Goal: Task Accomplishment & Management: Use online tool/utility

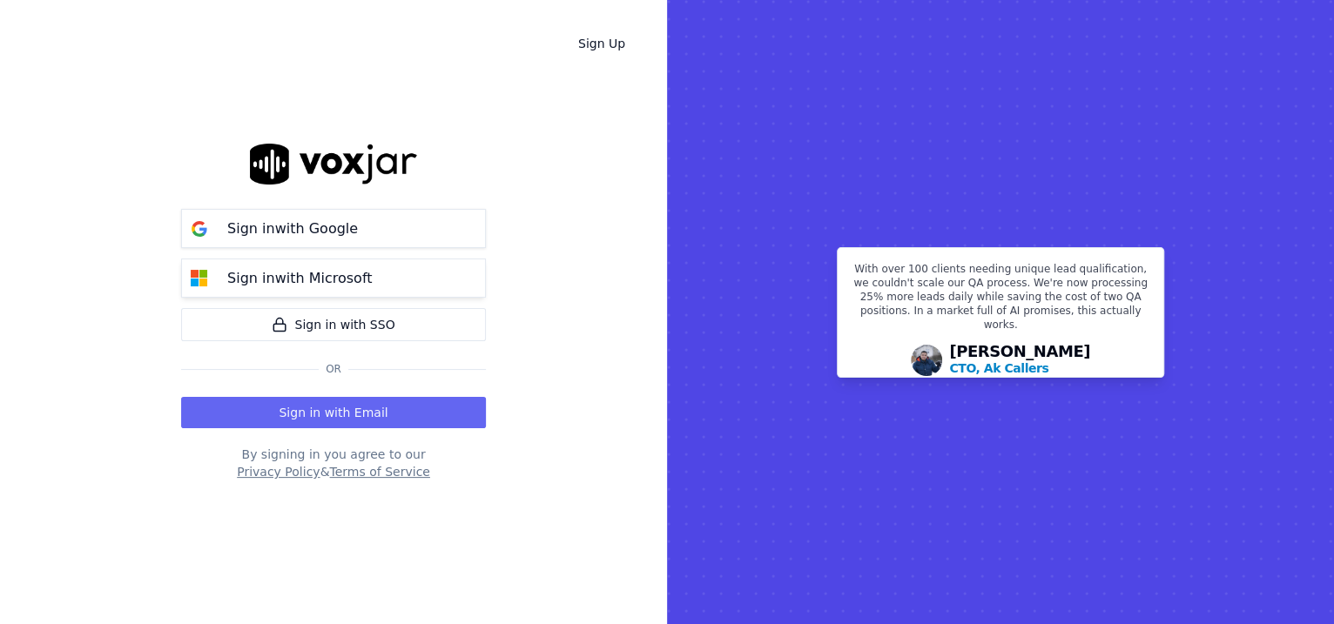
click at [394, 290] on button "Sign in with Microsoft" at bounding box center [333, 278] width 305 height 39
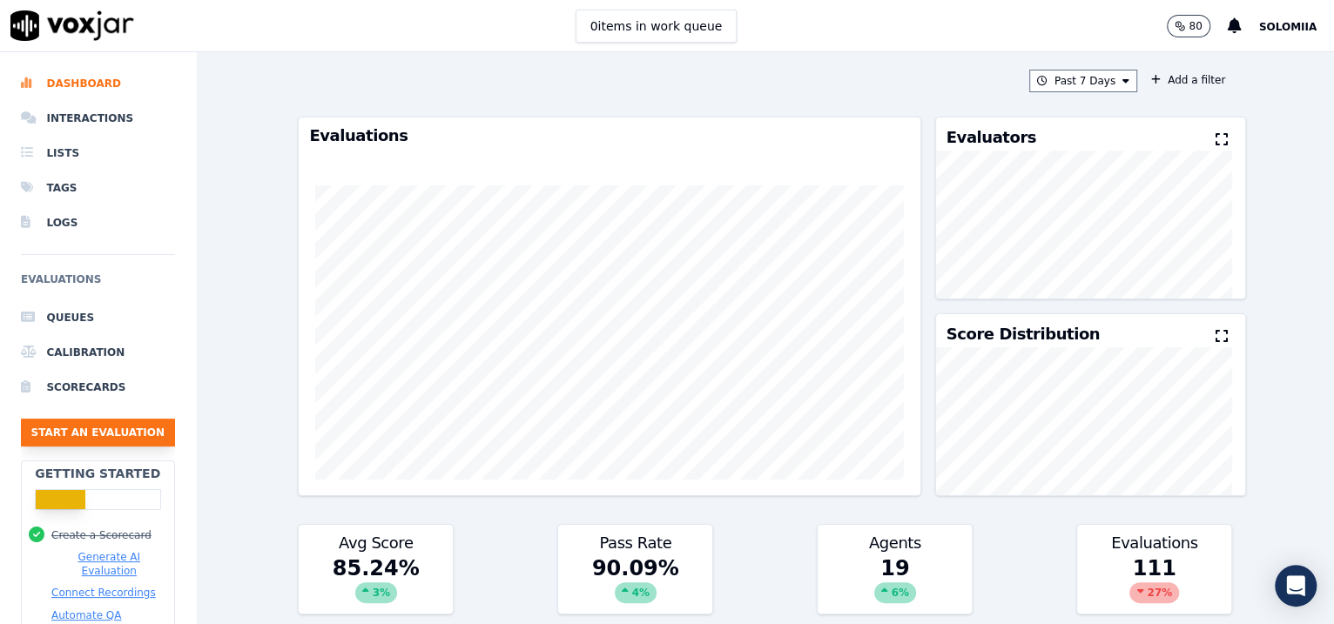
click at [61, 421] on button "Start an Evaluation" at bounding box center [98, 433] width 154 height 28
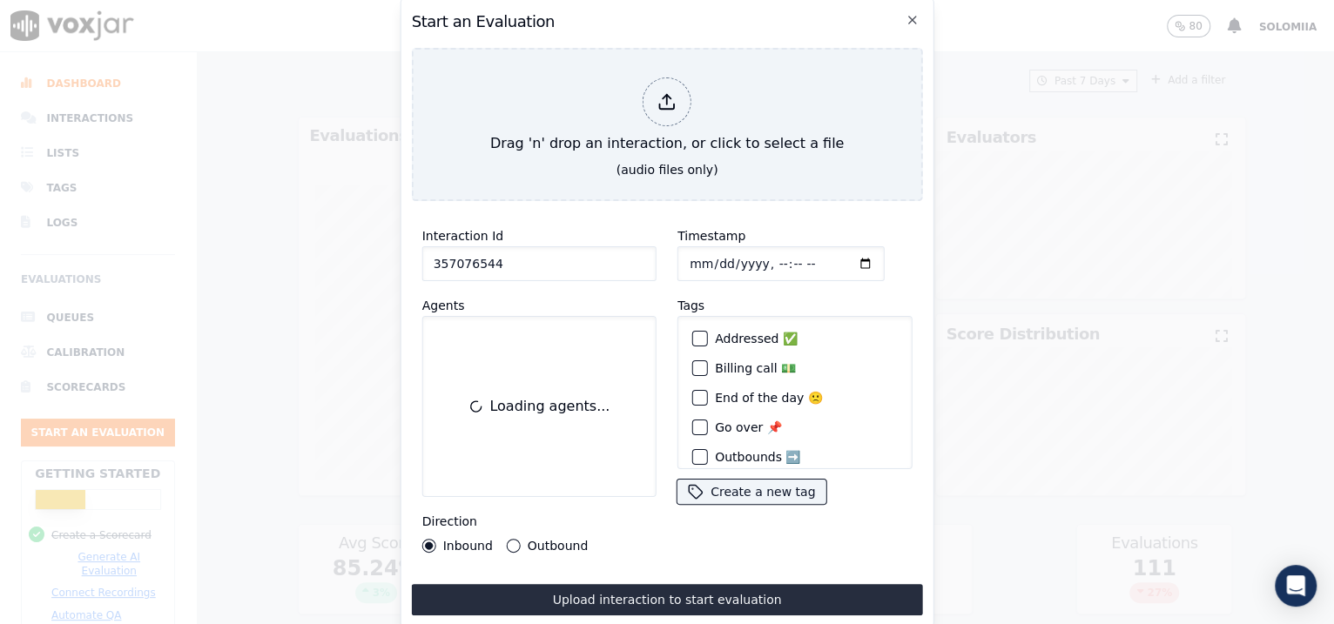
type input "357076544"
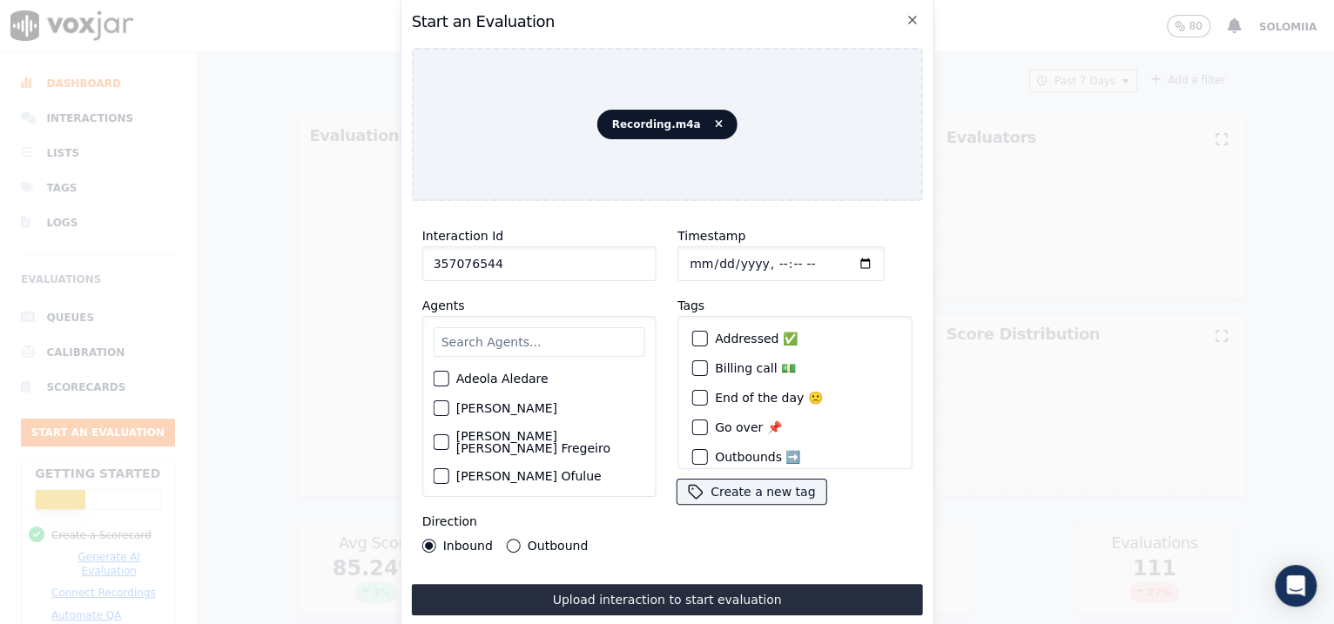
click at [701, 257] on input "Timestamp" at bounding box center [780, 263] width 207 height 35
type input "[DATE]T07:19"
click at [580, 340] on input "z" at bounding box center [540, 342] width 212 height 30
type input "zai"
drag, startPoint x: 518, startPoint y: 413, endPoint x: 507, endPoint y: 408, distance: 12.5
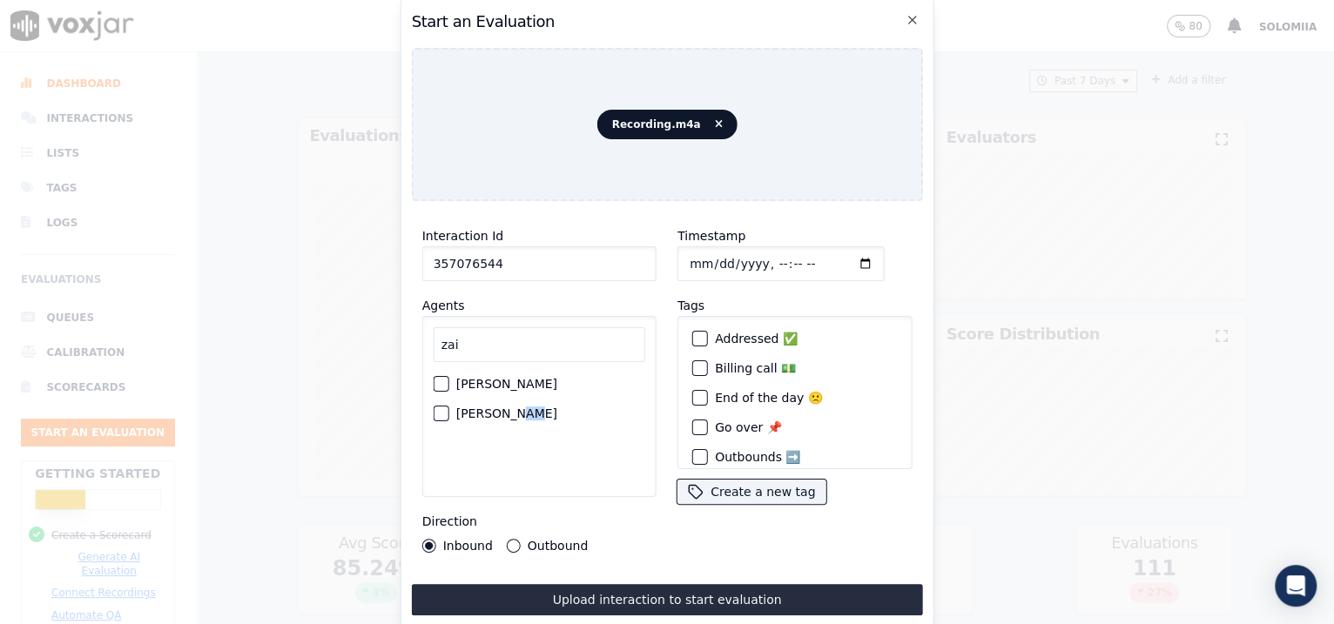
click at [507, 408] on div "[PERSON_NAME]" at bounding box center [540, 414] width 212 height 30
click at [507, 408] on label "[PERSON_NAME]" at bounding box center [506, 414] width 101 height 12
click at [449, 408] on button "[PERSON_NAME]" at bounding box center [442, 414] width 16 height 16
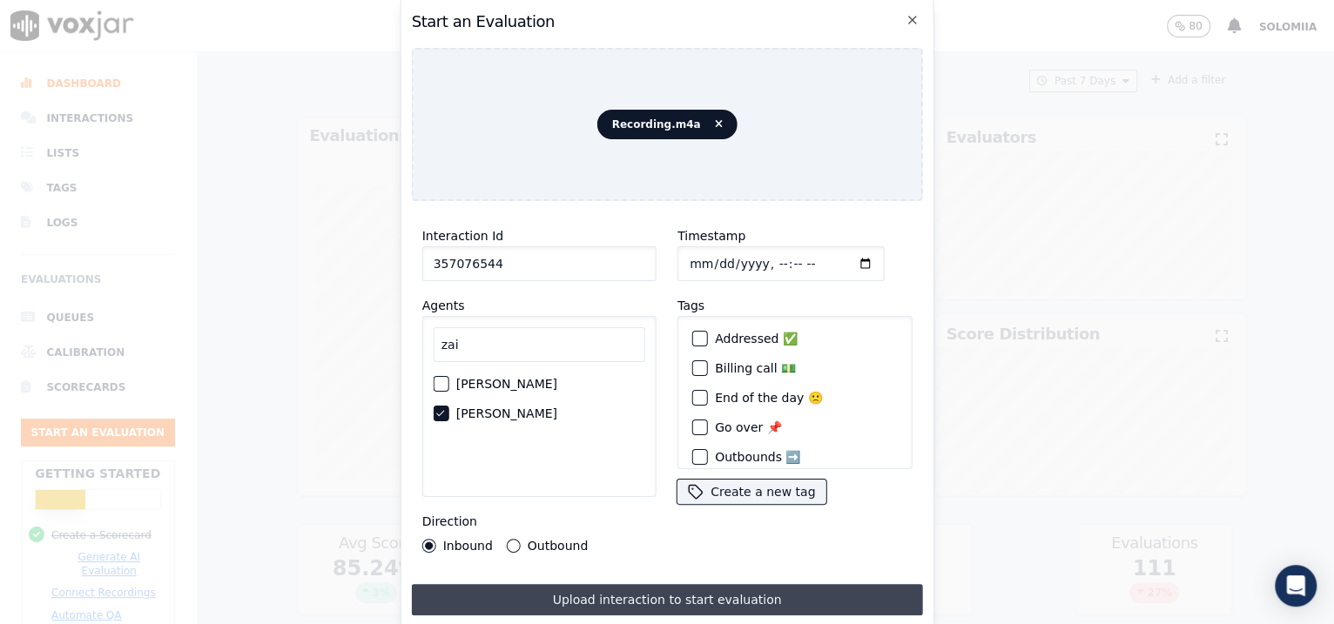
click at [644, 602] on button "Upload interaction to start evaluation" at bounding box center [667, 599] width 511 height 31
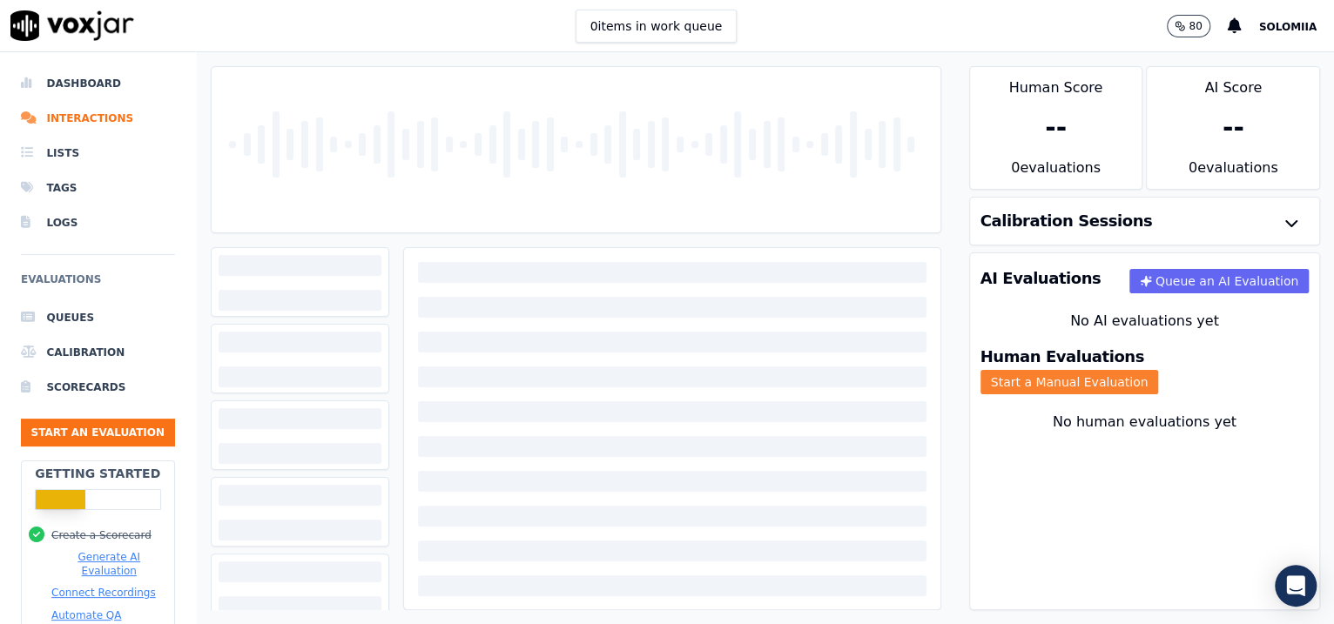
click at [1159, 374] on button "Start a Manual Evaluation" at bounding box center [1070, 382] width 179 height 24
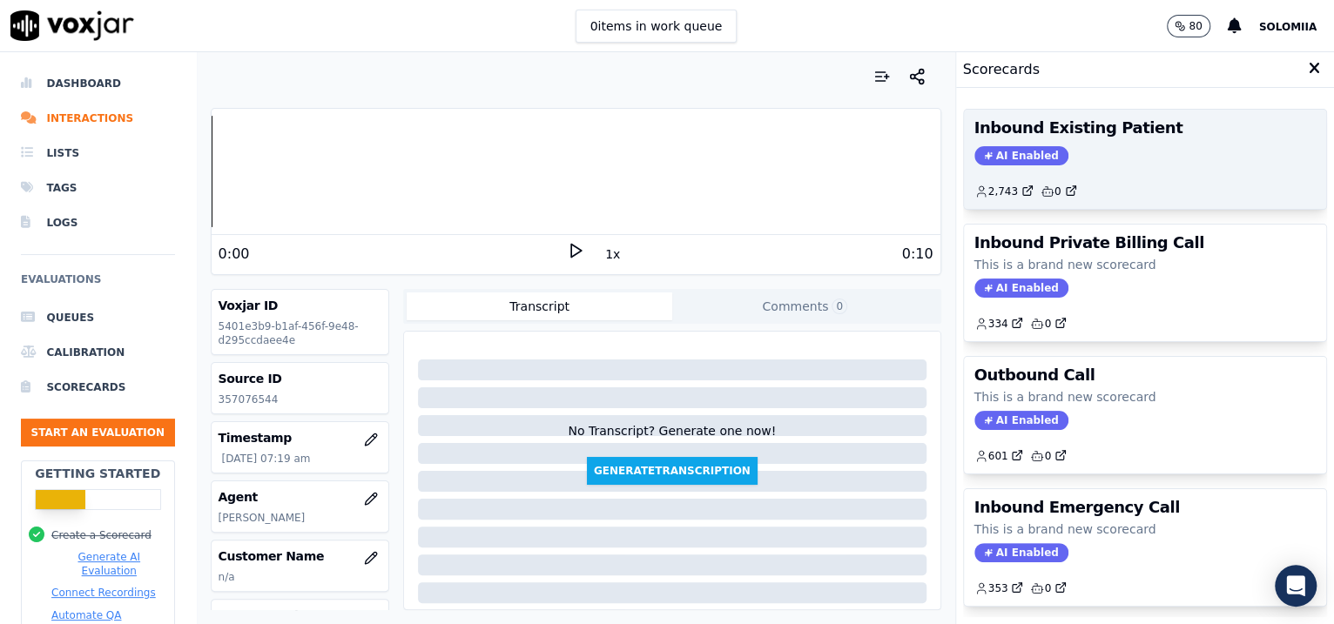
click at [1180, 146] on div "AI Enabled" at bounding box center [1145, 155] width 342 height 19
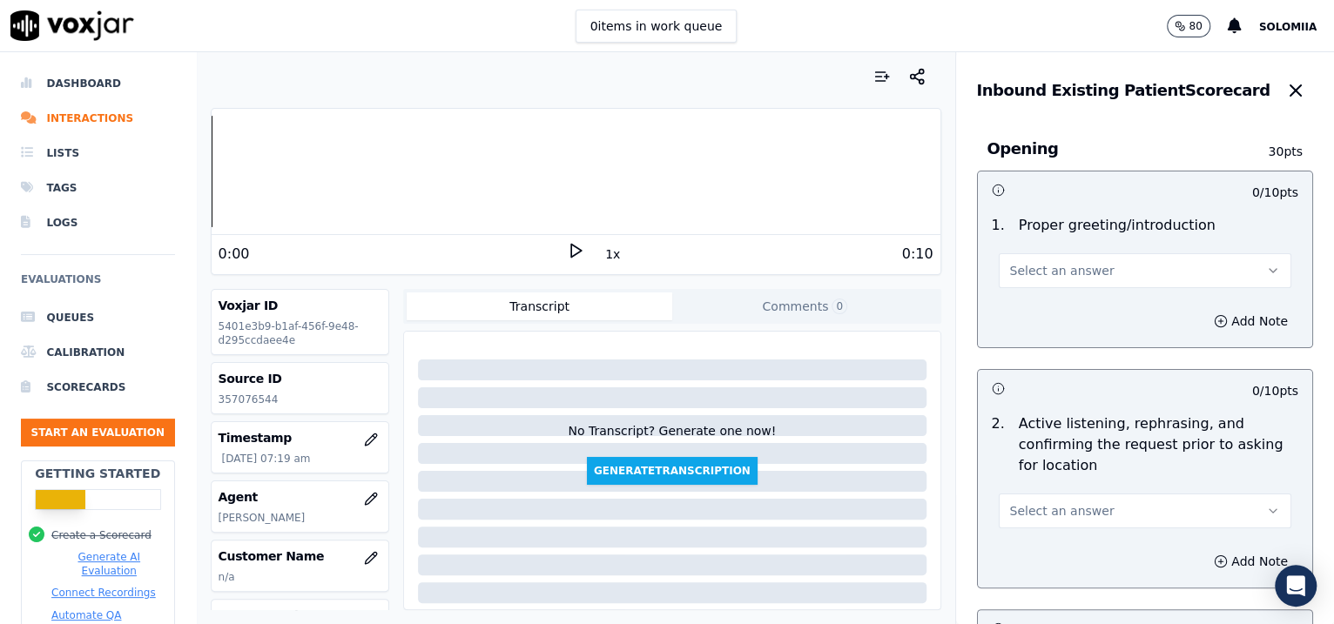
click at [1103, 283] on button "Select an answer" at bounding box center [1145, 270] width 293 height 35
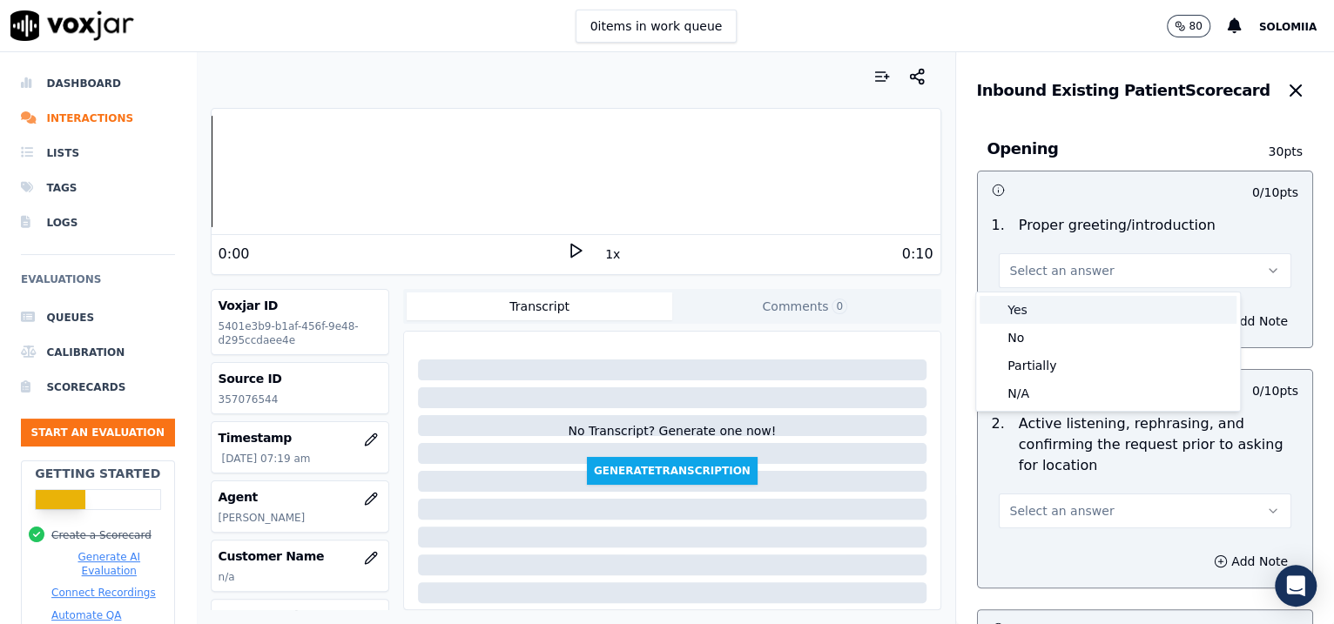
click at [1041, 309] on div "Yes" at bounding box center [1108, 310] width 257 height 28
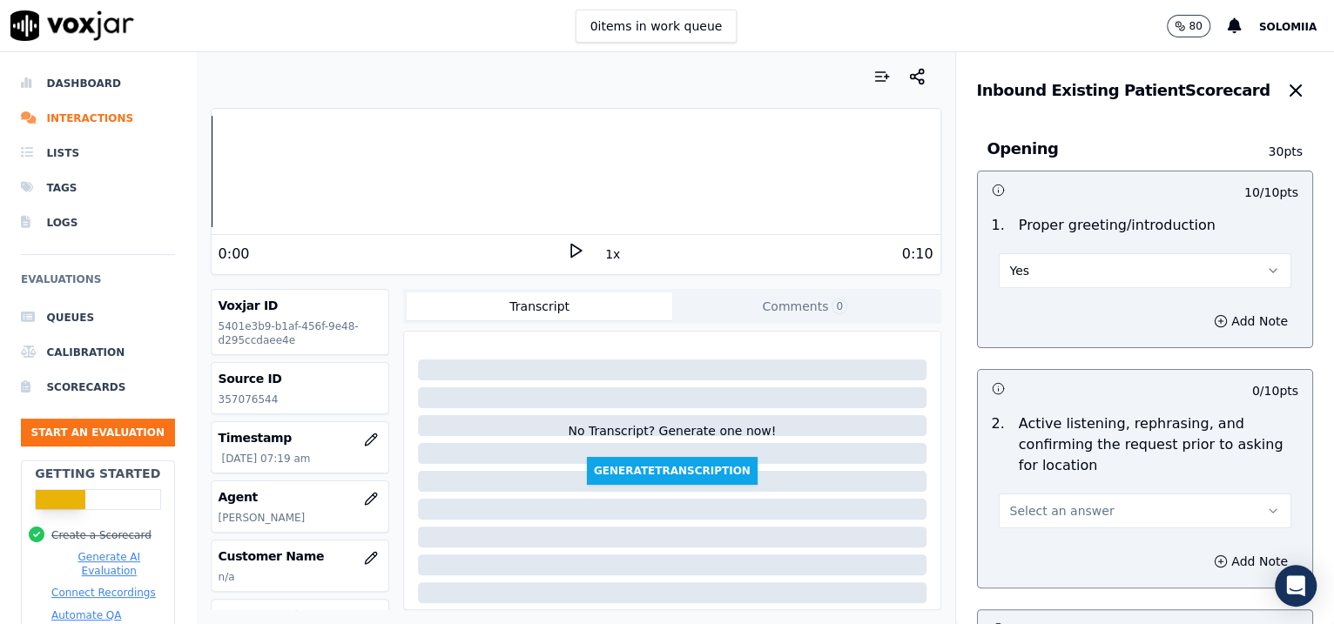
click at [1025, 278] on button "Yes" at bounding box center [1145, 270] width 293 height 35
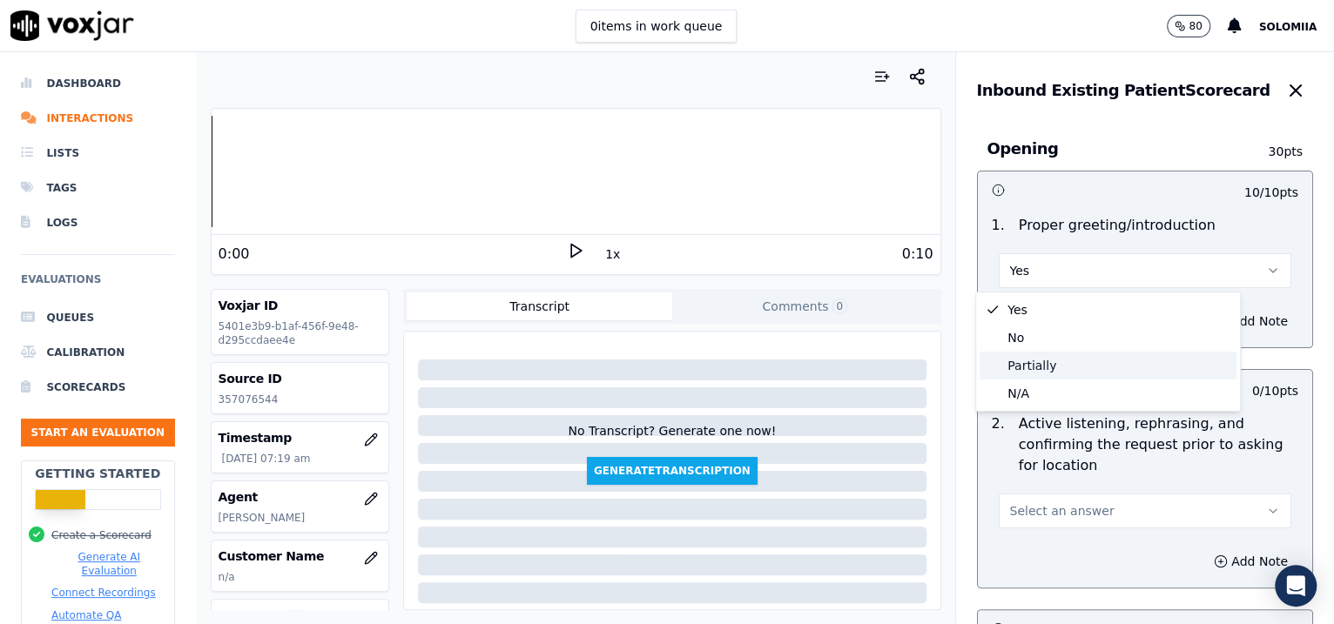
click at [1021, 371] on div "Partially" at bounding box center [1108, 366] width 257 height 28
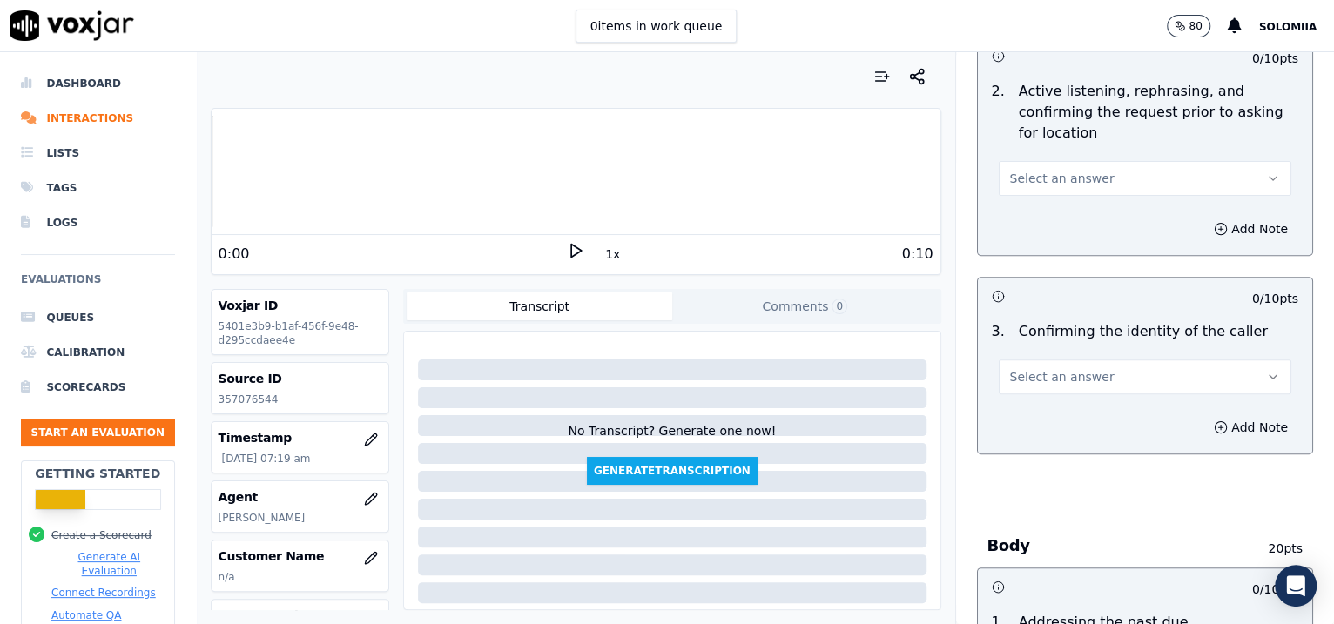
scroll to position [342, 0]
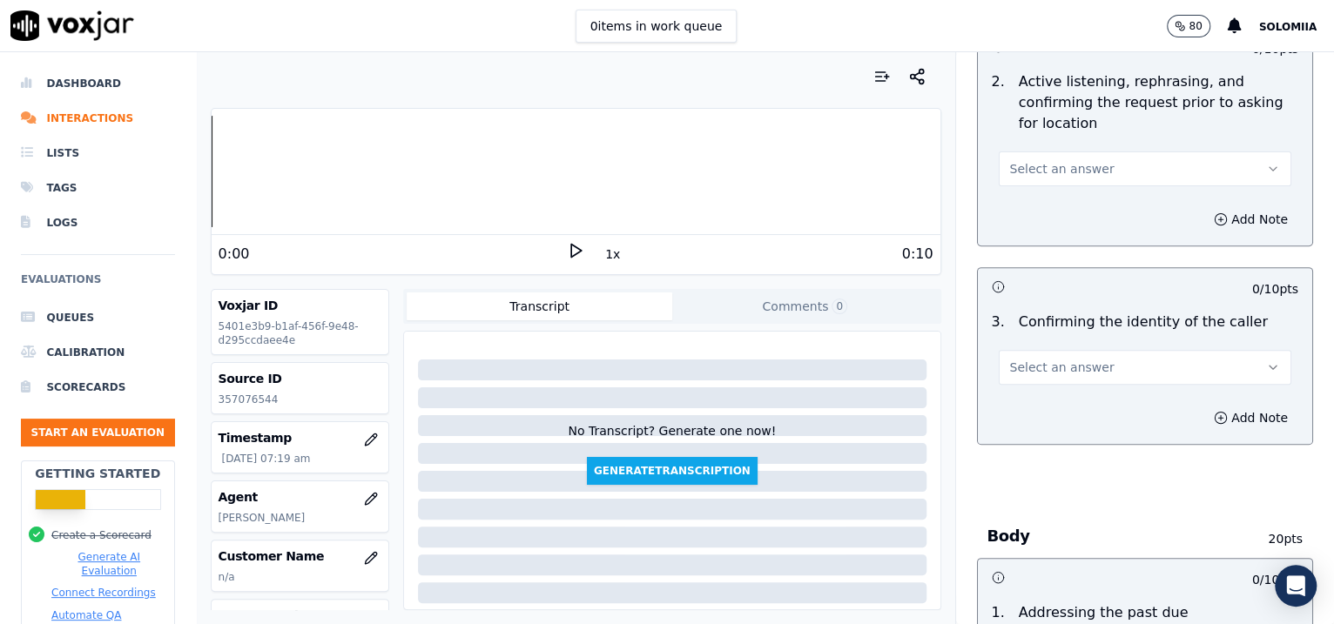
click at [1018, 179] on button "Select an answer" at bounding box center [1145, 169] width 293 height 35
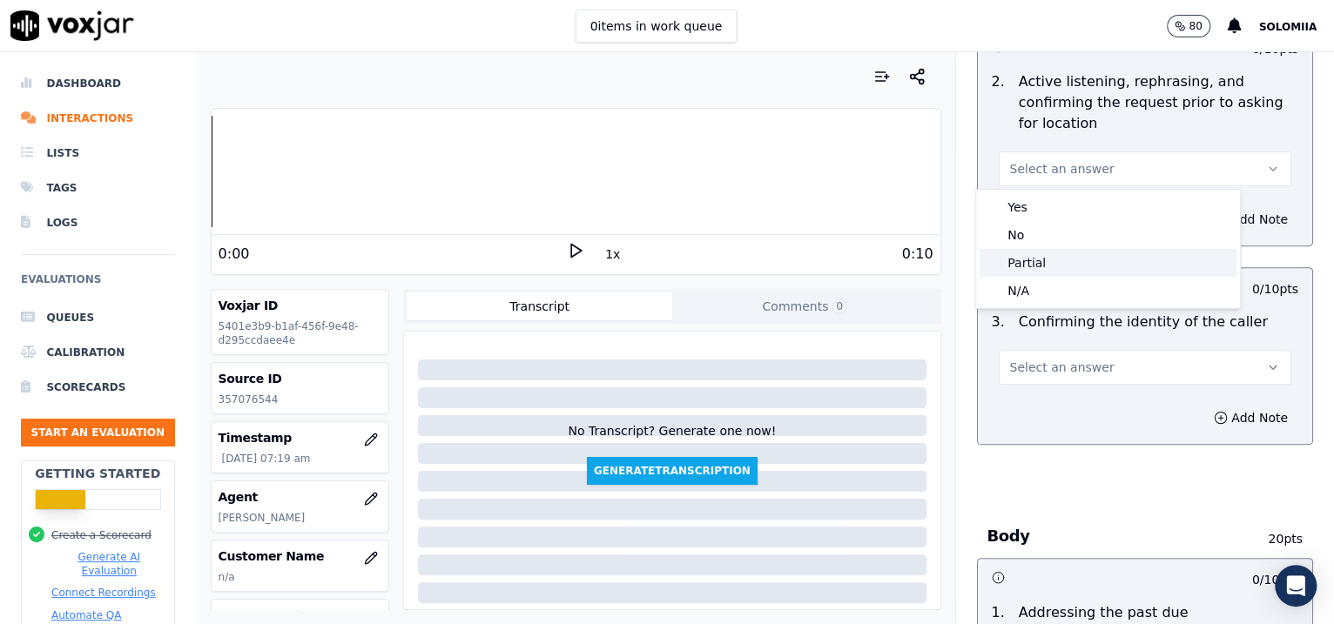
click at [1038, 271] on div "Partial" at bounding box center [1108, 263] width 257 height 28
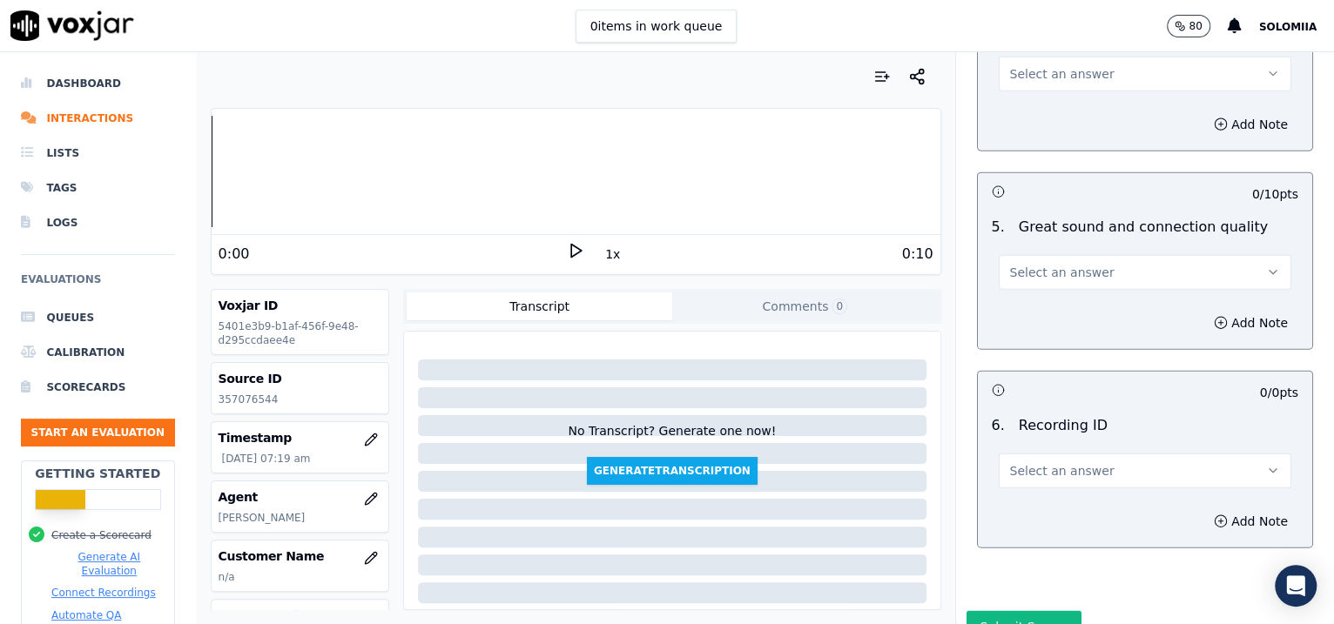
scroll to position [2658, 0]
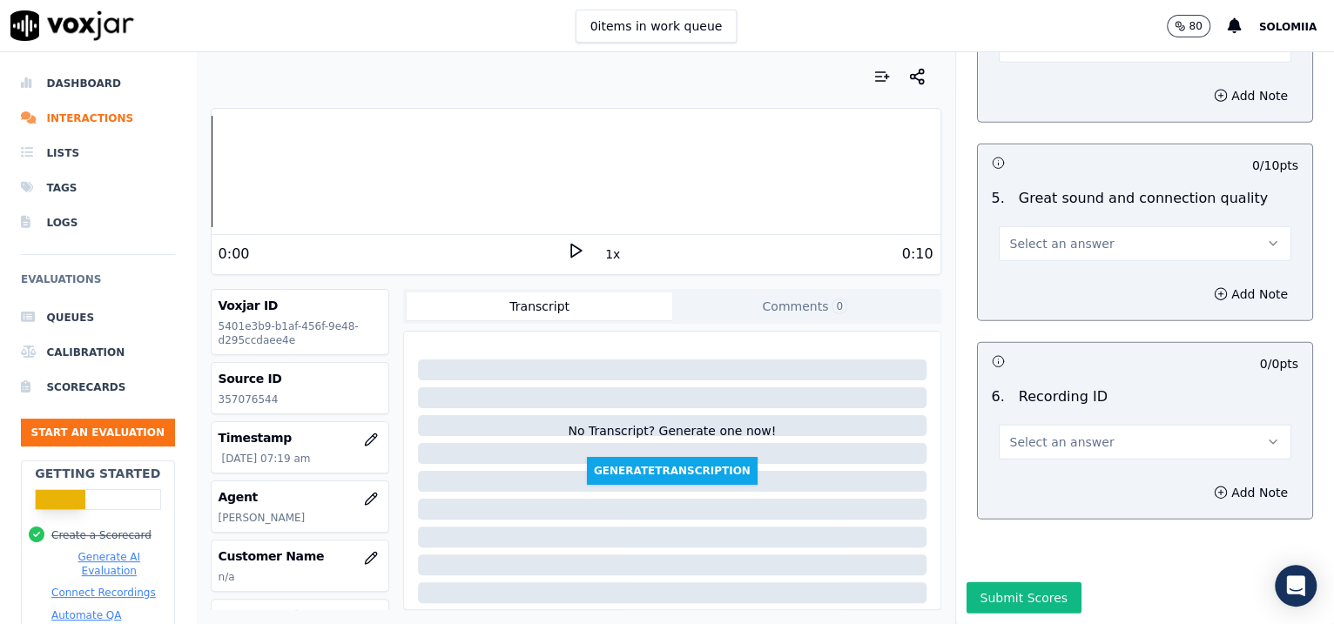
click at [1010, 434] on span "Select an answer" at bounding box center [1062, 442] width 104 height 17
click at [1062, 442] on div "N/A" at bounding box center [1108, 442] width 257 height 28
click at [1214, 486] on icon "button" at bounding box center [1221, 493] width 14 height 14
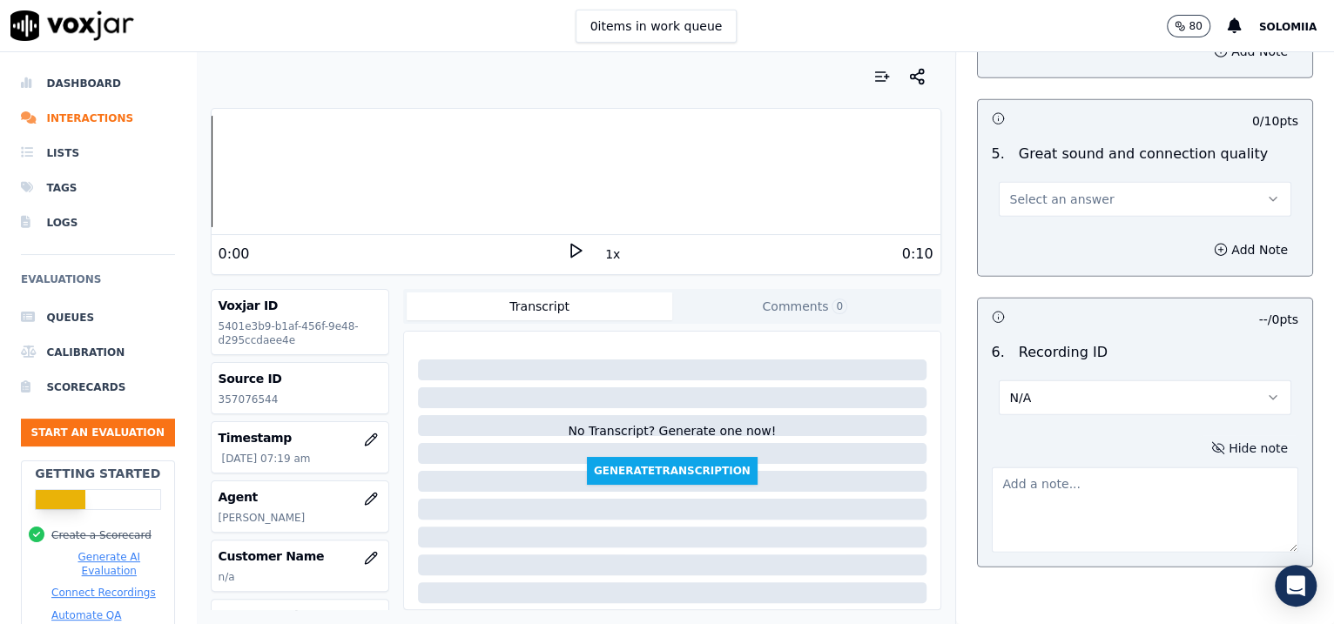
click at [1016, 500] on textarea at bounding box center [1145, 510] width 307 height 85
paste textarea "357076544"
type textarea "357076544"
click at [1057, 191] on span "Select an answer" at bounding box center [1062, 199] width 104 height 17
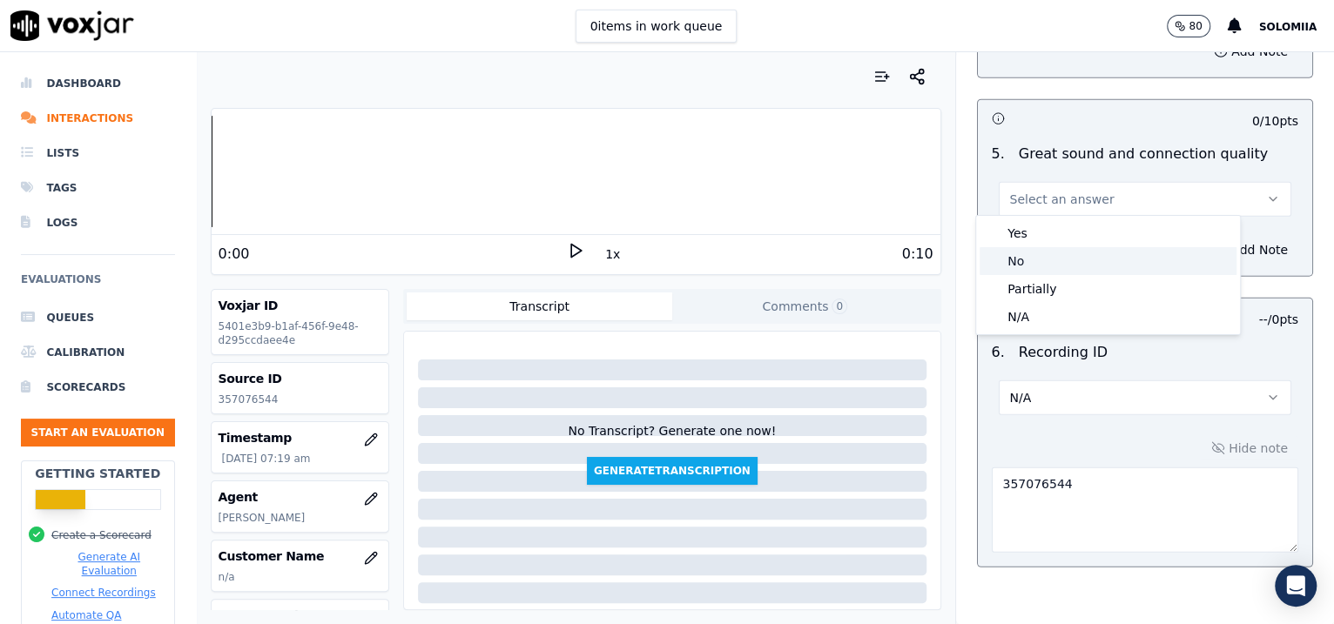
click at [1068, 251] on div "No" at bounding box center [1108, 261] width 257 height 28
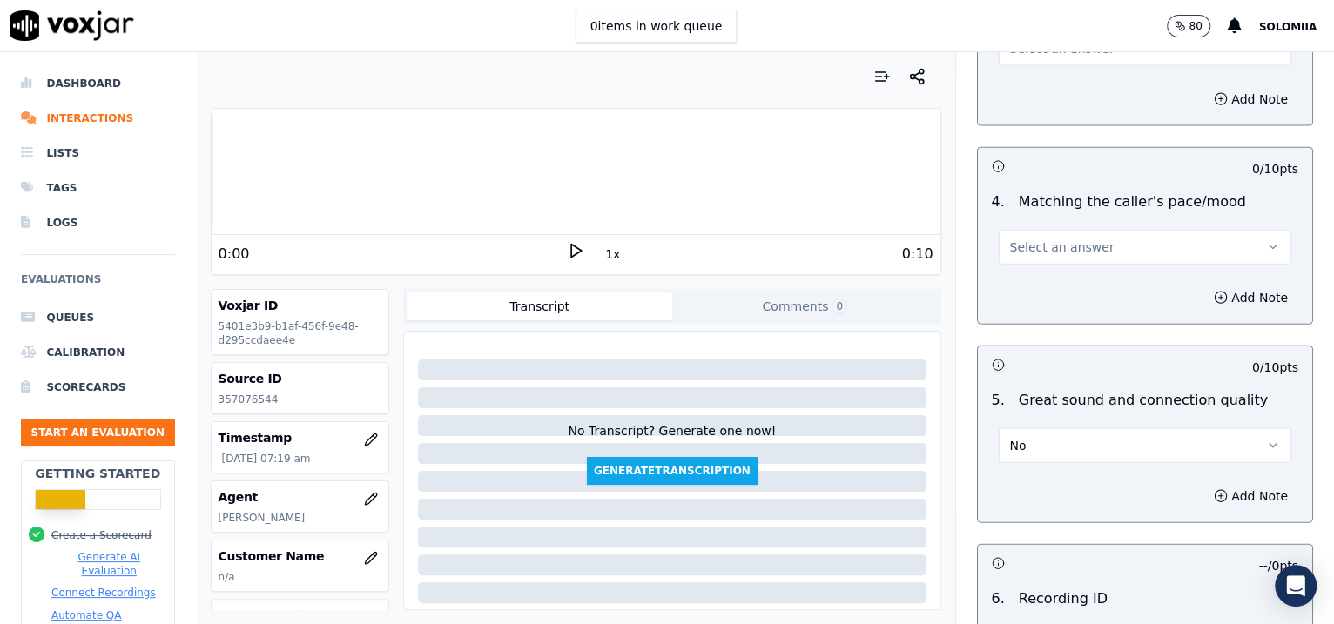
scroll to position [2370, 0]
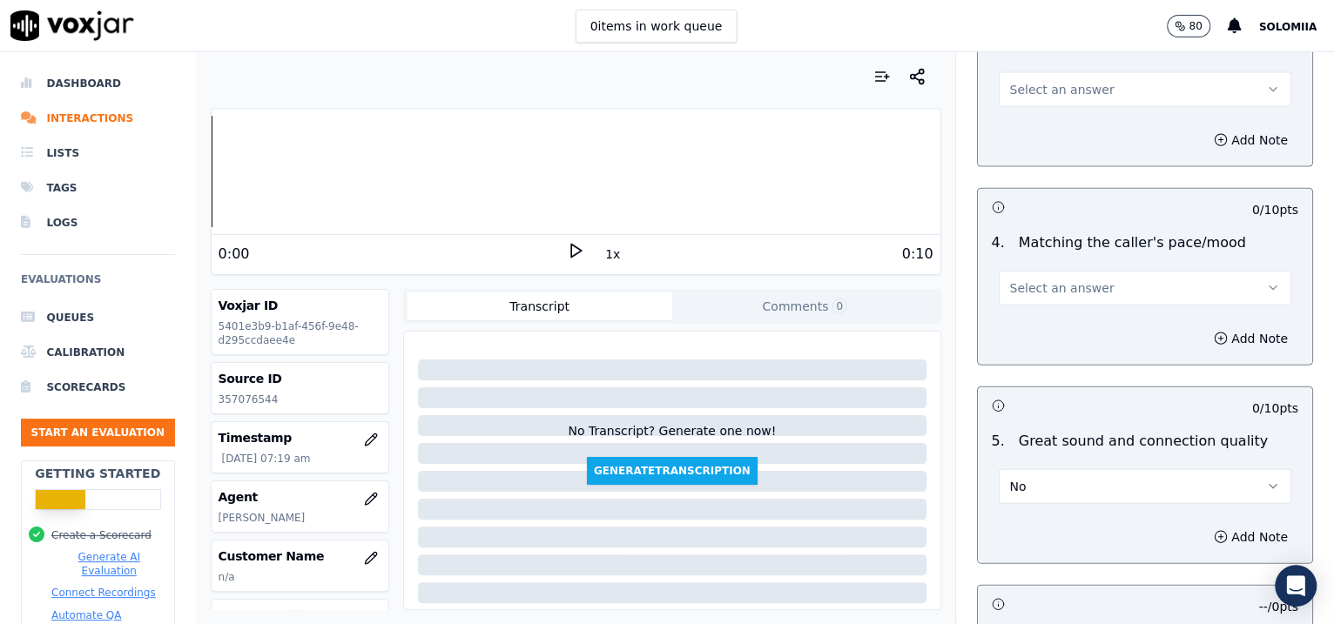
click at [1050, 280] on span "Select an answer" at bounding box center [1062, 288] width 104 height 17
click at [1086, 323] on div "Yes" at bounding box center [1108, 323] width 257 height 28
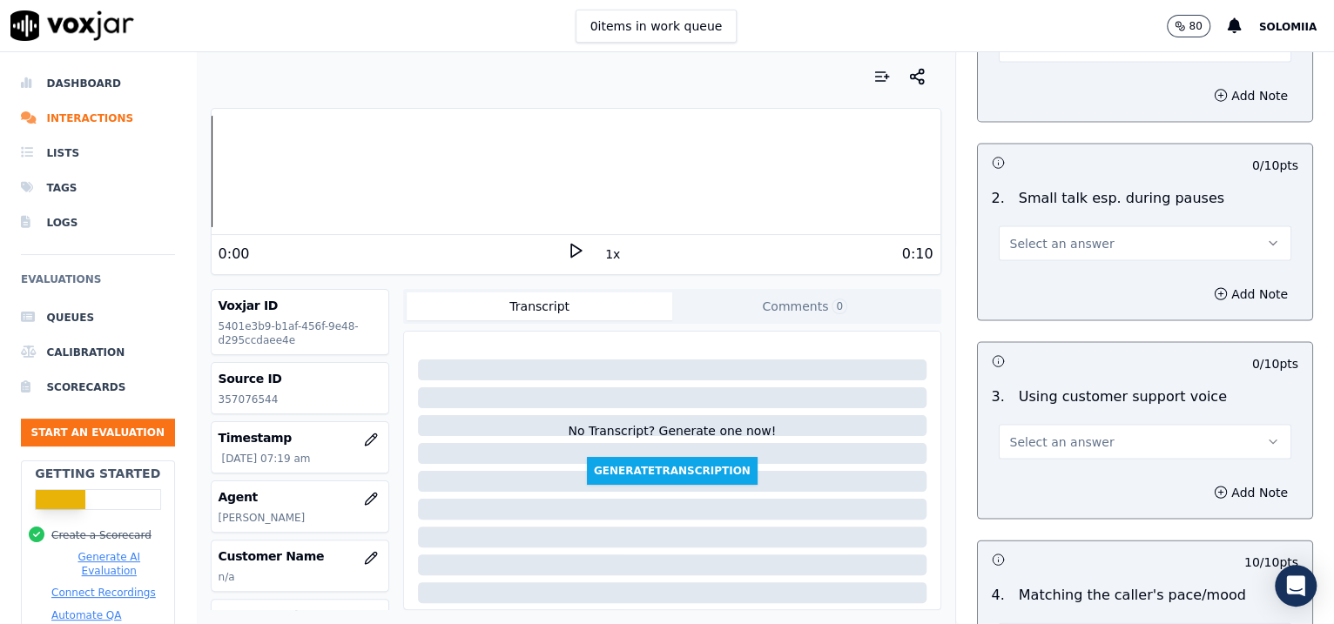
click at [1082, 443] on button "Select an answer" at bounding box center [1145, 441] width 293 height 35
click at [1124, 468] on div "Yes" at bounding box center [1108, 476] width 257 height 28
click at [1047, 244] on span "Select an answer" at bounding box center [1062, 242] width 104 height 17
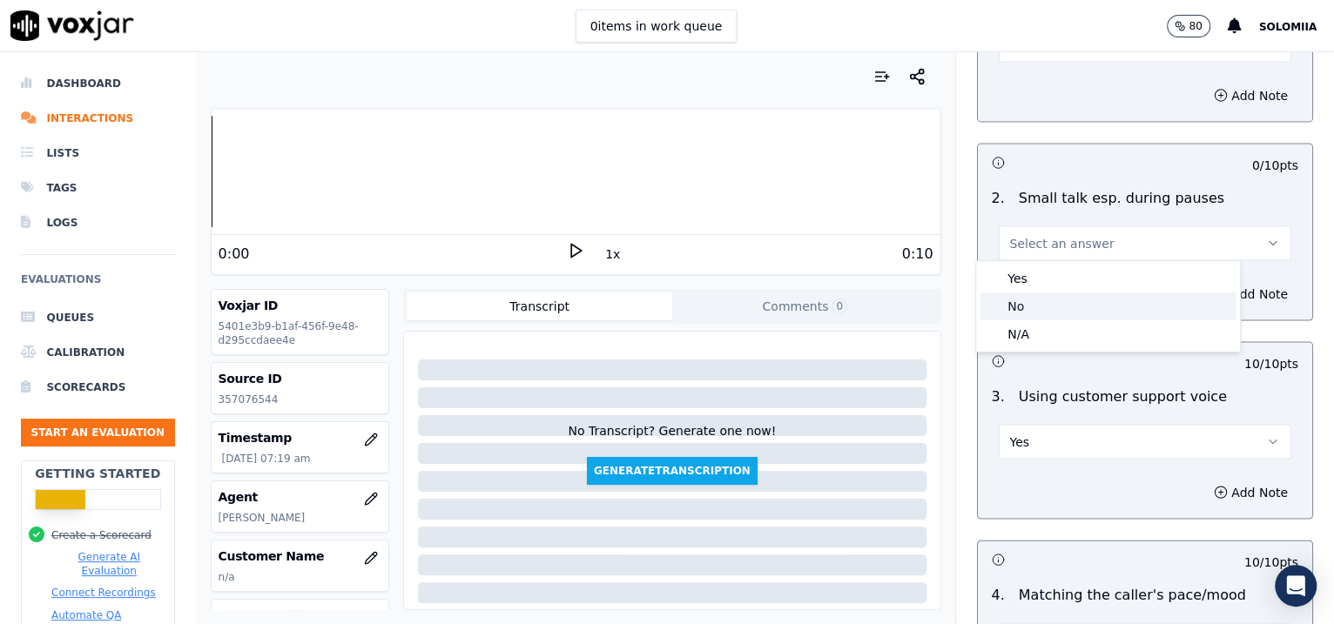
click at [1066, 298] on div "No" at bounding box center [1108, 307] width 257 height 28
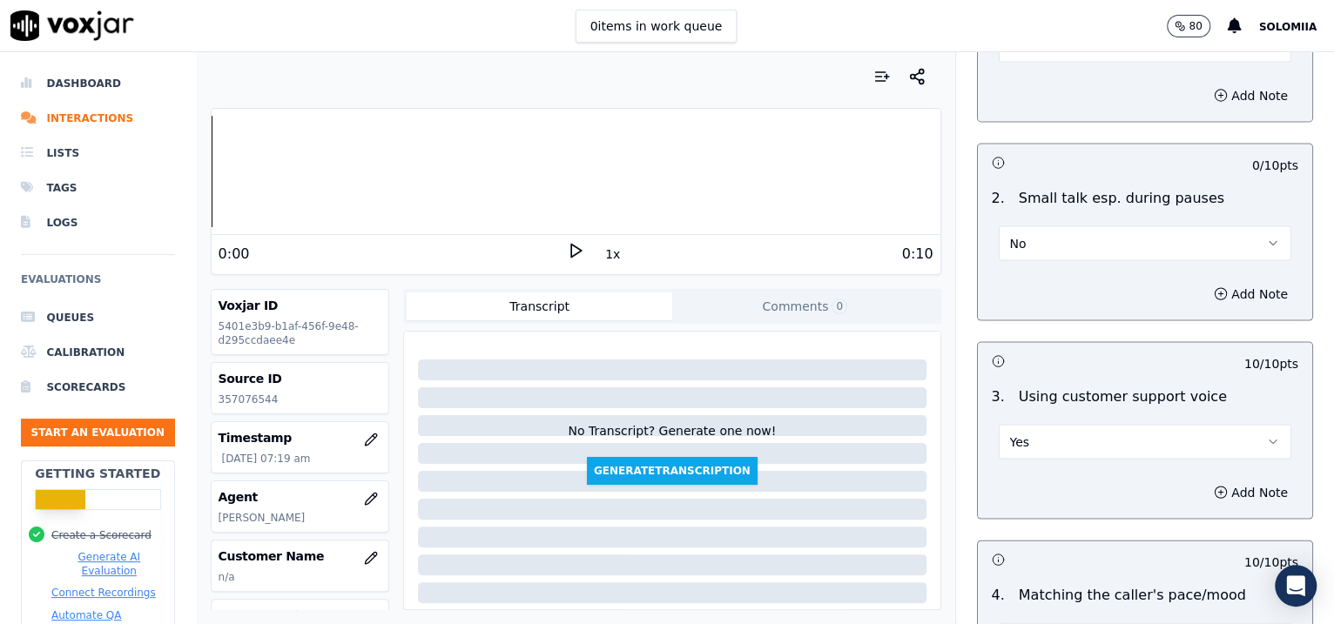
scroll to position [1786, 0]
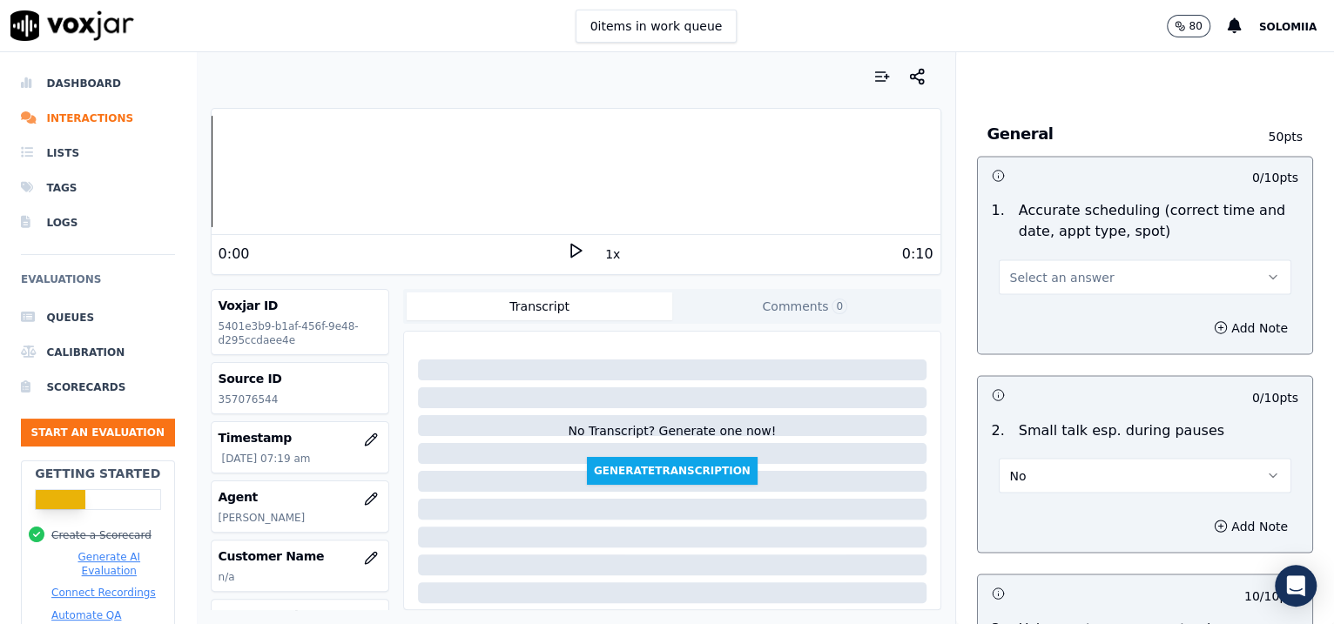
click at [1085, 280] on button "Select an answer" at bounding box center [1145, 276] width 293 height 35
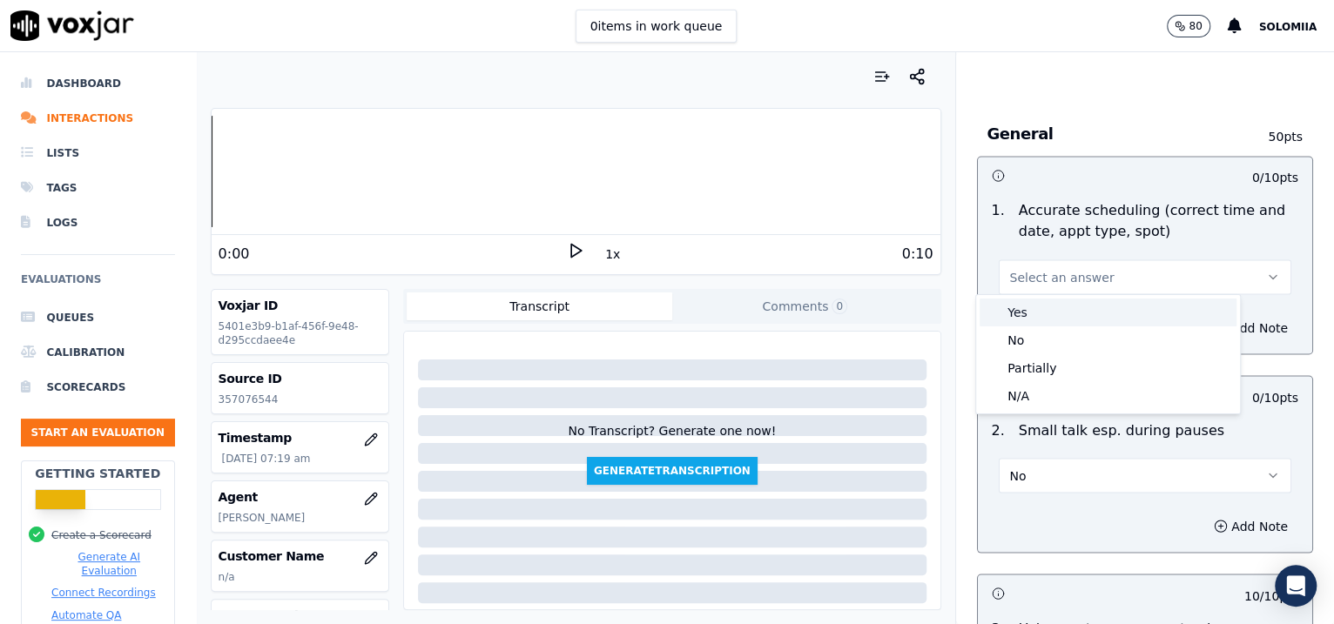
click at [1113, 305] on div "Yes" at bounding box center [1108, 313] width 257 height 28
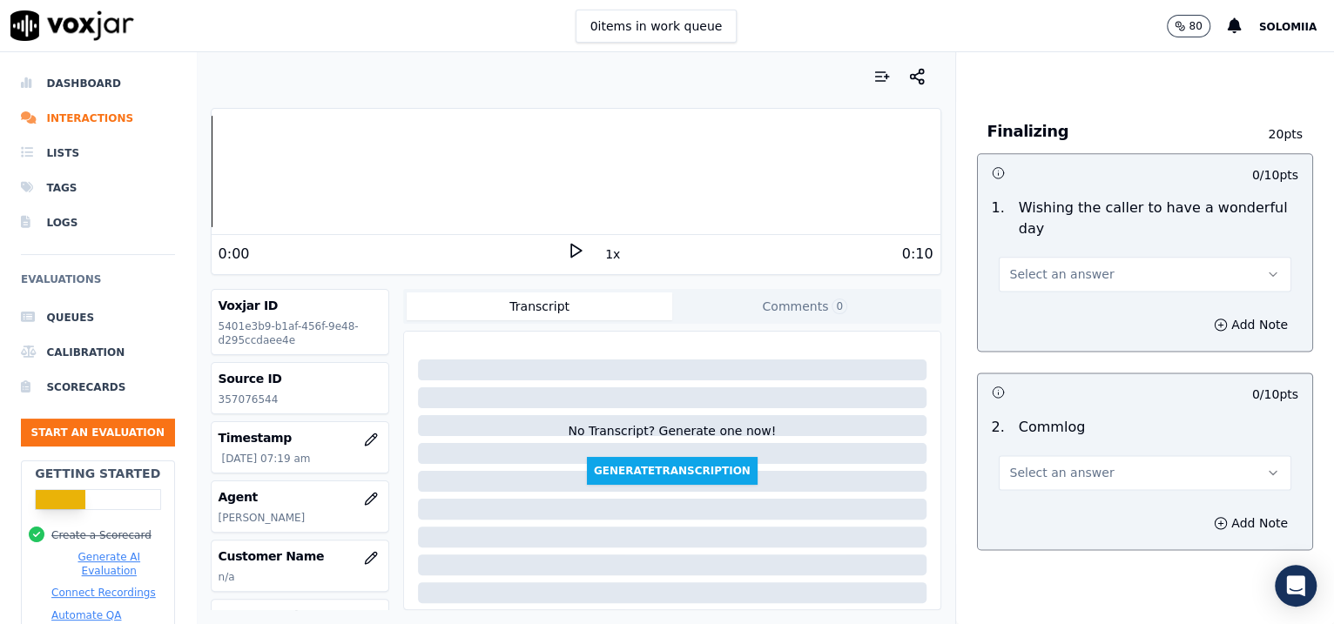
scroll to position [1268, 0]
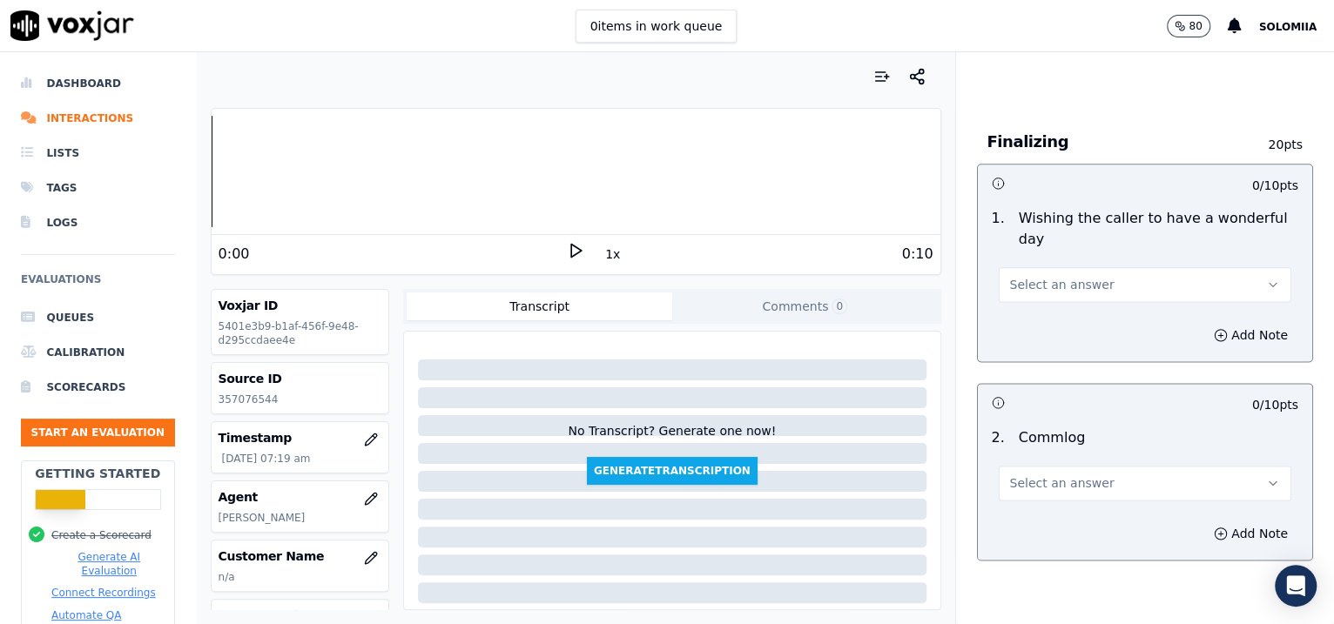
click at [1023, 466] on button "Select an answer" at bounding box center [1145, 483] width 293 height 35
click at [1071, 509] on div "Yes" at bounding box center [1108, 519] width 257 height 28
click at [1039, 296] on button "Select an answer" at bounding box center [1145, 284] width 293 height 35
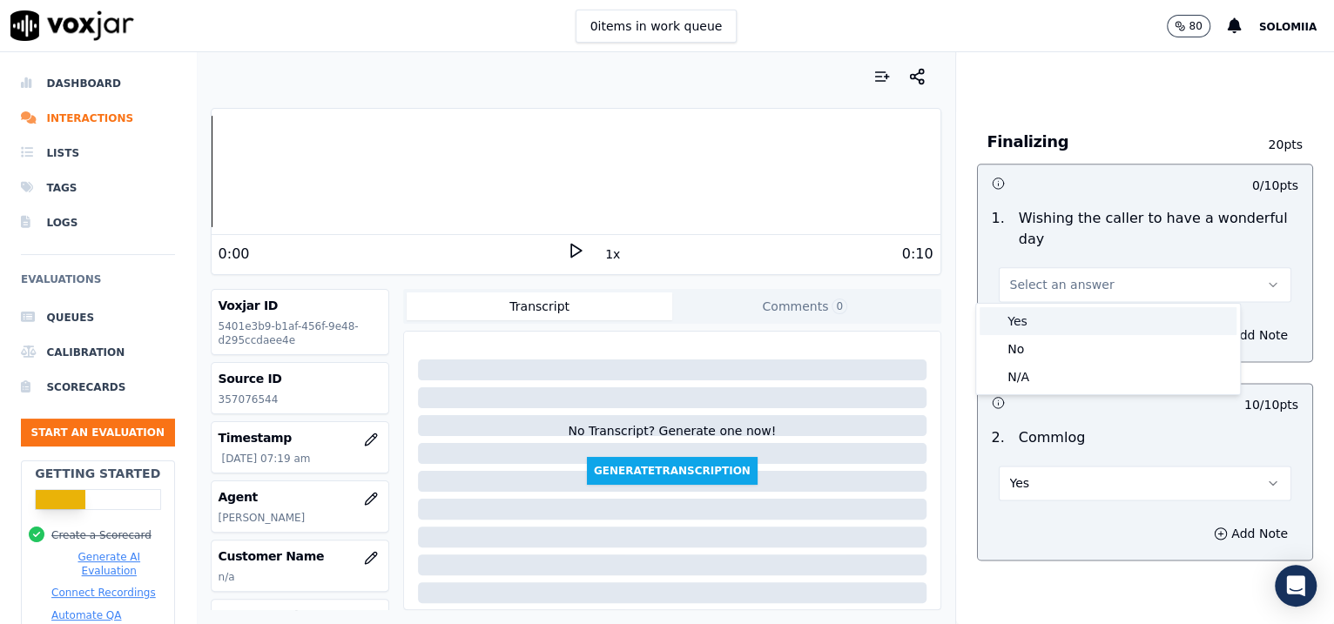
click at [1062, 313] on div "Yes" at bounding box center [1108, 321] width 257 height 28
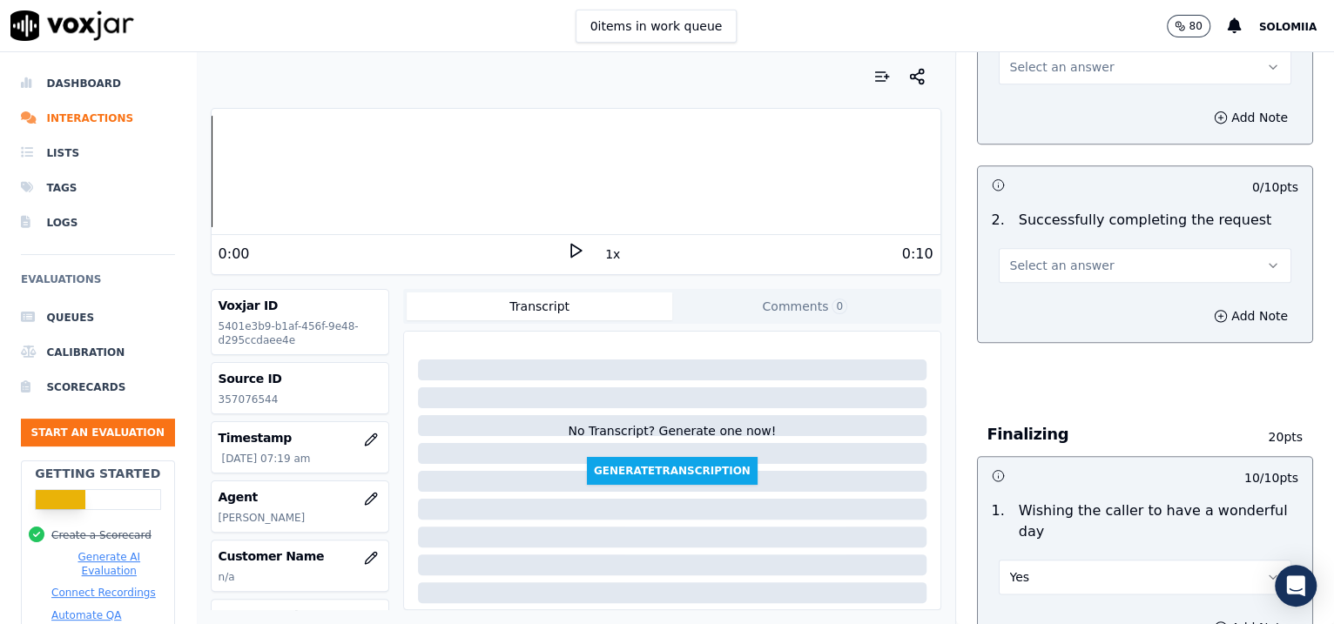
scroll to position [936, 0]
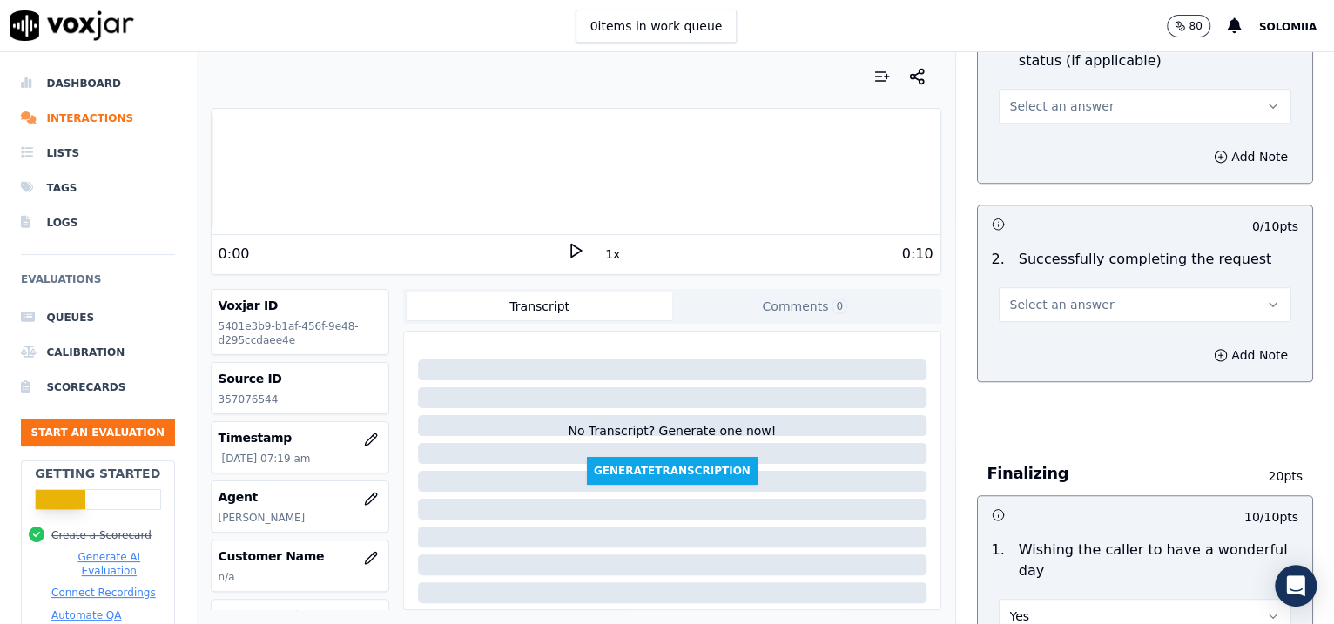
click at [1057, 298] on span "Select an answer" at bounding box center [1062, 304] width 104 height 17
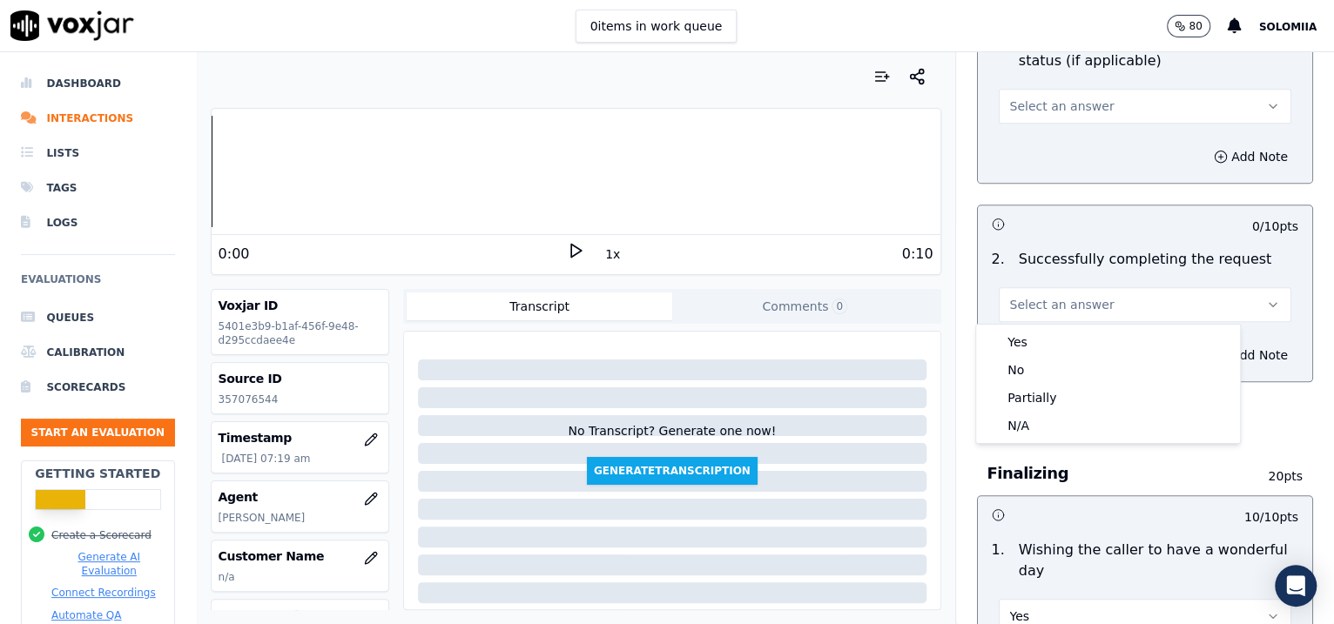
drag, startPoint x: 1085, startPoint y: 327, endPoint x: 1095, endPoint y: 339, distance: 15.5
click at [1095, 339] on div "Yes No Partially N/A" at bounding box center [1108, 384] width 264 height 118
click at [1095, 339] on div "Yes" at bounding box center [1108, 342] width 257 height 28
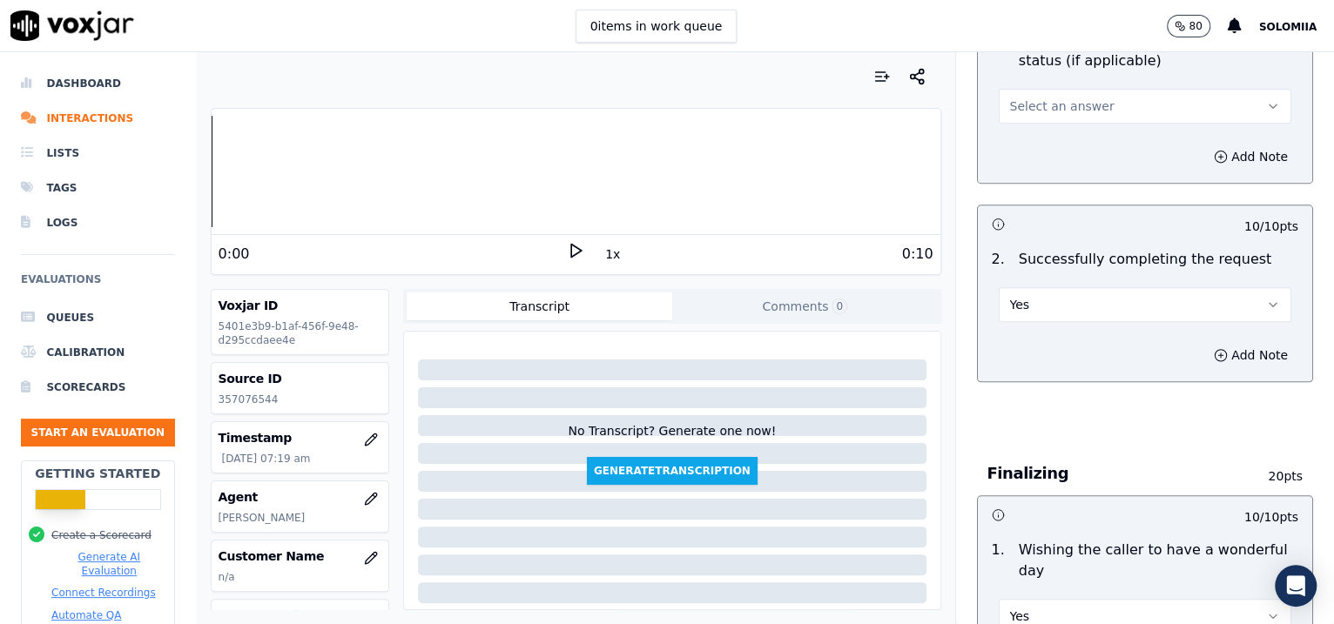
click at [1042, 104] on span "Select an answer" at bounding box center [1062, 106] width 104 height 17
drag, startPoint x: 1037, startPoint y: 176, endPoint x: 1041, endPoint y: 190, distance: 14.6
click at [1041, 190] on div "Yes No N/A" at bounding box center [1108, 171] width 264 height 91
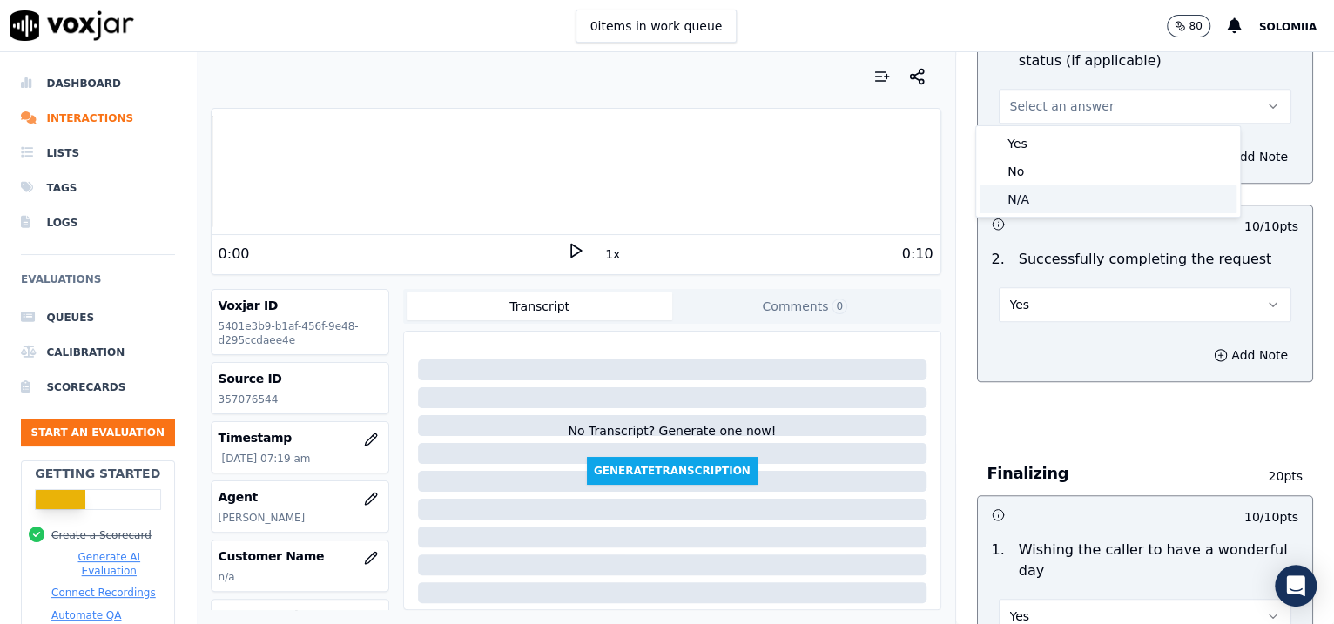
click at [1041, 190] on div "N/A" at bounding box center [1108, 199] width 257 height 28
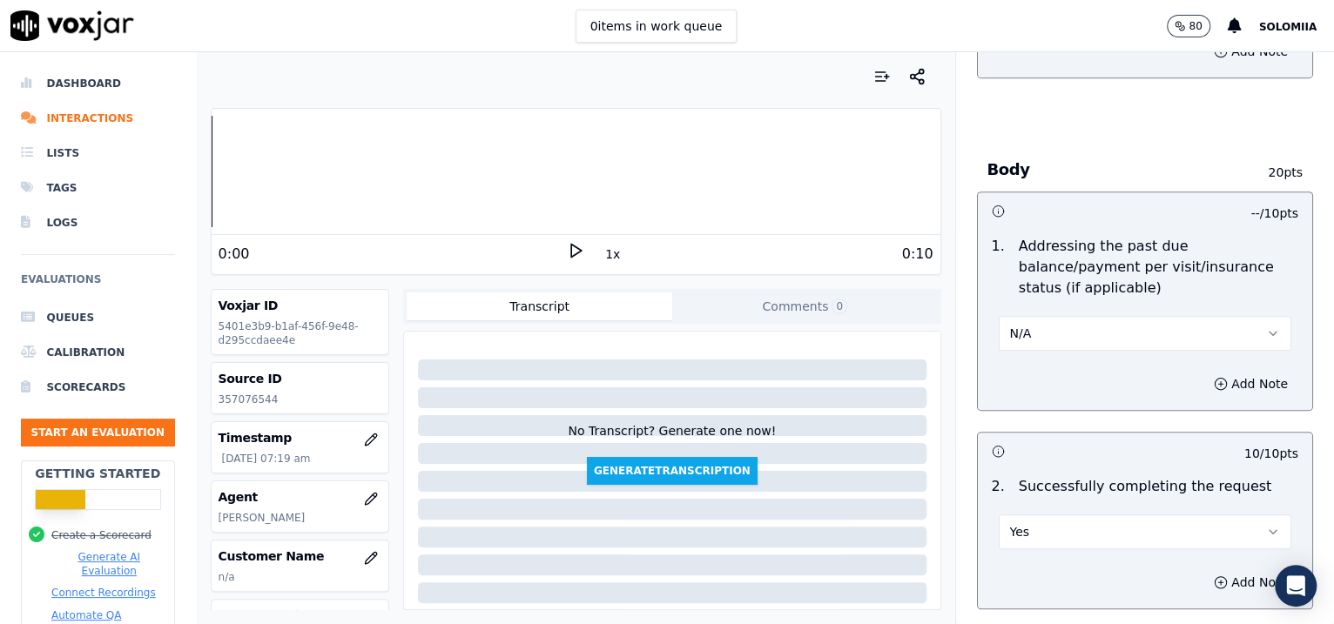
scroll to position [644, 0]
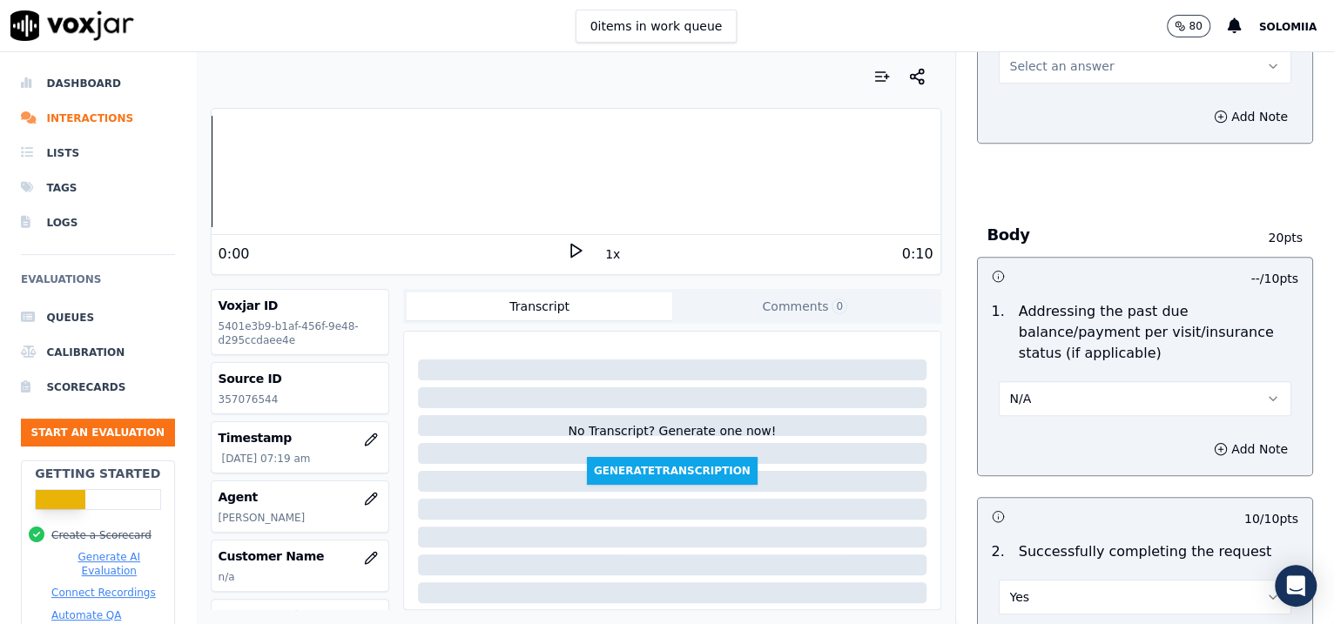
click at [1031, 71] on span "Select an answer" at bounding box center [1062, 65] width 104 height 17
click at [1077, 102] on div "Yes" at bounding box center [1108, 105] width 257 height 28
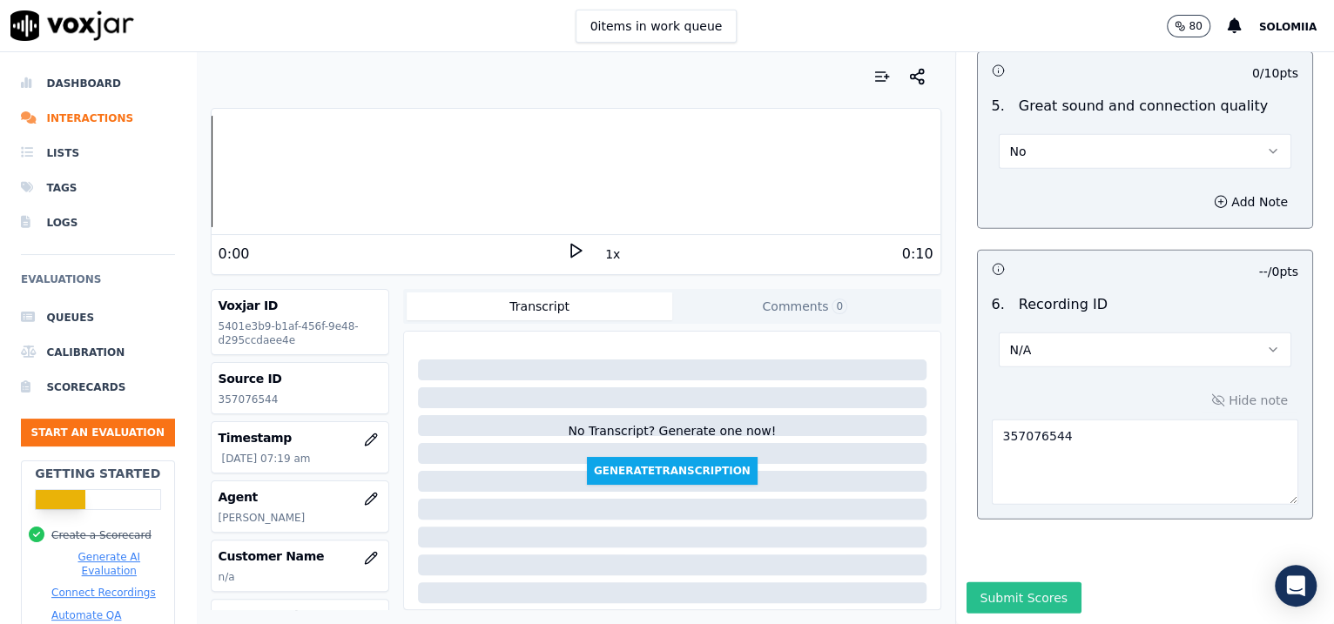
click at [1017, 583] on button "Submit Scores" at bounding box center [1025, 598] width 116 height 31
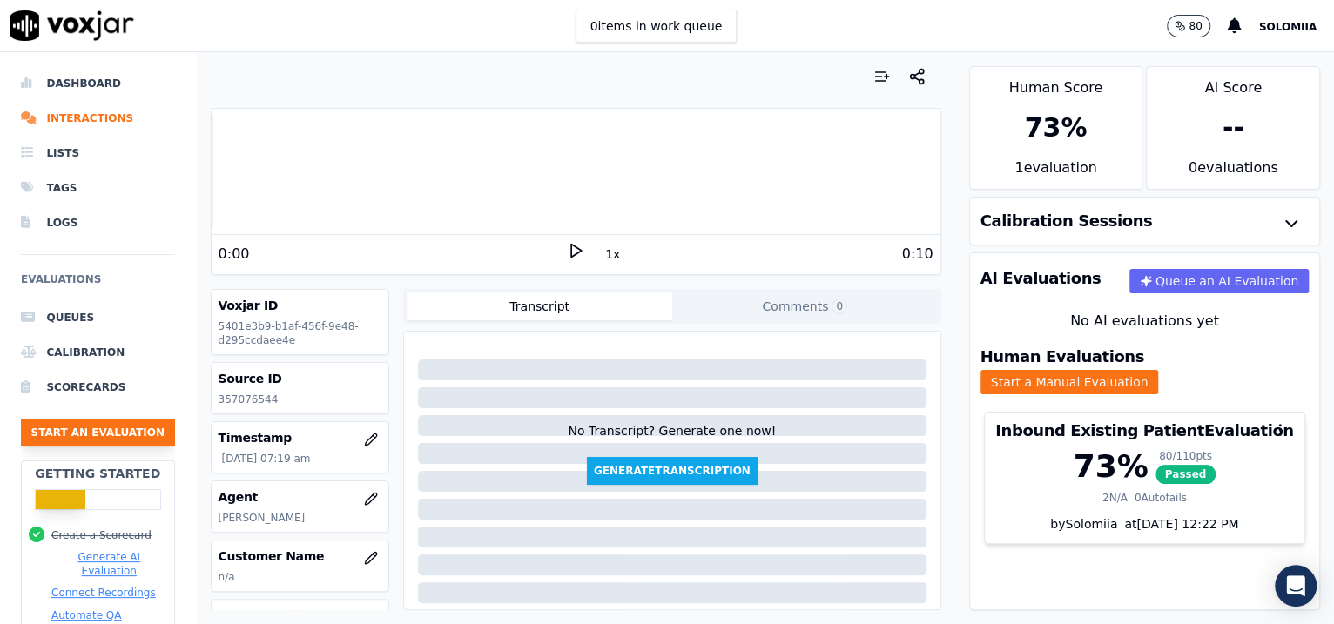
click at [79, 435] on button "Start an Evaluation" at bounding box center [98, 433] width 154 height 28
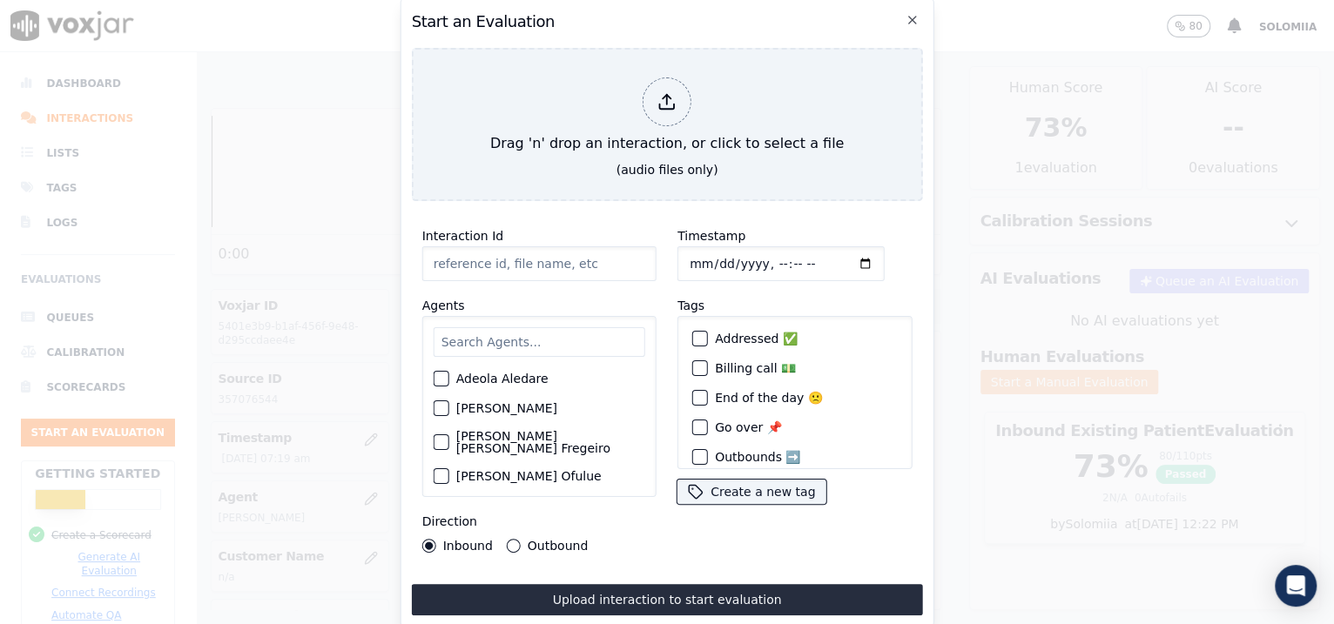
click at [516, 266] on input "Interaction Id" at bounding box center [539, 263] width 234 height 35
paste input "357077334"
type input "357077334"
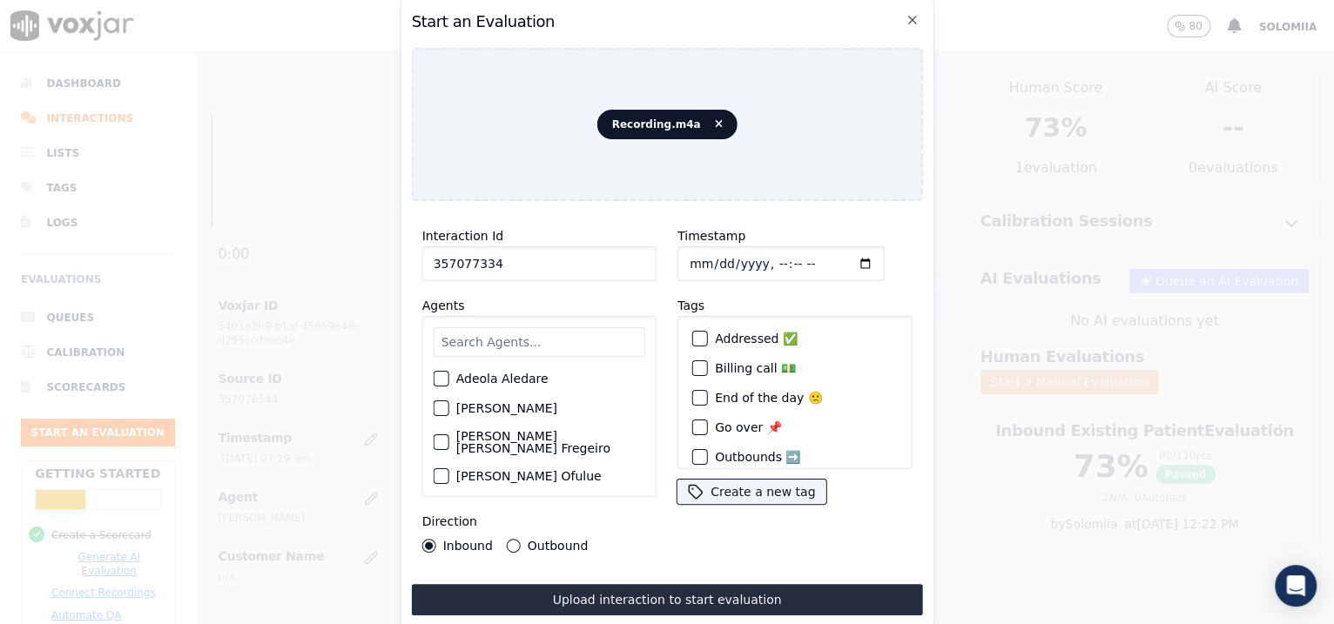
click at [708, 258] on input "Timestamp" at bounding box center [780, 263] width 207 height 35
type input "[DATE]T07:34"
click at [539, 331] on input "text" at bounding box center [540, 342] width 212 height 30
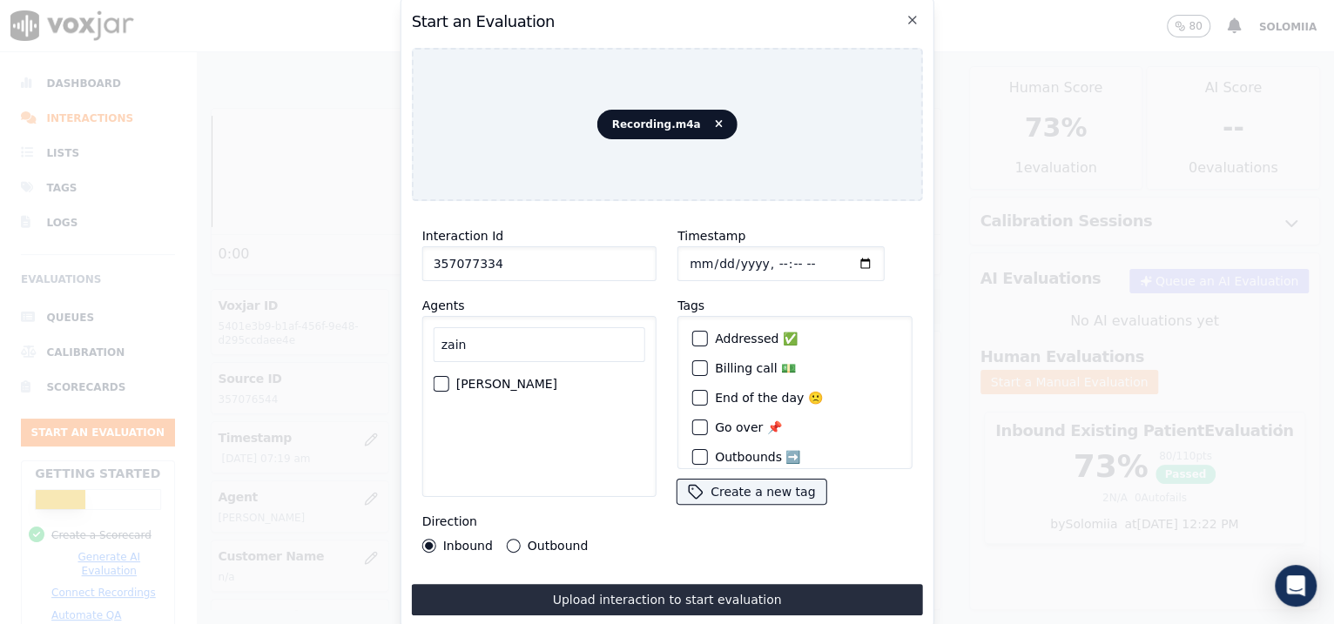
type input "zain"
click at [503, 378] on label "[PERSON_NAME]" at bounding box center [506, 384] width 101 height 12
click at [449, 376] on button "[PERSON_NAME]" at bounding box center [442, 384] width 16 height 16
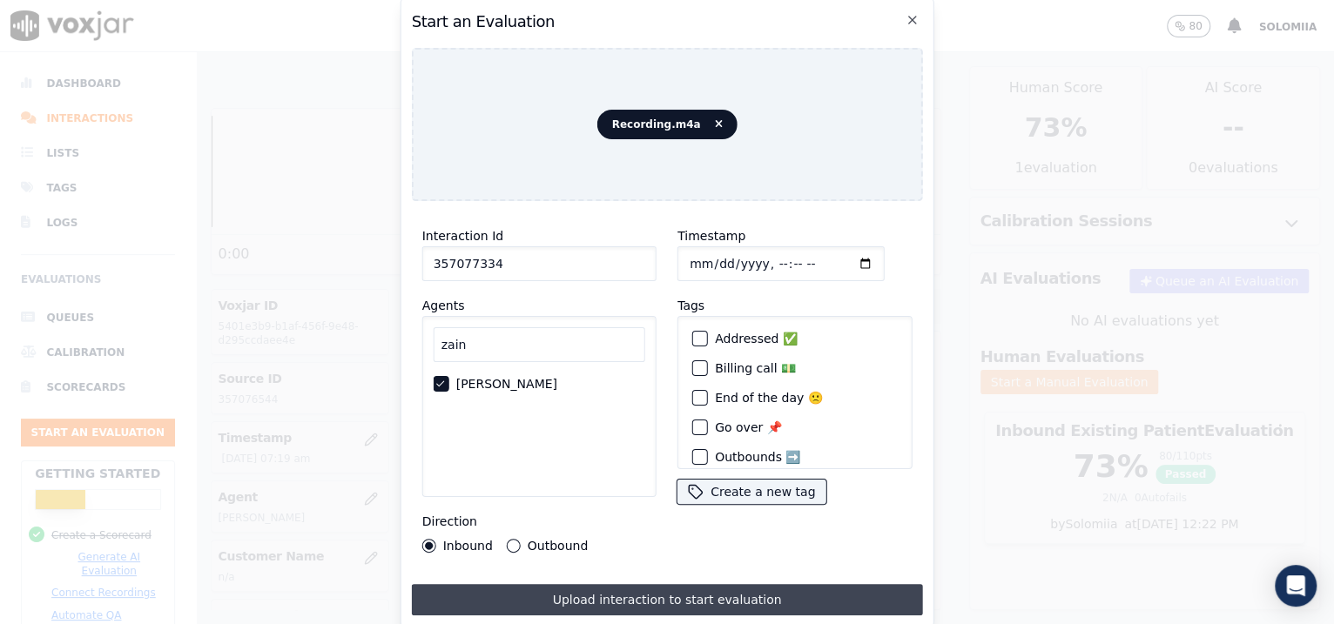
click at [611, 584] on button "Upload interaction to start evaluation" at bounding box center [667, 599] width 511 height 31
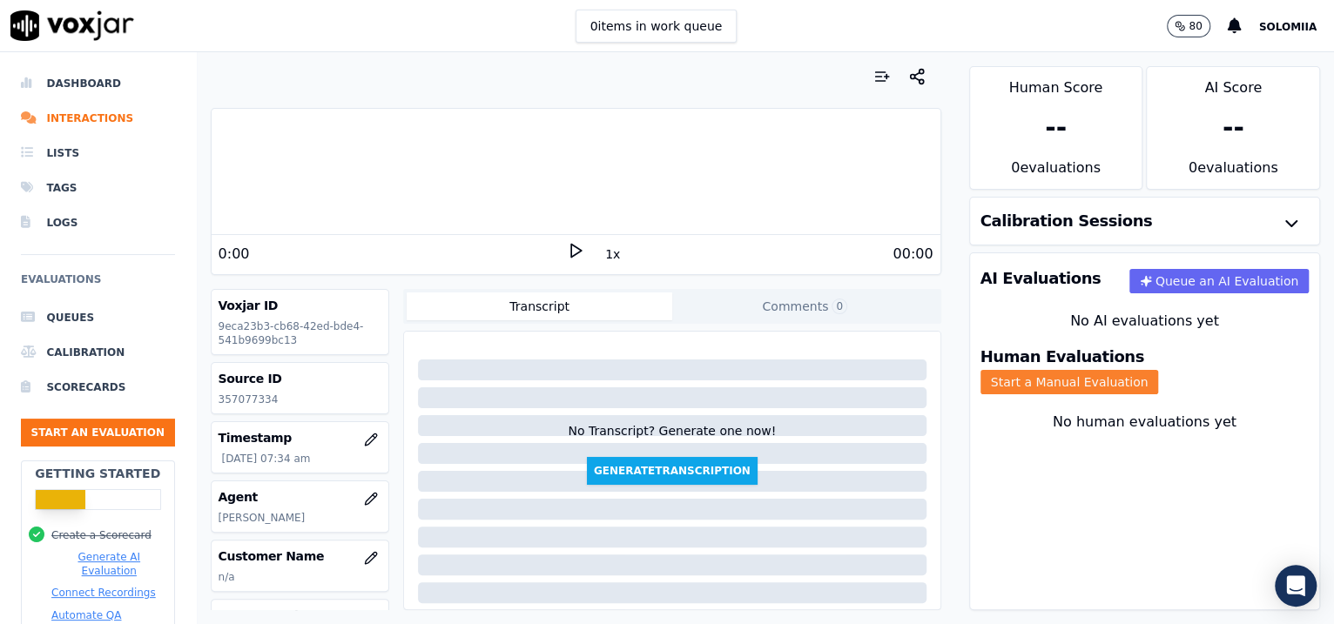
click at [1149, 370] on button "Start a Manual Evaluation" at bounding box center [1070, 382] width 179 height 24
click at [1142, 370] on button "Start a Manual Evaluation" at bounding box center [1070, 382] width 179 height 24
click at [1159, 374] on button "Start a Manual Evaluation" at bounding box center [1070, 382] width 179 height 24
click at [1156, 370] on button "Start a Manual Evaluation" at bounding box center [1070, 382] width 179 height 24
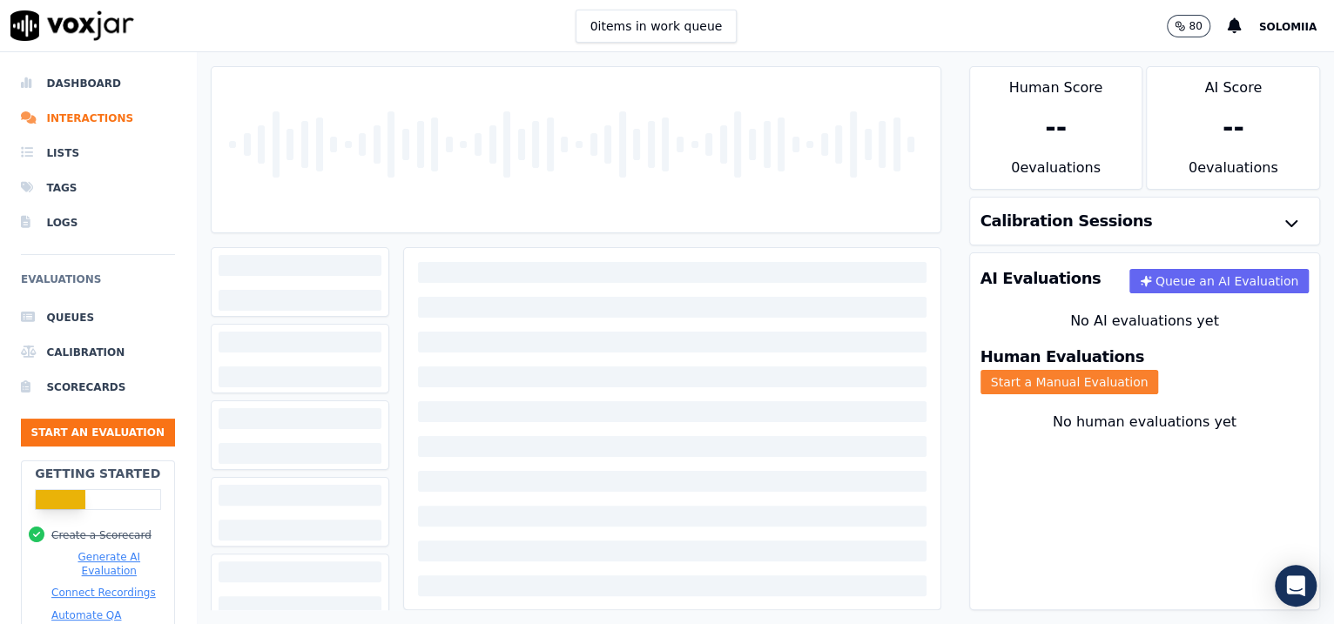
click at [1159, 370] on button "Start a Manual Evaluation" at bounding box center [1070, 382] width 179 height 24
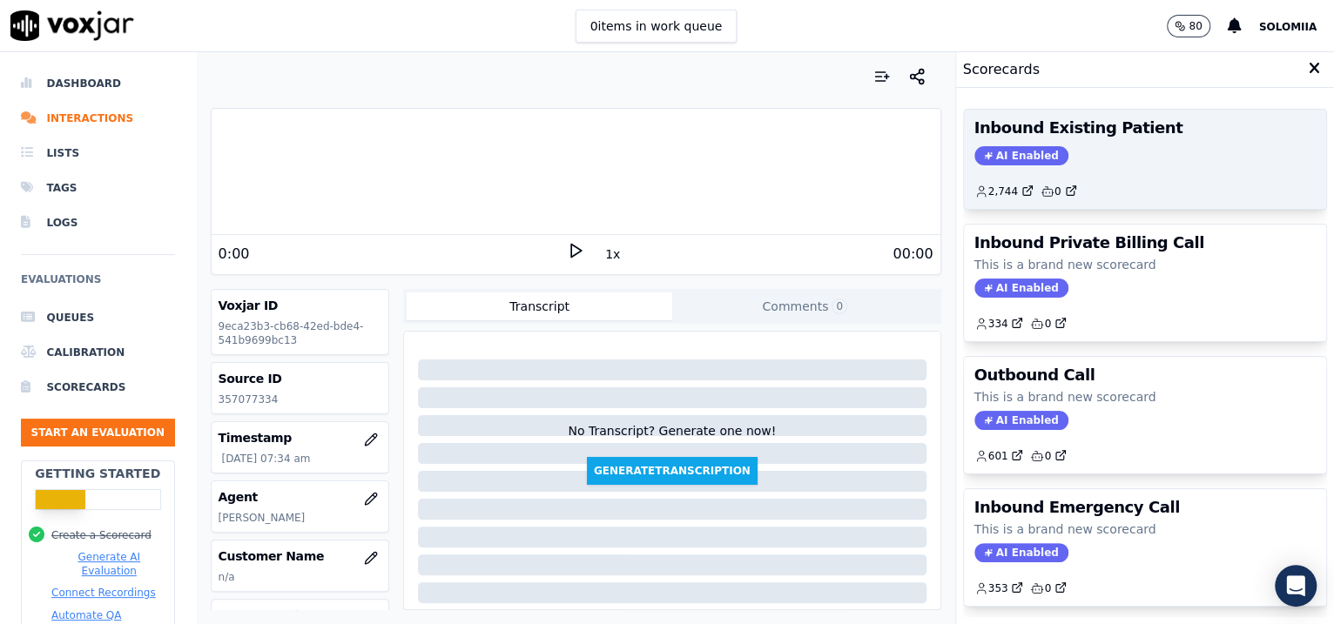
click at [1116, 161] on div "AI Enabled" at bounding box center [1145, 155] width 342 height 19
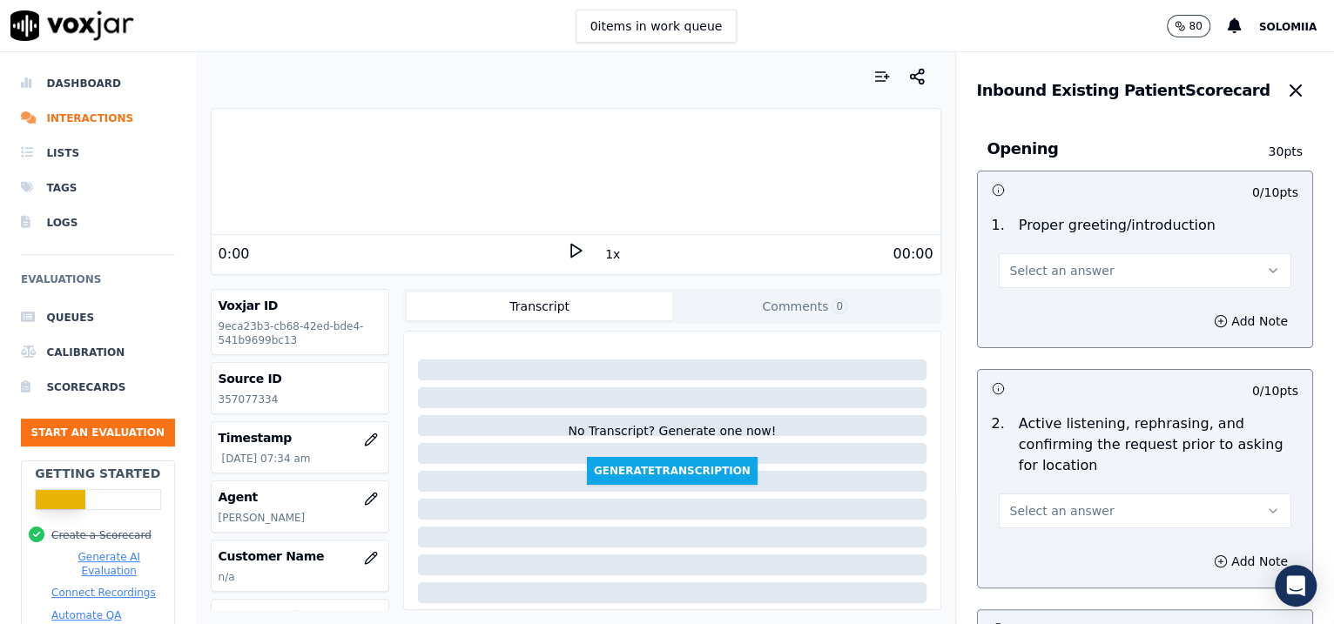
click at [1074, 276] on span "Select an answer" at bounding box center [1062, 270] width 104 height 17
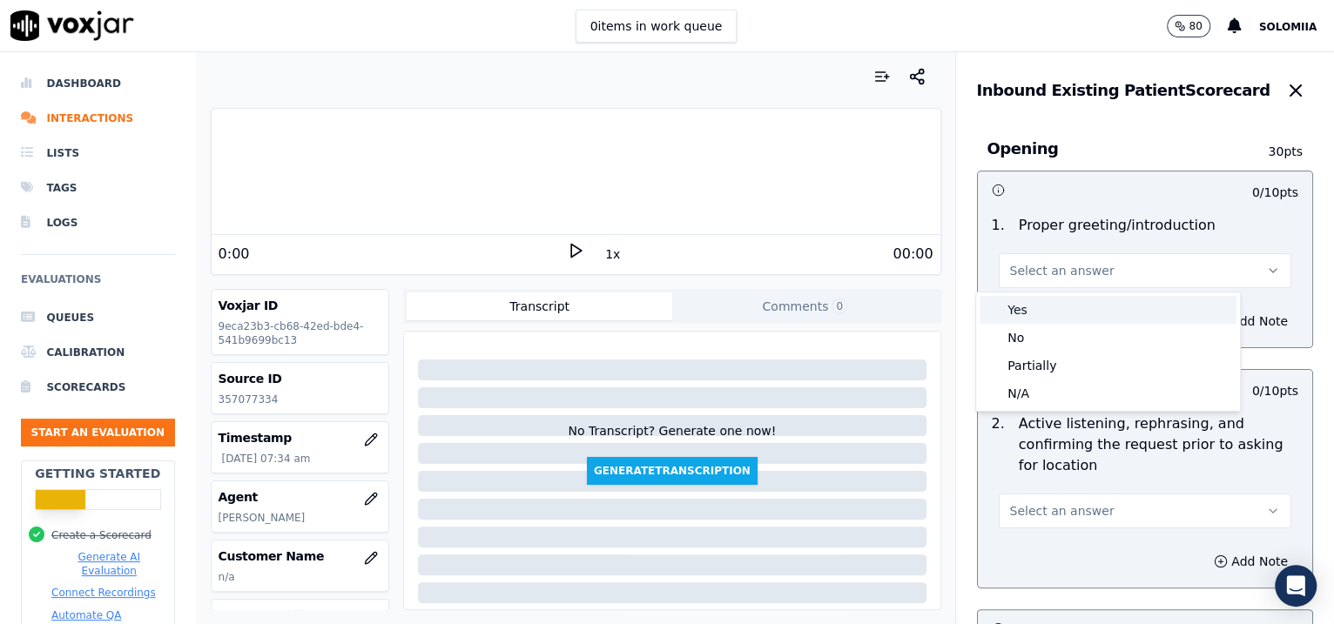
click at [1107, 309] on div "Yes" at bounding box center [1108, 310] width 257 height 28
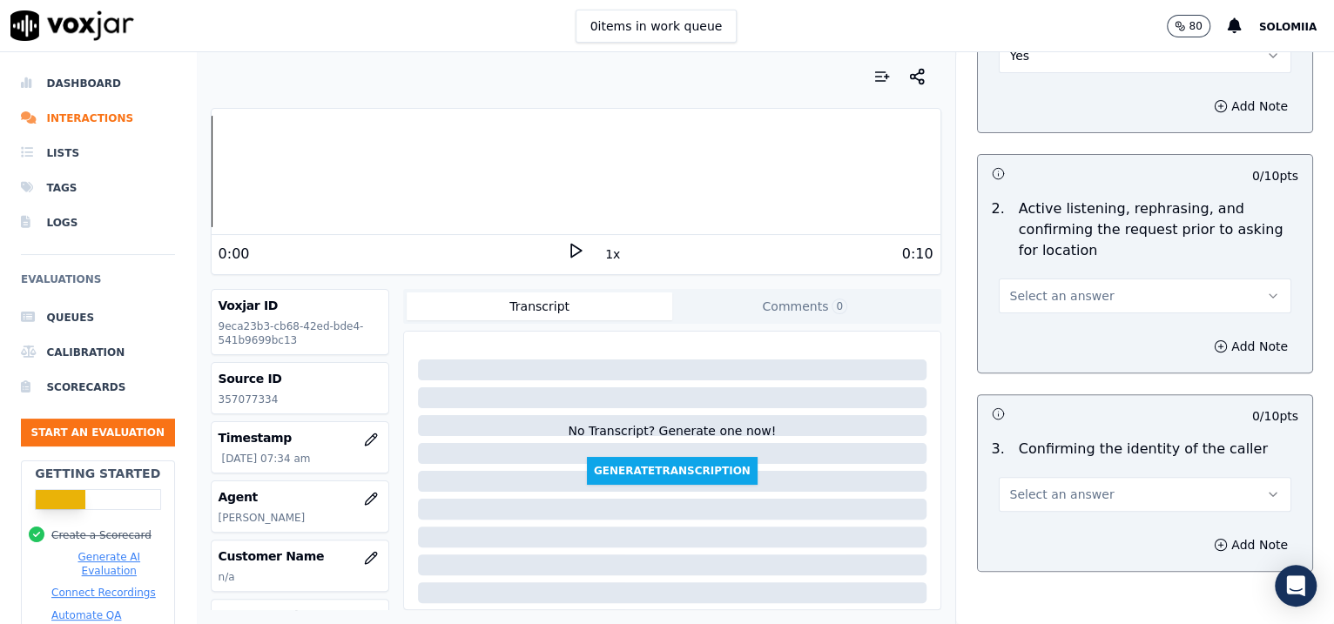
scroll to position [274, 0]
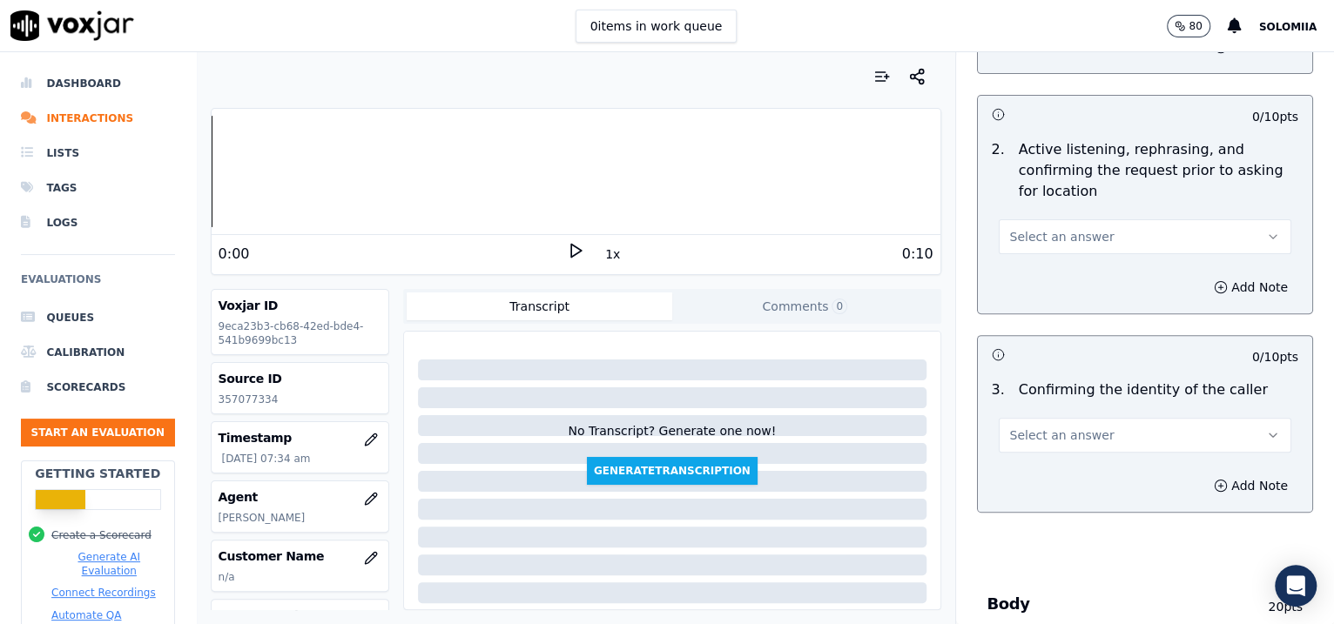
click at [1035, 241] on span "Select an answer" at bounding box center [1062, 236] width 104 height 17
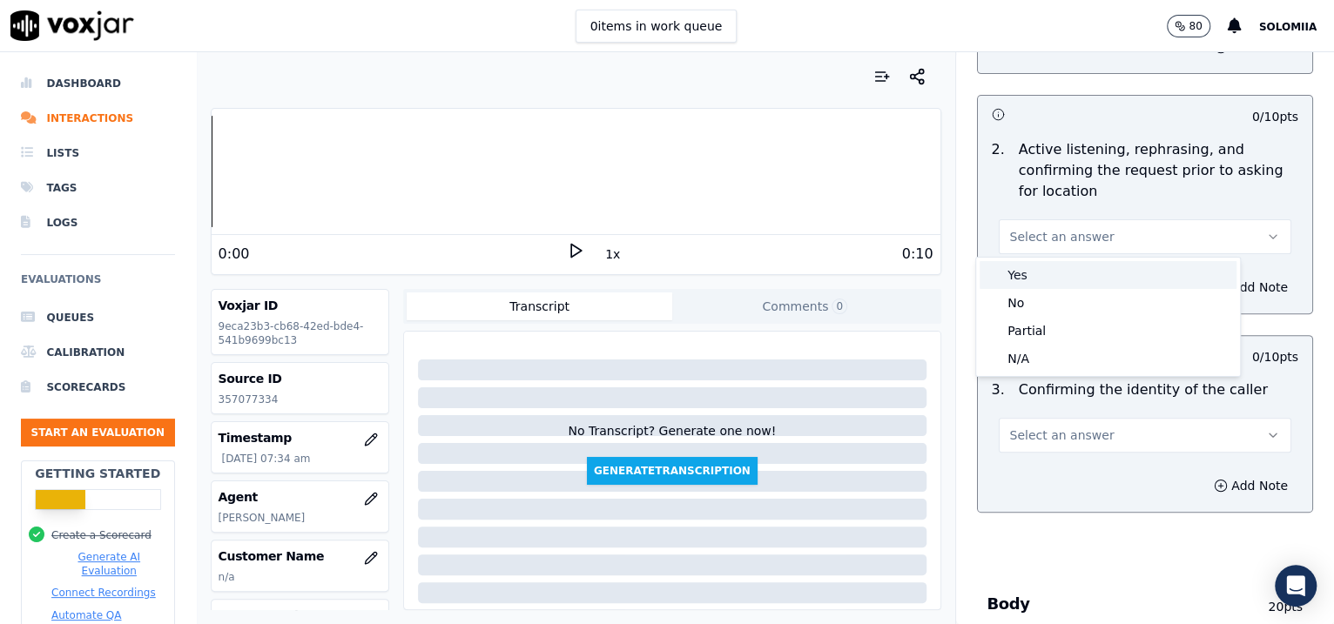
click at [1067, 267] on div "Yes" at bounding box center [1108, 275] width 257 height 28
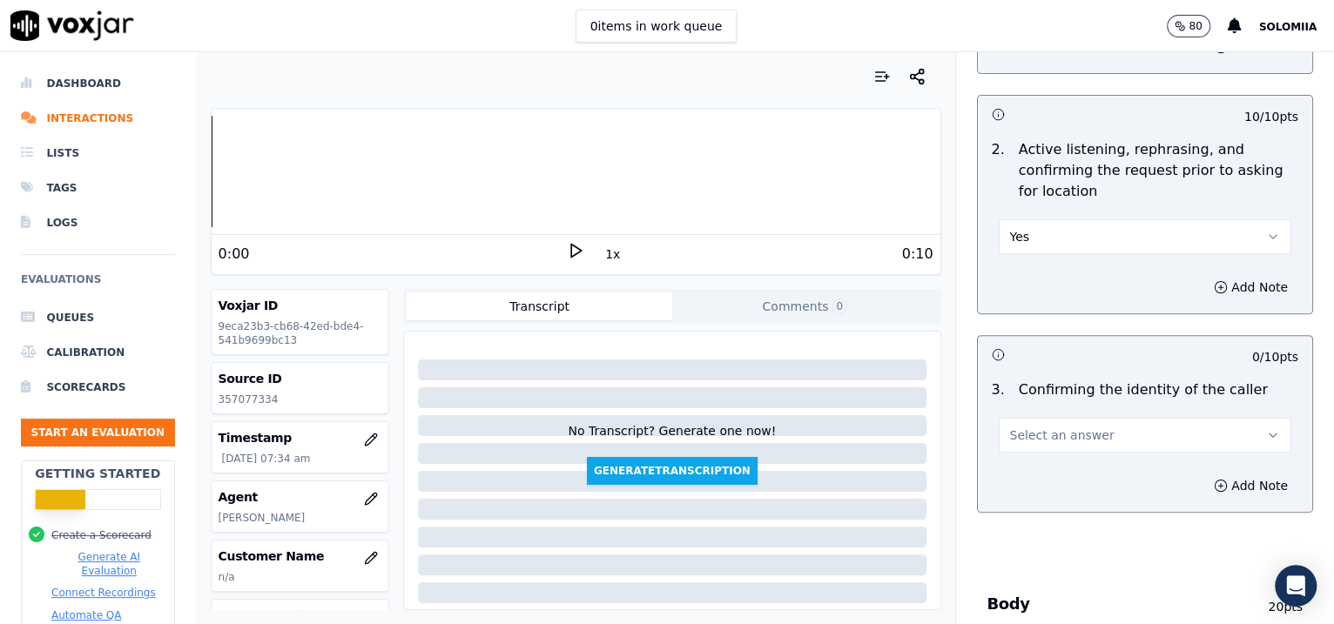
click at [1059, 421] on button "Select an answer" at bounding box center [1145, 435] width 293 height 35
click at [1051, 490] on div "No" at bounding box center [1108, 502] width 257 height 28
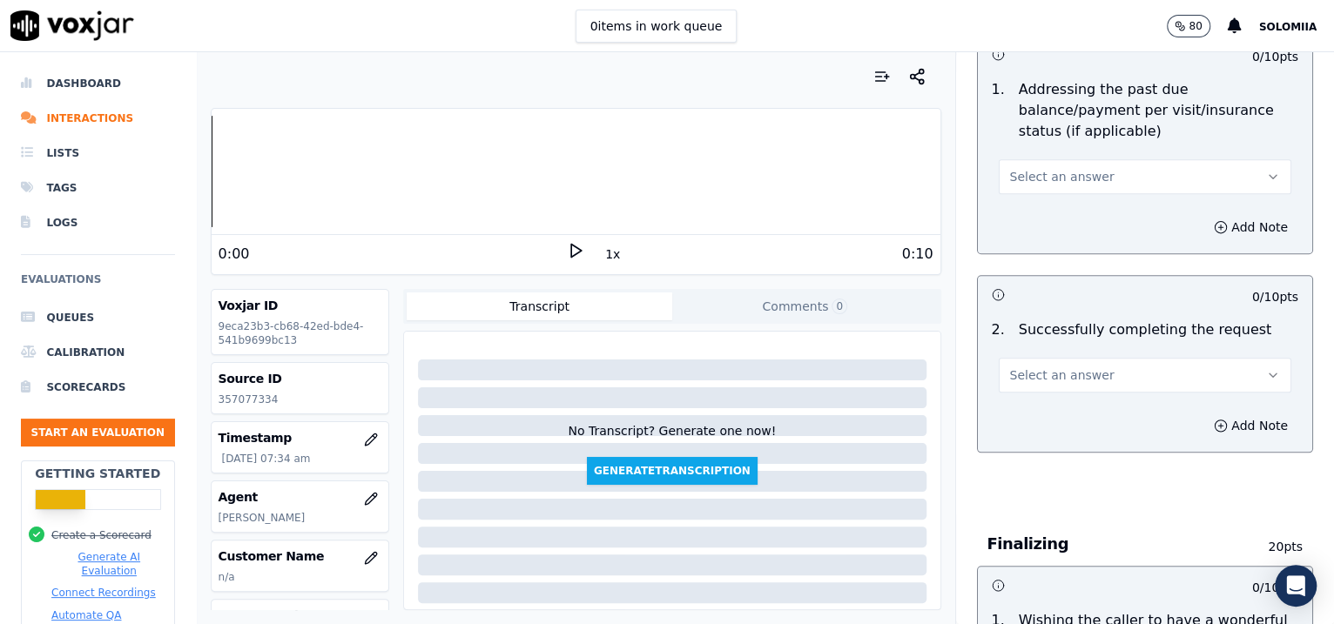
scroll to position [876, 0]
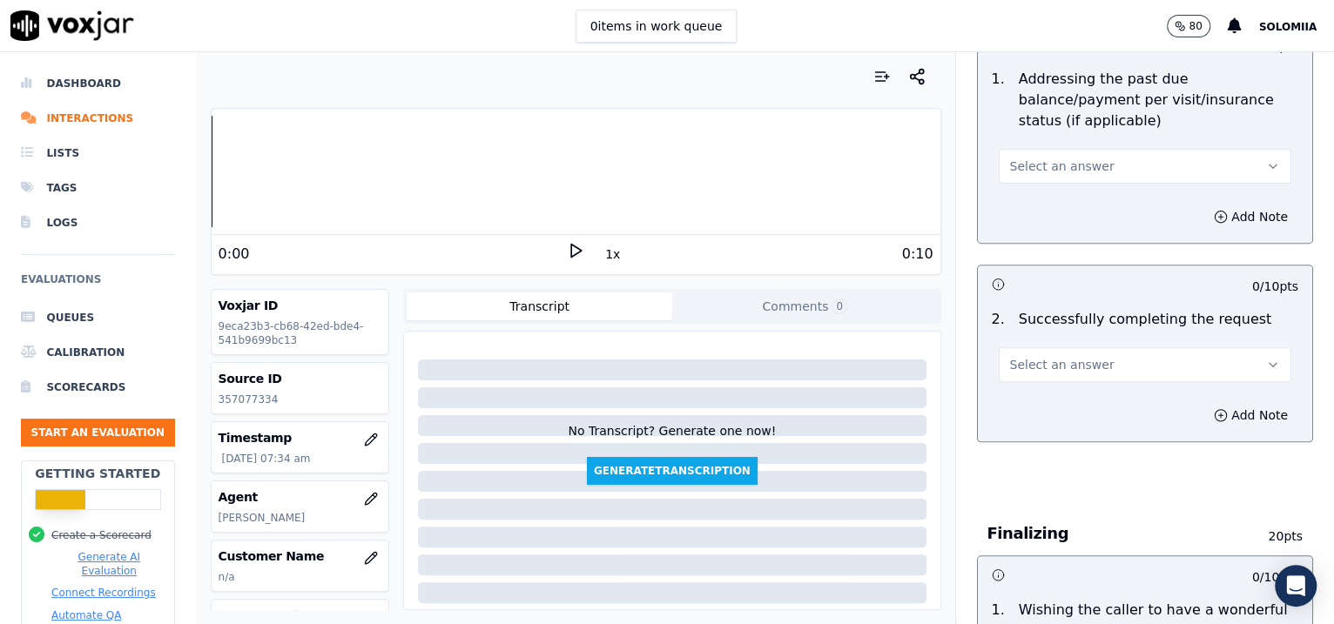
click at [1049, 173] on button "Select an answer" at bounding box center [1145, 166] width 293 height 35
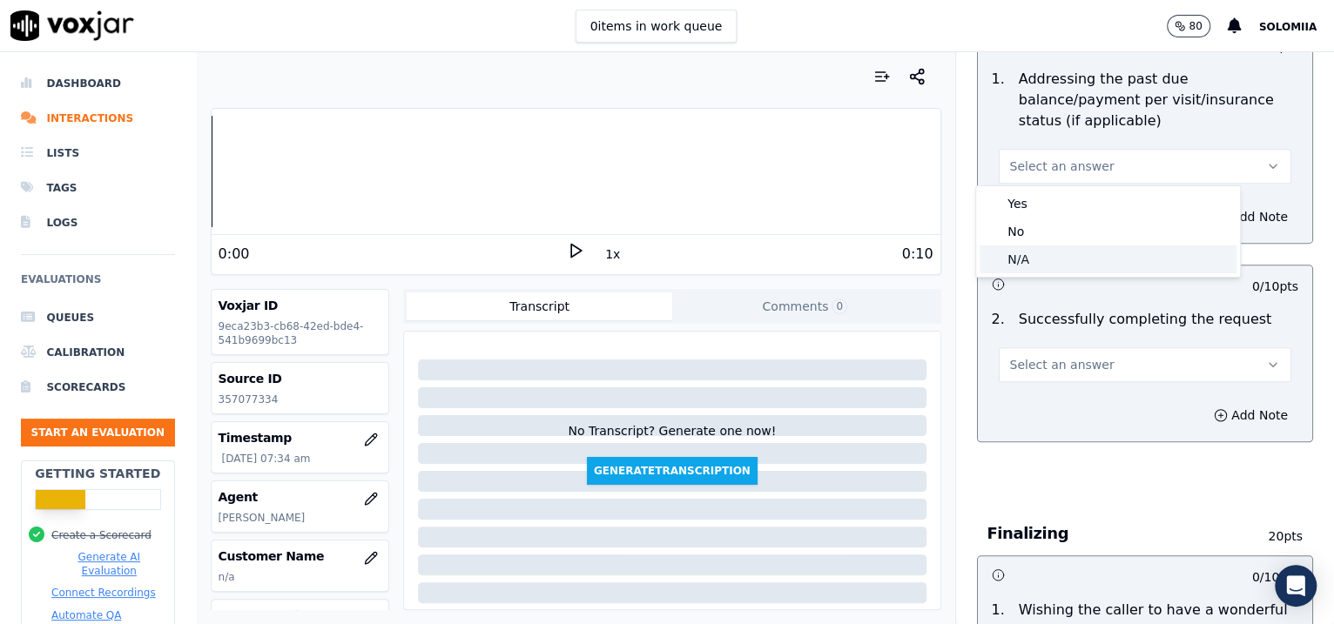
click at [1056, 257] on div "N/A" at bounding box center [1108, 260] width 257 height 28
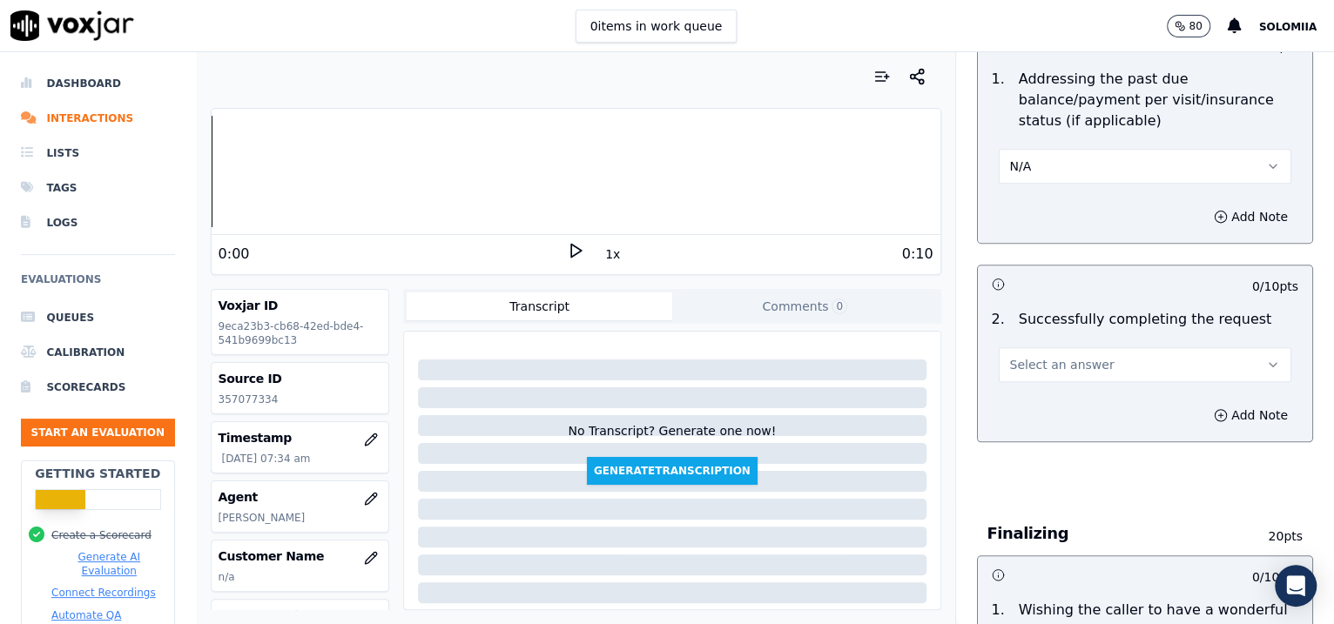
click at [1055, 379] on button "Select an answer" at bounding box center [1145, 364] width 293 height 35
click at [1068, 401] on div "Yes" at bounding box center [1108, 402] width 257 height 28
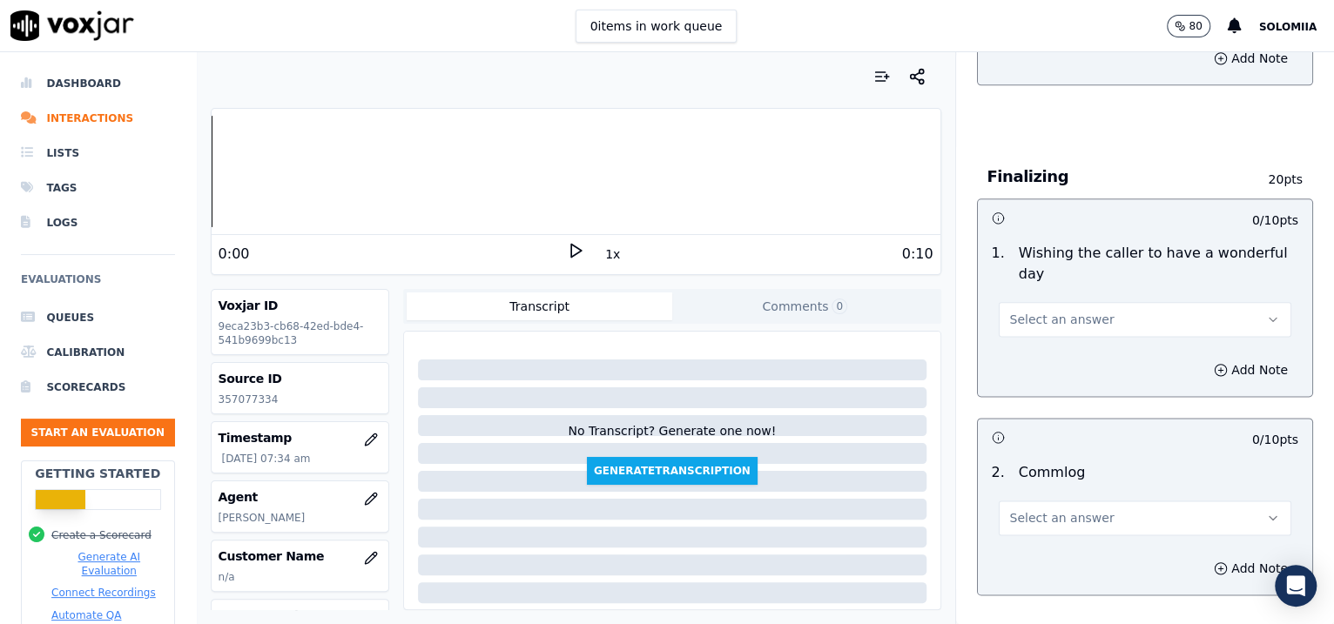
scroll to position [1292, 0]
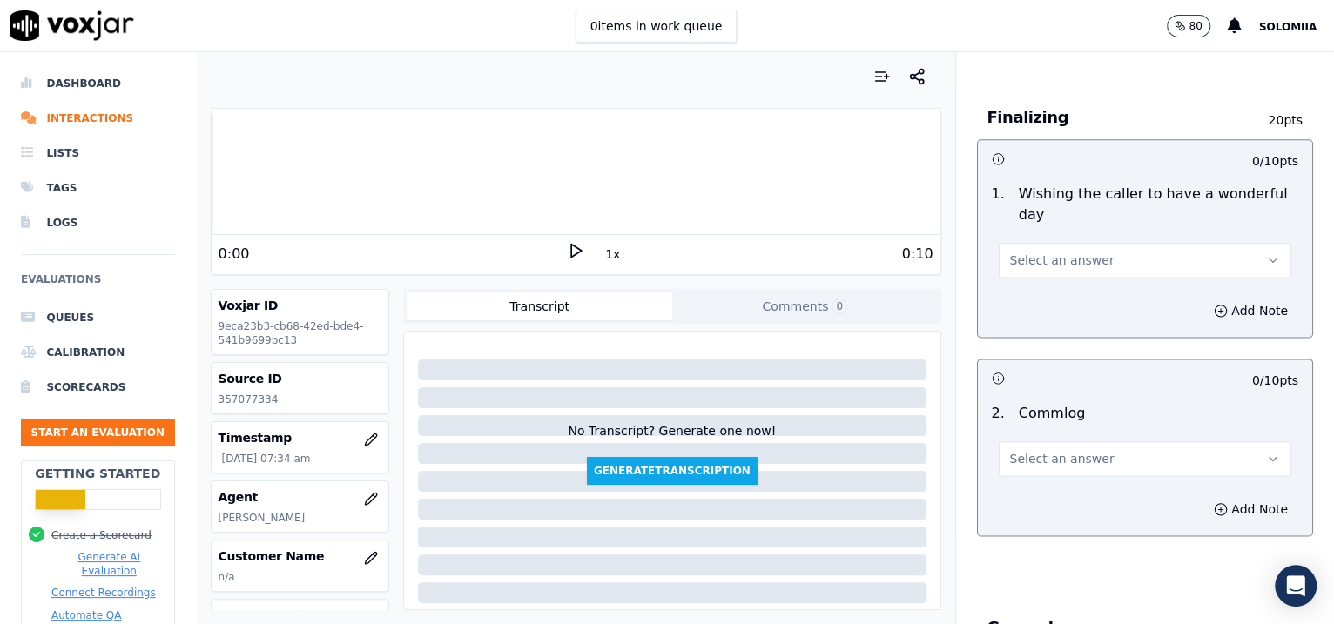
click at [1051, 248] on button "Select an answer" at bounding box center [1145, 260] width 293 height 35
click at [1095, 298] on div "Yes" at bounding box center [1108, 297] width 257 height 28
click at [1055, 465] on button "Select an answer" at bounding box center [1145, 458] width 293 height 35
click at [1077, 484] on div "Yes" at bounding box center [1108, 496] width 257 height 28
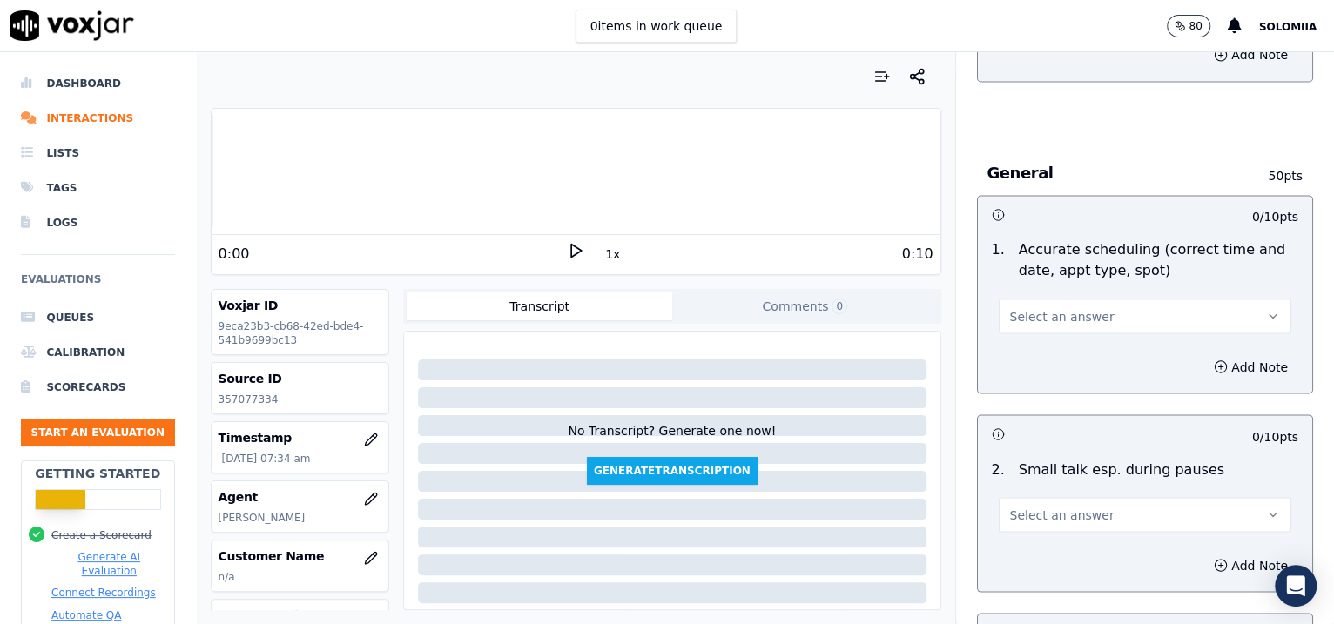
scroll to position [1845, 0]
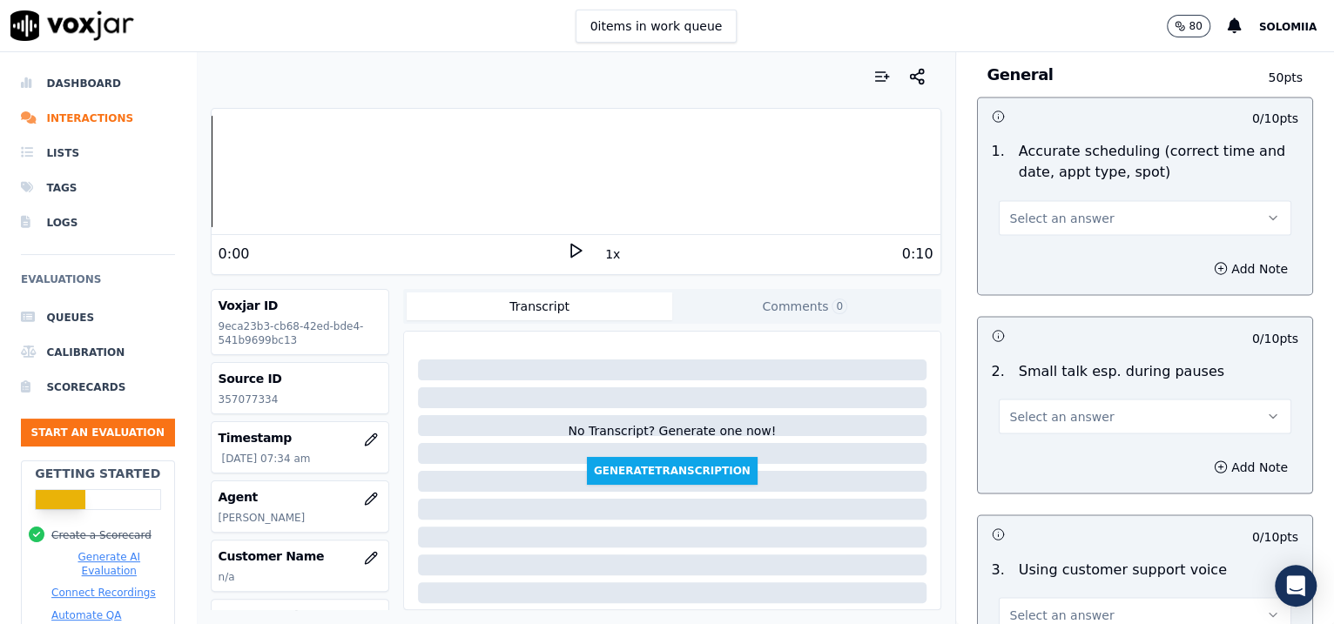
click at [1053, 209] on span "Select an answer" at bounding box center [1062, 217] width 104 height 17
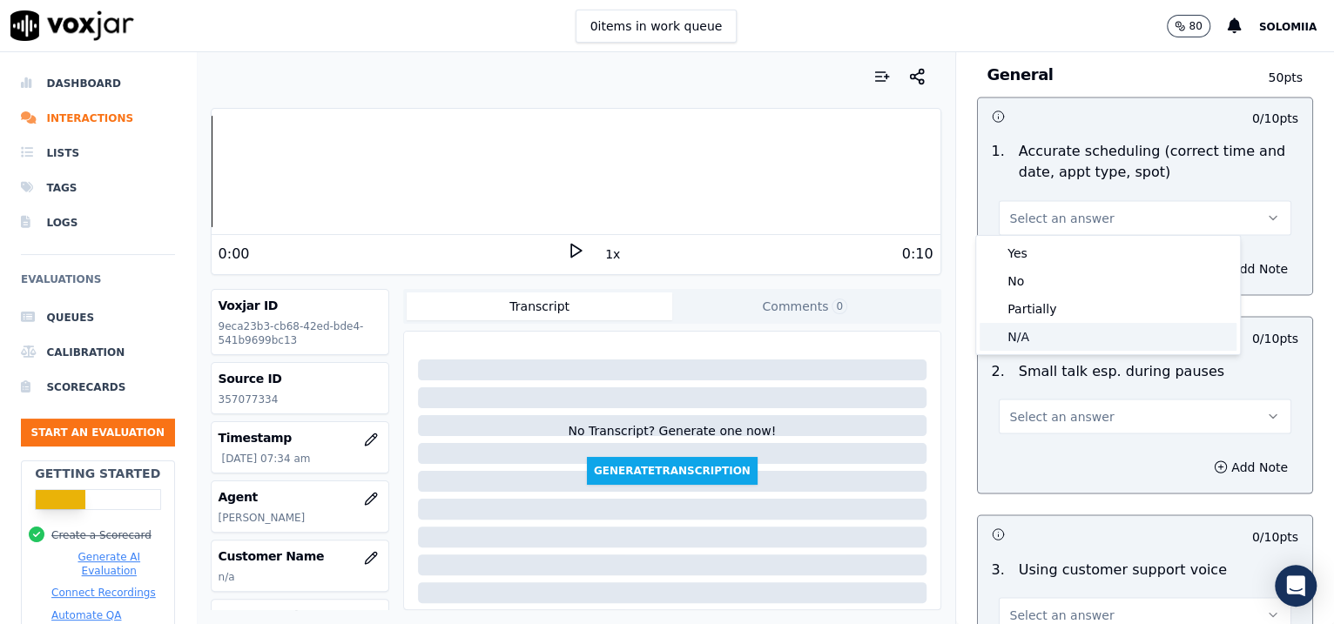
click at [1069, 328] on div "N/A" at bounding box center [1108, 337] width 257 height 28
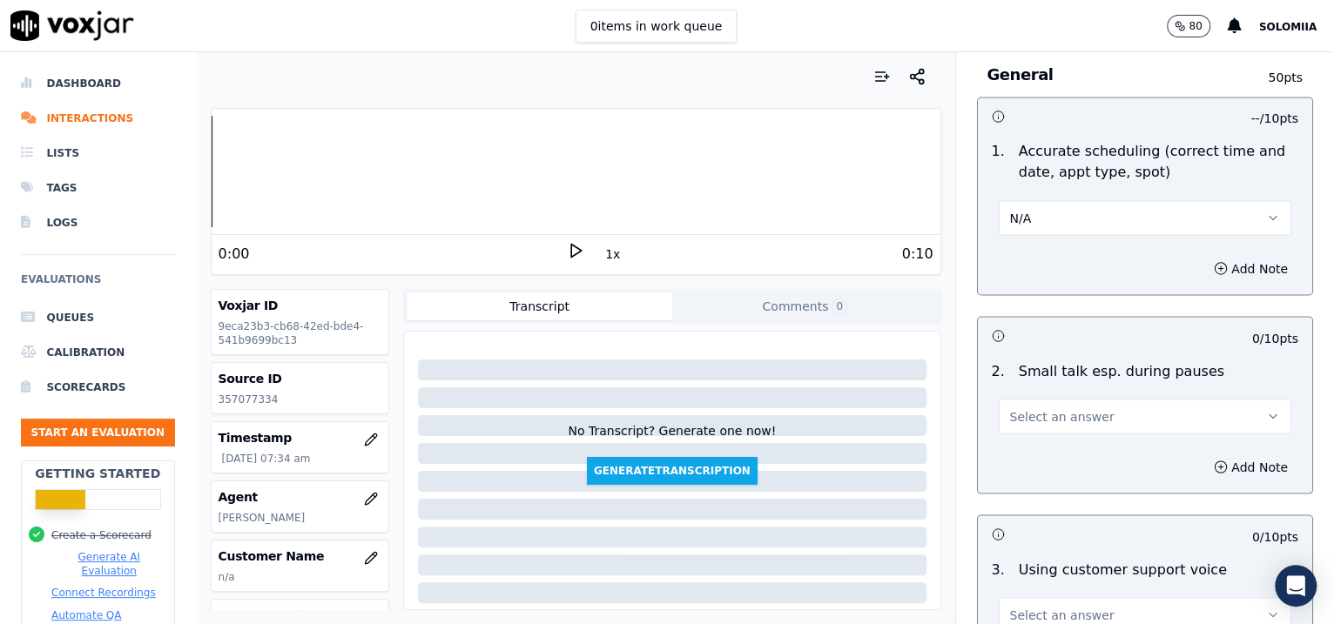
click at [1057, 408] on span "Select an answer" at bounding box center [1062, 416] width 104 height 17
click at [1055, 489] on div "No" at bounding box center [1108, 480] width 257 height 28
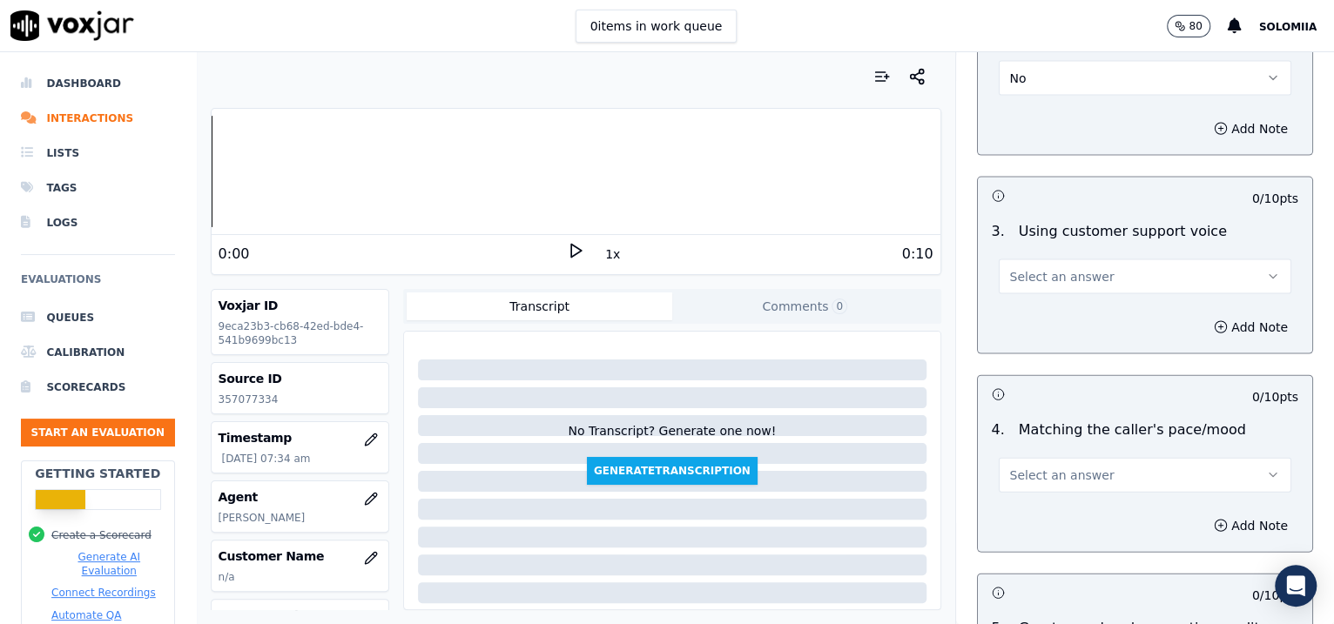
scroll to position [2198, 0]
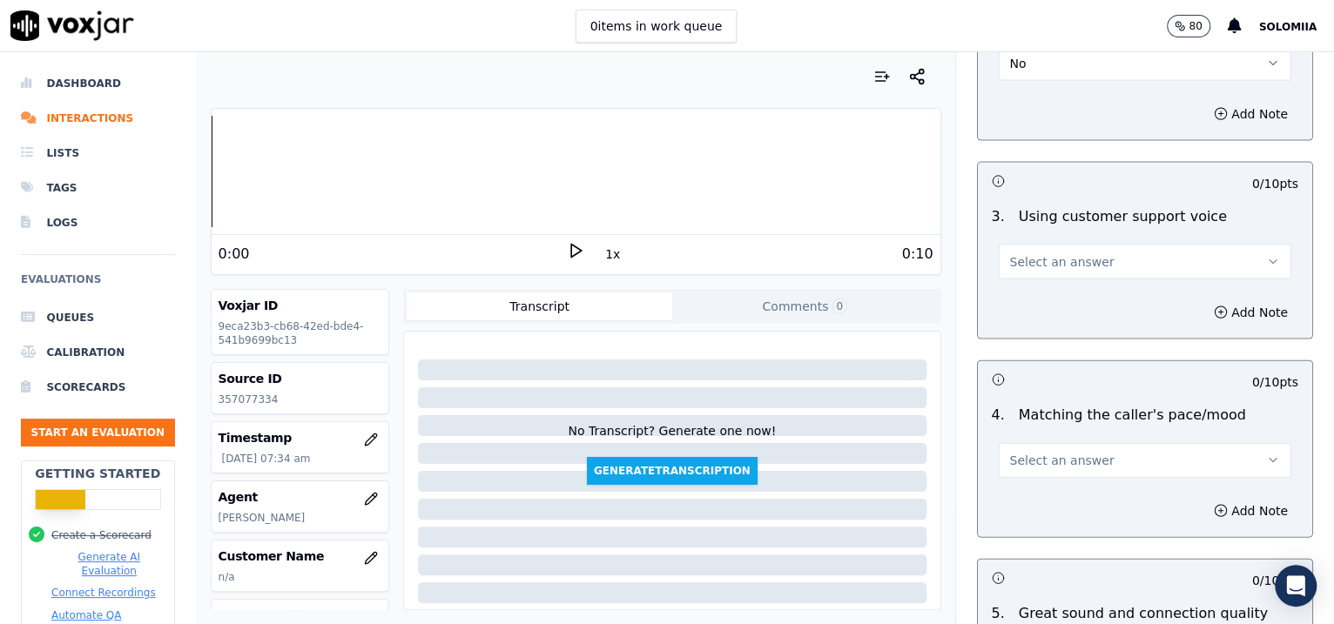
click at [1072, 256] on span "Select an answer" at bounding box center [1062, 261] width 104 height 17
click at [1088, 290] on div "Yes" at bounding box center [1108, 298] width 257 height 28
click at [1063, 458] on span "Select an answer" at bounding box center [1062, 460] width 104 height 17
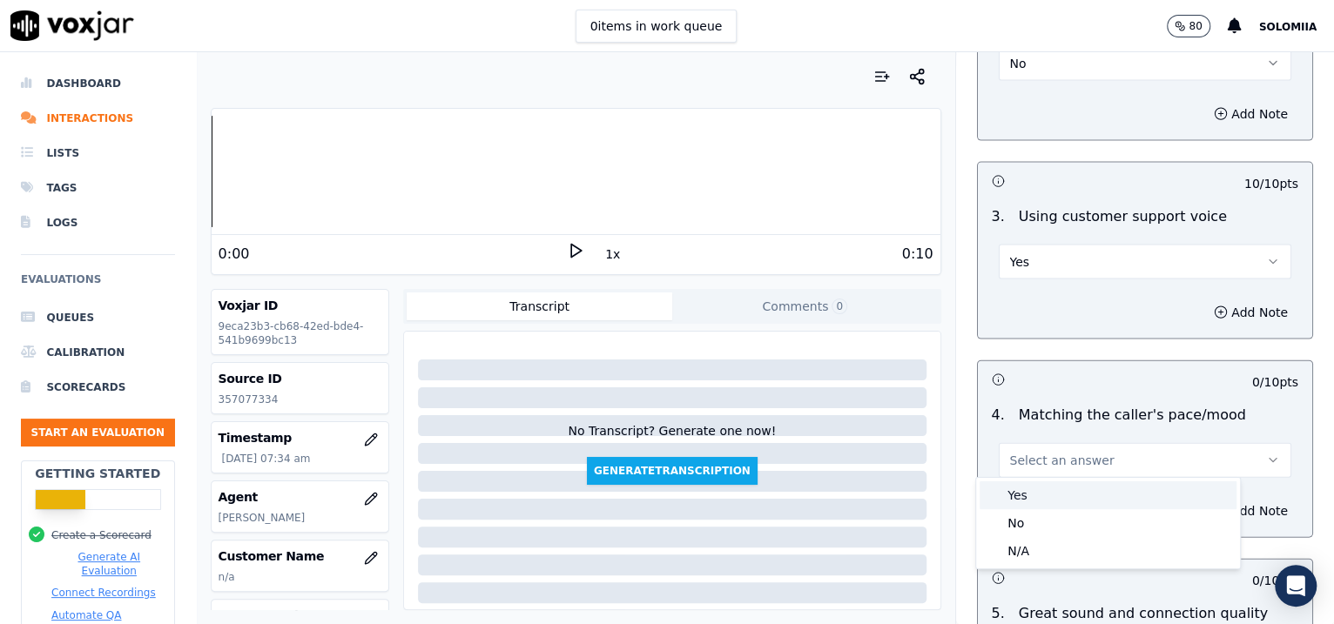
click at [1093, 488] on div "Yes" at bounding box center [1108, 496] width 257 height 28
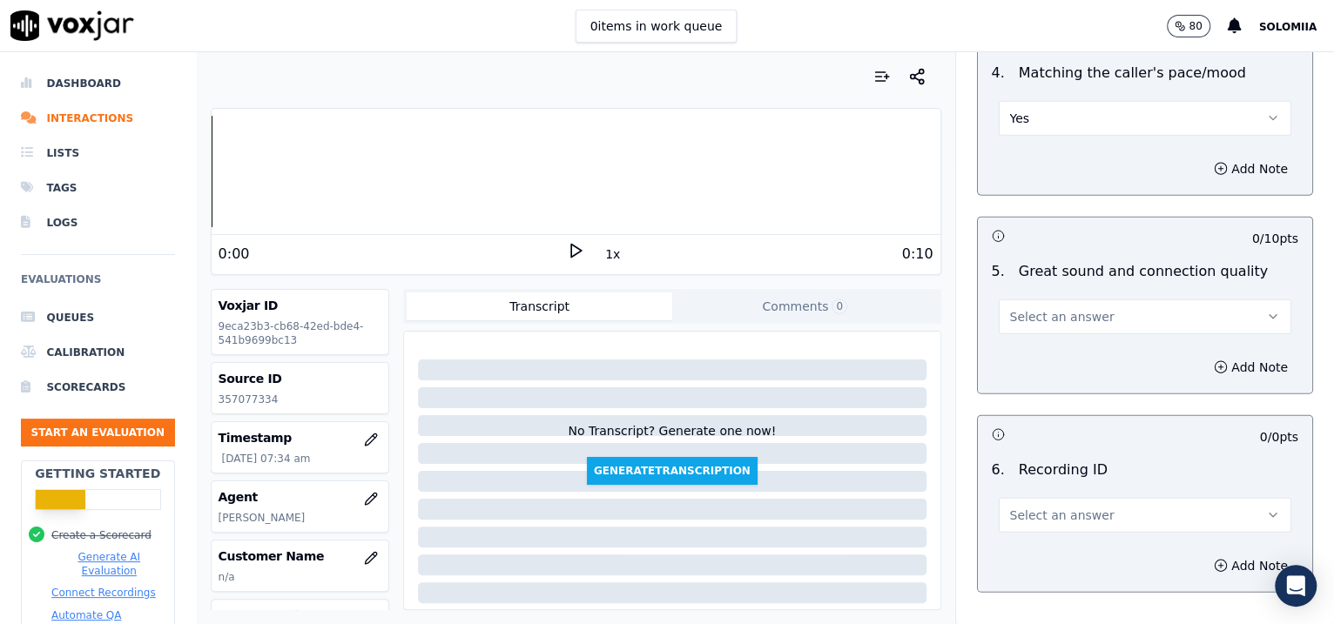
scroll to position [2658, 0]
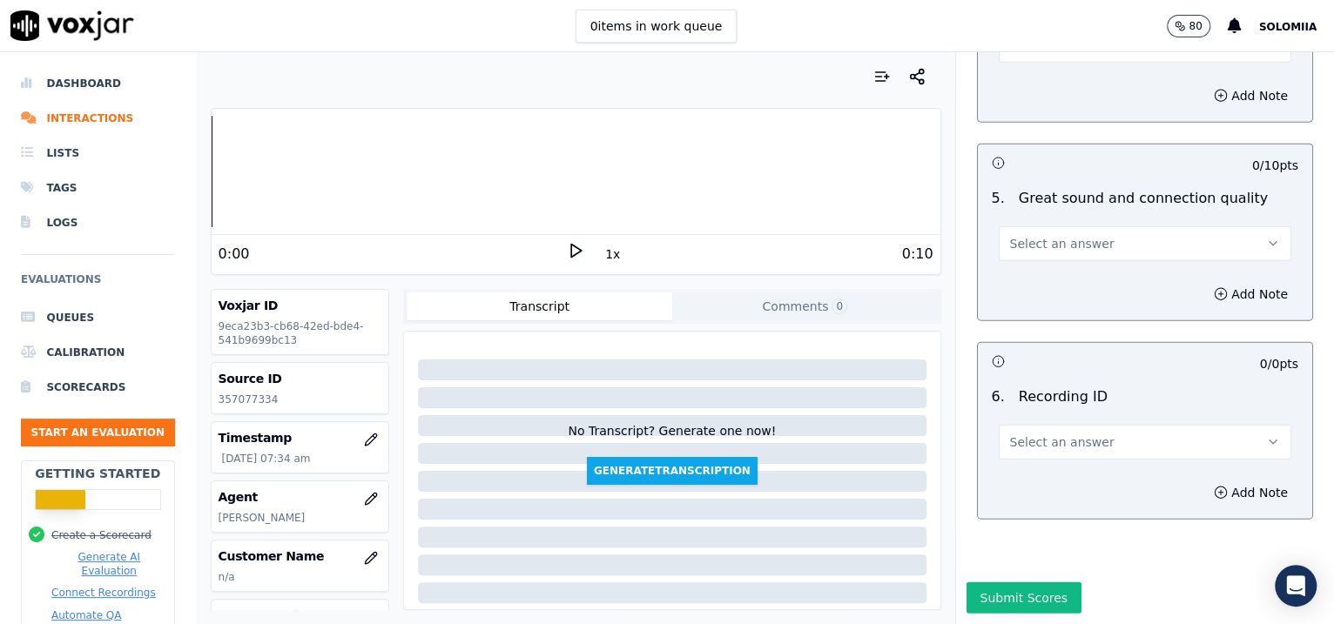
click at [1014, 235] on span "Select an answer" at bounding box center [1062, 243] width 104 height 17
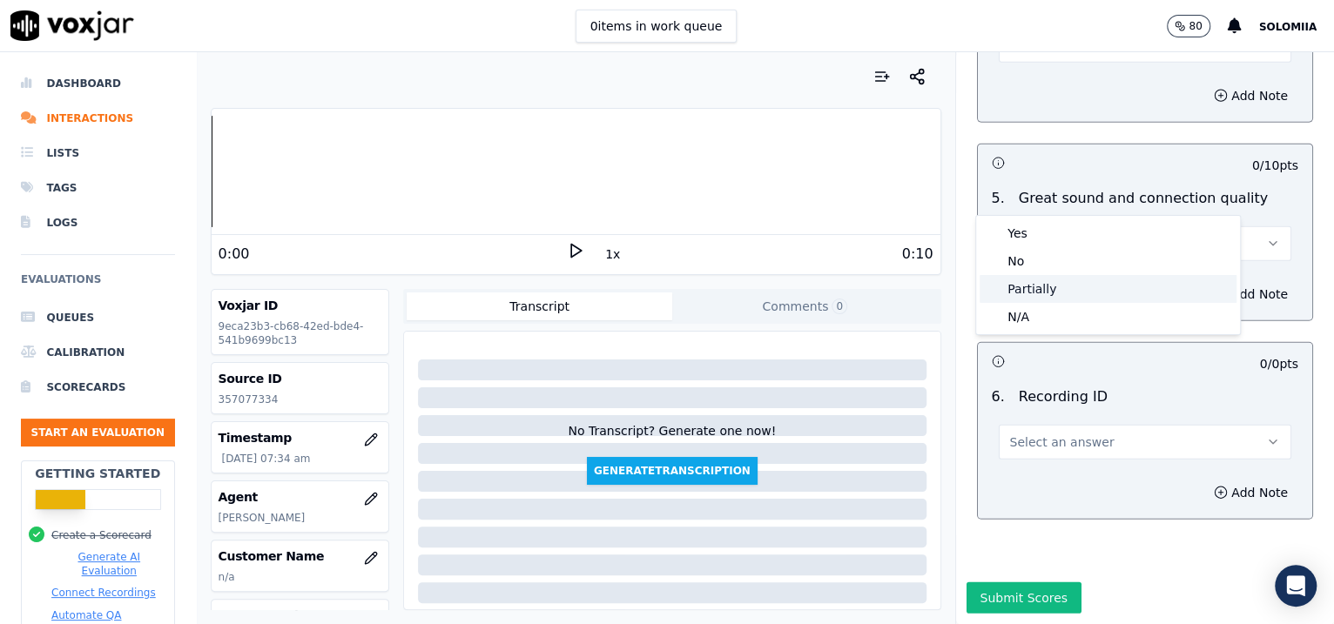
click at [1038, 287] on div "Partially" at bounding box center [1108, 289] width 257 height 28
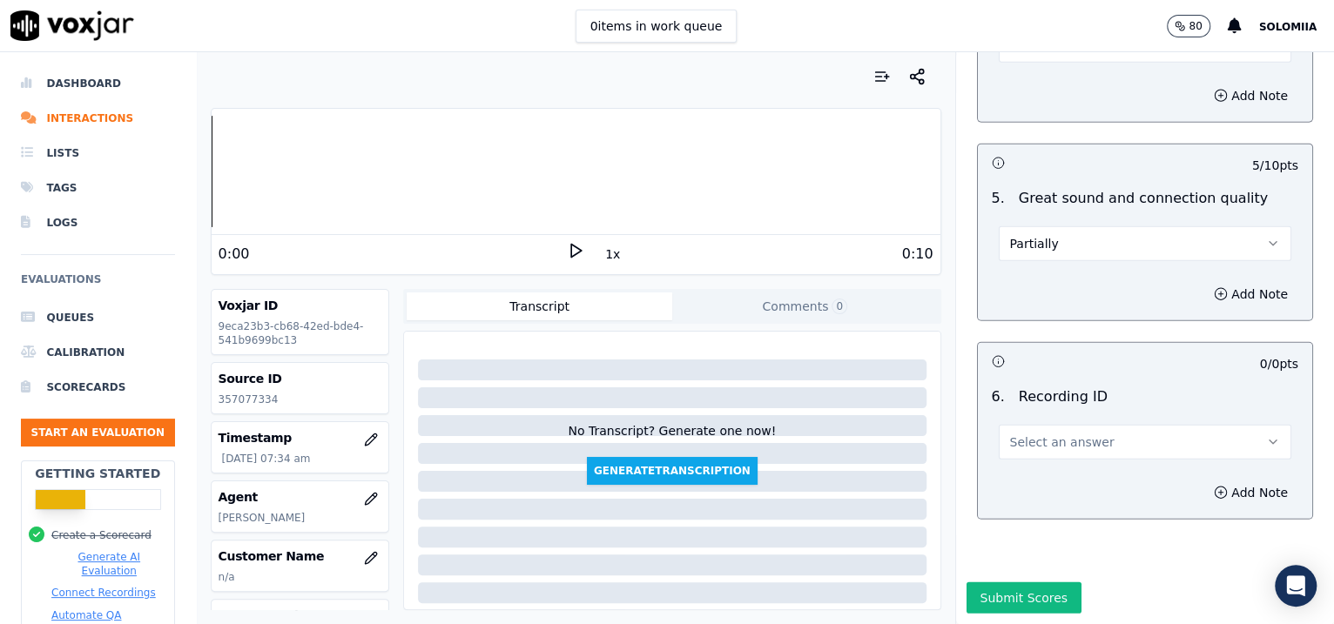
click at [1048, 434] on span "Select an answer" at bounding box center [1062, 442] width 104 height 17
drag, startPoint x: 1072, startPoint y: 457, endPoint x: 1061, endPoint y: 441, distance: 19.3
click at [1061, 441] on div "N/A" at bounding box center [1108, 437] width 264 height 45
click at [1061, 441] on div "N/A" at bounding box center [1108, 442] width 257 height 28
click at [1203, 481] on button "Add Note" at bounding box center [1250, 493] width 95 height 24
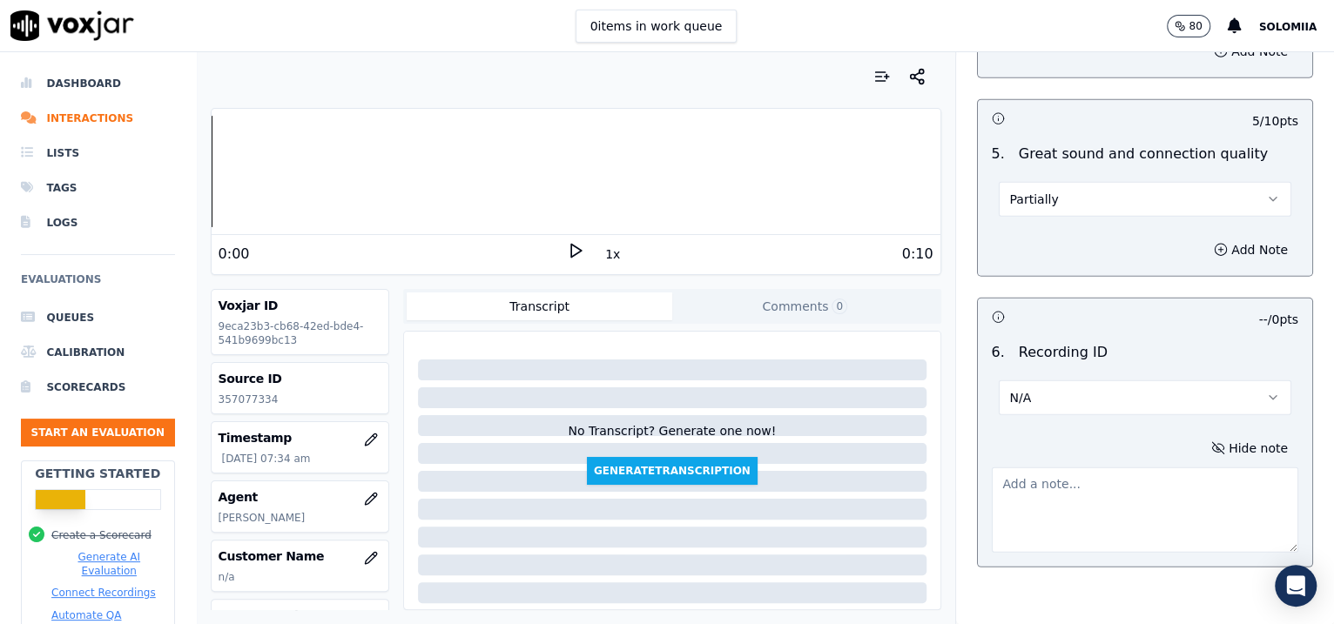
click at [1099, 488] on textarea at bounding box center [1145, 510] width 307 height 85
paste textarea "357077334"
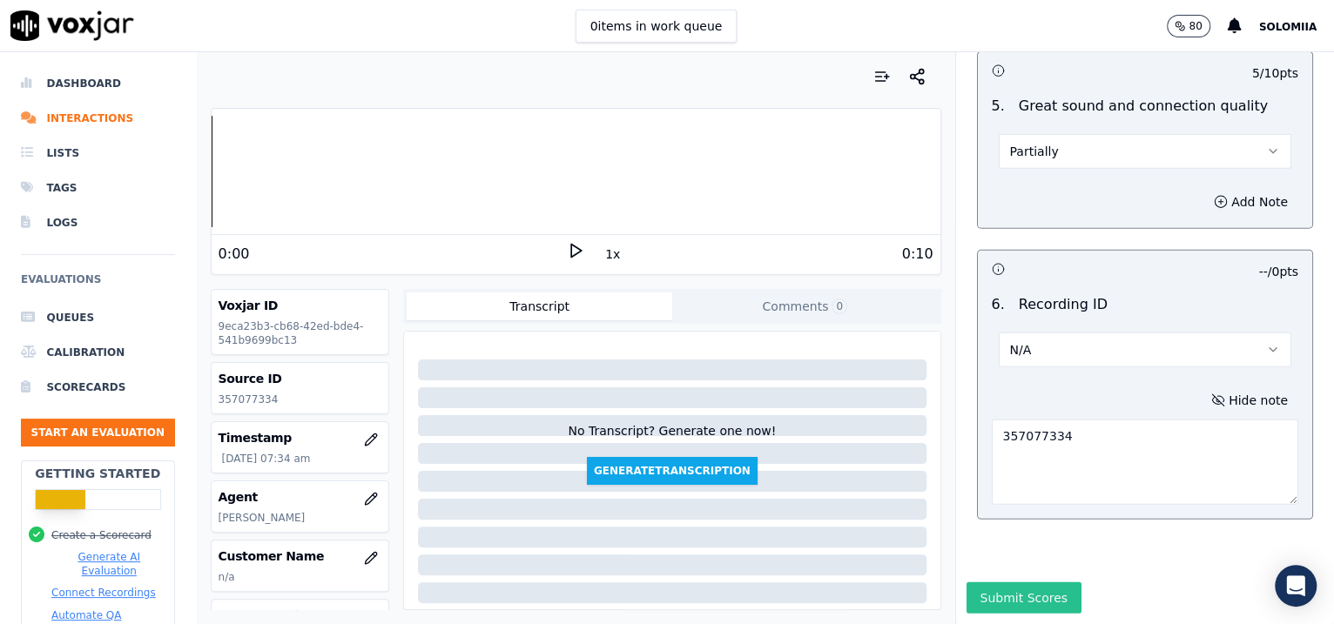
type textarea "357077334"
click at [1011, 583] on button "Submit Scores" at bounding box center [1025, 598] width 116 height 31
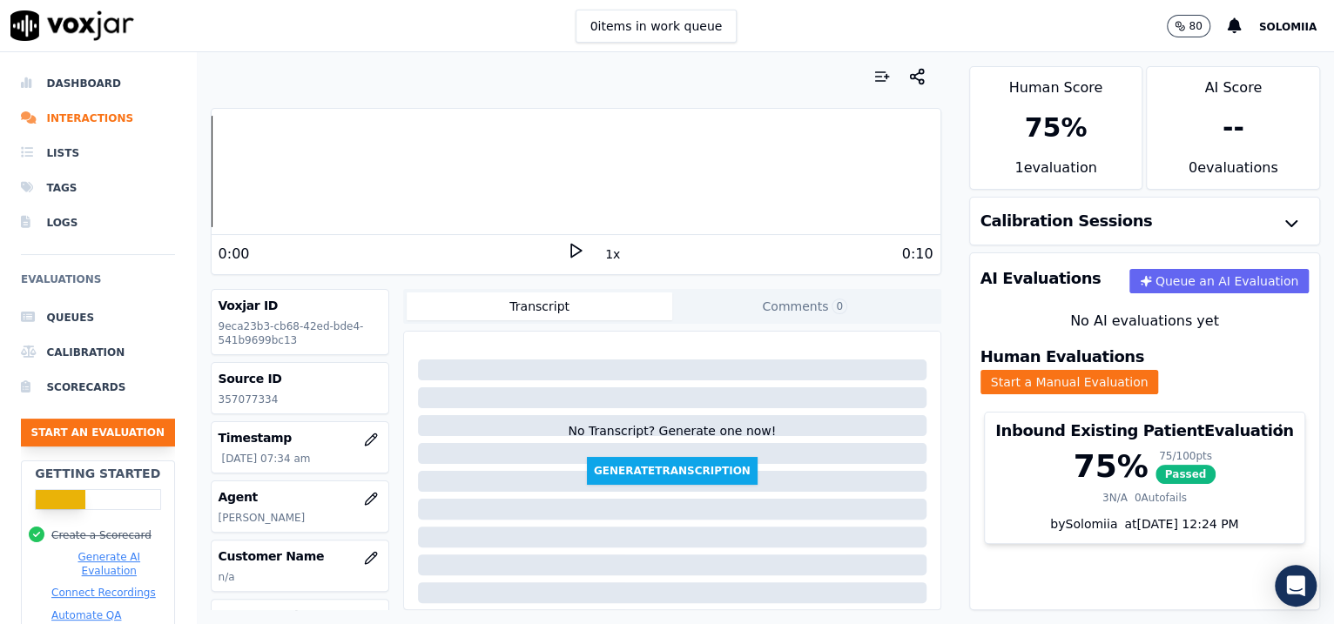
click at [114, 419] on button "Start an Evaluation" at bounding box center [98, 433] width 154 height 28
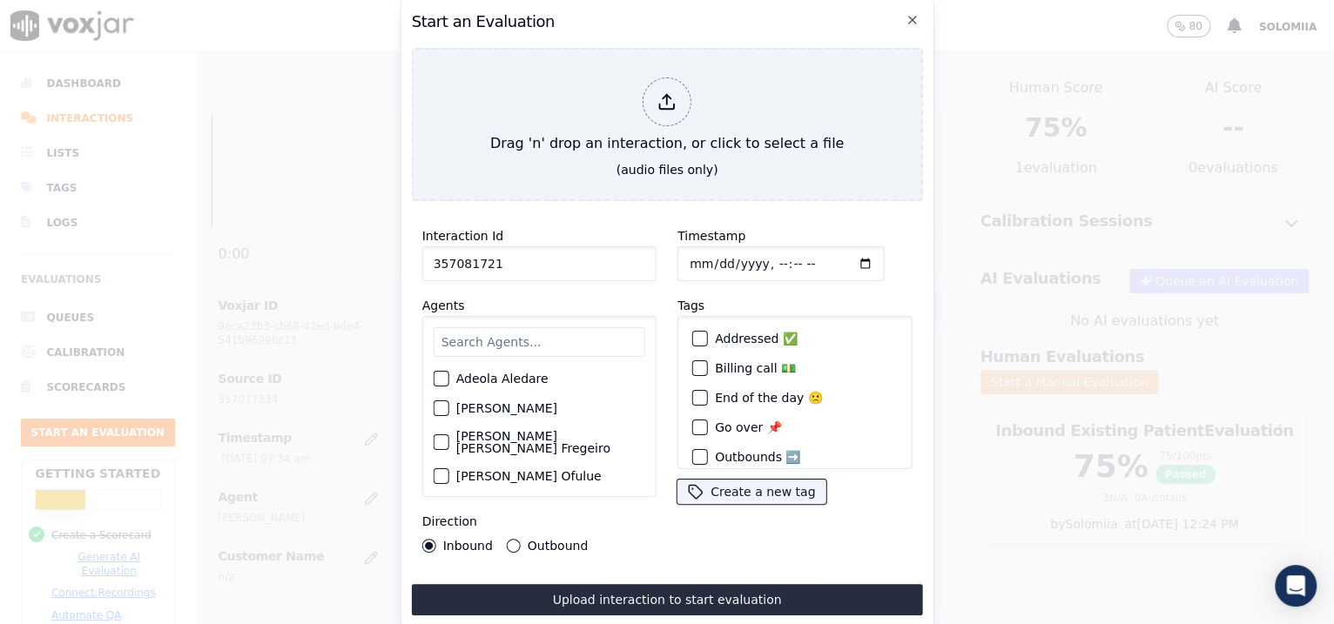
type input "357081721"
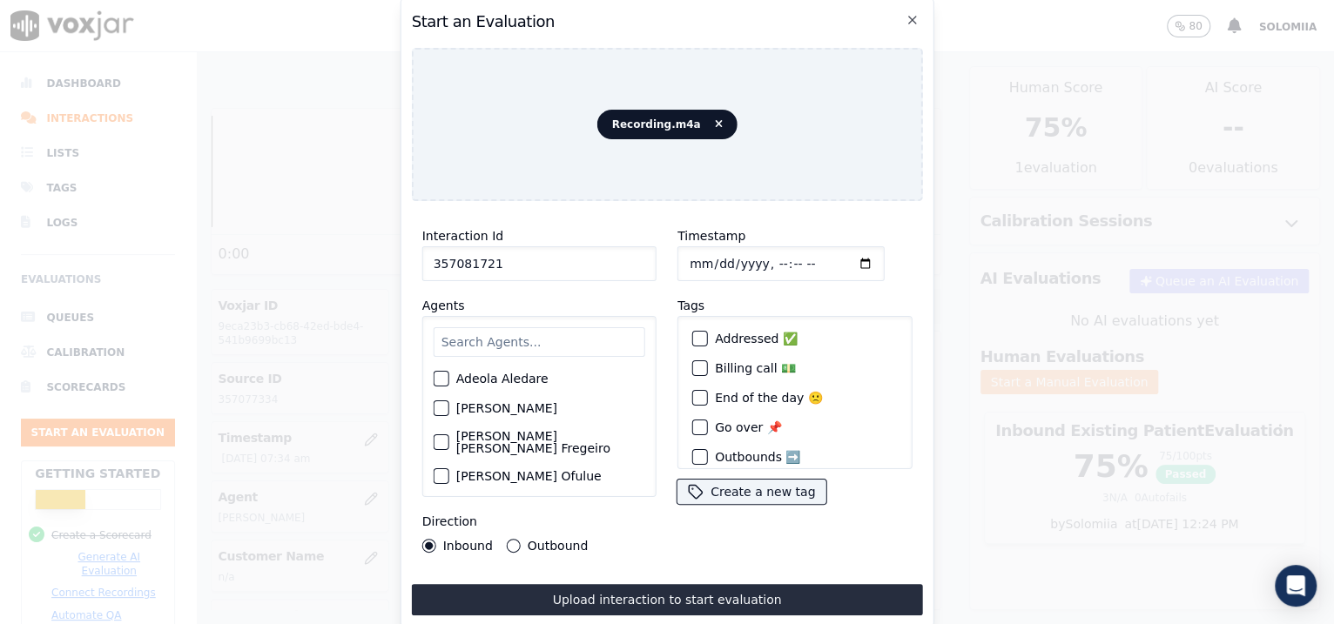
click at [705, 259] on input "Timestamp" at bounding box center [780, 263] width 207 height 35
type input "2025-08-20T08:16"
click at [499, 327] on input "text" at bounding box center [540, 342] width 212 height 30
type input "zai"
click at [482, 399] on div "[PERSON_NAME]" at bounding box center [540, 414] width 212 height 30
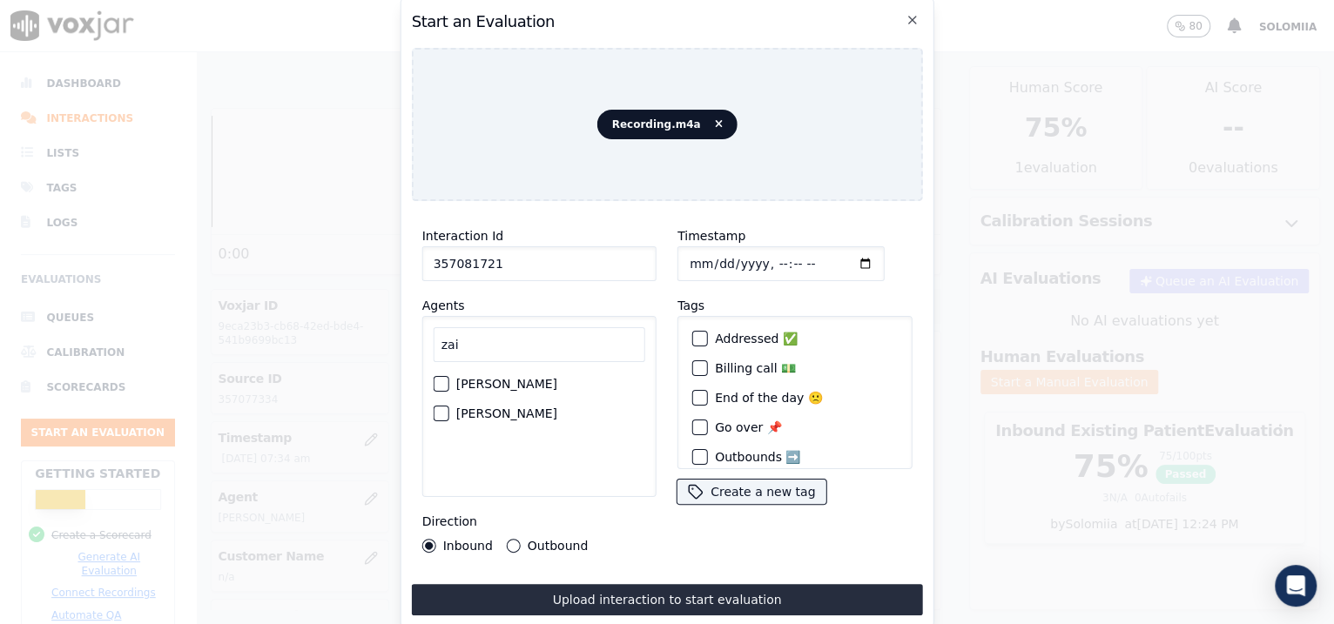
click at [476, 409] on label "[PERSON_NAME]" at bounding box center [506, 414] width 101 height 12
click at [449, 409] on button "[PERSON_NAME]" at bounding box center [442, 414] width 16 height 16
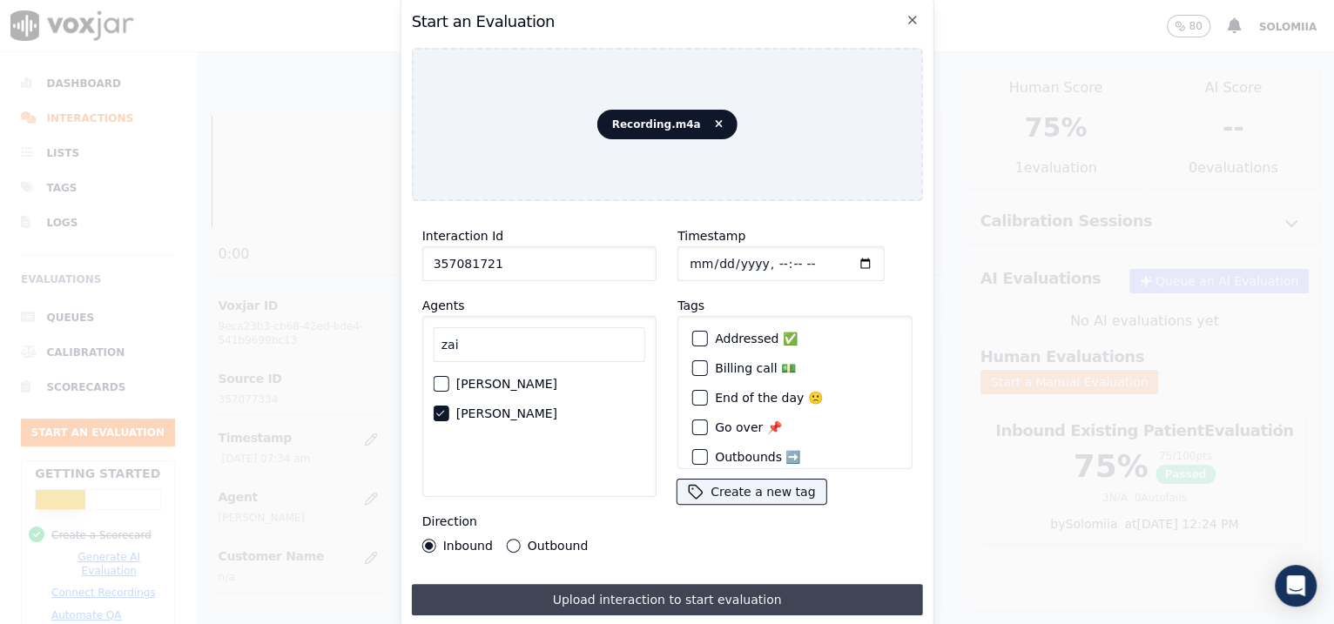
click at [646, 598] on button "Upload interaction to start evaluation" at bounding box center [667, 599] width 511 height 31
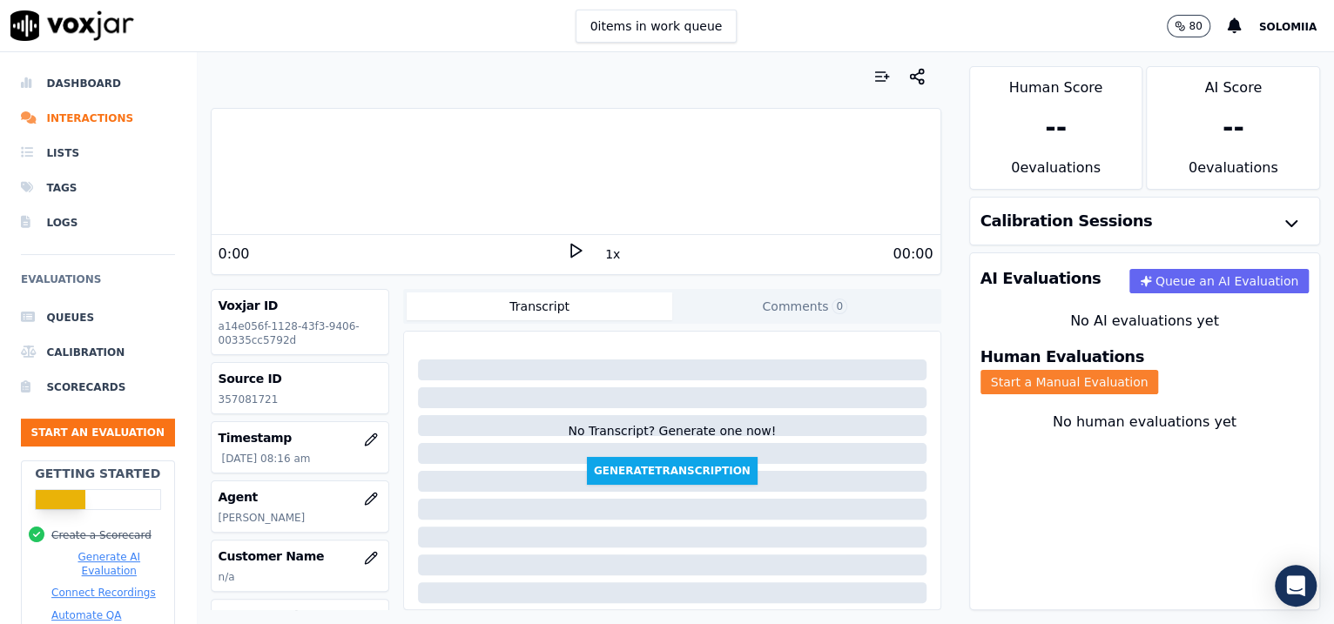
click at [1159, 370] on button "Start a Manual Evaluation" at bounding box center [1070, 382] width 179 height 24
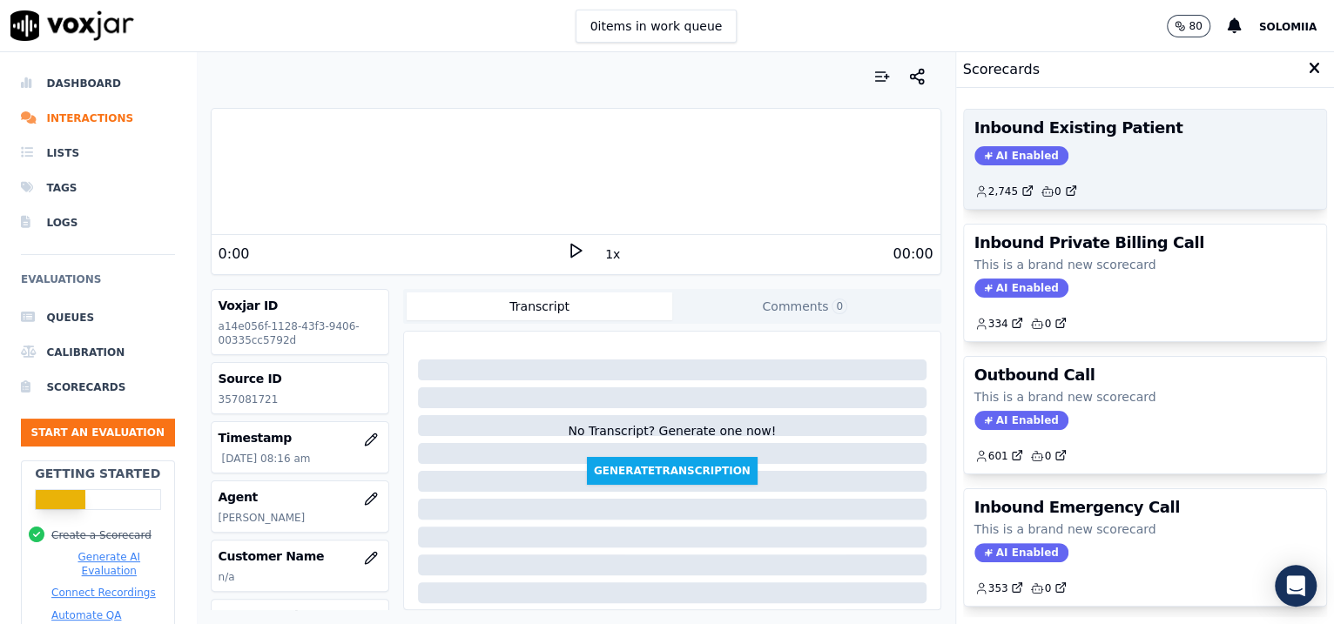
click at [1149, 138] on div "Inbound Existing Patient AI Enabled 2,745 0" at bounding box center [1145, 159] width 363 height 99
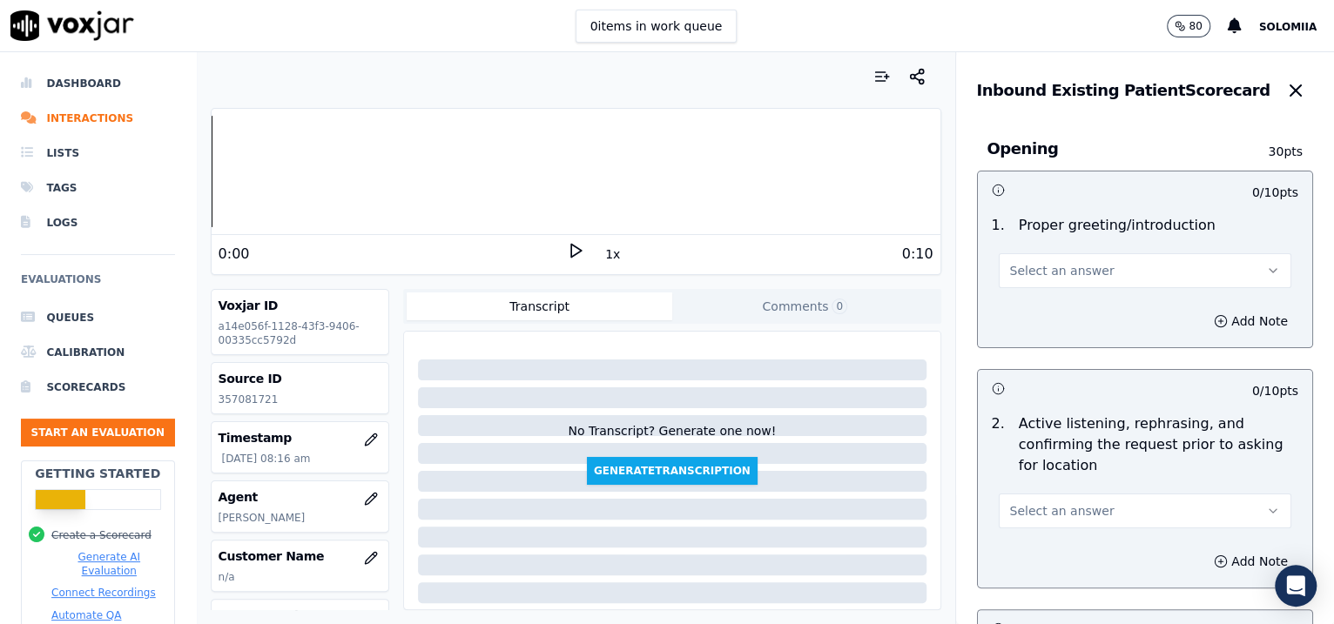
click at [1051, 275] on span "Select an answer" at bounding box center [1062, 270] width 104 height 17
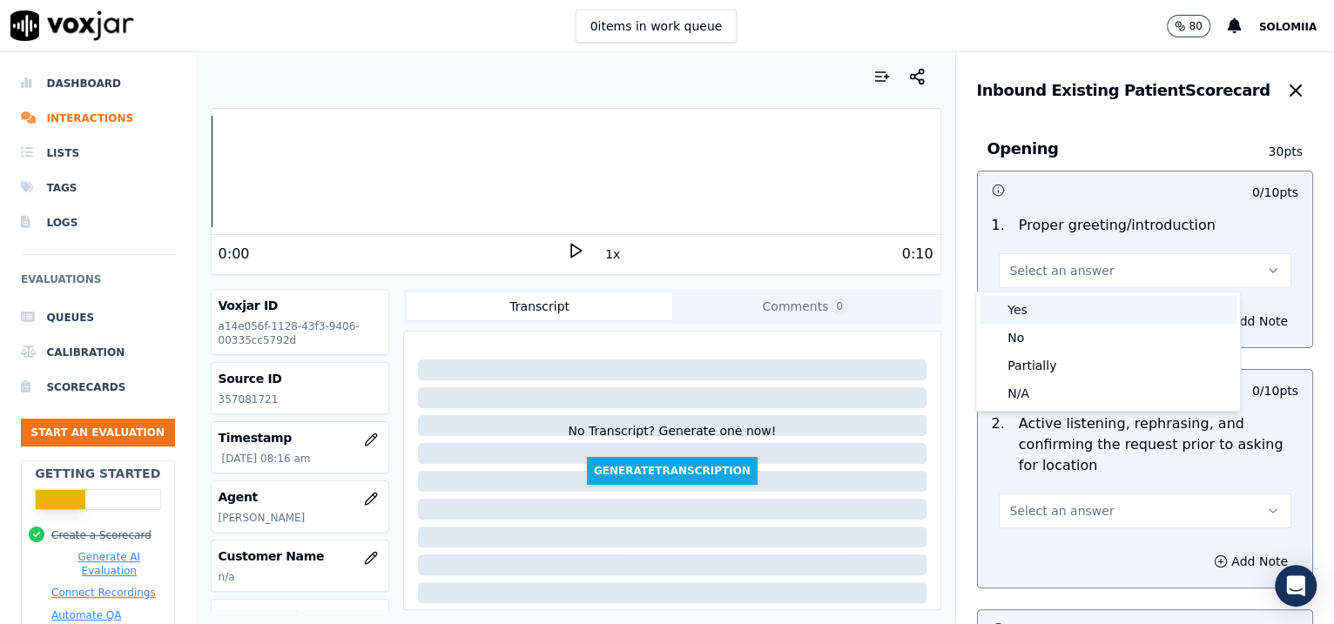
click at [1044, 313] on div "Yes" at bounding box center [1108, 310] width 257 height 28
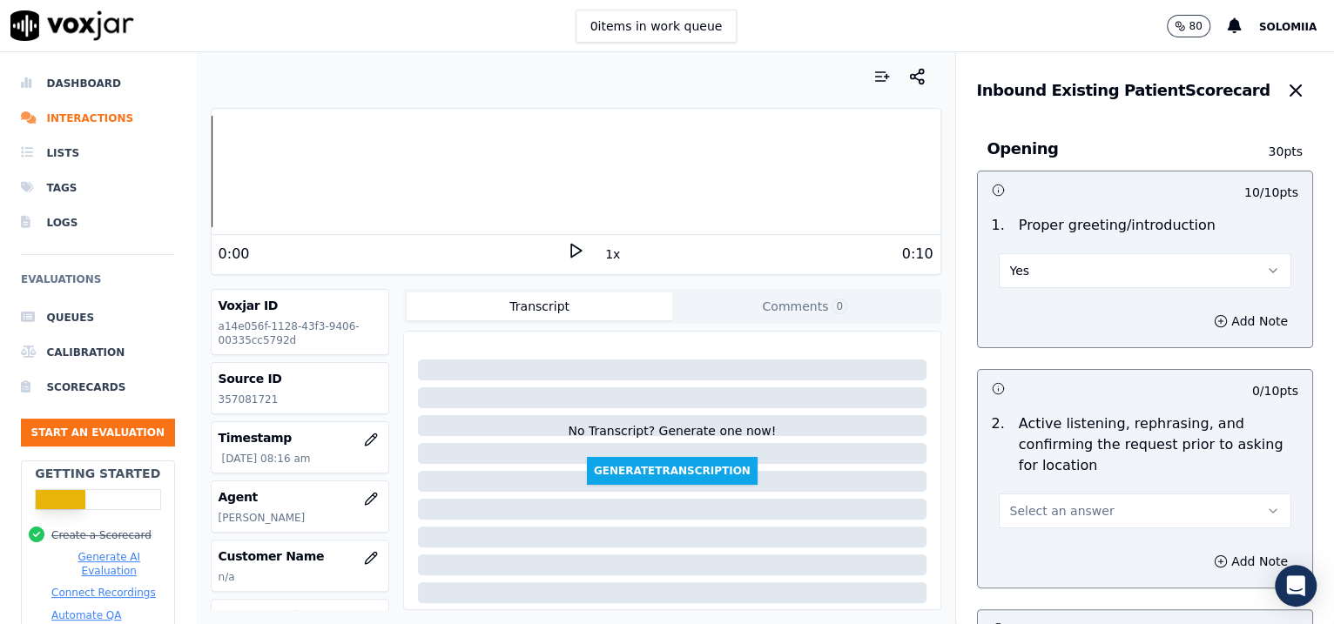
click at [1039, 509] on span "Select an answer" at bounding box center [1062, 510] width 104 height 17
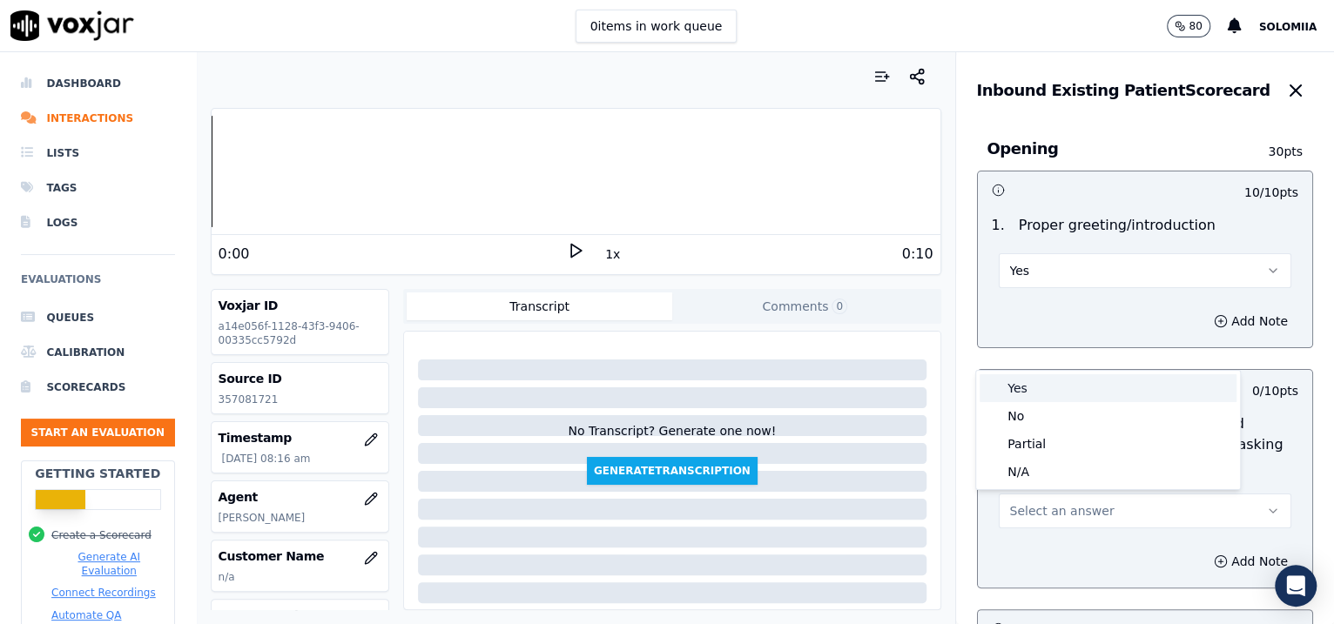
click at [1037, 388] on div "Yes" at bounding box center [1108, 388] width 257 height 28
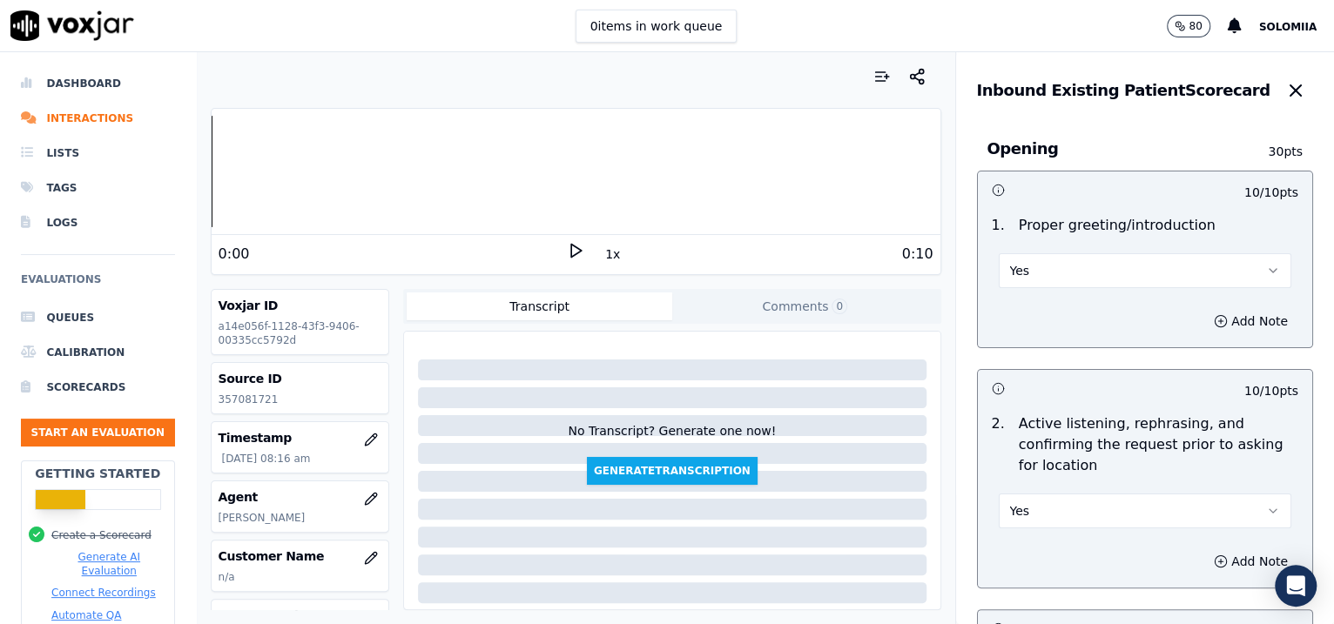
click at [1036, 284] on button "Yes" at bounding box center [1145, 270] width 293 height 35
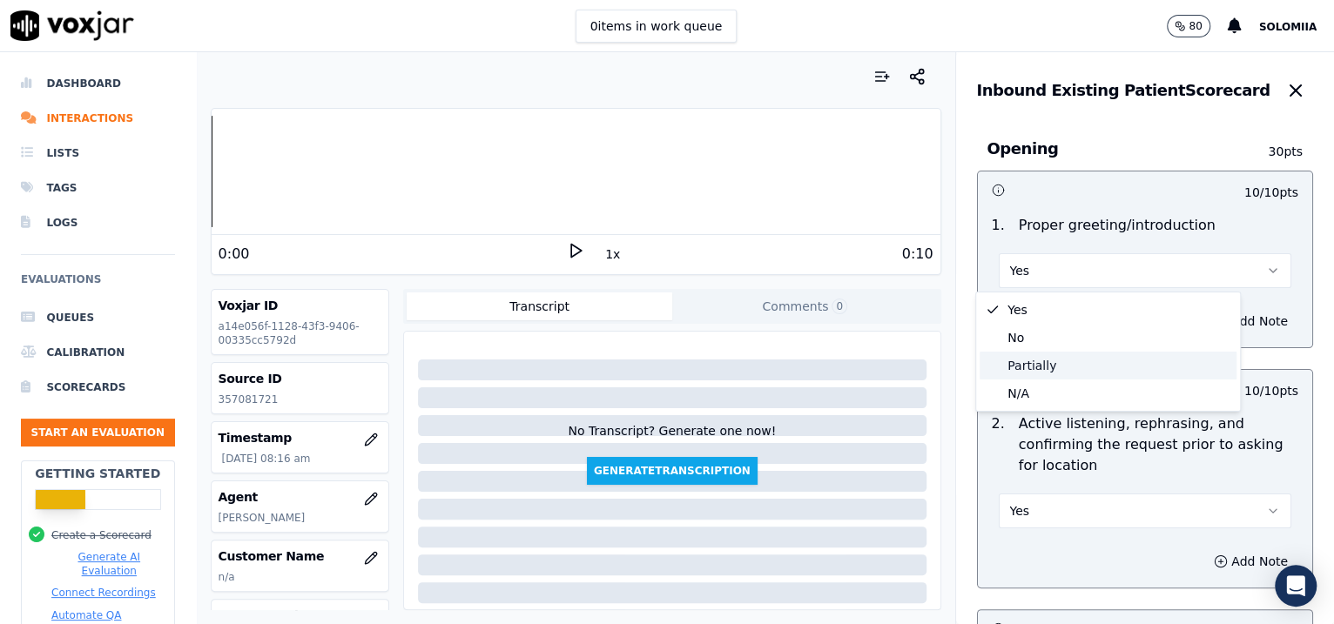
click at [1049, 353] on div "Partially" at bounding box center [1108, 366] width 257 height 28
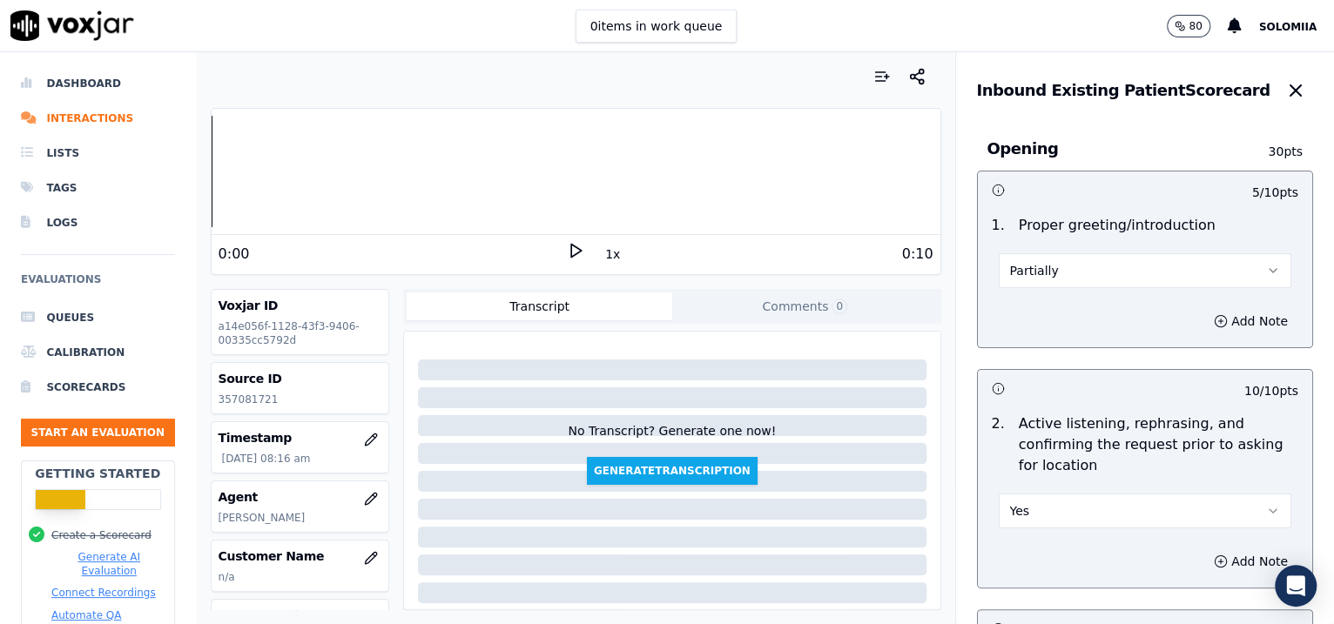
scroll to position [2658, 0]
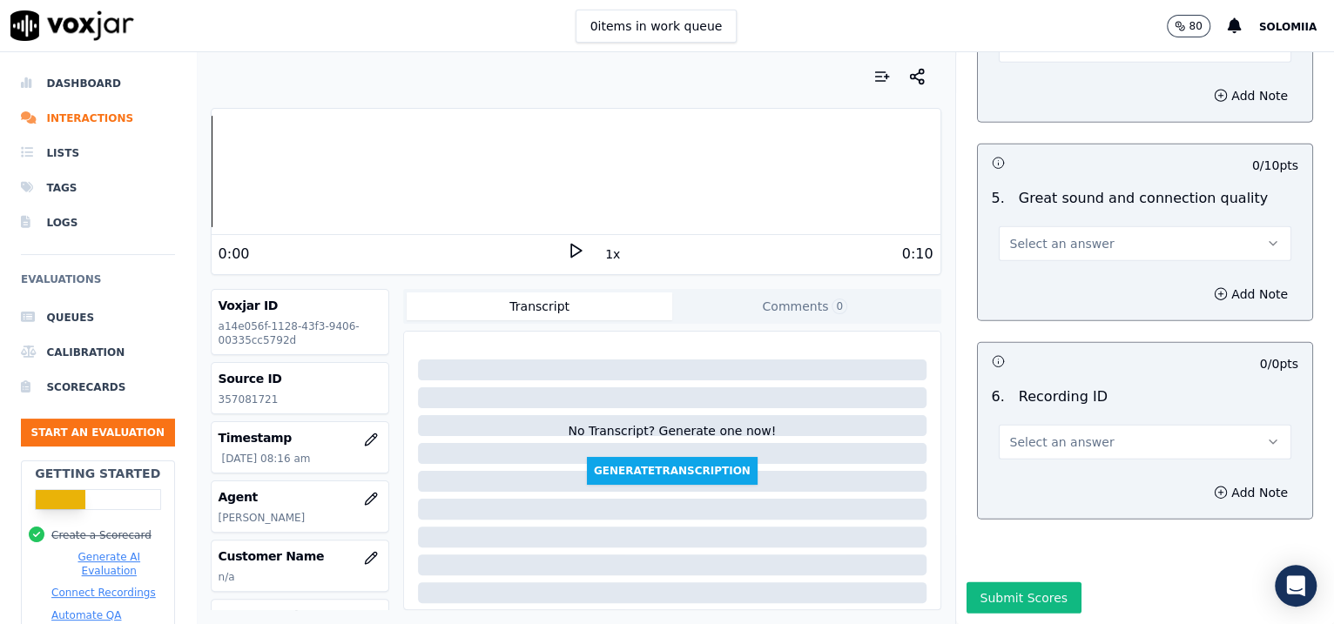
click at [1039, 467] on div "Add Note" at bounding box center [1145, 493] width 335 height 52
drag, startPoint x: 1034, startPoint y: 412, endPoint x: 1021, endPoint y: 400, distance: 17.9
click at [1021, 400] on div "6 . Recording ID Select an answer" at bounding box center [1145, 423] width 335 height 87
click at [1021, 434] on span "Select an answer" at bounding box center [1062, 442] width 104 height 17
click at [1051, 452] on div "N/A" at bounding box center [1108, 442] width 257 height 28
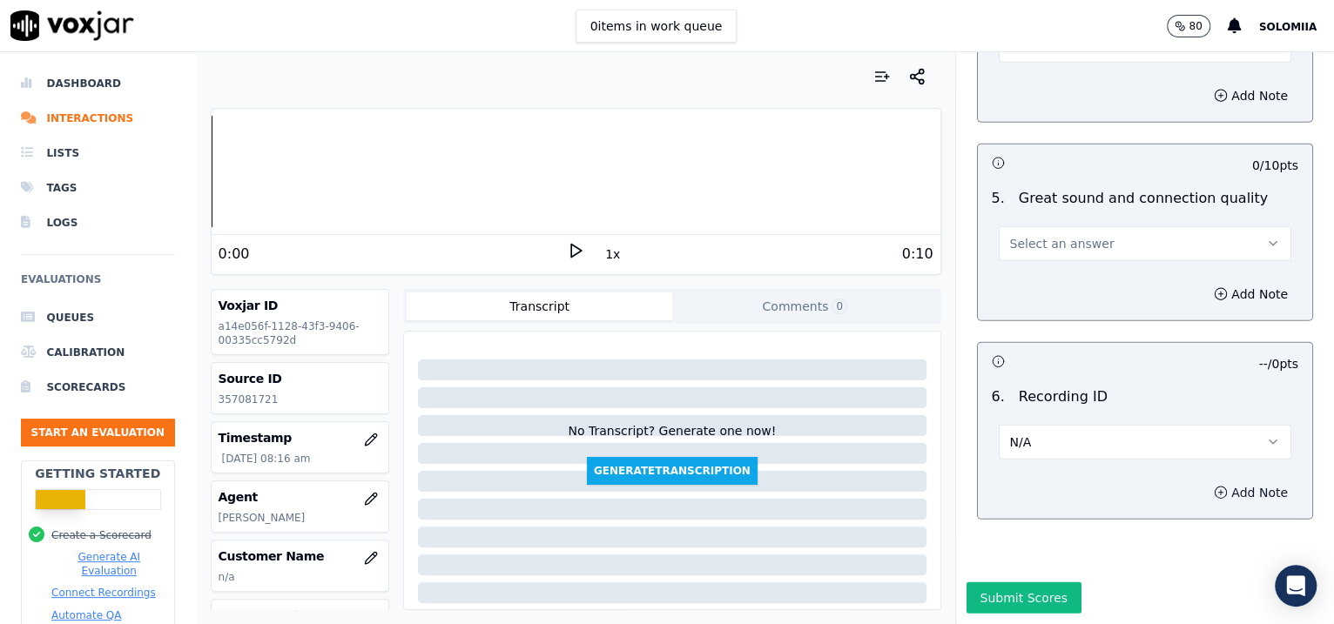
click at [1222, 481] on button "Add Note" at bounding box center [1250, 493] width 95 height 24
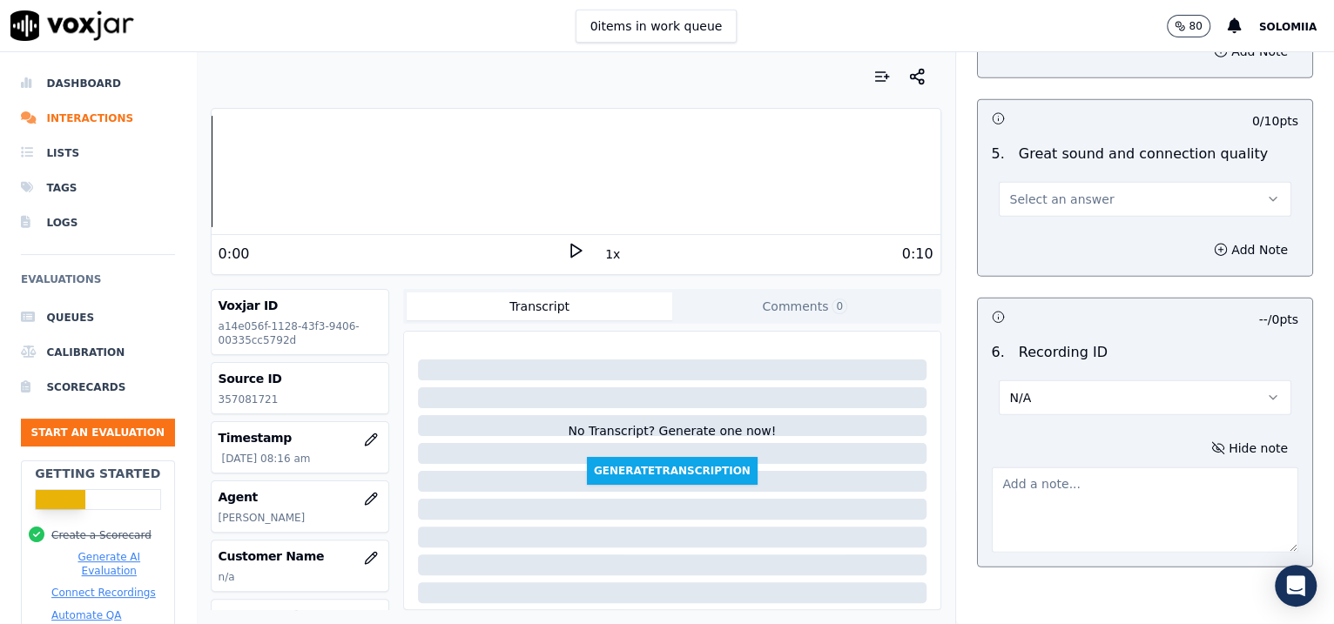
click at [1023, 495] on textarea at bounding box center [1145, 510] width 307 height 85
paste textarea "357081721"
type textarea "357081721"
click at [1060, 198] on span "Select an answer" at bounding box center [1062, 199] width 104 height 17
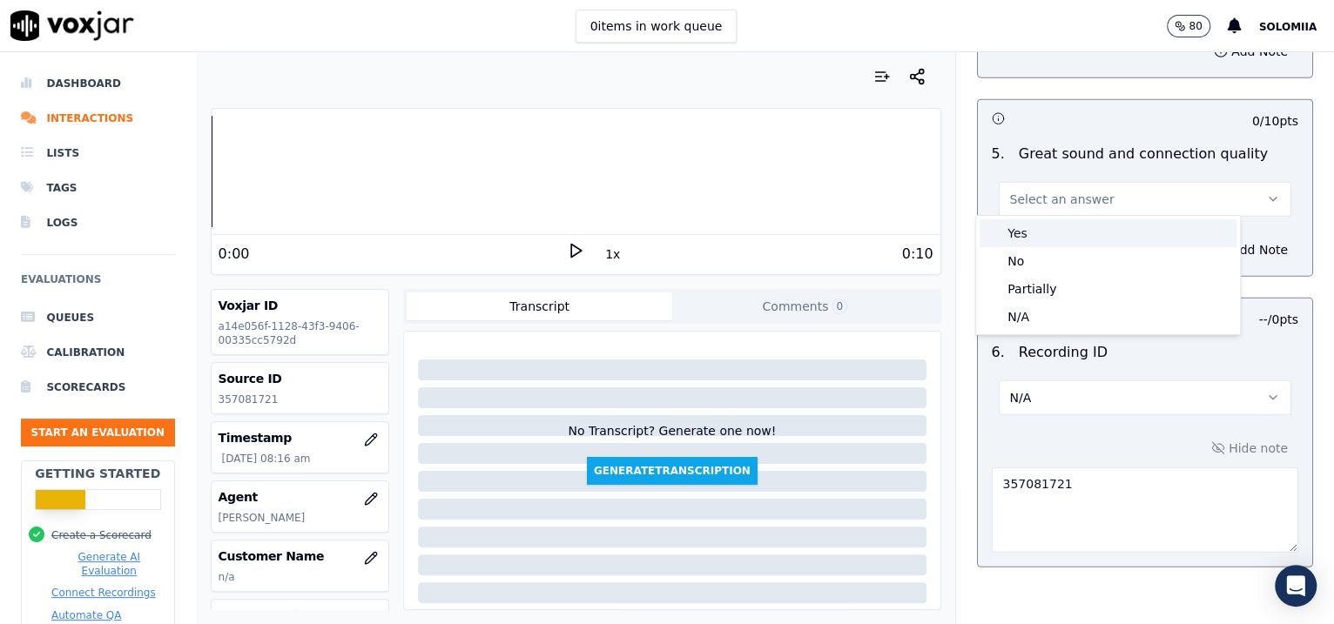
click at [1107, 239] on div "Yes" at bounding box center [1108, 233] width 257 height 28
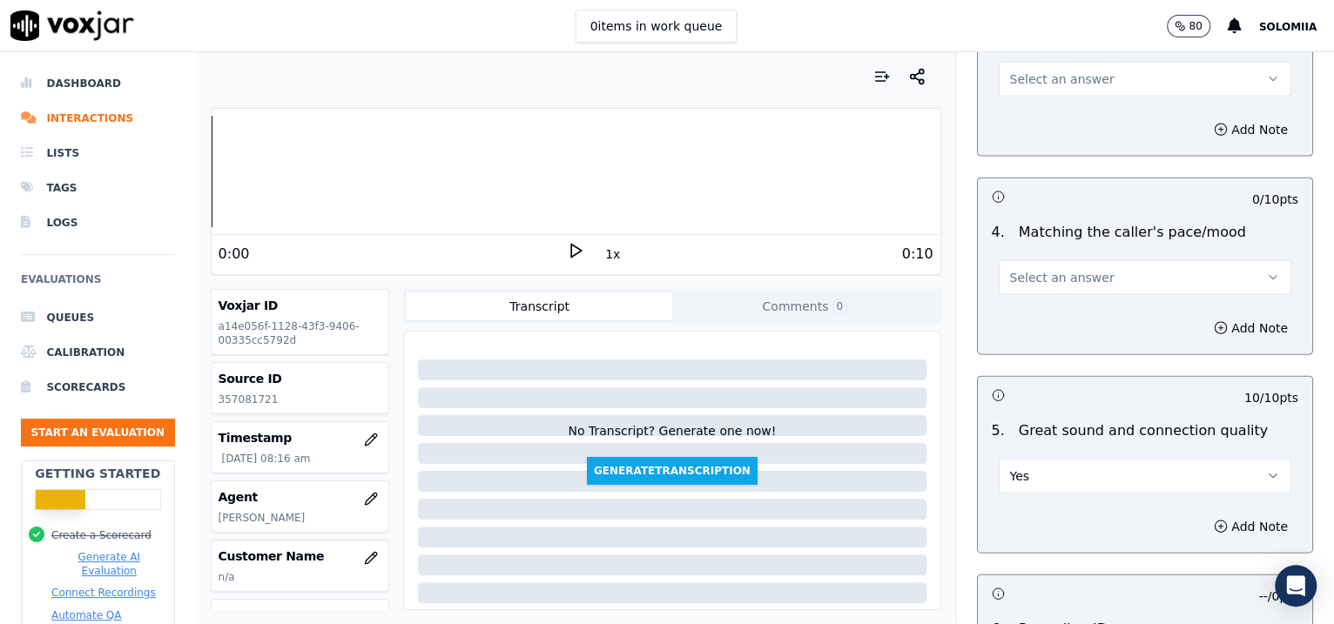
scroll to position [2376, 0]
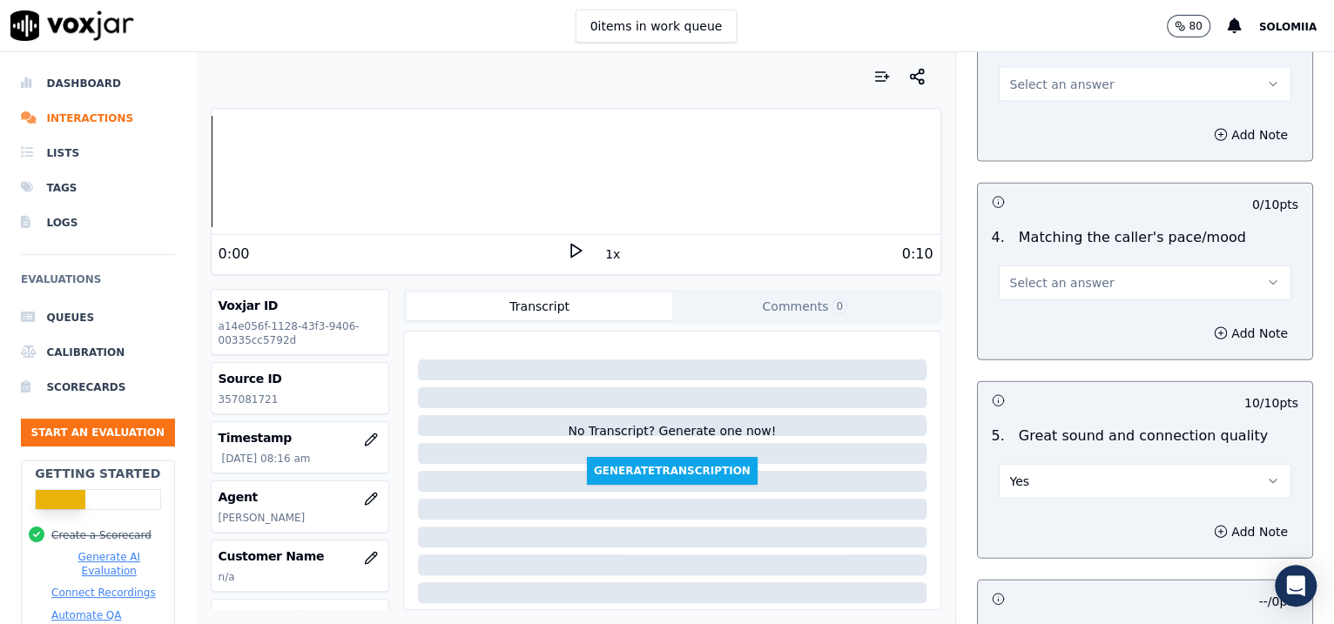
click at [1027, 257] on div "Select an answer" at bounding box center [1145, 274] width 321 height 52
click at [1027, 274] on span "Select an answer" at bounding box center [1062, 282] width 104 height 17
click at [1068, 316] on div "Yes" at bounding box center [1108, 318] width 257 height 28
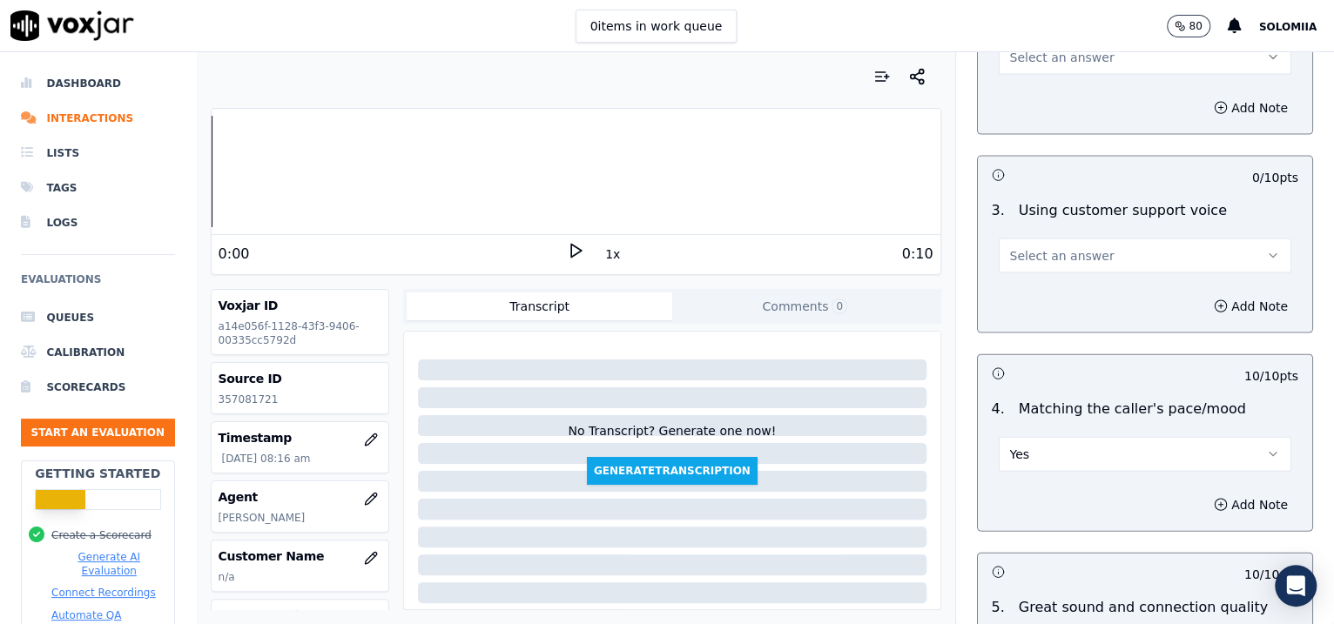
scroll to position [2160, 0]
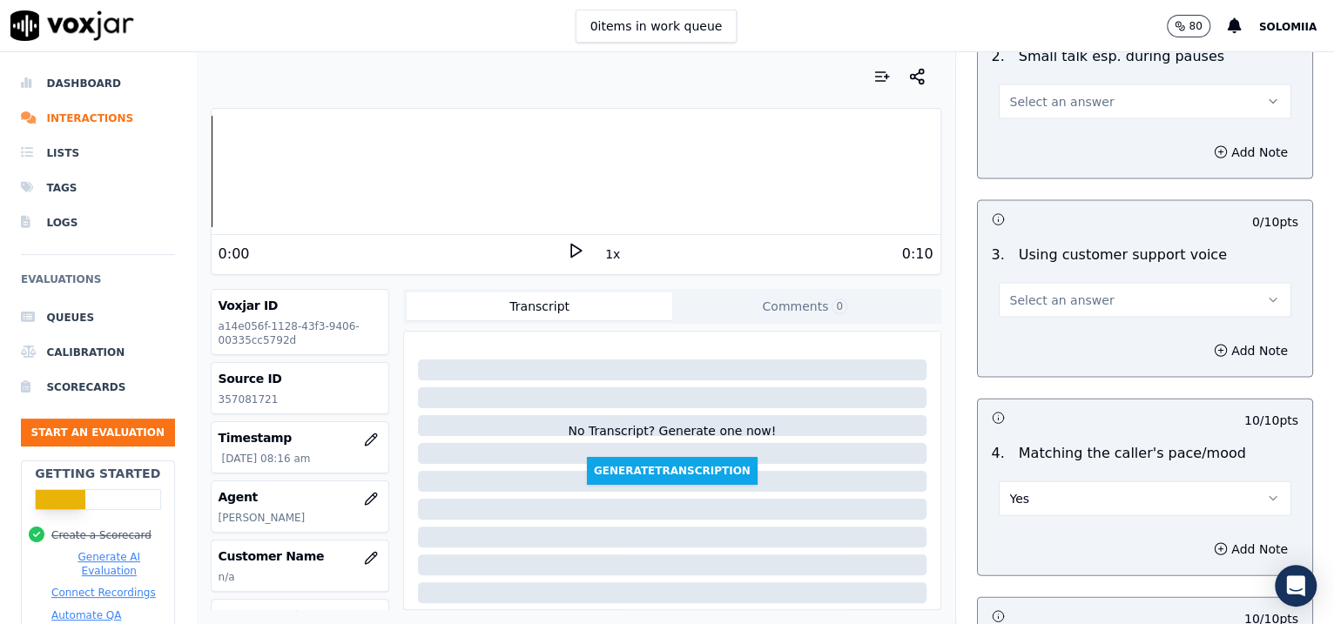
click at [1029, 294] on span "Select an answer" at bounding box center [1062, 300] width 104 height 17
click at [1095, 336] on div "Yes" at bounding box center [1108, 336] width 257 height 28
click at [1038, 101] on span "Select an answer" at bounding box center [1062, 101] width 104 height 17
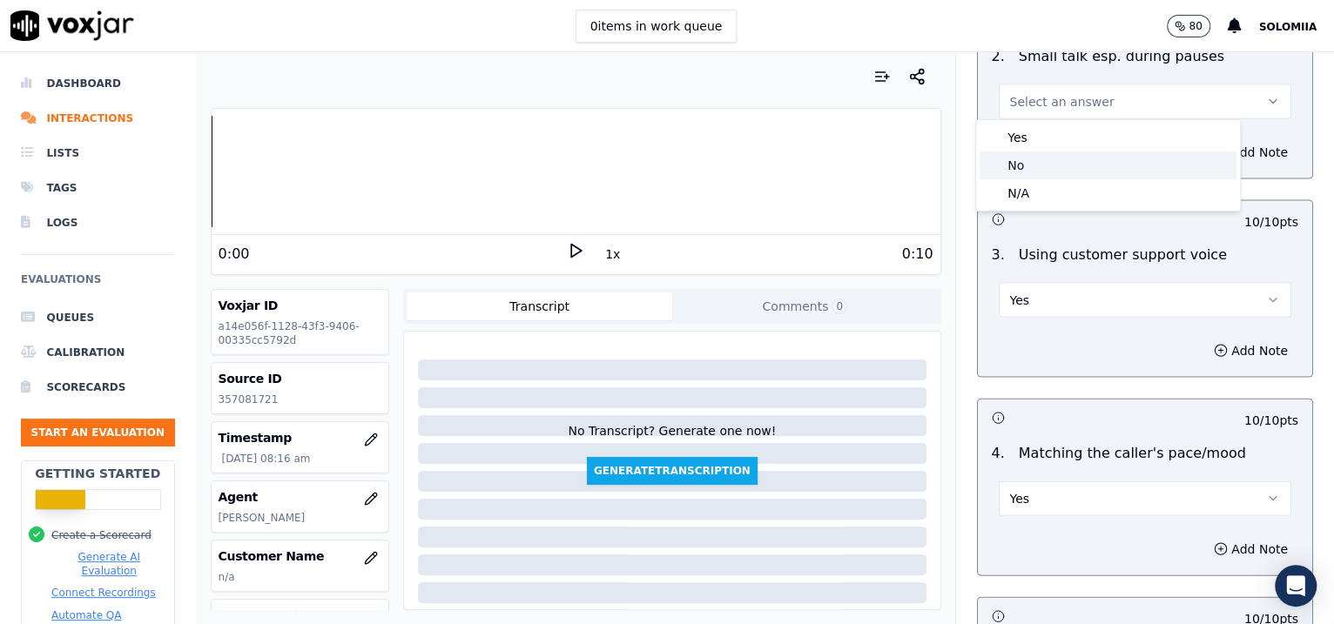
click at [1055, 170] on div "No" at bounding box center [1108, 166] width 257 height 28
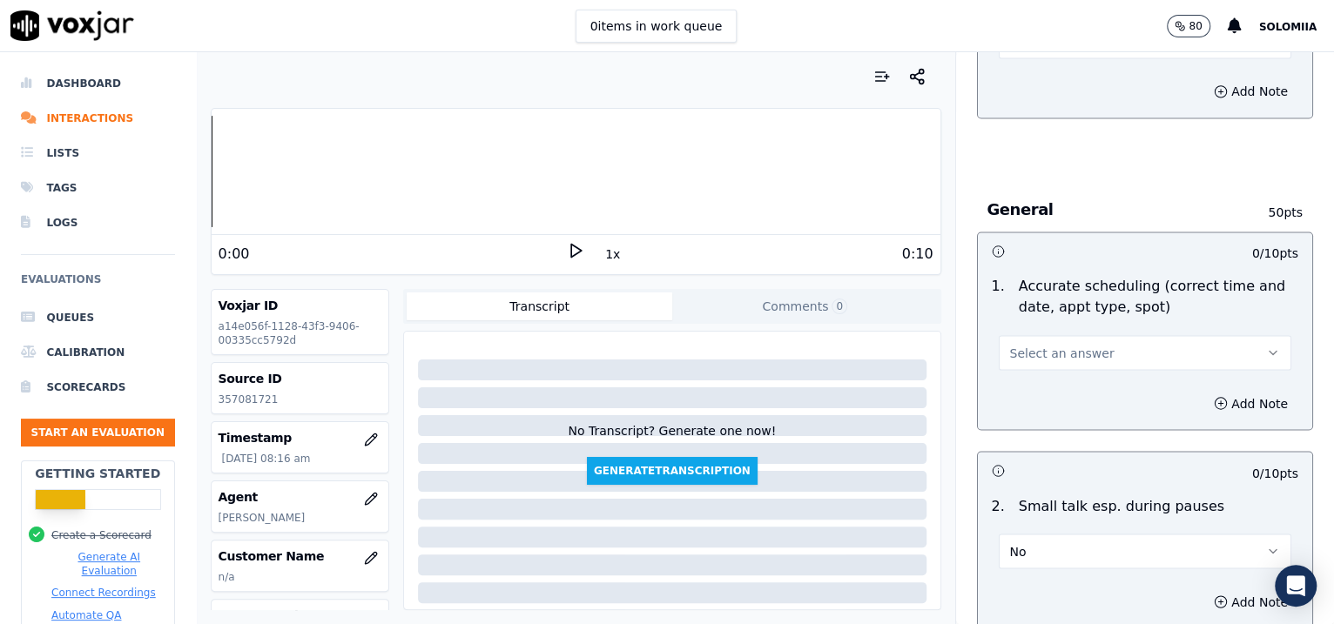
scroll to position [1691, 0]
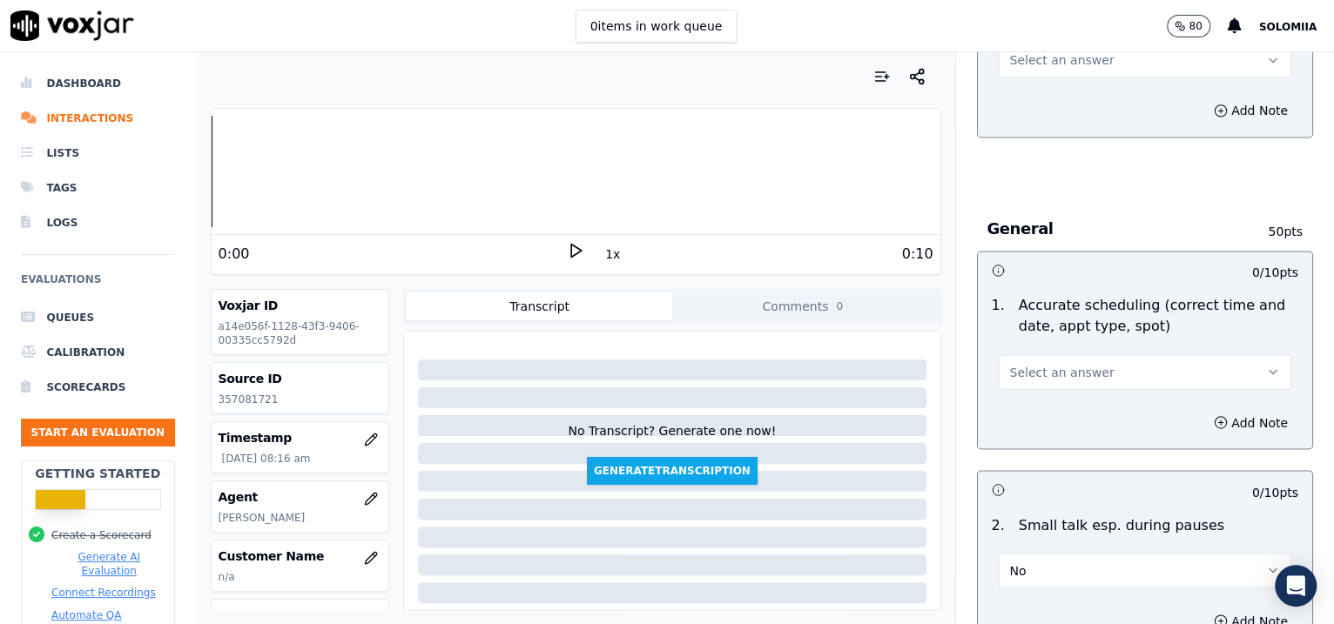
click at [1047, 363] on span "Select an answer" at bounding box center [1062, 371] width 104 height 17
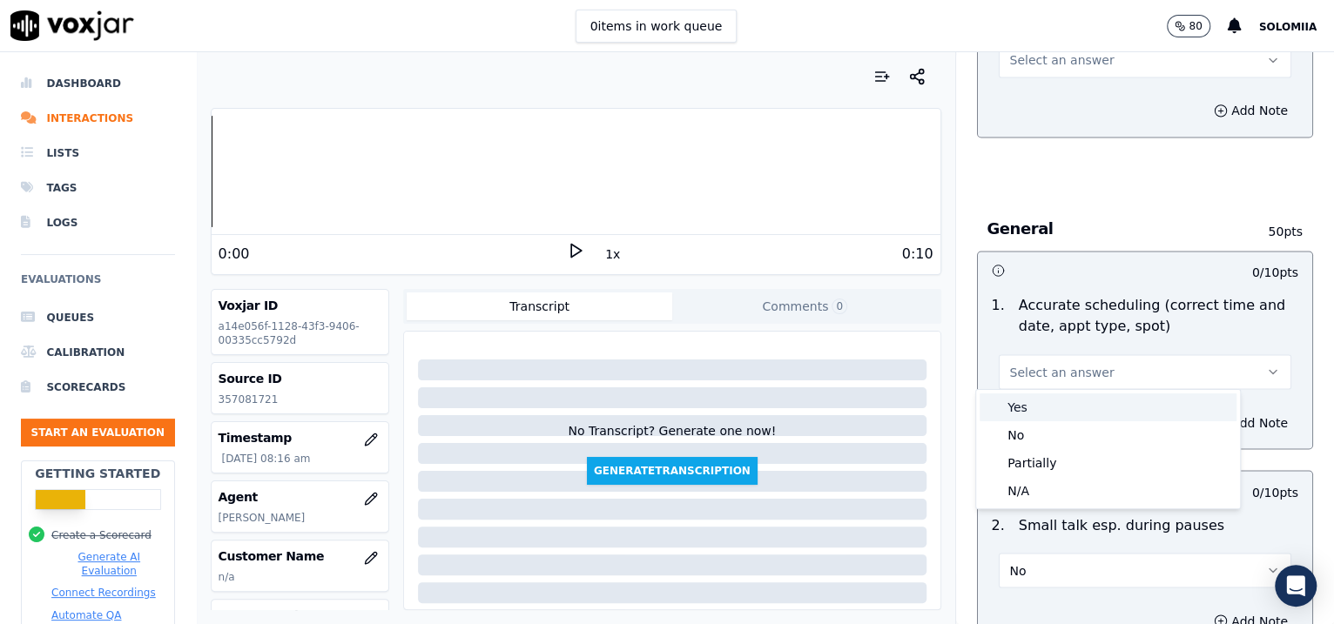
click at [1086, 407] on div "Yes" at bounding box center [1108, 408] width 257 height 28
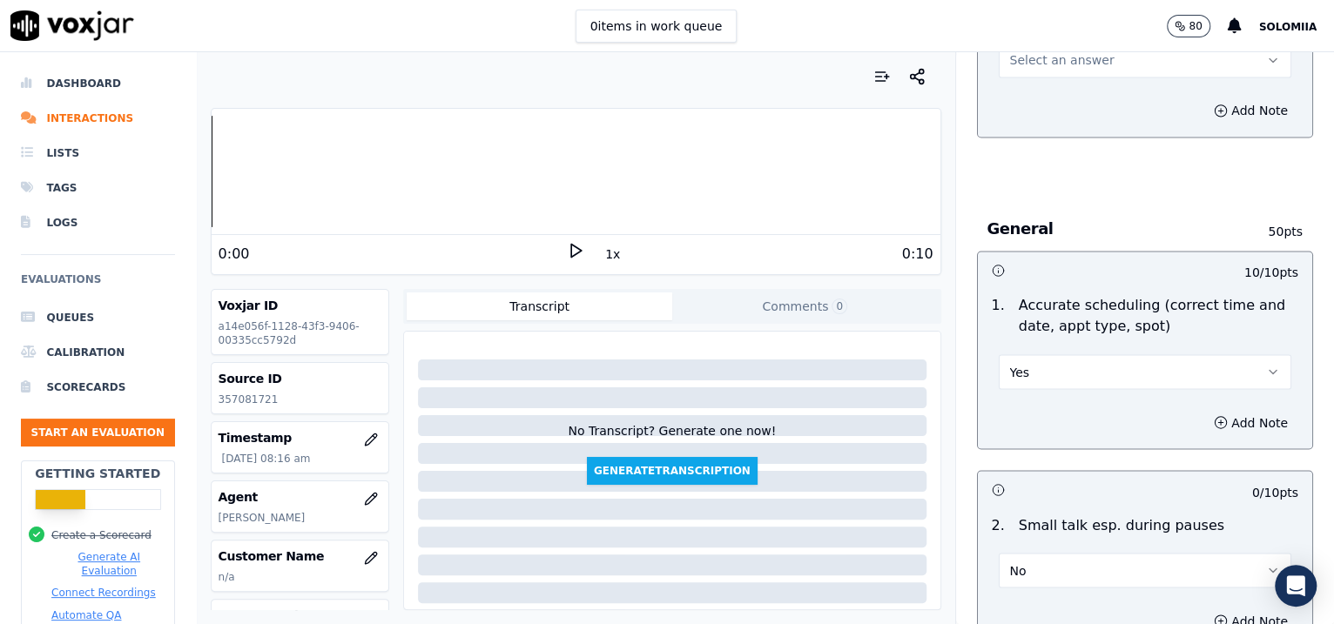
click at [1043, 61] on span "Select an answer" at bounding box center [1062, 59] width 104 height 17
click at [1091, 82] on div "Yes" at bounding box center [1108, 96] width 257 height 28
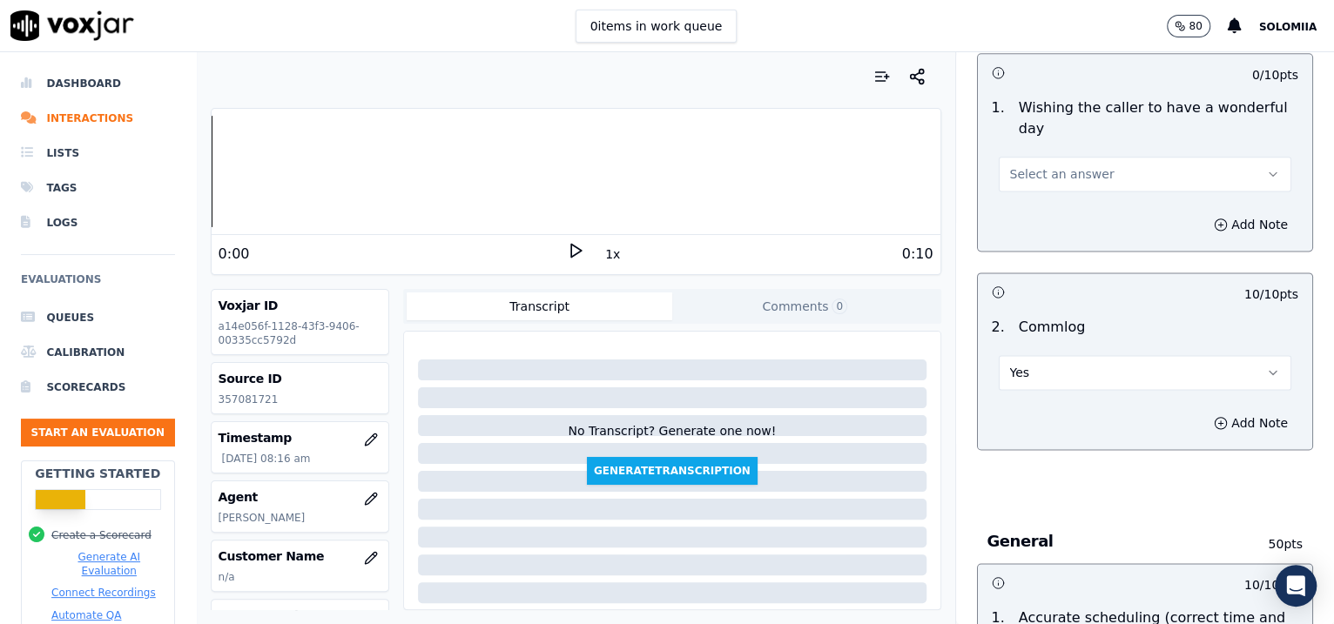
scroll to position [1344, 0]
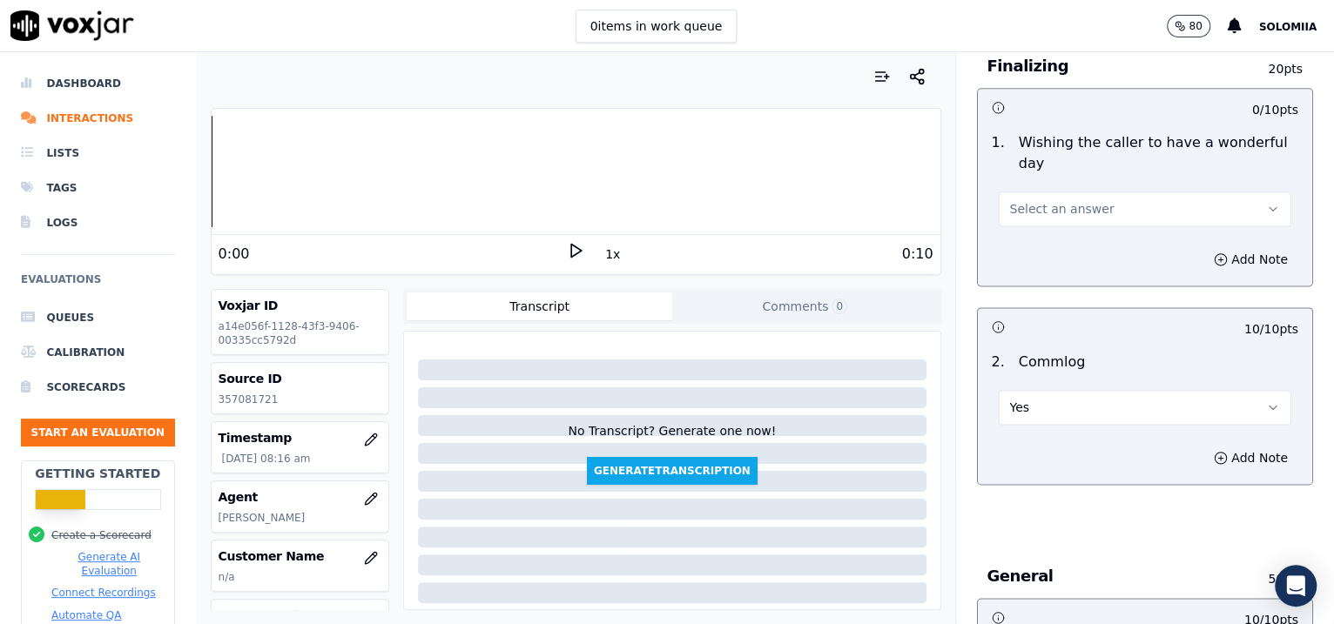
click at [1010, 200] on span "Select an answer" at bounding box center [1062, 208] width 104 height 17
click at [1085, 239] on div "Yes" at bounding box center [1108, 246] width 257 height 28
click at [1294, 313] on div "Inbound Existing Patient Scorecard Opening 30 pts 5 / 10 pts 1 . Proper greetin…" at bounding box center [1145, 338] width 379 height 572
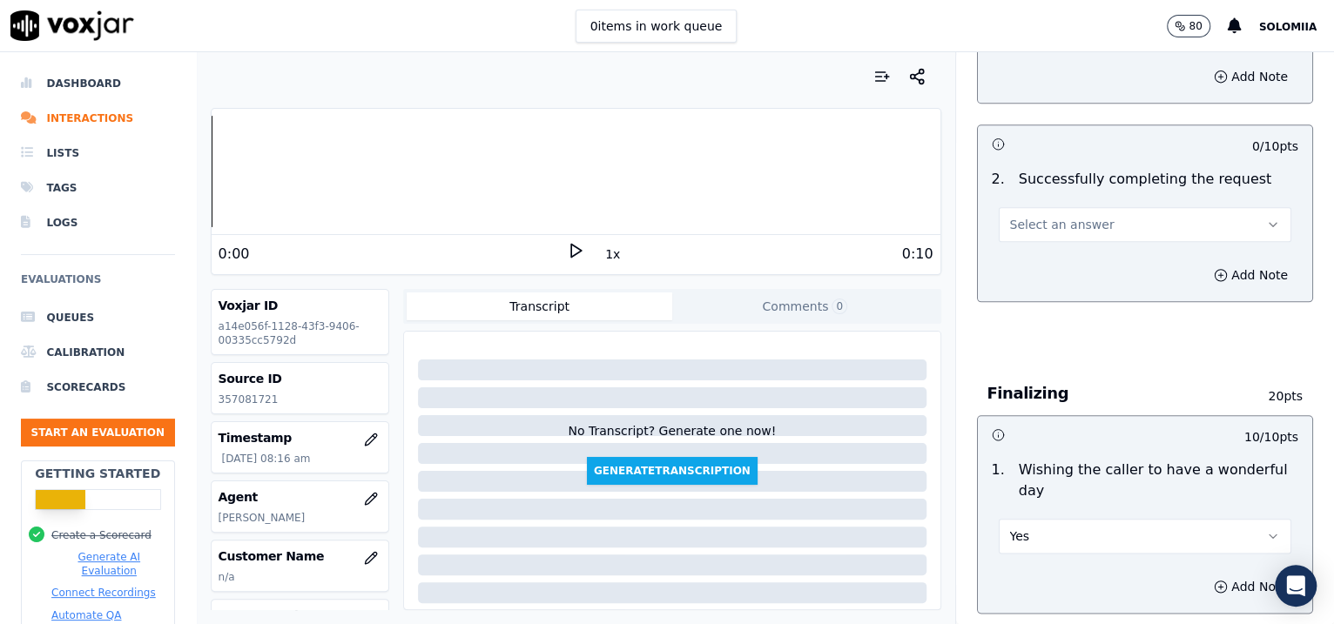
scroll to position [955, 0]
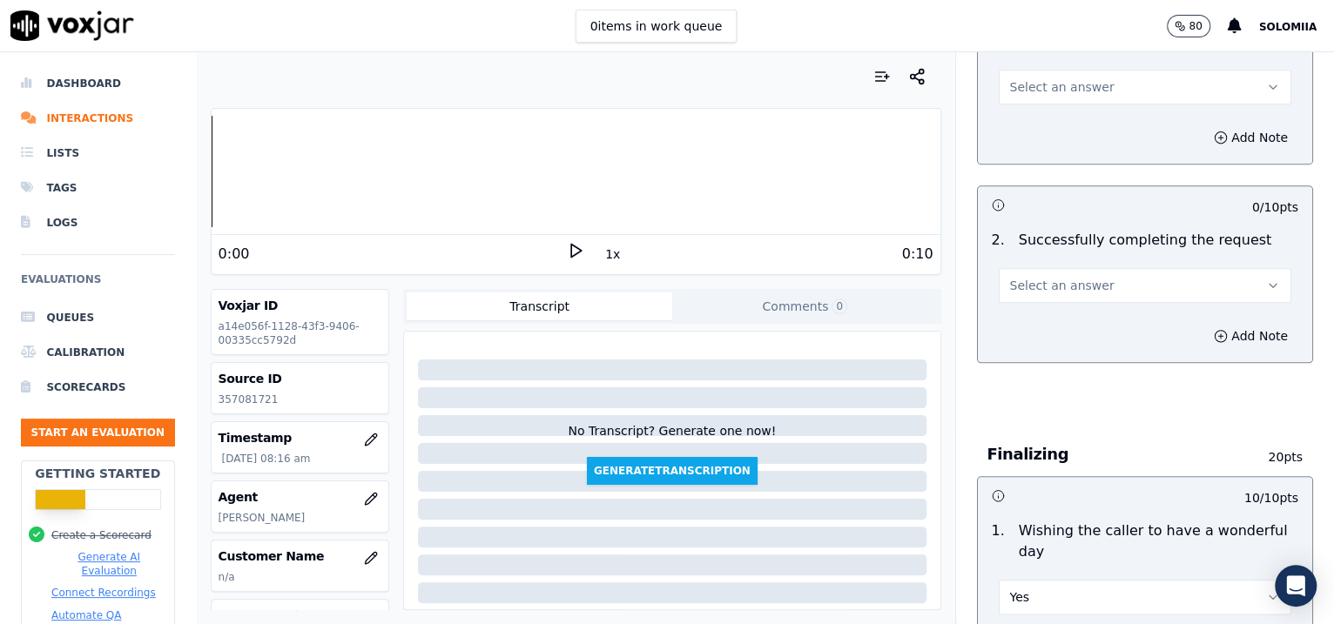
click at [1010, 285] on span "Select an answer" at bounding box center [1062, 285] width 104 height 17
click at [1057, 330] on div "Yes" at bounding box center [1108, 322] width 257 height 28
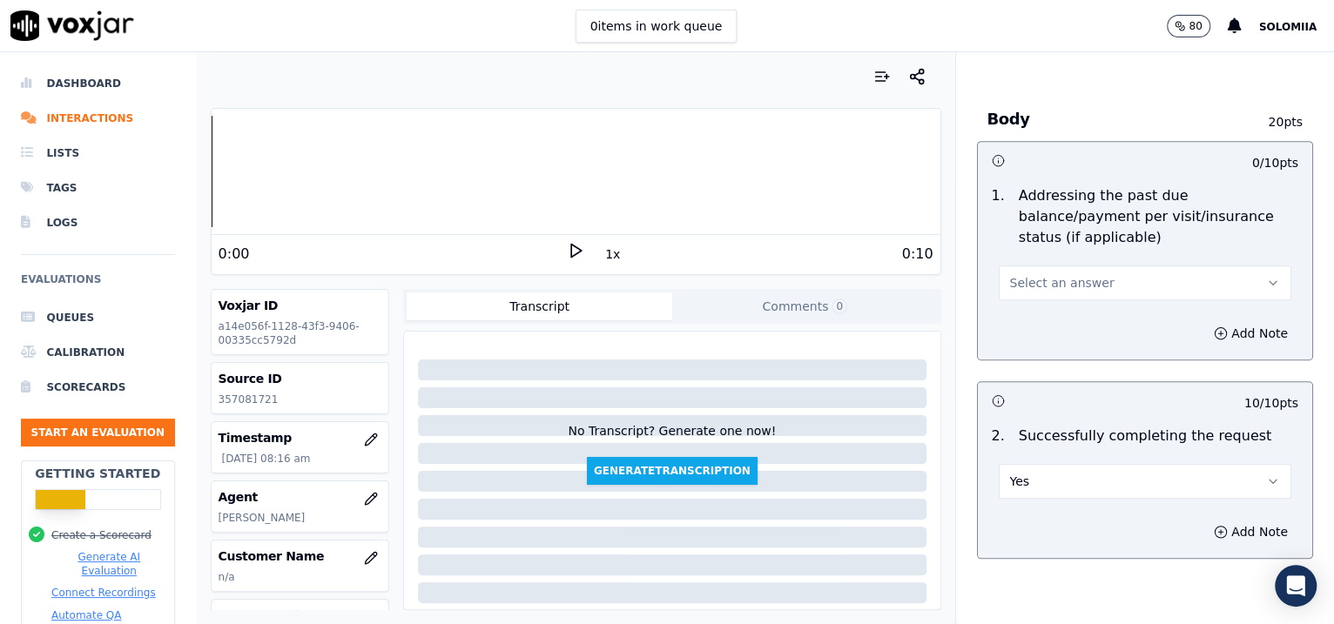
scroll to position [739, 0]
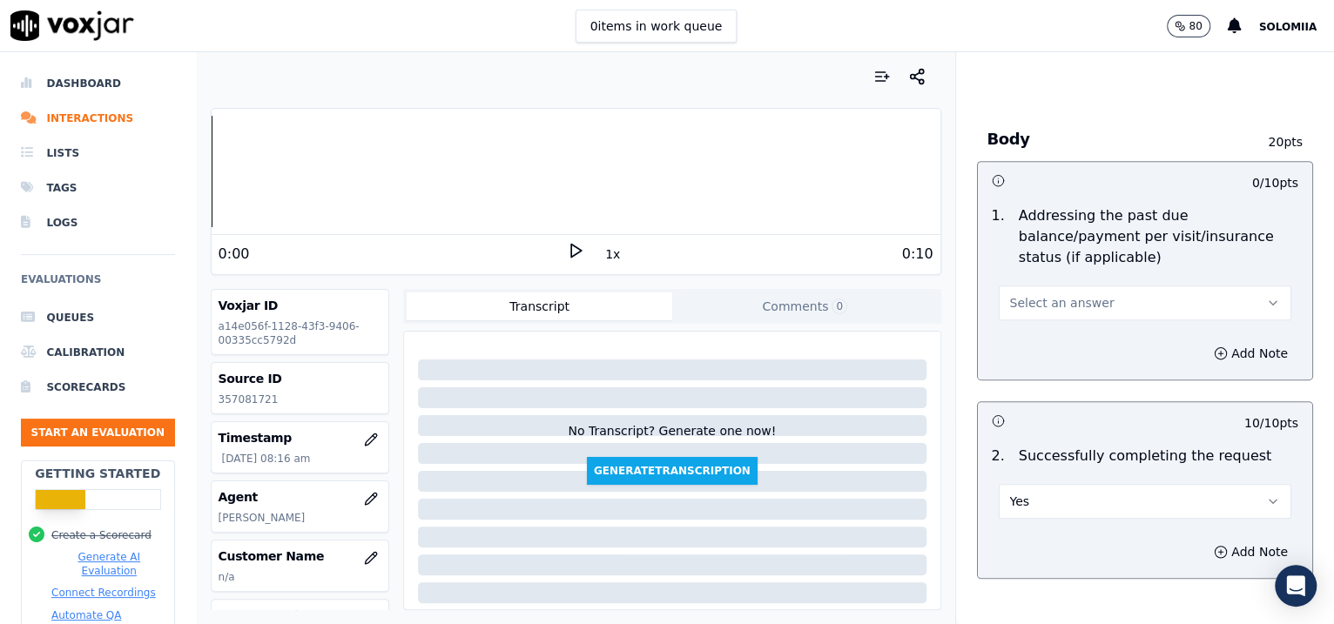
click at [1074, 301] on span "Select an answer" at bounding box center [1062, 302] width 104 height 17
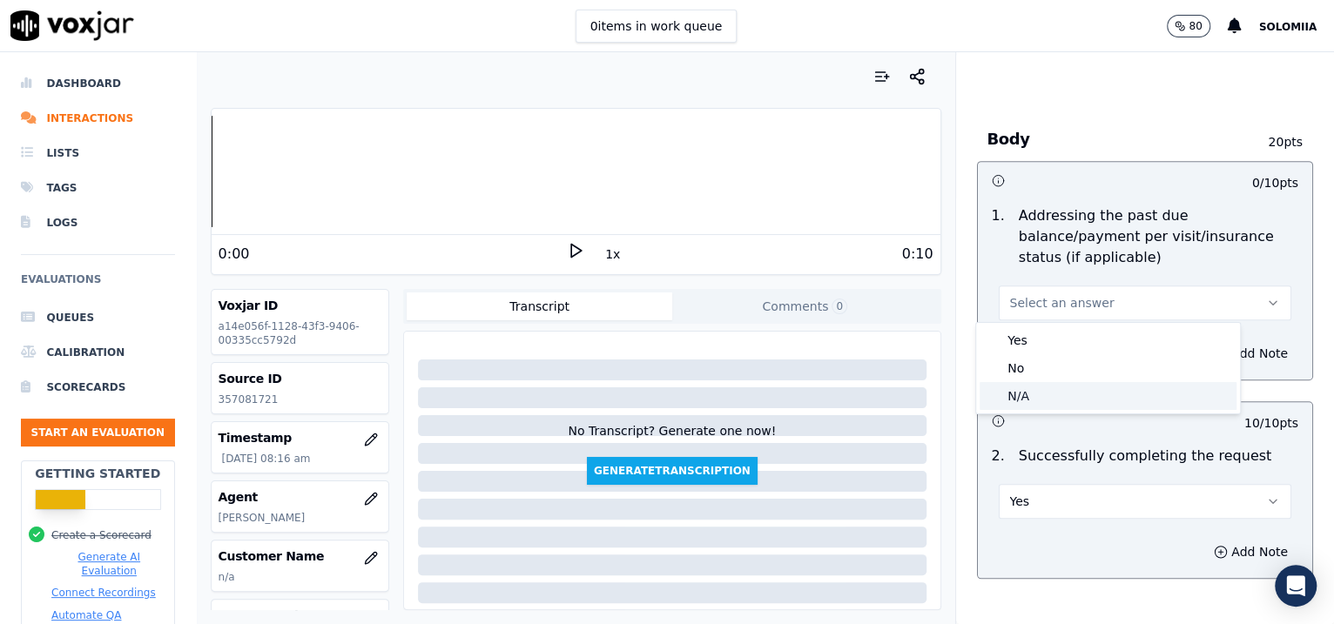
click at [1051, 387] on div "N/A" at bounding box center [1108, 396] width 257 height 28
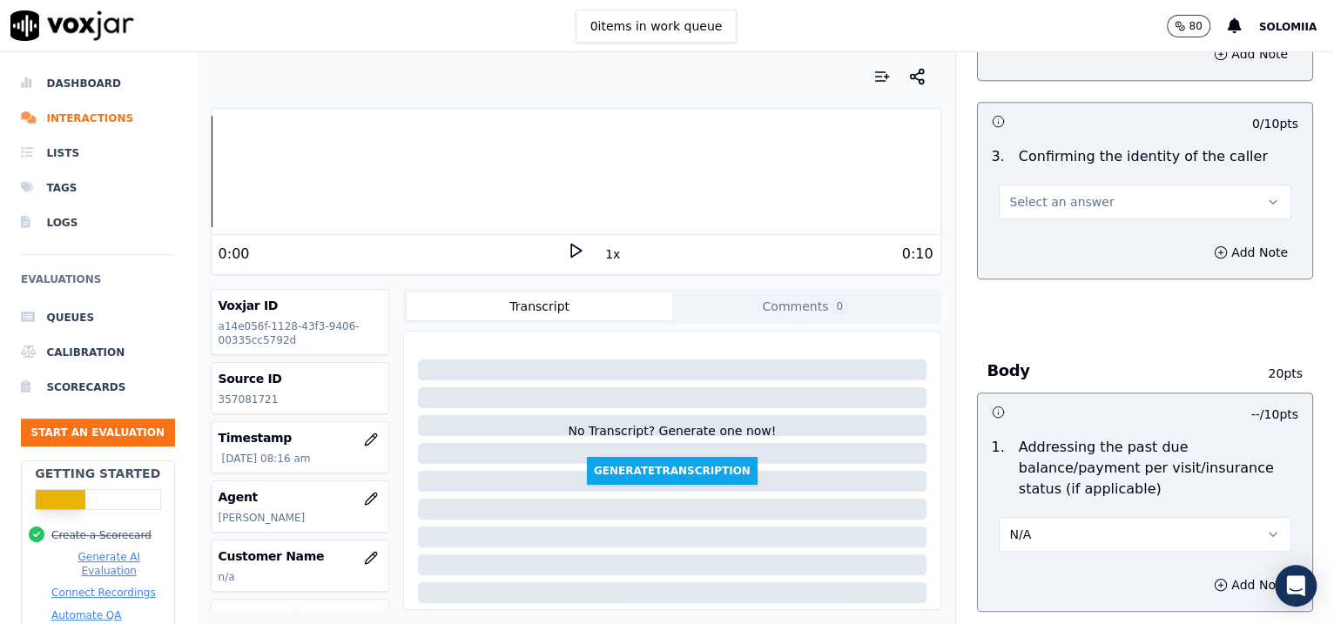
scroll to position [452, 0]
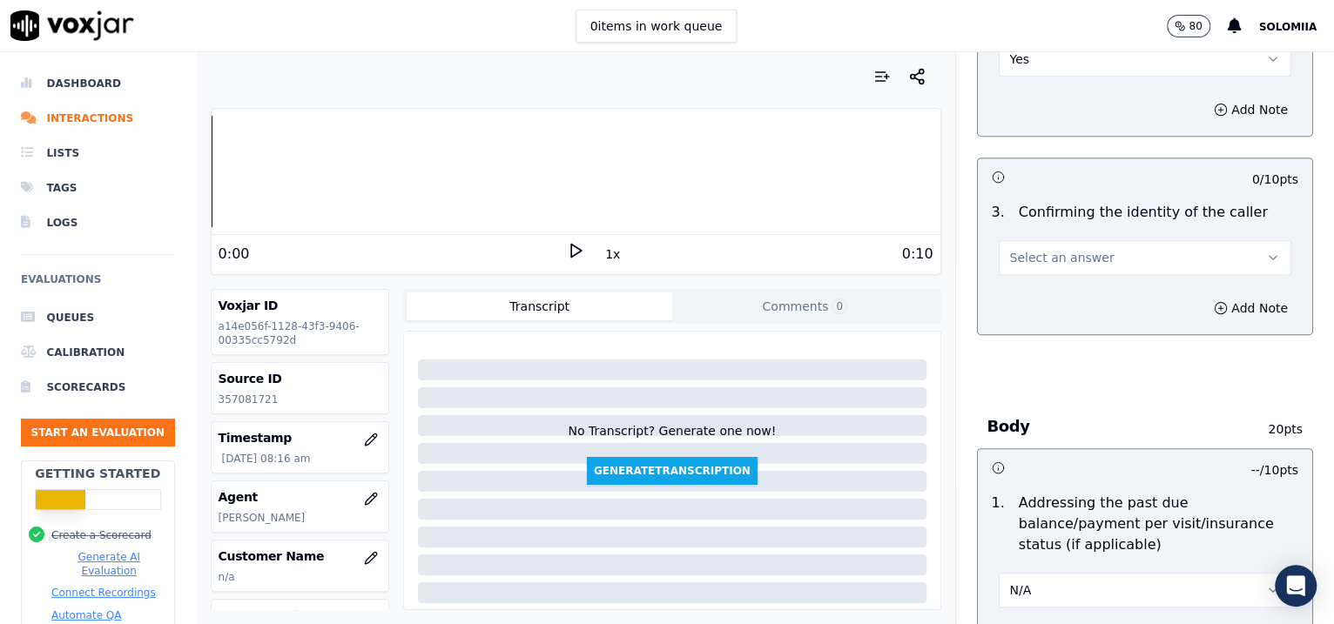
click at [1085, 251] on button "Select an answer" at bounding box center [1145, 257] width 293 height 35
click at [1061, 286] on div "Yes" at bounding box center [1108, 296] width 257 height 28
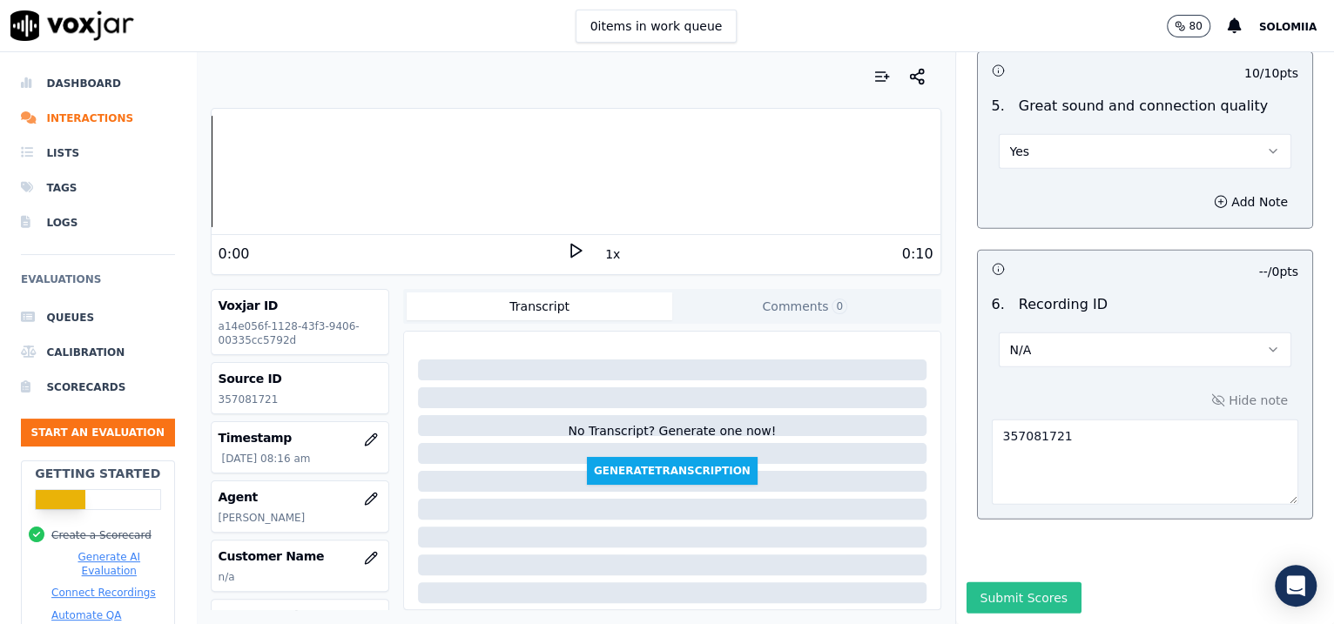
click at [1007, 583] on button "Submit Scores" at bounding box center [1025, 598] width 116 height 31
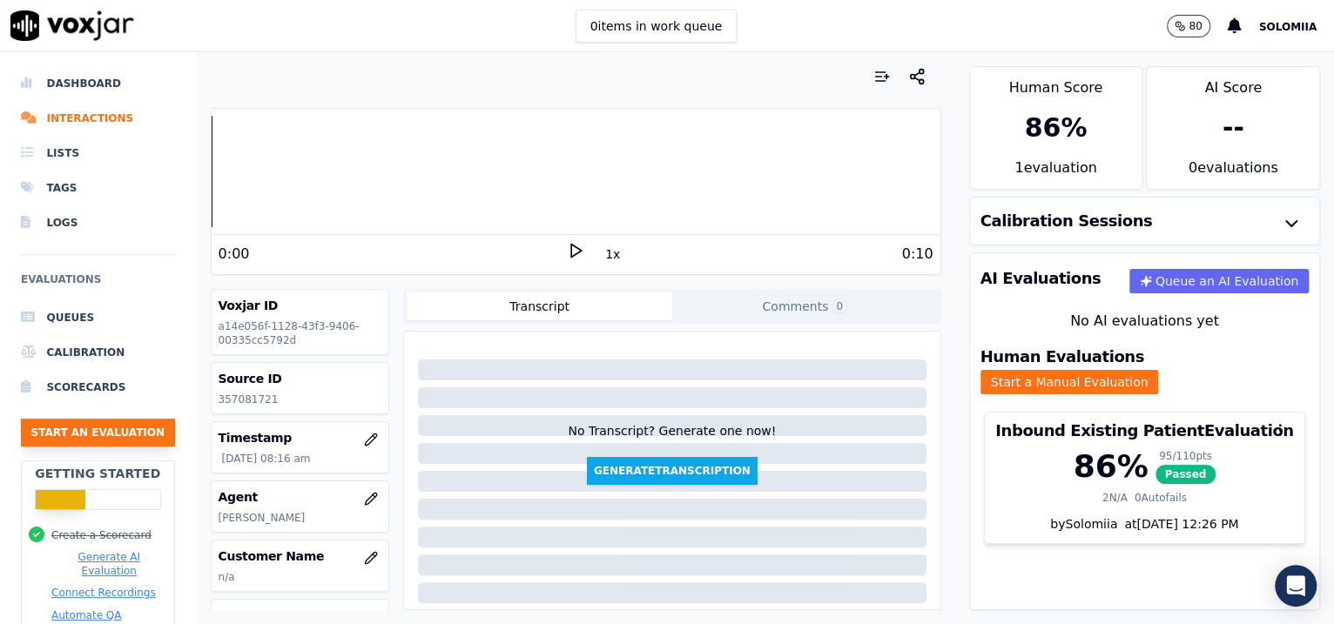
click at [85, 430] on button "Start an Evaluation" at bounding box center [98, 433] width 154 height 28
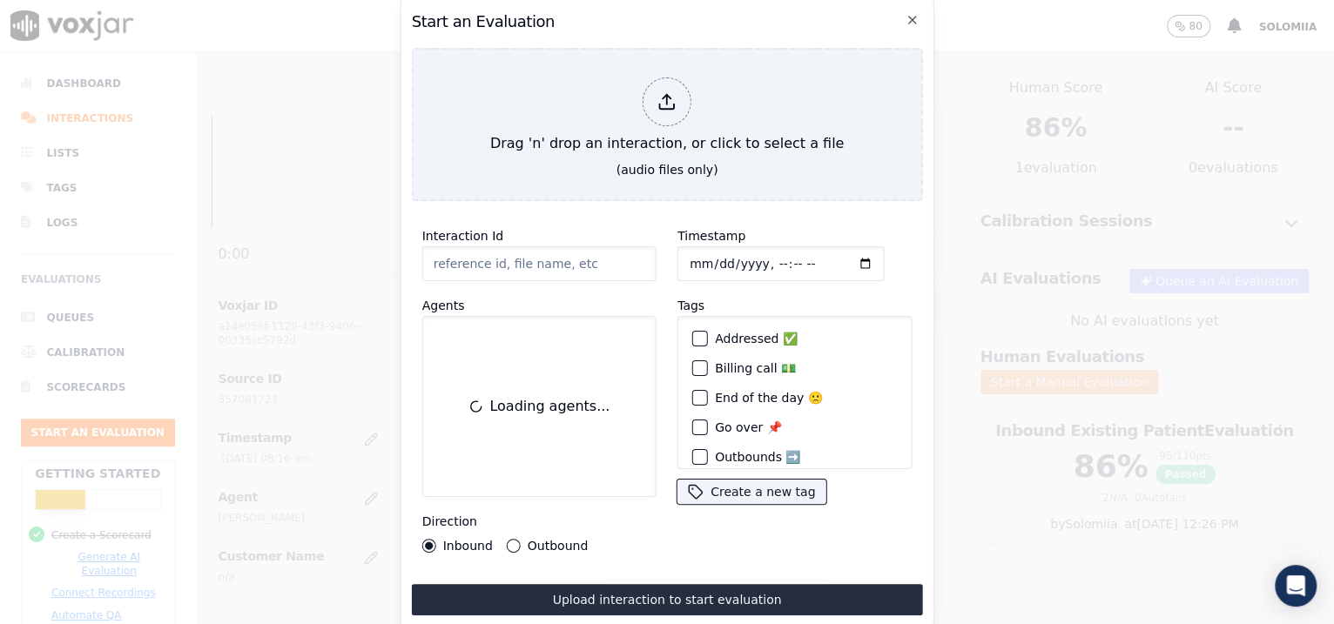
click at [528, 247] on input "Interaction Id" at bounding box center [539, 263] width 234 height 35
paste input "357085965"
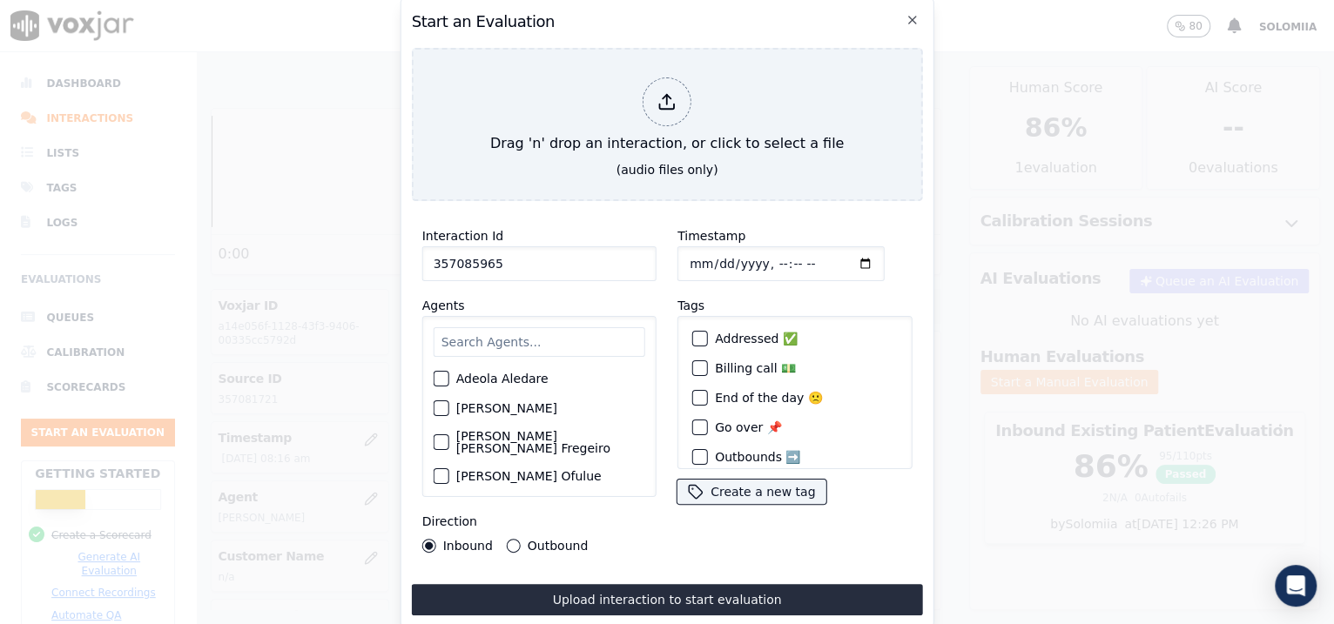
type input "357085965"
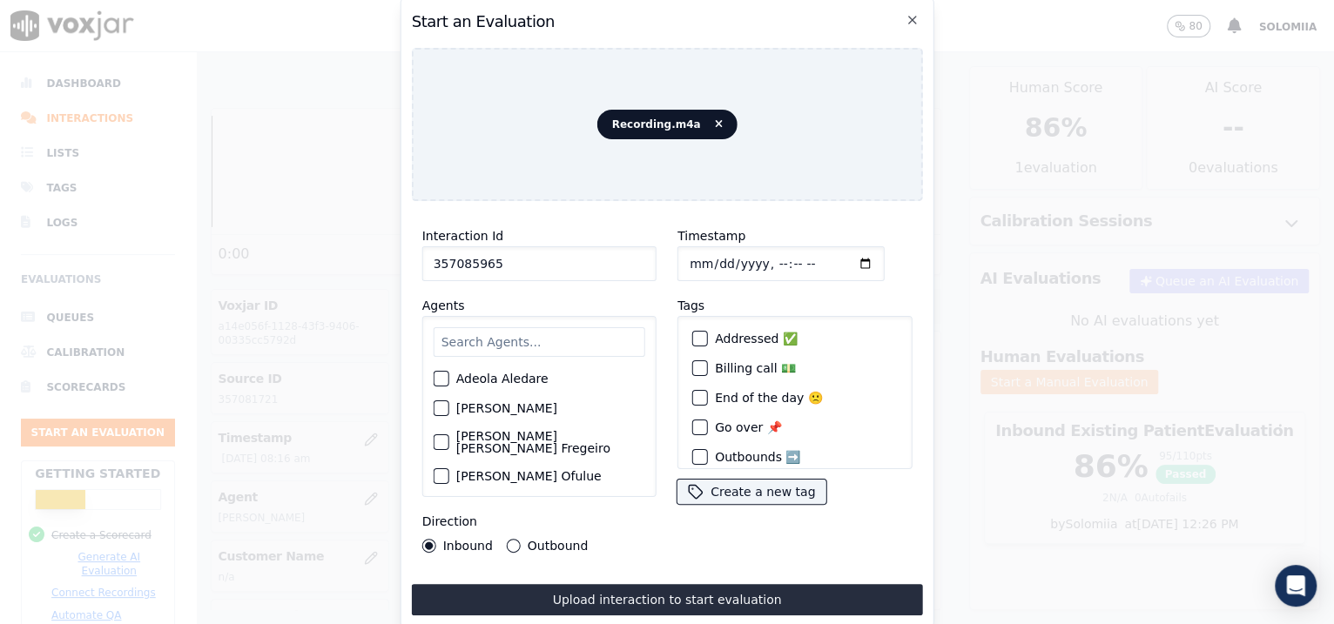
click at [705, 255] on input "Timestamp" at bounding box center [780, 263] width 207 height 35
type input "2025-08-20T08:46"
click at [494, 327] on input "text" at bounding box center [540, 342] width 212 height 30
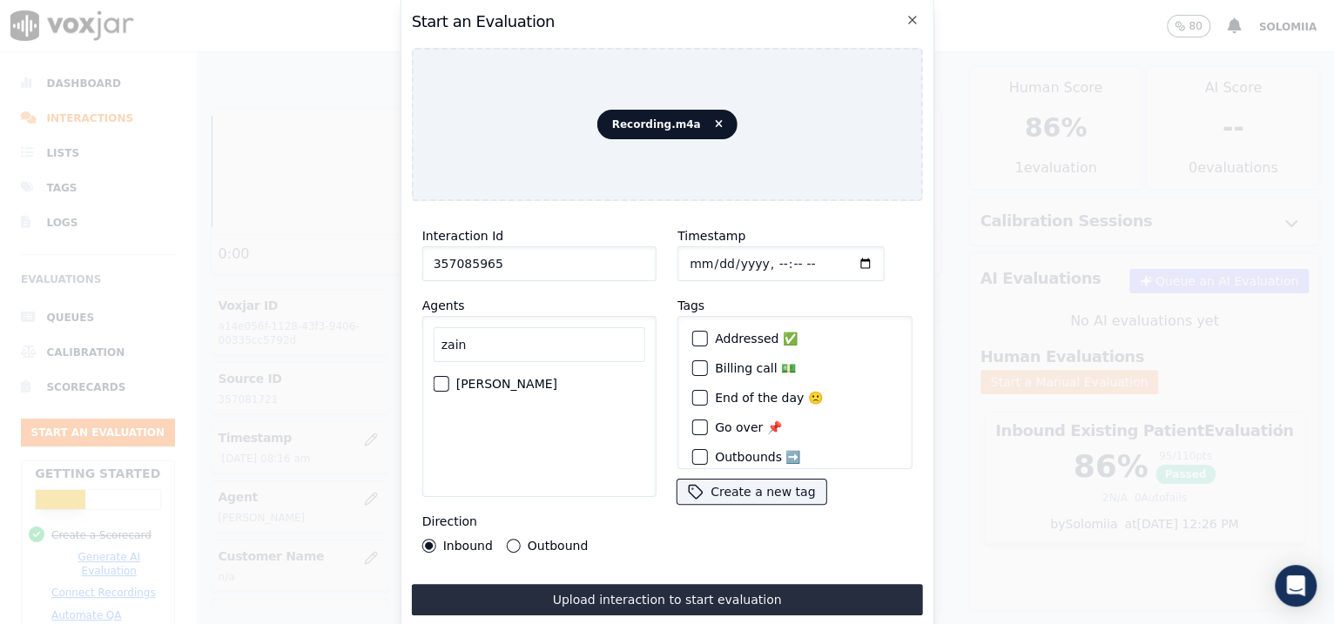
type input "zain"
click at [506, 381] on label "[PERSON_NAME]" at bounding box center [506, 384] width 101 height 12
click at [449, 381] on button "[PERSON_NAME]" at bounding box center [442, 384] width 16 height 16
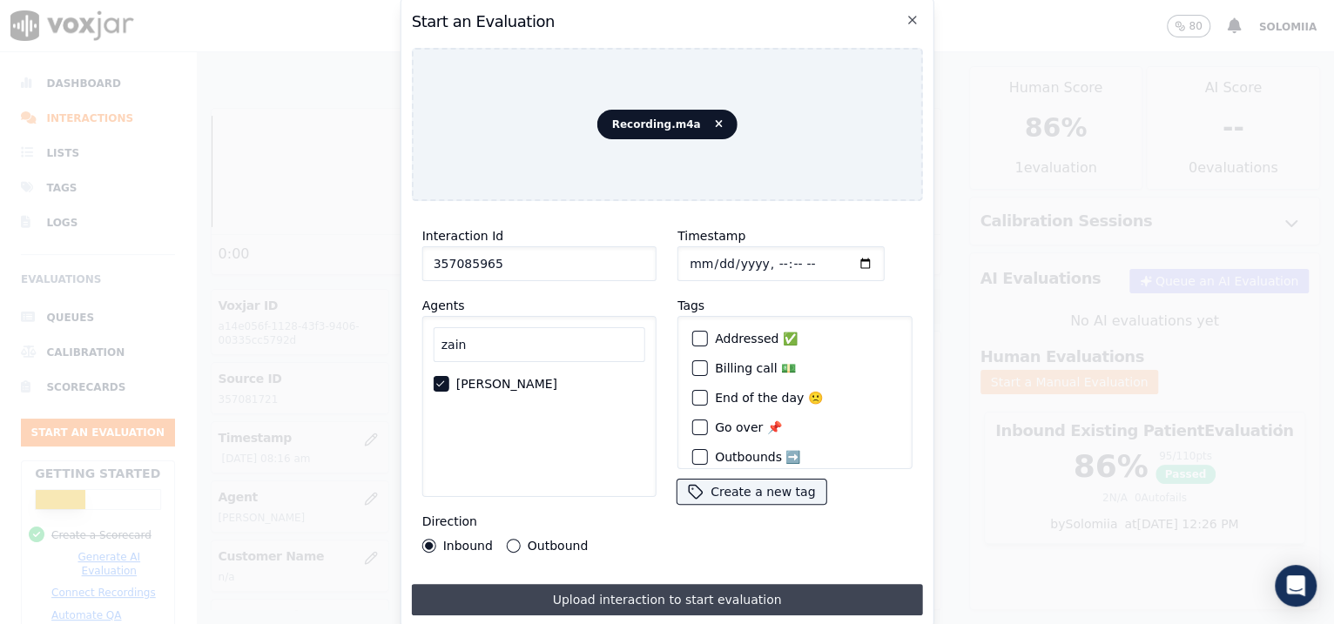
click at [667, 597] on button "Upload interaction to start evaluation" at bounding box center [667, 599] width 511 height 31
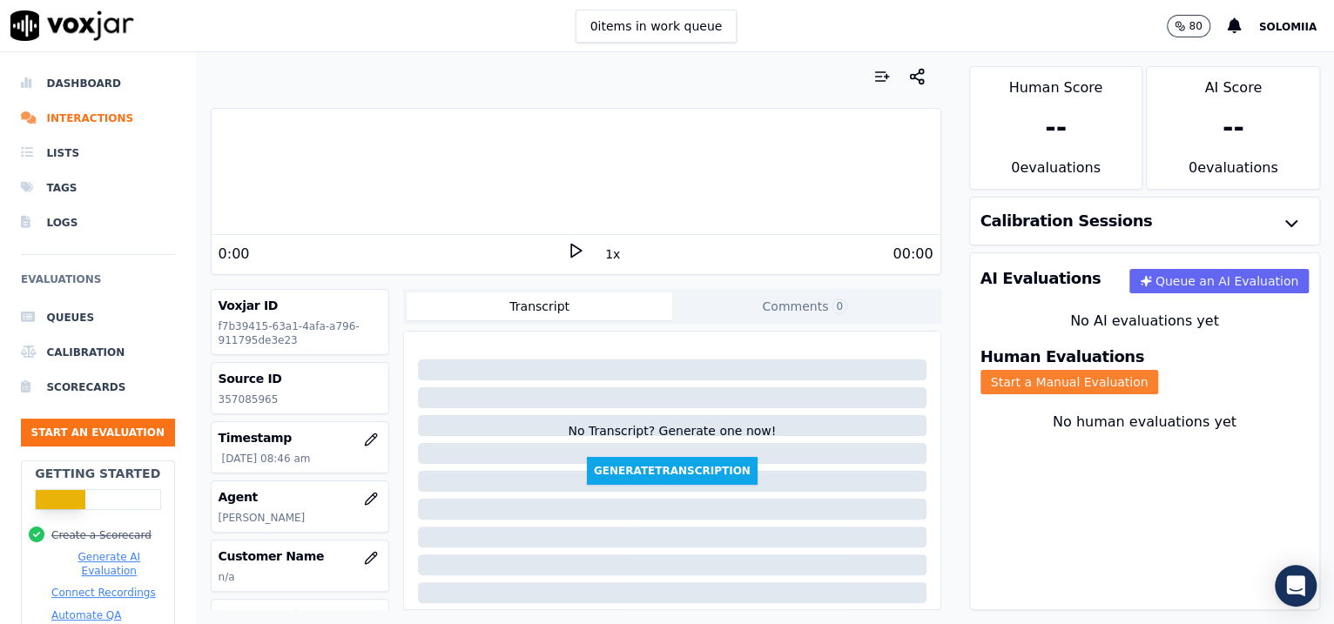
click at [1159, 376] on button "Start a Manual Evaluation" at bounding box center [1070, 382] width 179 height 24
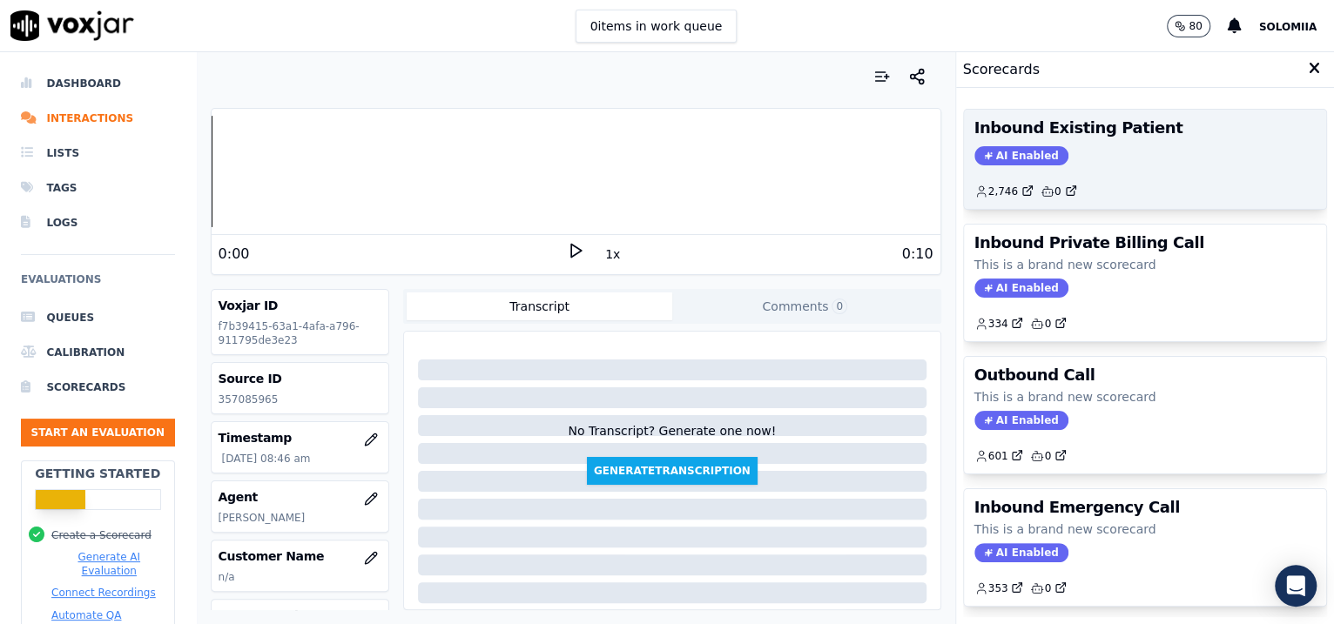
click at [1142, 152] on div "AI Enabled" at bounding box center [1145, 155] width 342 height 19
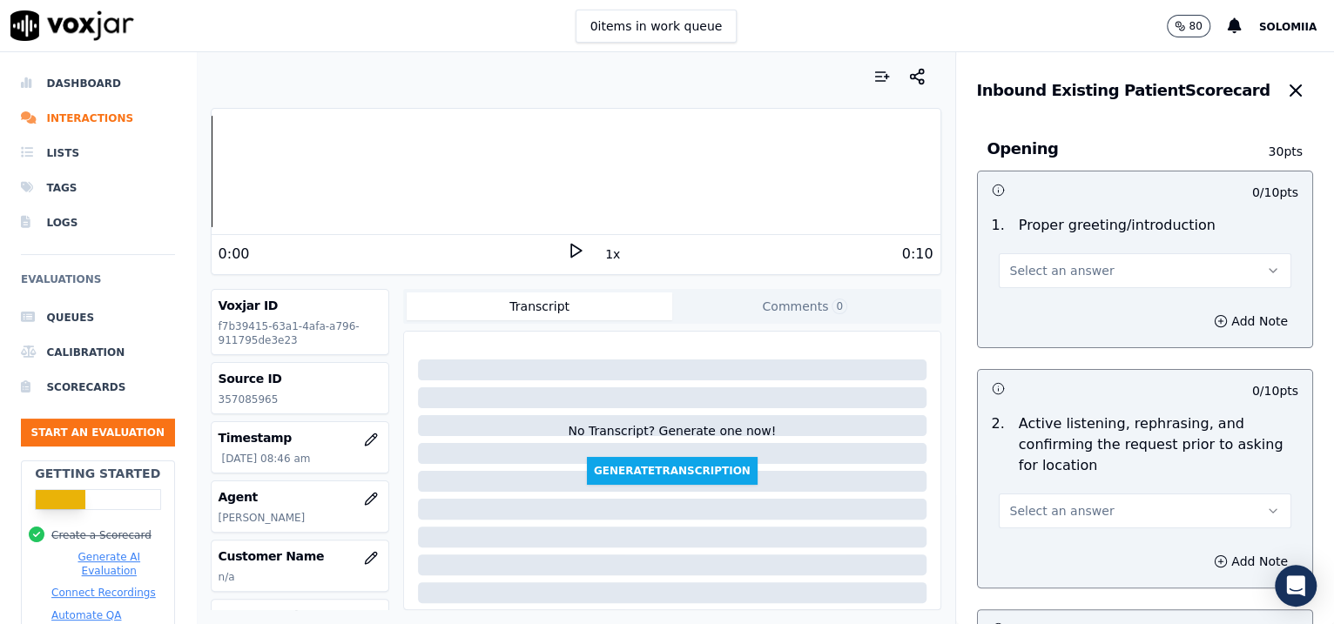
click at [1089, 284] on button "Select an answer" at bounding box center [1145, 270] width 293 height 35
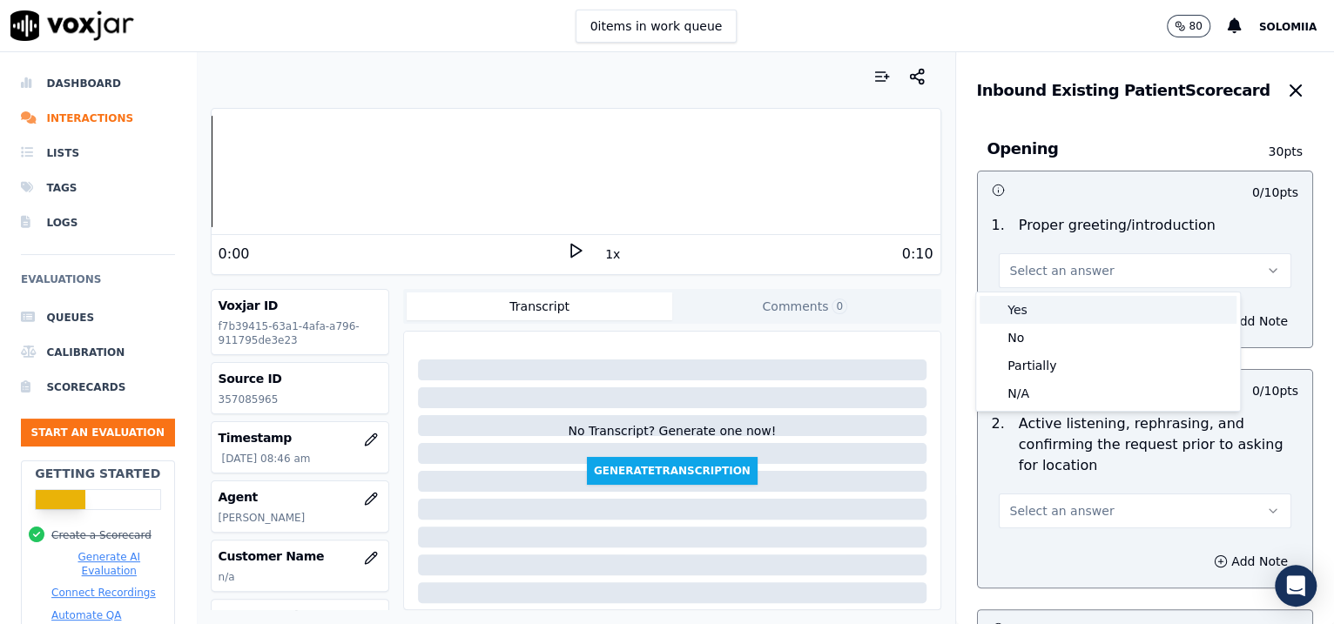
click at [1095, 301] on div "Yes" at bounding box center [1108, 310] width 257 height 28
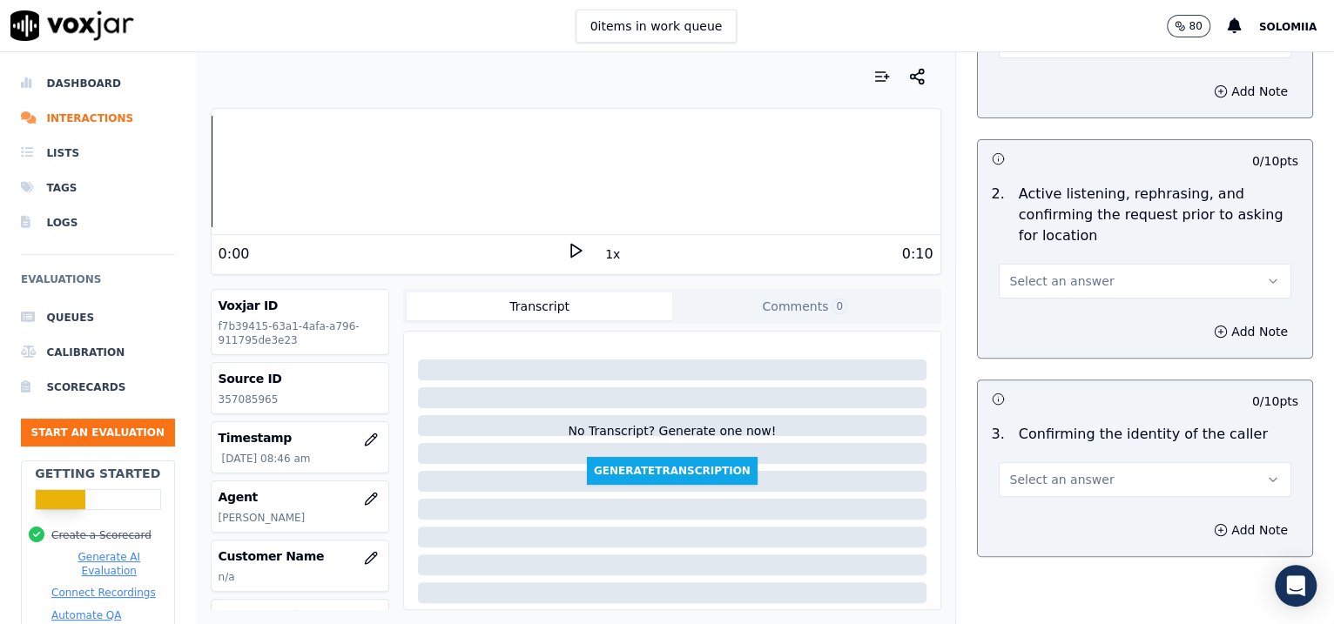
scroll to position [269, 0]
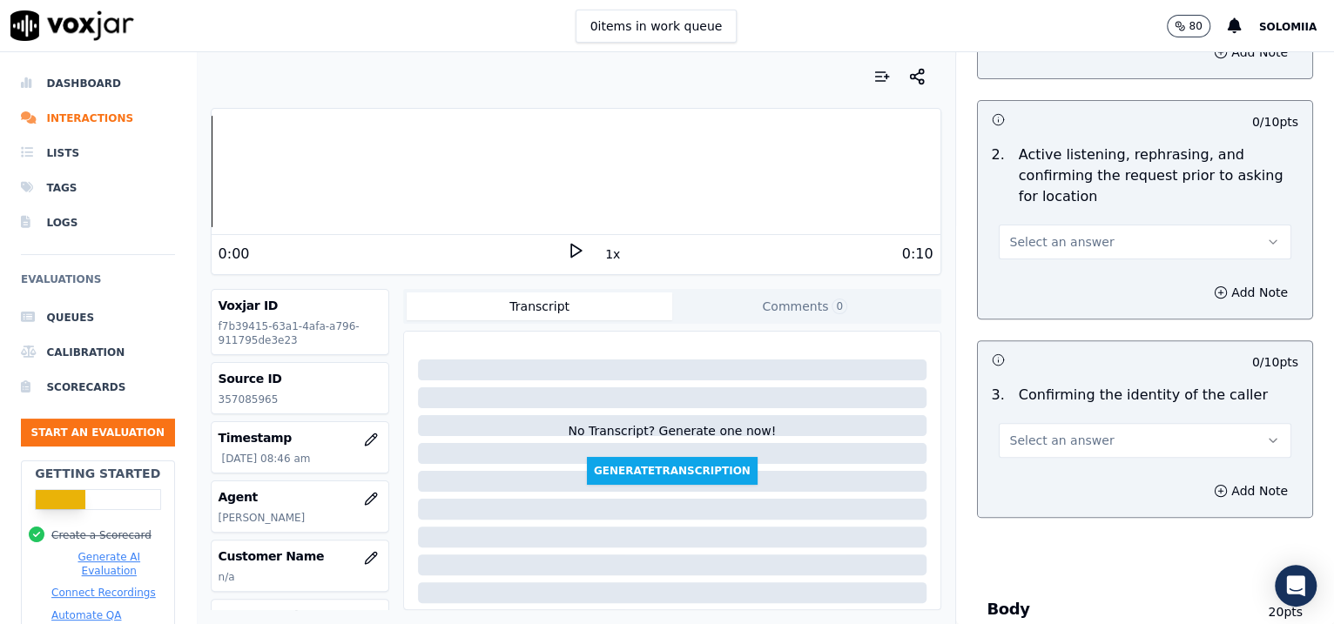
click at [1064, 246] on span "Select an answer" at bounding box center [1062, 241] width 104 height 17
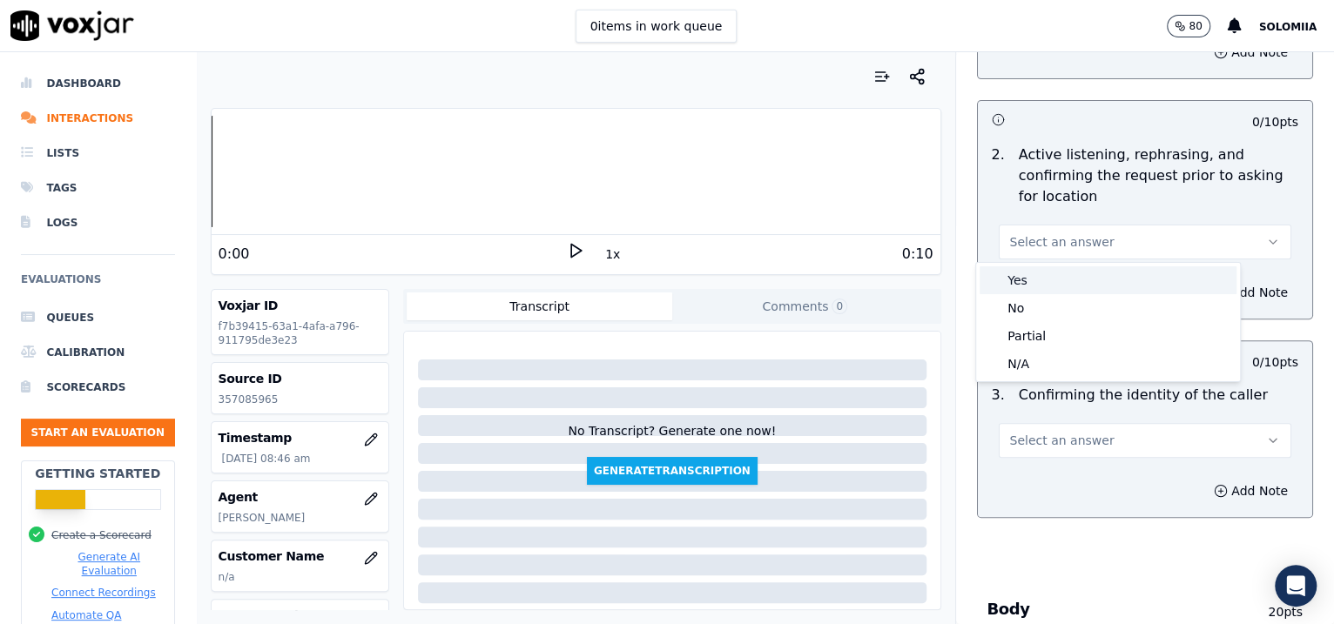
click at [1079, 270] on div "Yes" at bounding box center [1108, 280] width 257 height 28
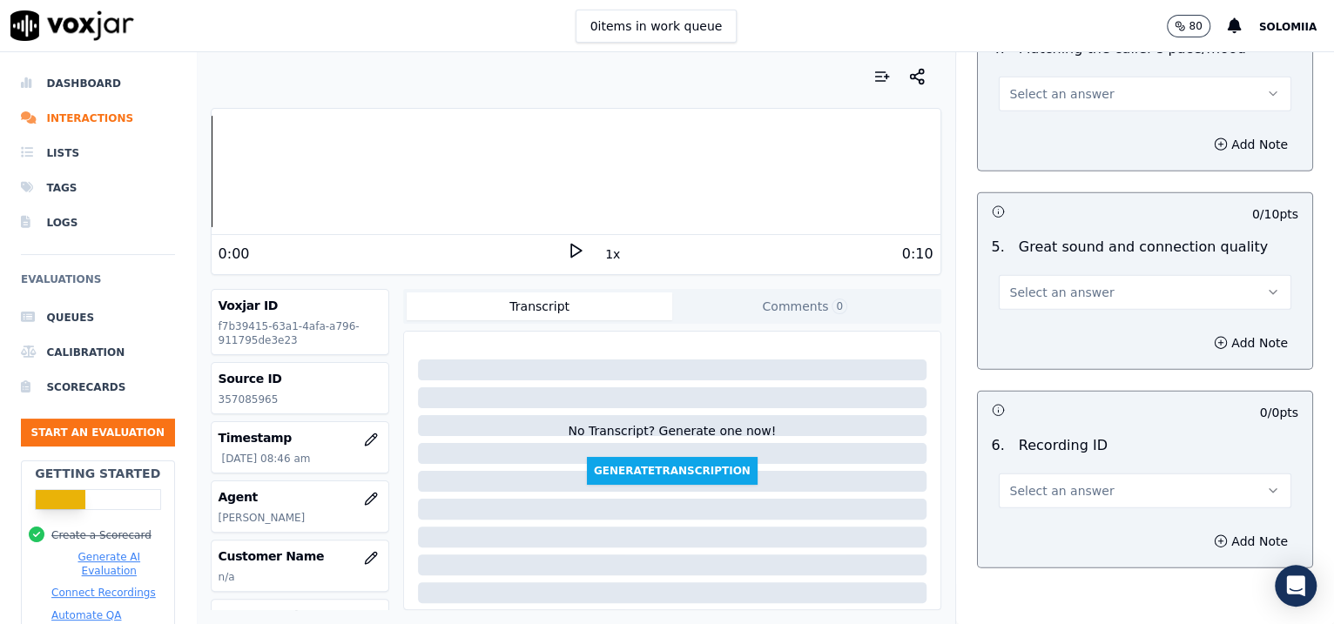
scroll to position [2658, 0]
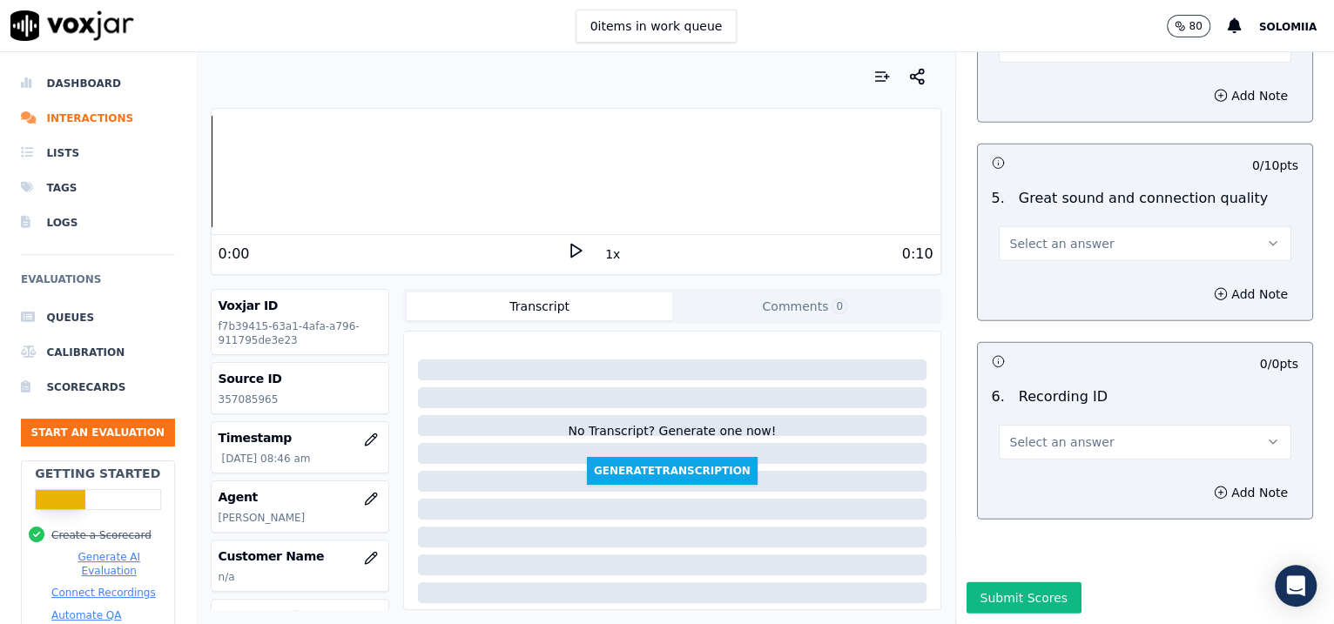
click at [1054, 415] on div "6 . Recording ID Select an answer" at bounding box center [1145, 423] width 335 height 87
click at [1042, 434] on span "Select an answer" at bounding box center [1062, 442] width 104 height 17
click at [1069, 442] on div "N/A" at bounding box center [1108, 442] width 257 height 28
click at [1214, 486] on icon "button" at bounding box center [1221, 493] width 14 height 14
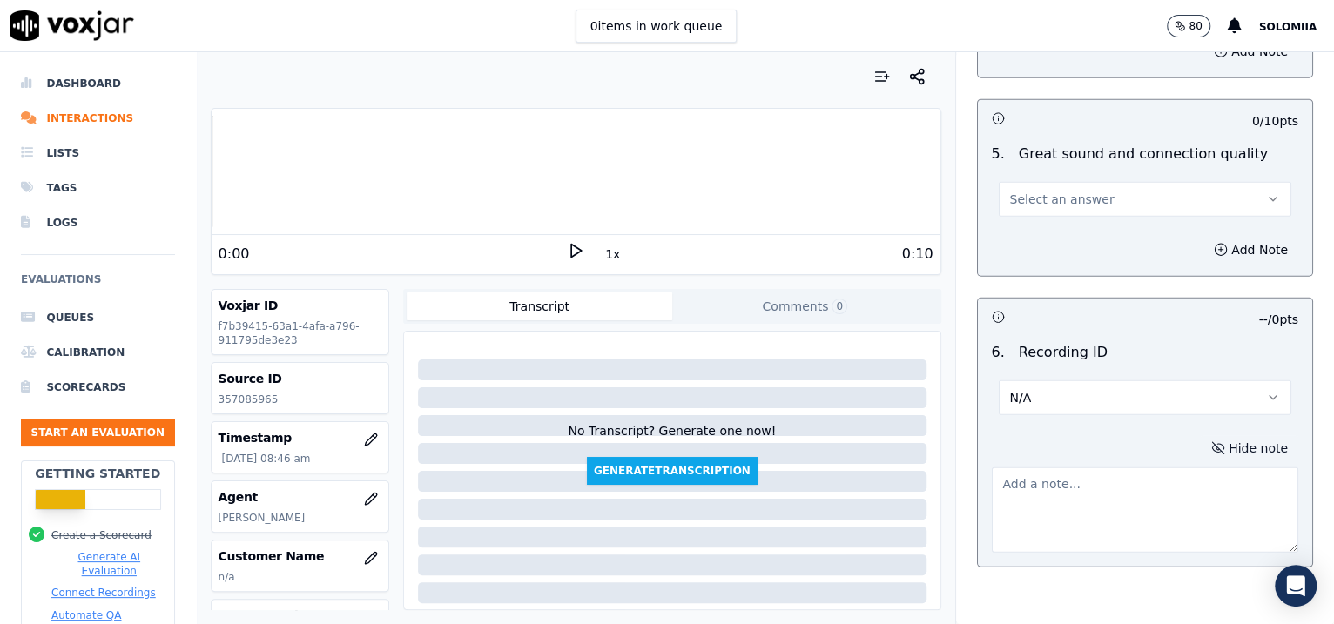
click at [1121, 475] on textarea at bounding box center [1145, 510] width 307 height 85
paste textarea "357085965"
type textarea "357085965"
click at [1059, 191] on span "Select an answer" at bounding box center [1062, 199] width 104 height 17
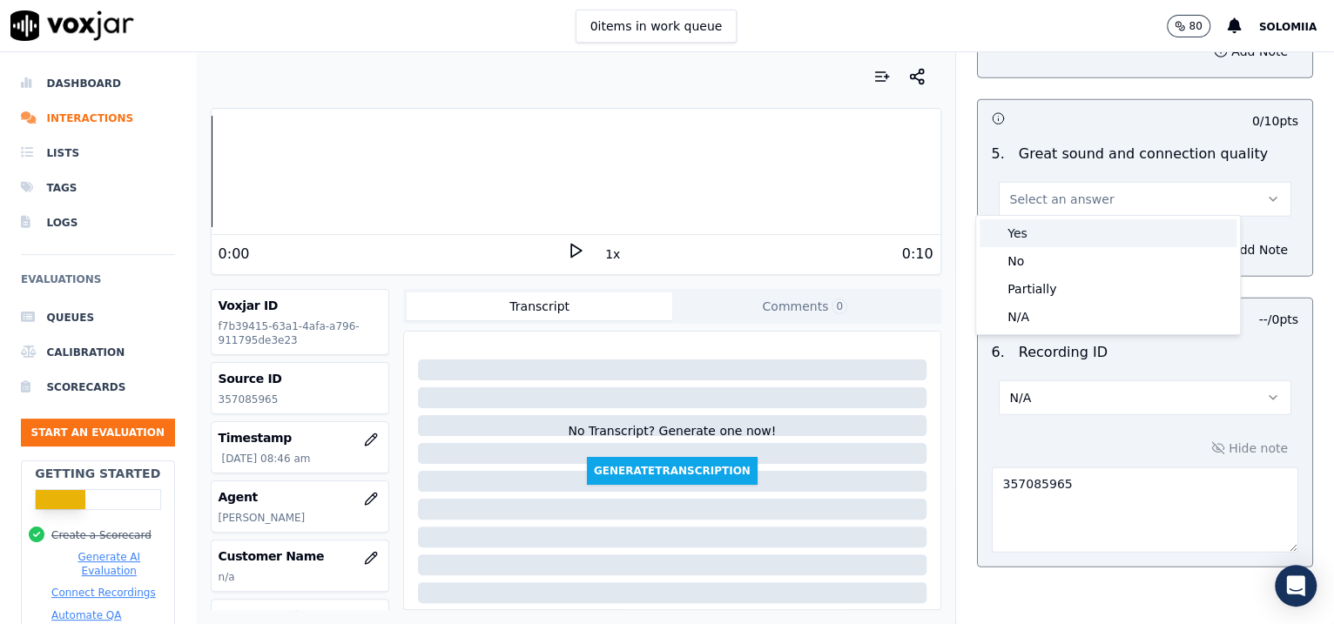
click at [1077, 235] on div "Yes" at bounding box center [1108, 233] width 257 height 28
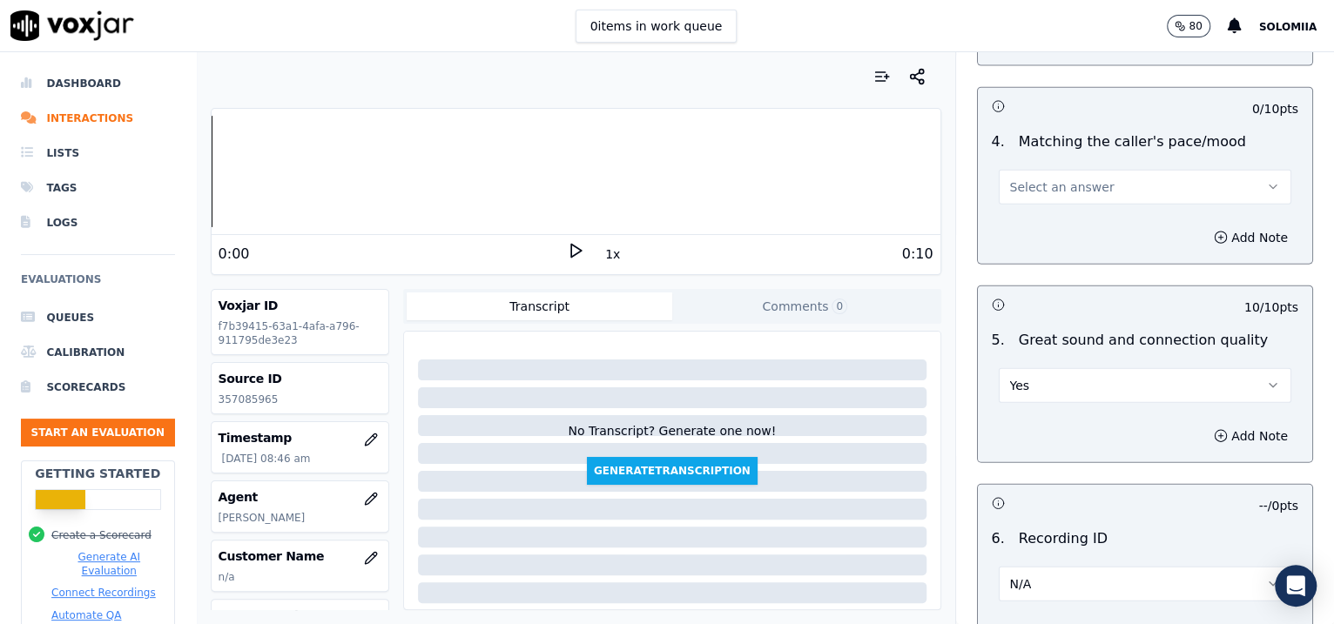
scroll to position [2390, 0]
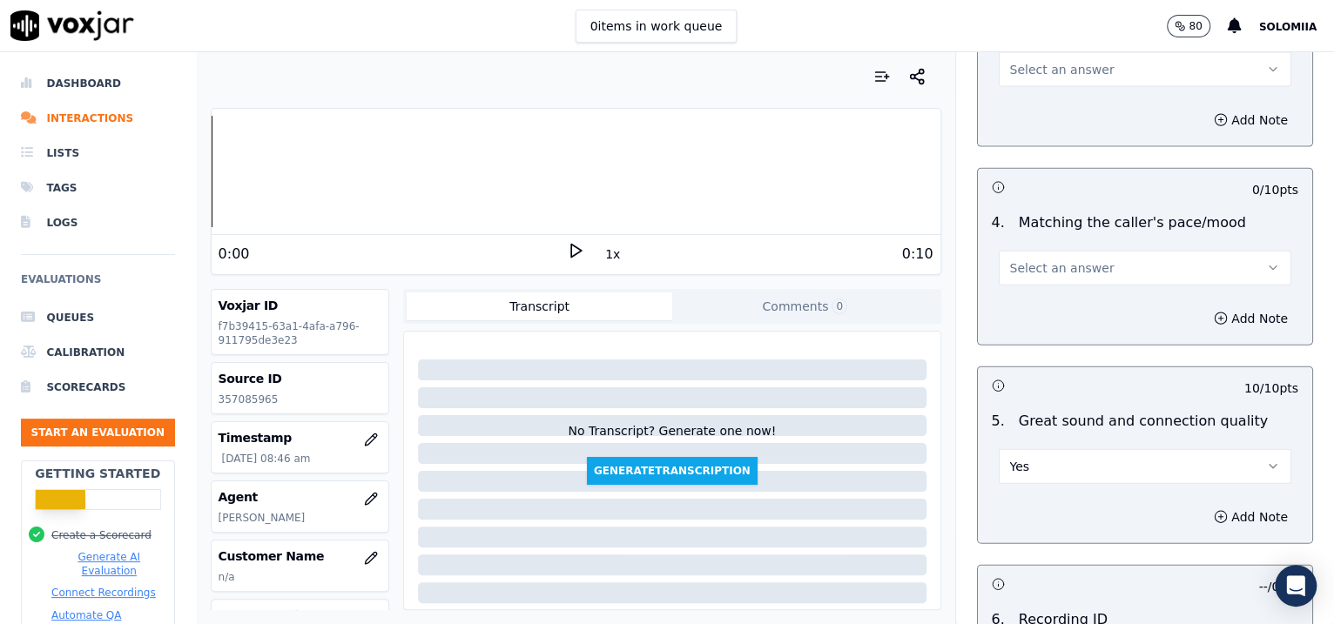
click at [1066, 274] on button "Select an answer" at bounding box center [1145, 268] width 293 height 35
click at [1103, 296] on div "Yes" at bounding box center [1108, 302] width 257 height 28
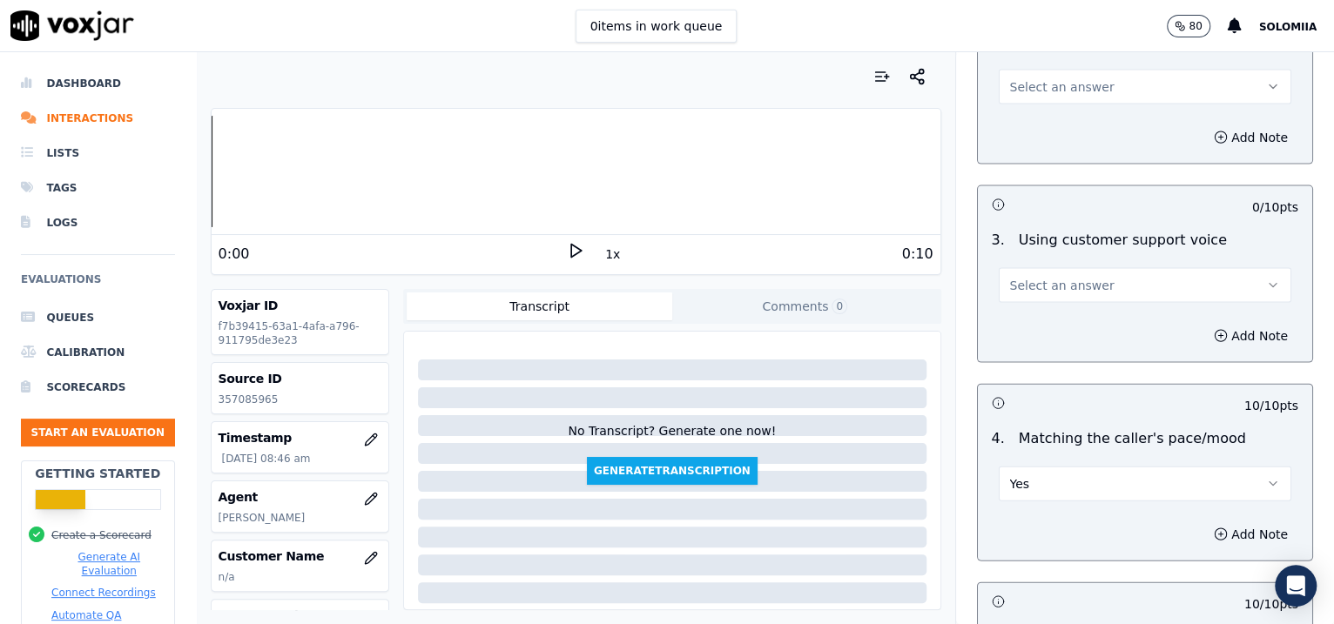
scroll to position [2114, 0]
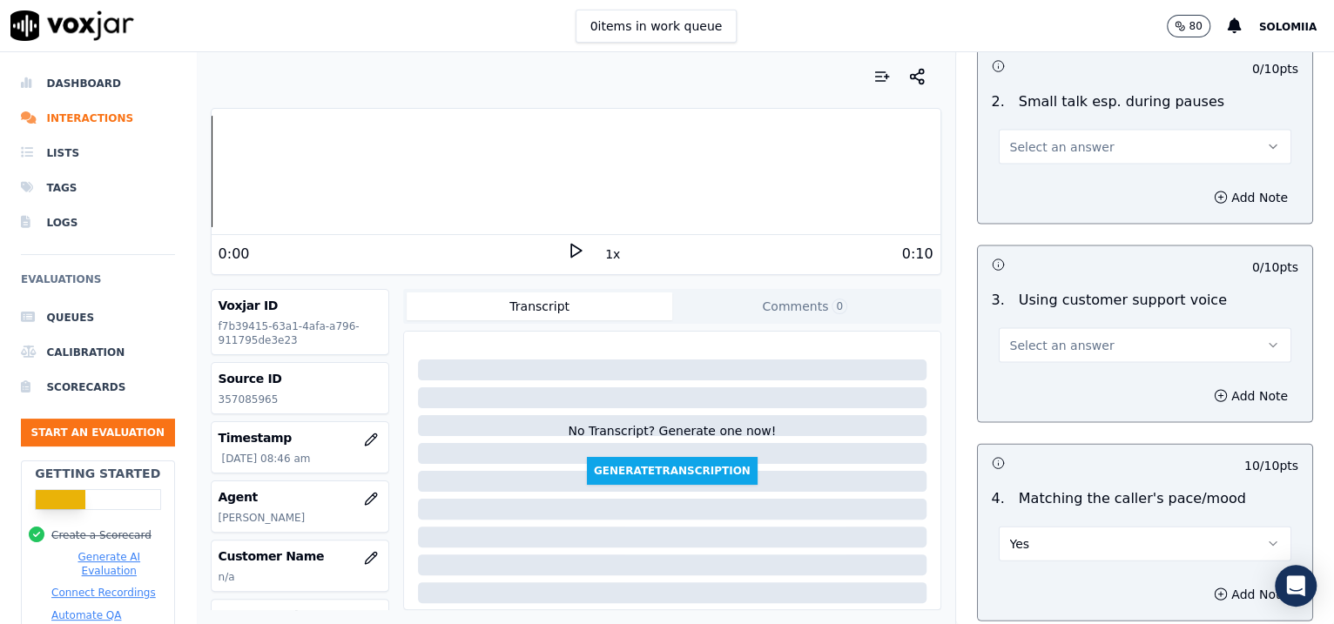
click at [1074, 339] on span "Select an answer" at bounding box center [1062, 345] width 104 height 17
click at [1095, 368] on div "Yes" at bounding box center [1108, 381] width 257 height 28
click at [1093, 147] on button "Select an answer" at bounding box center [1145, 147] width 293 height 35
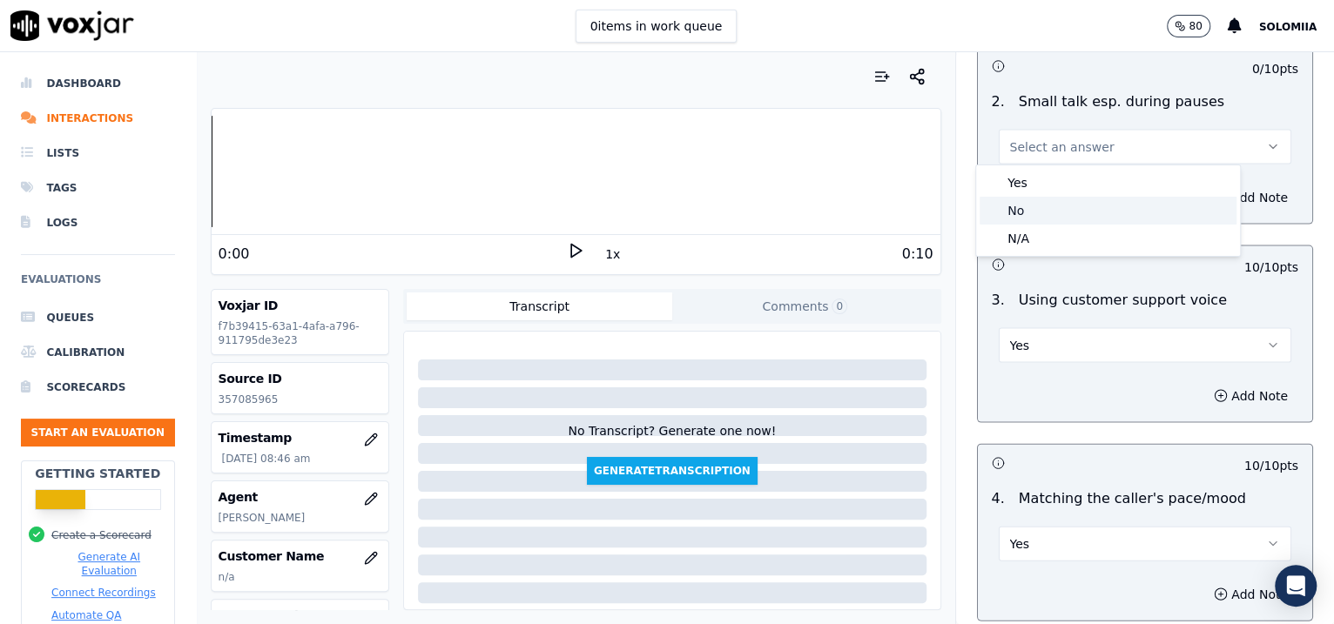
click at [1090, 211] on div "No" at bounding box center [1108, 211] width 257 height 28
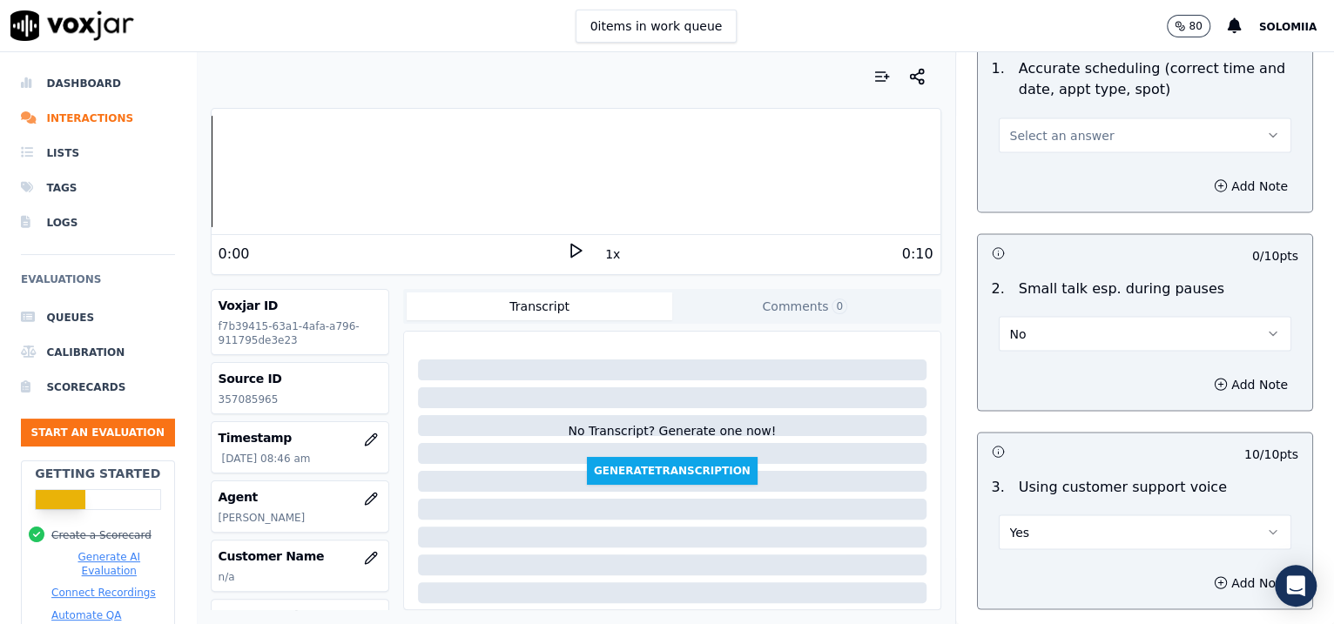
scroll to position [1710, 0]
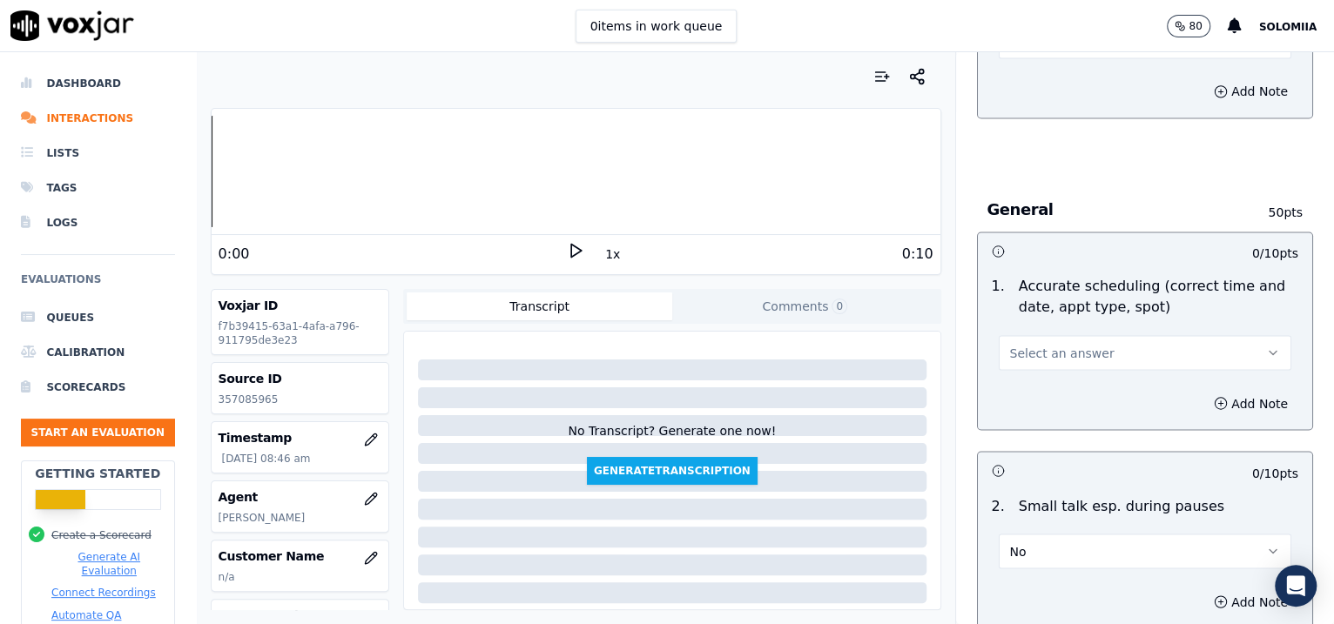
click at [1062, 353] on span "Select an answer" at bounding box center [1062, 352] width 104 height 17
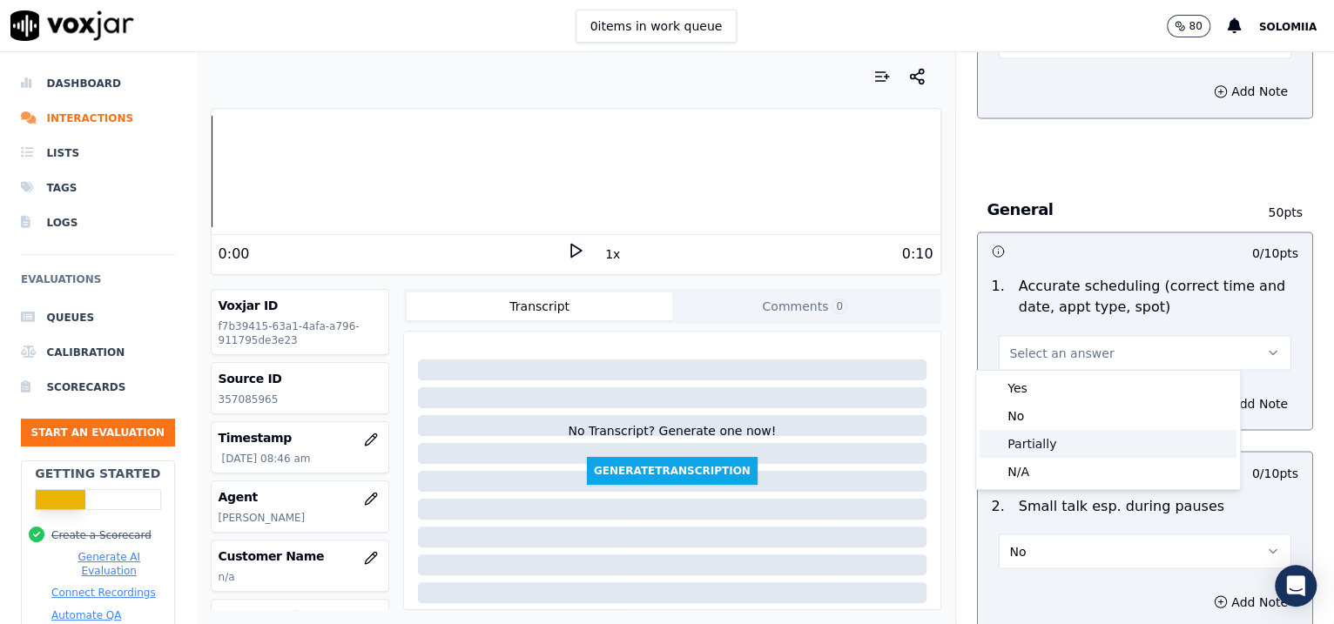
drag, startPoint x: 1051, startPoint y: 453, endPoint x: 1054, endPoint y: 469, distance: 16.8
click at [1054, 469] on div "Yes No Partially N/A" at bounding box center [1108, 430] width 264 height 118
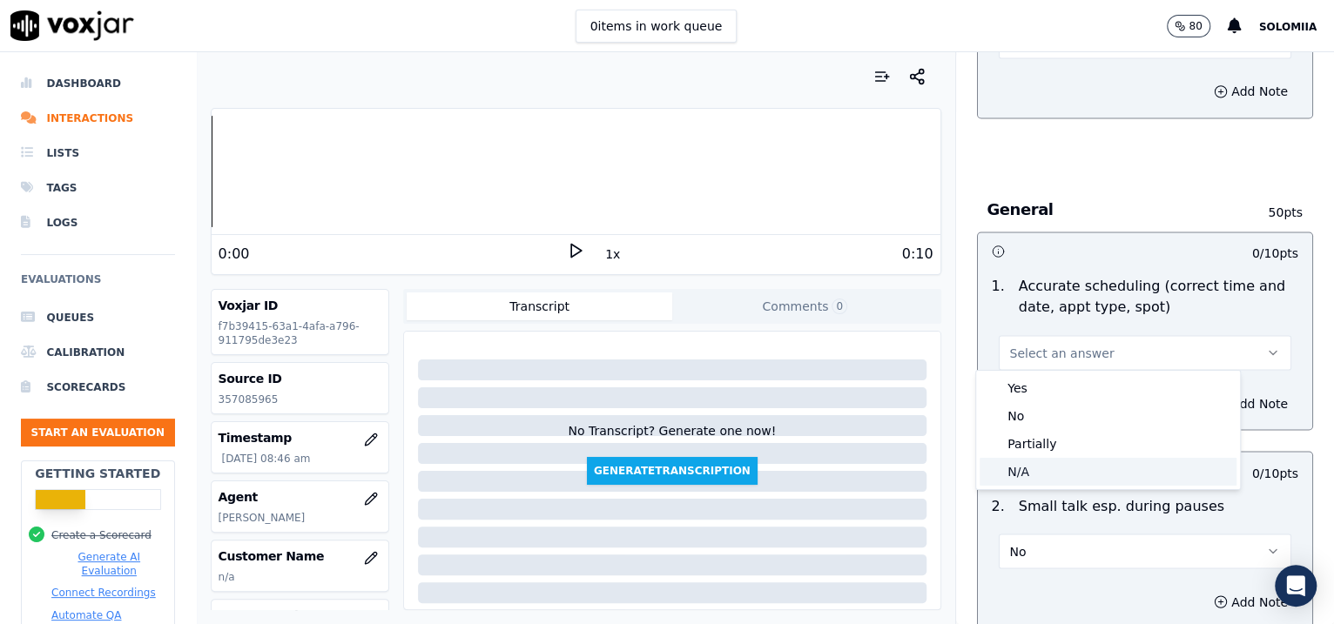
click at [1054, 469] on div "N/A" at bounding box center [1108, 472] width 257 height 28
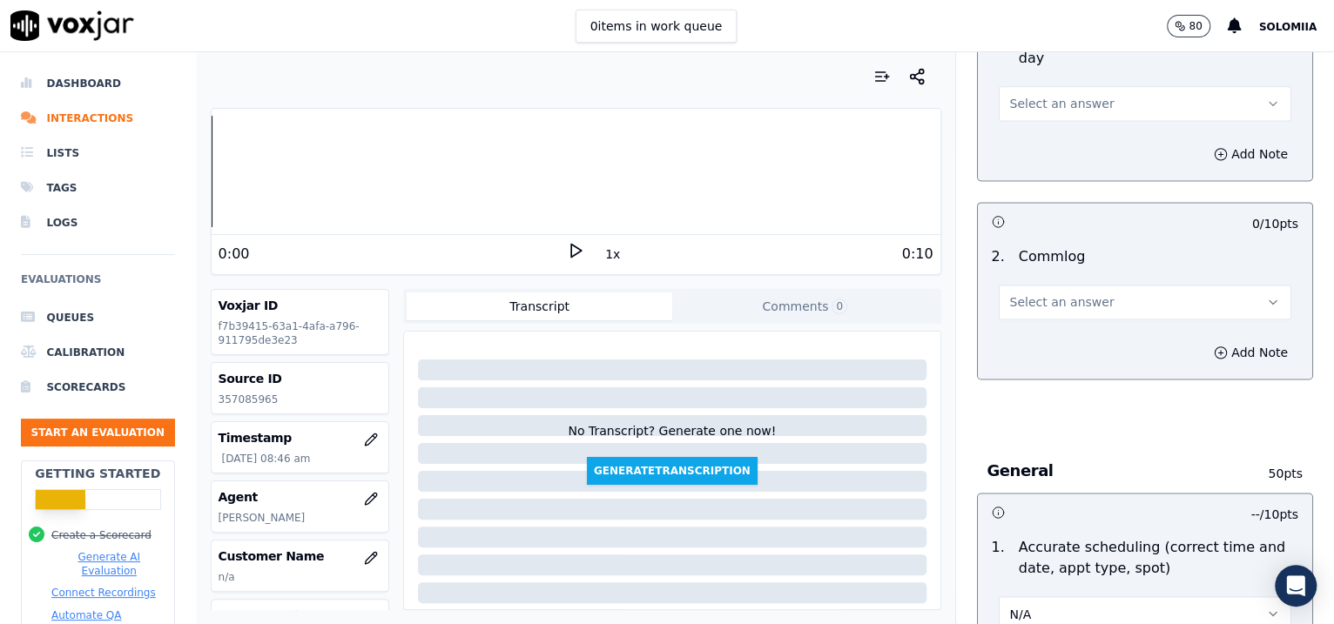
scroll to position [1429, 0]
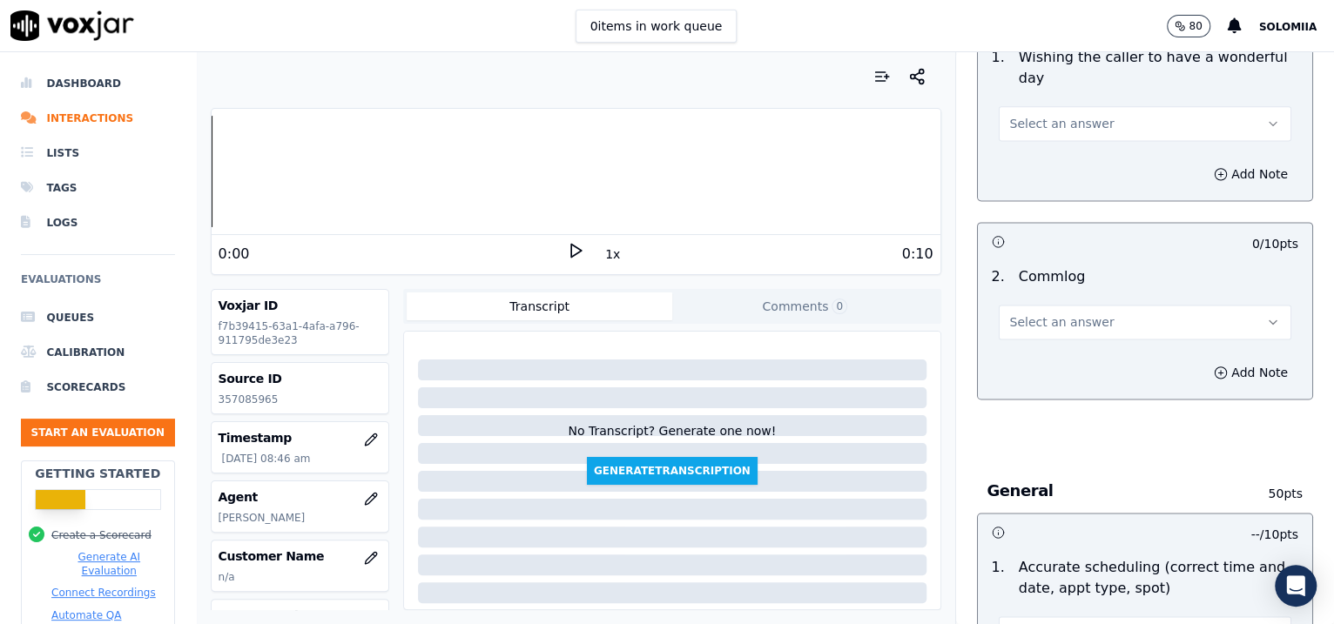
click at [1088, 331] on button "Select an answer" at bounding box center [1145, 322] width 293 height 35
click at [1074, 347] on div "Yes" at bounding box center [1108, 358] width 257 height 28
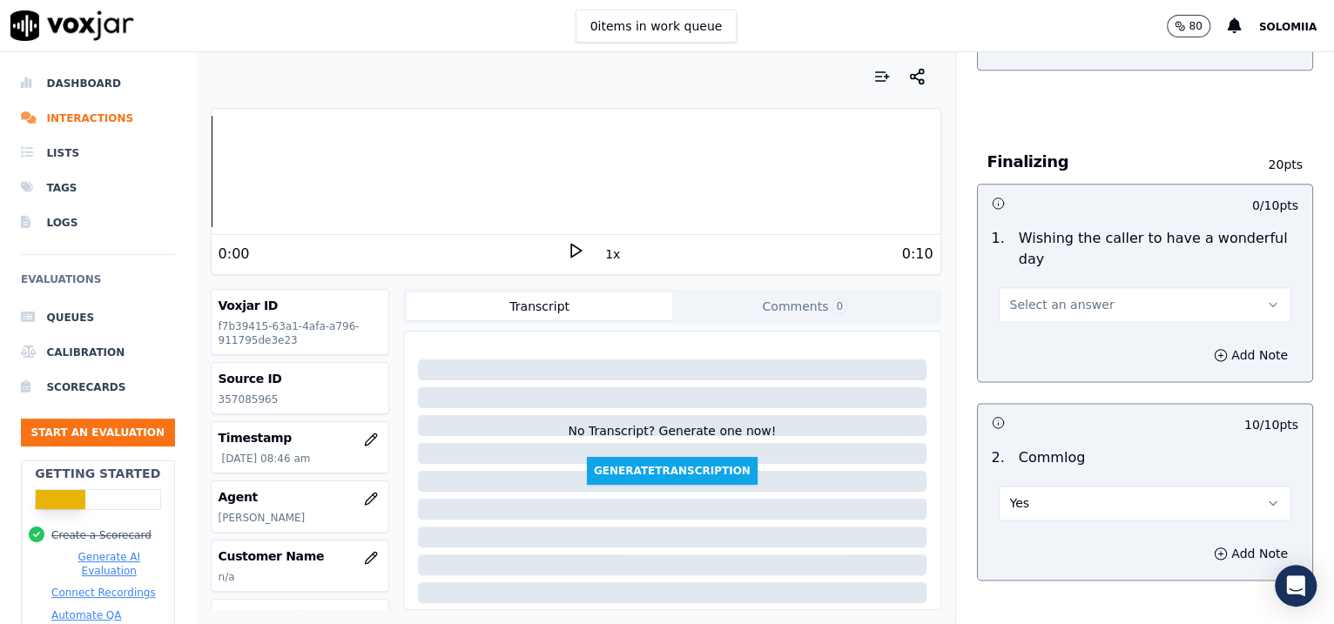
click at [1096, 295] on button "Select an answer" at bounding box center [1145, 304] width 293 height 35
click at [1129, 332] on div "Yes" at bounding box center [1108, 341] width 257 height 28
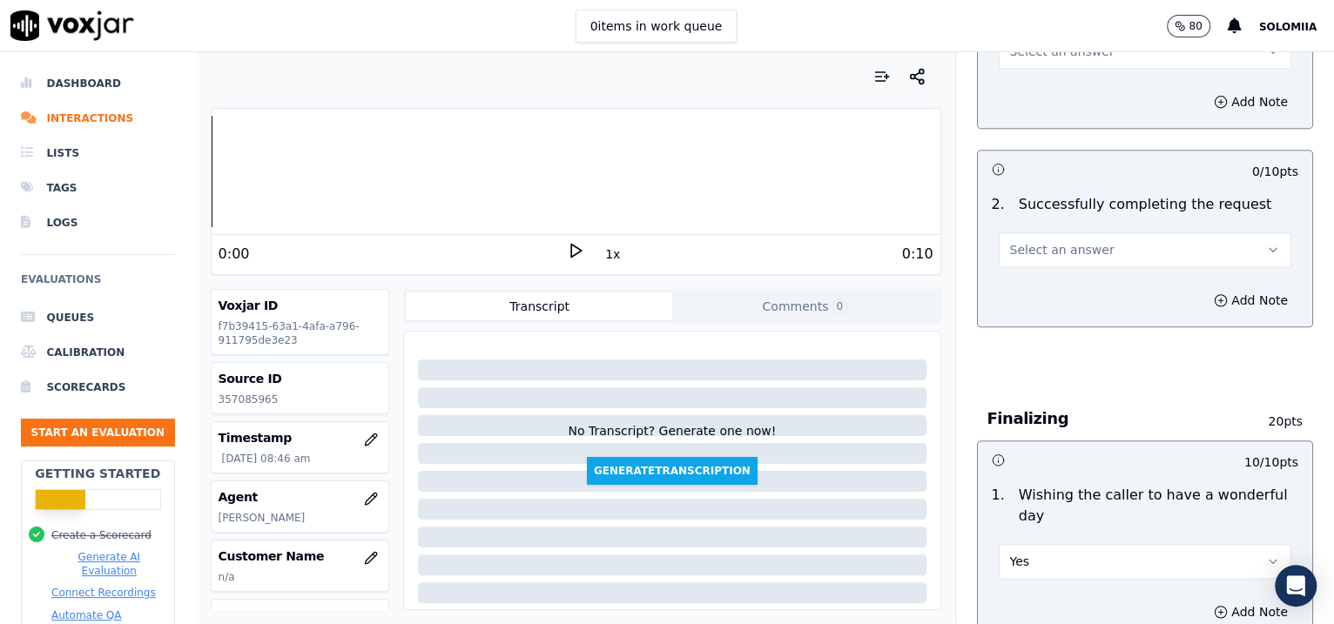
scroll to position [920, 0]
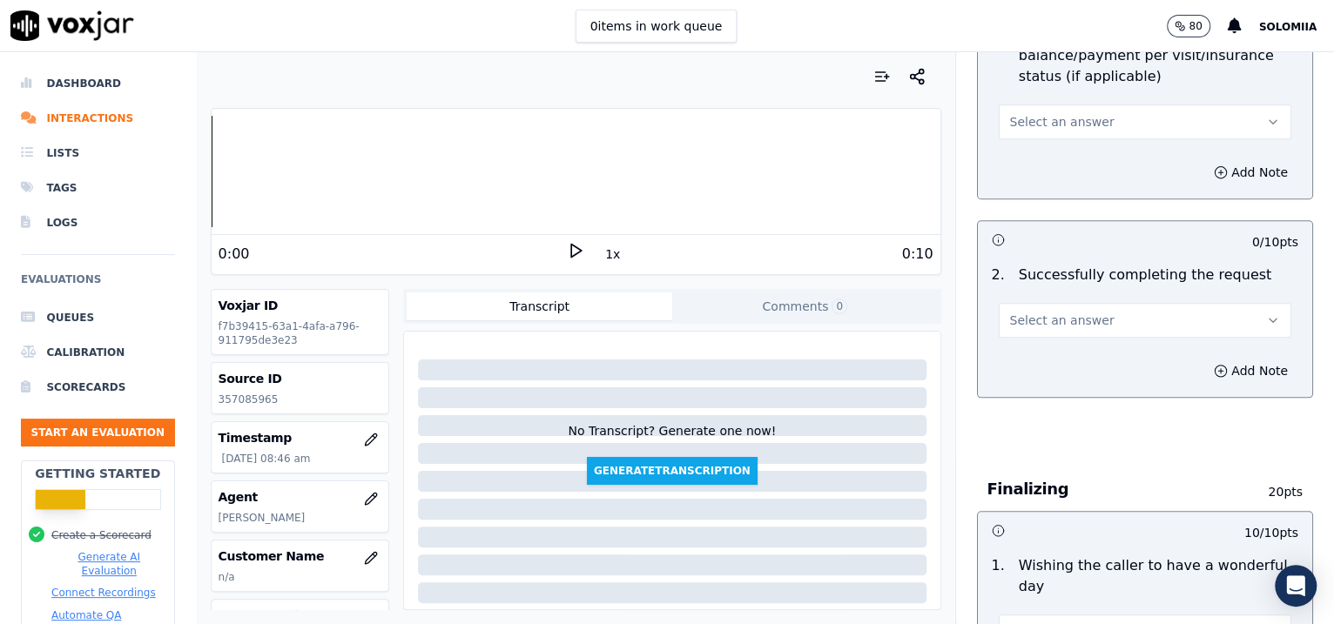
click at [1071, 313] on span "Select an answer" at bounding box center [1062, 320] width 104 height 17
click at [1119, 347] on div "Yes" at bounding box center [1108, 357] width 257 height 28
click at [1116, 104] on button "Select an answer" at bounding box center [1145, 121] width 293 height 35
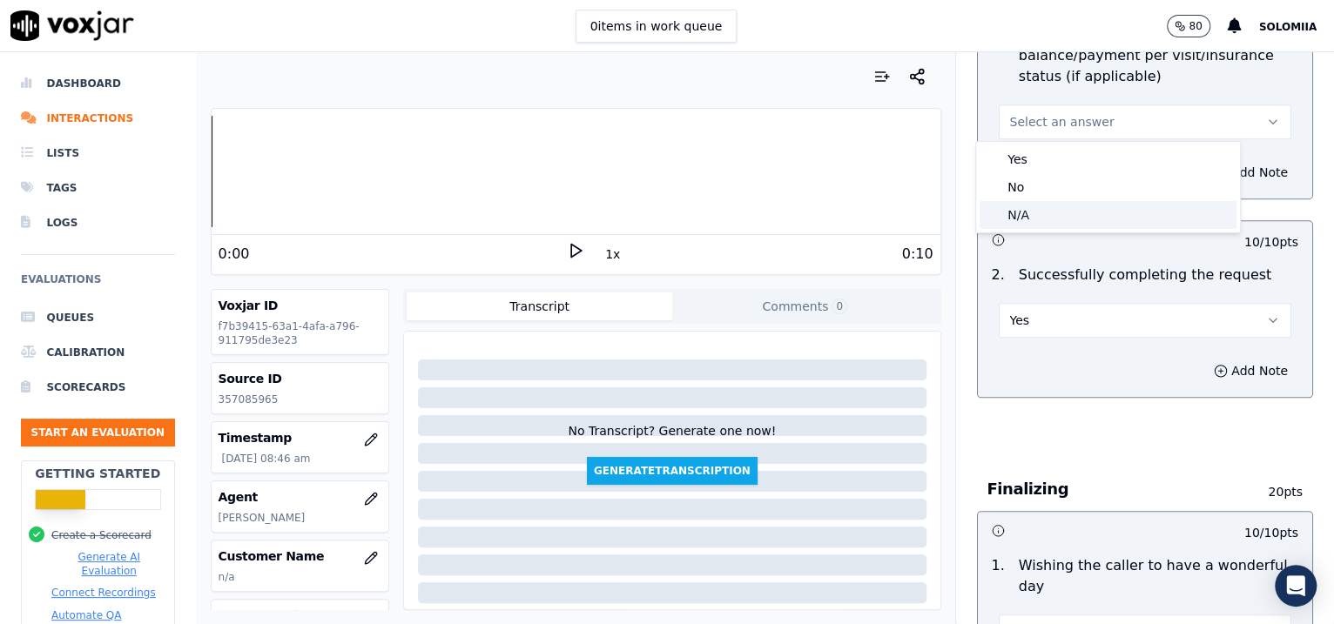
click at [1080, 204] on div "N/A" at bounding box center [1108, 215] width 257 height 28
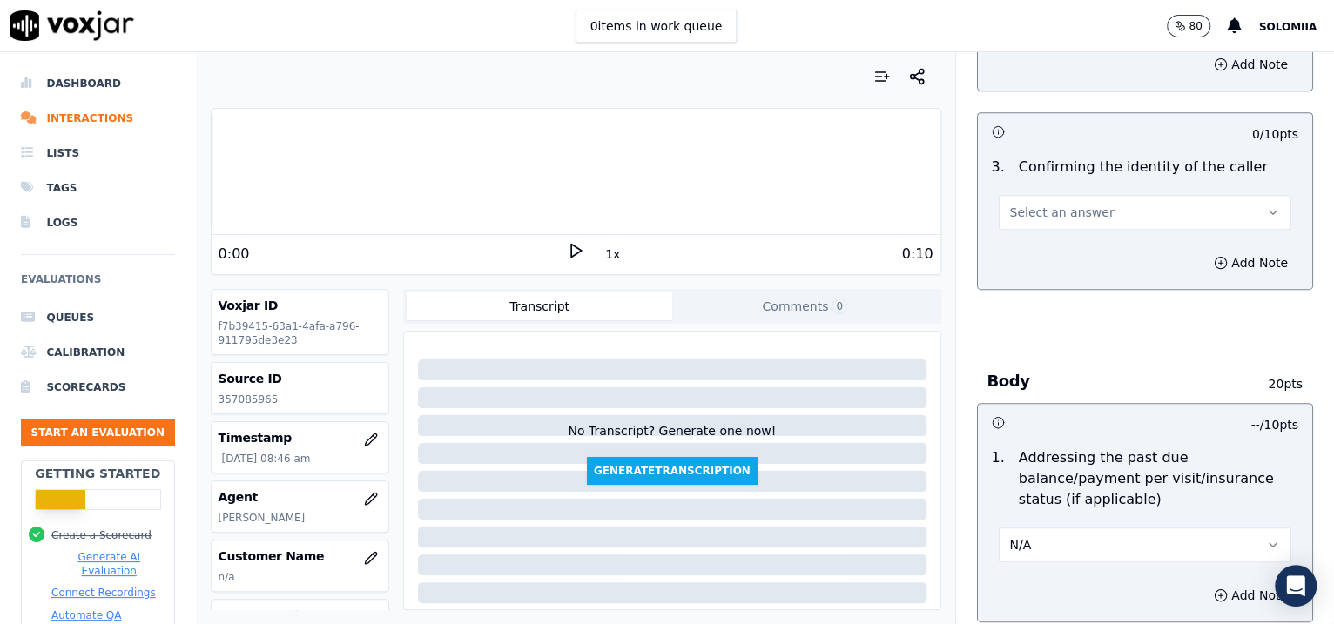
scroll to position [488, 0]
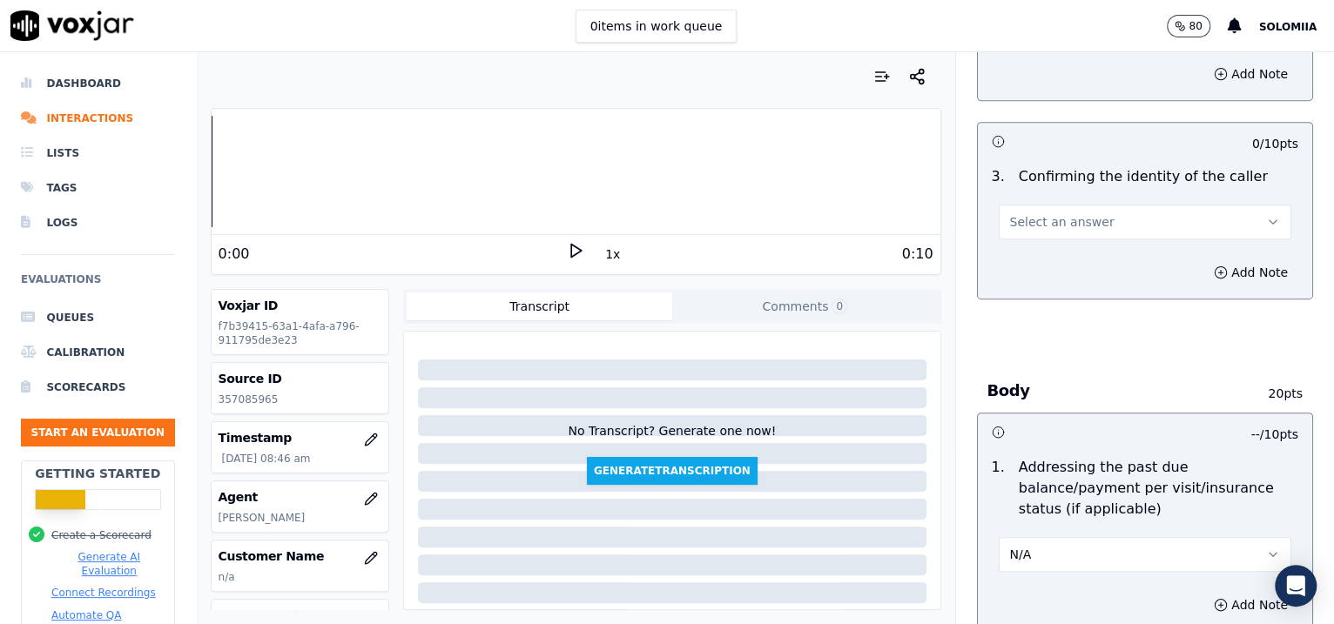
click at [1102, 229] on button "Select an answer" at bounding box center [1145, 222] width 293 height 35
click at [1095, 253] on div "Yes" at bounding box center [1108, 260] width 257 height 28
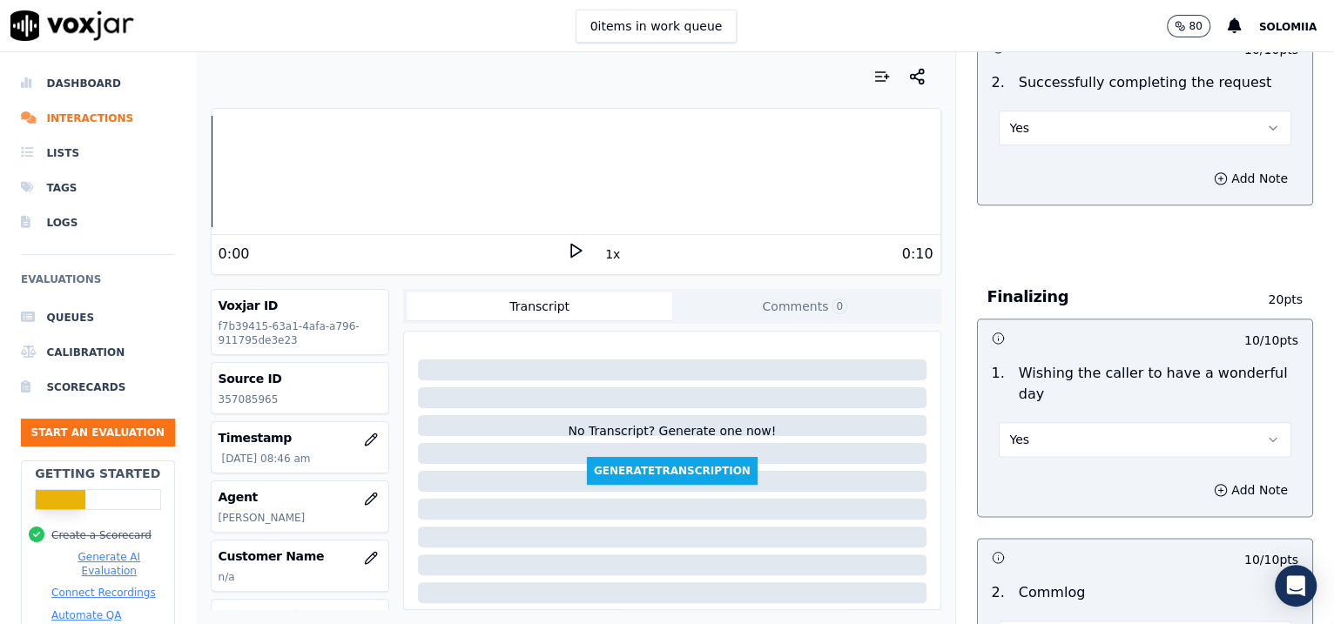
scroll to position [1088, 0]
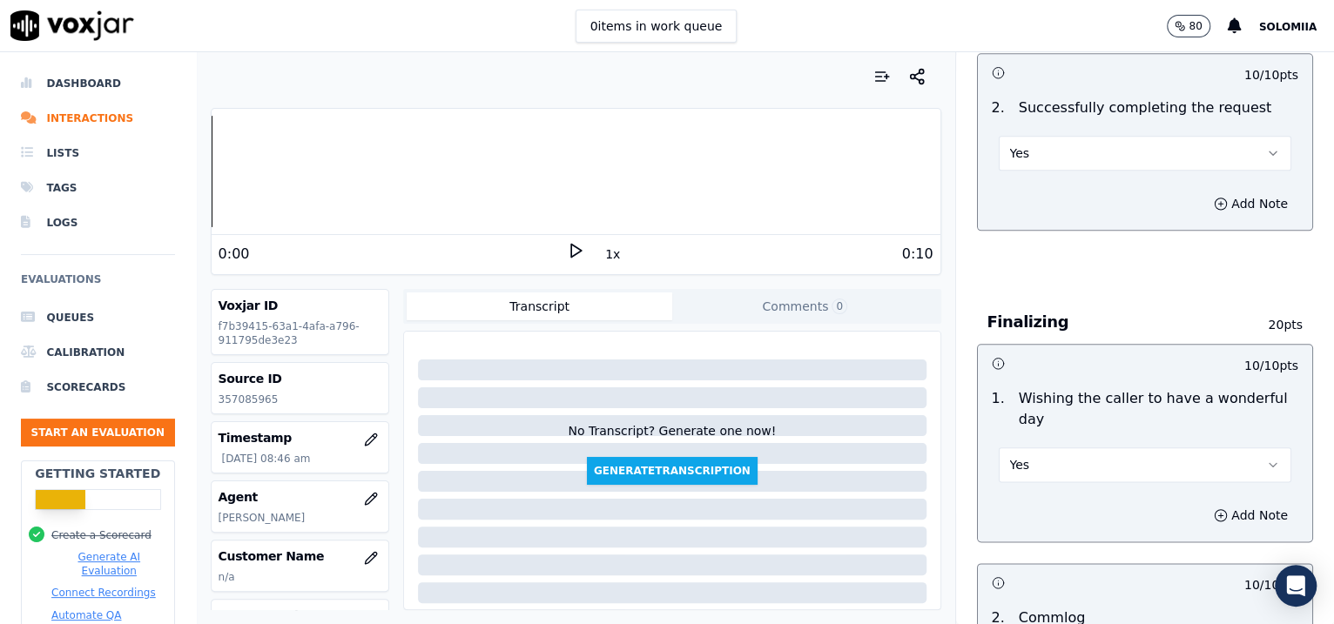
click at [1078, 129] on div "Yes" at bounding box center [1145, 144] width 321 height 52
click at [1046, 145] on button "Yes" at bounding box center [1145, 153] width 293 height 35
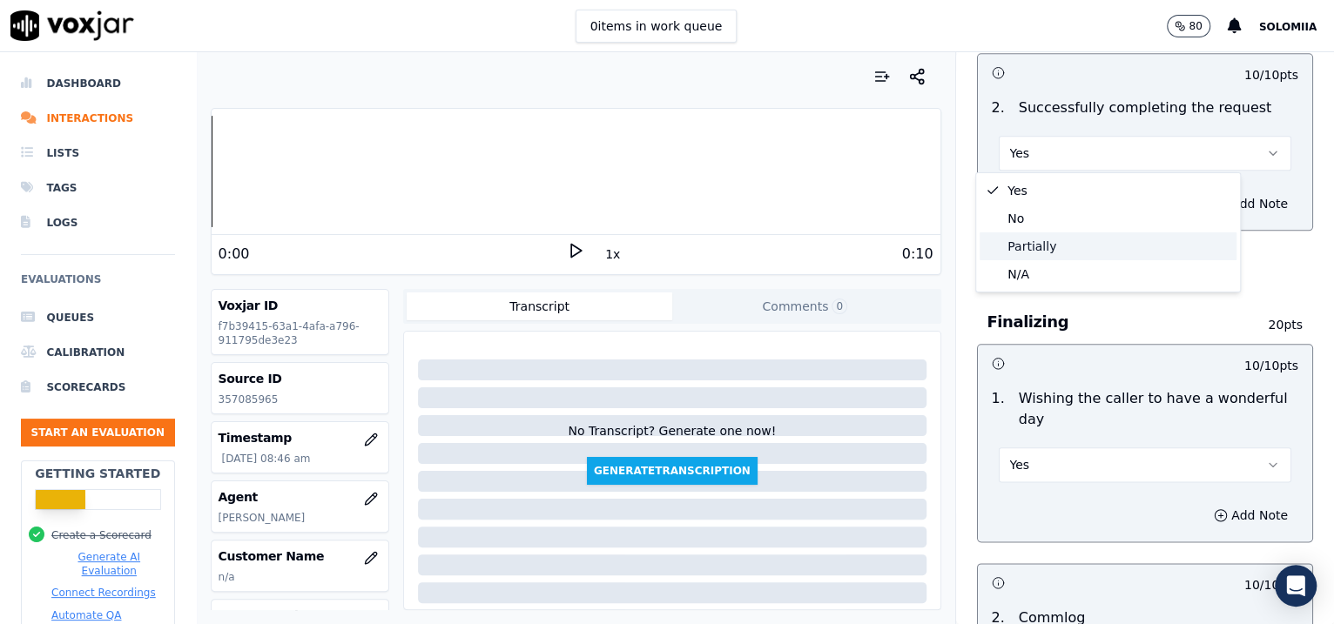
click at [1055, 244] on div "Partially" at bounding box center [1108, 247] width 257 height 28
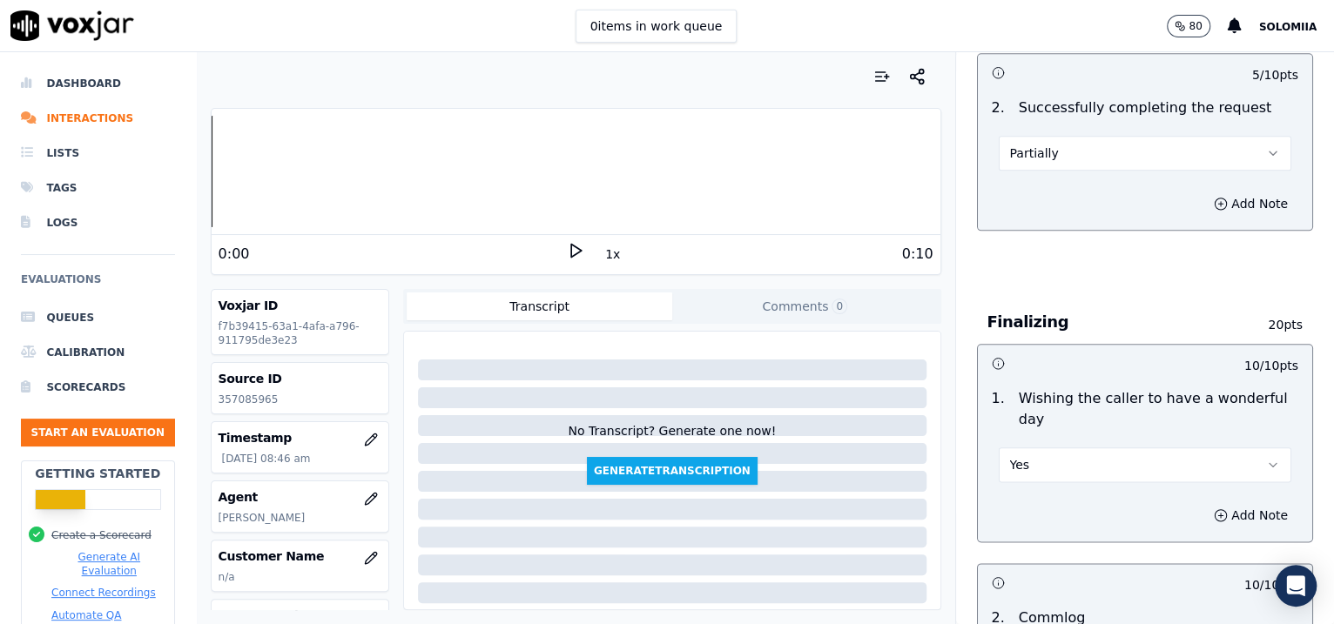
scroll to position [2749, 0]
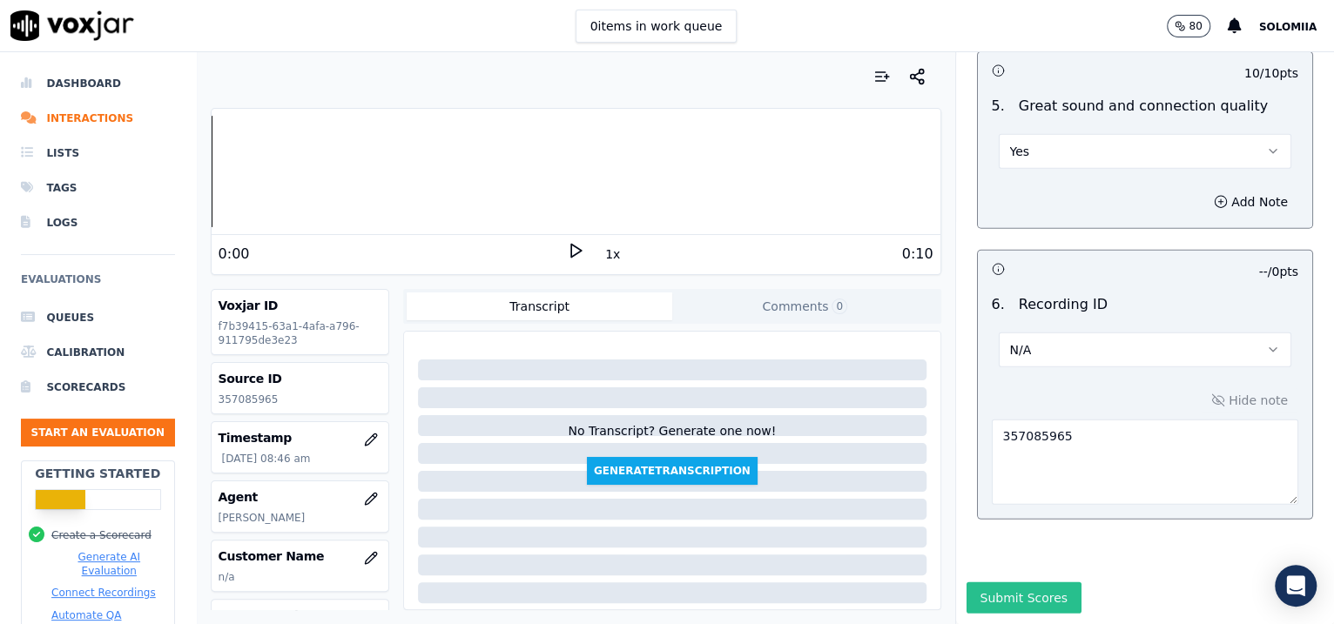
click at [1025, 583] on button "Submit Scores" at bounding box center [1025, 598] width 116 height 31
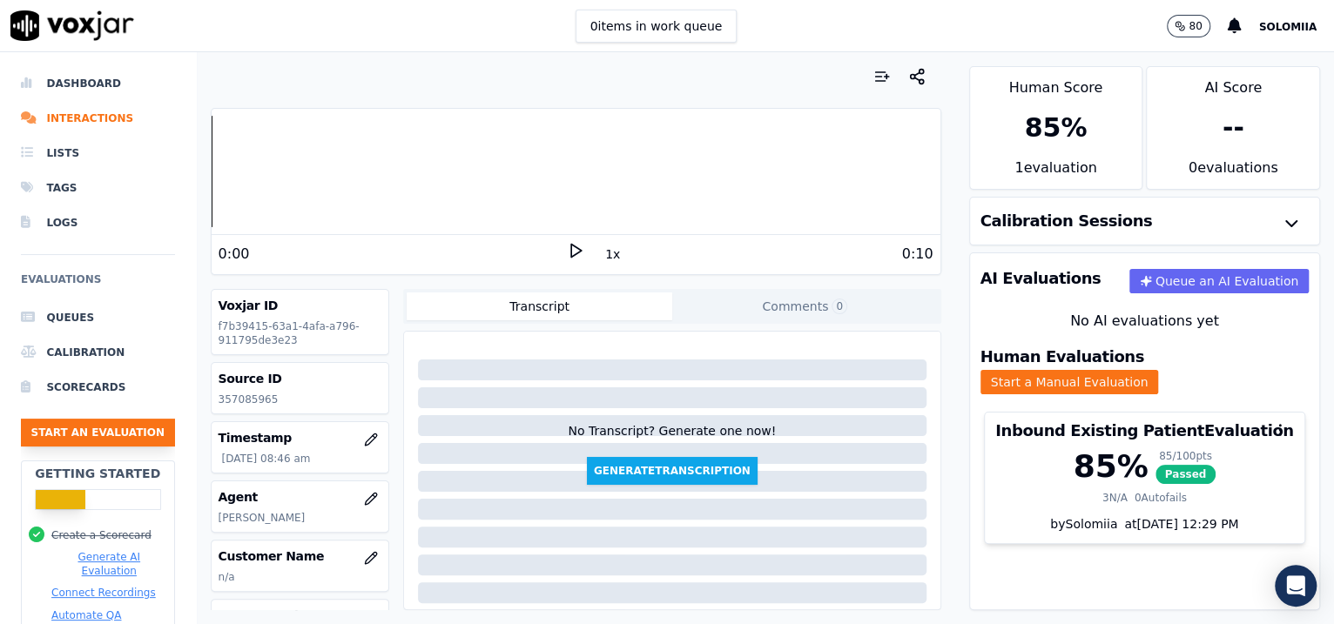
click at [58, 431] on button "Start an Evaluation" at bounding box center [98, 433] width 154 height 28
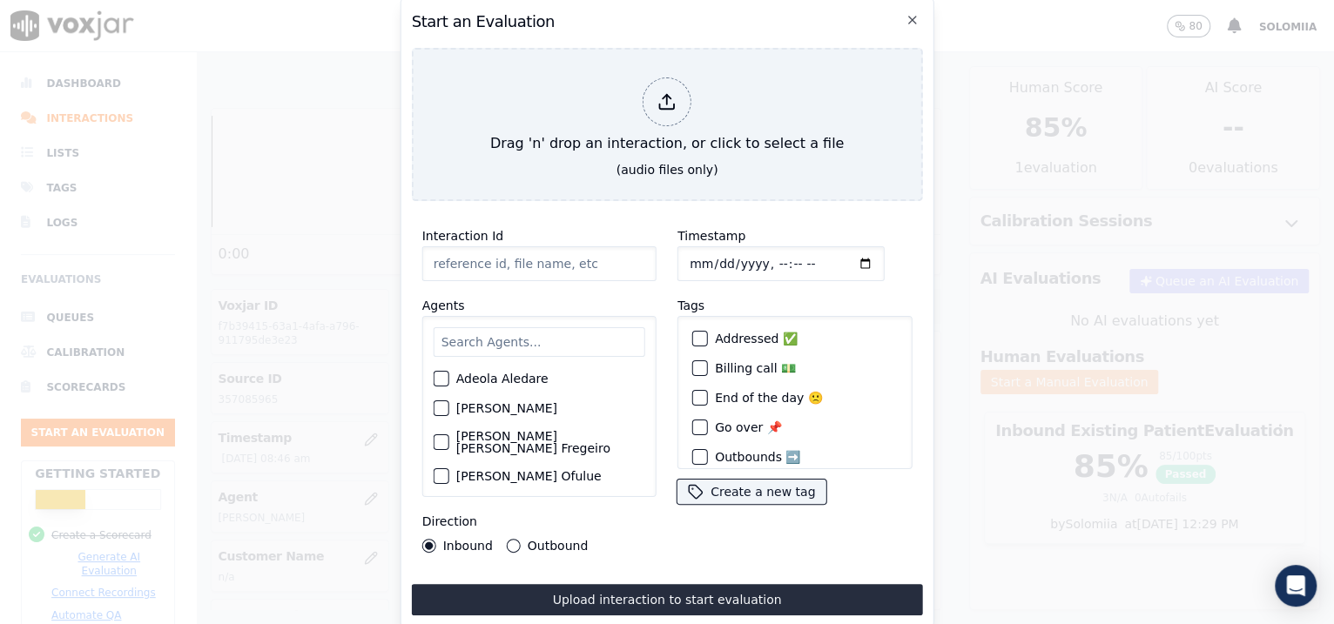
click at [492, 250] on input "Interaction Id" at bounding box center [539, 263] width 234 height 35
paste input "357089344"
type input "357089344"
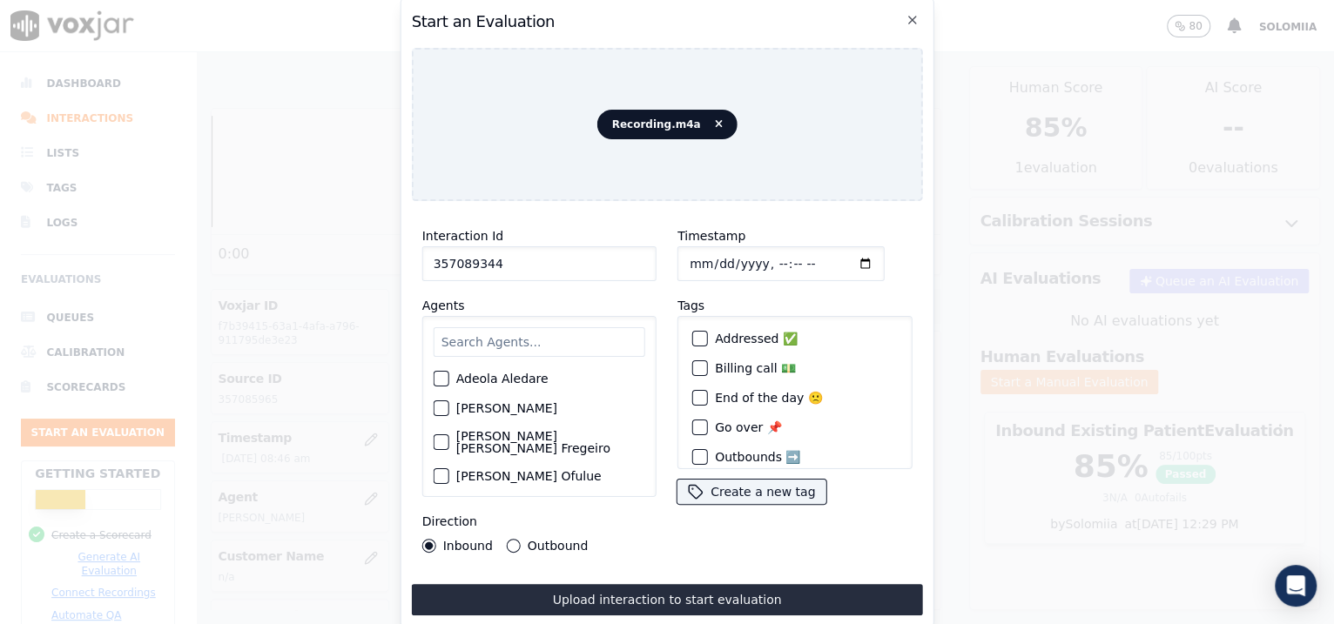
click at [711, 257] on input "Timestamp" at bounding box center [780, 263] width 207 height 35
type input "2025-08-20T09:08"
click at [498, 327] on input "text" at bounding box center [540, 342] width 212 height 30
type input "zai"
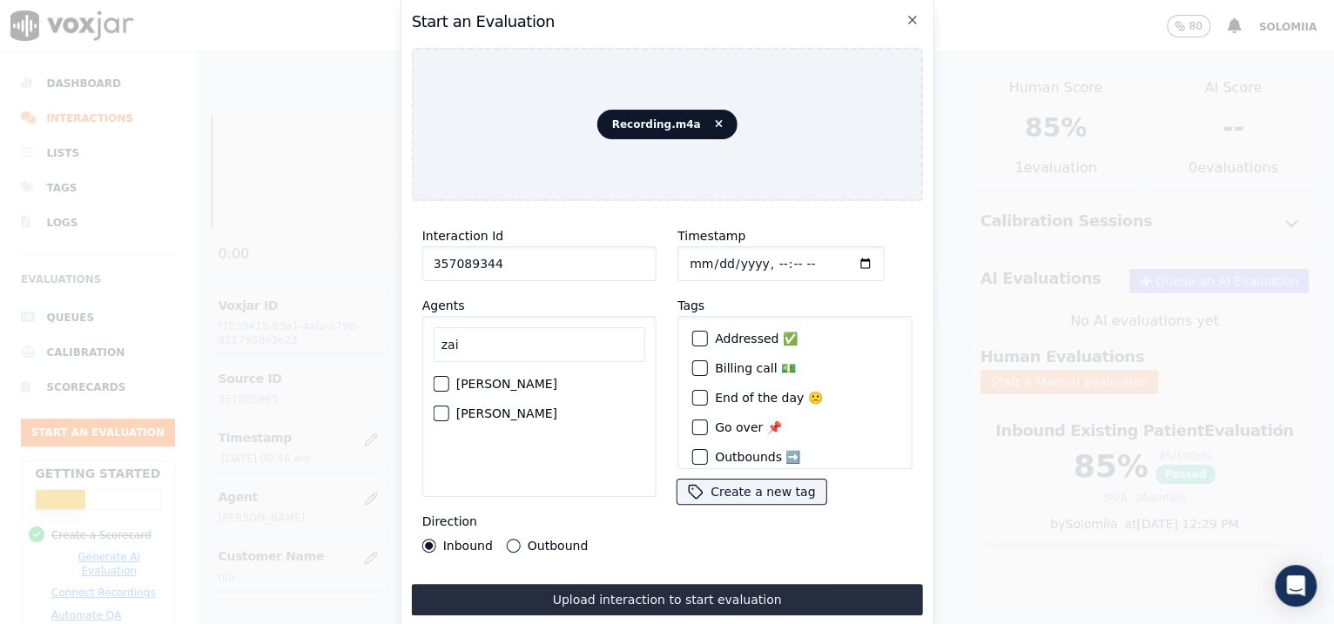
click at [475, 408] on label "[PERSON_NAME]" at bounding box center [506, 414] width 101 height 12
click at [449, 406] on button "[PERSON_NAME]" at bounding box center [442, 414] width 16 height 16
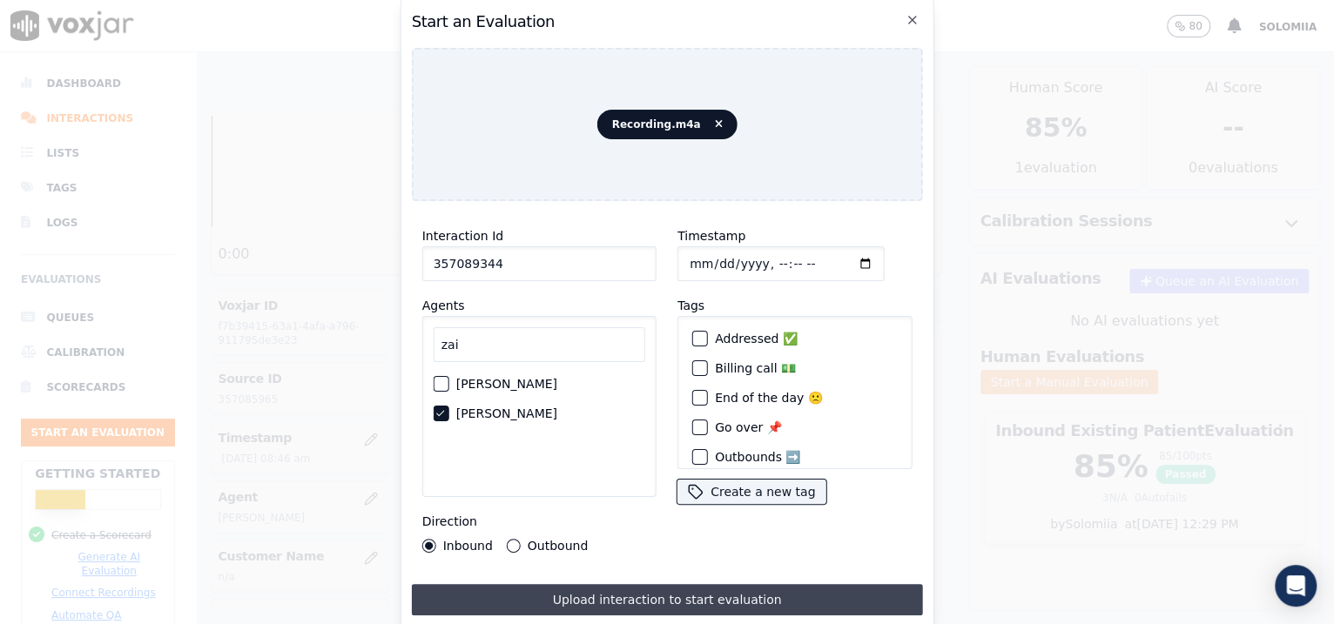
click at [629, 596] on button "Upload interaction to start evaluation" at bounding box center [667, 599] width 511 height 31
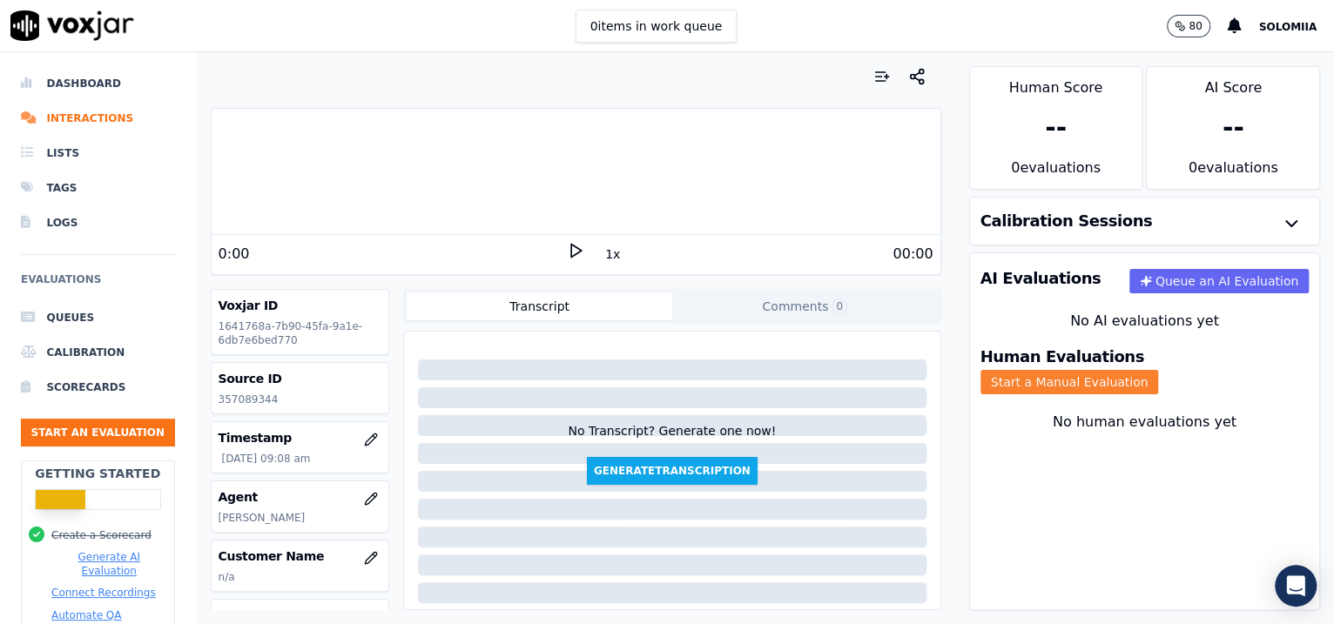
click at [1159, 370] on button "Start a Manual Evaluation" at bounding box center [1070, 382] width 179 height 24
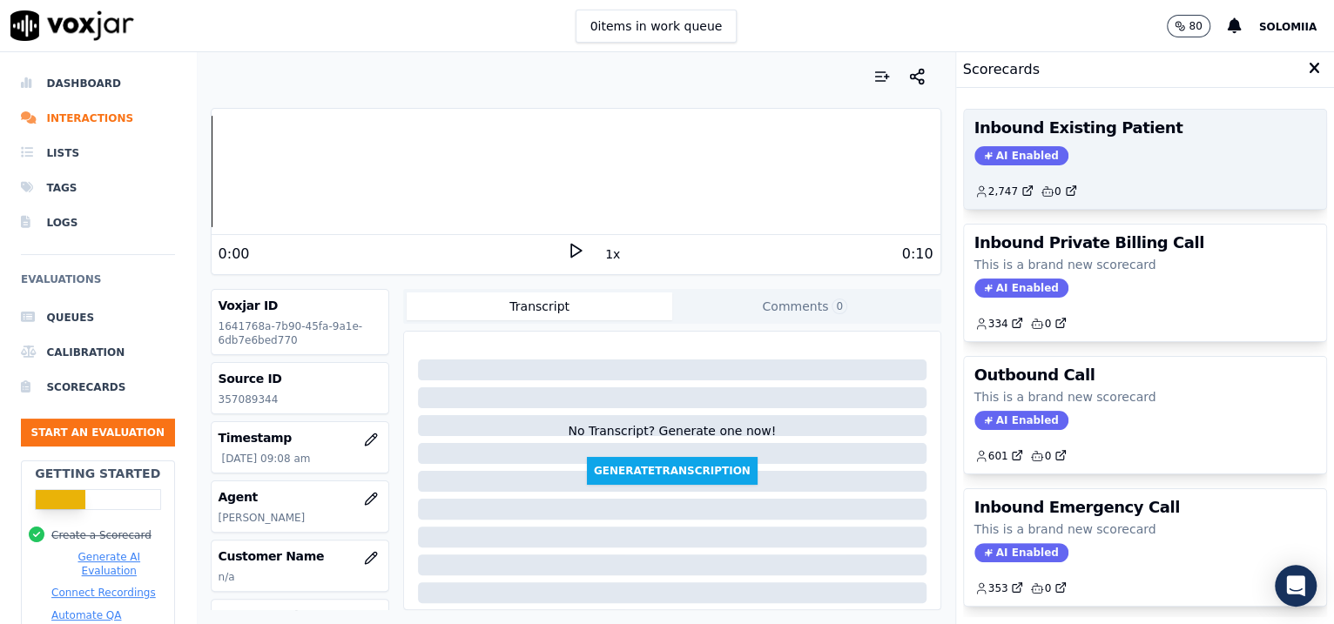
click at [1144, 185] on div "2,747 0" at bounding box center [1145, 185] width 342 height 28
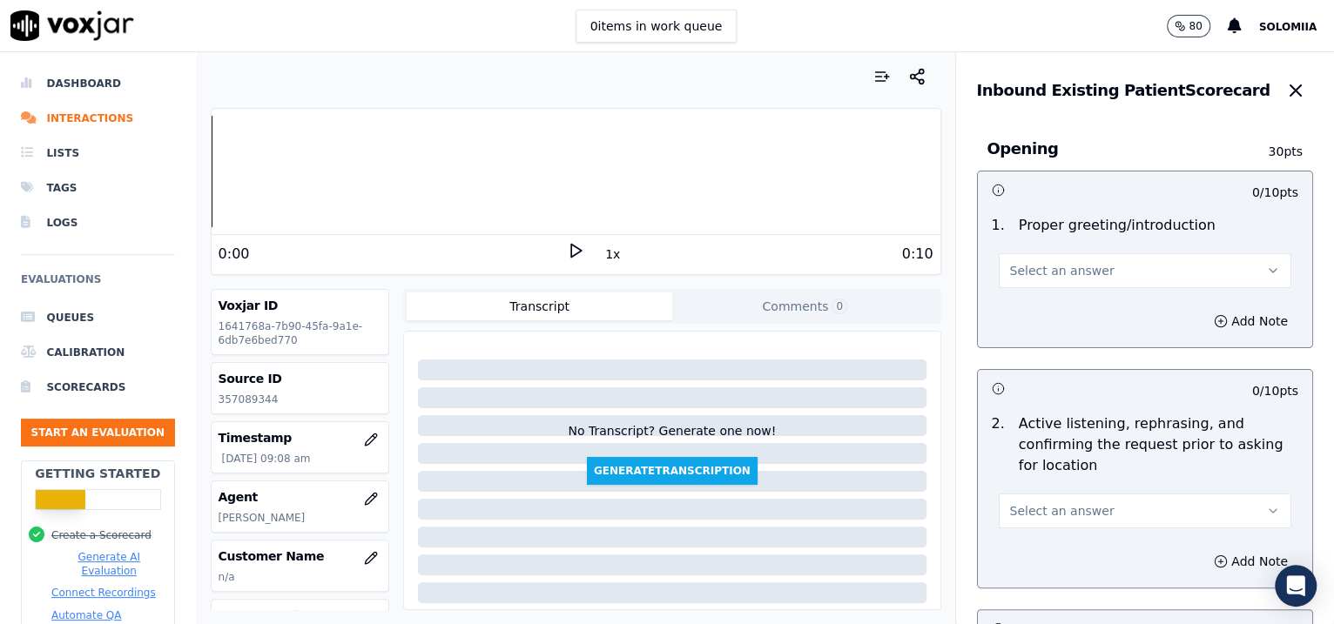
click at [1034, 284] on button "Select an answer" at bounding box center [1145, 270] width 293 height 35
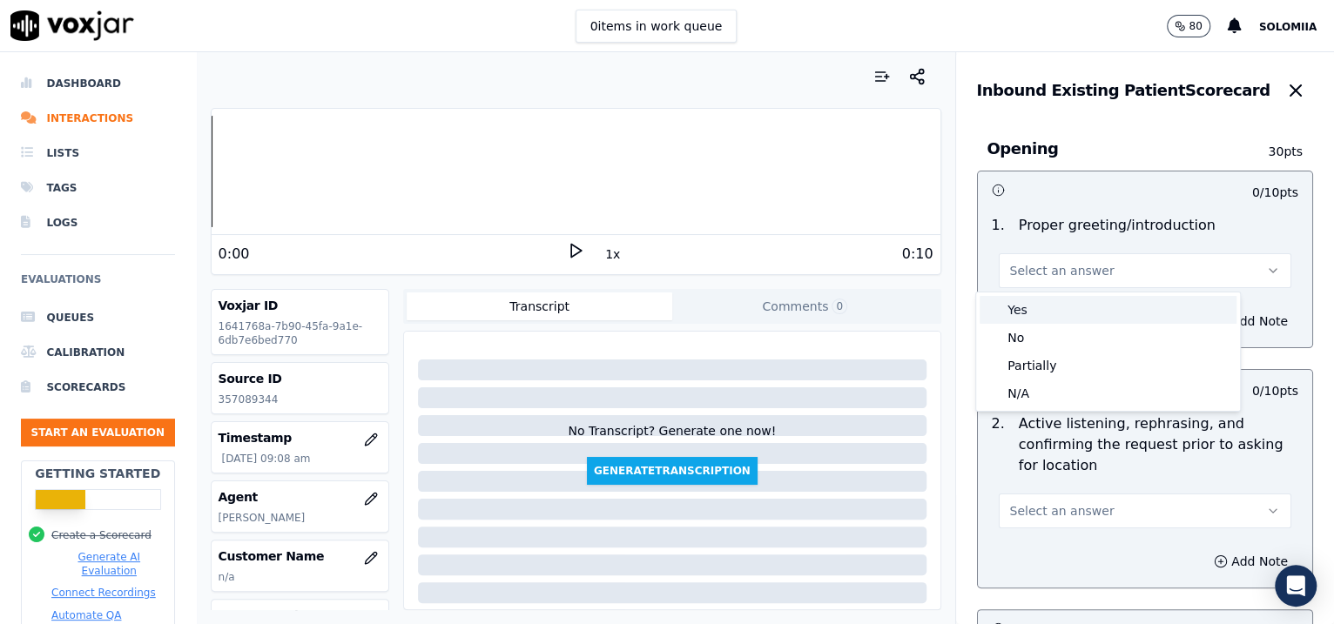
click at [1076, 311] on div "Yes" at bounding box center [1108, 310] width 257 height 28
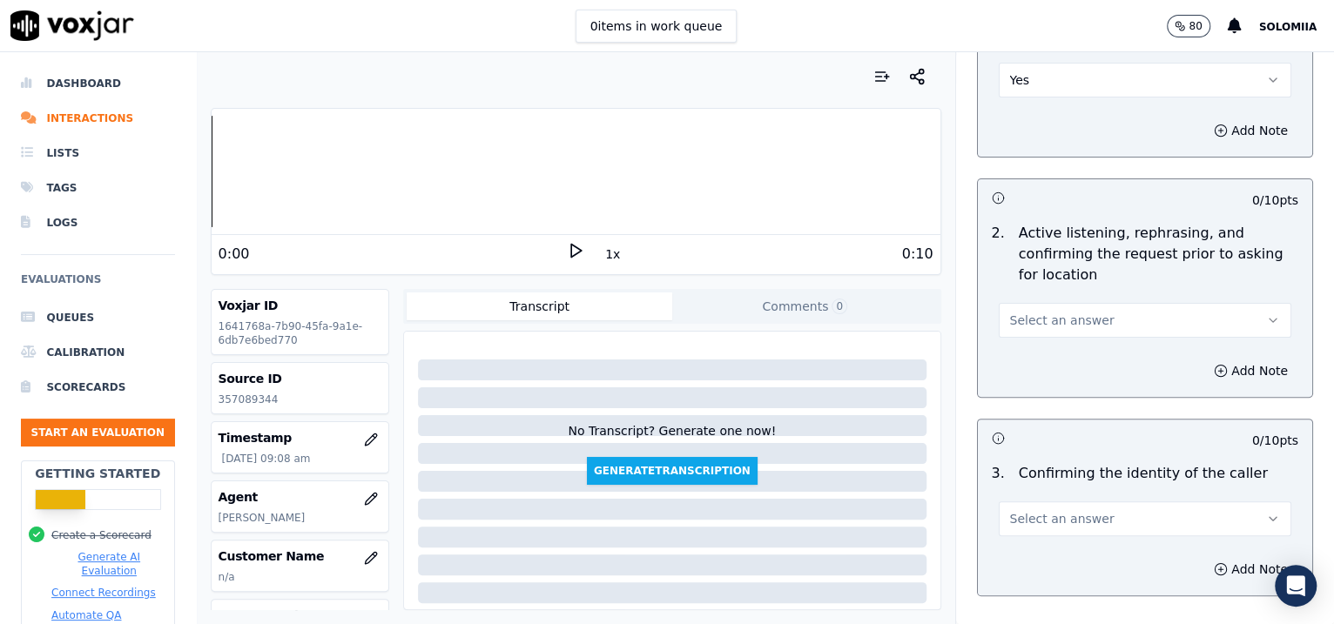
scroll to position [298, 0]
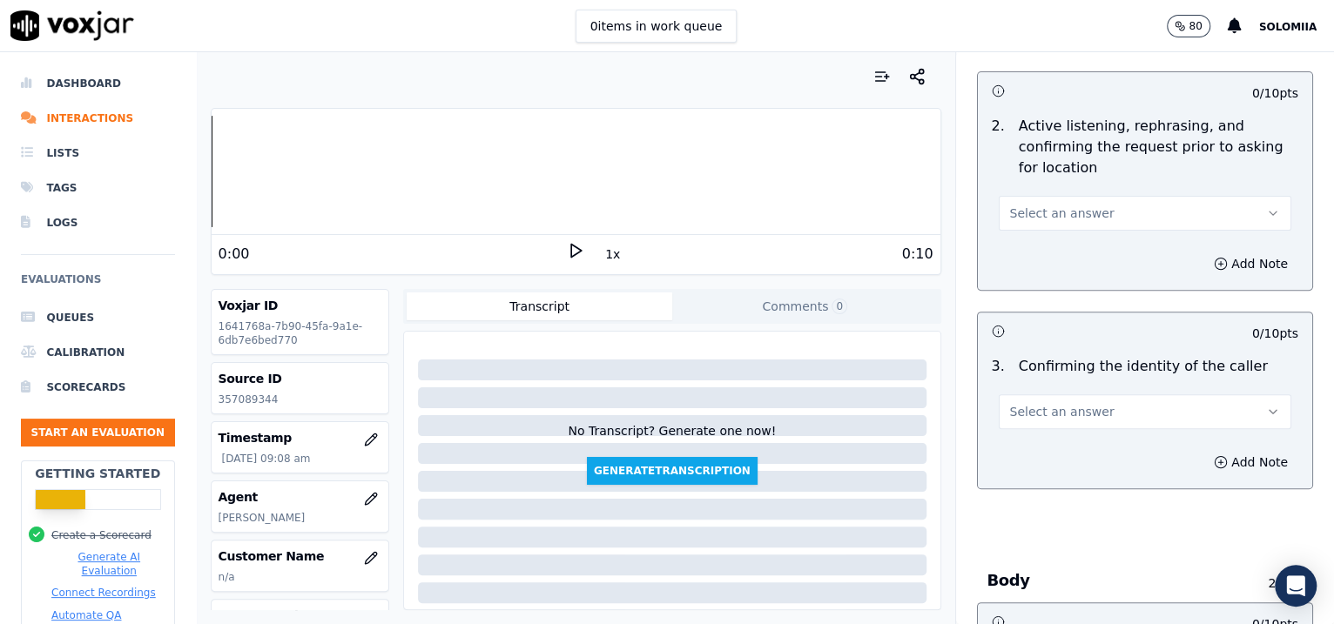
click at [1053, 205] on span "Select an answer" at bounding box center [1062, 213] width 104 height 17
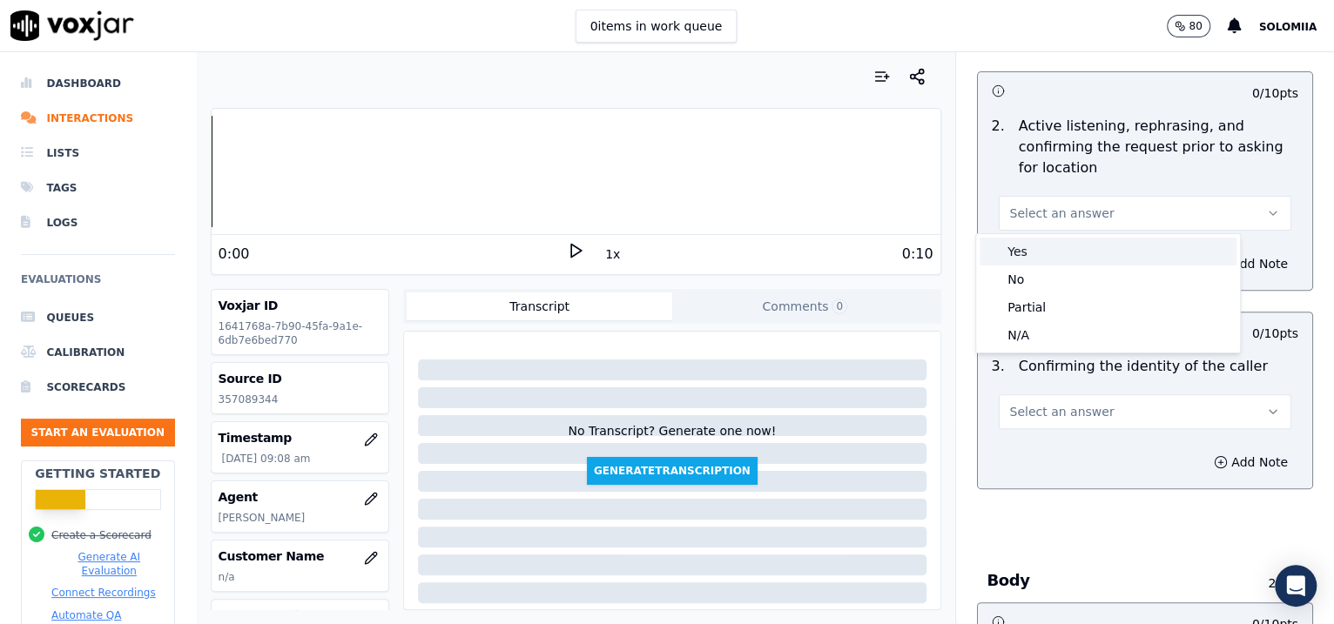
click at [1086, 253] on div "Yes" at bounding box center [1108, 252] width 257 height 28
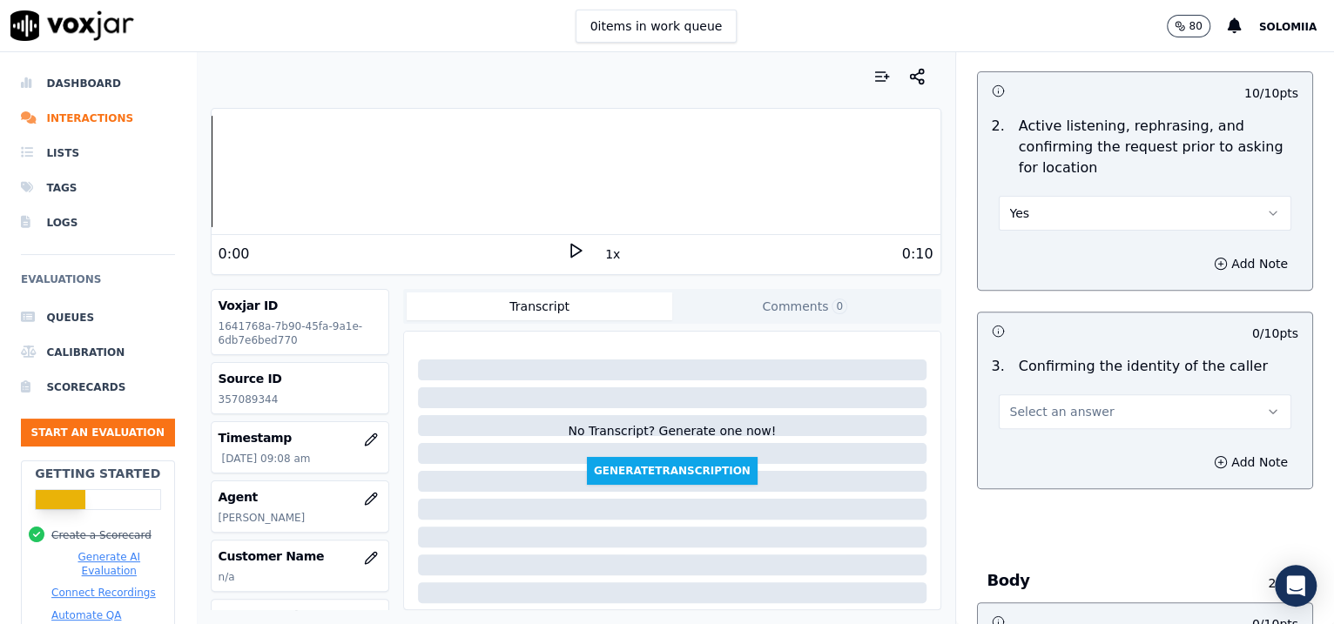
click at [1016, 422] on div "3 . Confirming the identity of the caller Select an answer" at bounding box center [1145, 392] width 335 height 87
click at [1016, 422] on button "Select an answer" at bounding box center [1145, 411] width 293 height 35
click at [1052, 446] on div "Yes" at bounding box center [1108, 449] width 257 height 28
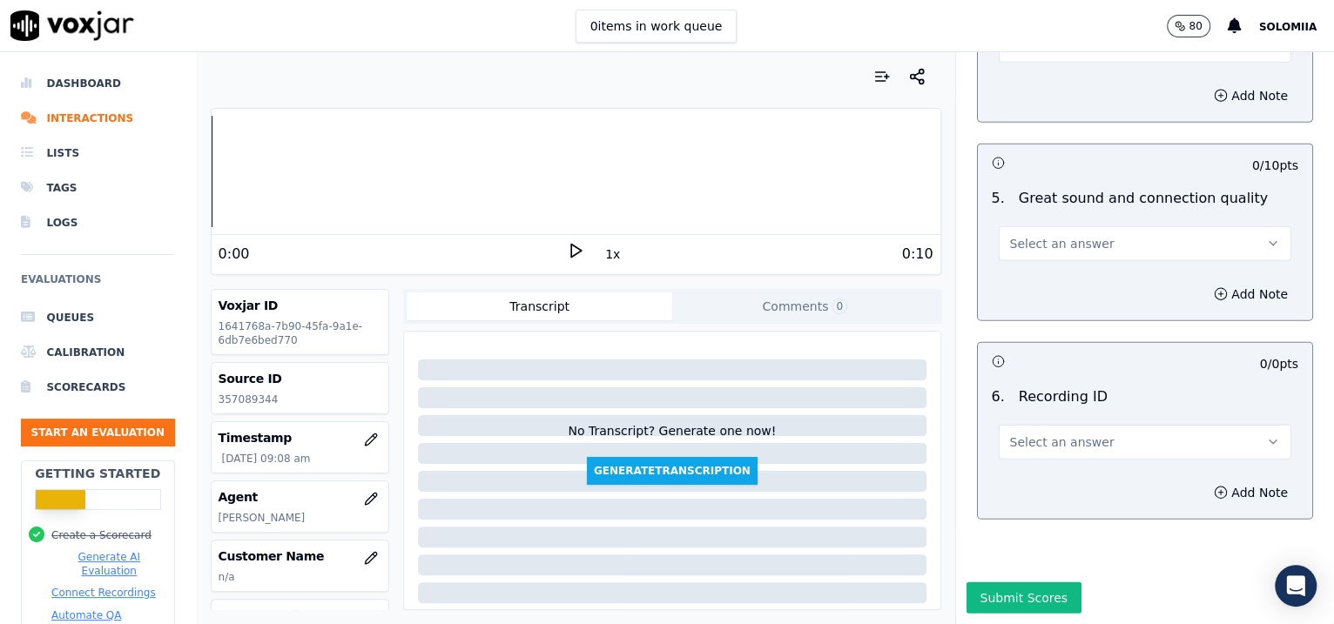
click at [1088, 425] on button "Select an answer" at bounding box center [1145, 442] width 293 height 35
click at [1075, 436] on div "N/A" at bounding box center [1108, 442] width 257 height 28
click at [1203, 481] on button "Add Note" at bounding box center [1250, 493] width 95 height 24
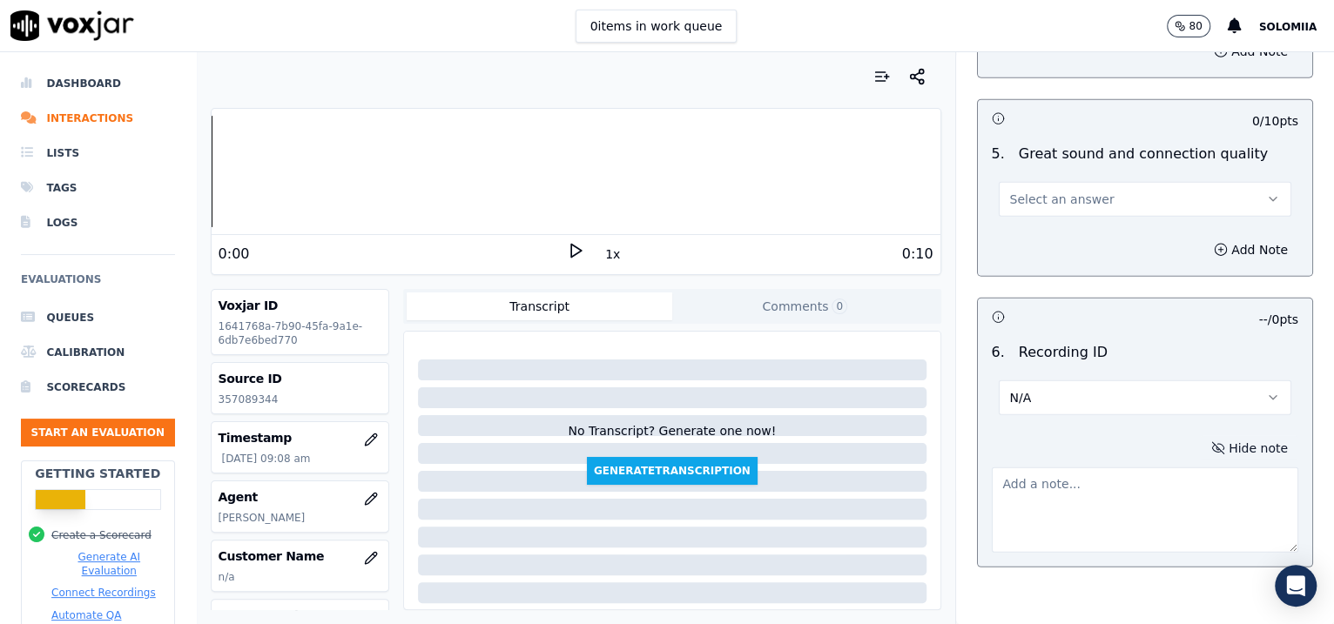
click at [1056, 494] on textarea at bounding box center [1145, 510] width 307 height 85
paste textarea "357089344"
type textarea "357089344"
click at [1044, 191] on span "Select an answer" at bounding box center [1062, 199] width 104 height 17
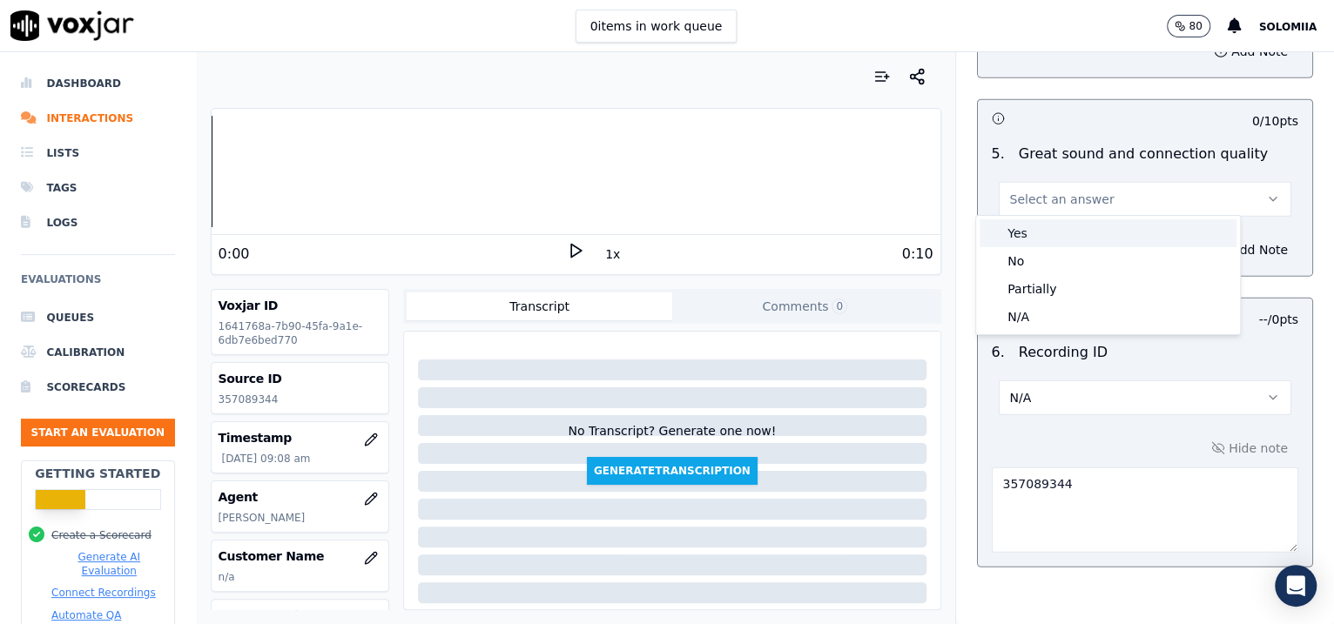
click at [1075, 224] on div "Yes" at bounding box center [1108, 233] width 257 height 28
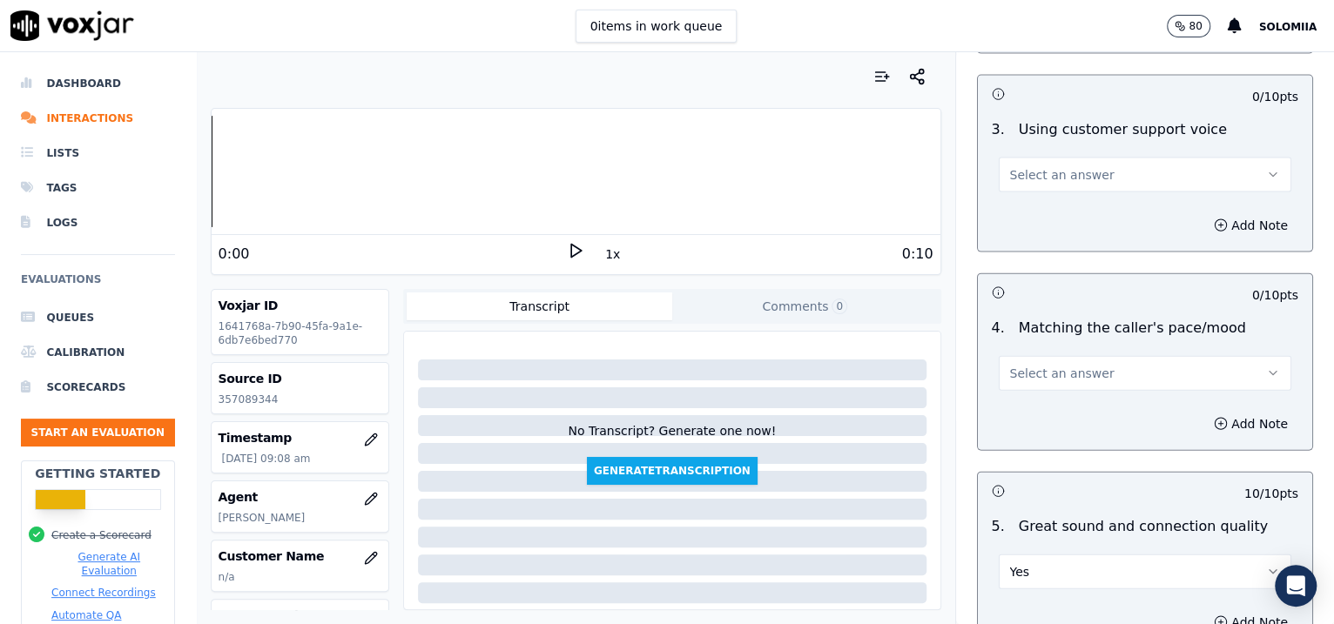
scroll to position [2214, 0]
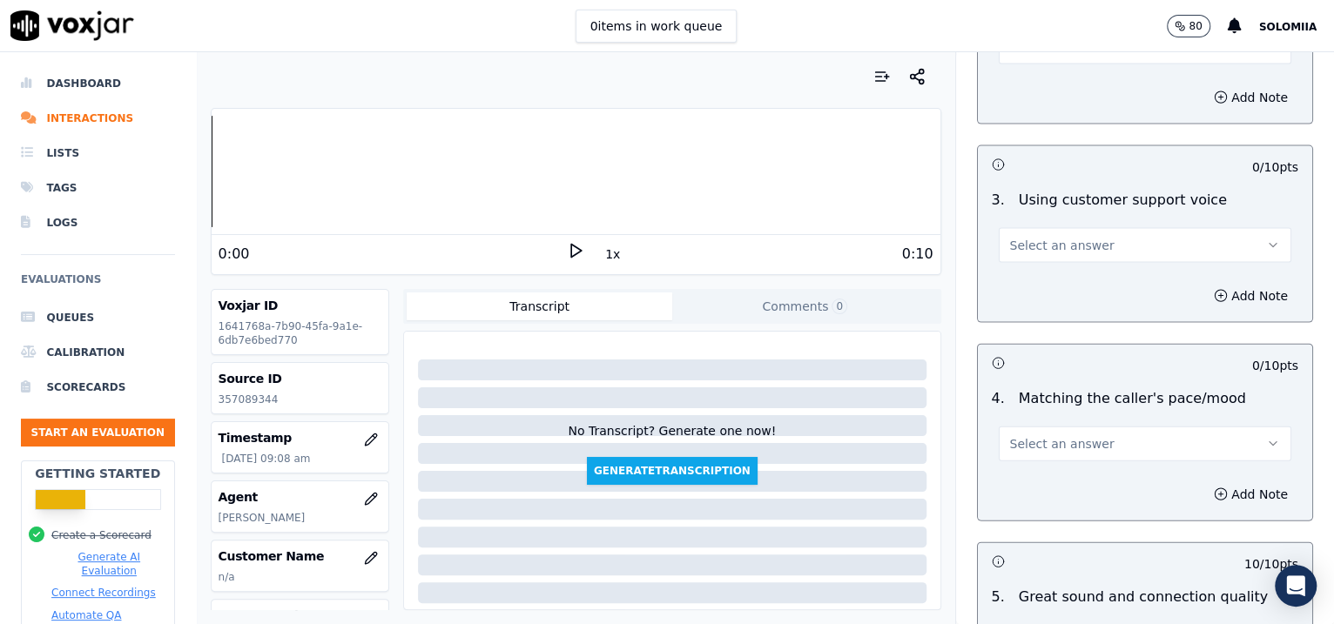
click at [1063, 452] on button "Select an answer" at bounding box center [1145, 444] width 293 height 35
drag, startPoint x: 1100, startPoint y: 470, endPoint x: 1134, endPoint y: 239, distance: 234.1
click at [1134, 239] on body "0 items in work queue 80 Solomiia Dashboard Interactions Lists Tags Logs Evalua…" at bounding box center [667, 312] width 1334 height 624
click at [1053, 466] on div "Yes" at bounding box center [1108, 479] width 257 height 28
click at [1035, 245] on span "Select an answer" at bounding box center [1062, 245] width 104 height 17
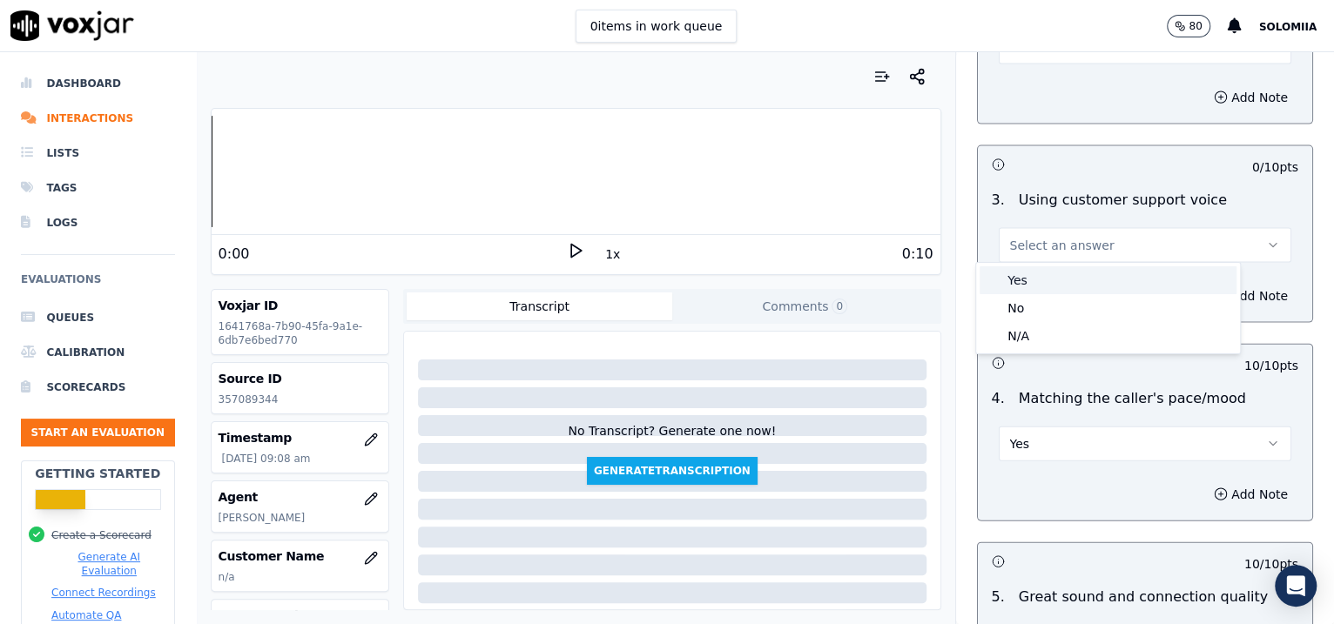
click at [1073, 266] on div "Yes" at bounding box center [1108, 280] width 257 height 28
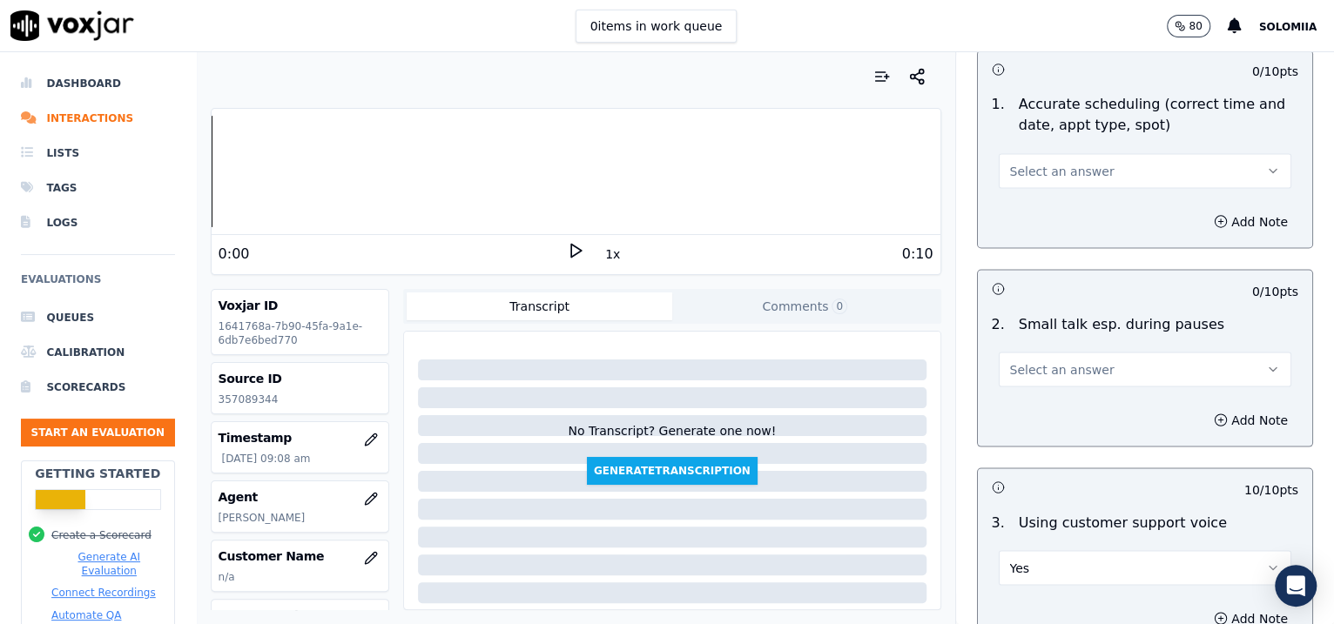
scroll to position [1867, 0]
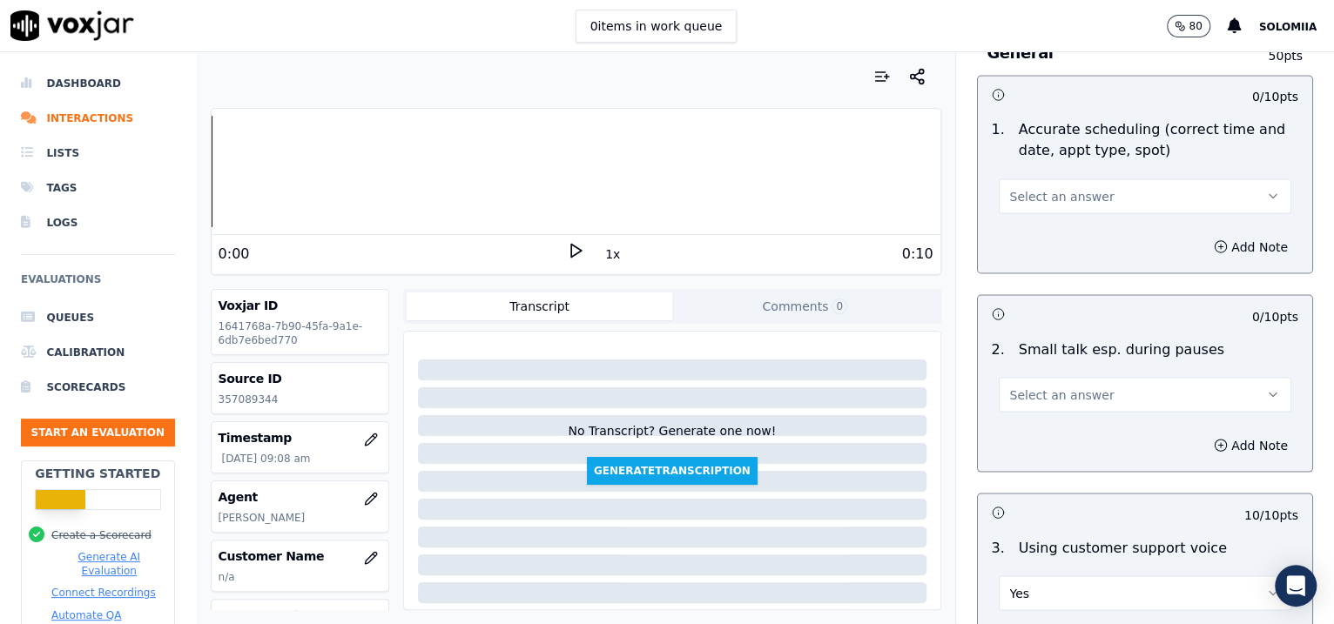
click at [1100, 384] on button "Select an answer" at bounding box center [1145, 394] width 293 height 35
click at [1057, 450] on div "No" at bounding box center [1108, 458] width 257 height 28
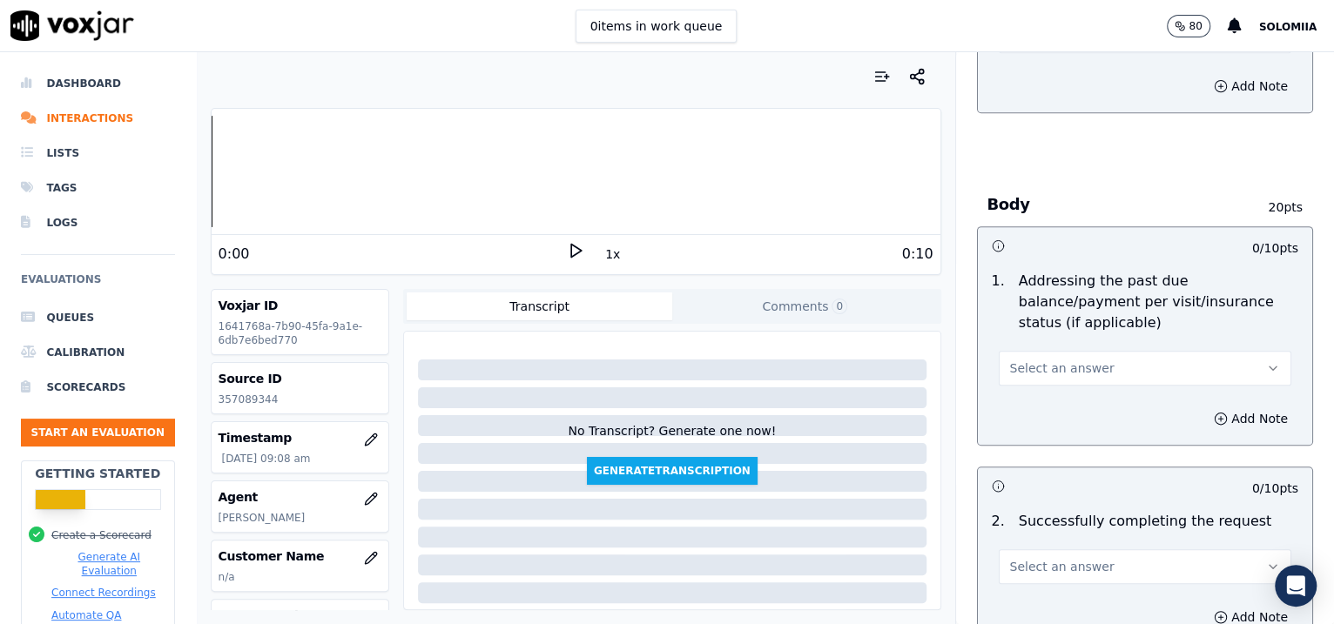
scroll to position [799, 0]
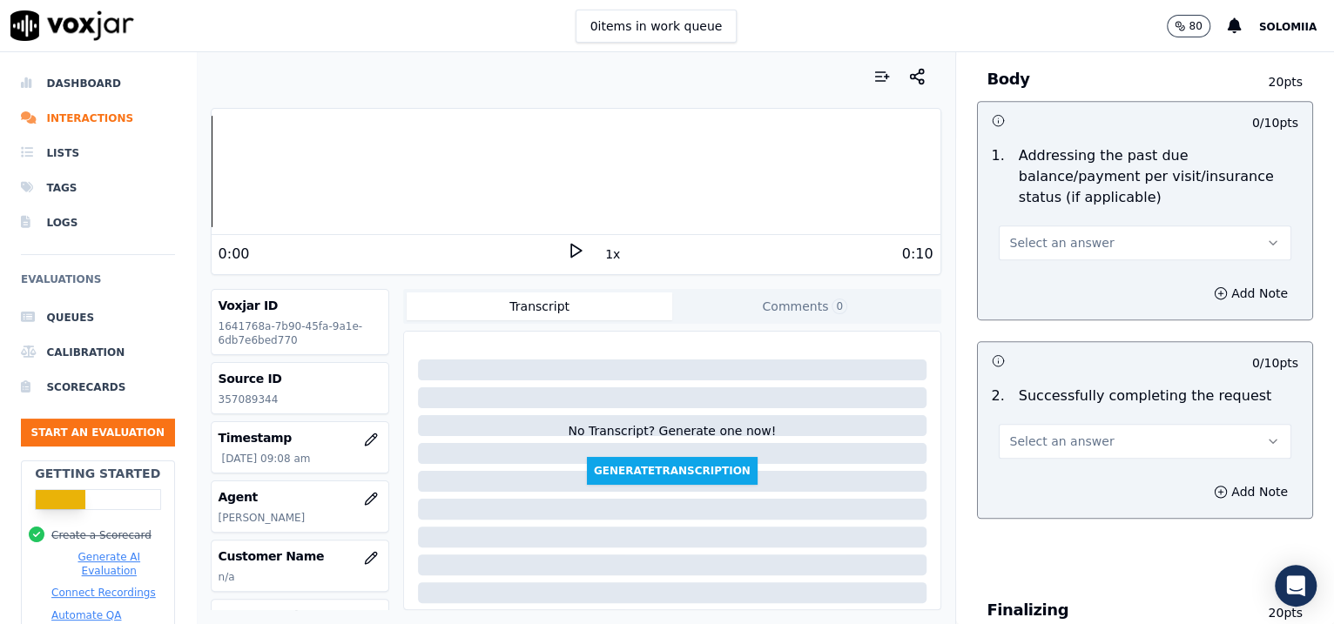
click at [1055, 252] on button "Select an answer" at bounding box center [1145, 243] width 293 height 35
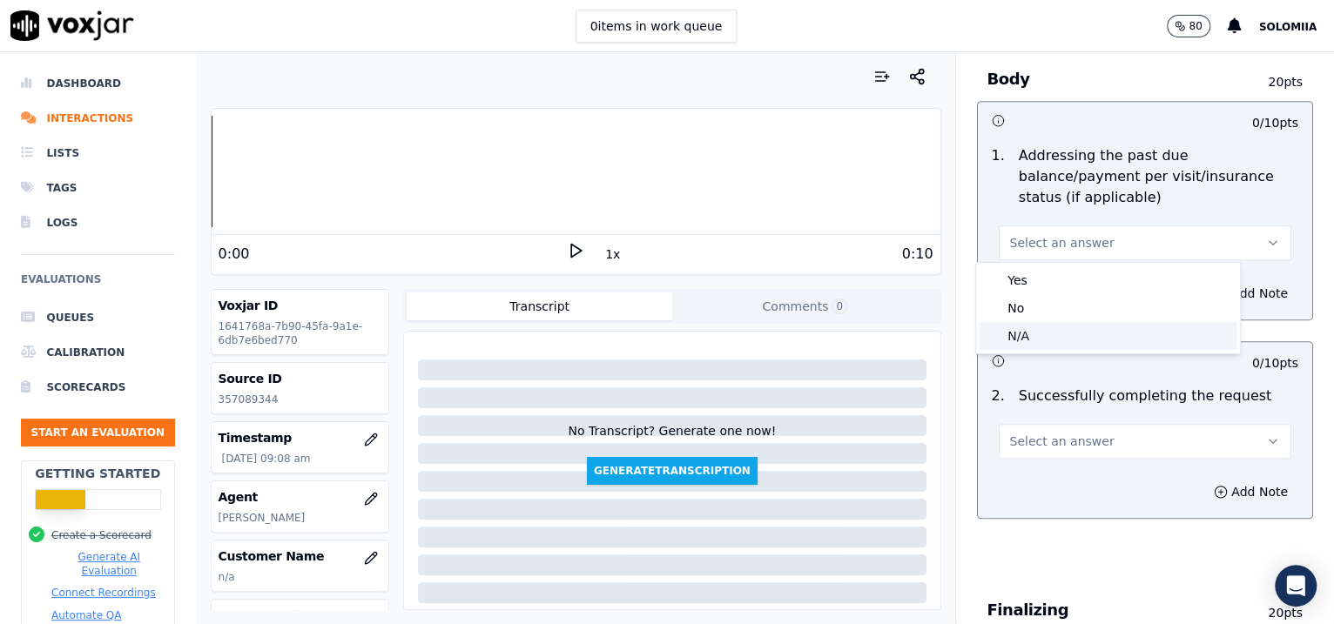
click at [1047, 345] on div "N/A" at bounding box center [1108, 336] width 257 height 28
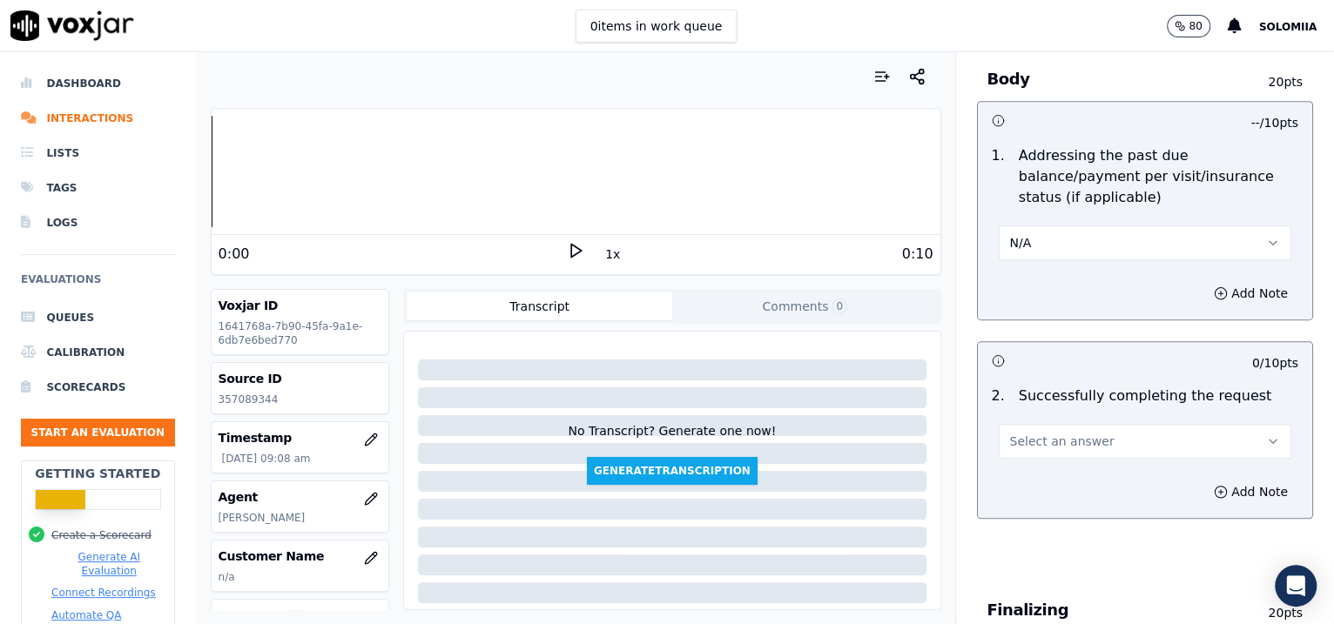
click at [1071, 437] on span "Select an answer" at bounding box center [1062, 441] width 104 height 17
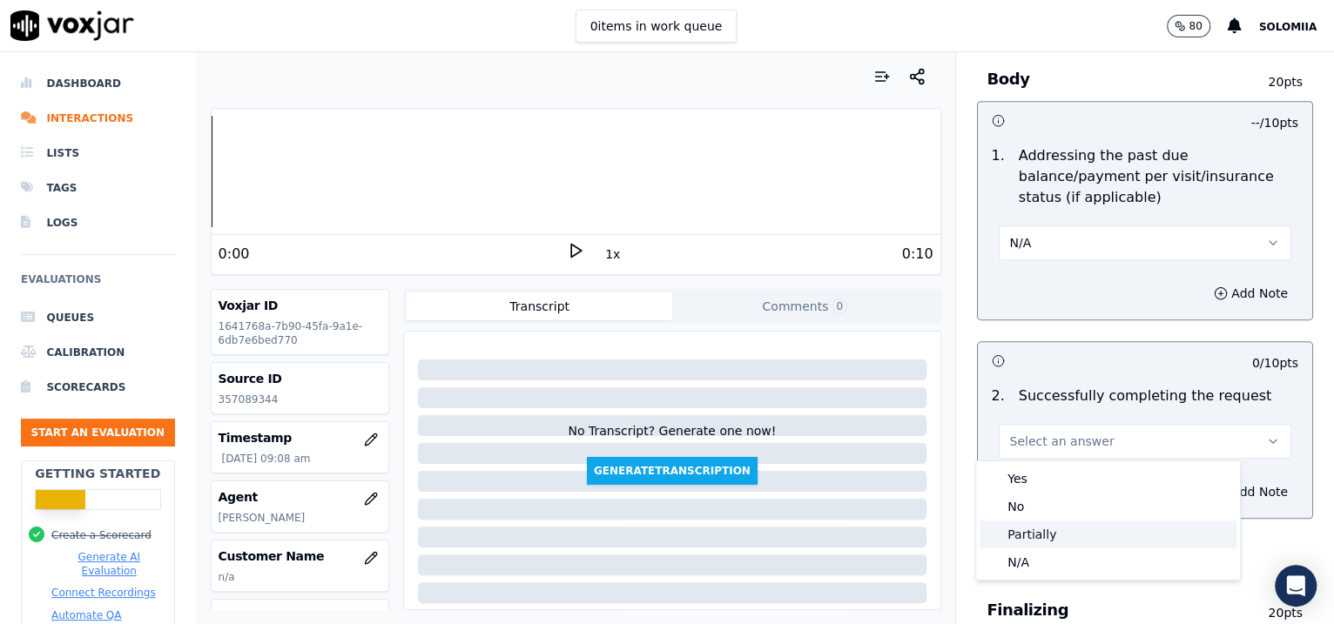
click at [1085, 534] on div "Partially" at bounding box center [1108, 535] width 257 height 28
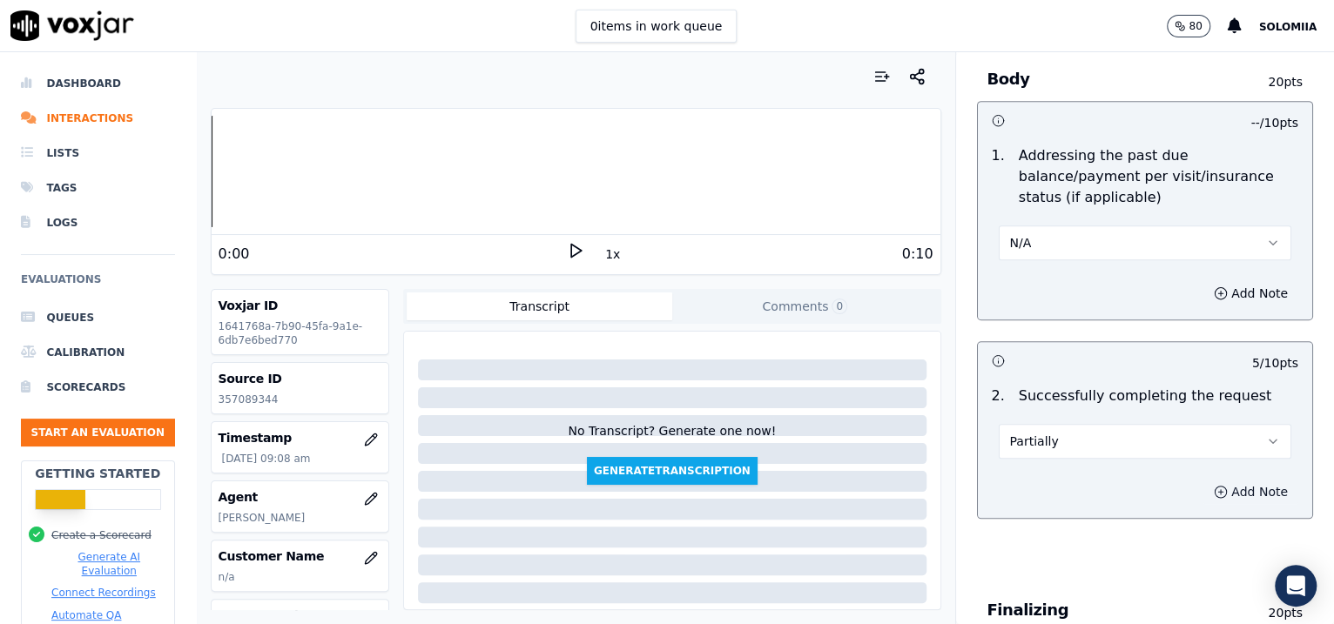
click at [1203, 492] on button "Add Note" at bounding box center [1250, 492] width 95 height 24
click at [1052, 537] on textarea at bounding box center [1145, 553] width 307 height 85
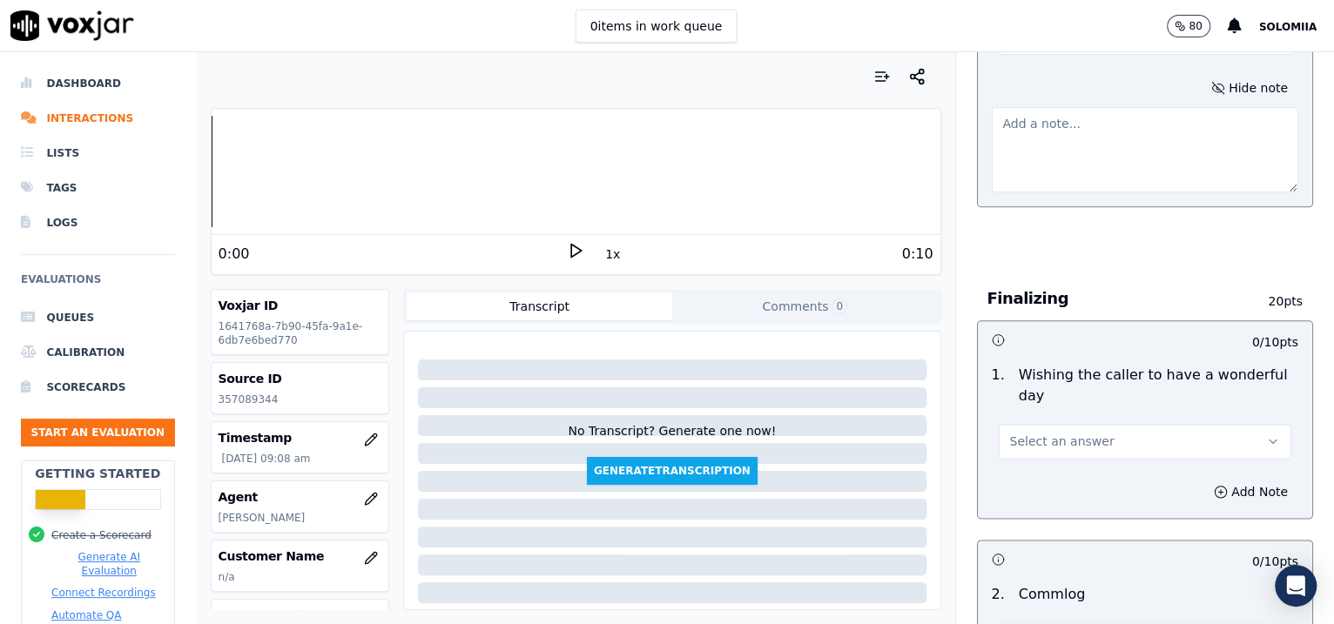
scroll to position [1297, 0]
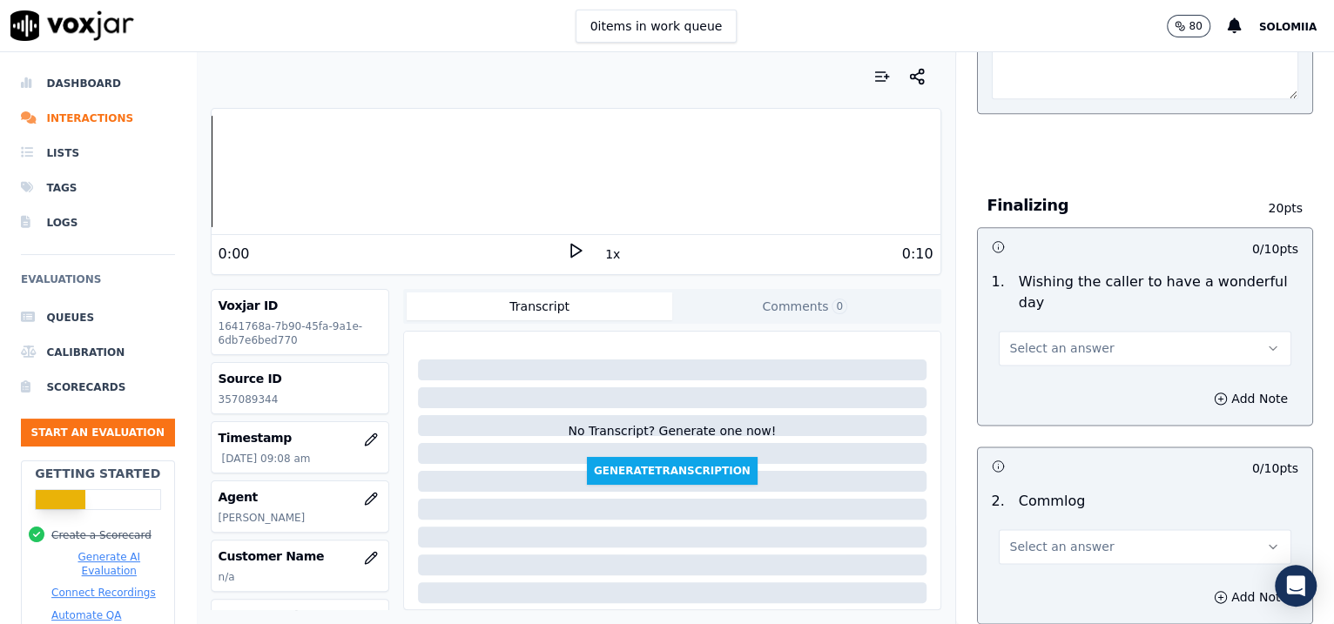
drag, startPoint x: 1118, startPoint y: 325, endPoint x: 1079, endPoint y: 336, distance: 40.8
click at [1079, 336] on div "Select an answer" at bounding box center [1145, 346] width 293 height 38
click at [1079, 336] on button "Select an answer" at bounding box center [1145, 348] width 293 height 35
click at [1090, 379] on div "Yes" at bounding box center [1108, 385] width 257 height 28
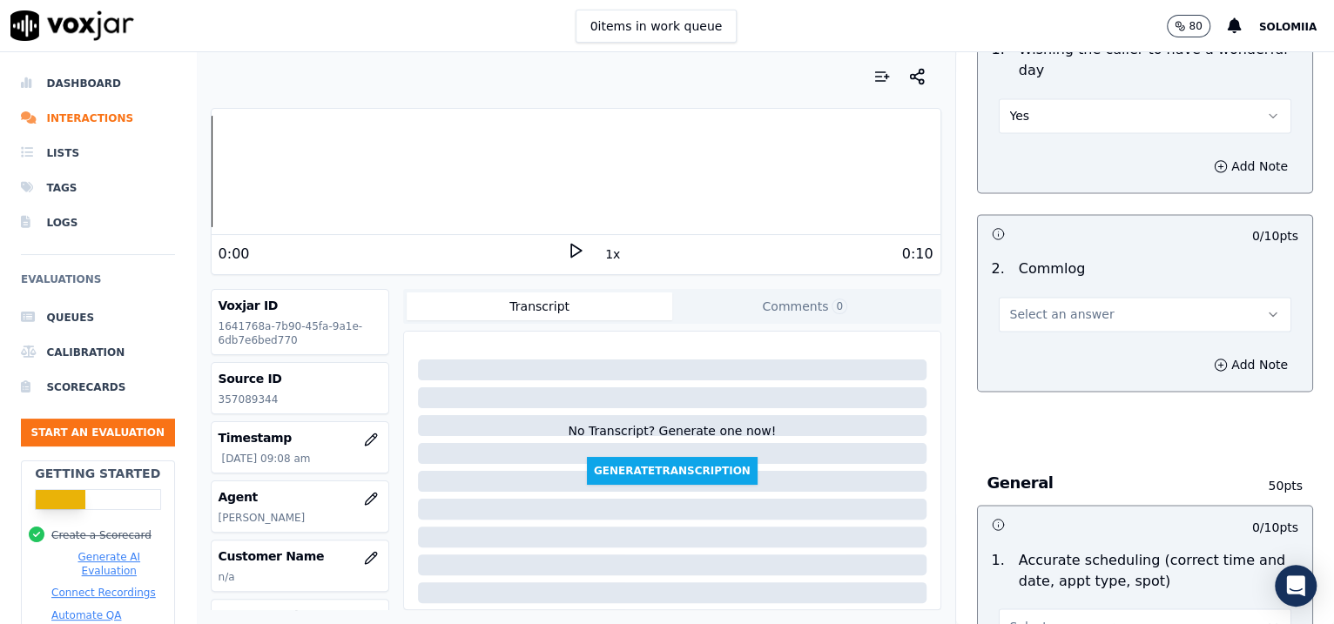
scroll to position [1555, 0]
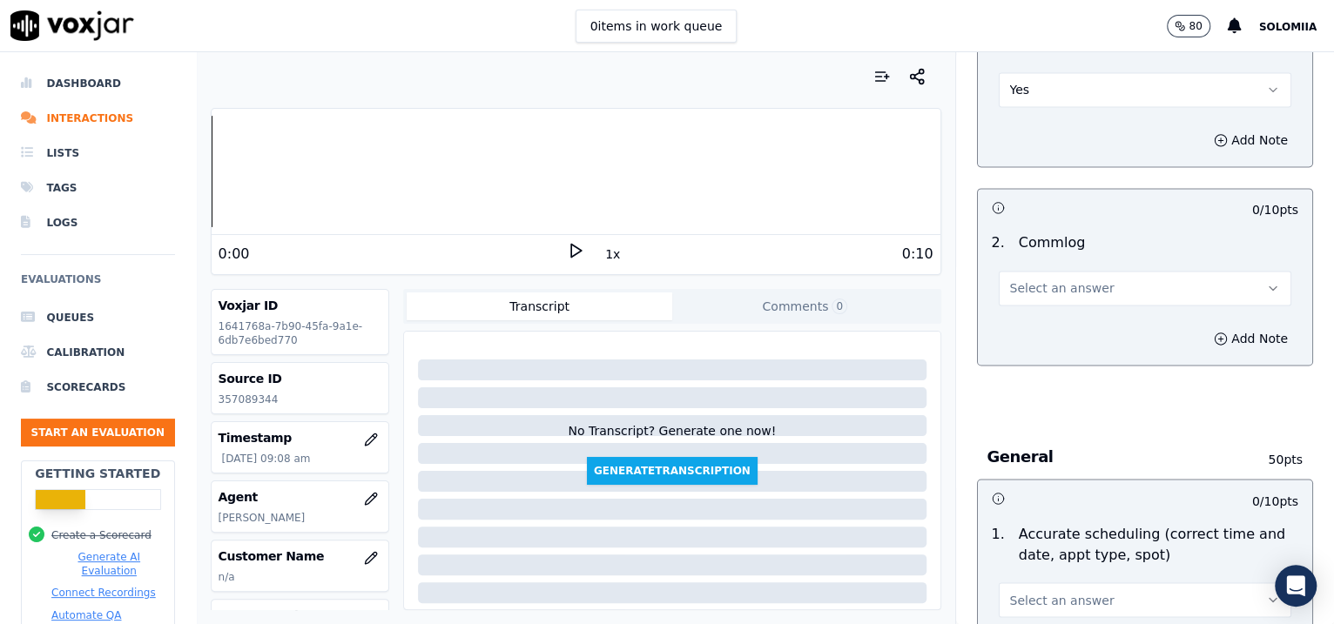
click at [1048, 293] on button "Select an answer" at bounding box center [1145, 288] width 293 height 35
click at [1073, 319] on div "Yes" at bounding box center [1108, 324] width 257 height 28
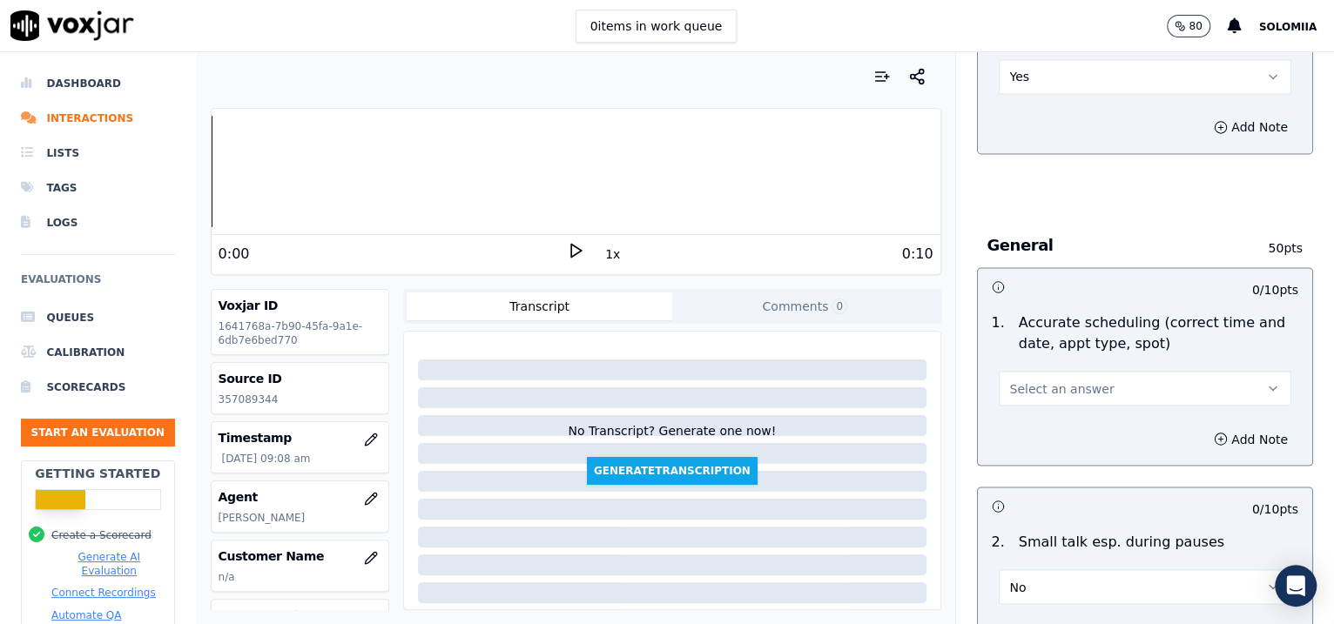
scroll to position [1772, 0]
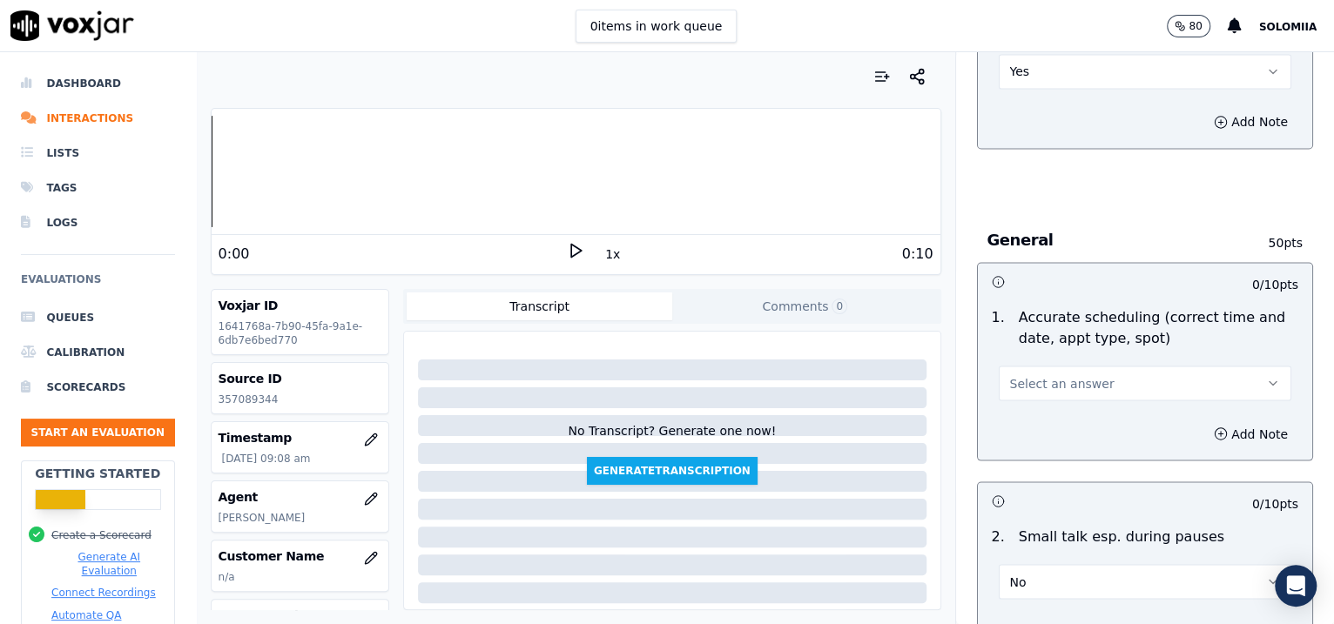
click at [1047, 369] on button "Select an answer" at bounding box center [1145, 383] width 293 height 35
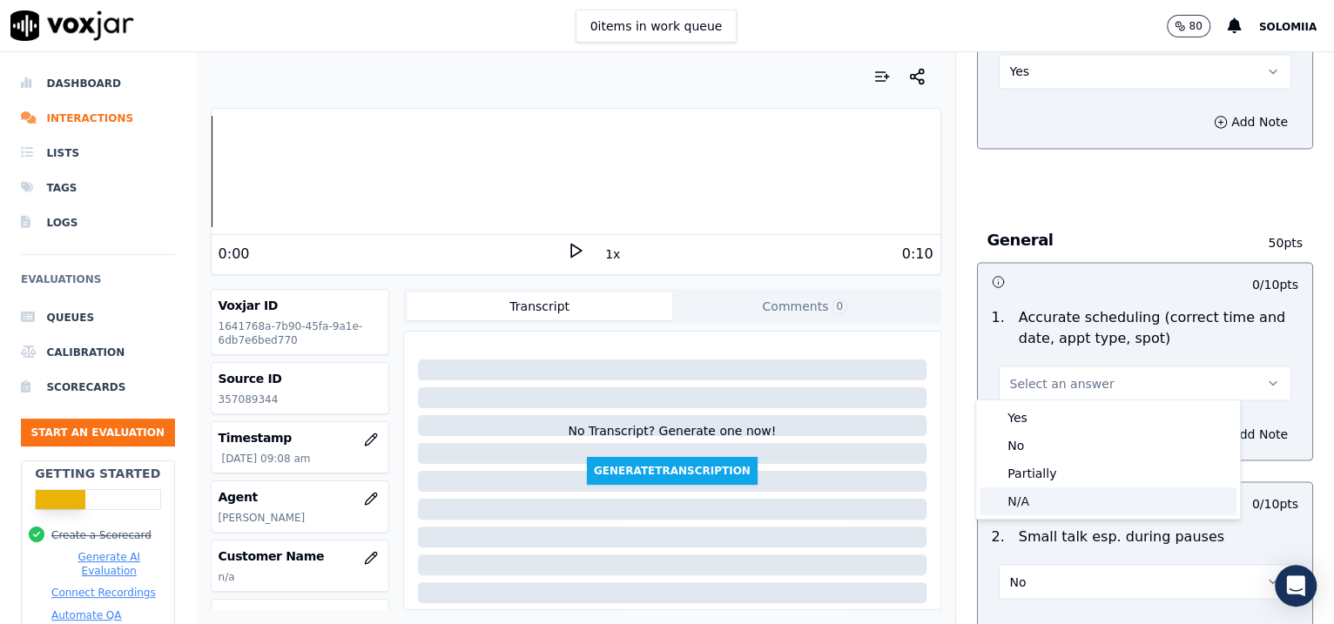
click at [1049, 495] on div "N/A" at bounding box center [1108, 502] width 257 height 28
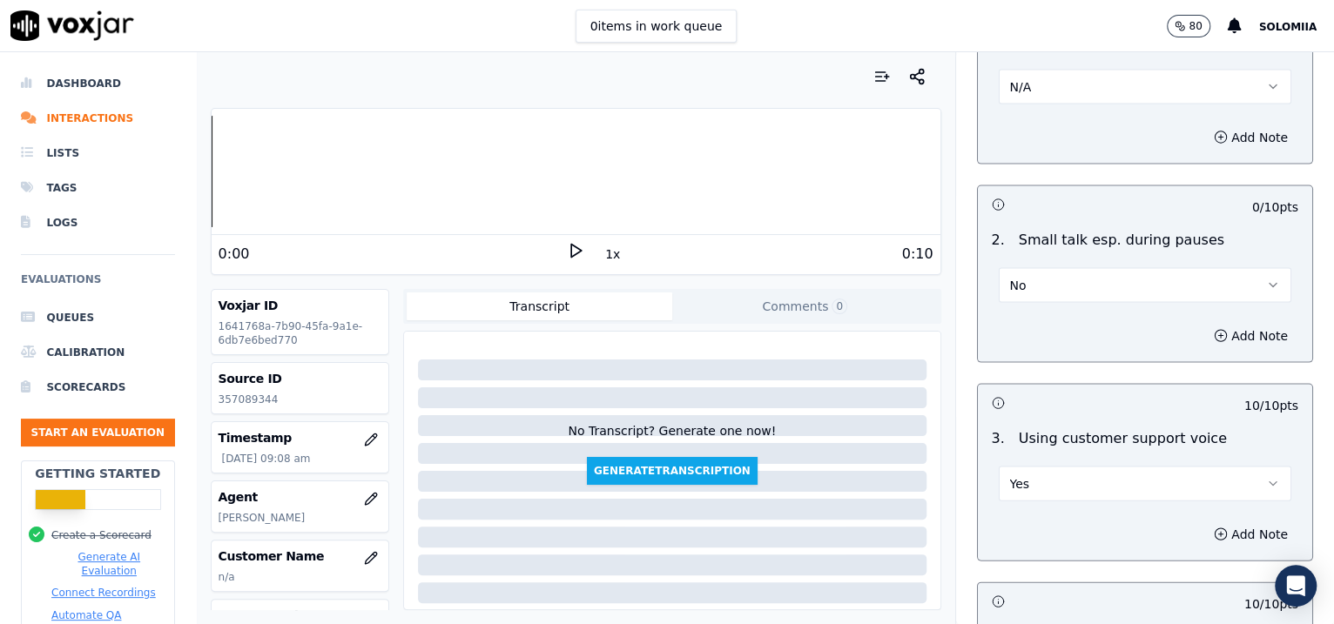
scroll to position [2841, 0]
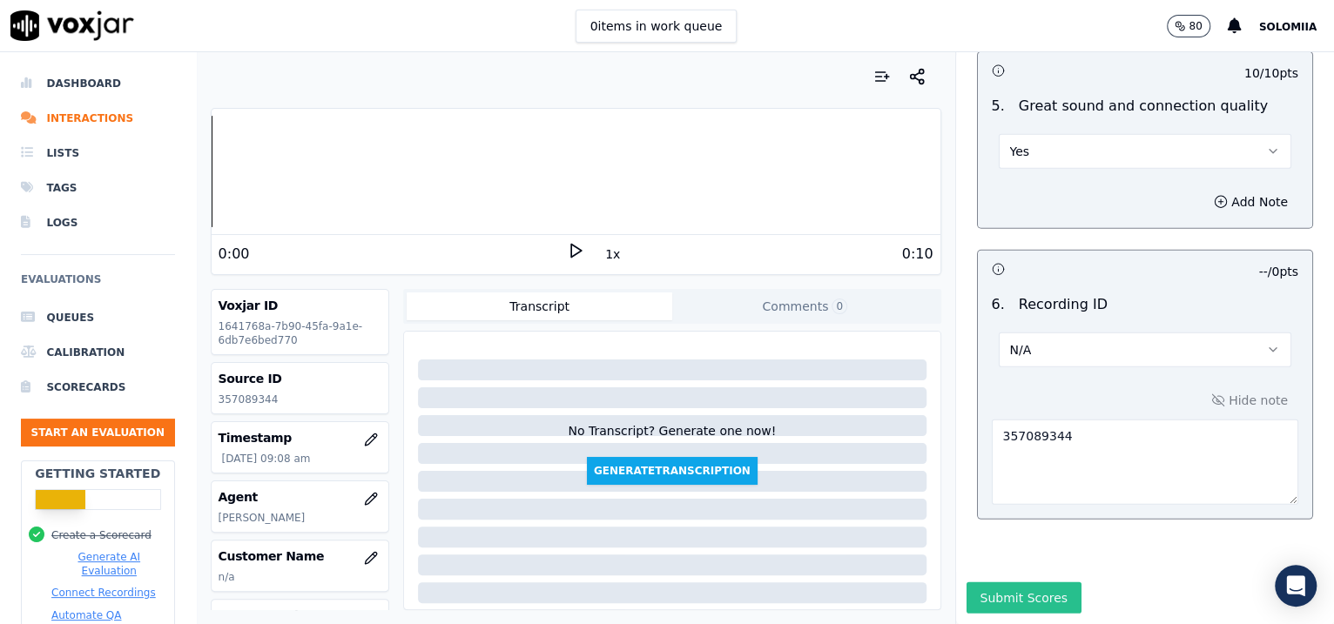
click at [987, 583] on button "Submit Scores" at bounding box center [1025, 598] width 116 height 31
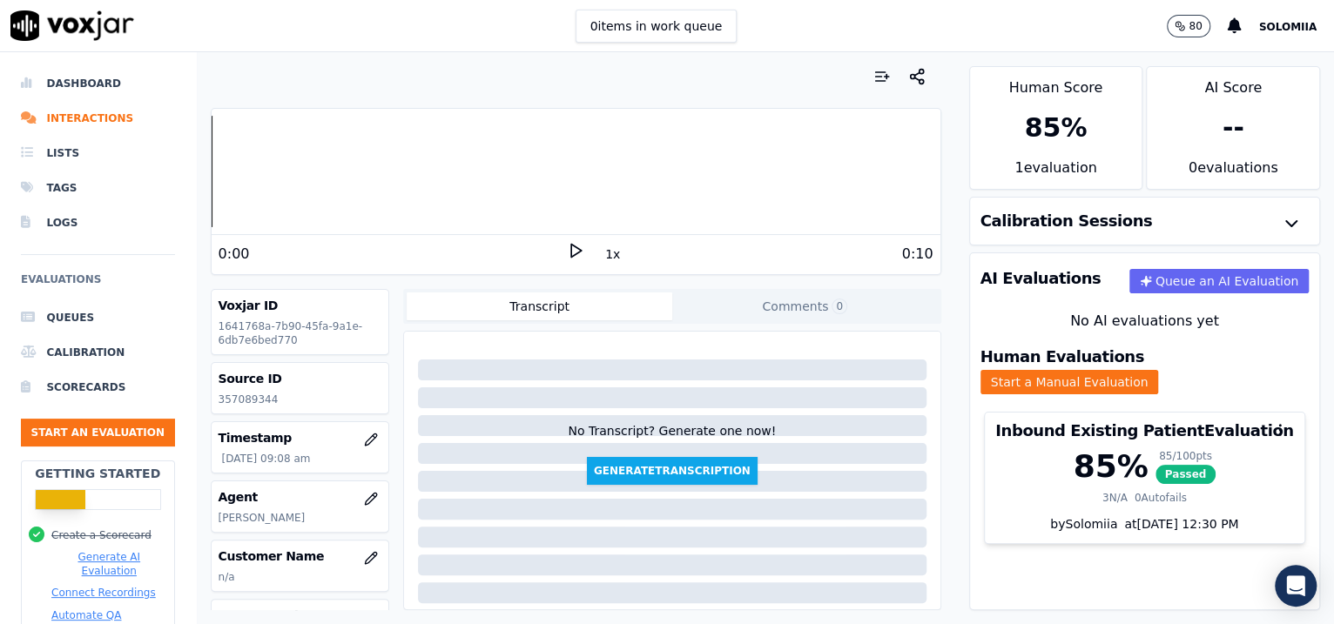
click at [84, 63] on div "Dashboard Interactions Lists Tags Logs Evaluations Queues Calibration Scorecard…" at bounding box center [98, 399] width 154 height 695
click at [110, 78] on li "Dashboard" at bounding box center [98, 83] width 154 height 35
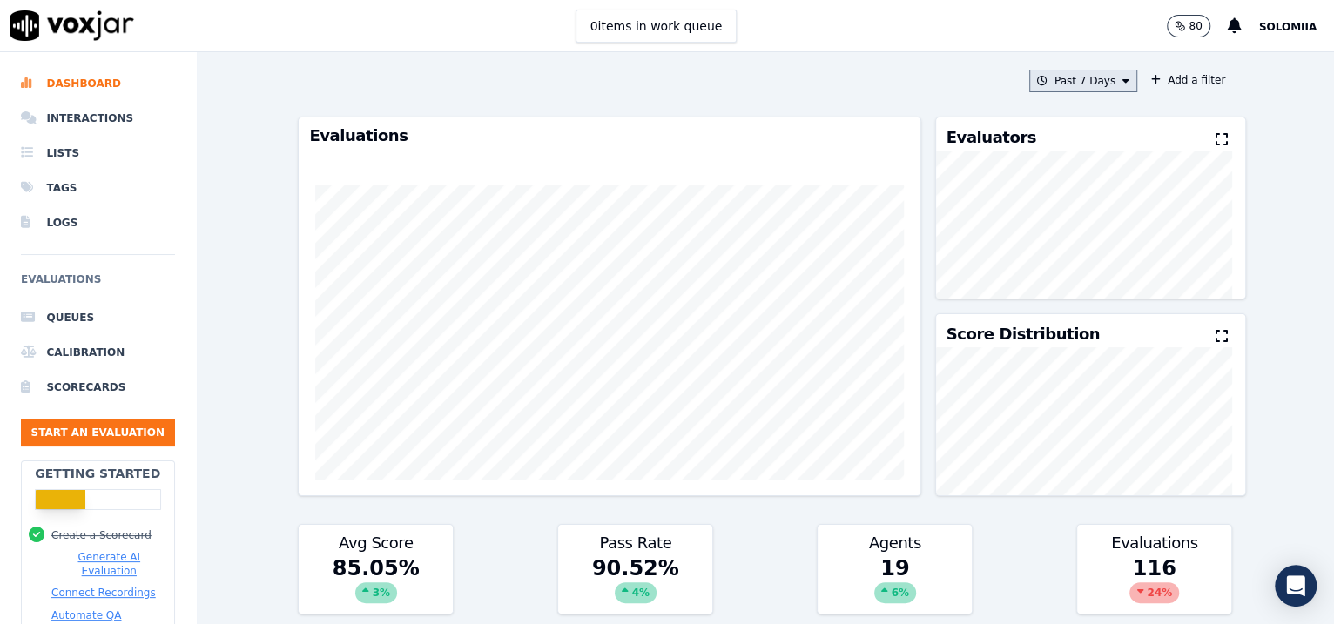
click at [1072, 91] on button "Past 7 Days" at bounding box center [1083, 81] width 108 height 23
click at [1053, 228] on label "This Month" at bounding box center [1078, 217] width 93 height 21
click at [1057, 127] on div "Today" at bounding box center [1075, 134] width 36 height 14
click at [1095, 295] on button "Add" at bounding box center [1112, 281] width 34 height 28
click at [1086, 82] on button "Today" at bounding box center [1096, 81] width 83 height 23
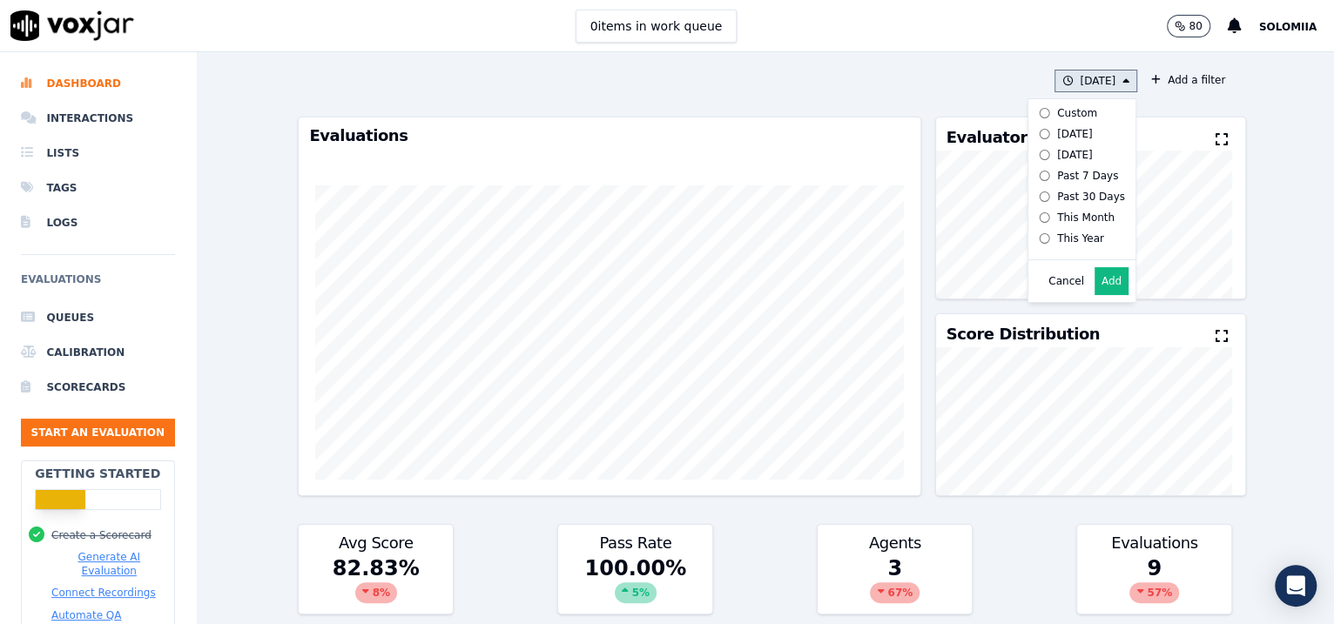
click at [1053, 222] on label "This Month" at bounding box center [1078, 217] width 93 height 21
click at [1095, 292] on button "Add" at bounding box center [1112, 281] width 34 height 28
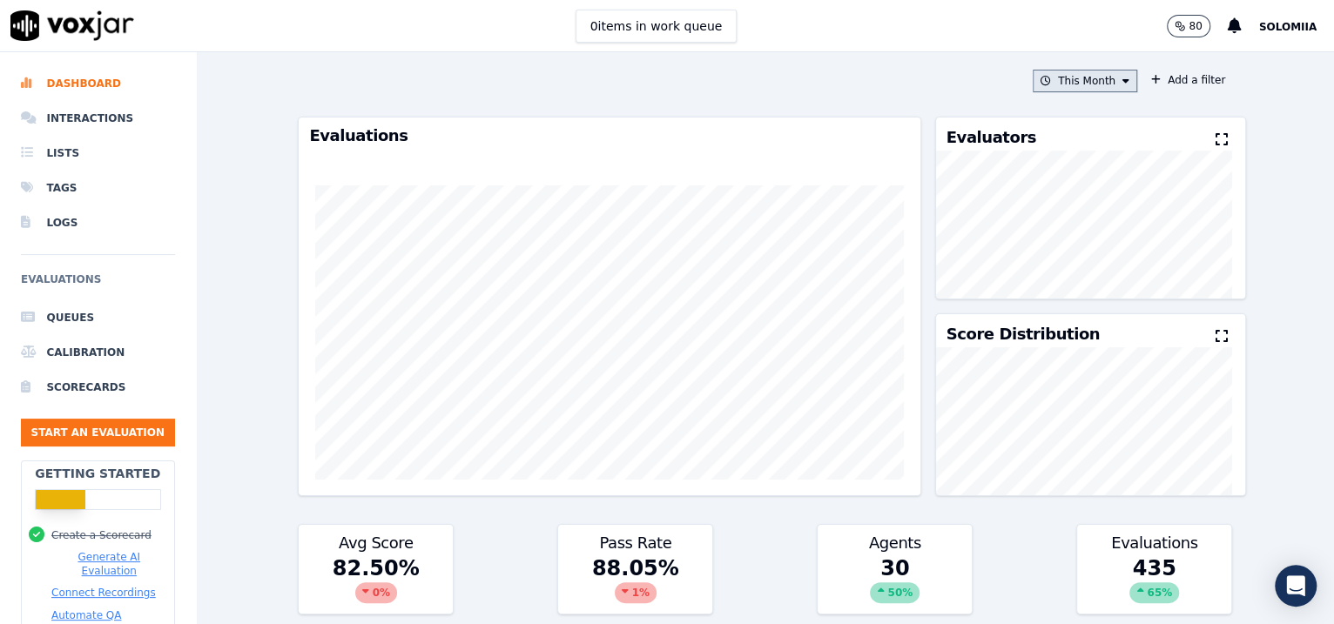
click at [1098, 87] on button "This Month" at bounding box center [1085, 81] width 104 height 23
click at [1062, 242] on label "This Year" at bounding box center [1078, 238] width 93 height 21
click at [1095, 295] on button "Add" at bounding box center [1112, 281] width 34 height 28
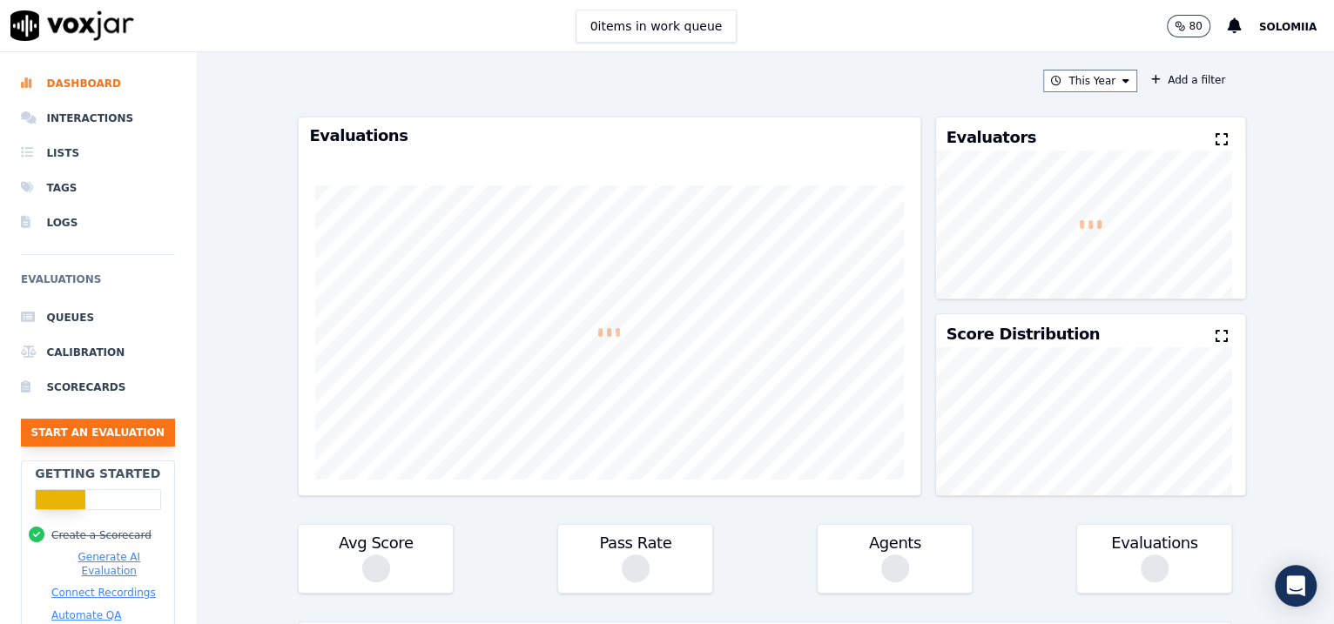
click at [114, 435] on button "Start an Evaluation" at bounding box center [98, 433] width 154 height 28
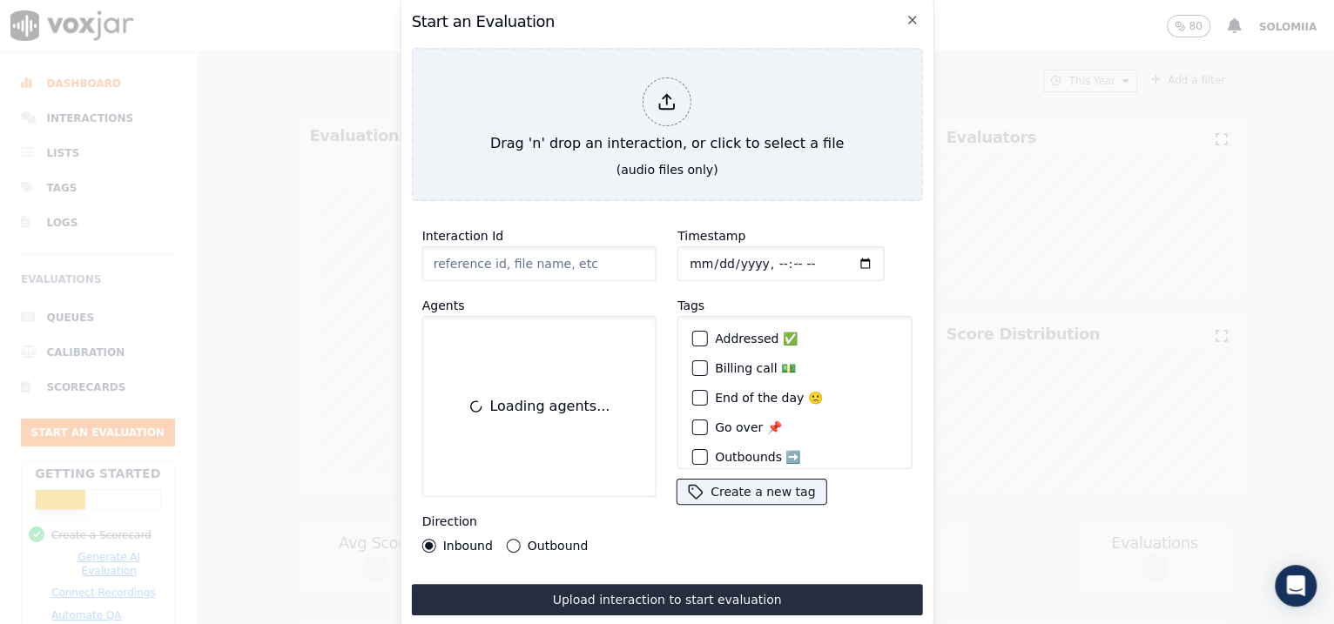
click at [538, 261] on input "Interaction Id" at bounding box center [539, 263] width 234 height 35
paste input "357090663"
type input "357090663"
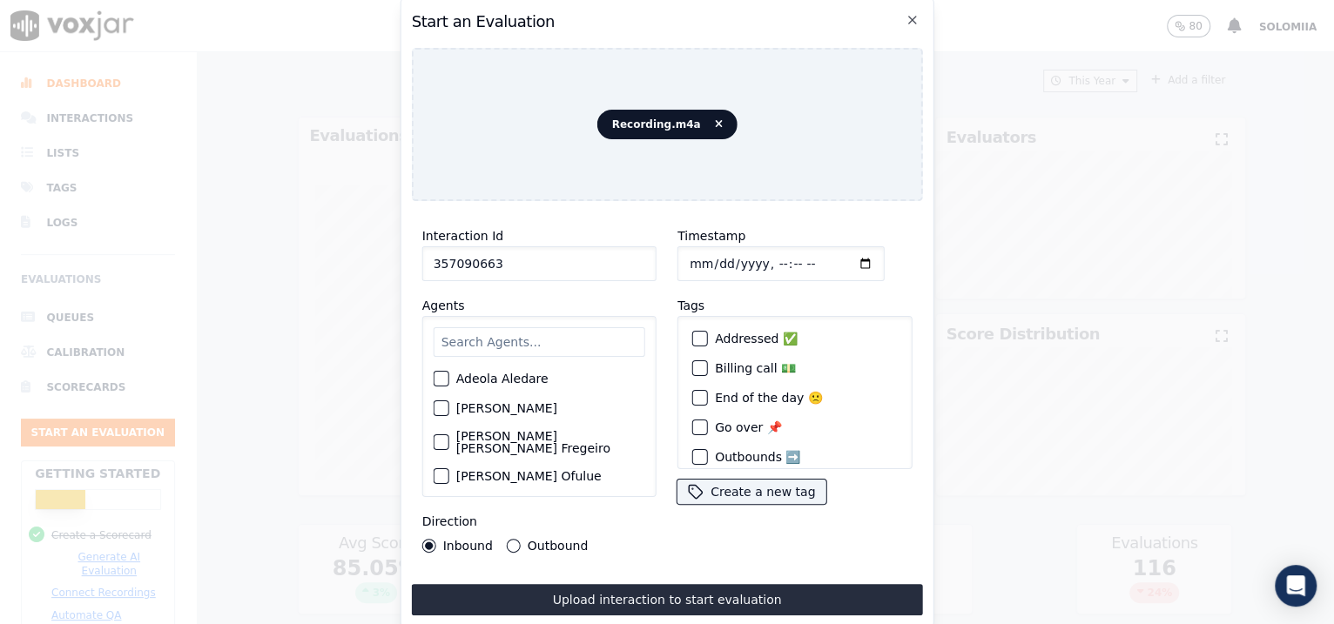
click at [706, 255] on input "Timestamp" at bounding box center [780, 263] width 207 height 35
type input "2025-08-20T09:13"
click at [503, 327] on input "text" at bounding box center [540, 342] width 212 height 30
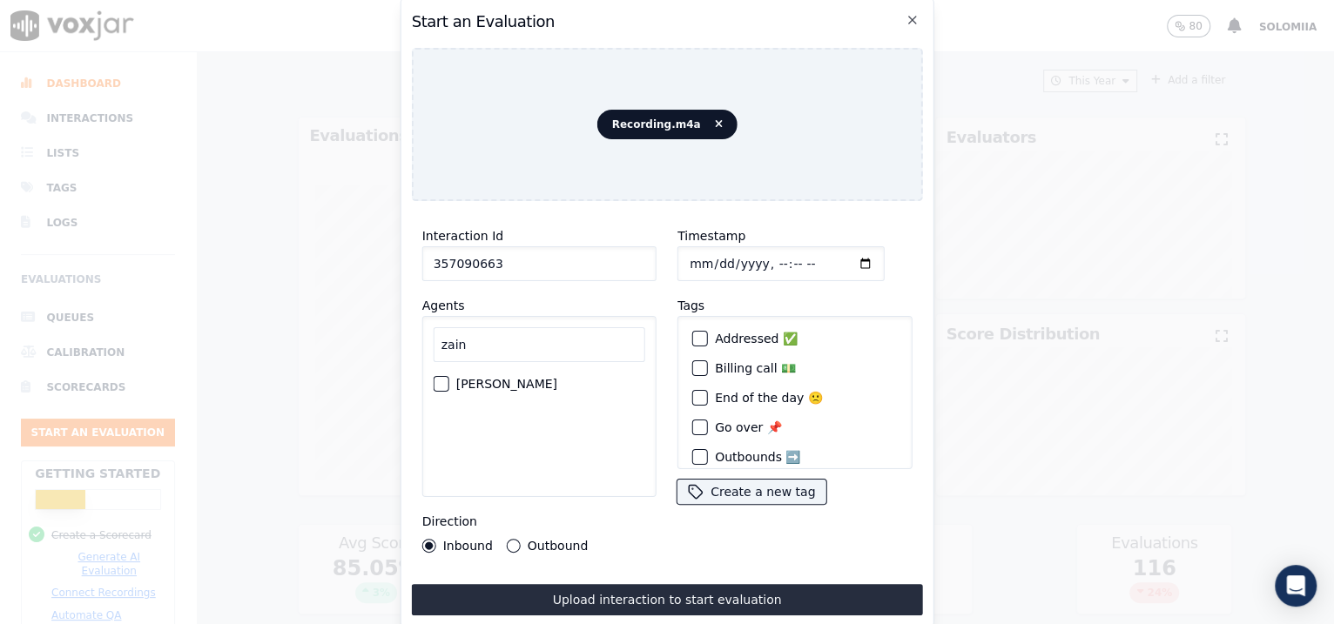
type input "zain"
click at [507, 387] on div "[PERSON_NAME]" at bounding box center [540, 384] width 212 height 30
click at [494, 378] on label "[PERSON_NAME]" at bounding box center [506, 384] width 101 height 12
click at [449, 377] on button "[PERSON_NAME]" at bounding box center [442, 384] width 16 height 16
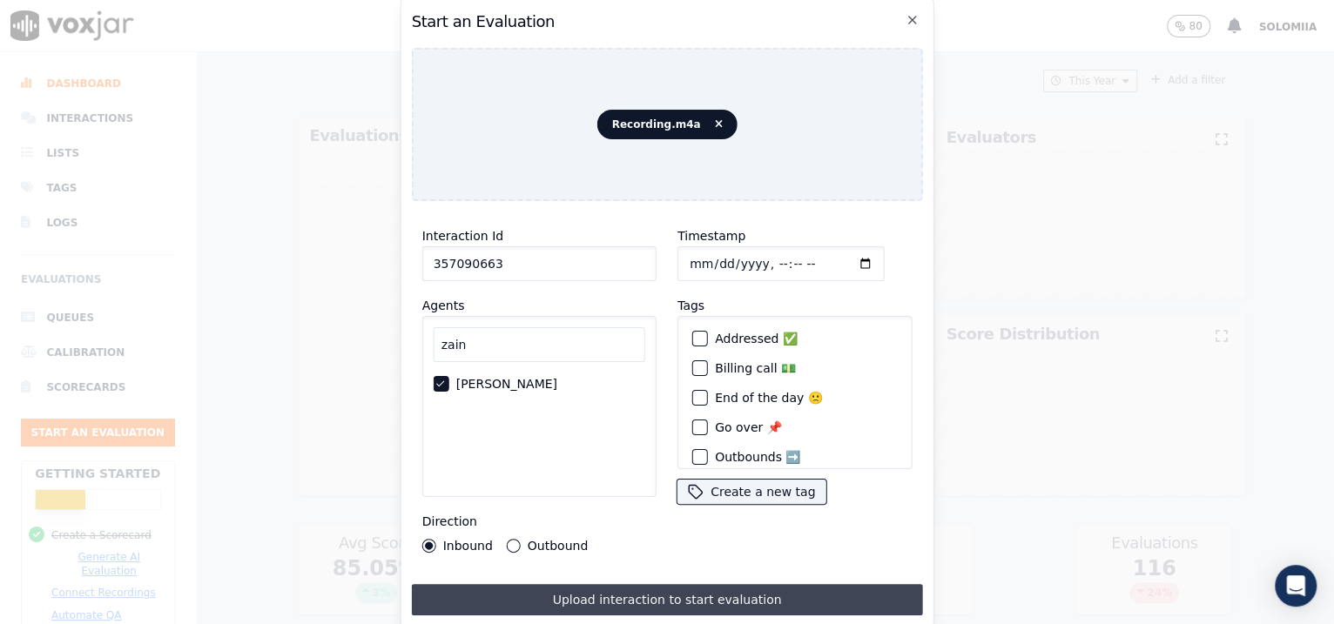
click at [622, 585] on button "Upload interaction to start evaluation" at bounding box center [667, 599] width 511 height 31
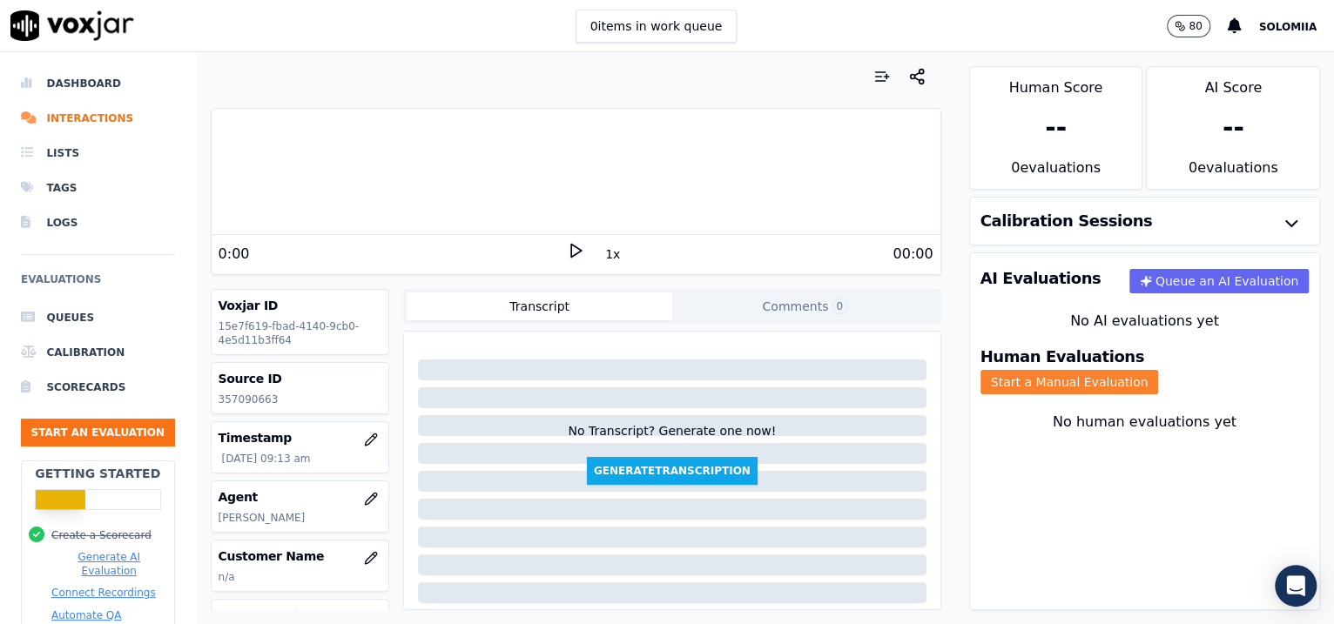
click at [1159, 370] on button "Start a Manual Evaluation" at bounding box center [1070, 382] width 179 height 24
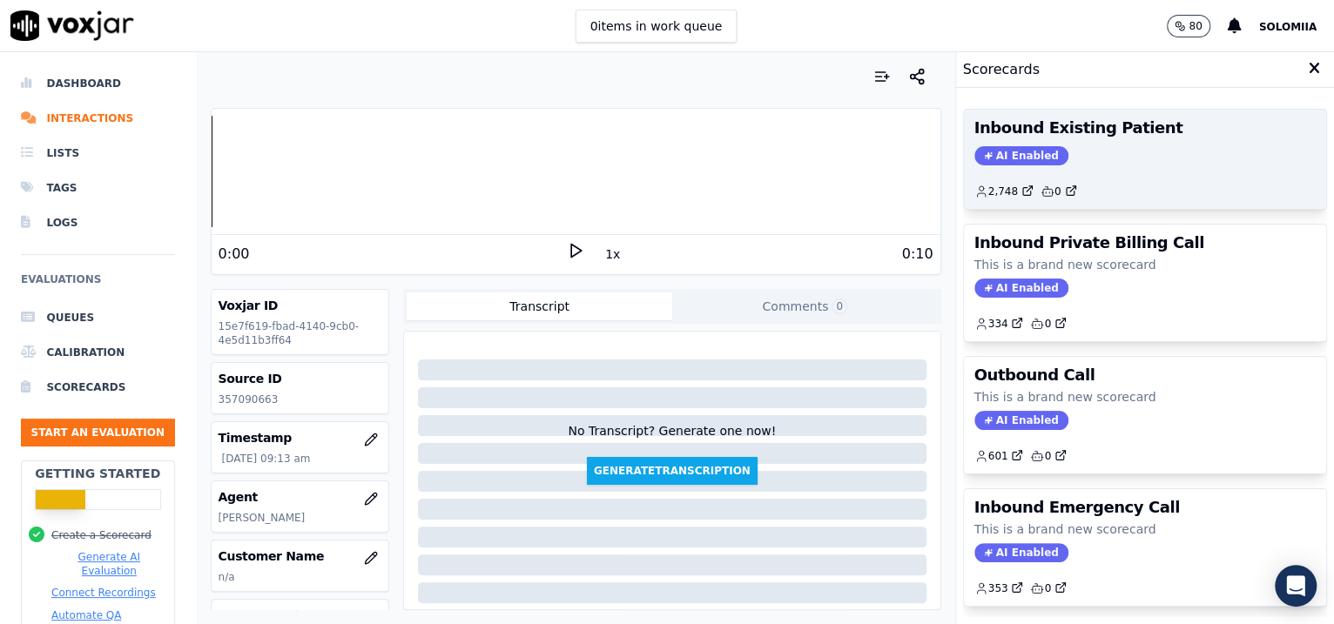
click at [1151, 148] on div "AI Enabled" at bounding box center [1145, 155] width 342 height 19
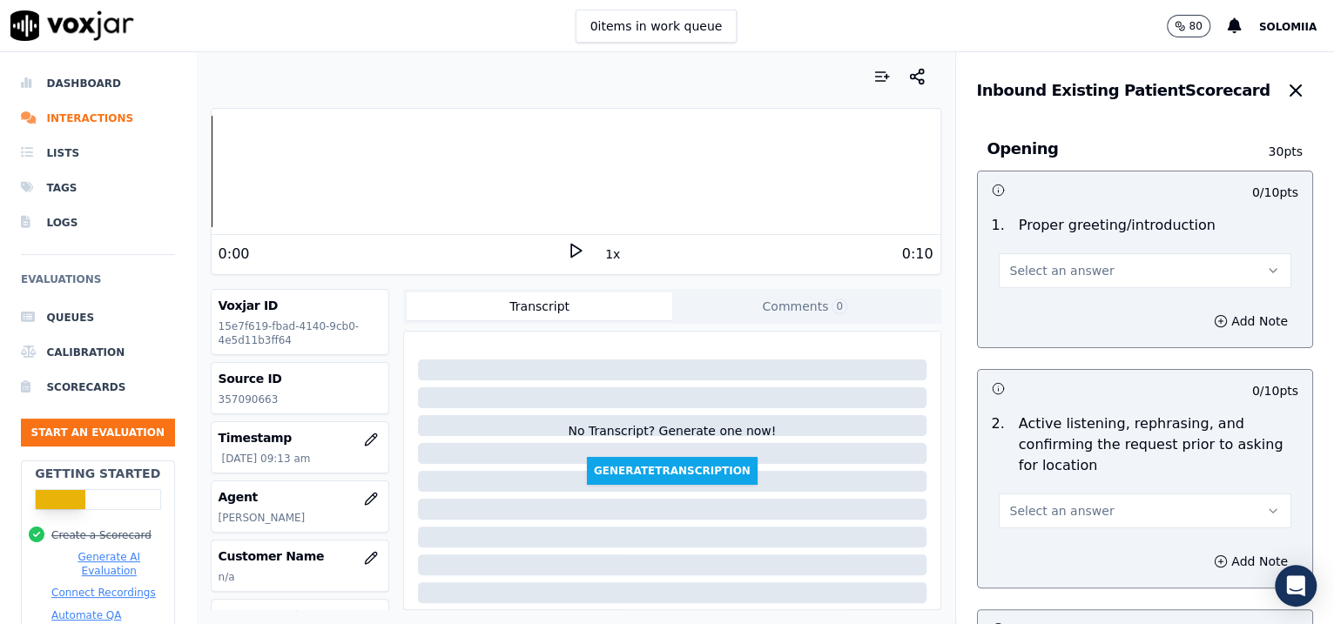
click at [1052, 260] on button "Select an answer" at bounding box center [1145, 270] width 293 height 35
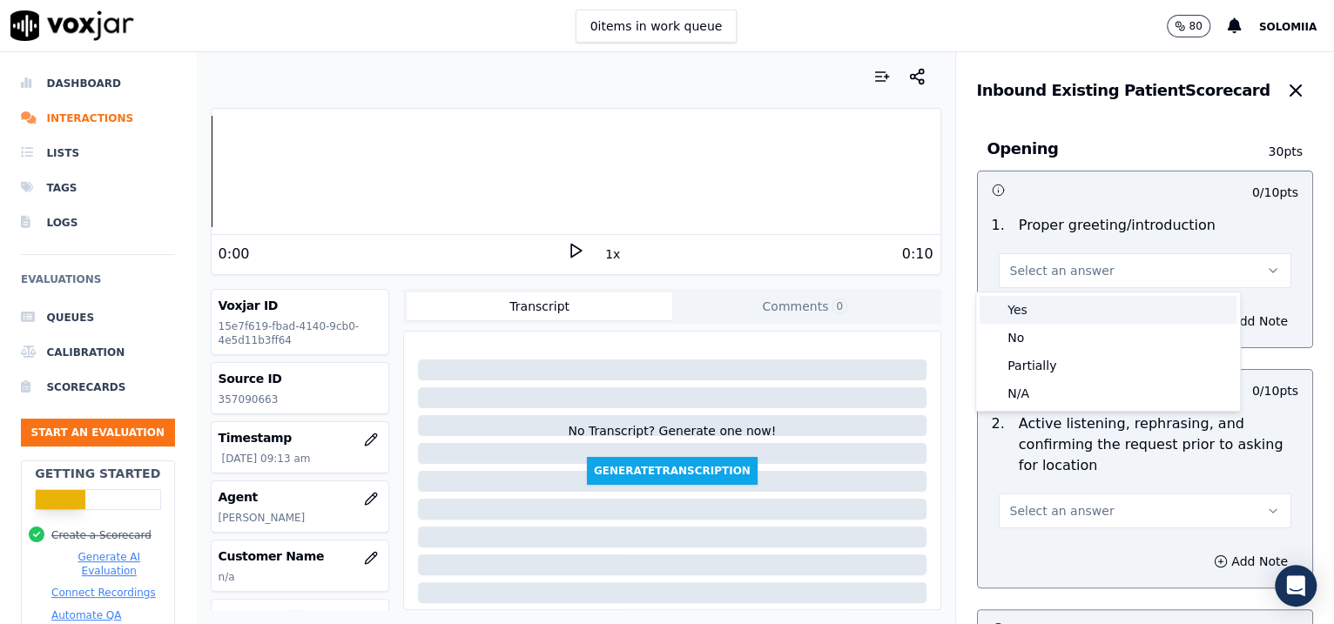
click at [1056, 302] on div "Yes" at bounding box center [1108, 310] width 257 height 28
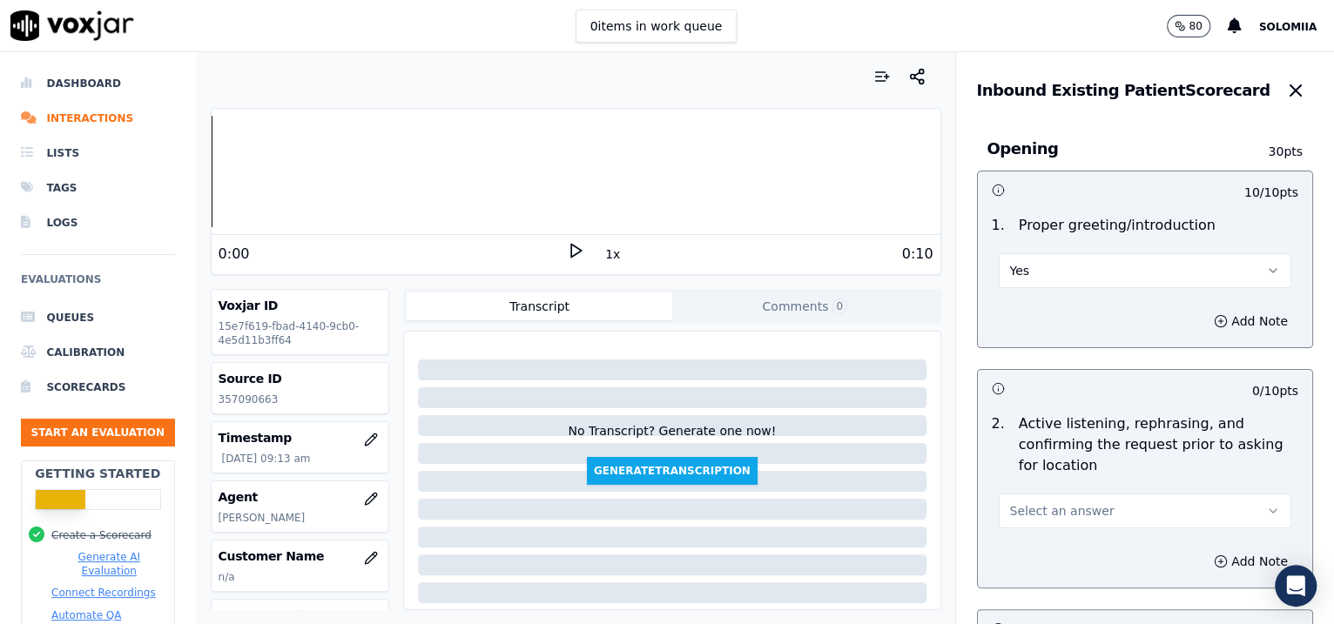
click at [1056, 302] on div "Add Note" at bounding box center [1145, 321] width 335 height 52
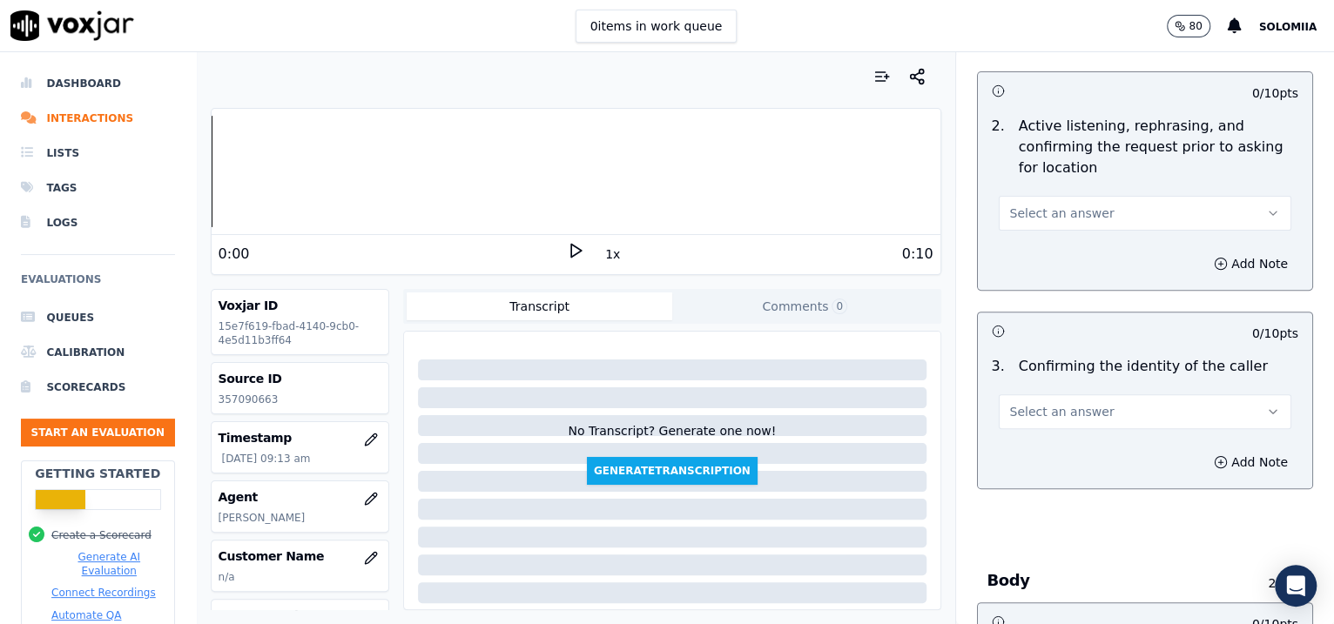
scroll to position [322, 0]
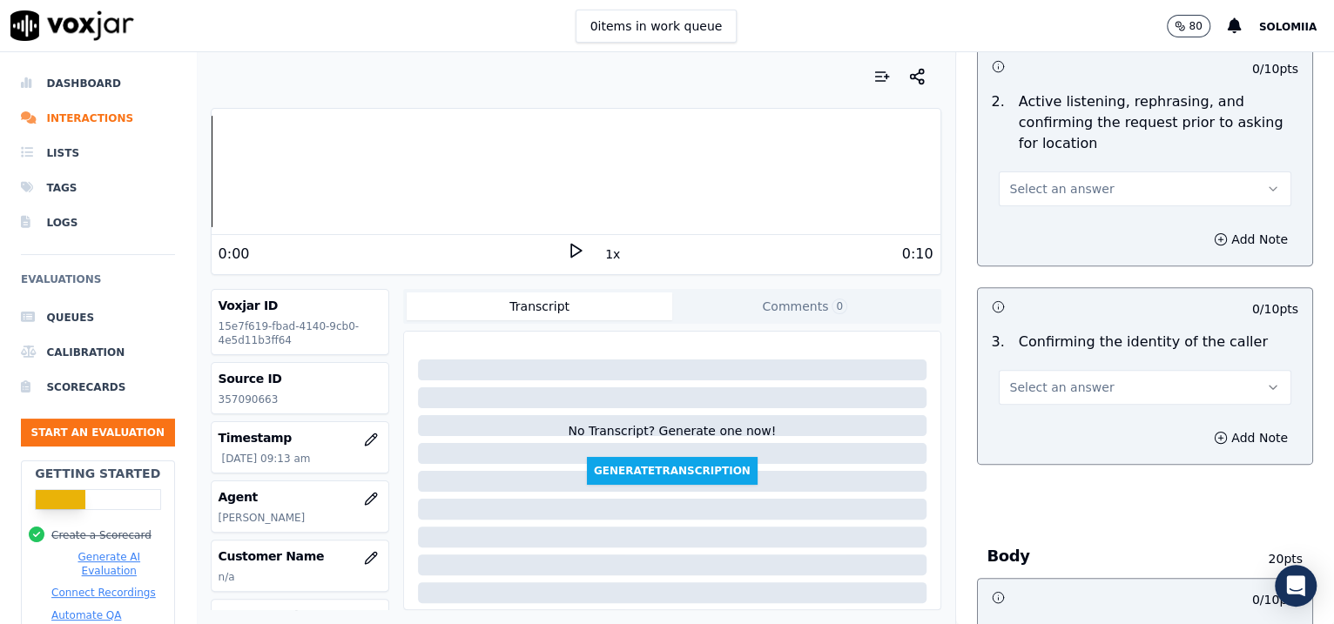
click at [1017, 189] on span "Select an answer" at bounding box center [1062, 188] width 104 height 17
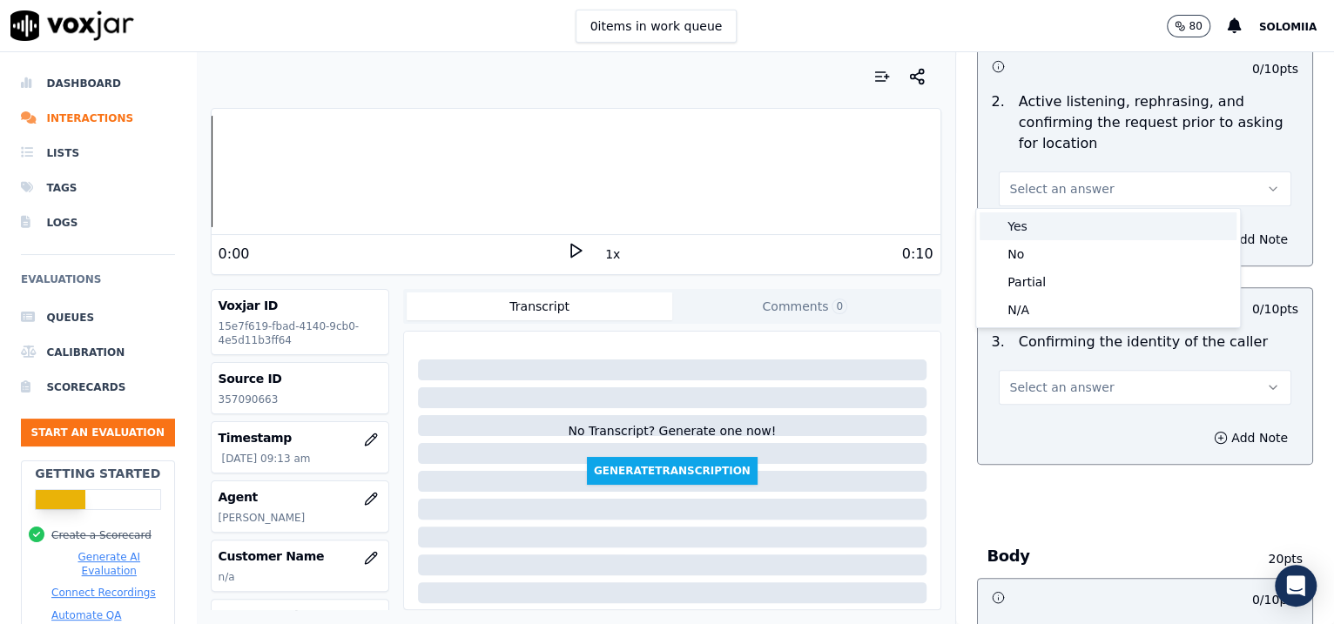
click at [1054, 220] on div "Yes" at bounding box center [1108, 226] width 257 height 28
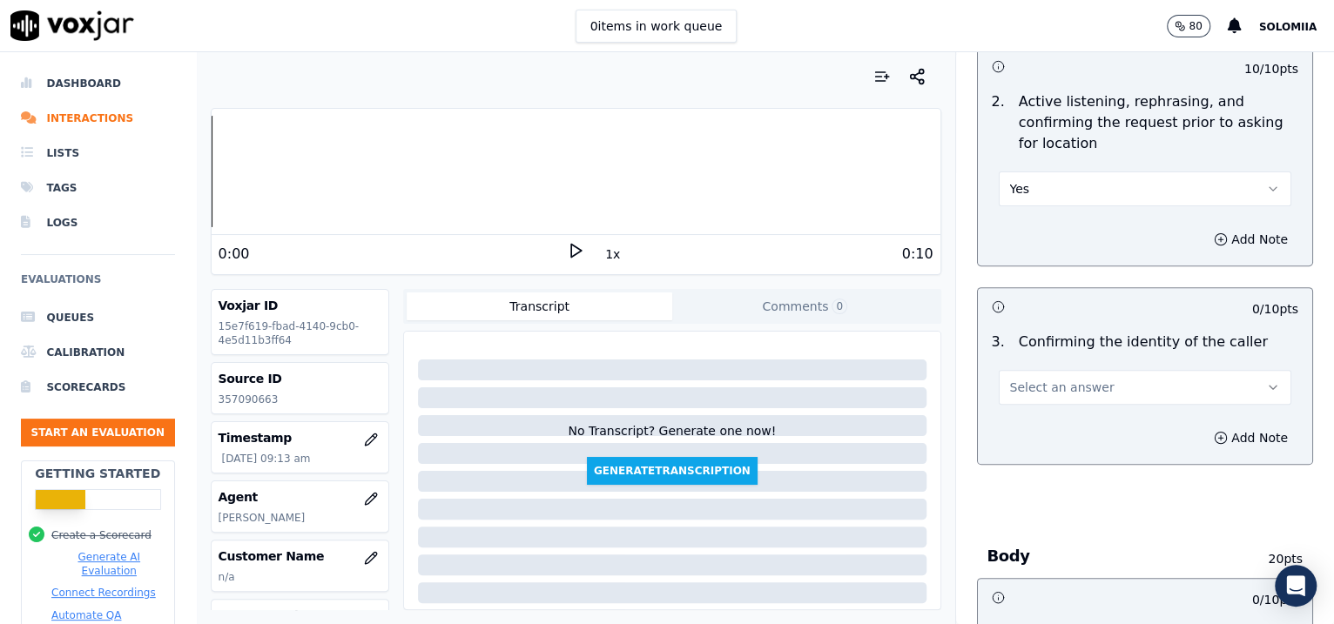
click at [1047, 379] on span "Select an answer" at bounding box center [1062, 387] width 104 height 17
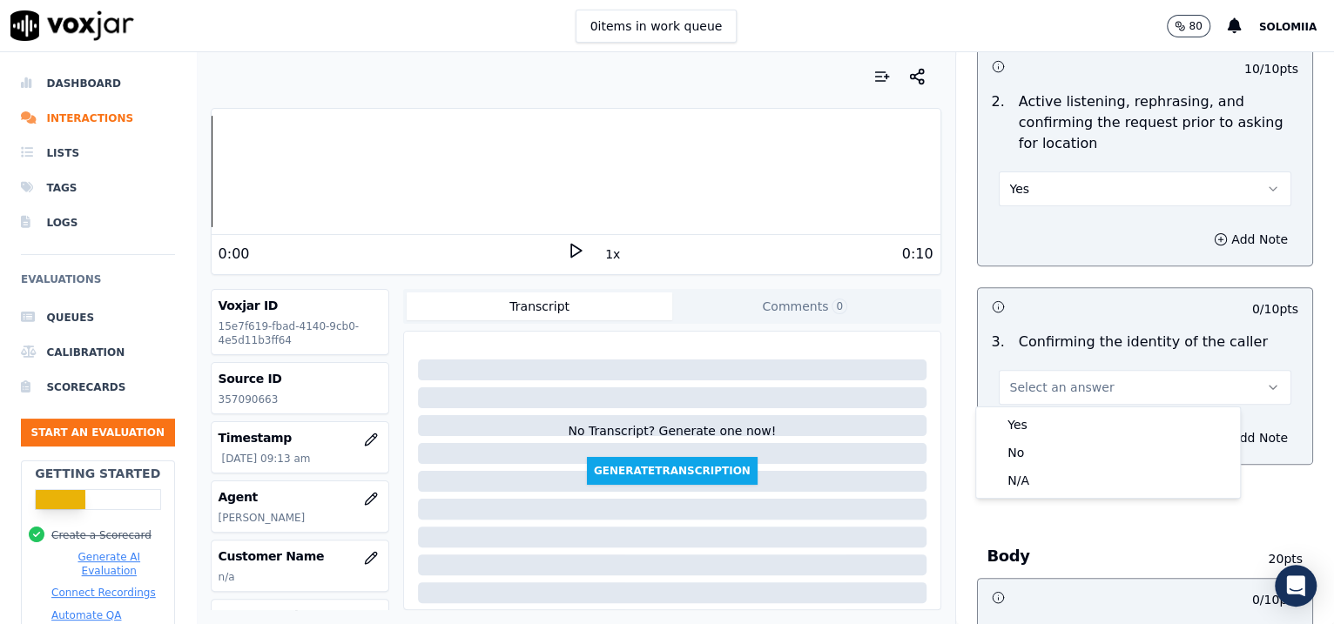
scroll to position [2658, 0]
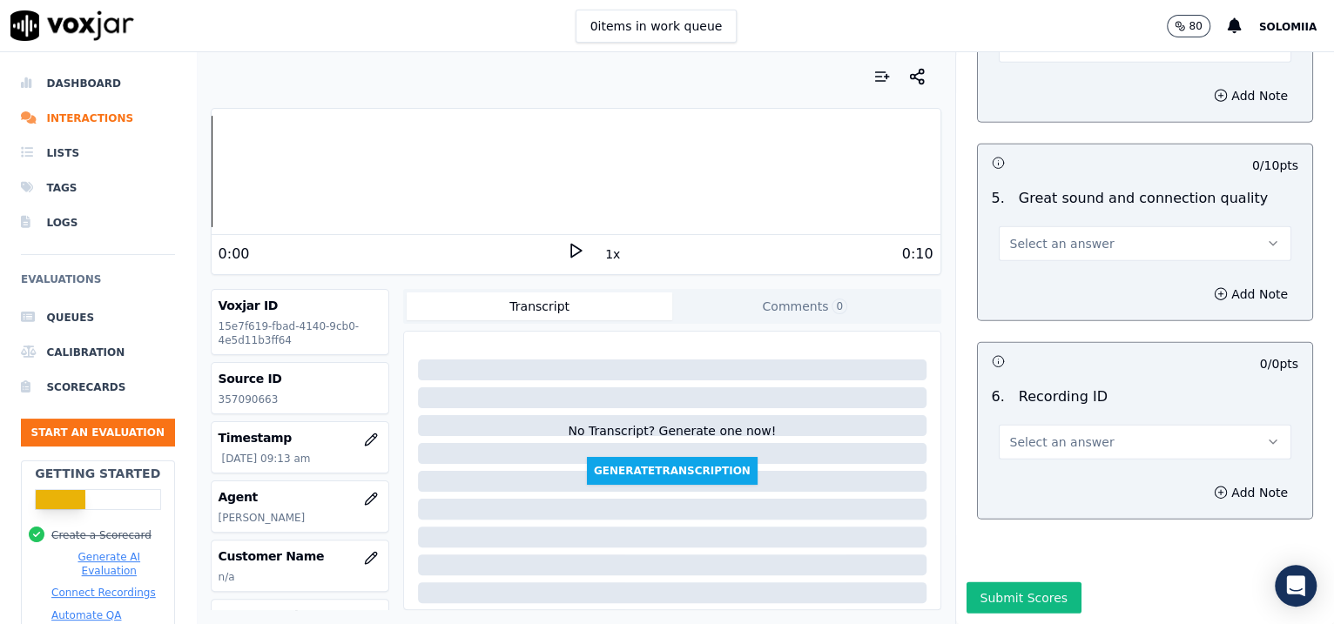
click at [1062, 434] on span "Select an answer" at bounding box center [1062, 442] width 104 height 17
click at [1062, 435] on div "N/A" at bounding box center [1108, 442] width 257 height 28
click at [1190, 467] on div "Add Note" at bounding box center [1145, 493] width 335 height 52
click at [1203, 481] on button "Add Note" at bounding box center [1250, 493] width 95 height 24
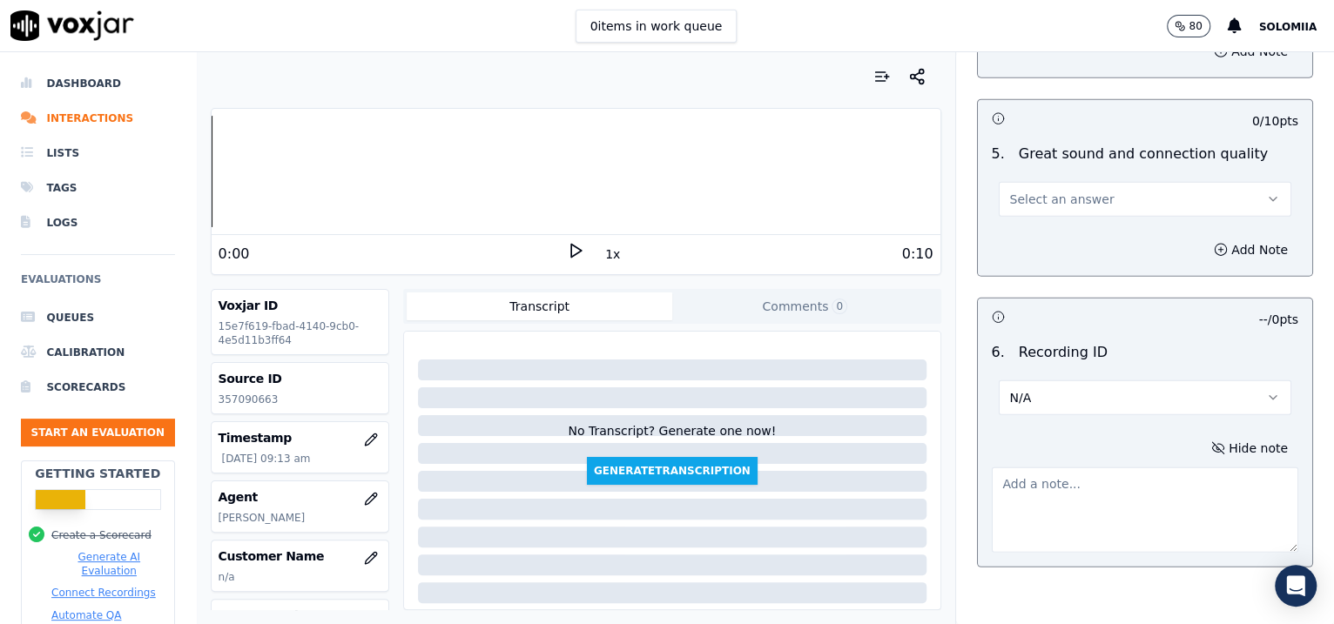
click at [1070, 481] on textarea at bounding box center [1145, 510] width 307 height 85
paste textarea "357090663"
type textarea "357090663"
click at [1035, 182] on button "Select an answer" at bounding box center [1145, 199] width 293 height 35
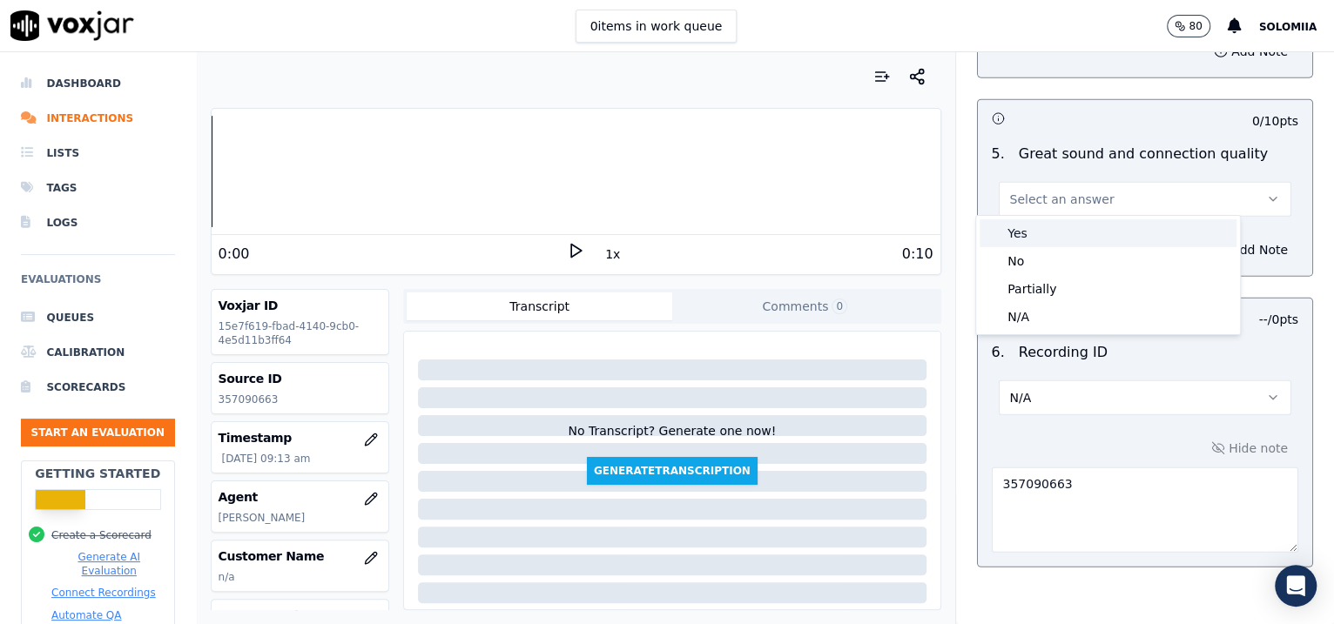
click at [1083, 226] on div "Yes" at bounding box center [1108, 233] width 257 height 28
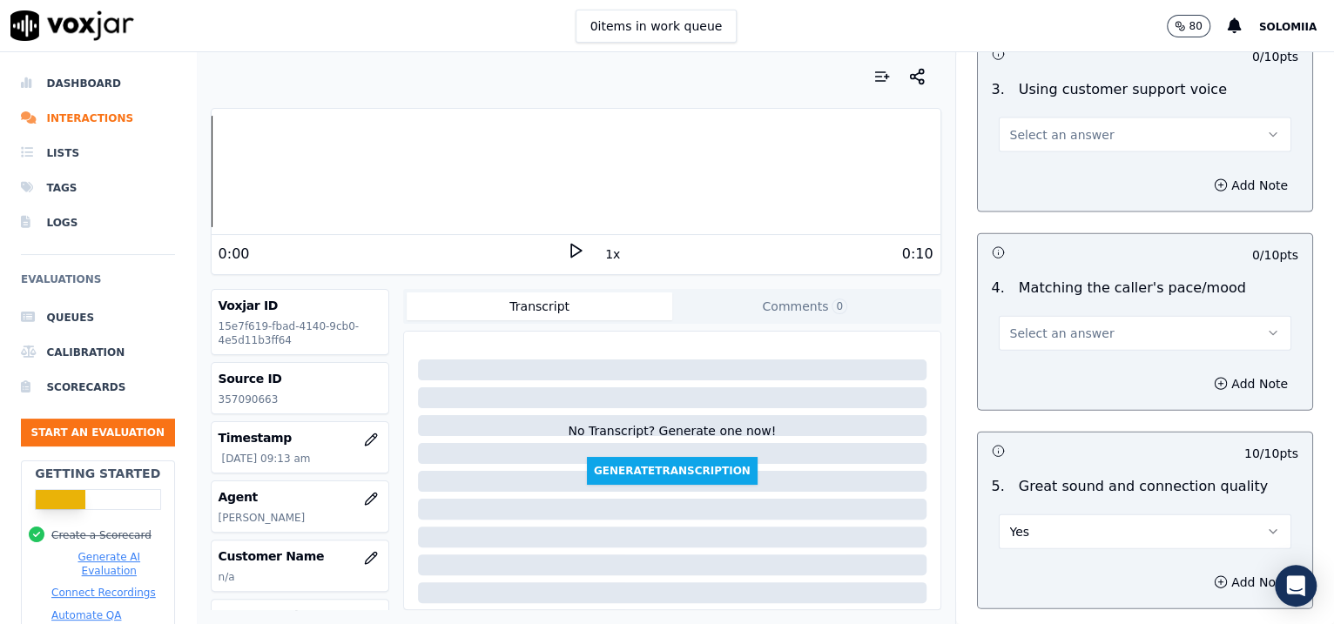
scroll to position [2240, 0]
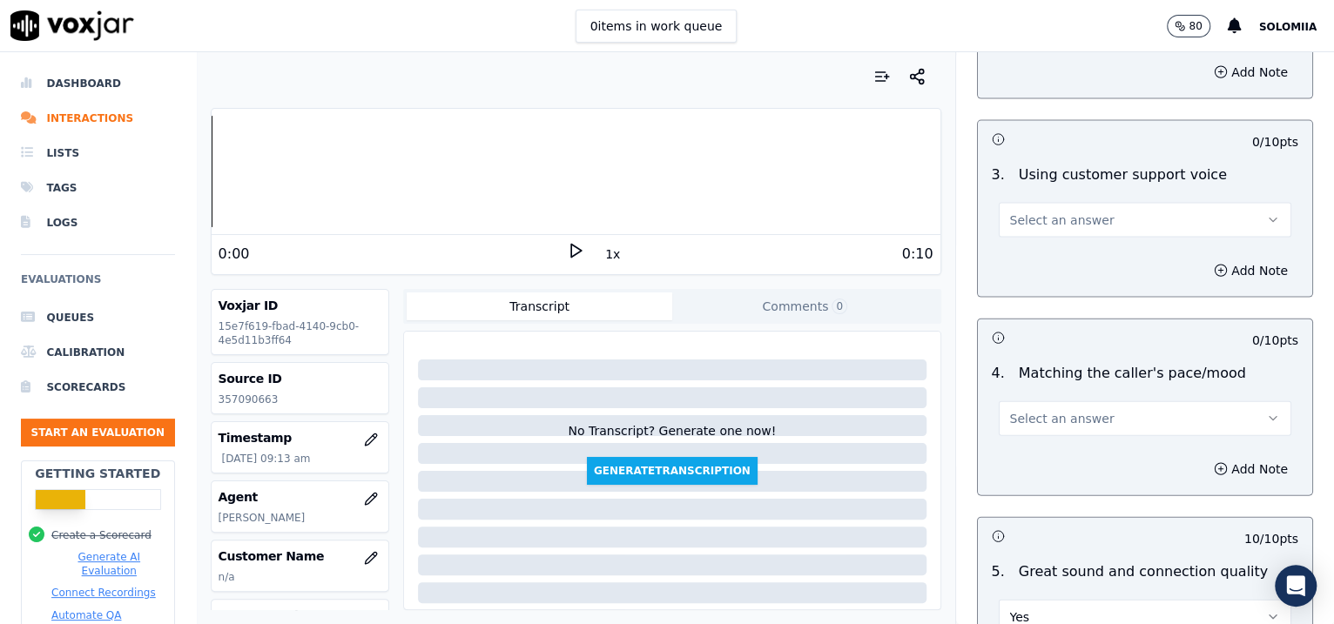
click at [1053, 426] on button "Select an answer" at bounding box center [1145, 418] width 293 height 35
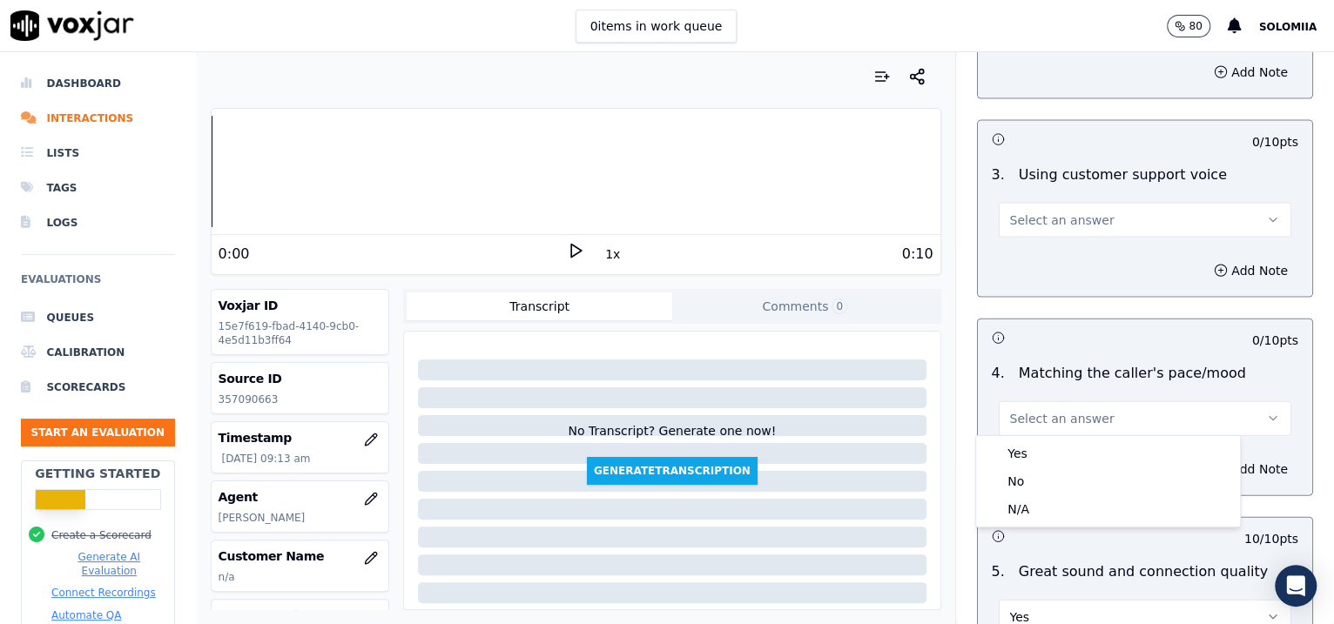
click at [1053, 426] on button "Select an answer" at bounding box center [1145, 418] width 293 height 35
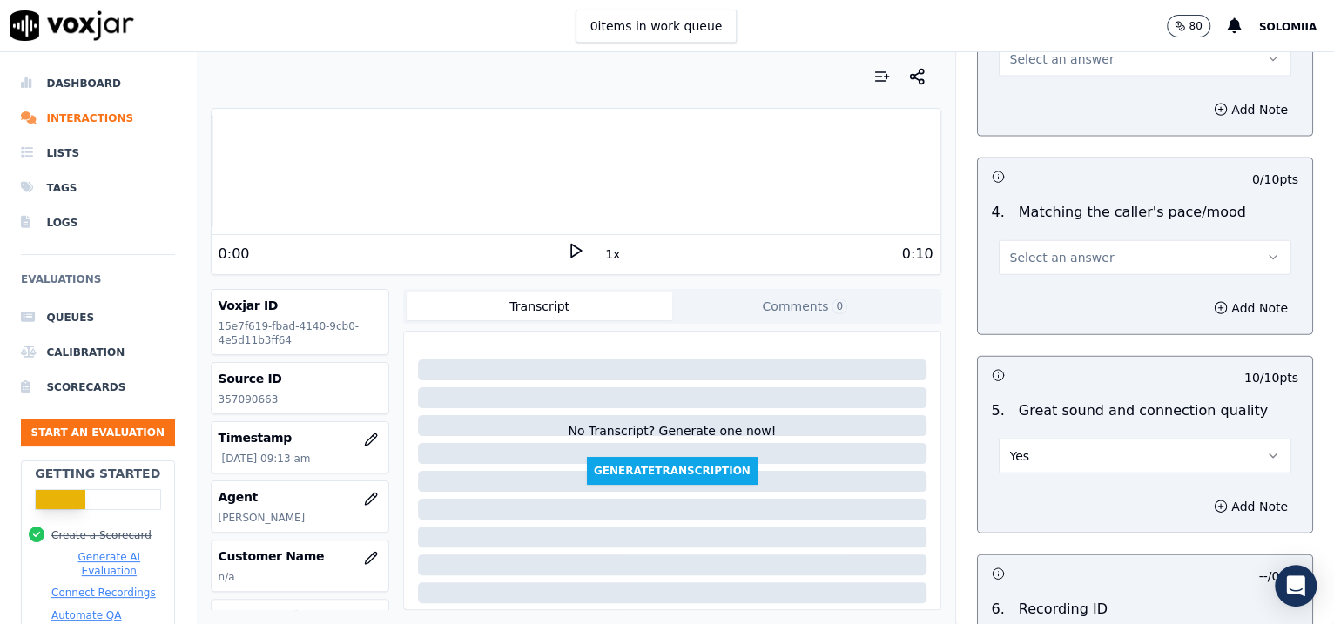
scroll to position [2209, 0]
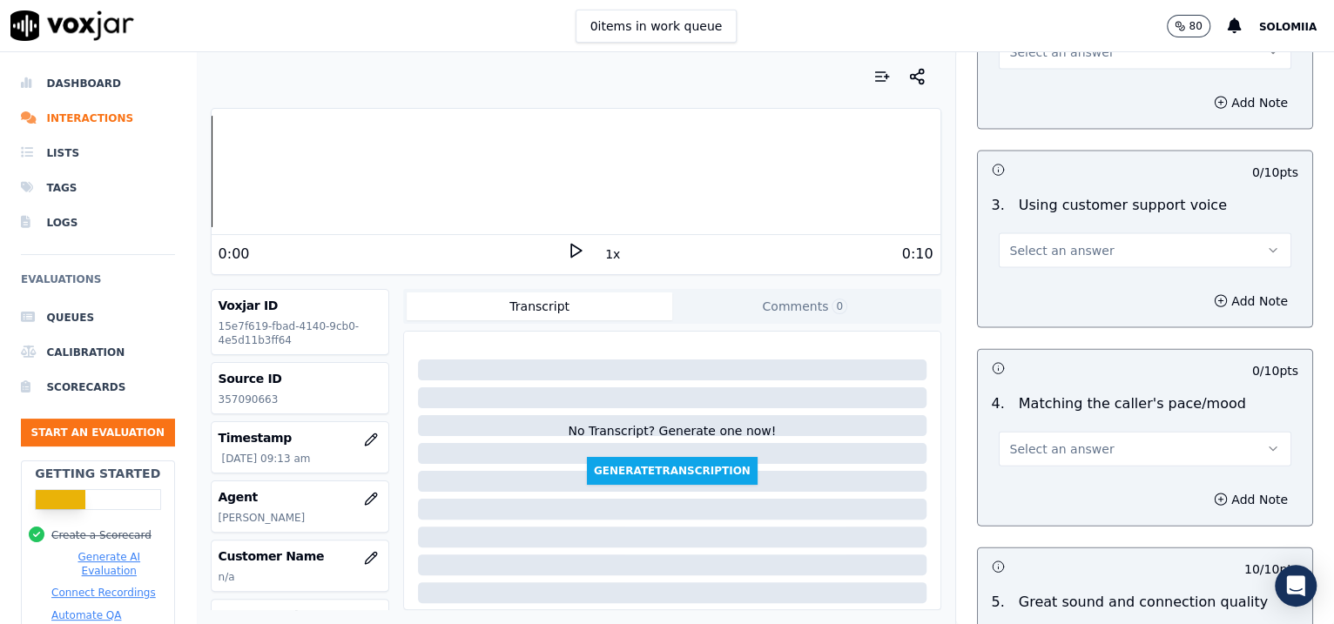
click at [1090, 441] on button "Select an answer" at bounding box center [1145, 449] width 293 height 35
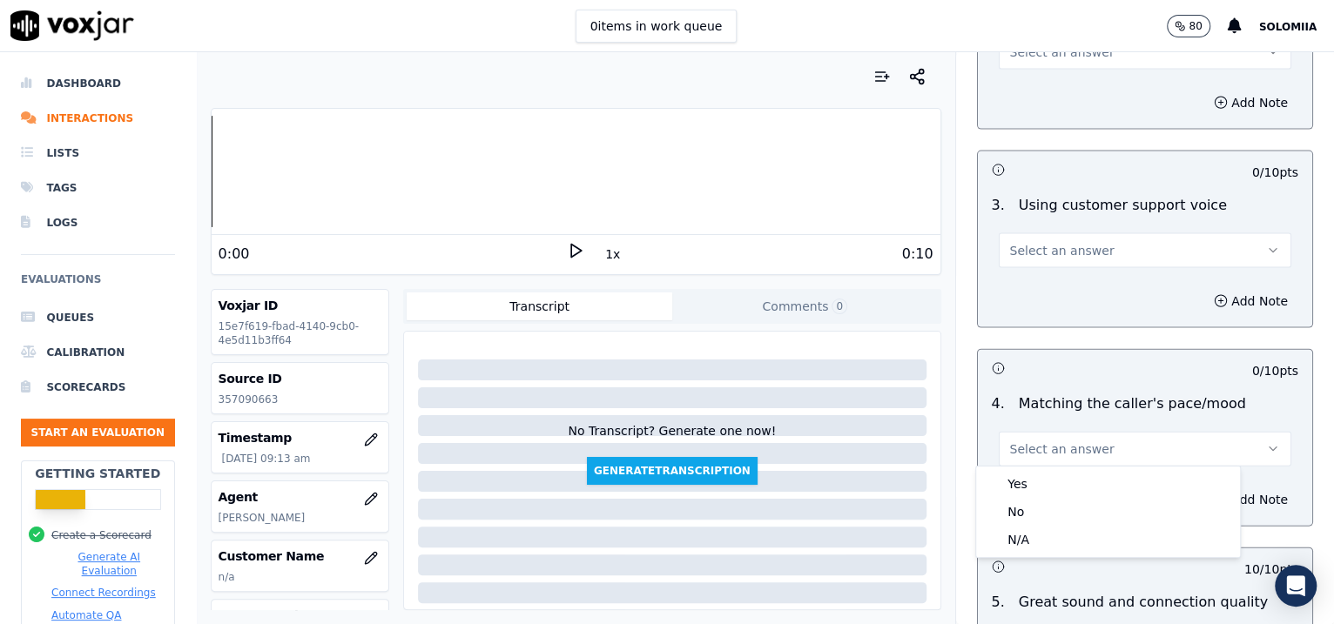
drag, startPoint x: 1115, startPoint y: 466, endPoint x: 1103, endPoint y: 479, distance: 17.9
click at [1103, 479] on div "Yes No N/A" at bounding box center [1108, 512] width 264 height 91
click at [1103, 479] on div "Yes" at bounding box center [1108, 484] width 257 height 28
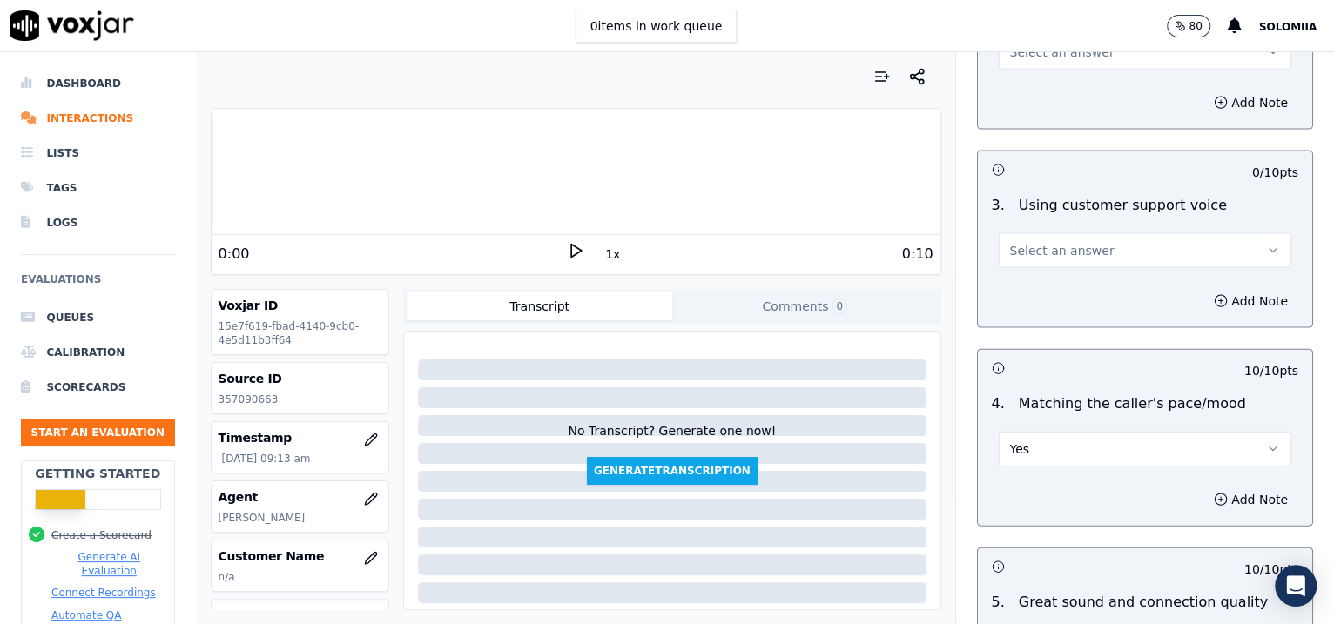
click at [1058, 242] on span "Select an answer" at bounding box center [1062, 250] width 104 height 17
click at [1125, 293] on div "Yes" at bounding box center [1108, 286] width 257 height 28
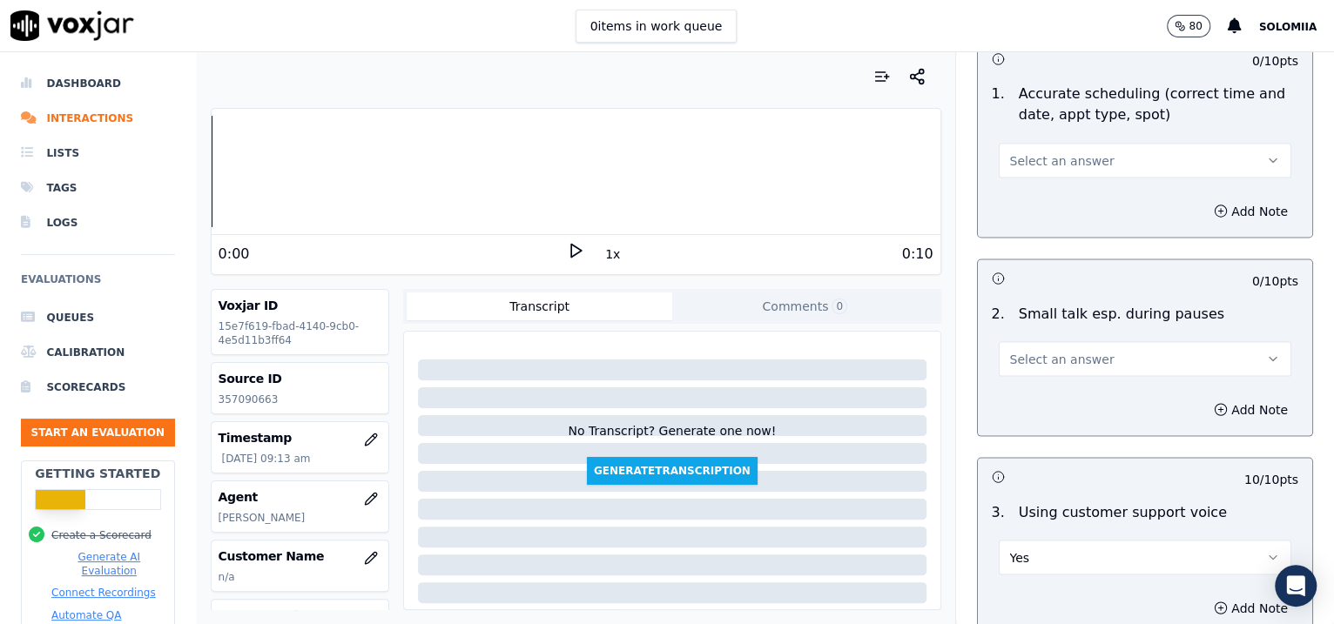
click at [1112, 353] on button "Select an answer" at bounding box center [1145, 358] width 293 height 35
click at [1065, 411] on div "No" at bounding box center [1108, 422] width 257 height 28
click at [1105, 152] on button "Select an answer" at bounding box center [1145, 160] width 293 height 35
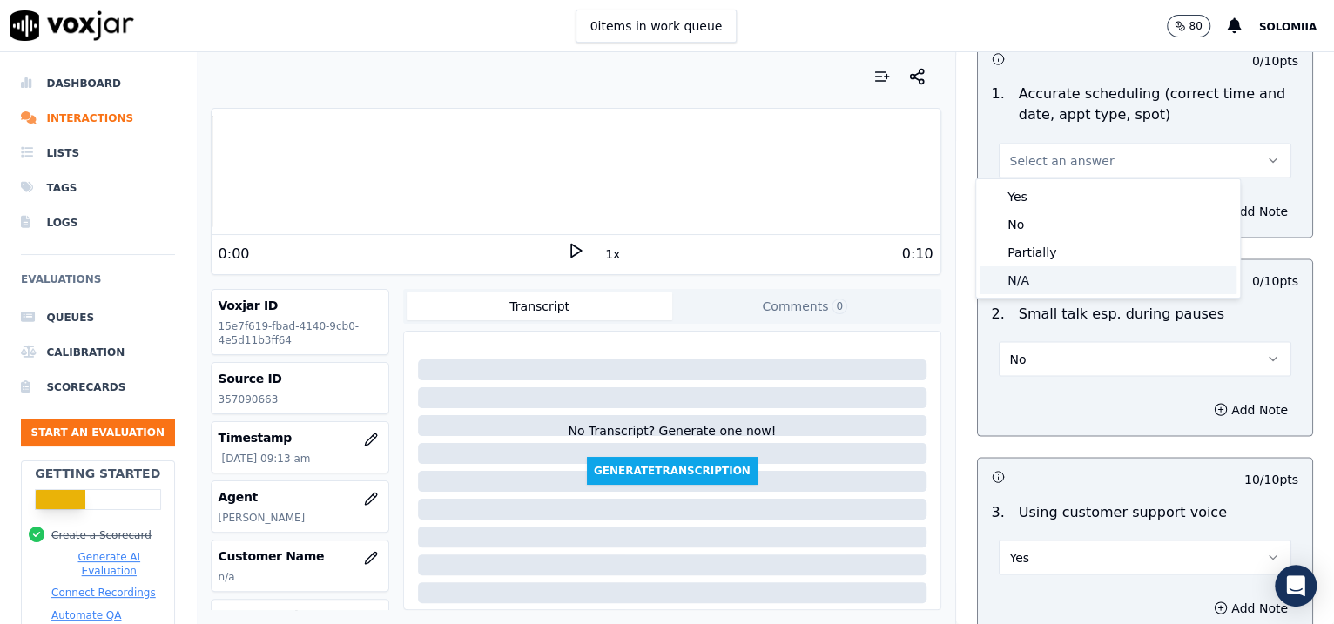
click at [1095, 278] on div "N/A" at bounding box center [1108, 280] width 257 height 28
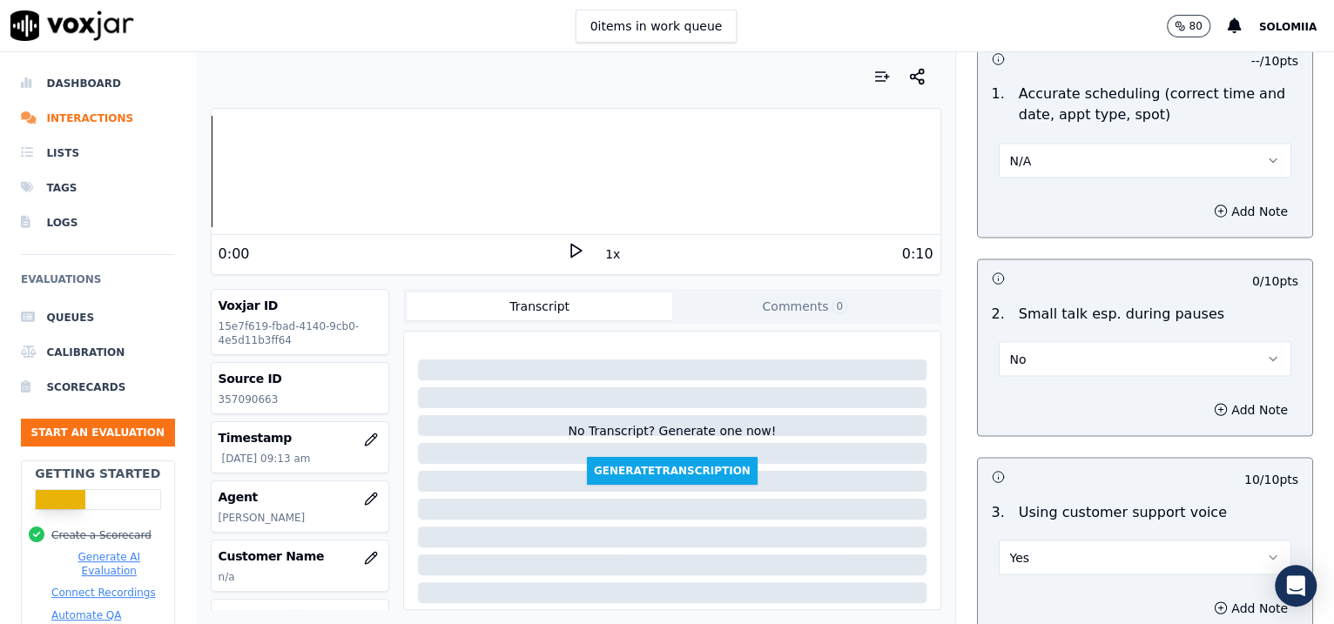
click at [1058, 160] on button "N/A" at bounding box center [1145, 160] width 293 height 35
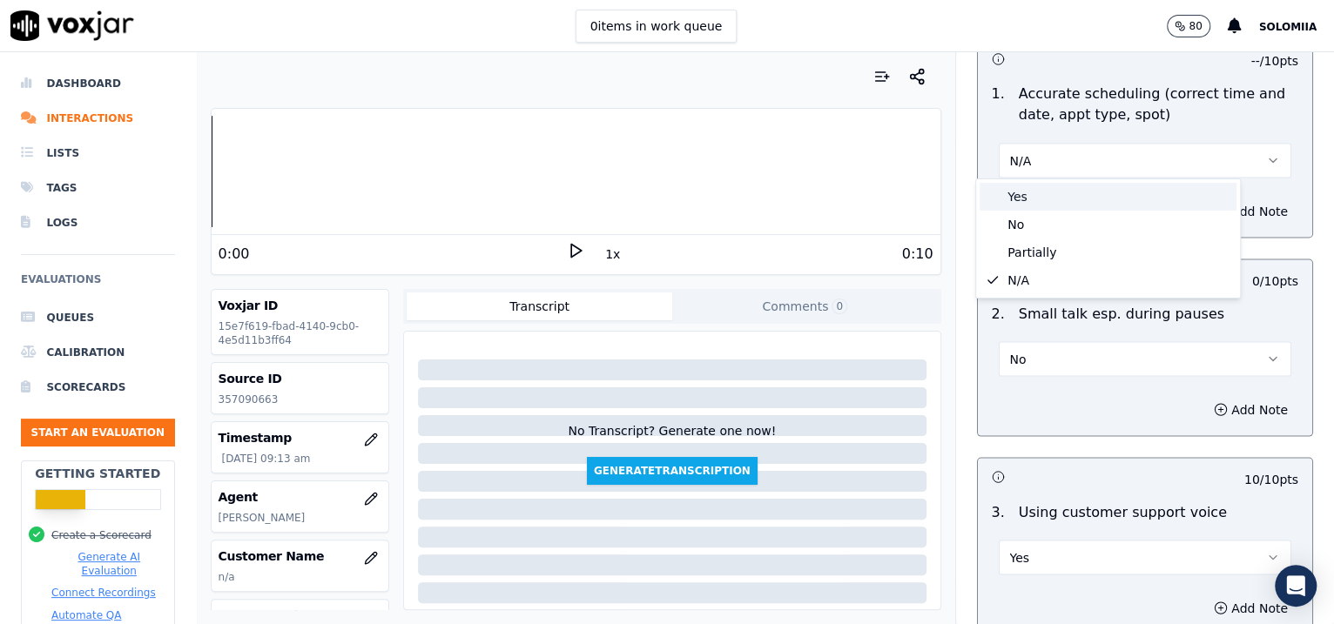
click at [1081, 185] on div "Yes" at bounding box center [1108, 197] width 257 height 28
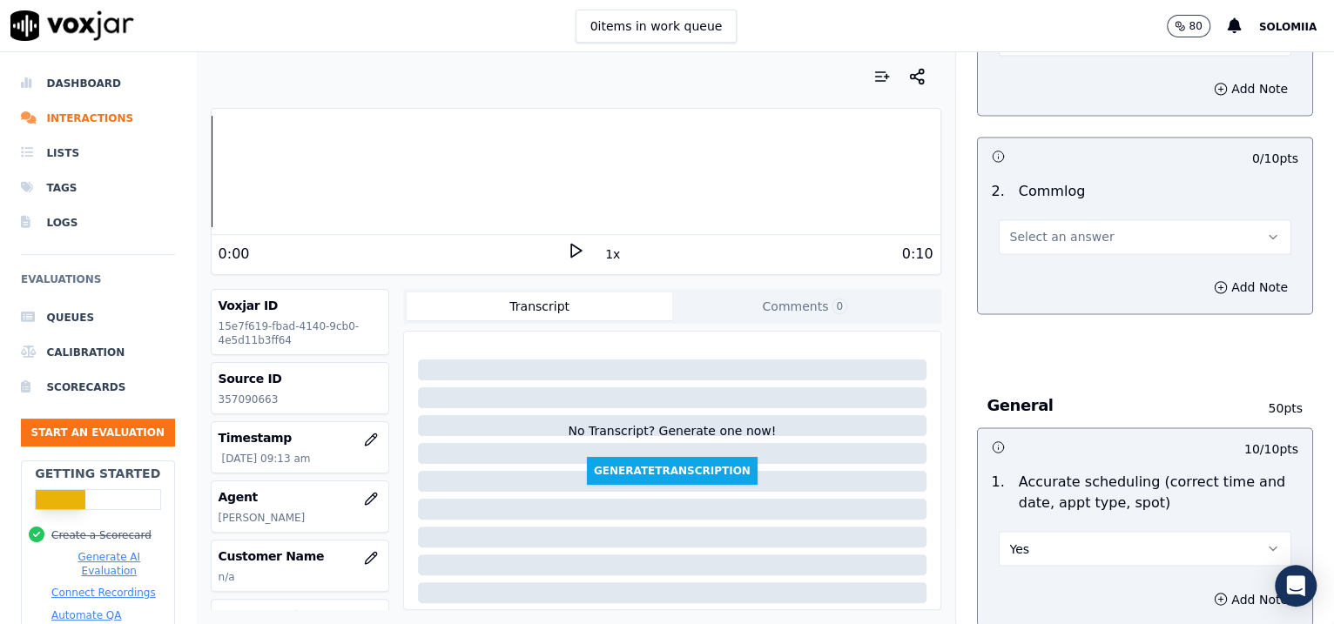
scroll to position [1324, 0]
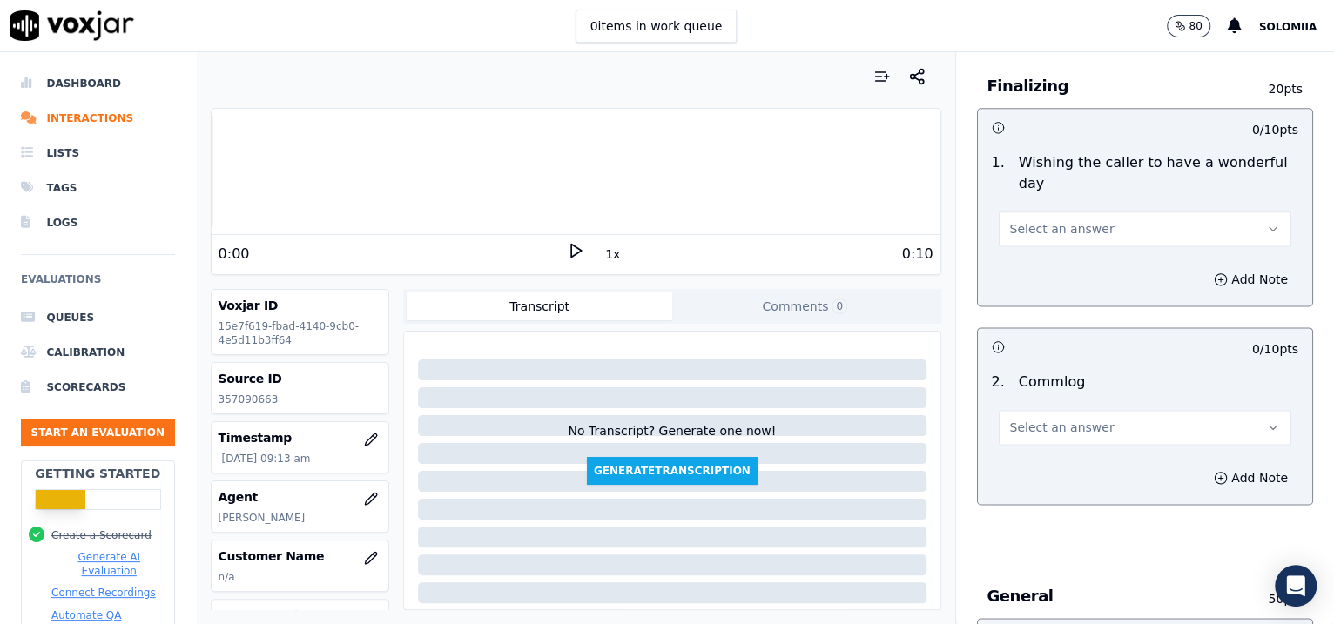
click at [1074, 415] on button "Select an answer" at bounding box center [1145, 427] width 293 height 35
click at [1068, 467] on div "Yes" at bounding box center [1108, 464] width 257 height 28
click at [1034, 224] on span "Select an answer" at bounding box center [1062, 228] width 104 height 17
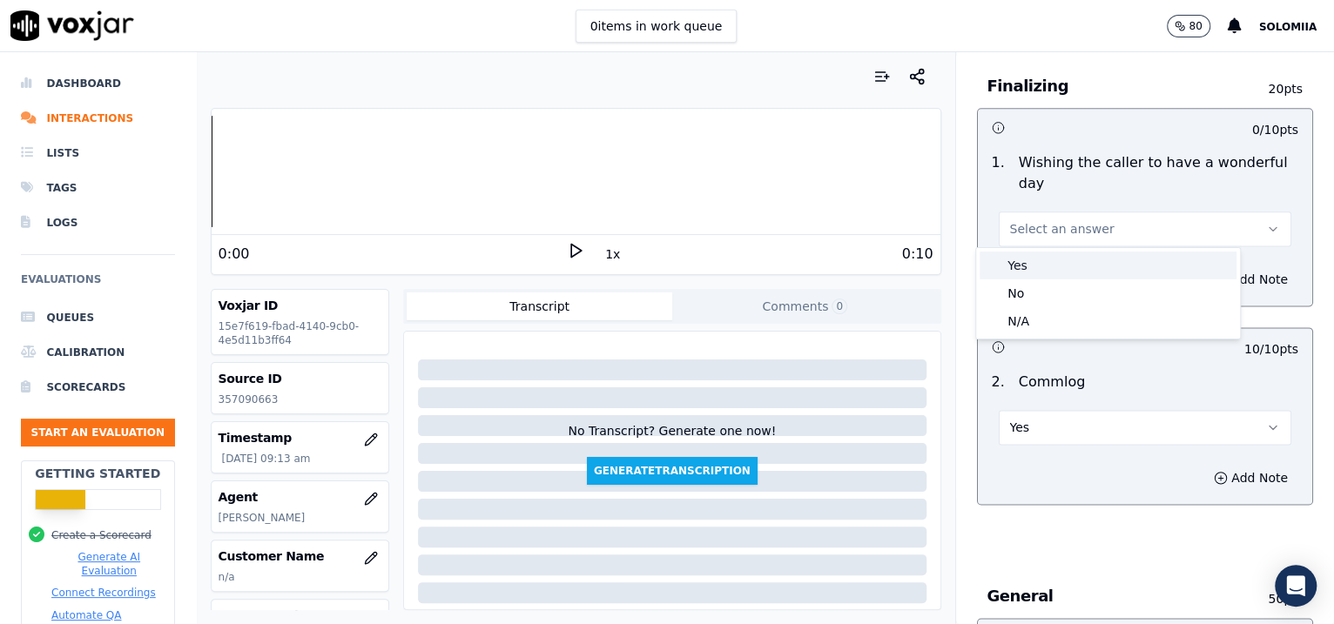
click at [1086, 262] on div "Yes" at bounding box center [1108, 266] width 257 height 28
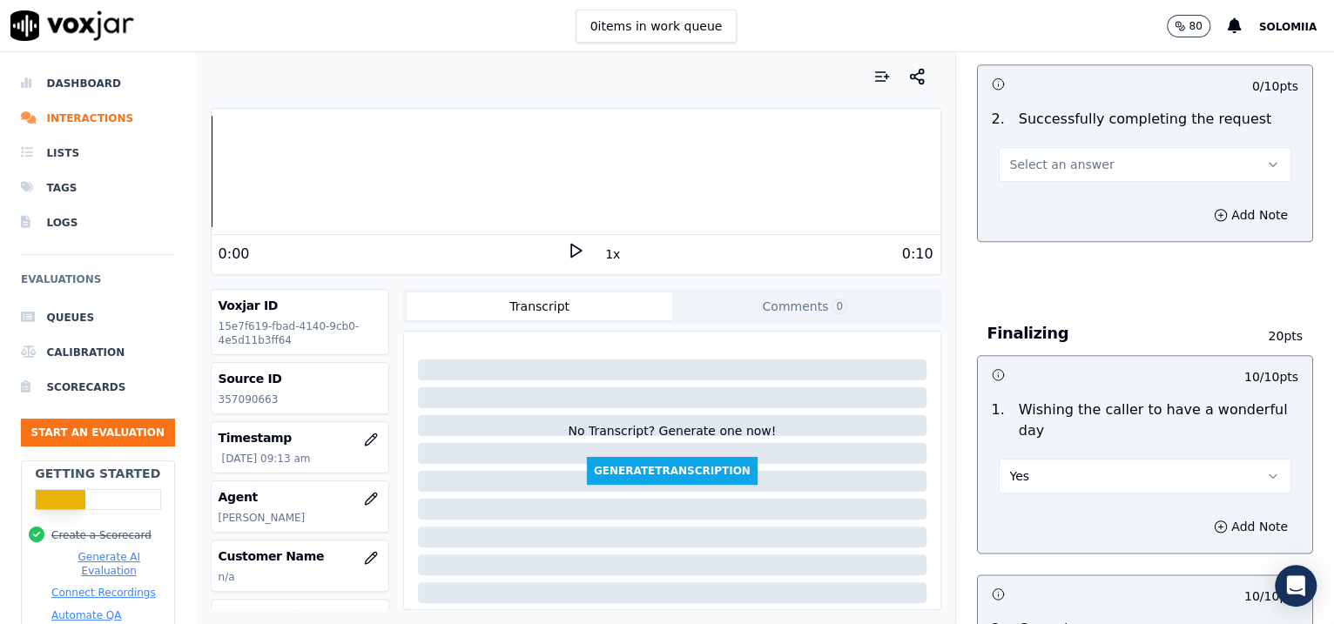
scroll to position [955, 0]
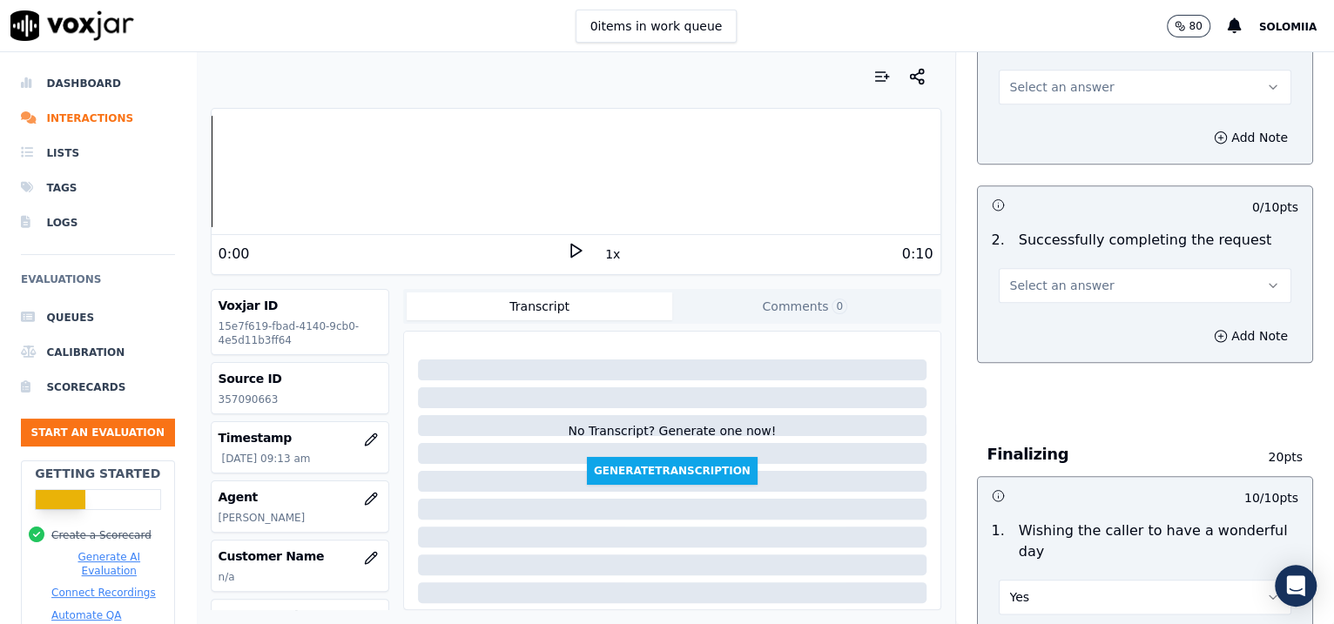
click at [1109, 279] on button "Select an answer" at bounding box center [1145, 285] width 293 height 35
click at [1066, 320] on div "Yes" at bounding box center [1108, 322] width 257 height 28
click at [1090, 94] on button "Select an answer" at bounding box center [1145, 87] width 293 height 35
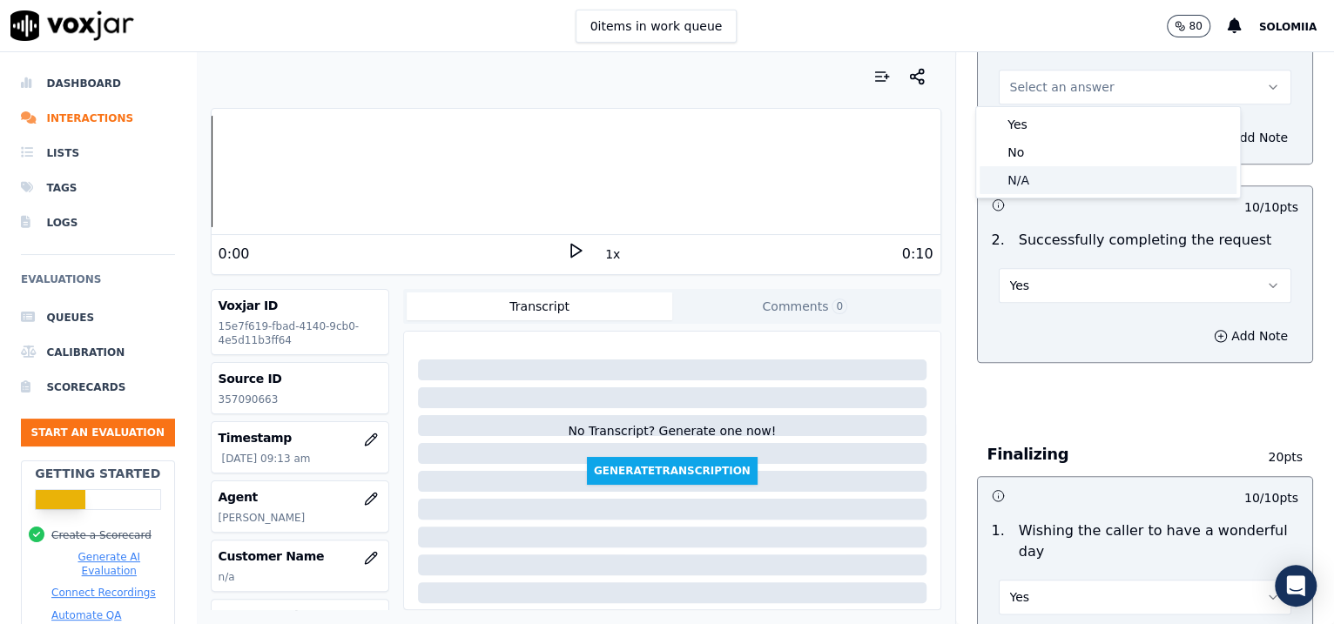
click at [1104, 173] on div "N/A" at bounding box center [1108, 180] width 257 height 28
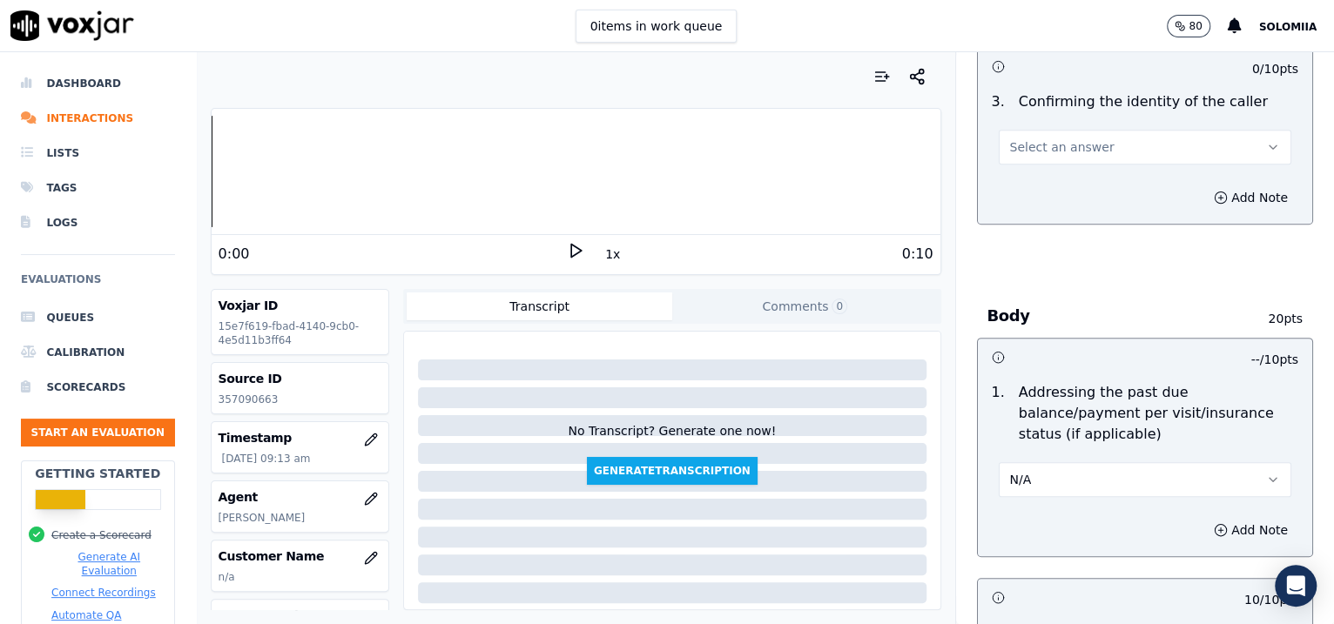
scroll to position [537, 0]
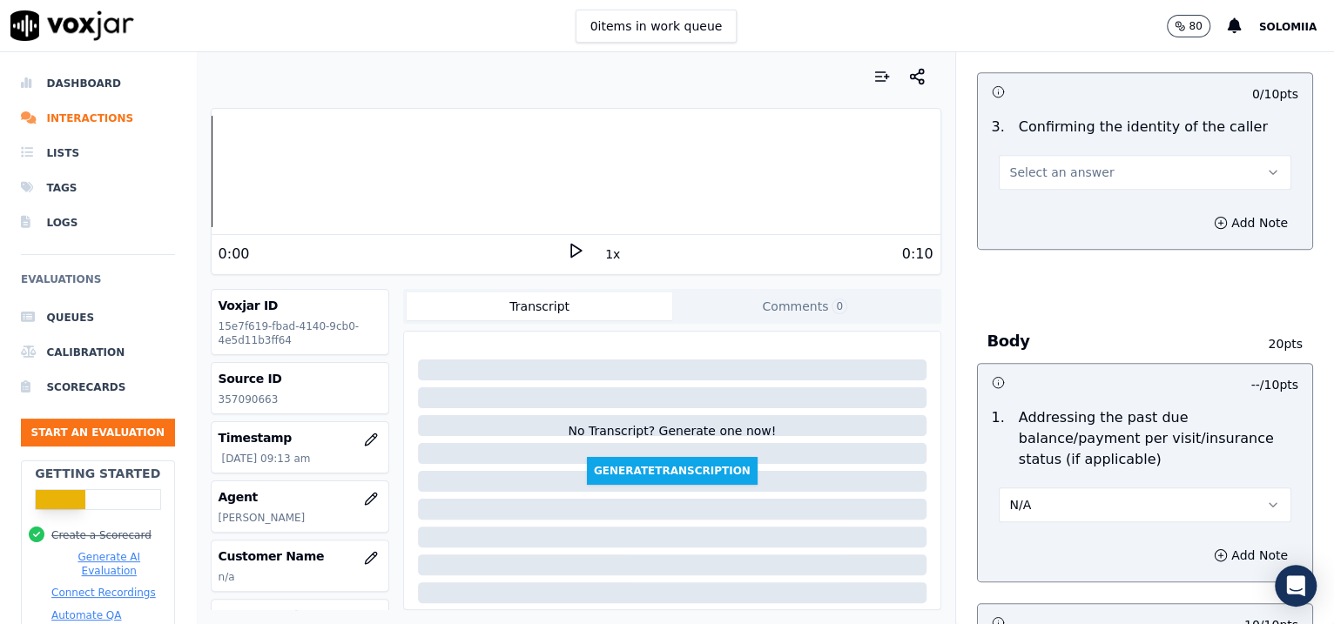
click at [1151, 179] on button "Select an answer" at bounding box center [1145, 172] width 293 height 35
click at [1100, 238] on div "No" at bounding box center [1108, 238] width 257 height 28
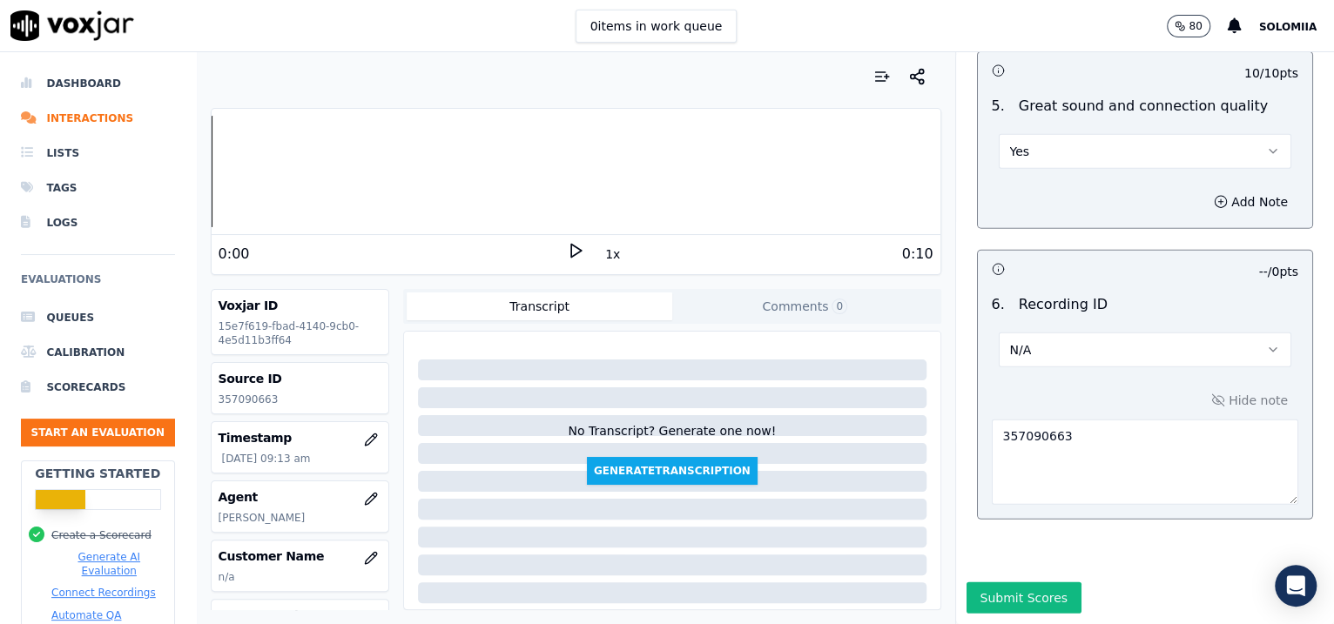
click at [990, 583] on div "Submit Scores" at bounding box center [1145, 604] width 379 height 42
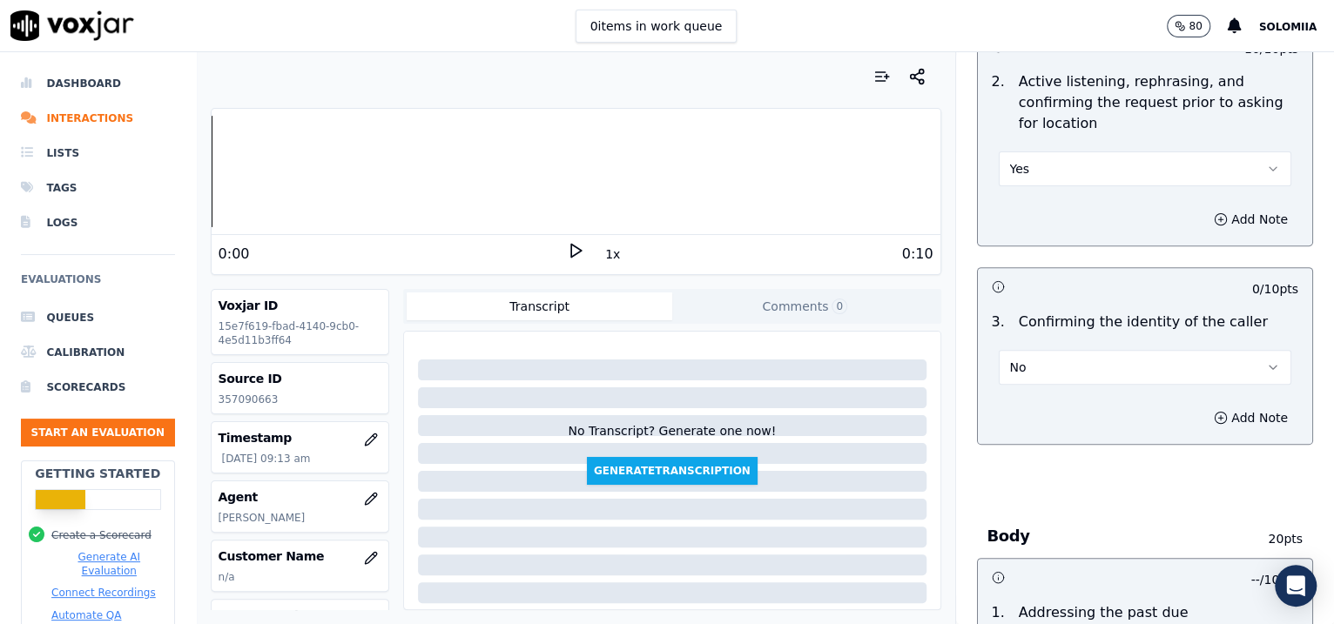
scroll to position [413, 0]
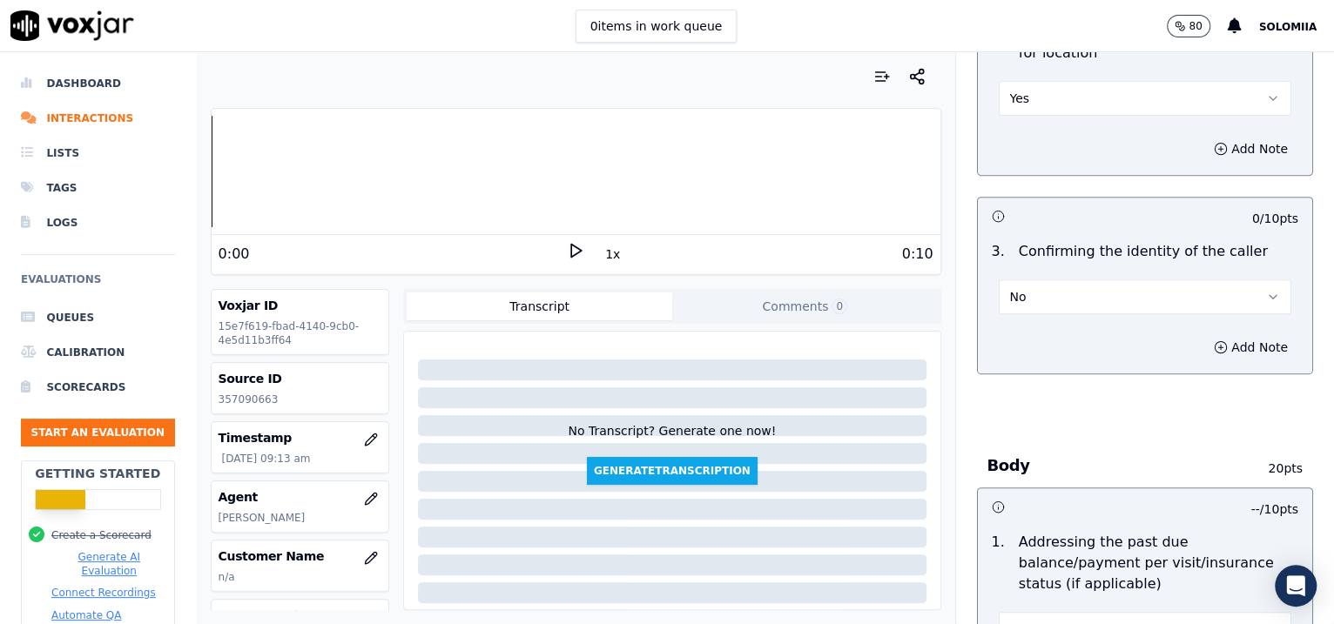
click at [1000, 308] on button "No" at bounding box center [1145, 297] width 293 height 35
click at [1041, 342] on div "Yes" at bounding box center [1108, 335] width 257 height 28
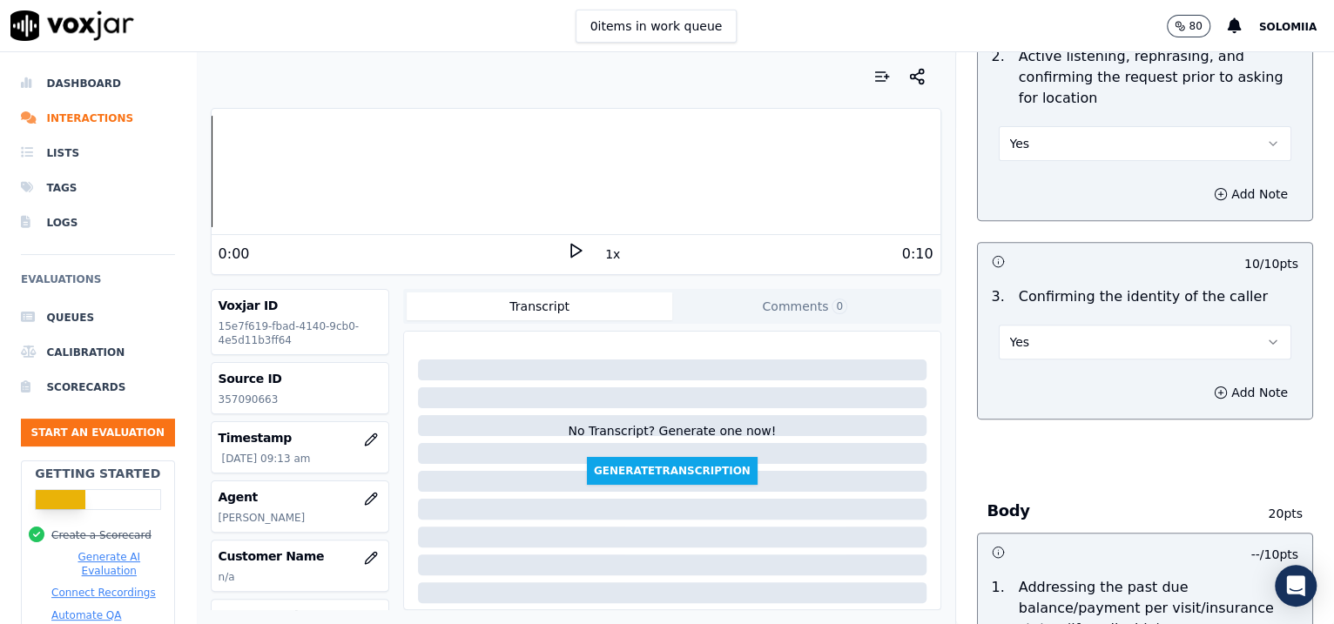
scroll to position [417, 0]
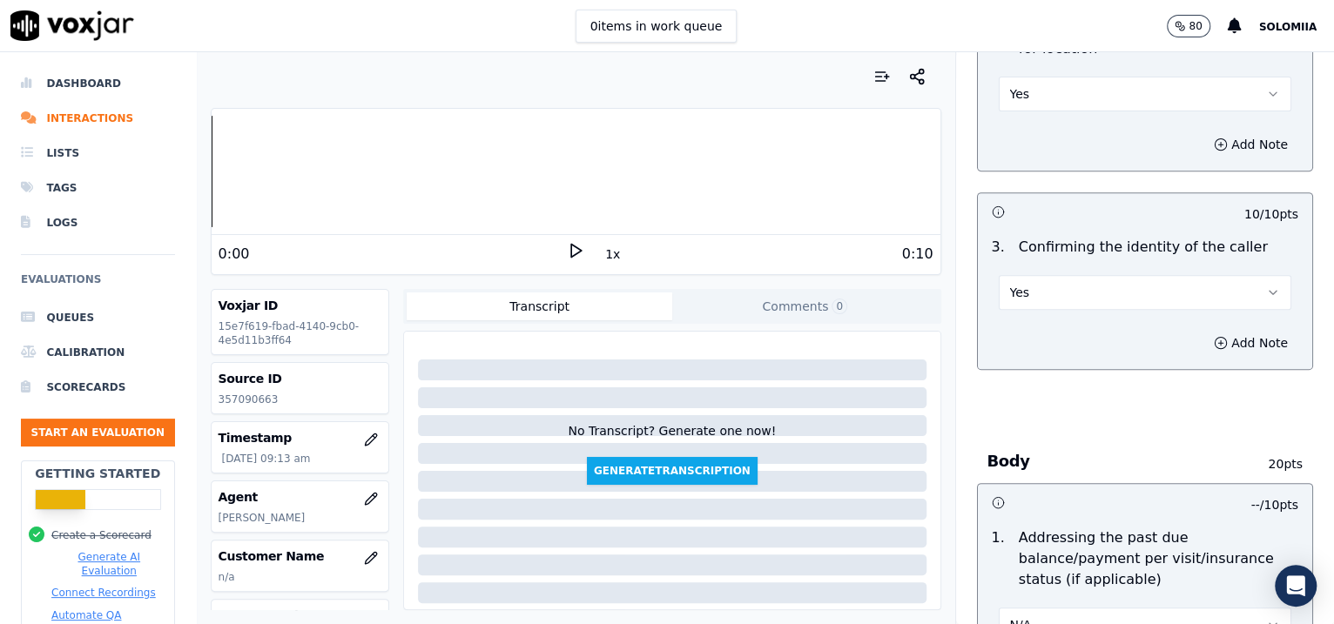
click at [1031, 297] on button "Yes" at bounding box center [1145, 292] width 293 height 35
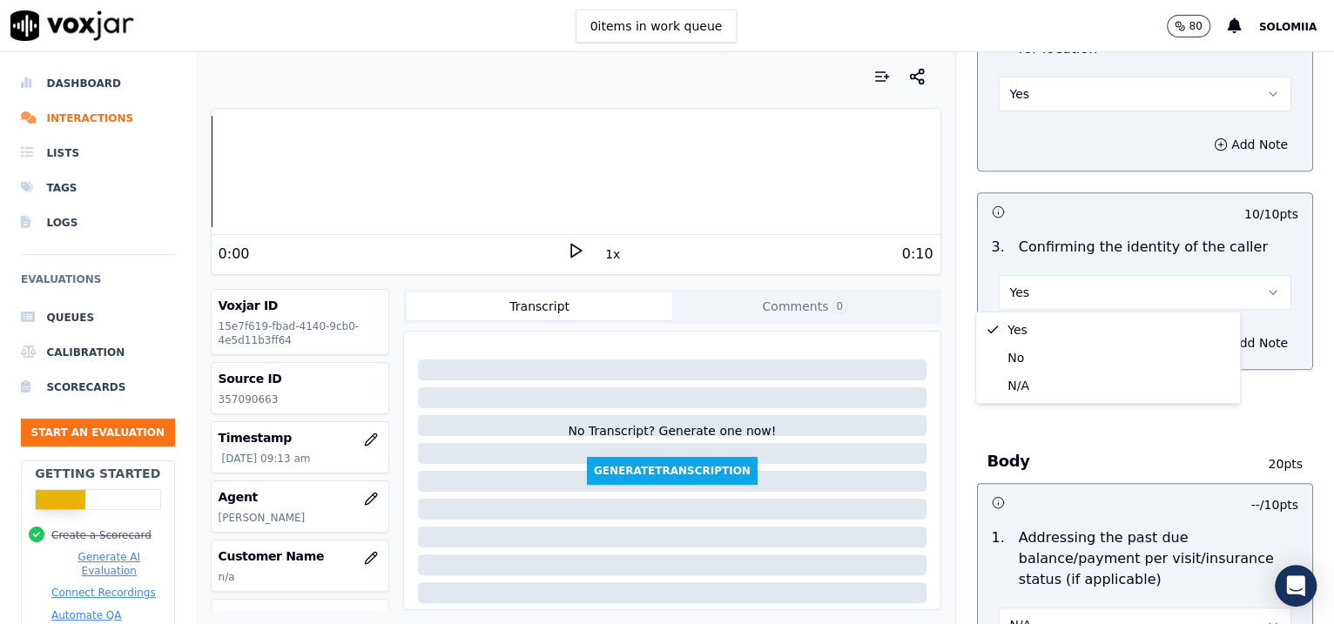
click at [1283, 144] on div "Inbound Existing Patient Scorecard Opening 30 pts 10 / 10 pts 1 . Proper greeti…" at bounding box center [1145, 338] width 379 height 572
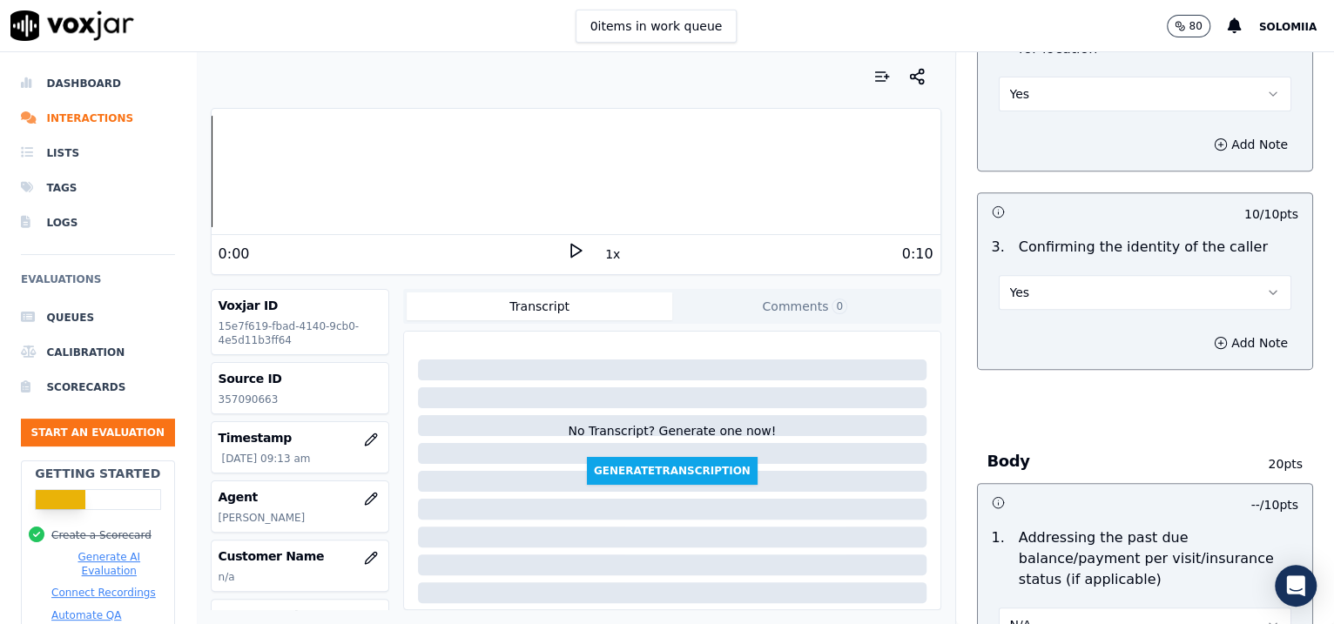
click at [1034, 297] on button "Yes" at bounding box center [1145, 292] width 293 height 35
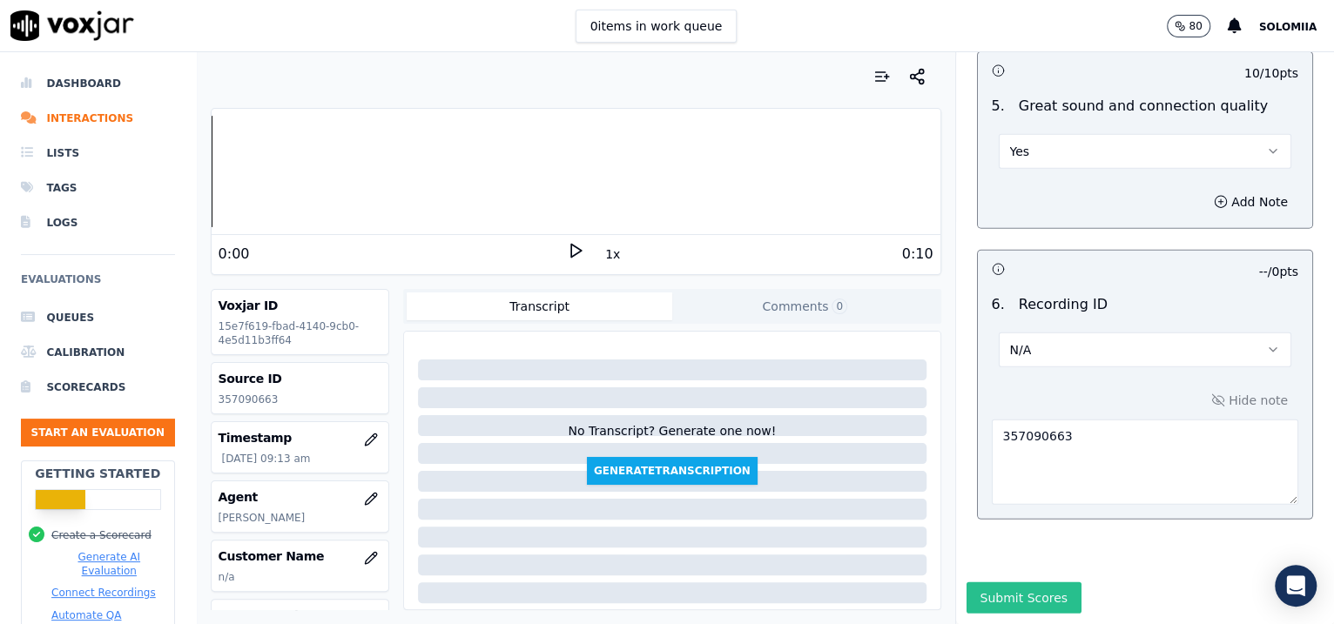
click at [981, 583] on button "Submit Scores" at bounding box center [1025, 598] width 116 height 31
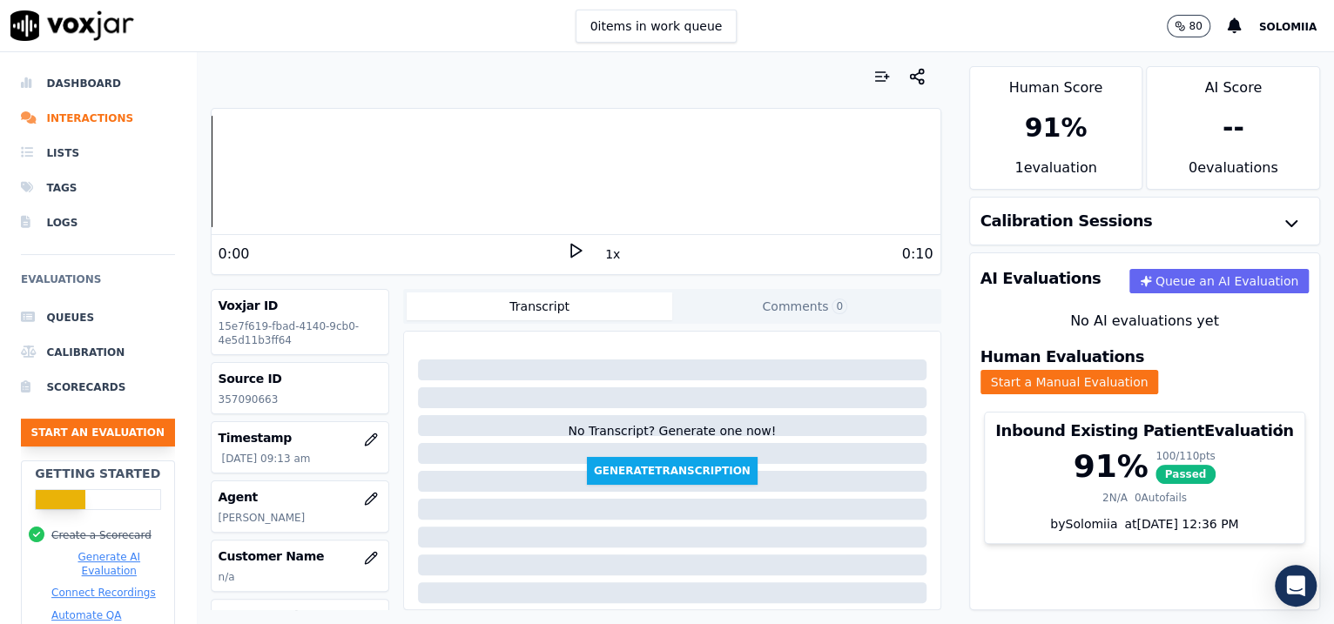
click at [105, 431] on button "Start an Evaluation" at bounding box center [98, 433] width 154 height 28
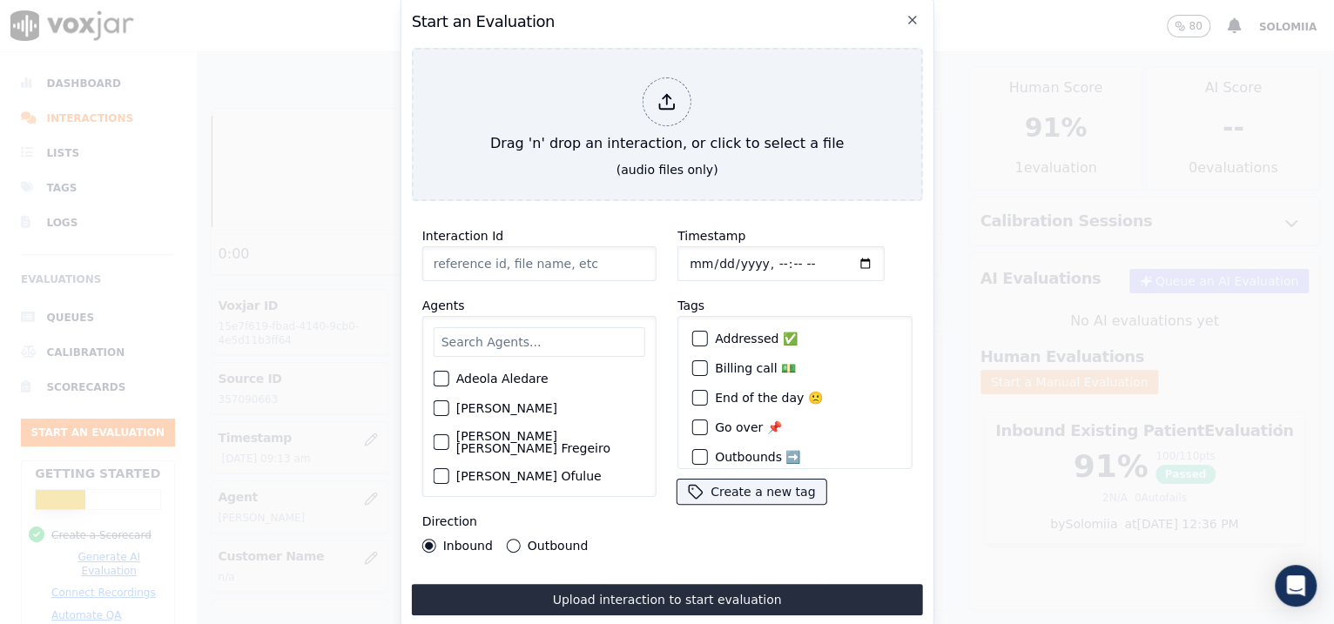
click at [507, 248] on input "Interaction Id" at bounding box center [539, 263] width 234 height 35
click at [543, 259] on input "Interaction Id" at bounding box center [539, 263] width 234 height 35
paste input "357092118"
type input "357092118"
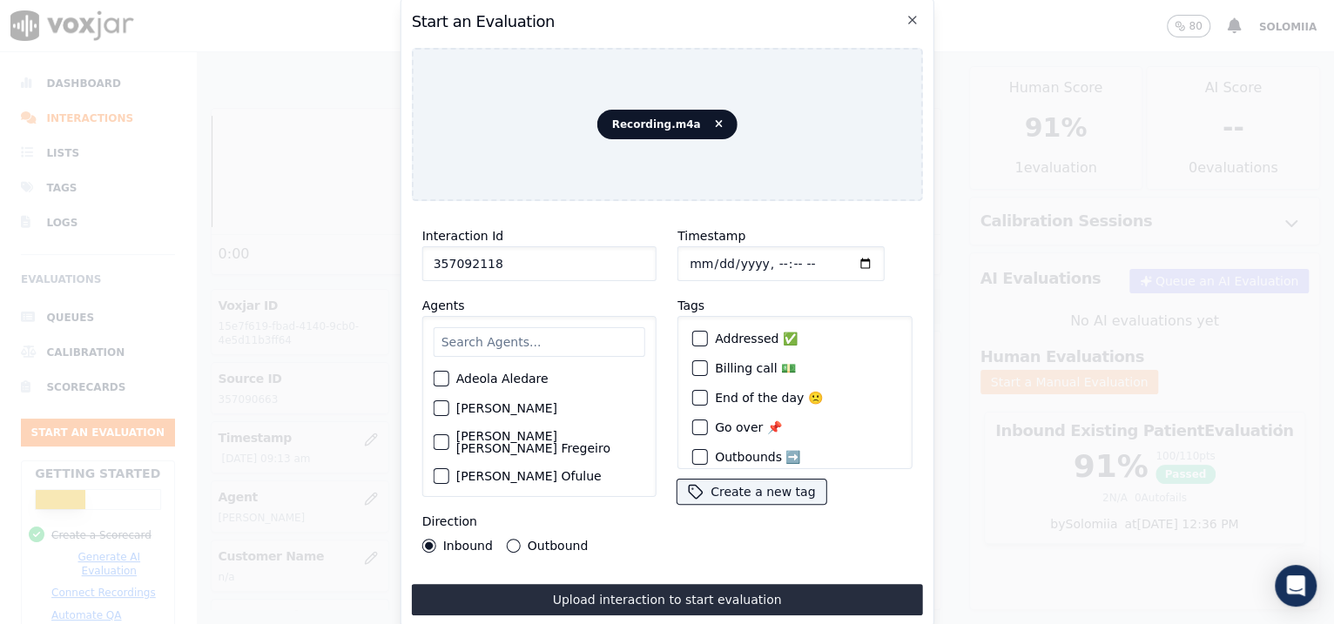
click at [699, 258] on input "Timestamp" at bounding box center [780, 263] width 207 height 35
type input "2025-08-20T09:24"
click at [515, 340] on input "text" at bounding box center [540, 342] width 212 height 30
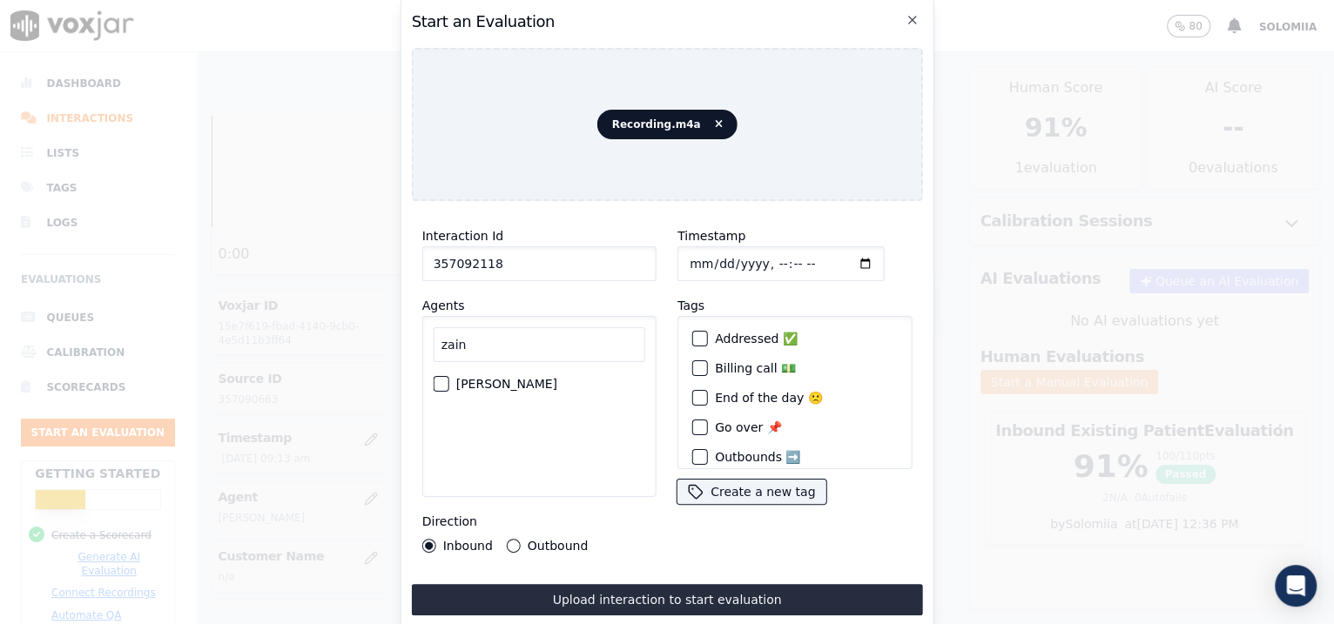
type input "zain"
click at [482, 378] on label "[PERSON_NAME]" at bounding box center [506, 384] width 101 height 12
click at [449, 376] on button "[PERSON_NAME]" at bounding box center [442, 384] width 16 height 16
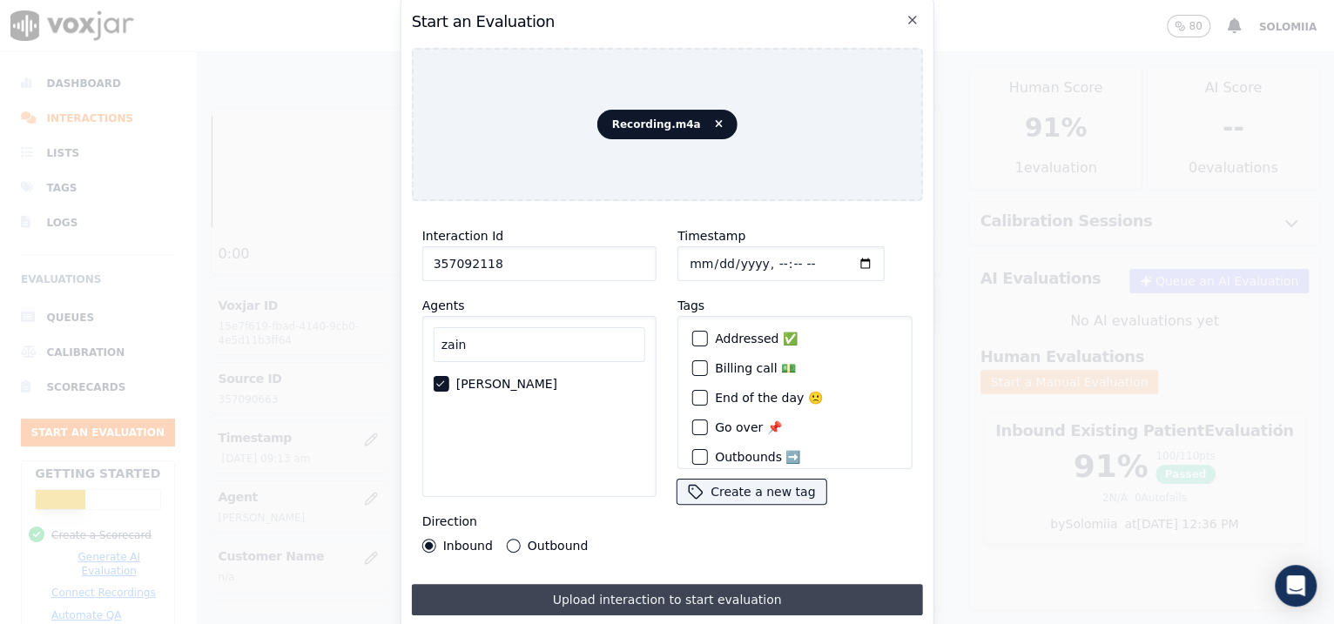
click at [711, 592] on button "Upload interaction to start evaluation" at bounding box center [667, 599] width 511 height 31
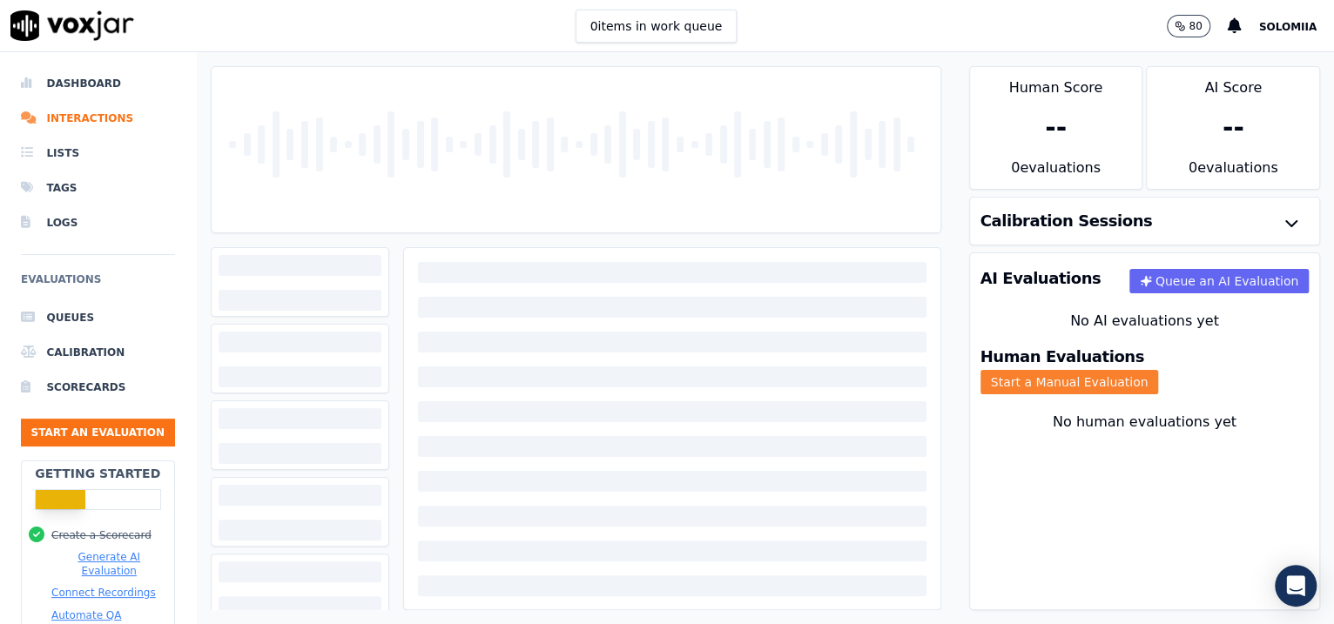
click at [1159, 370] on button "Start a Manual Evaluation" at bounding box center [1070, 382] width 179 height 24
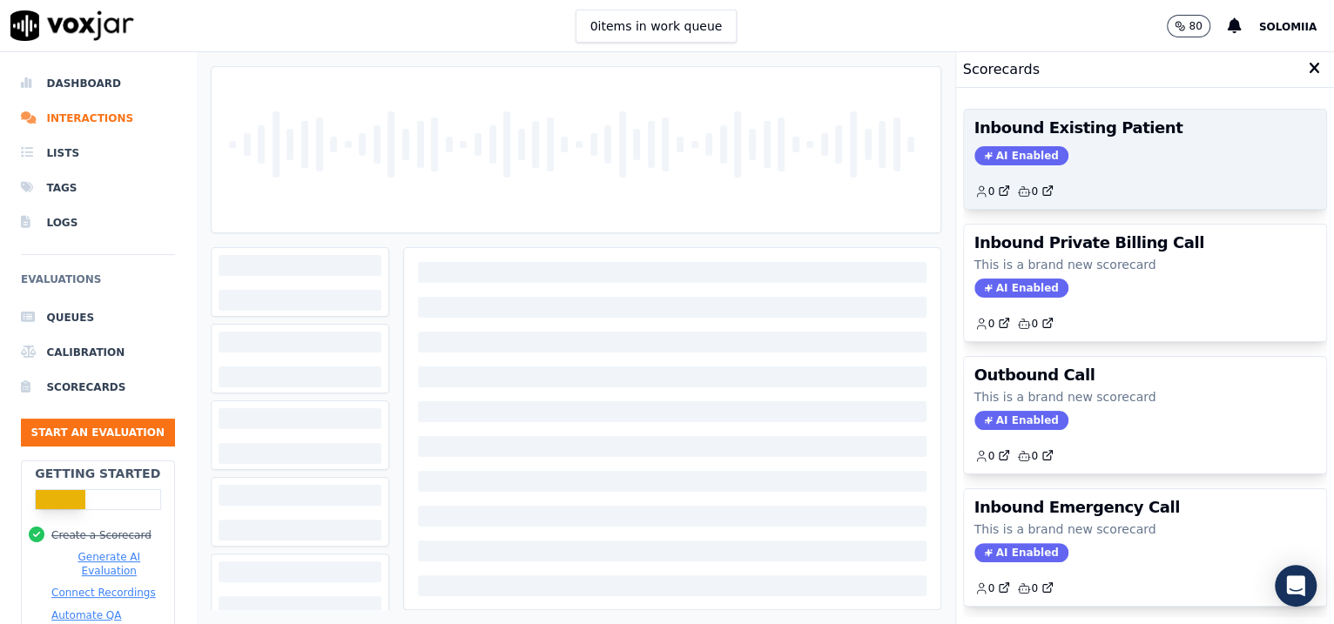
click at [1125, 176] on div "0 0" at bounding box center [1145, 185] width 342 height 28
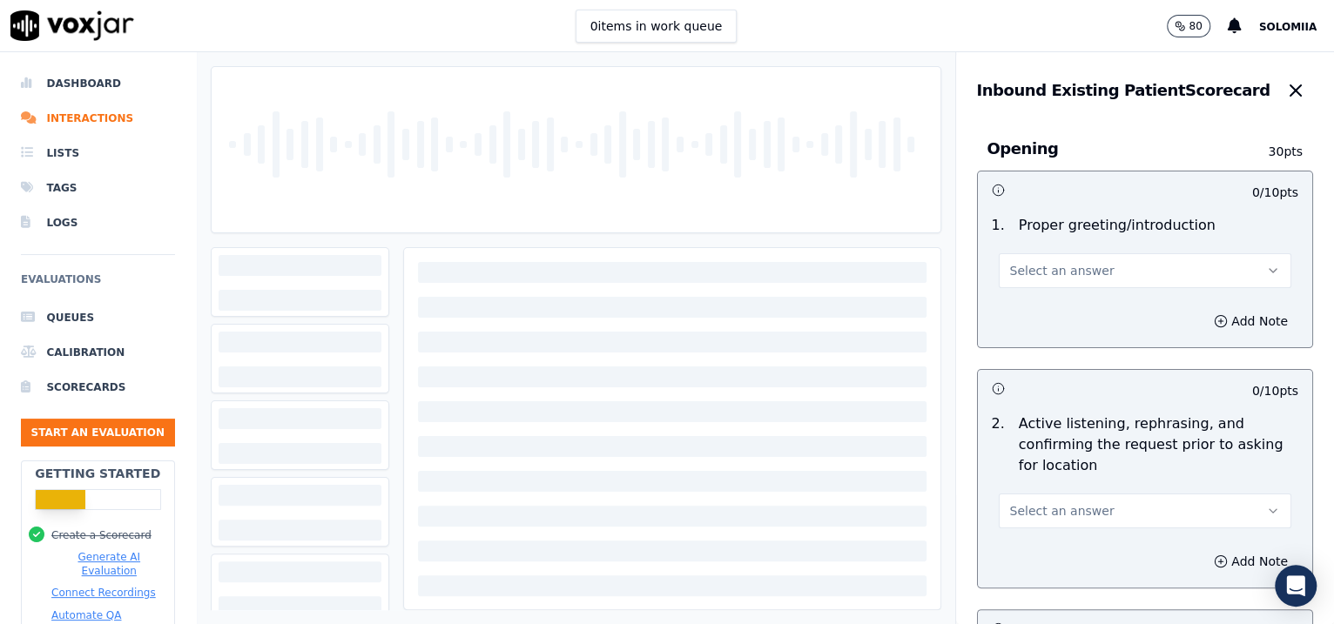
click at [1081, 270] on button "Select an answer" at bounding box center [1145, 270] width 293 height 35
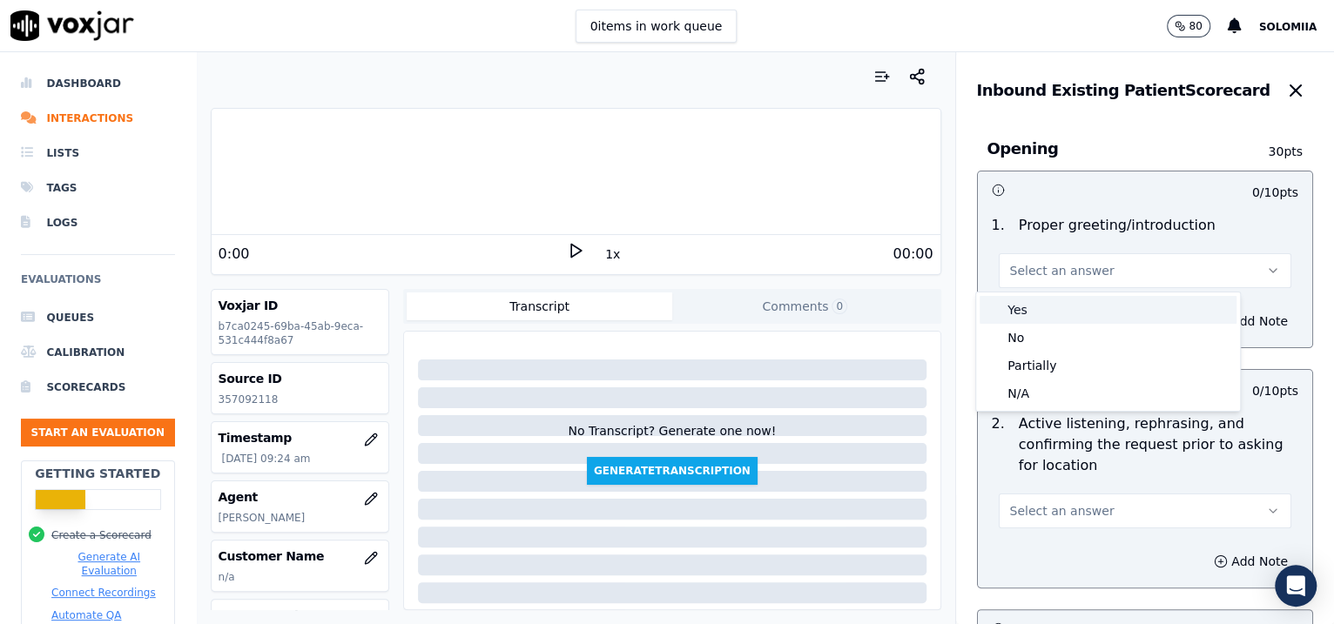
click at [1083, 298] on div "Yes" at bounding box center [1108, 310] width 257 height 28
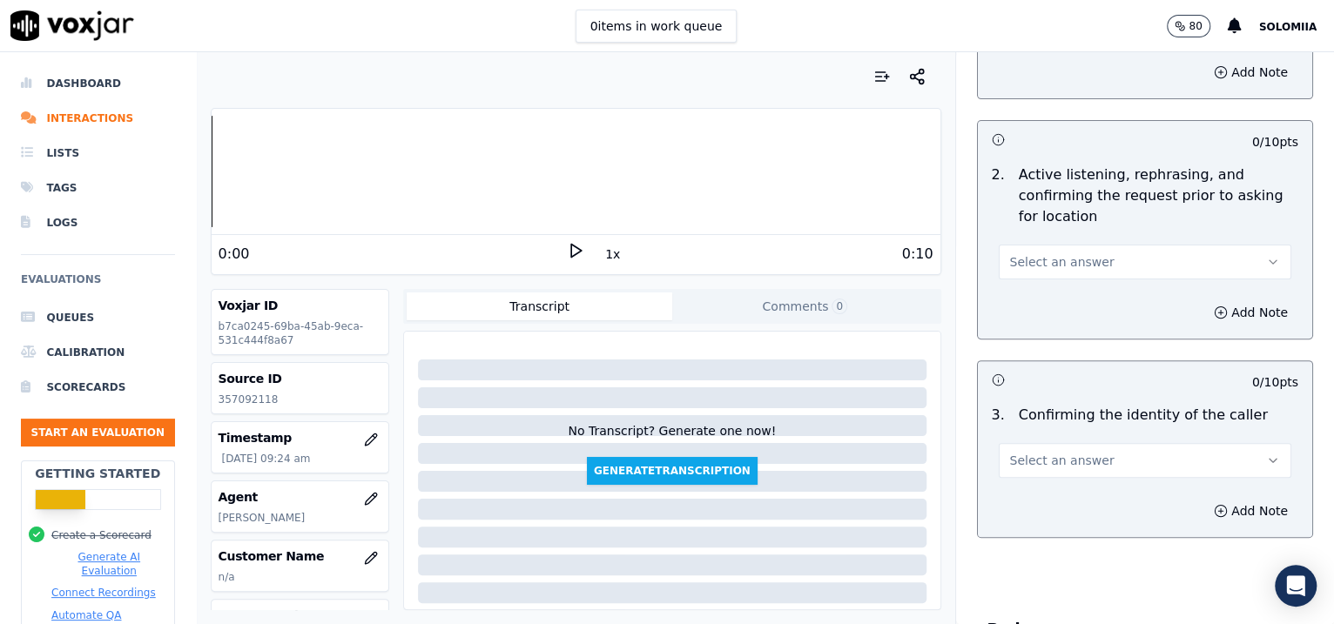
scroll to position [264, 0]
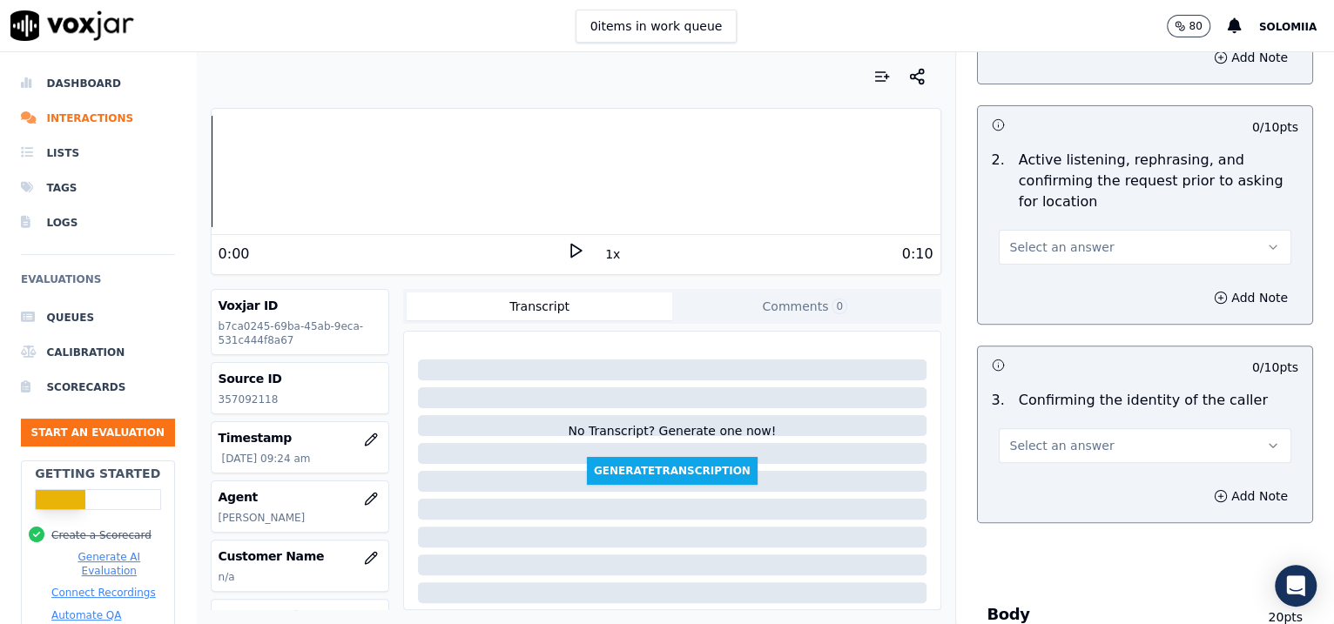
click at [1079, 257] on button "Select an answer" at bounding box center [1145, 247] width 293 height 35
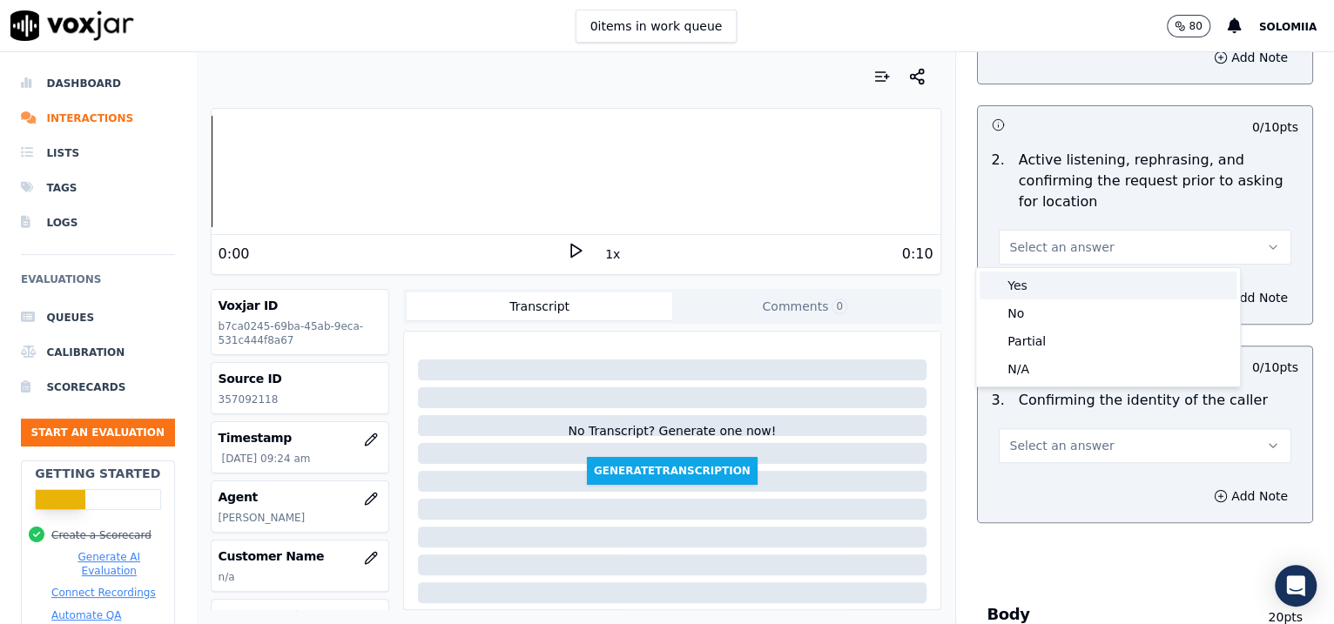
click at [1079, 273] on div "Yes" at bounding box center [1108, 286] width 257 height 28
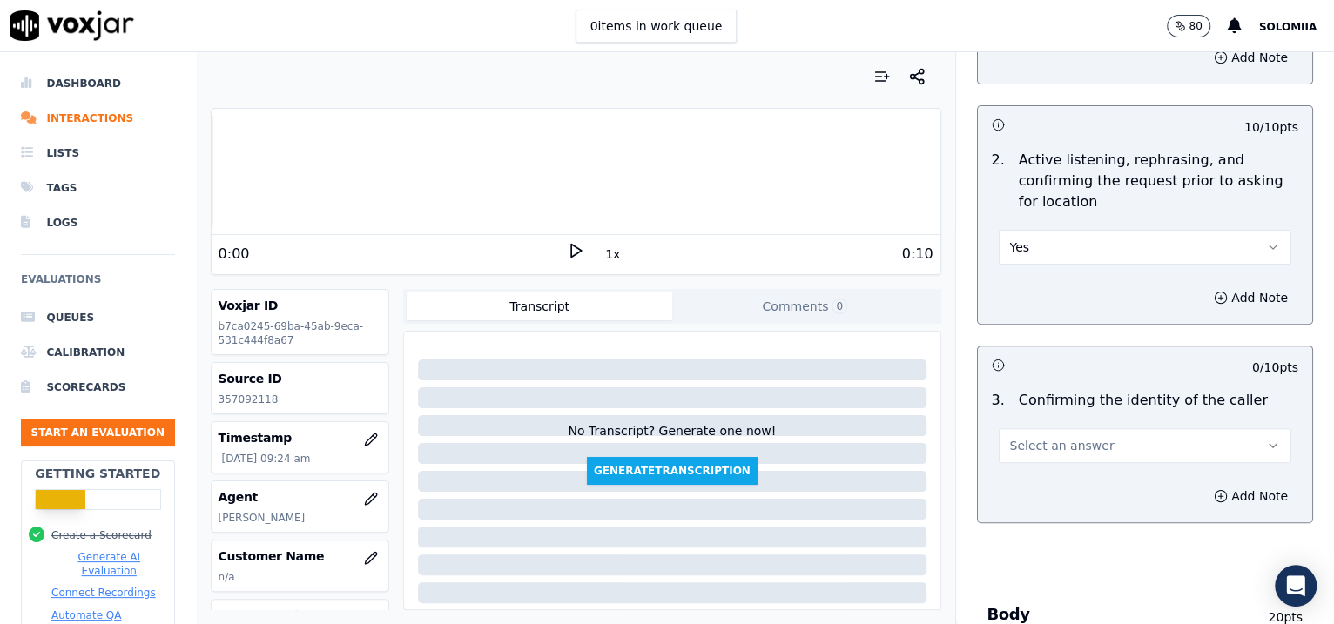
click at [1036, 448] on span "Select an answer" at bounding box center [1062, 445] width 104 height 17
click at [1077, 481] on div "Yes" at bounding box center [1108, 483] width 257 height 28
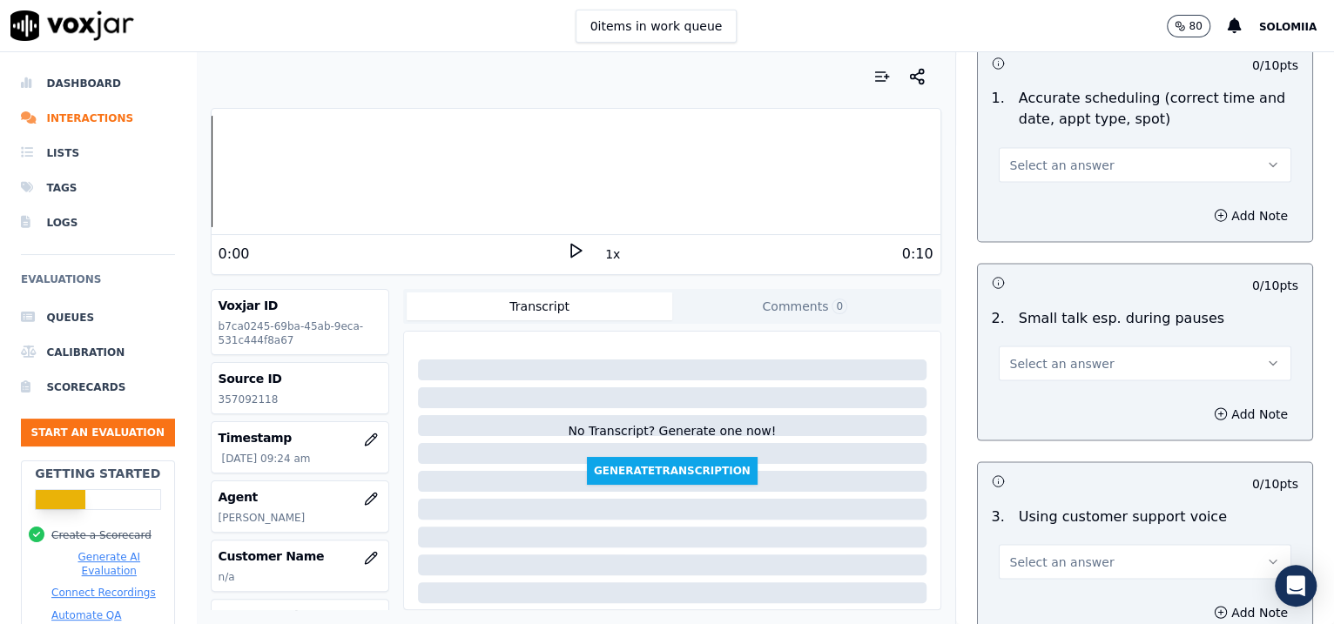
scroll to position [2658, 0]
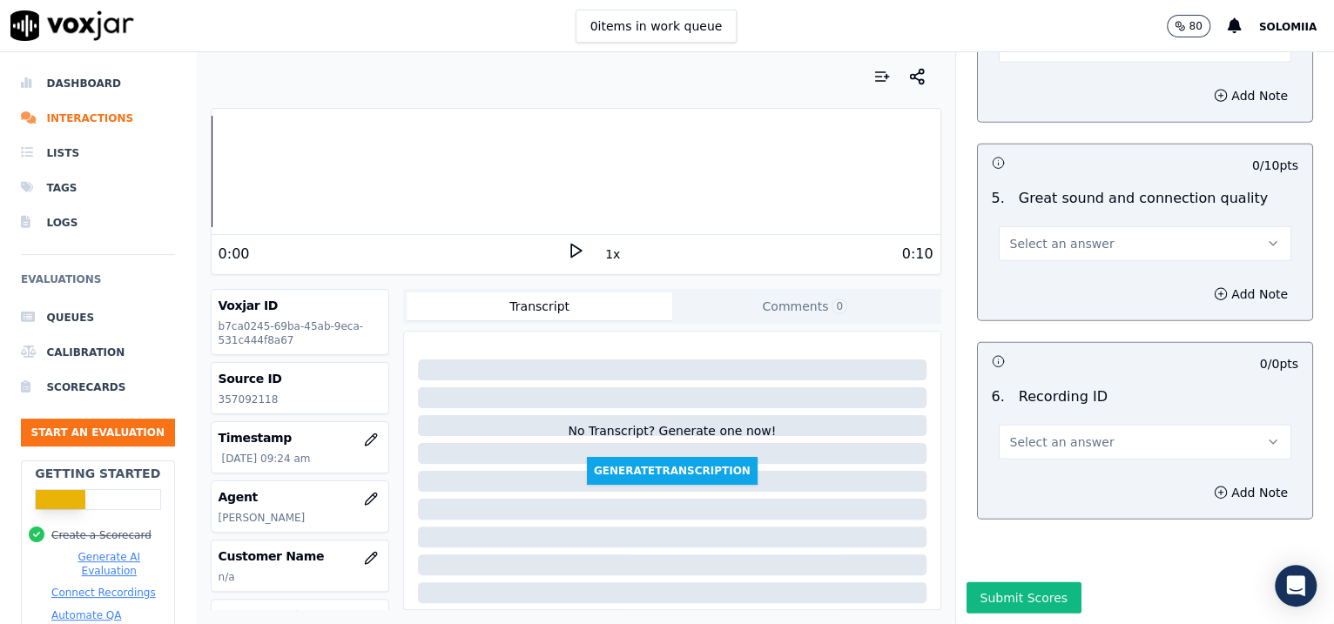
click at [1049, 434] on span "Select an answer" at bounding box center [1062, 442] width 104 height 17
click at [1074, 431] on div "N/A" at bounding box center [1108, 442] width 257 height 28
drag, startPoint x: 1228, startPoint y: 427, endPoint x: 1203, endPoint y: 436, distance: 26.2
click at [1203, 467] on div "Add Note" at bounding box center [1145, 493] width 335 height 52
click at [1203, 481] on button "Add Note" at bounding box center [1250, 493] width 95 height 24
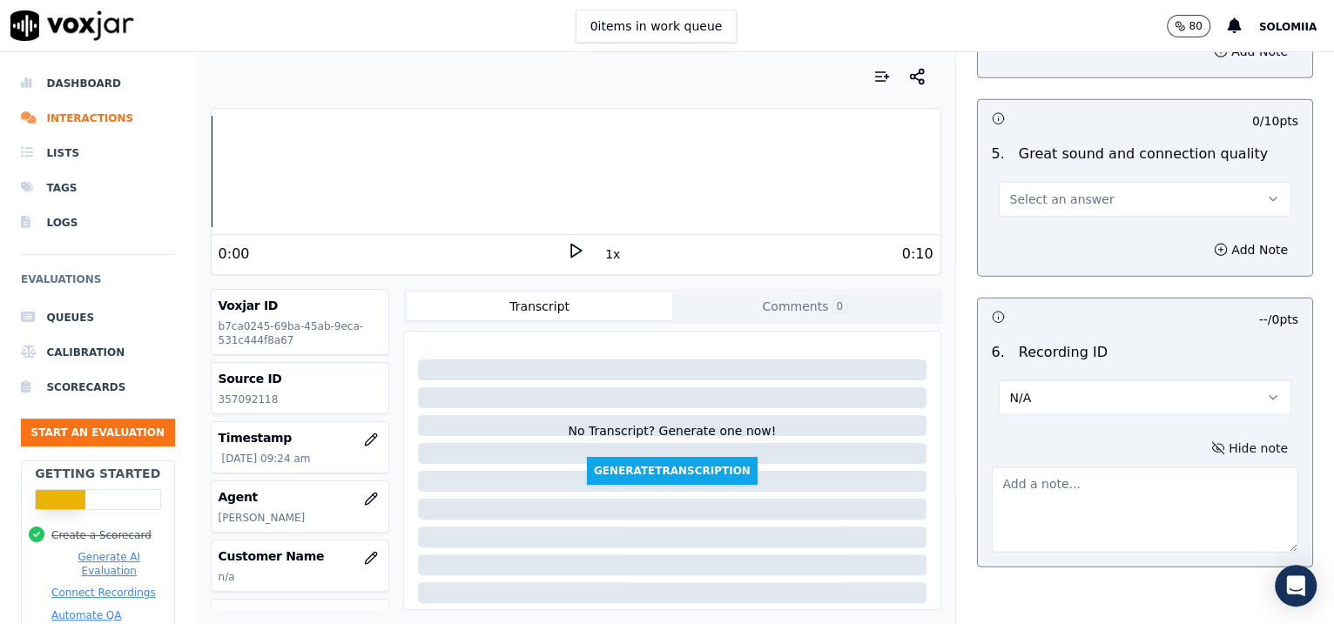
click at [1117, 470] on textarea at bounding box center [1145, 510] width 307 height 85
paste textarea "357092118"
type textarea "357092118"
click at [1062, 196] on span "Select an answer" at bounding box center [1062, 199] width 104 height 17
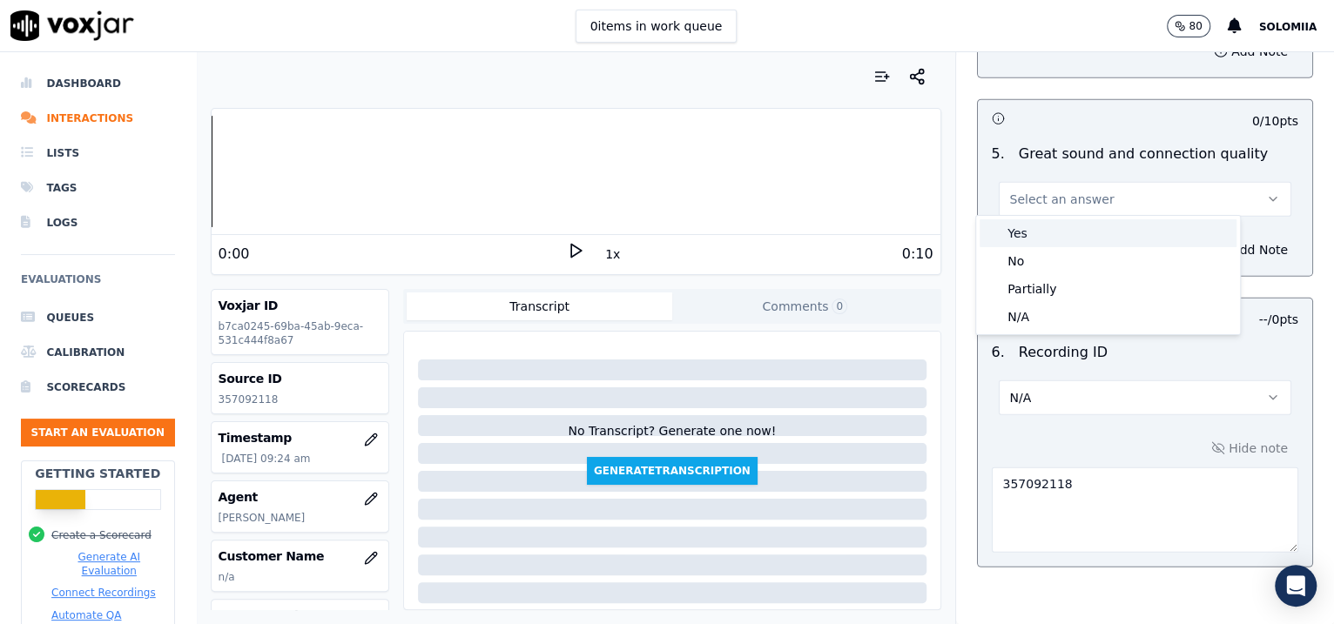
click at [1118, 245] on div "Yes" at bounding box center [1108, 233] width 257 height 28
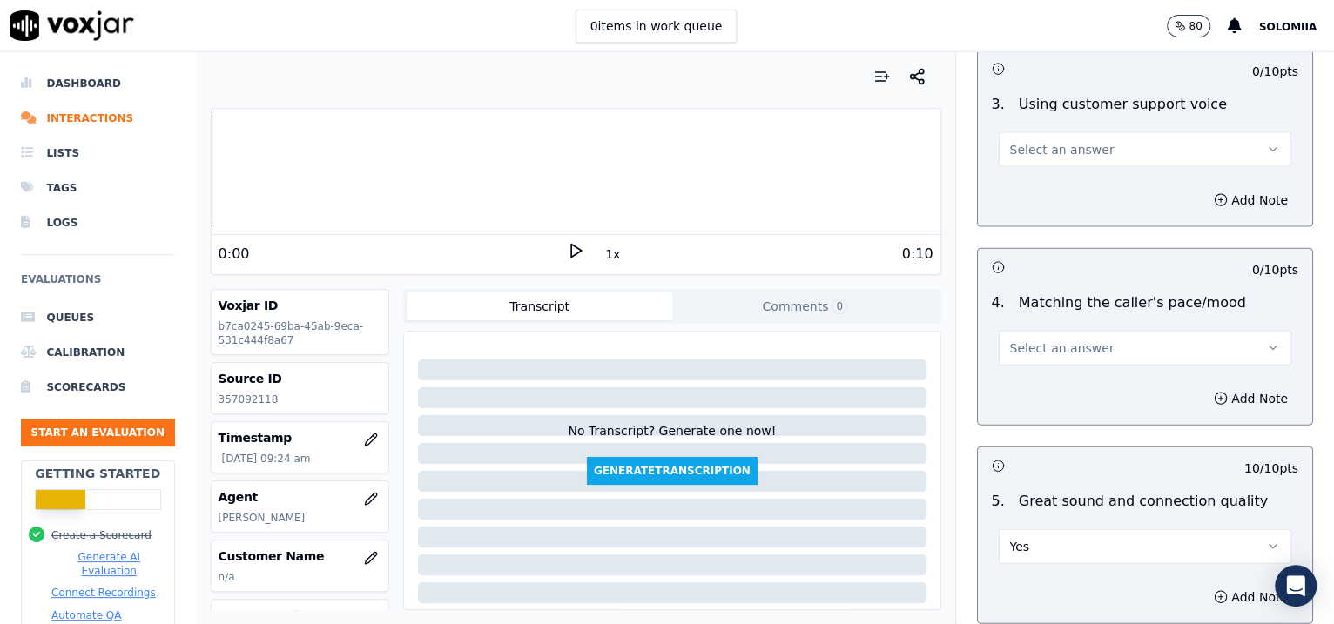
scroll to position [2300, 0]
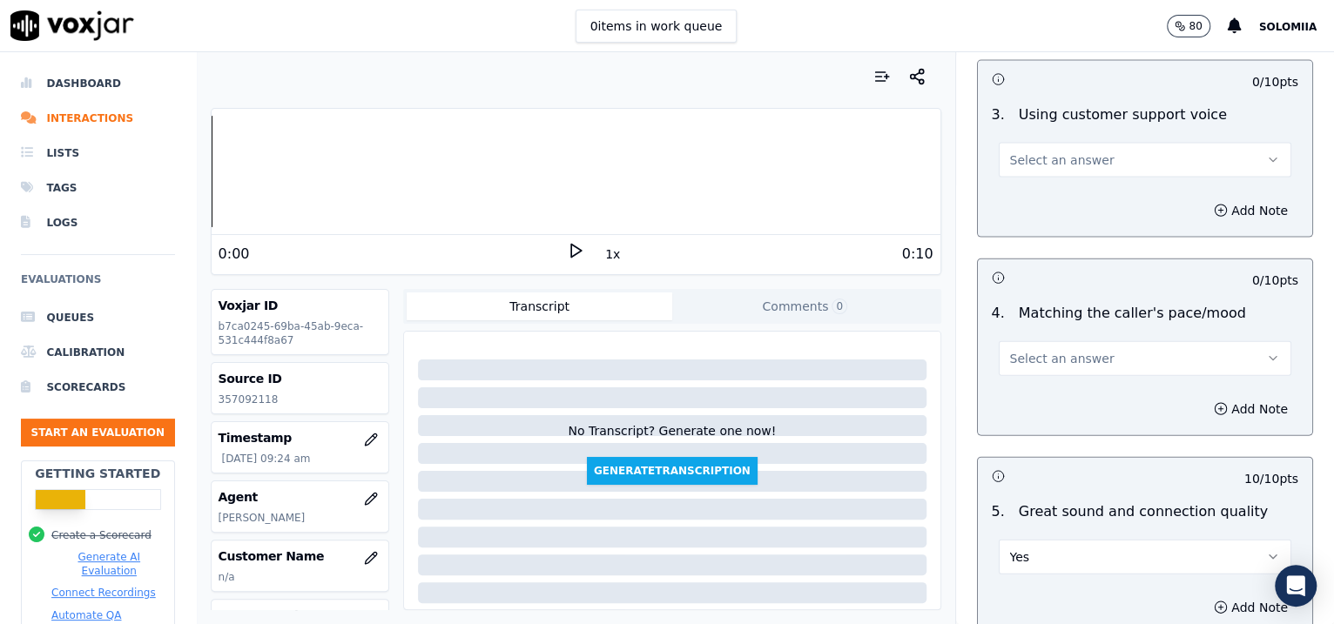
click at [1011, 354] on span "Select an answer" at bounding box center [1062, 358] width 104 height 17
click at [1077, 389] on div "Yes" at bounding box center [1108, 394] width 257 height 28
click at [1025, 152] on span "Select an answer" at bounding box center [1062, 160] width 104 height 17
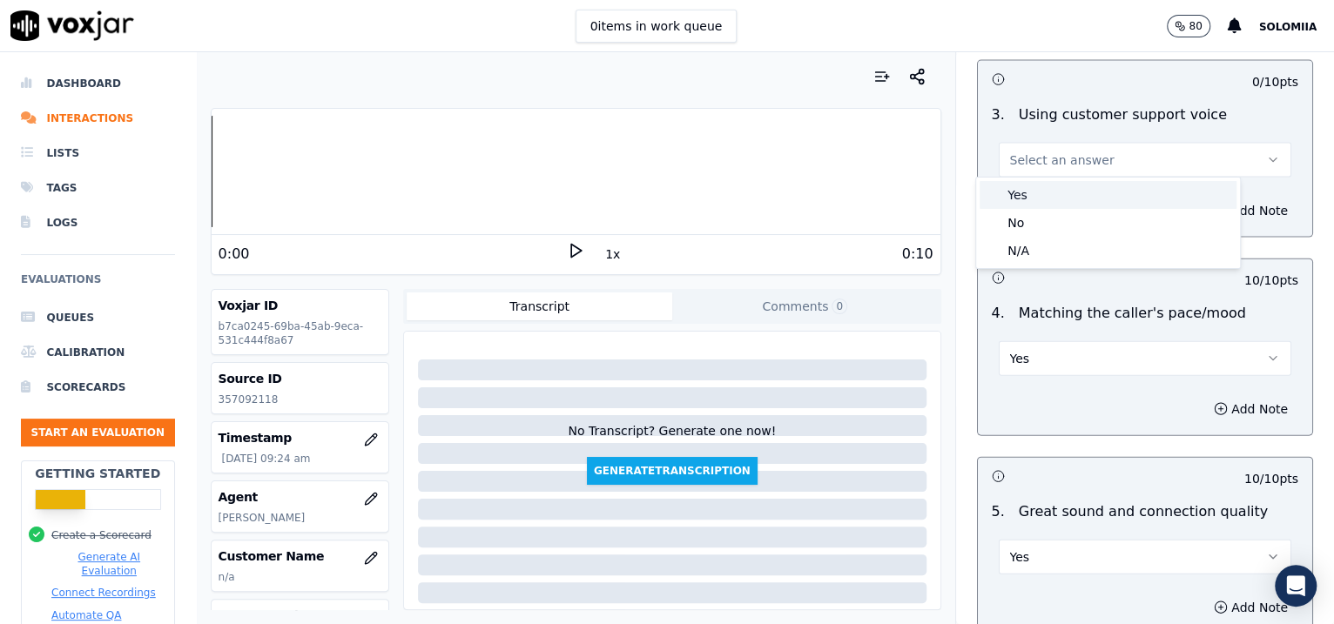
click at [1113, 187] on div "Yes" at bounding box center [1108, 195] width 257 height 28
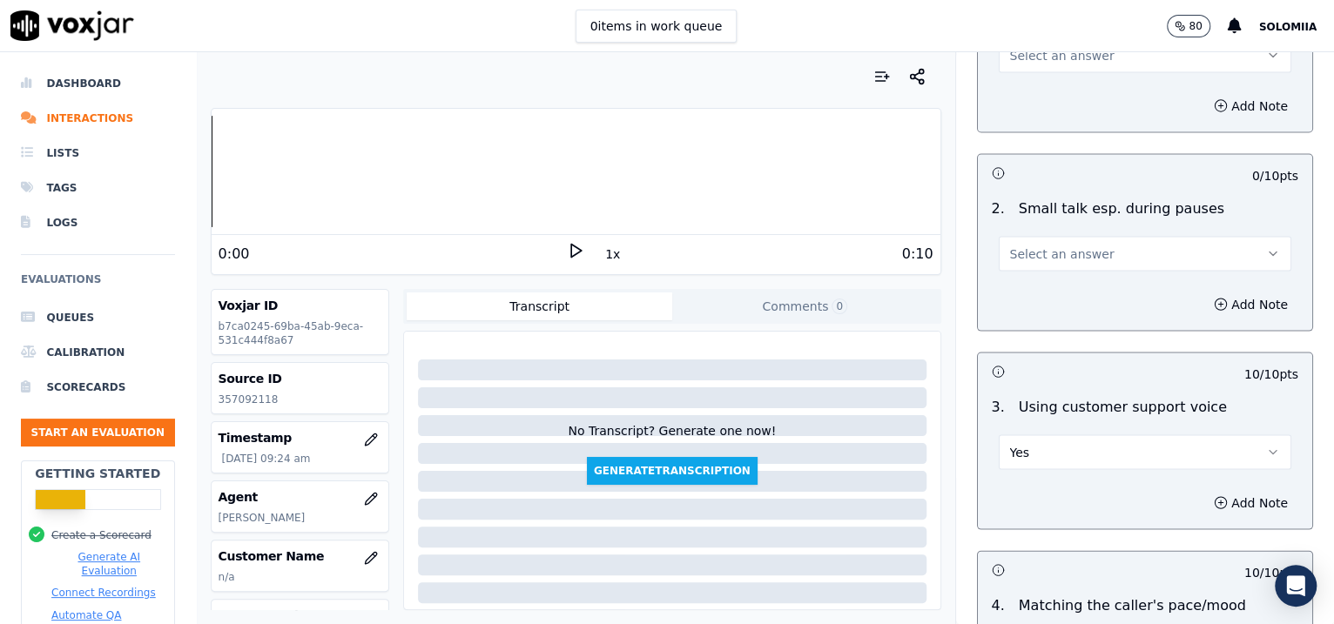
scroll to position [1988, 0]
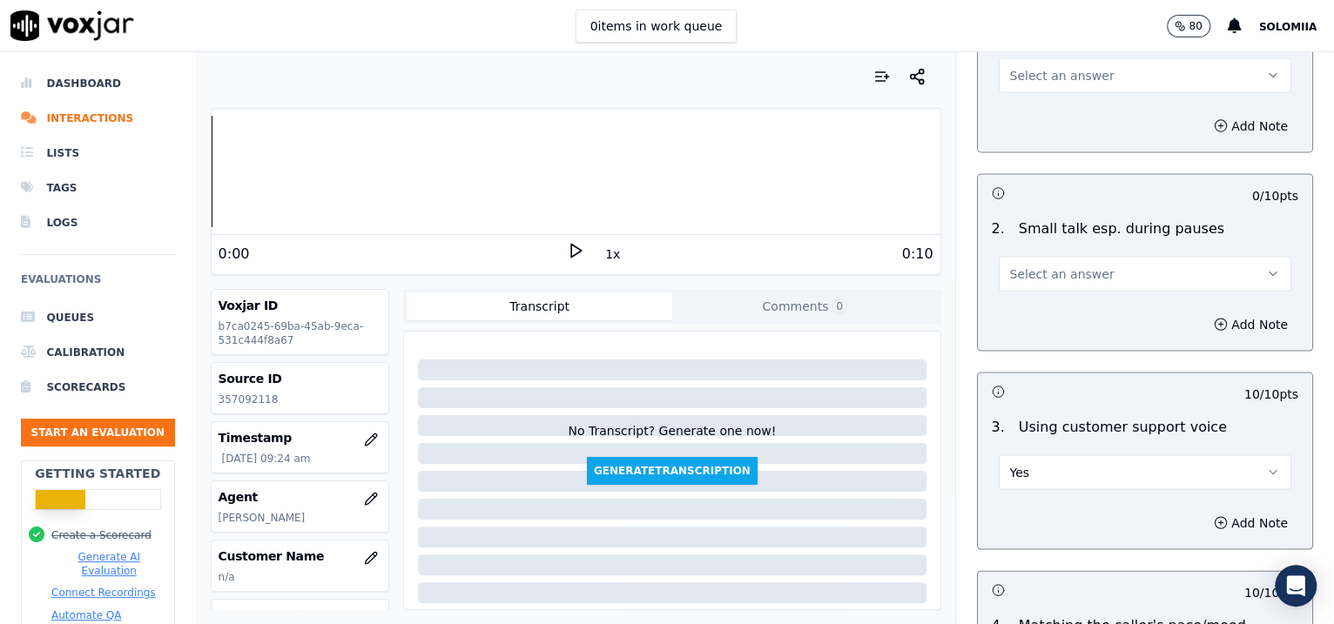
click at [1086, 269] on button "Select an answer" at bounding box center [1145, 273] width 293 height 35
click at [1087, 323] on div "No" at bounding box center [1108, 337] width 257 height 28
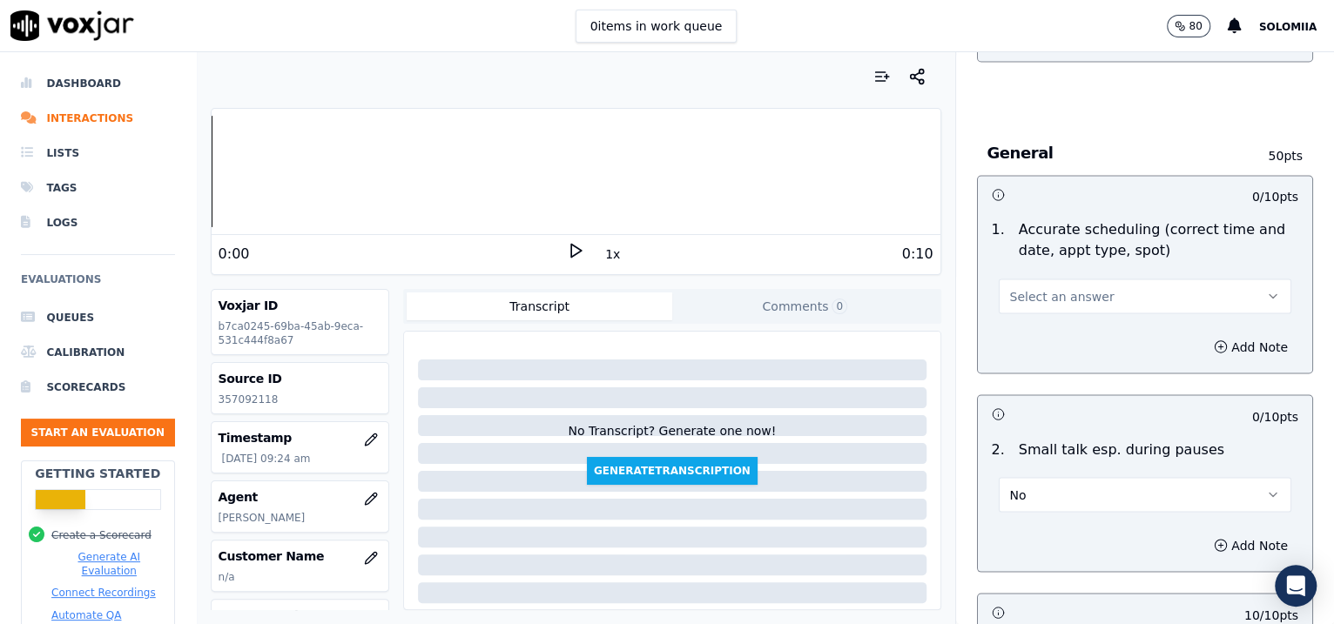
scroll to position [1706, 0]
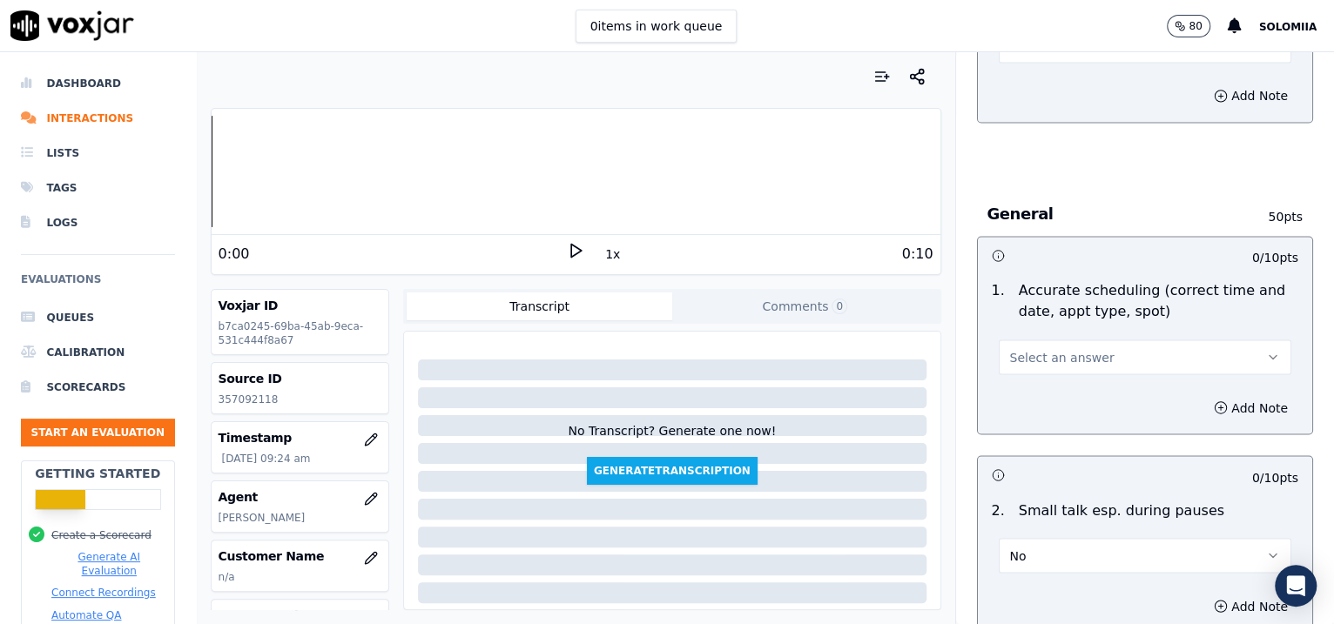
drag, startPoint x: 1081, startPoint y: 340, endPoint x: 1116, endPoint y: 385, distance: 57.0
click at [1116, 385] on div "0 / 10 pts 1 . Accurate scheduling (correct time and date, appt type, spot) Sel…" at bounding box center [1145, 335] width 337 height 199
click at [1116, 385] on div "Add Note" at bounding box center [1145, 407] width 335 height 52
click at [1078, 369] on button "Select an answer" at bounding box center [1145, 357] width 293 height 35
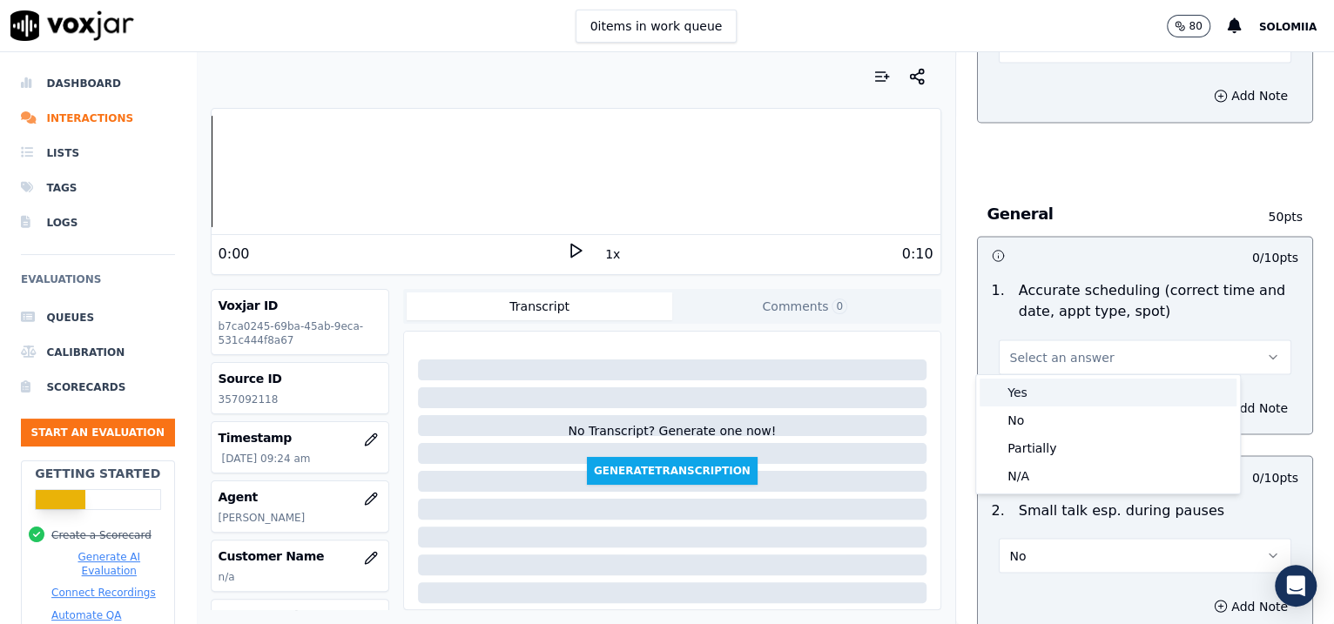
click at [1095, 383] on div "Yes" at bounding box center [1108, 393] width 257 height 28
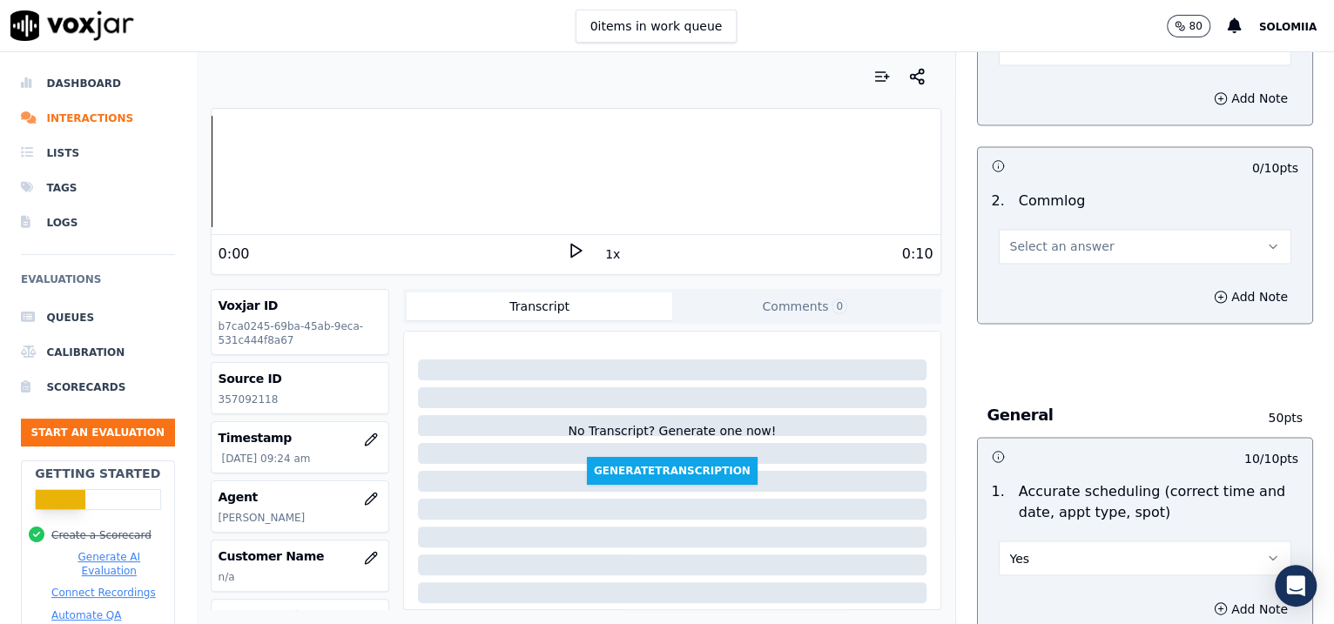
scroll to position [1479, 0]
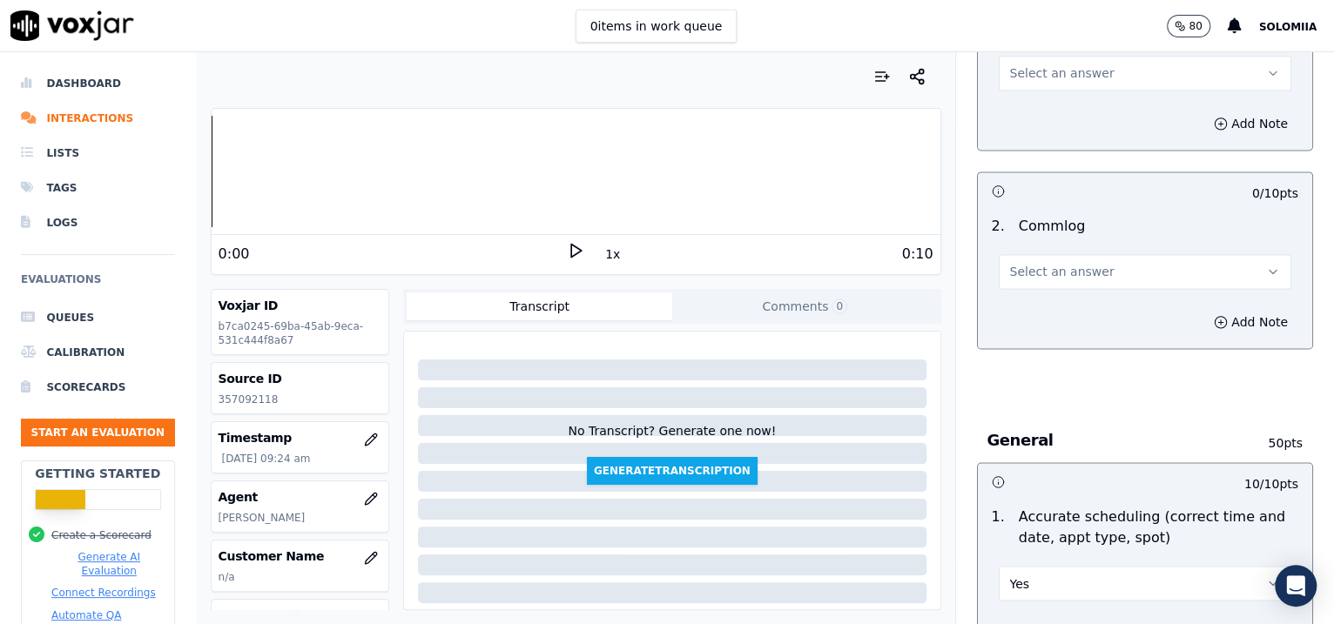
click at [1068, 263] on span "Select an answer" at bounding box center [1062, 271] width 104 height 17
click at [1124, 294] on div "Yes" at bounding box center [1108, 308] width 257 height 28
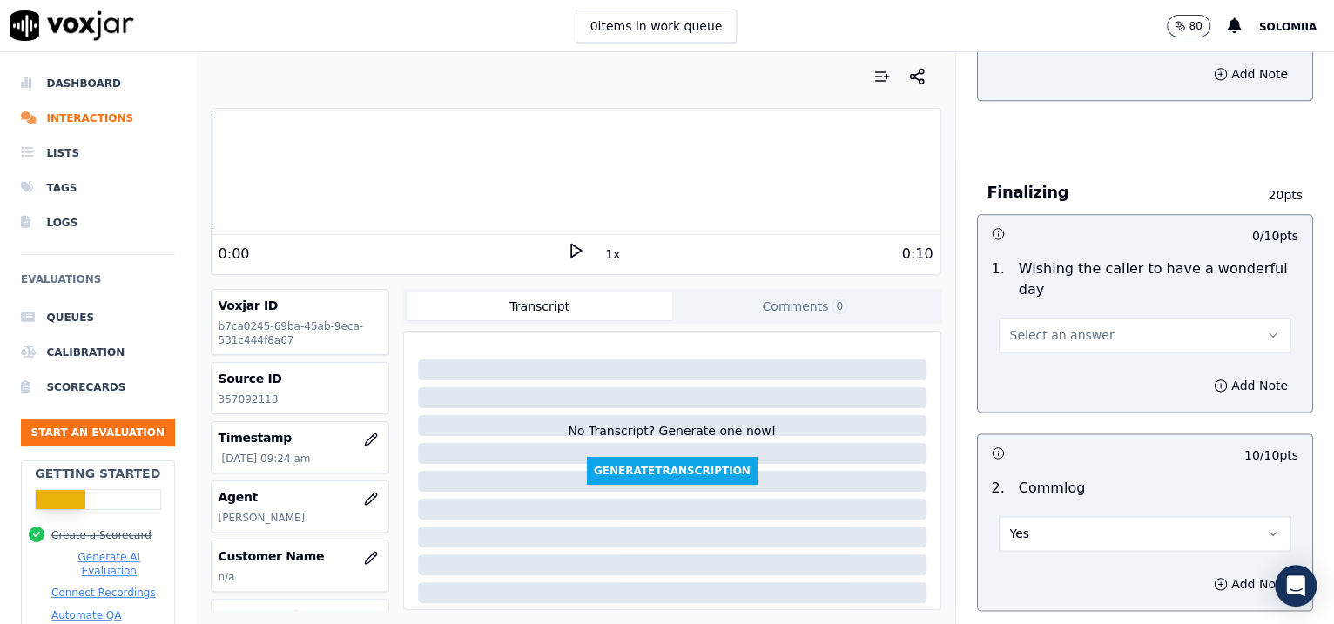
click at [1057, 322] on button "Select an answer" at bounding box center [1145, 335] width 293 height 35
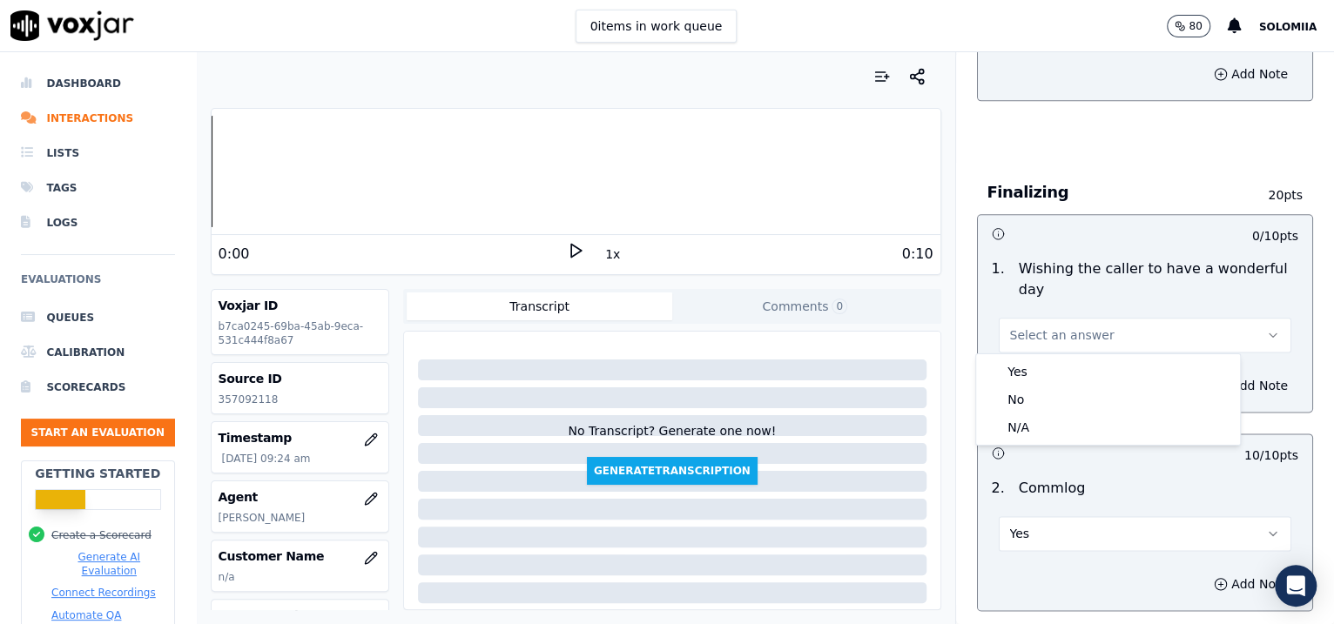
click at [1104, 359] on body "0 items in work queue 80 Solomiia Dashboard Interactions Lists Tags Logs Evalua…" at bounding box center [667, 312] width 1334 height 624
click at [1104, 359] on div "Yes" at bounding box center [1108, 372] width 257 height 28
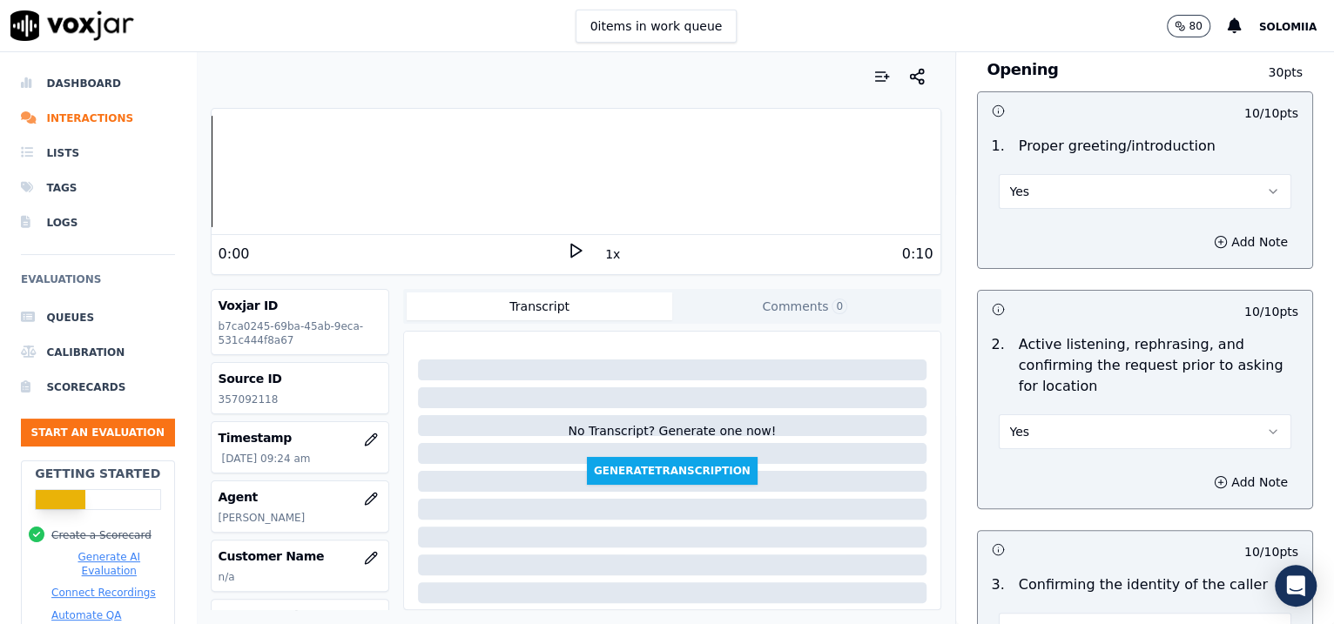
scroll to position [59, 0]
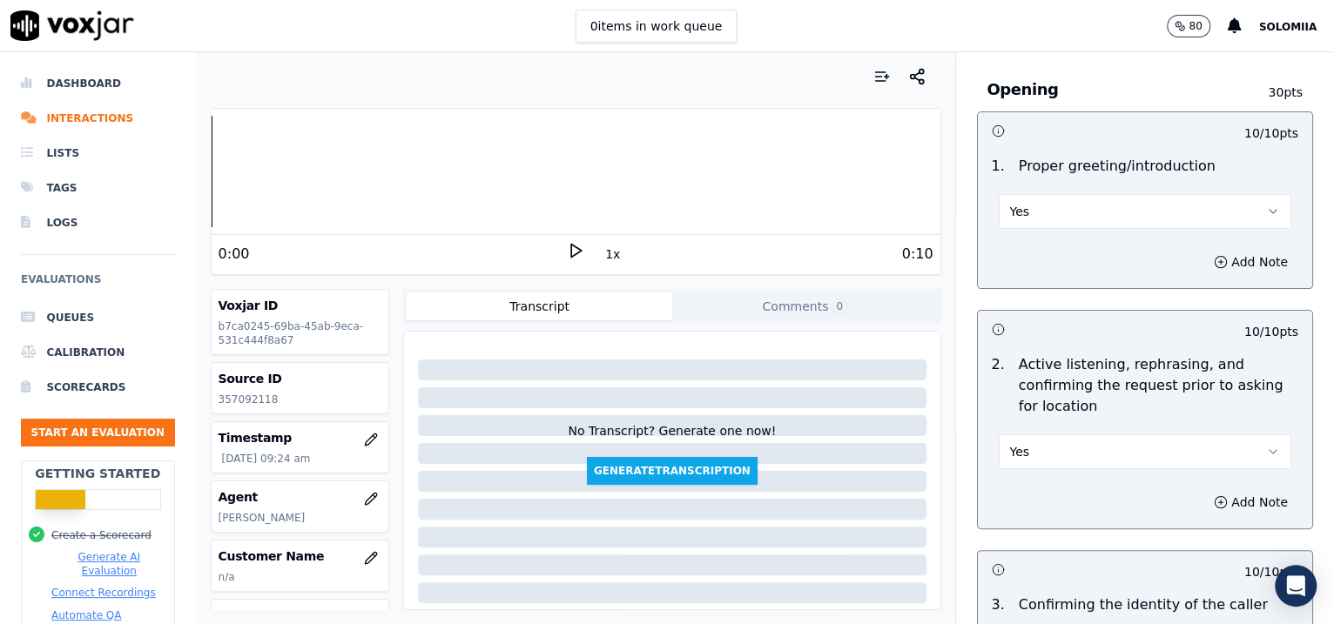
drag, startPoint x: 1062, startPoint y: 191, endPoint x: 1038, endPoint y: 199, distance: 25.6
click at [1038, 199] on div "Yes" at bounding box center [1145, 210] width 293 height 38
click at [1038, 199] on button "Yes" at bounding box center [1145, 211] width 293 height 35
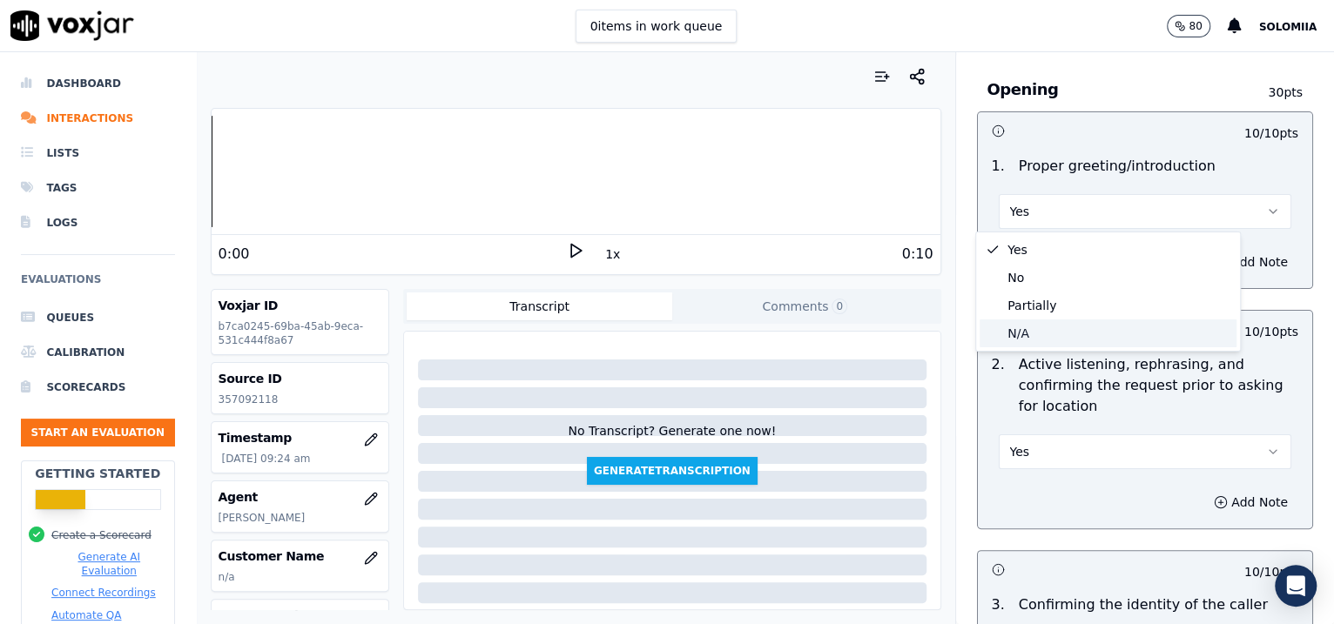
click at [1035, 334] on div "N/A" at bounding box center [1108, 334] width 257 height 28
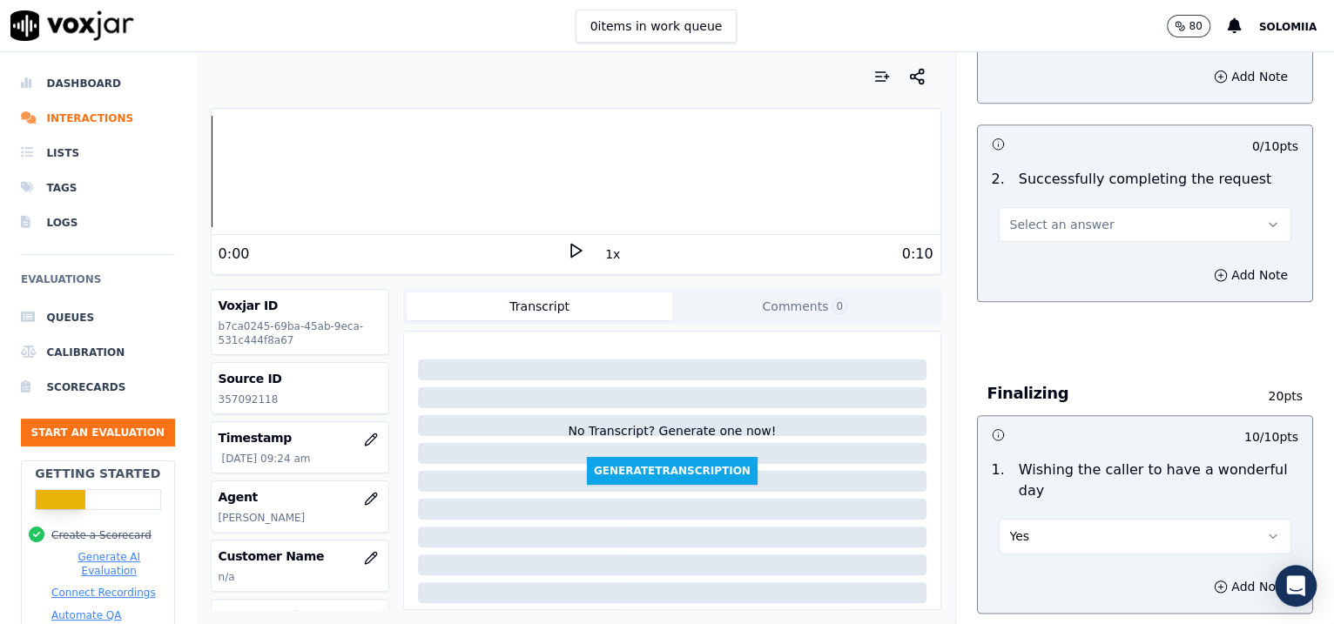
scroll to position [986, 0]
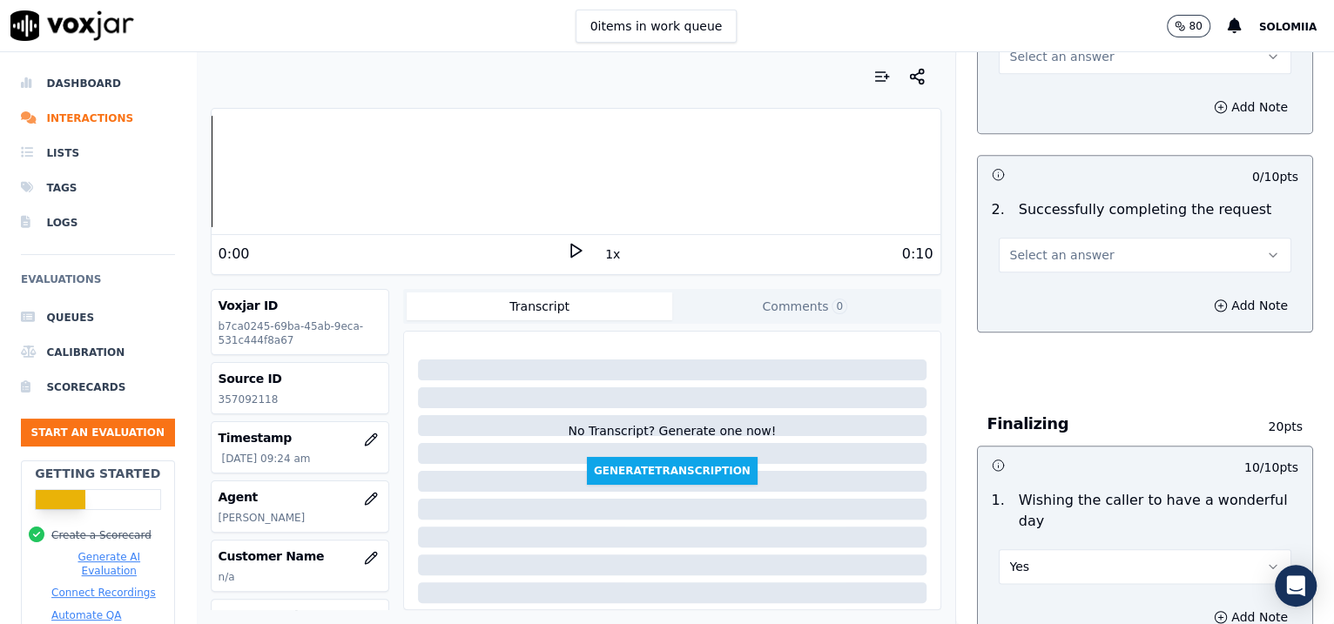
click at [1087, 243] on button "Select an answer" at bounding box center [1145, 255] width 293 height 35
click at [1145, 278] on div "Yes" at bounding box center [1108, 292] width 257 height 28
click at [1288, 254] on div "Inbound Existing Patient Scorecard Opening 30 pts -- / 10 pts 1 . Proper greeti…" at bounding box center [1145, 338] width 379 height 572
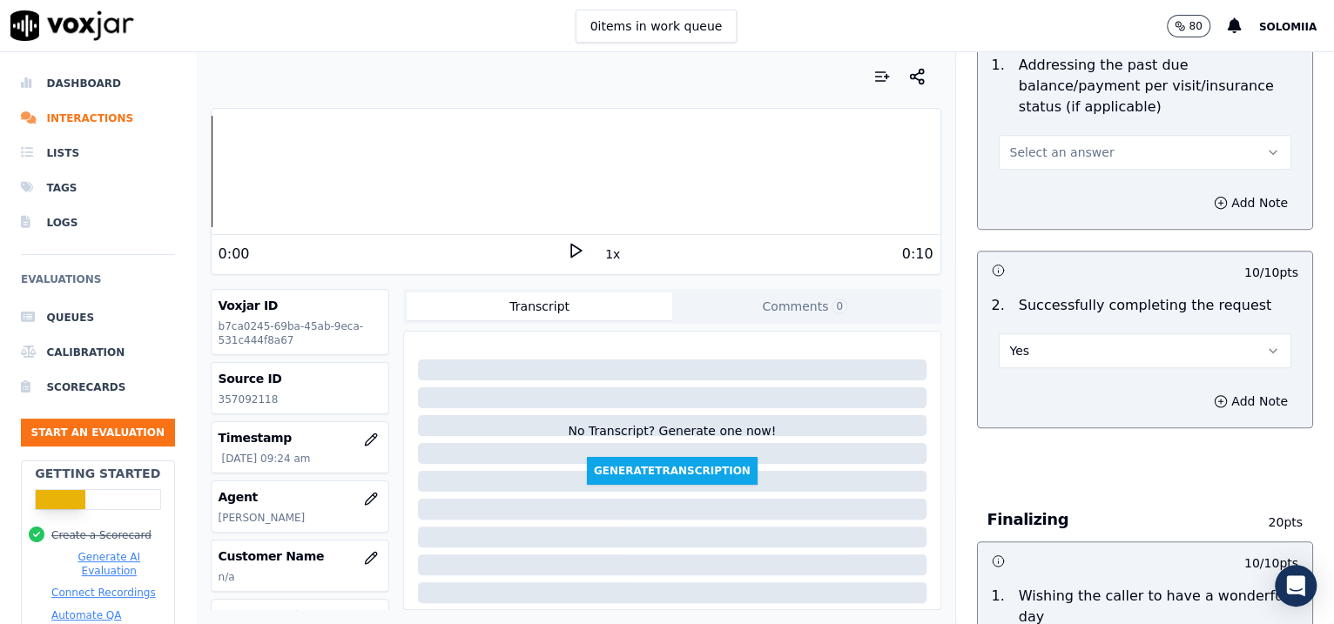
click at [1010, 154] on span "Select an answer" at bounding box center [1062, 152] width 104 height 17
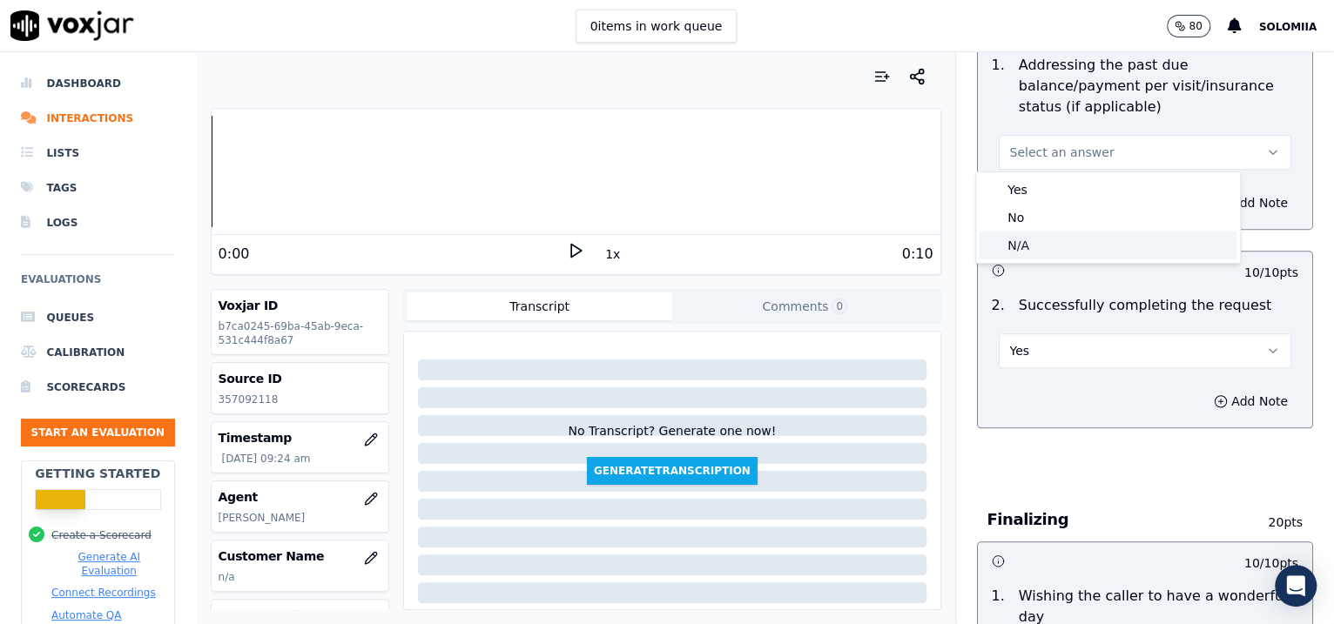
click at [1031, 251] on div "N/A" at bounding box center [1108, 246] width 257 height 28
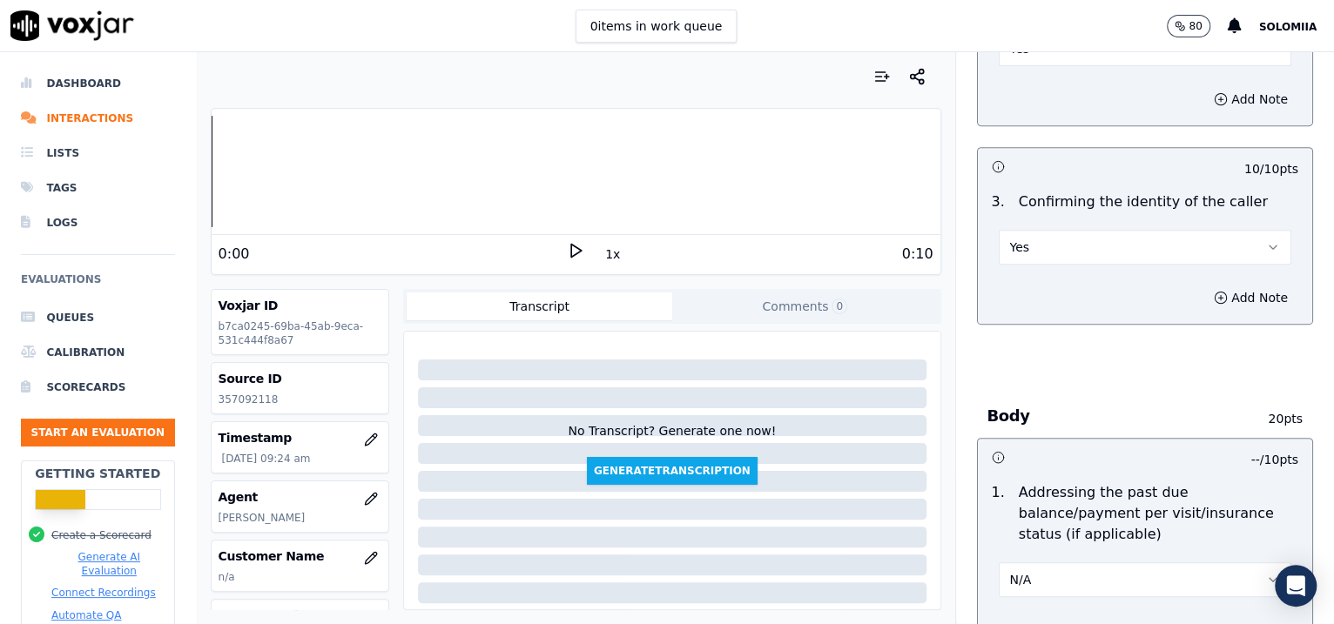
scroll to position [543, 0]
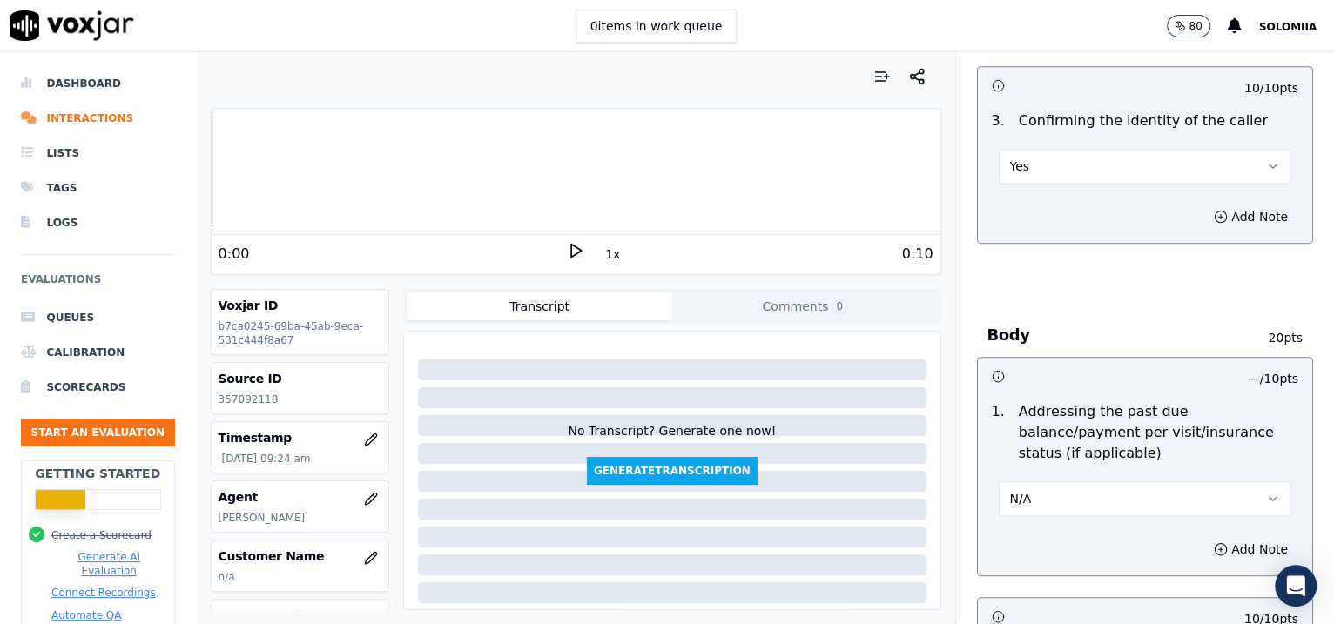
click at [1035, 152] on button "Yes" at bounding box center [1145, 166] width 293 height 35
click at [1040, 230] on div "No" at bounding box center [1108, 233] width 257 height 28
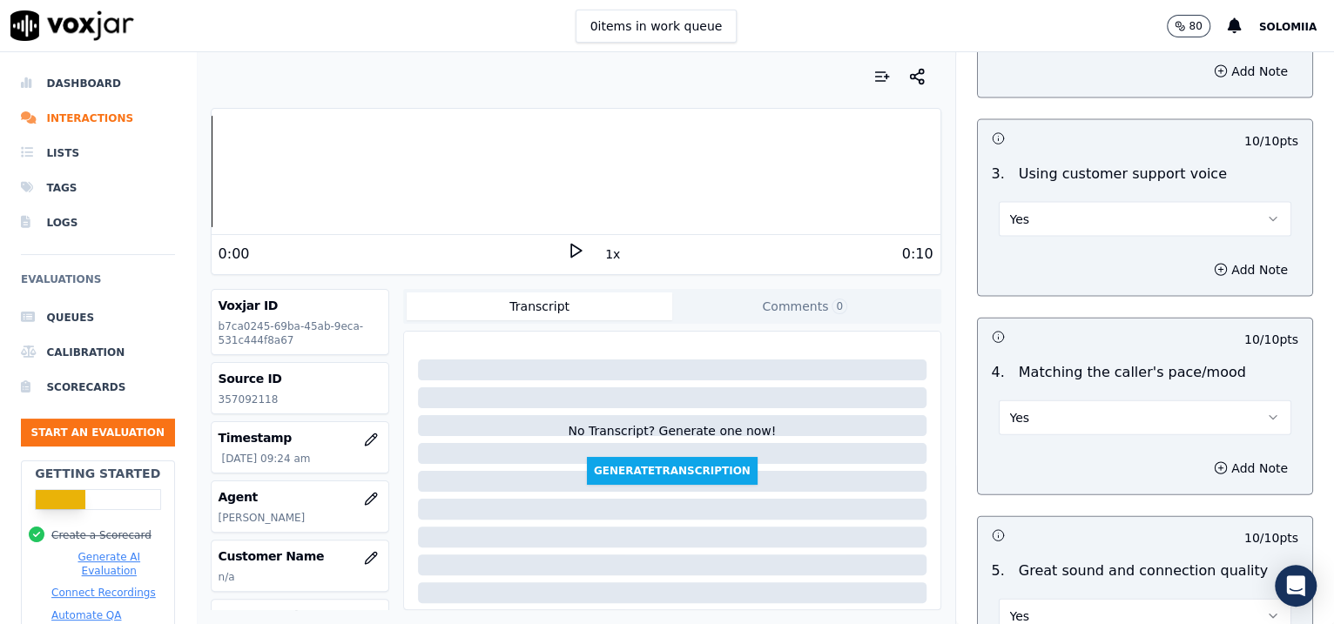
scroll to position [2749, 0]
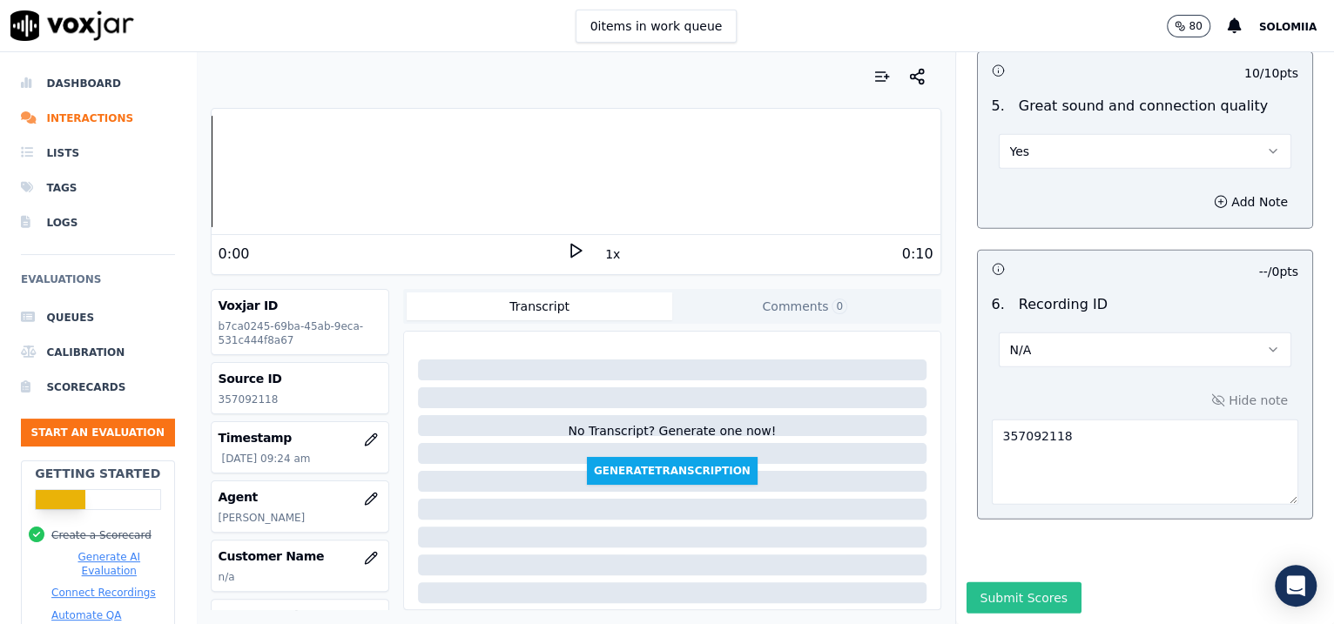
click at [992, 583] on button "Submit Scores" at bounding box center [1025, 598] width 116 height 31
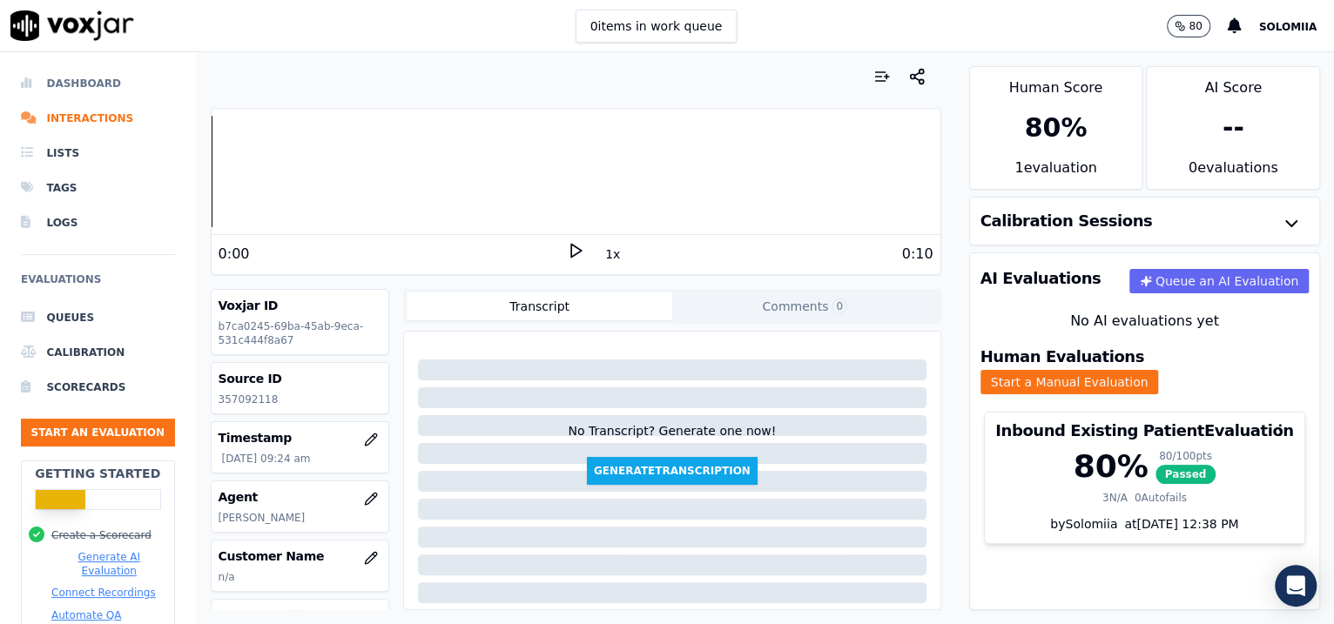
click at [103, 76] on li "Dashboard" at bounding box center [98, 83] width 154 height 35
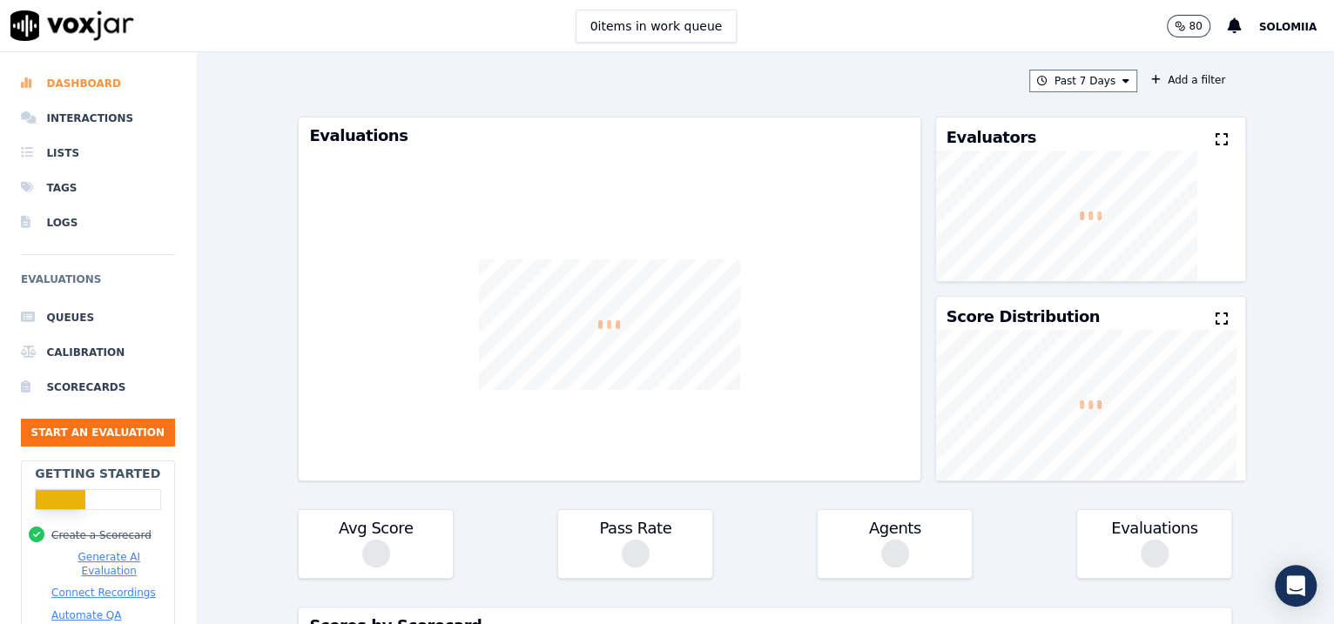
click at [103, 76] on li "Dashboard" at bounding box center [98, 83] width 154 height 35
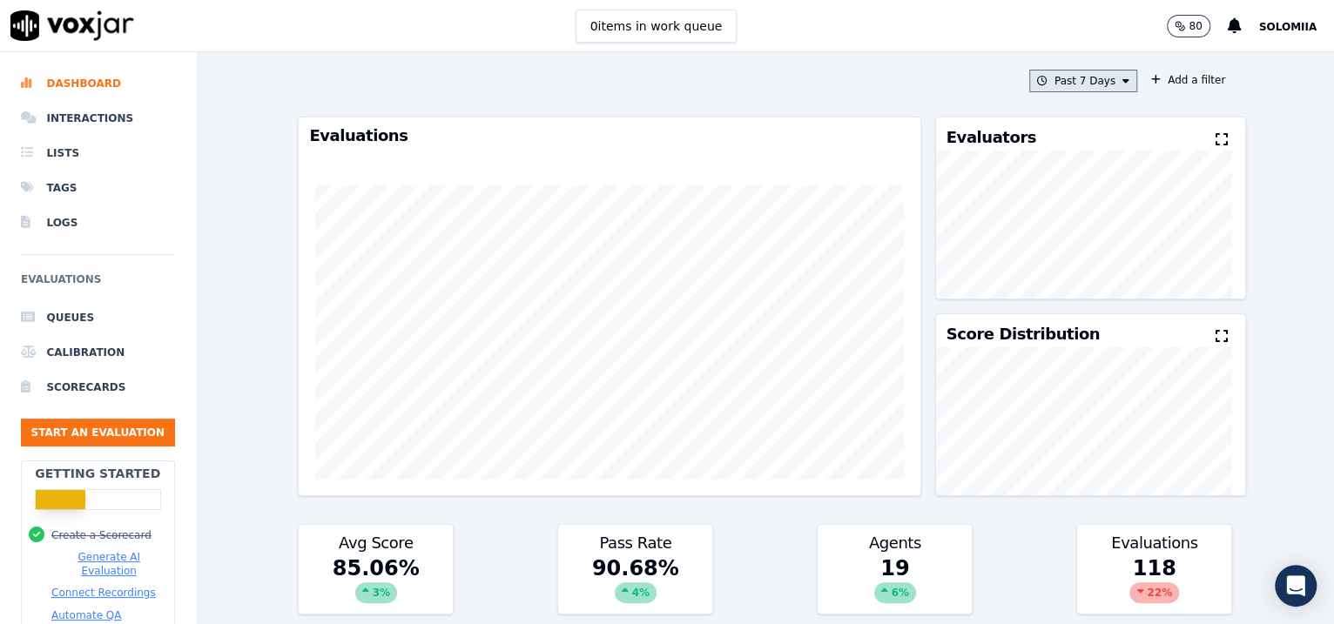
click at [1075, 84] on button "Past 7 Days" at bounding box center [1083, 81] width 108 height 23
click at [1057, 128] on div "Today" at bounding box center [1075, 134] width 36 height 14
click at [1095, 295] on button "Add" at bounding box center [1112, 281] width 34 height 28
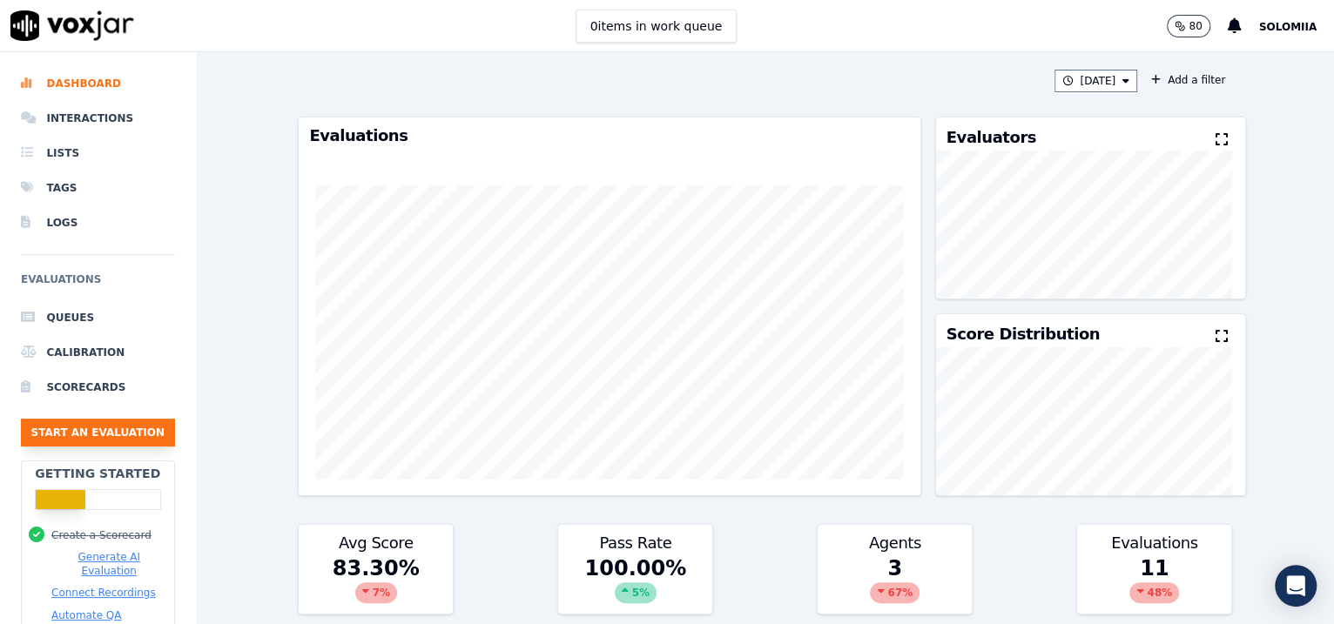
click at [115, 439] on button "Start an Evaluation" at bounding box center [98, 433] width 154 height 28
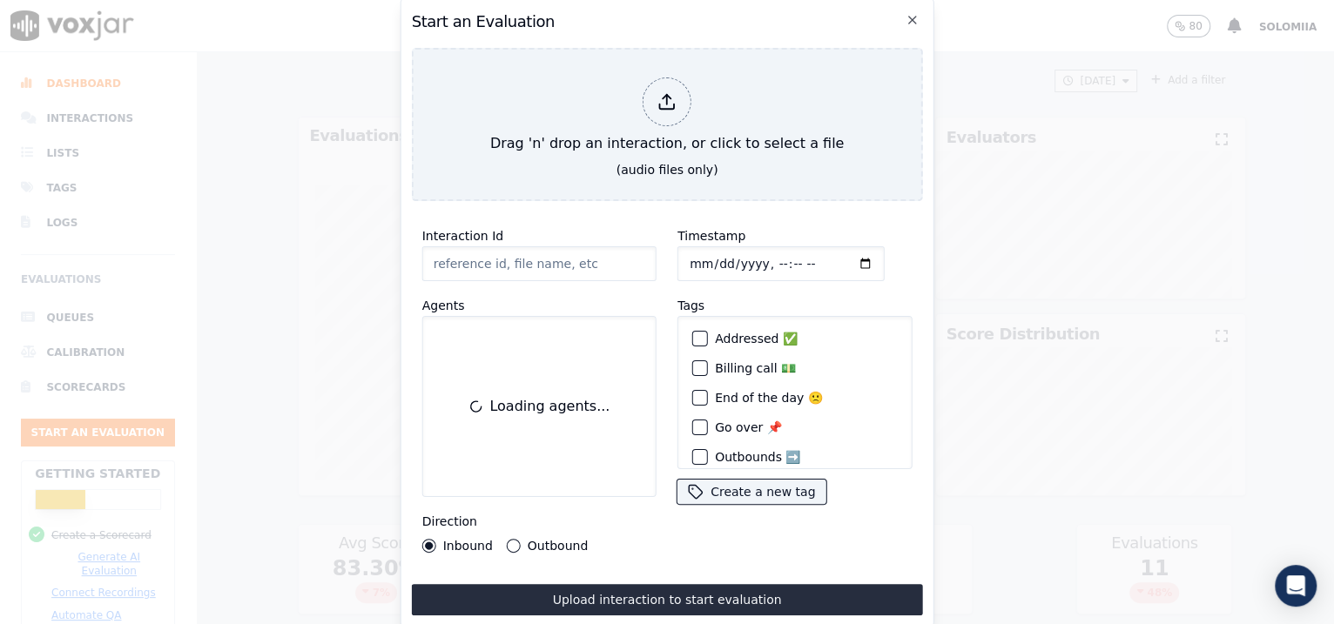
click at [482, 258] on input "Interaction Id" at bounding box center [539, 263] width 234 height 35
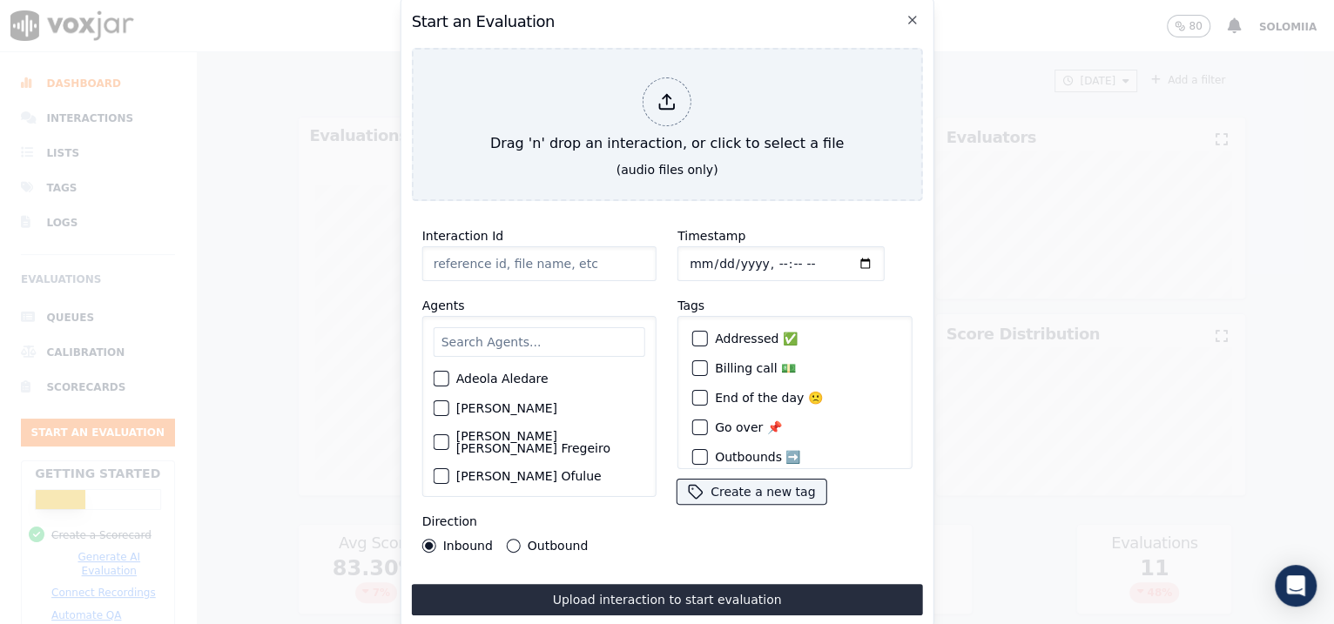
paste input "357093960"
type input "357093960"
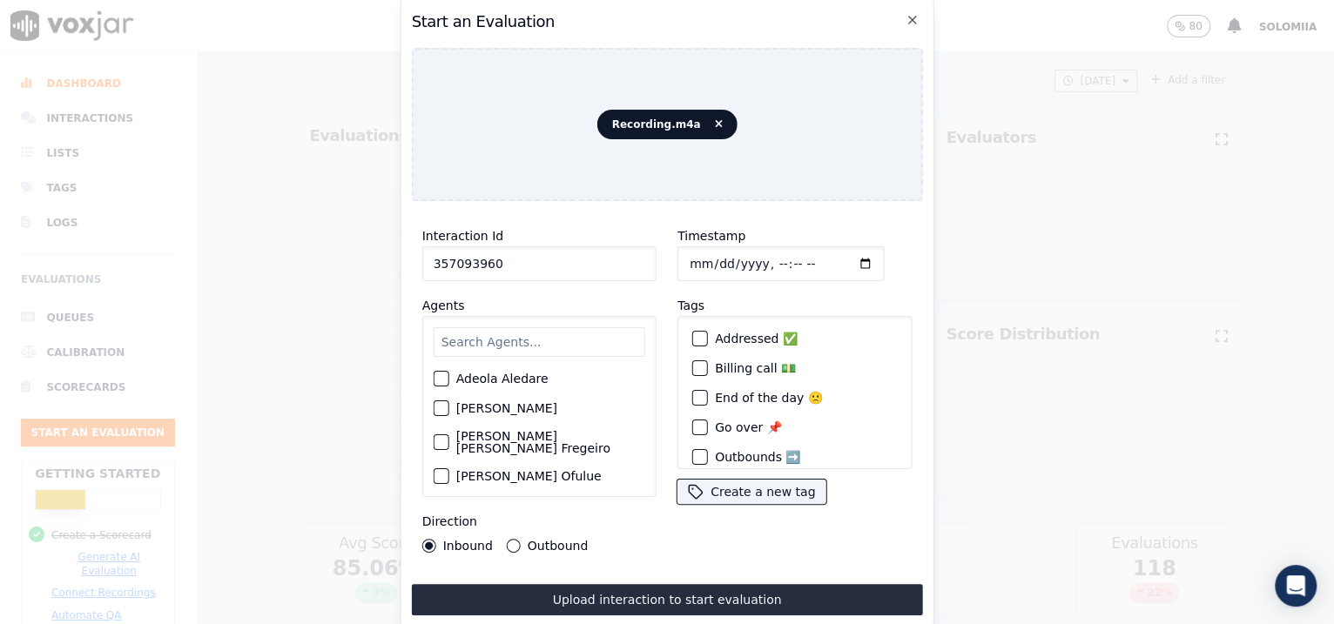
click at [707, 255] on input "Timestamp" at bounding box center [780, 263] width 207 height 35
type input "2025-08-20T09:31"
click at [484, 342] on input "text" at bounding box center [540, 342] width 212 height 30
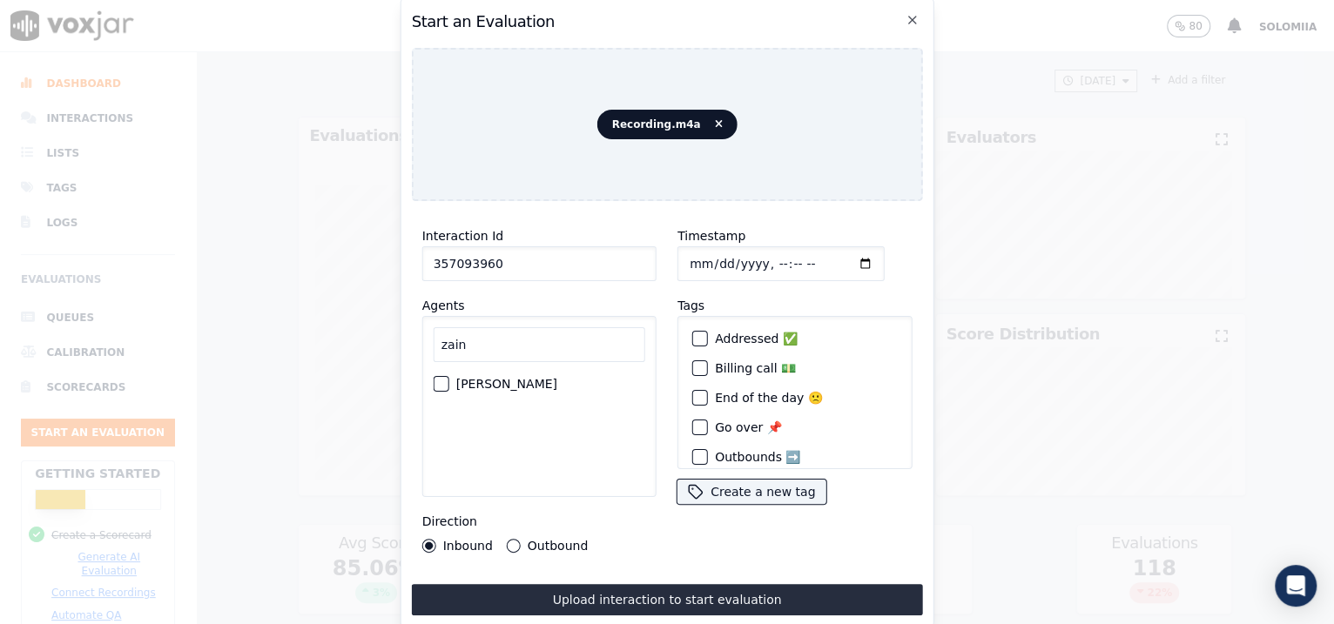
type input "zain"
click at [502, 383] on div "[PERSON_NAME]" at bounding box center [540, 384] width 212 height 30
click at [488, 378] on label "[PERSON_NAME]" at bounding box center [506, 384] width 101 height 12
click at [449, 376] on button "[PERSON_NAME]" at bounding box center [442, 384] width 16 height 16
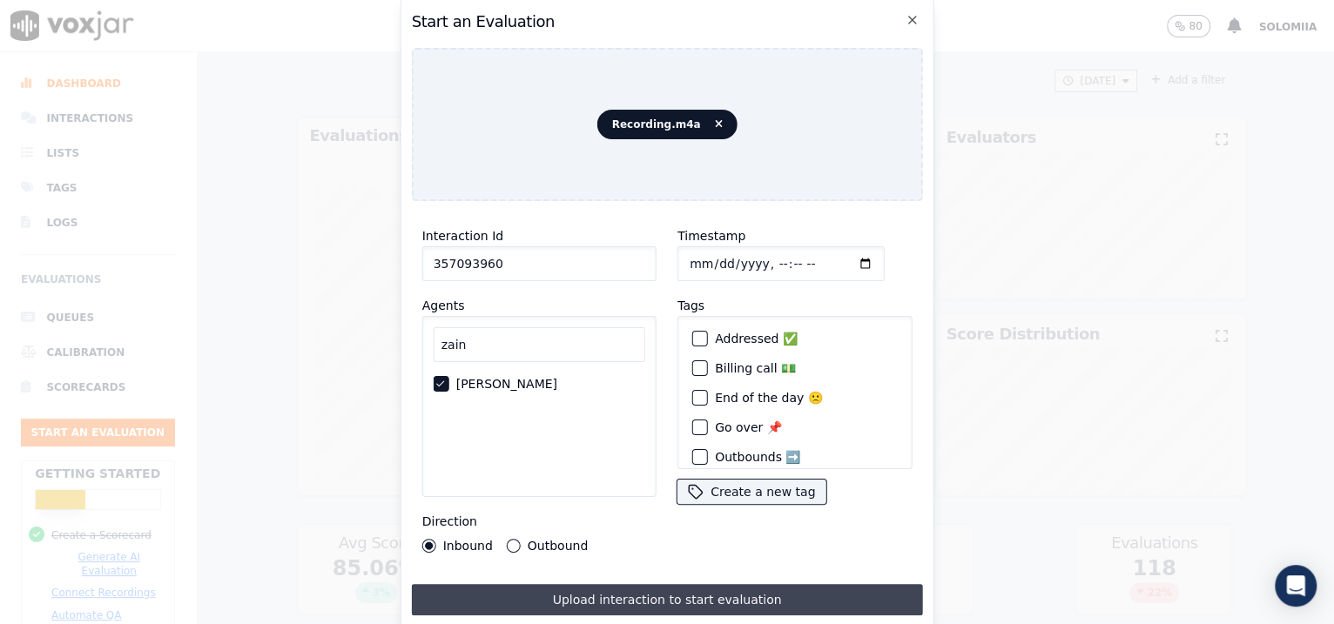
click at [637, 588] on button "Upload interaction to start evaluation" at bounding box center [667, 599] width 511 height 31
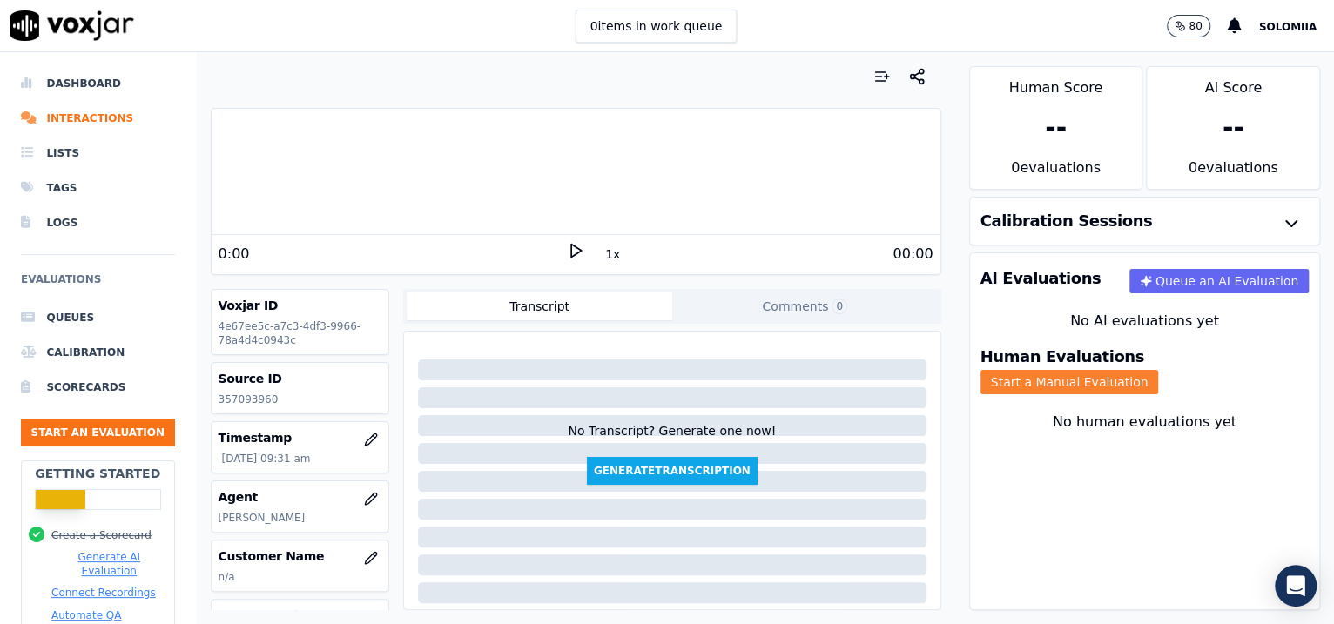
click at [1159, 374] on button "Start a Manual Evaluation" at bounding box center [1070, 382] width 179 height 24
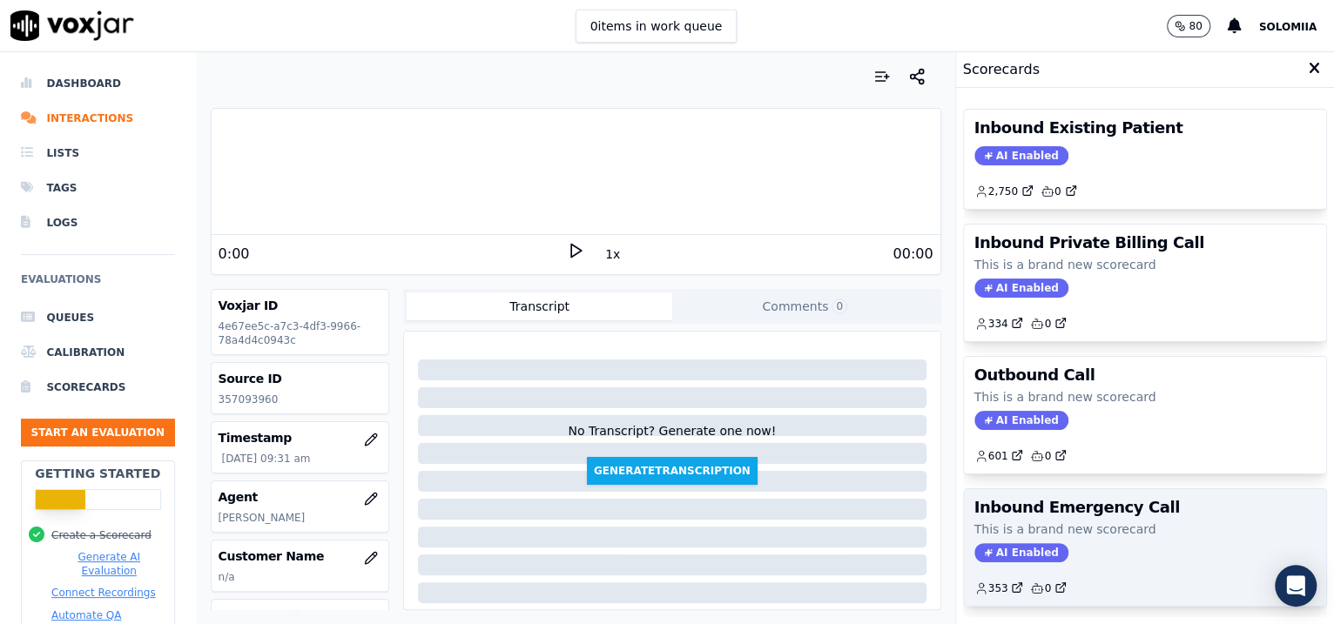
click at [1125, 547] on div "AI Enabled" at bounding box center [1145, 552] width 342 height 19
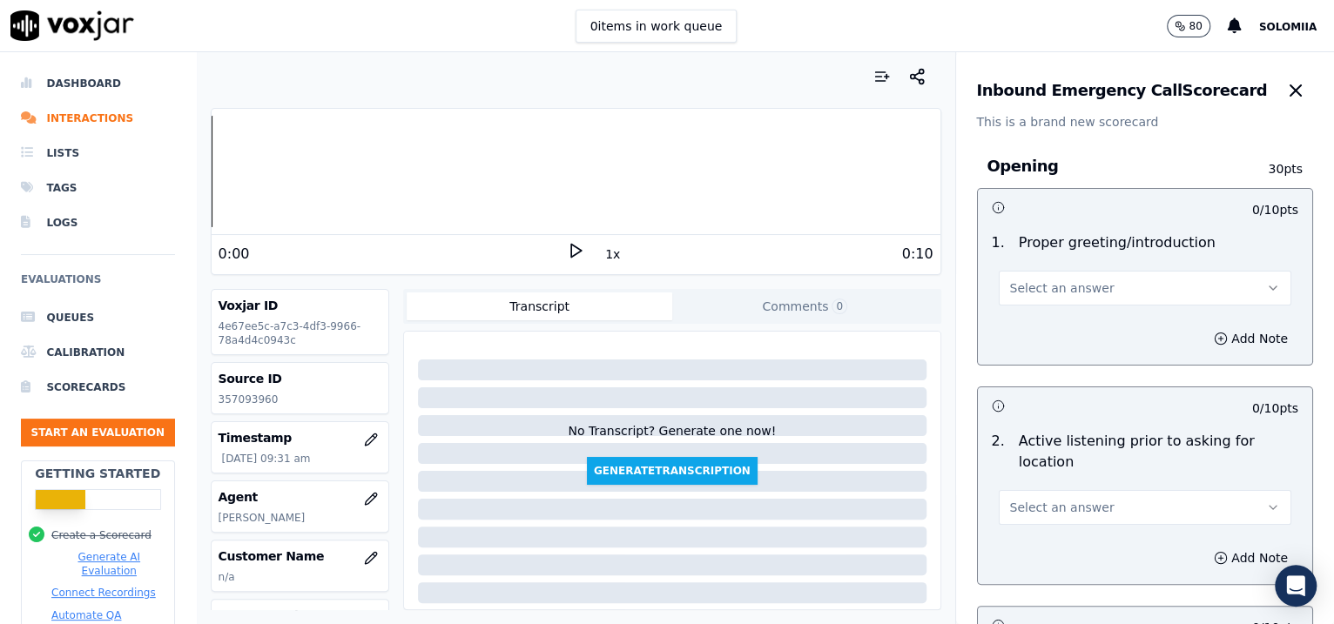
click at [1022, 283] on span "Select an answer" at bounding box center [1062, 288] width 104 height 17
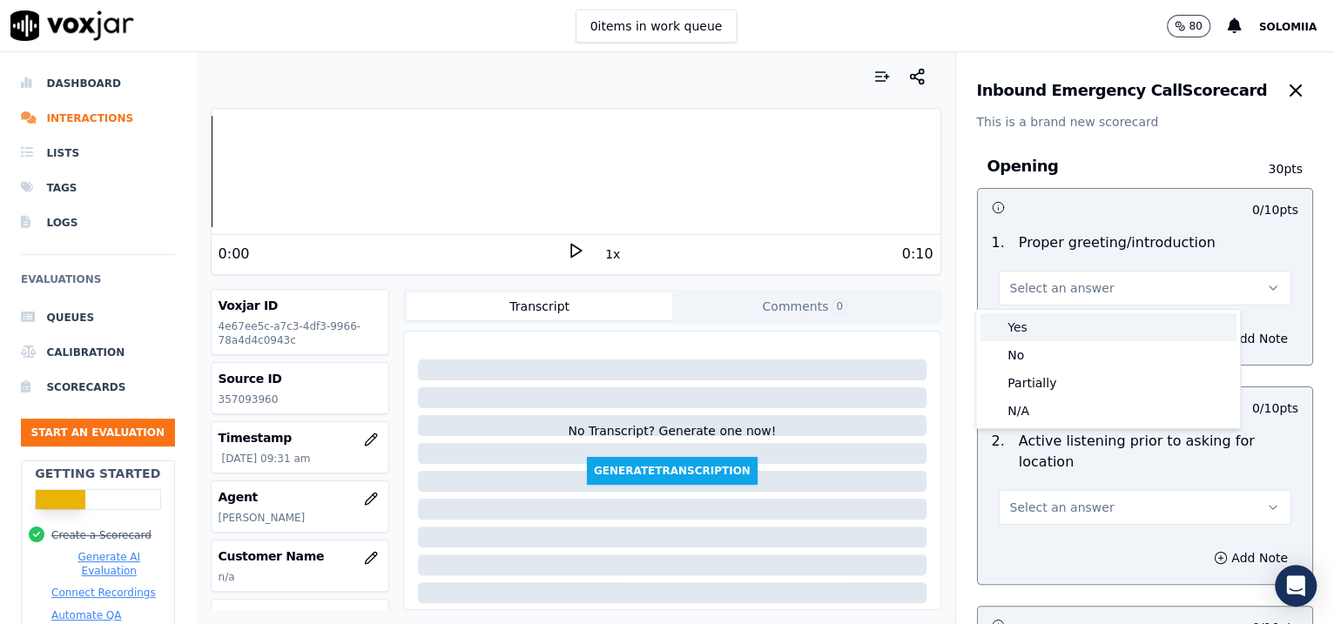
click at [1077, 324] on div "Yes" at bounding box center [1108, 327] width 257 height 28
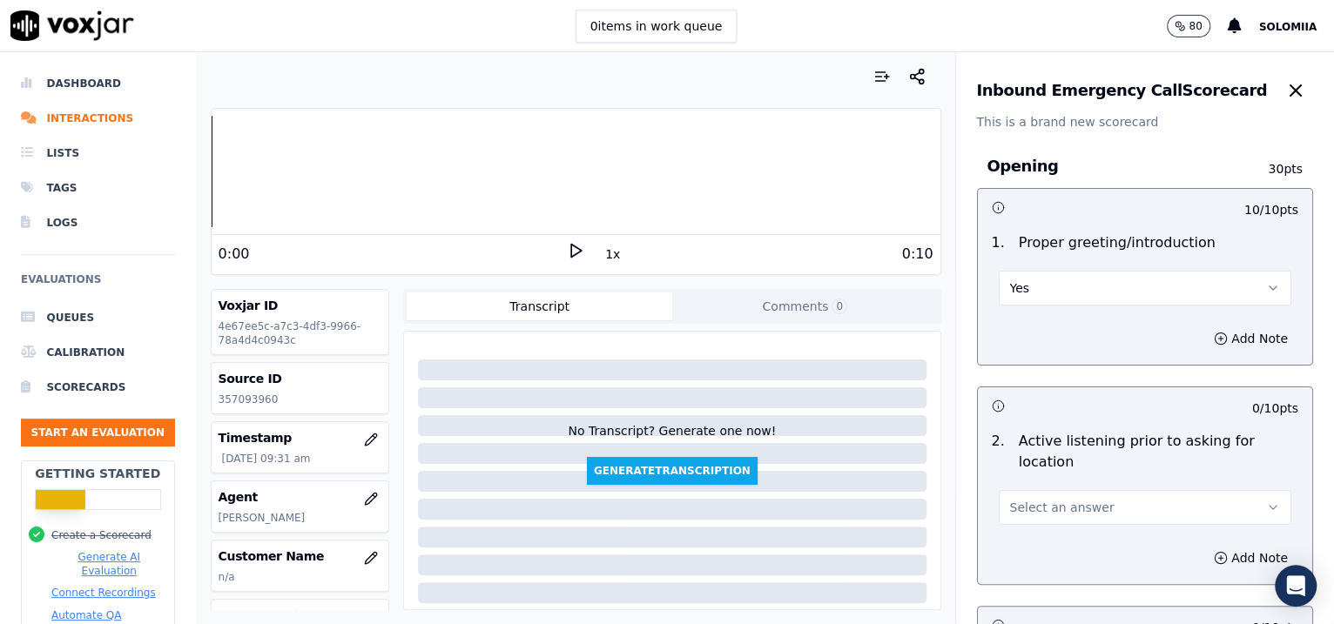
click at [1052, 508] on span "Select an answer" at bounding box center [1062, 507] width 104 height 17
click at [1077, 536] on div "Yes" at bounding box center [1108, 546] width 257 height 28
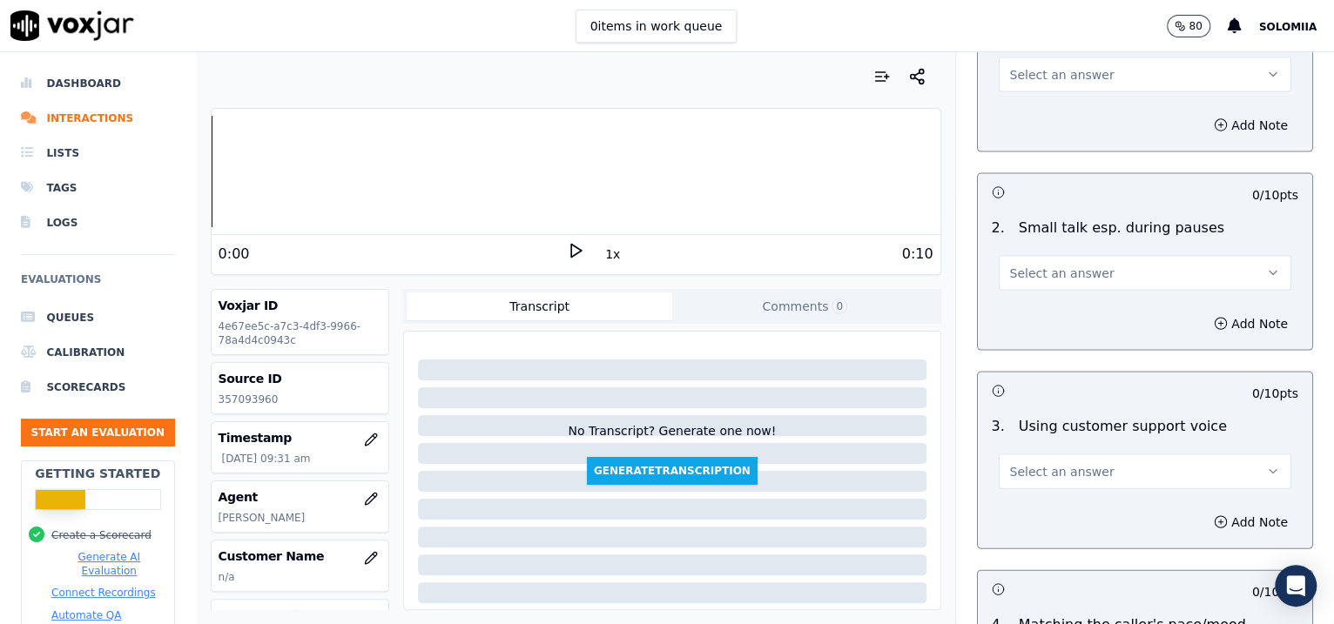
scroll to position [2935, 0]
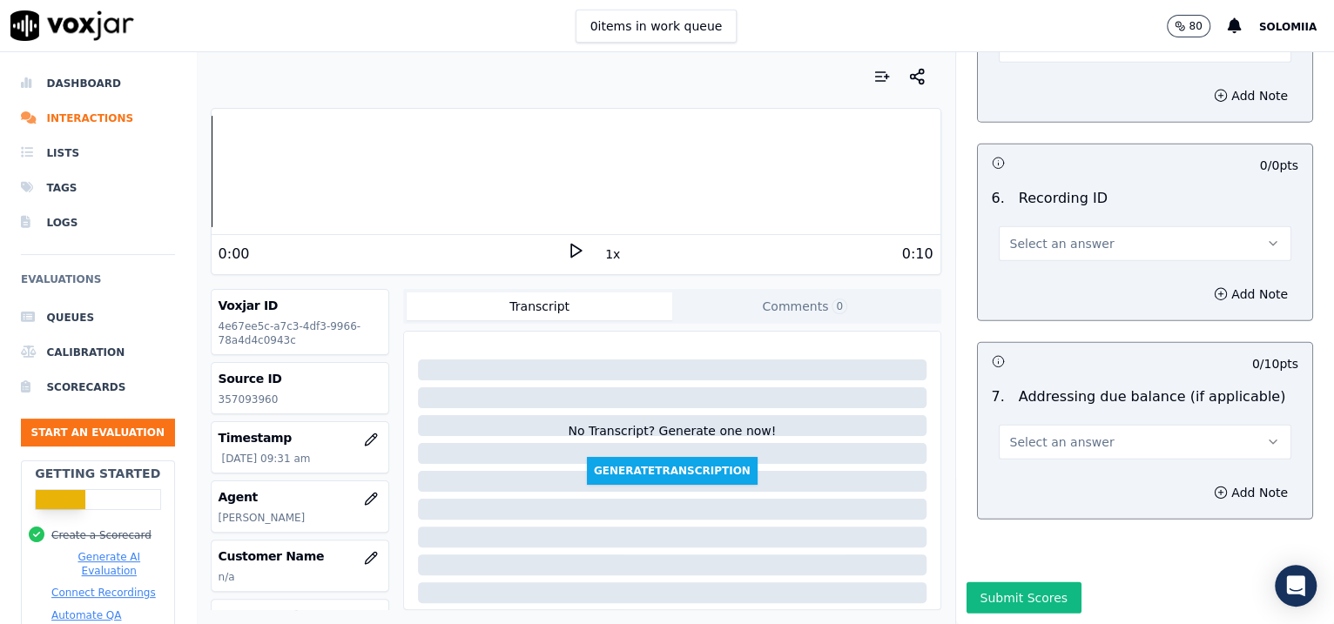
click at [1071, 425] on button "Select an answer" at bounding box center [1145, 442] width 293 height 35
click at [1090, 481] on div "N/A" at bounding box center [1108, 488] width 257 height 28
click at [1051, 226] on button "Select an answer" at bounding box center [1145, 243] width 293 height 35
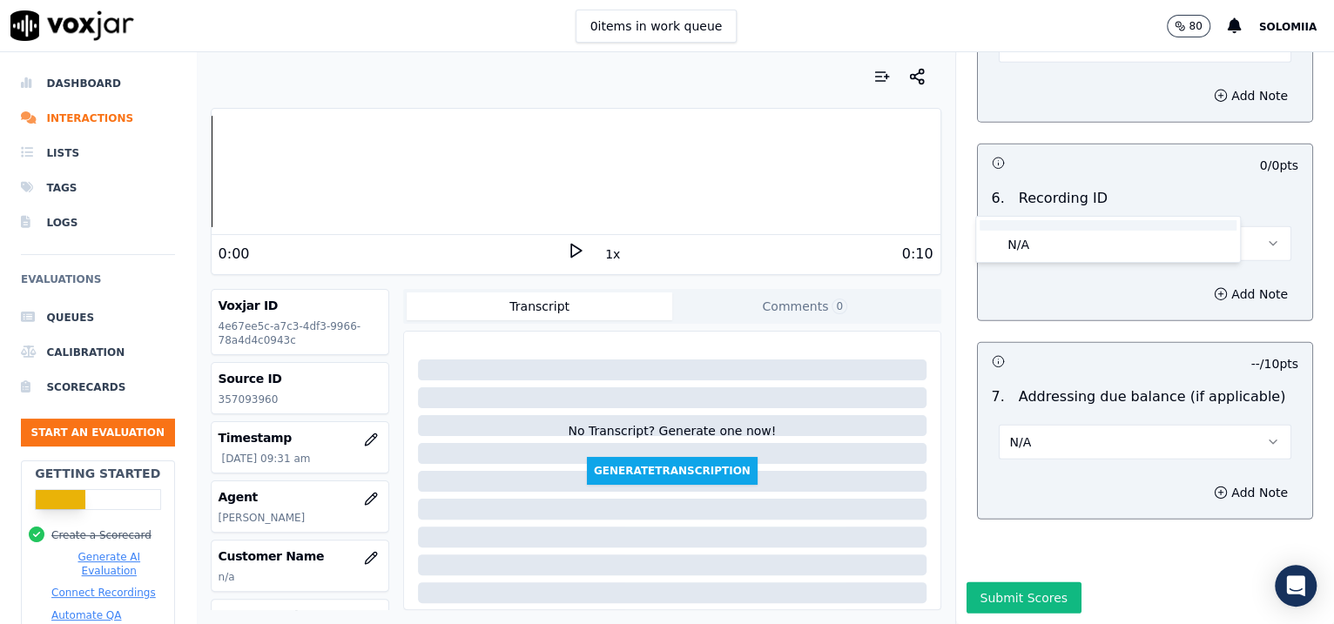
drag, startPoint x: 1051, startPoint y: 227, endPoint x: 1055, endPoint y: 235, distance: 9.0
click at [1055, 235] on div "N/A" at bounding box center [1108, 239] width 264 height 45
click at [1055, 235] on div "N/A" at bounding box center [1108, 245] width 257 height 28
click at [1226, 282] on button "Add Note" at bounding box center [1250, 294] width 95 height 24
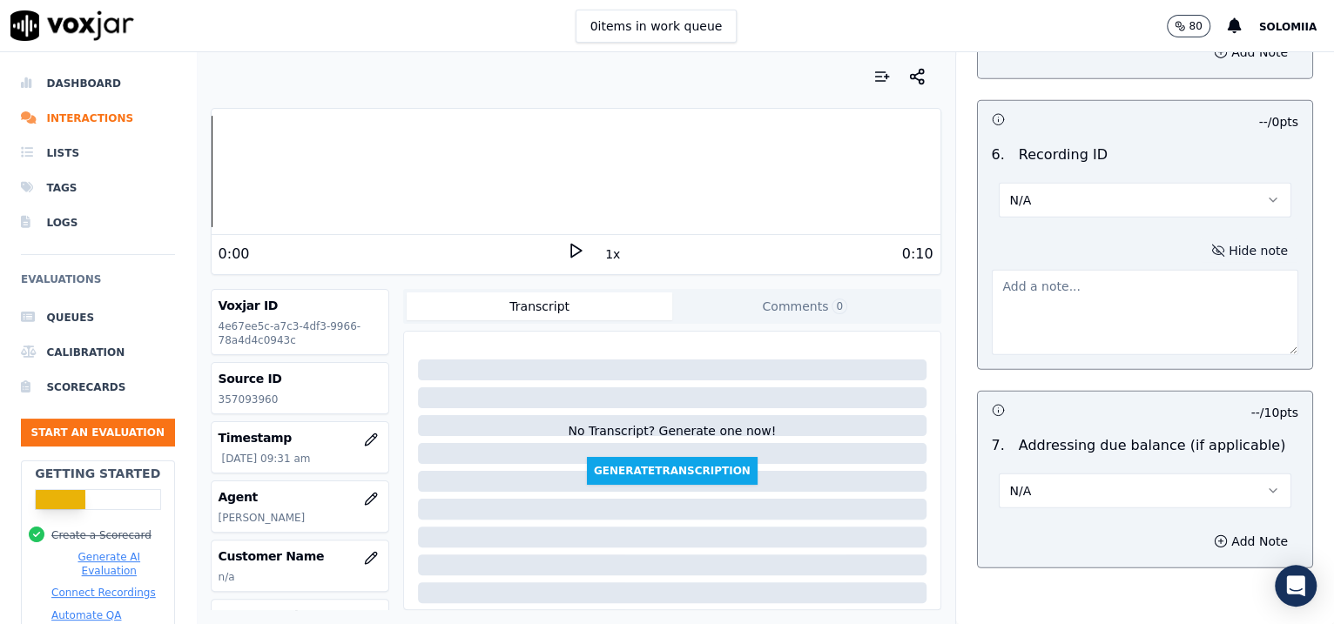
click at [1046, 330] on textarea at bounding box center [1145, 312] width 307 height 85
paste textarea "357093960"
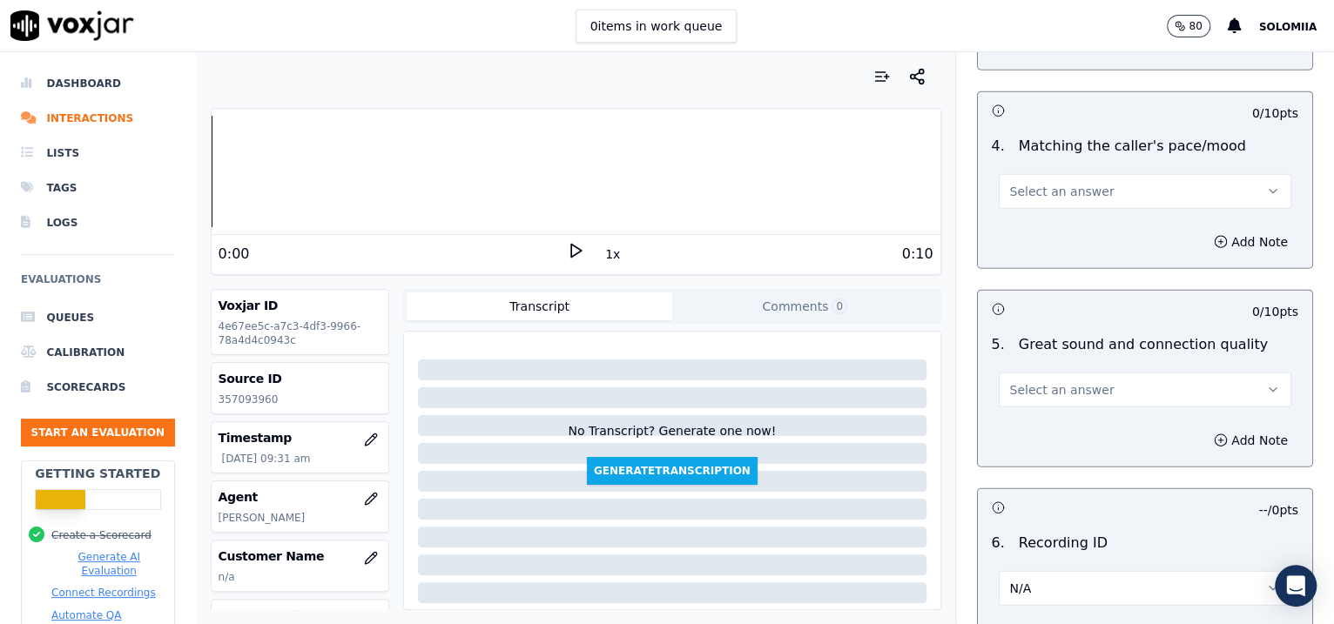
scroll to position [2515, 0]
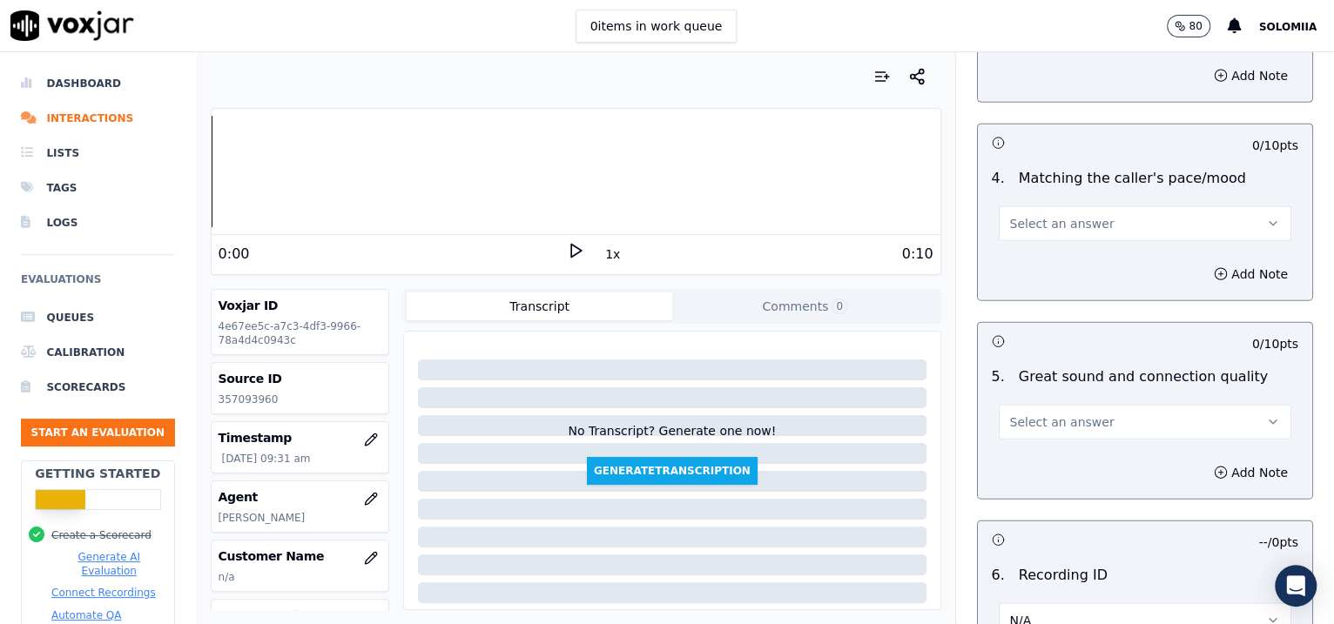
type textarea "357093960"
click at [1010, 418] on span "Select an answer" at bounding box center [1062, 422] width 104 height 17
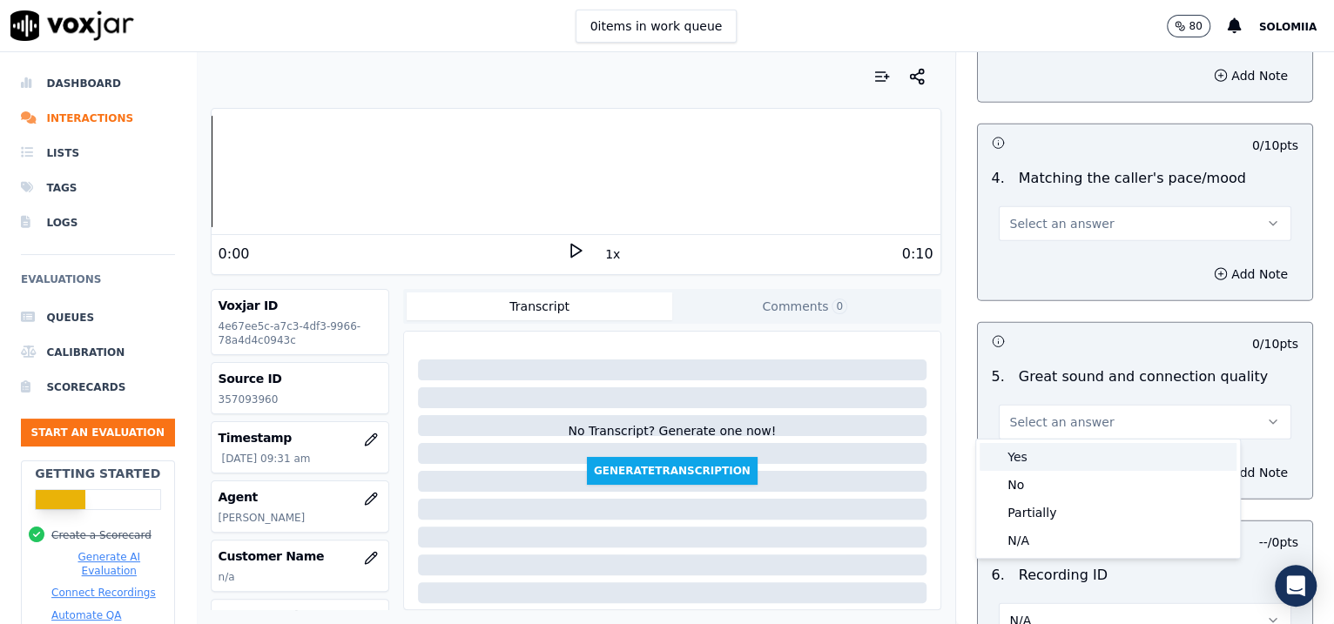
click at [1062, 444] on div "Yes" at bounding box center [1108, 457] width 257 height 28
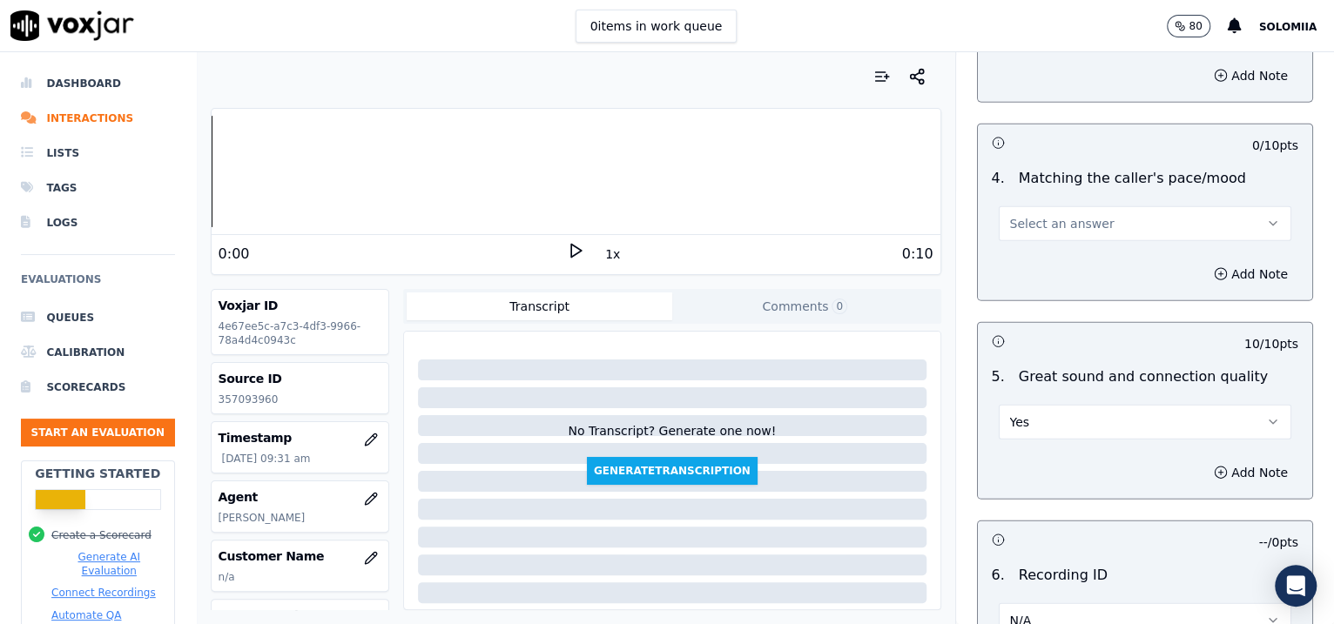
click at [1055, 225] on span "Select an answer" at bounding box center [1062, 223] width 104 height 17
click at [1089, 247] on div "Yes" at bounding box center [1108, 259] width 257 height 28
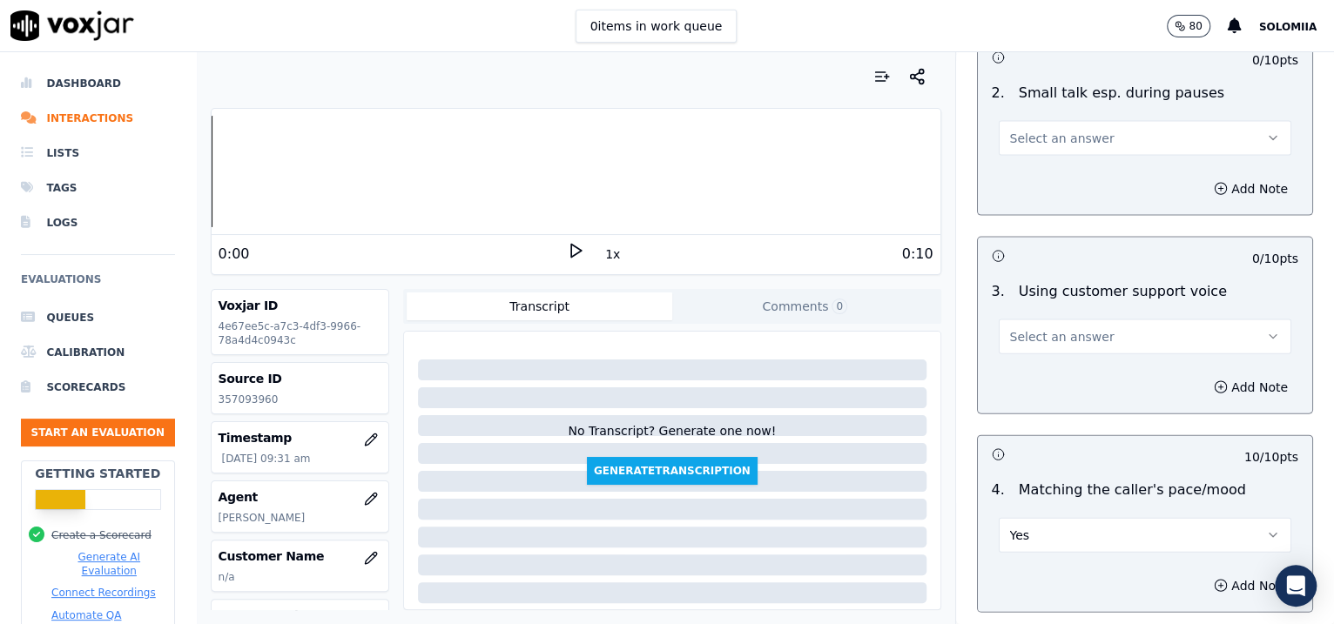
click at [1023, 330] on span "Select an answer" at bounding box center [1062, 336] width 104 height 17
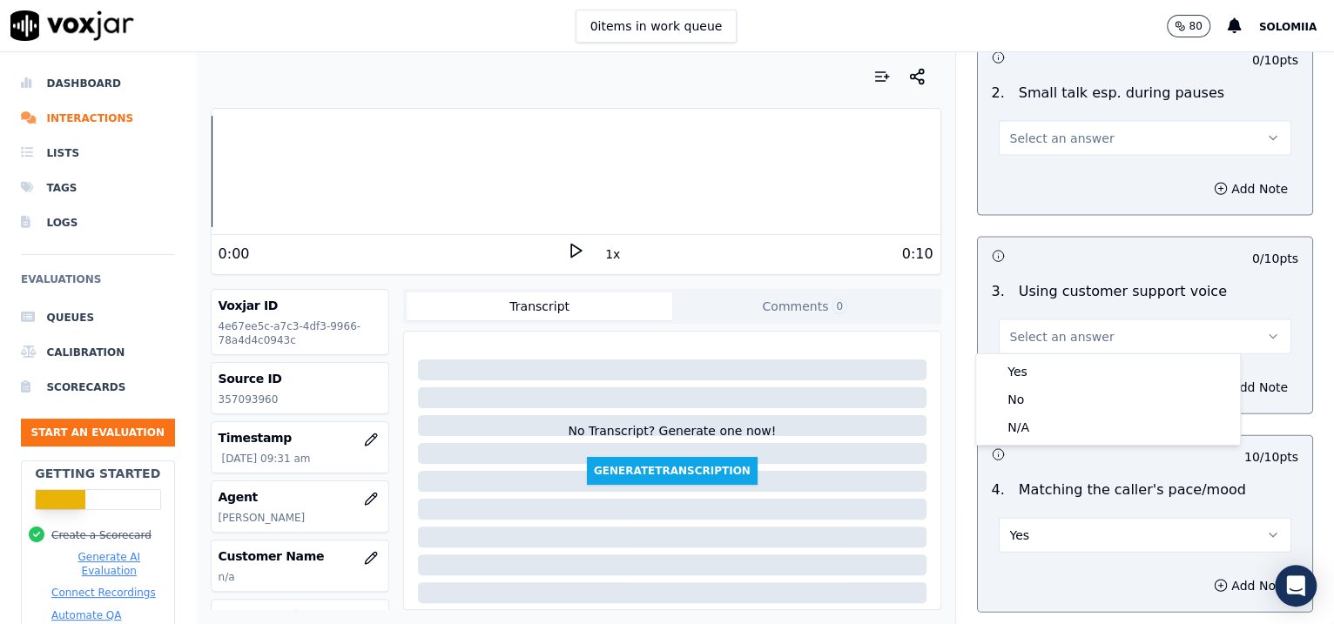
click at [1084, 363] on body "0 items in work queue 80 Solomiia Dashboard Interactions Lists Tags Logs Evalua…" at bounding box center [667, 312] width 1334 height 624
click at [1084, 363] on div "Yes" at bounding box center [1108, 372] width 257 height 28
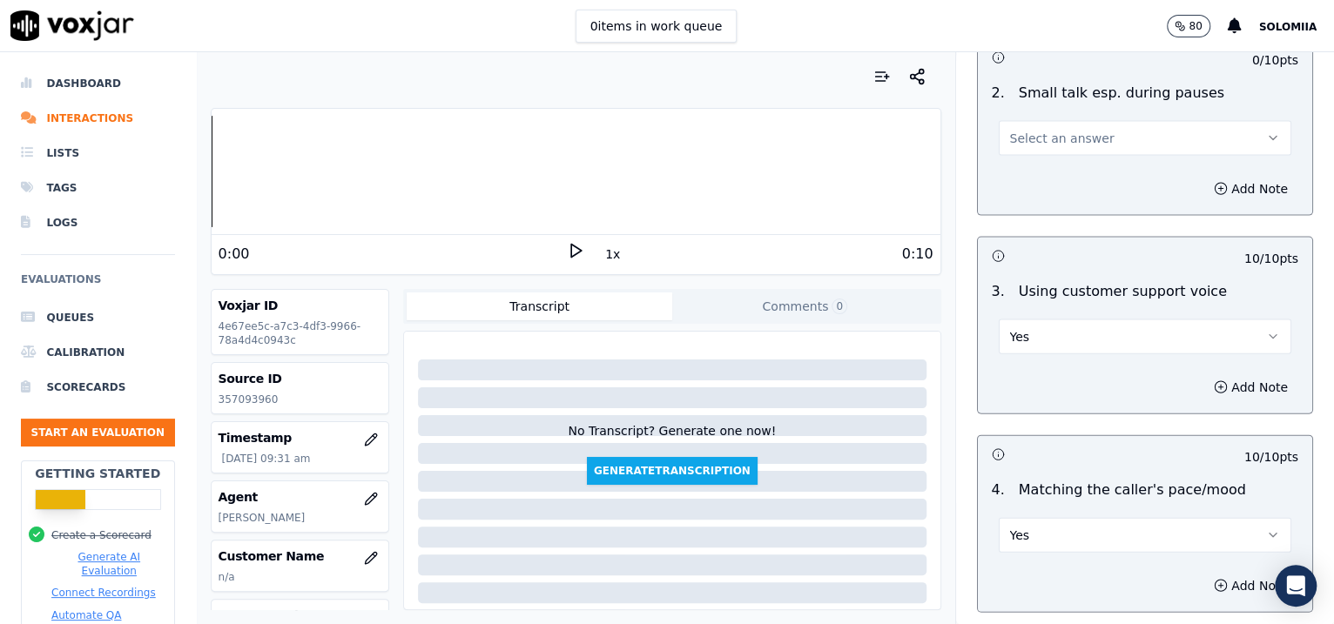
click at [1041, 138] on span "Select an answer" at bounding box center [1062, 138] width 104 height 17
click at [1059, 193] on div "No" at bounding box center [1108, 201] width 257 height 28
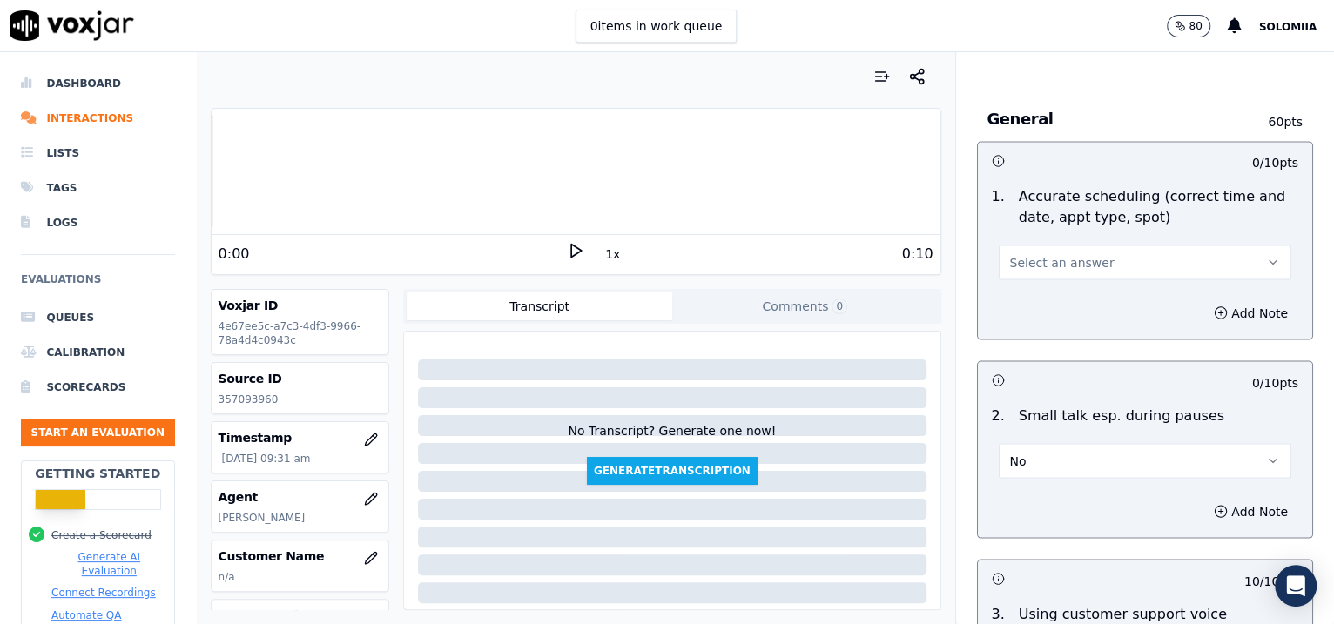
scroll to position [1794, 0]
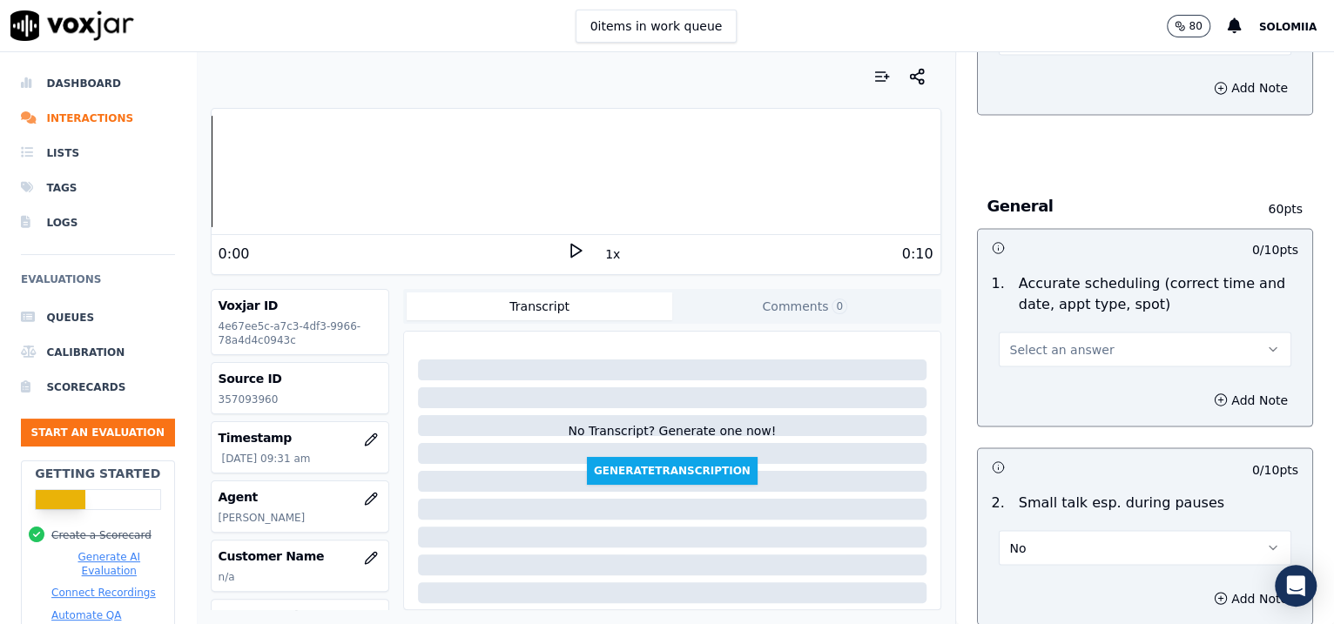
click at [1060, 344] on span "Select an answer" at bounding box center [1062, 348] width 104 height 17
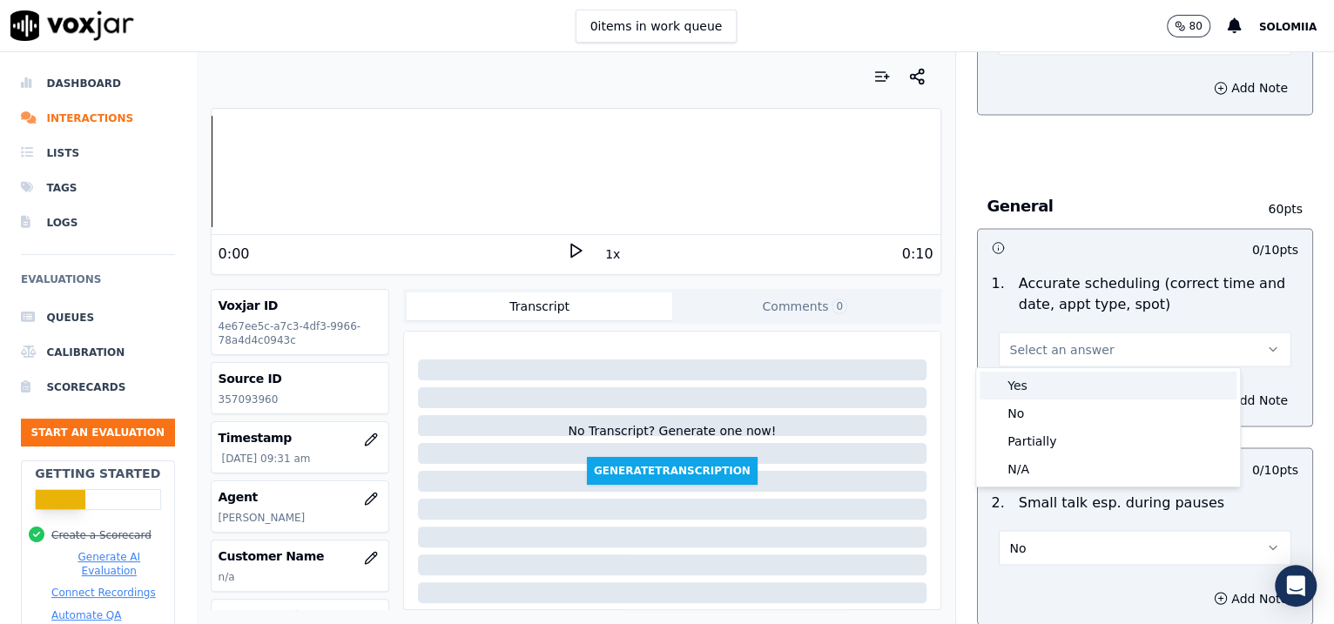
click at [1109, 381] on div "Yes" at bounding box center [1108, 386] width 257 height 28
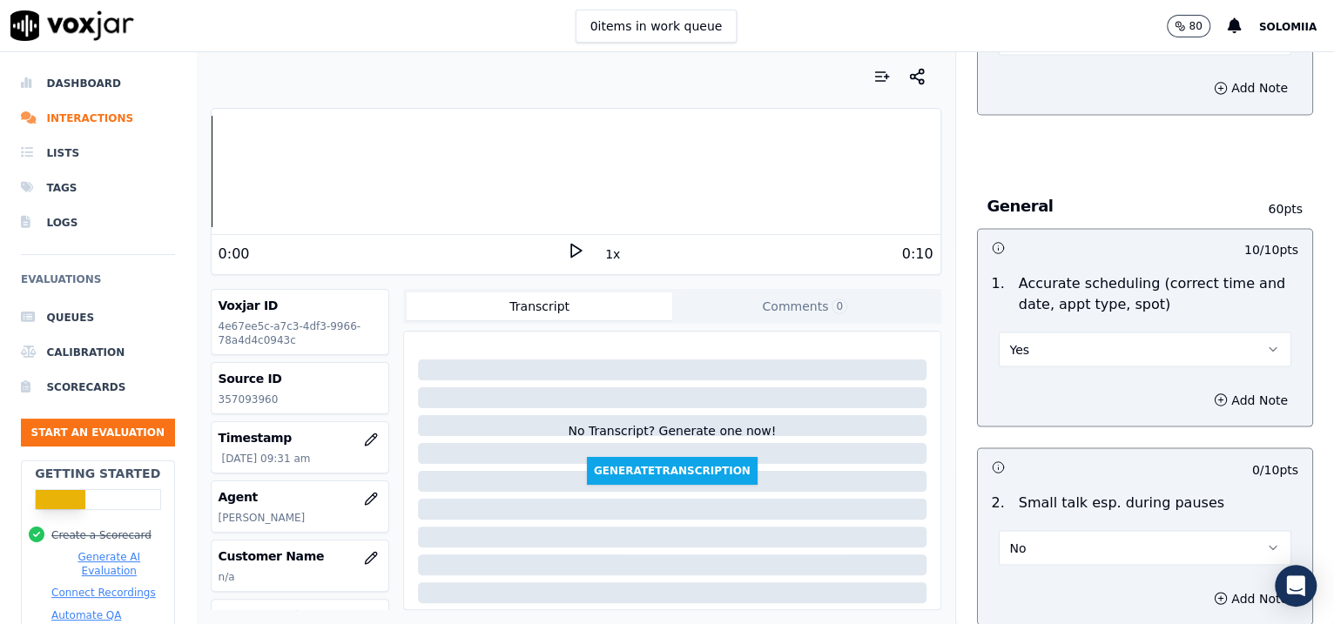
scroll to position [1509, 0]
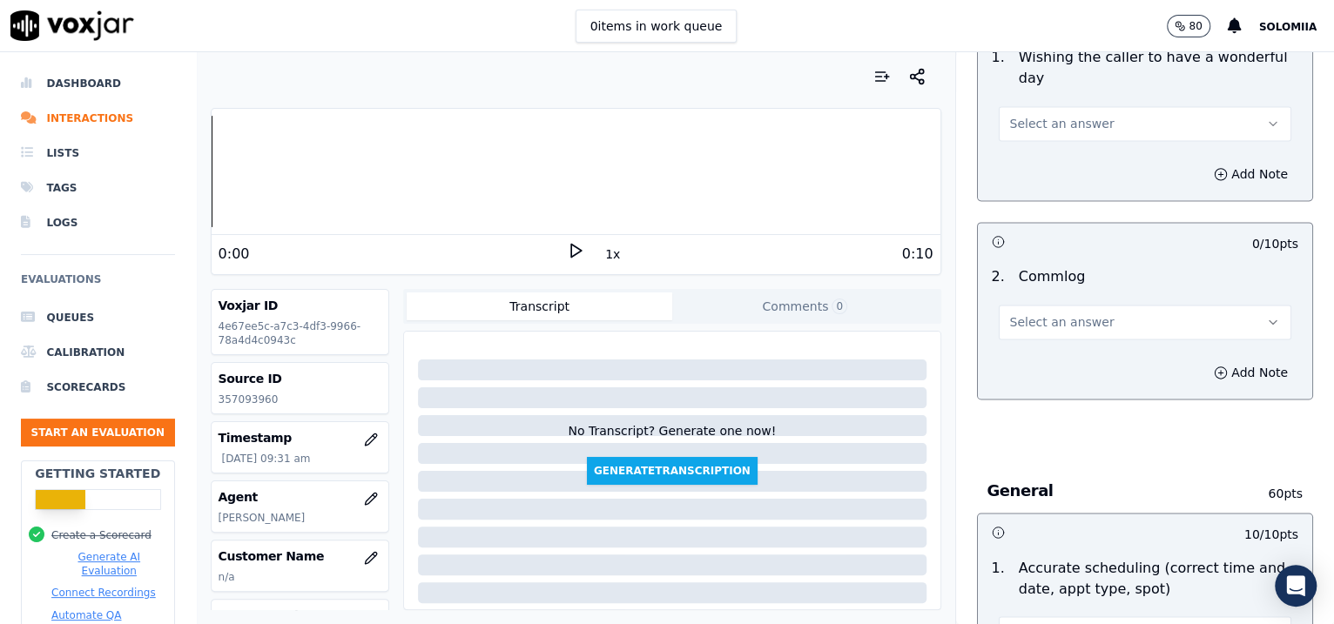
click at [1068, 329] on button "Select an answer" at bounding box center [1145, 322] width 293 height 35
click at [1105, 360] on div "Yes" at bounding box center [1108, 359] width 257 height 28
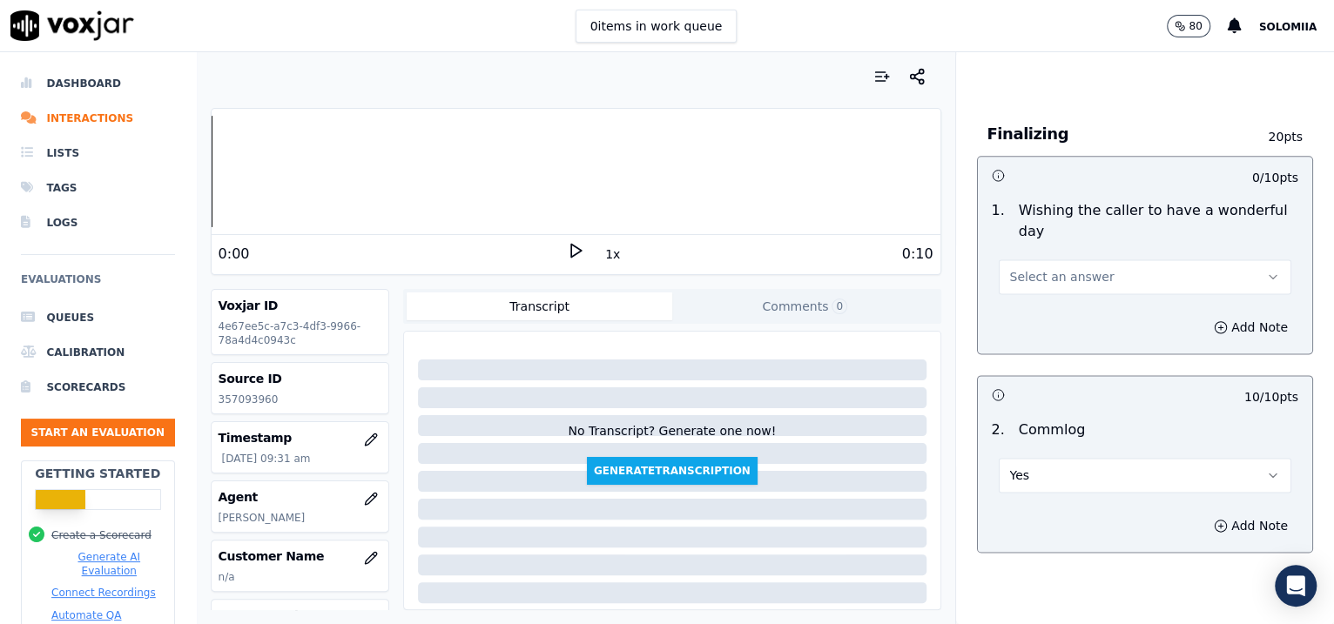
drag, startPoint x: 1047, startPoint y: 283, endPoint x: 1123, endPoint y: 320, distance: 85.3
click at [1123, 320] on div "0 / 10 pts 1 . Wishing the caller to have a wonderful day Select an answer Add …" at bounding box center [1145, 255] width 337 height 199
click at [1123, 320] on div "Add Note" at bounding box center [1145, 327] width 335 height 52
click at [1030, 273] on span "Select an answer" at bounding box center [1062, 276] width 104 height 17
click at [1082, 305] on div "Yes" at bounding box center [1108, 314] width 257 height 28
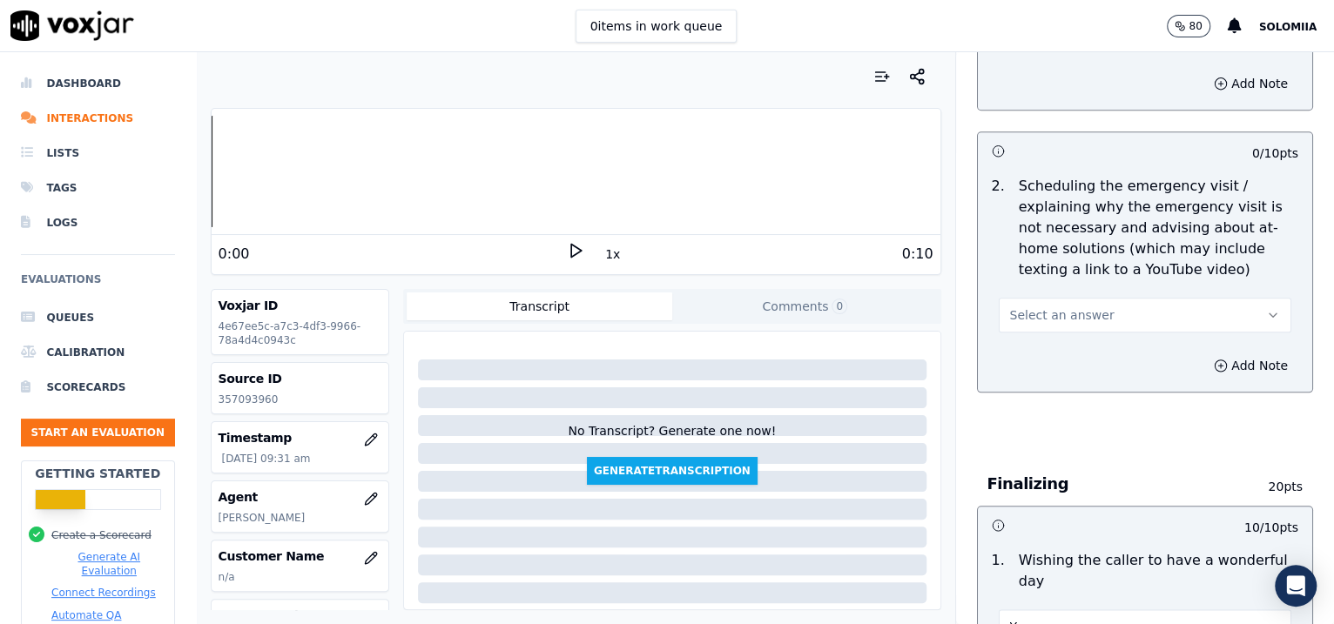
scroll to position [979, 0]
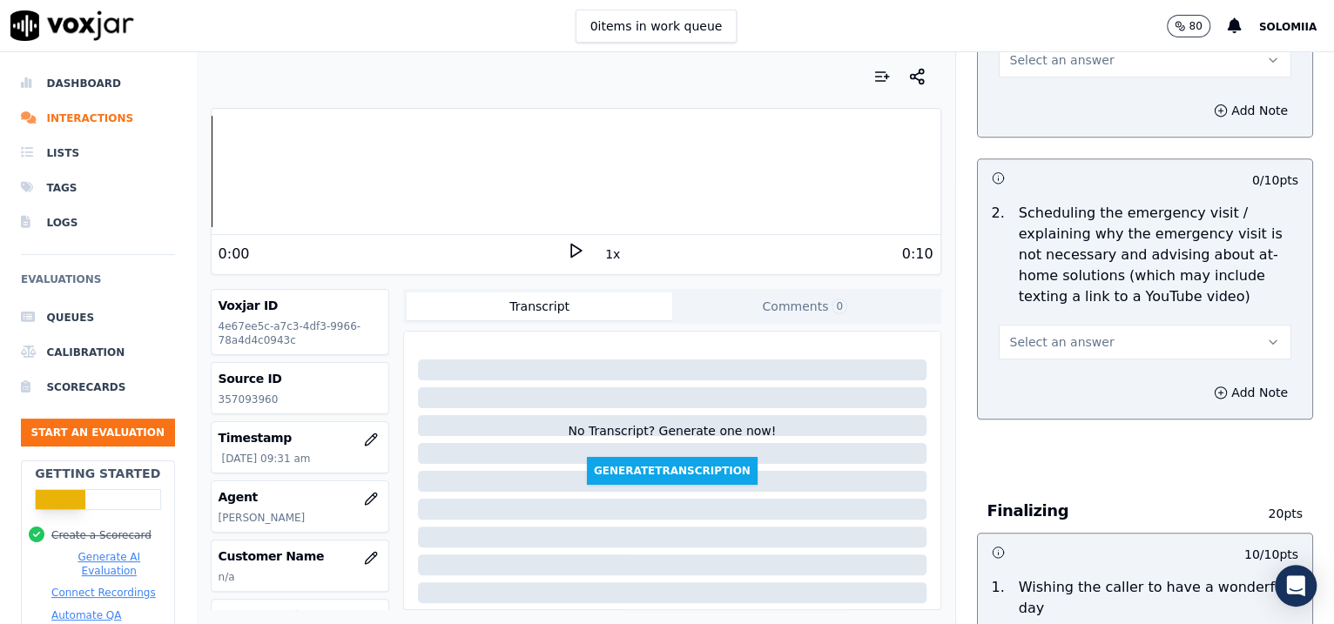
click at [1010, 341] on span "Select an answer" at bounding box center [1062, 342] width 104 height 17
click at [1061, 378] on div "Yes" at bounding box center [1108, 380] width 257 height 28
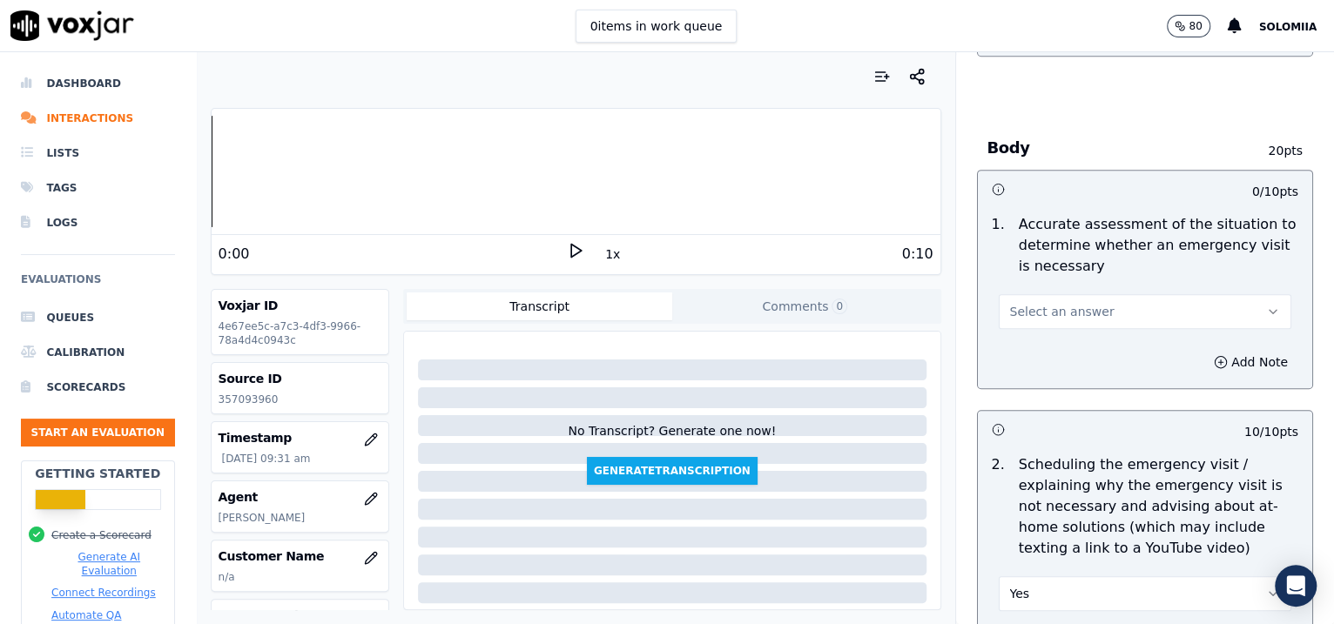
click at [1017, 296] on button "Select an answer" at bounding box center [1145, 311] width 293 height 35
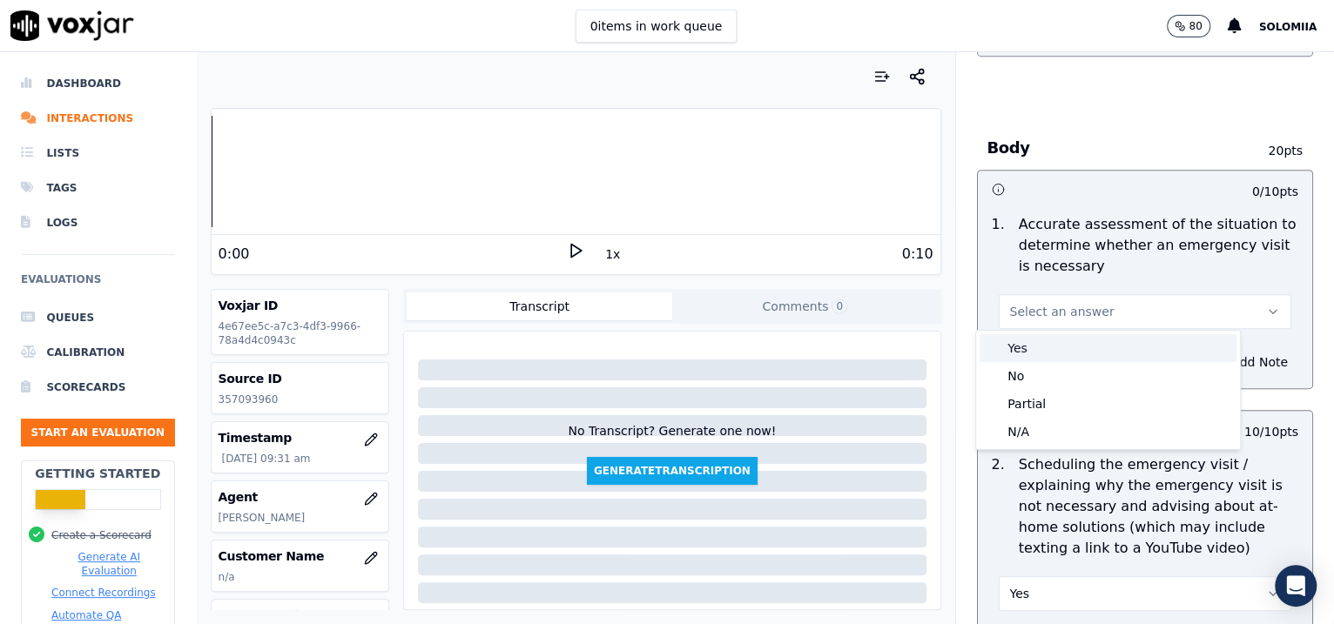
click at [1102, 347] on div "Yes" at bounding box center [1108, 348] width 257 height 28
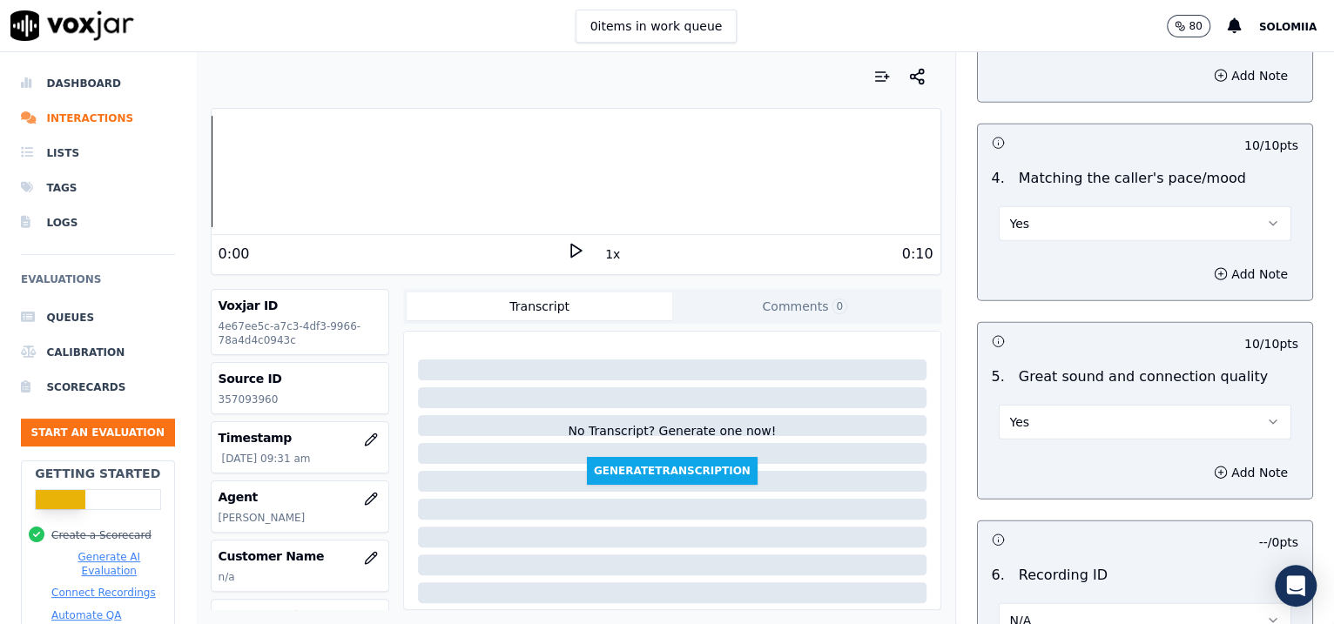
scroll to position [2537, 0]
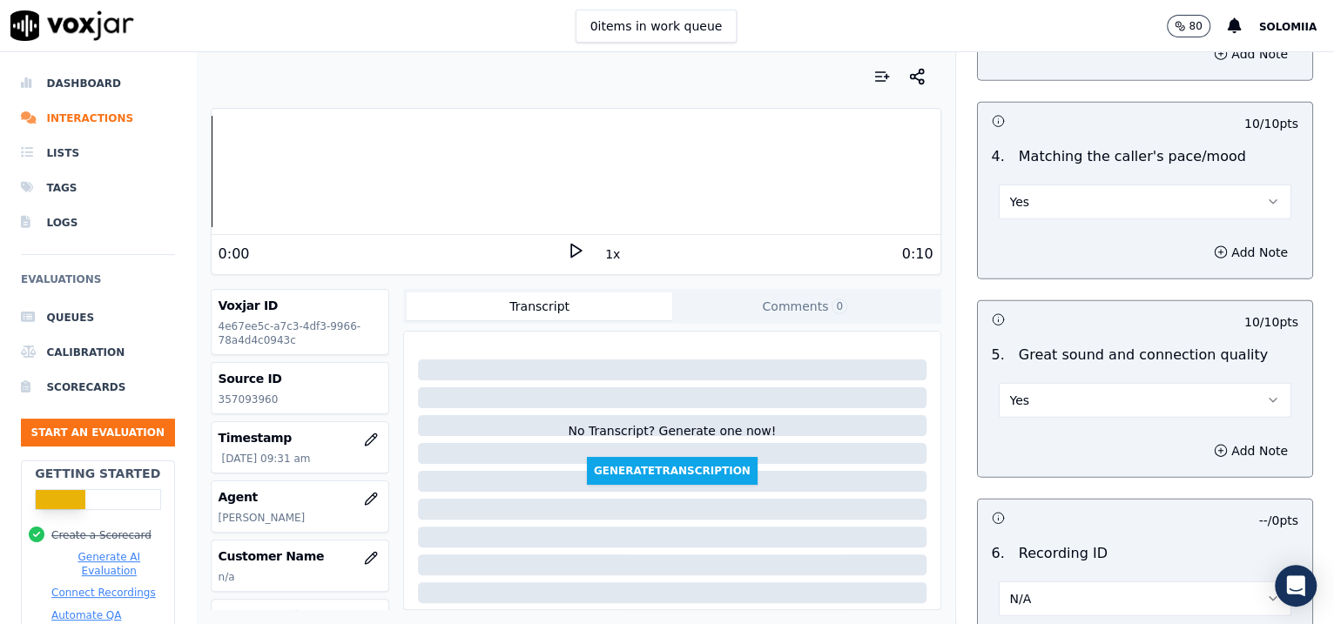
click at [1093, 197] on button "Yes" at bounding box center [1145, 202] width 293 height 35
click at [1087, 258] on div "No" at bounding box center [1108, 265] width 257 height 28
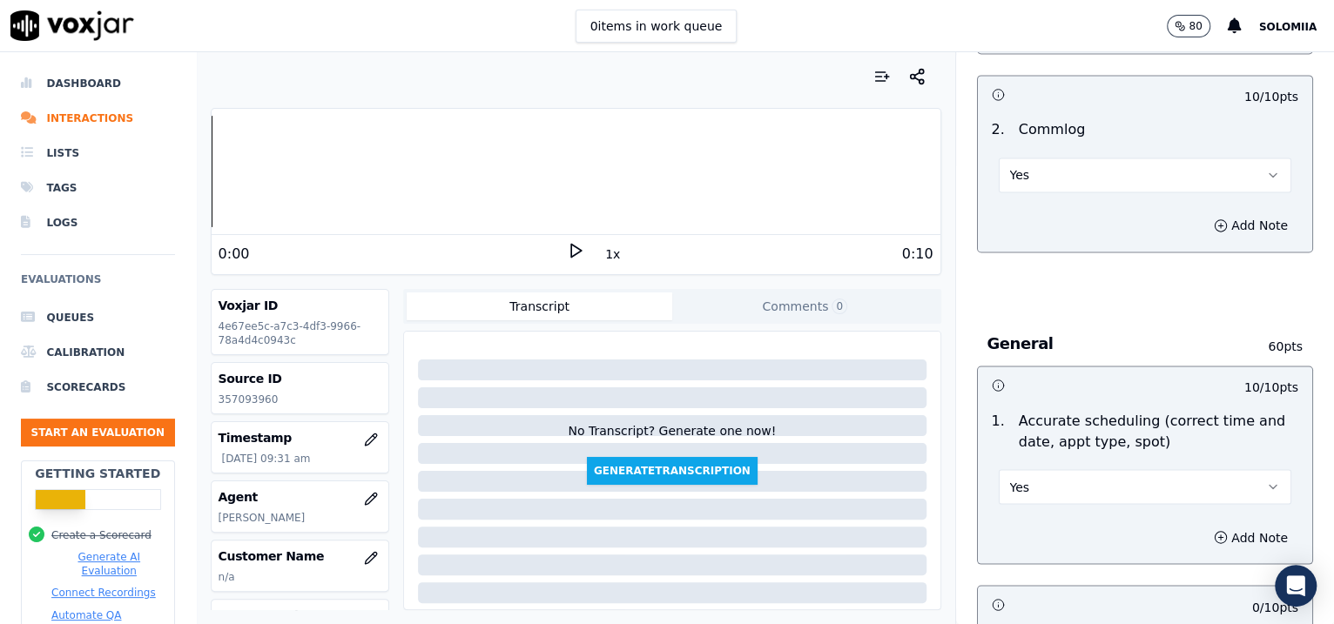
scroll to position [1738, 0]
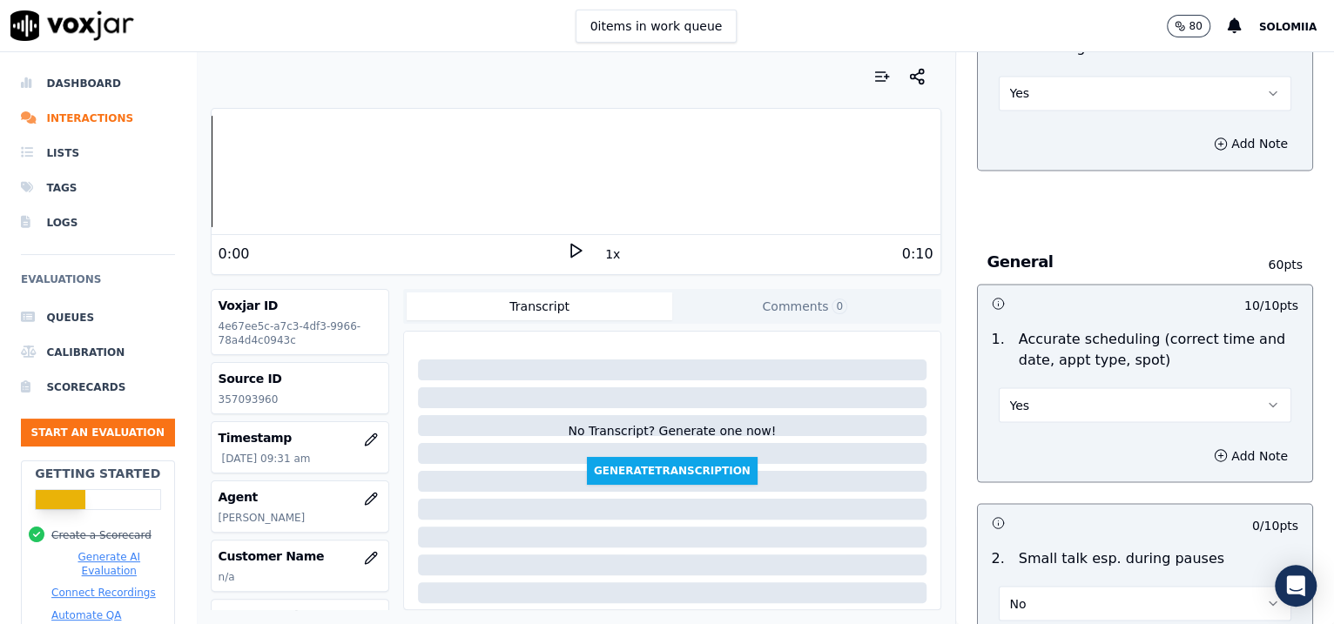
click at [1069, 388] on button "Yes" at bounding box center [1145, 405] width 293 height 35
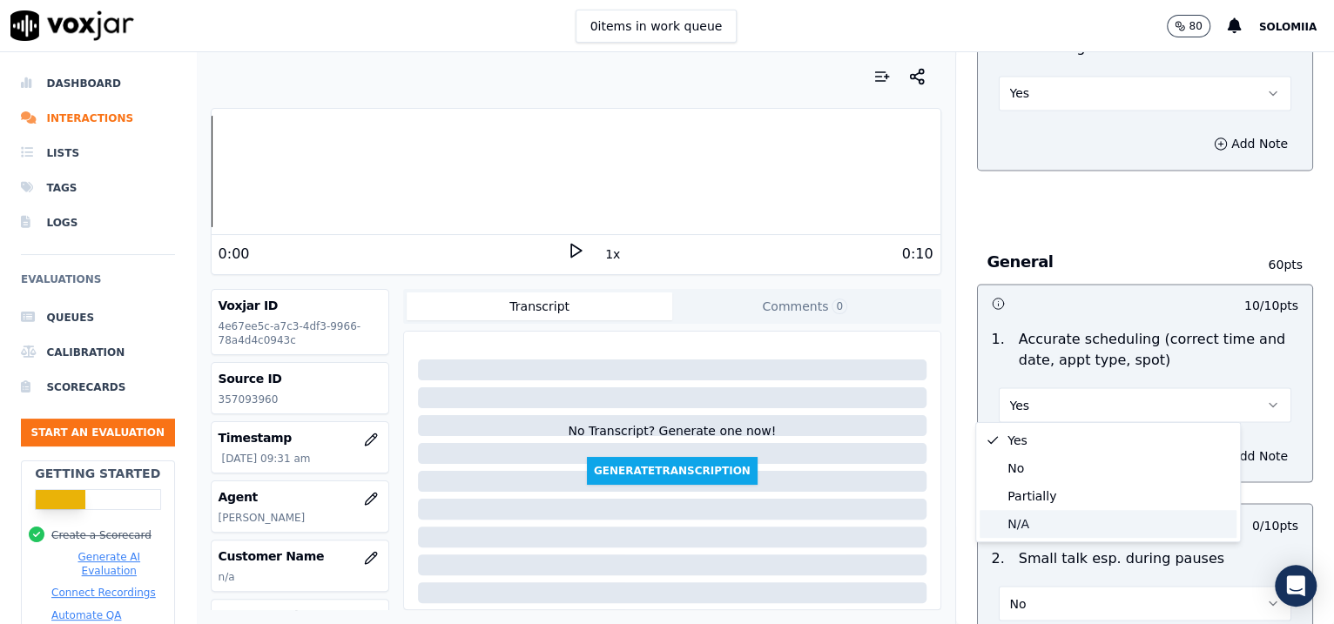
click at [1042, 532] on div "N/A" at bounding box center [1108, 524] width 257 height 28
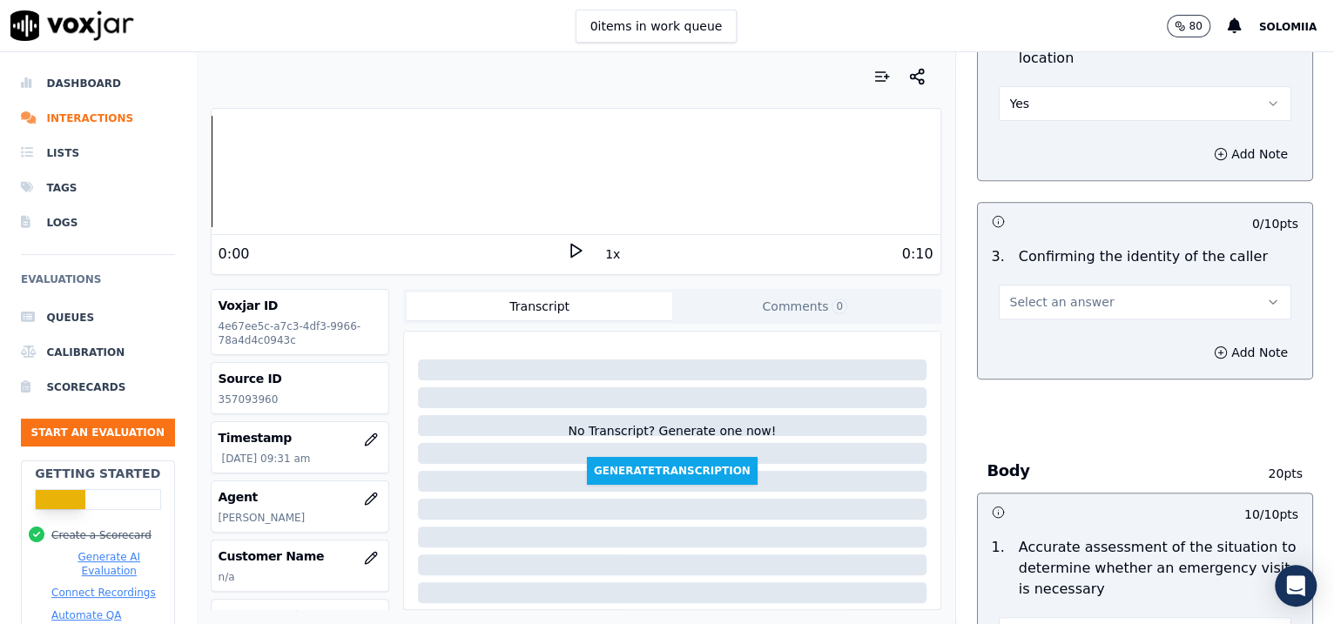
scroll to position [487, 0]
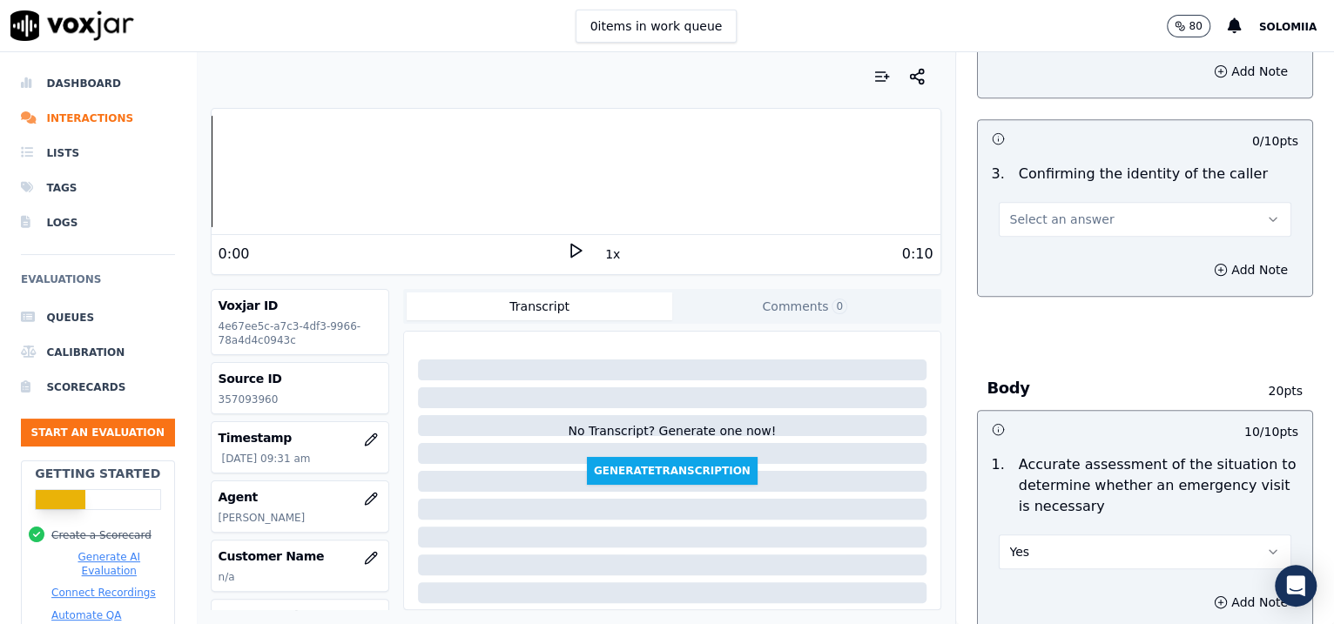
click at [1090, 209] on button "Select an answer" at bounding box center [1145, 219] width 293 height 35
click at [1074, 279] on div "No" at bounding box center [1108, 286] width 257 height 28
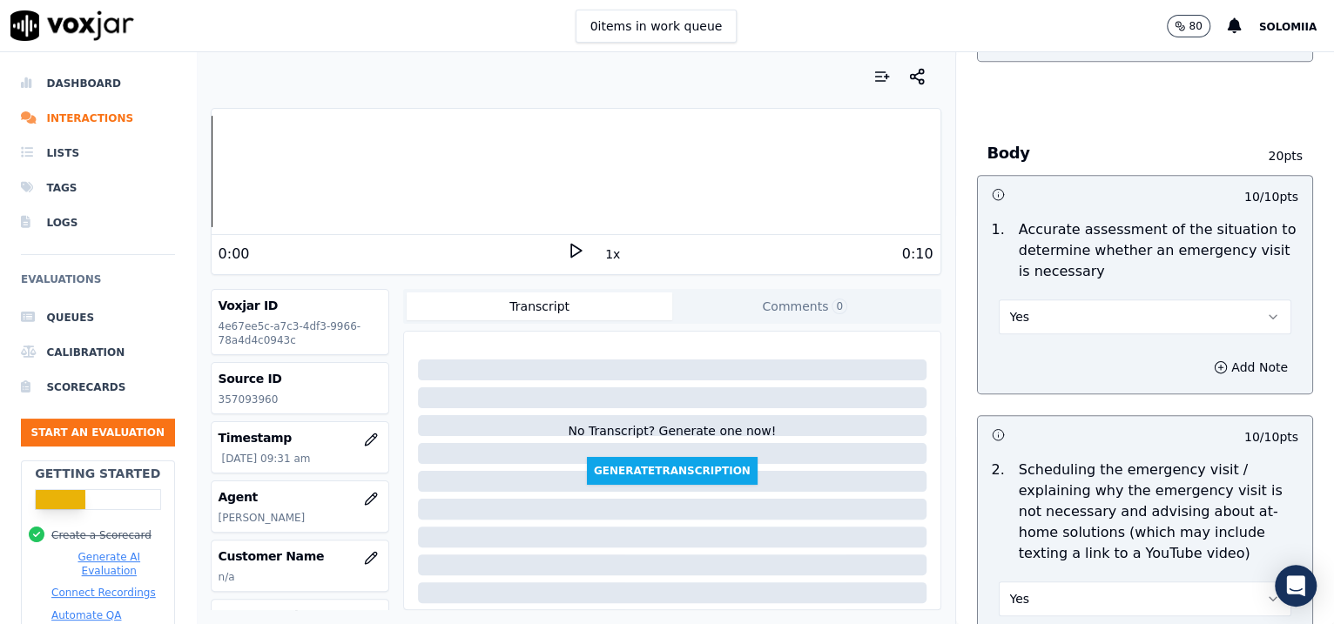
scroll to position [792, 0]
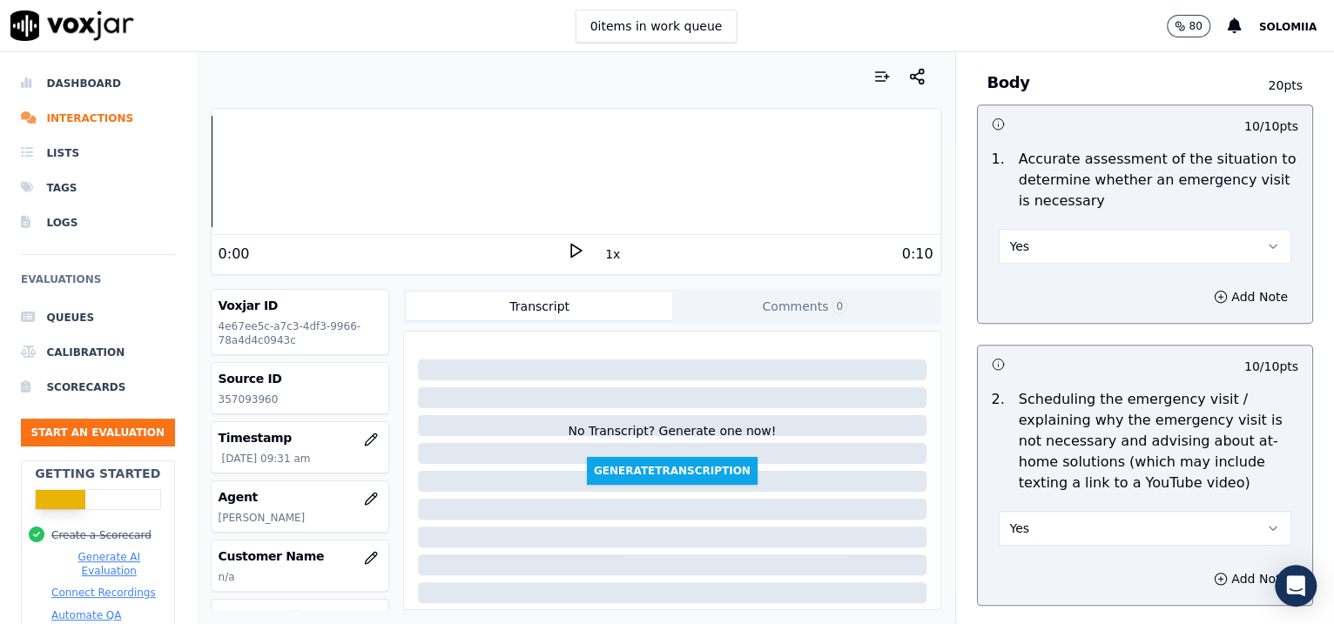
click at [1038, 256] on button "Yes" at bounding box center [1145, 246] width 293 height 35
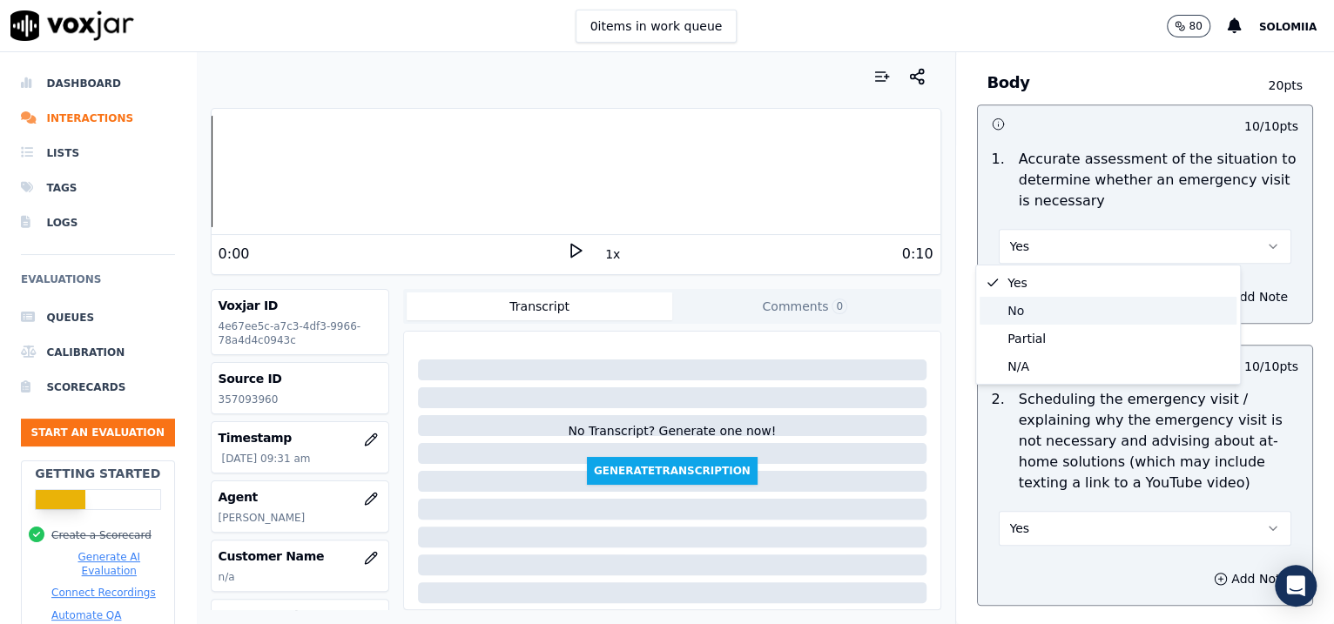
click at [1048, 311] on div "No" at bounding box center [1108, 311] width 257 height 28
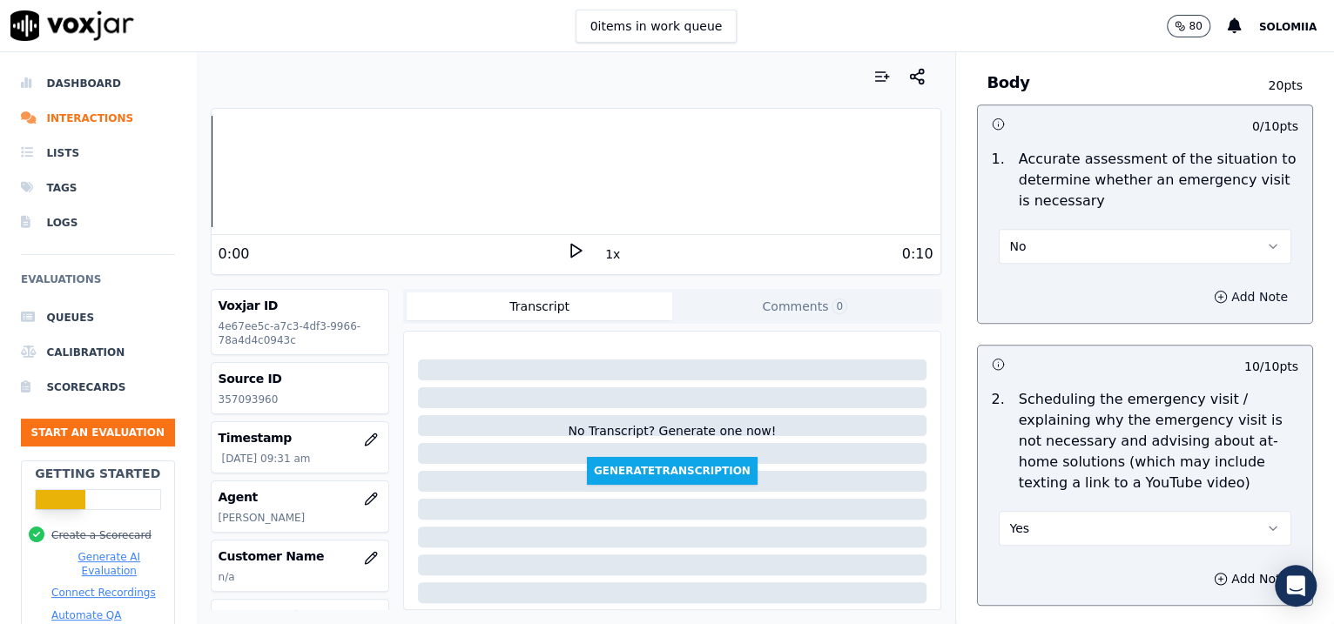
click at [1213, 285] on button "Add Note" at bounding box center [1250, 297] width 95 height 24
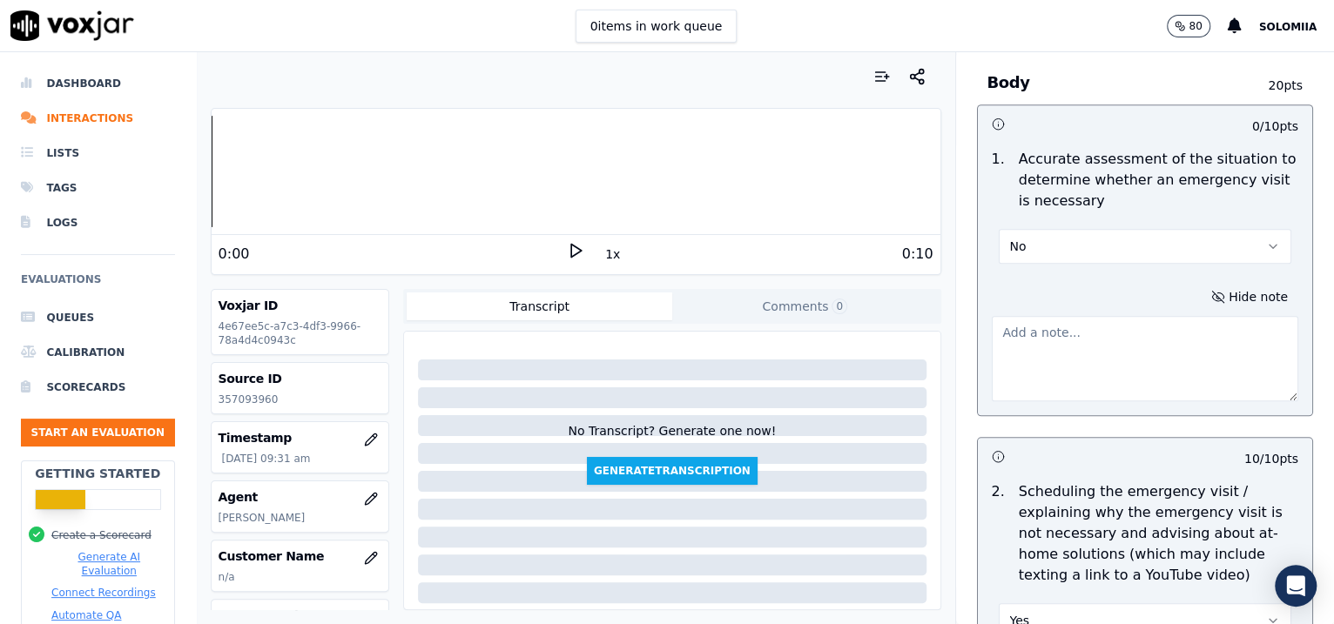
click at [1078, 344] on textarea at bounding box center [1145, 358] width 307 height 85
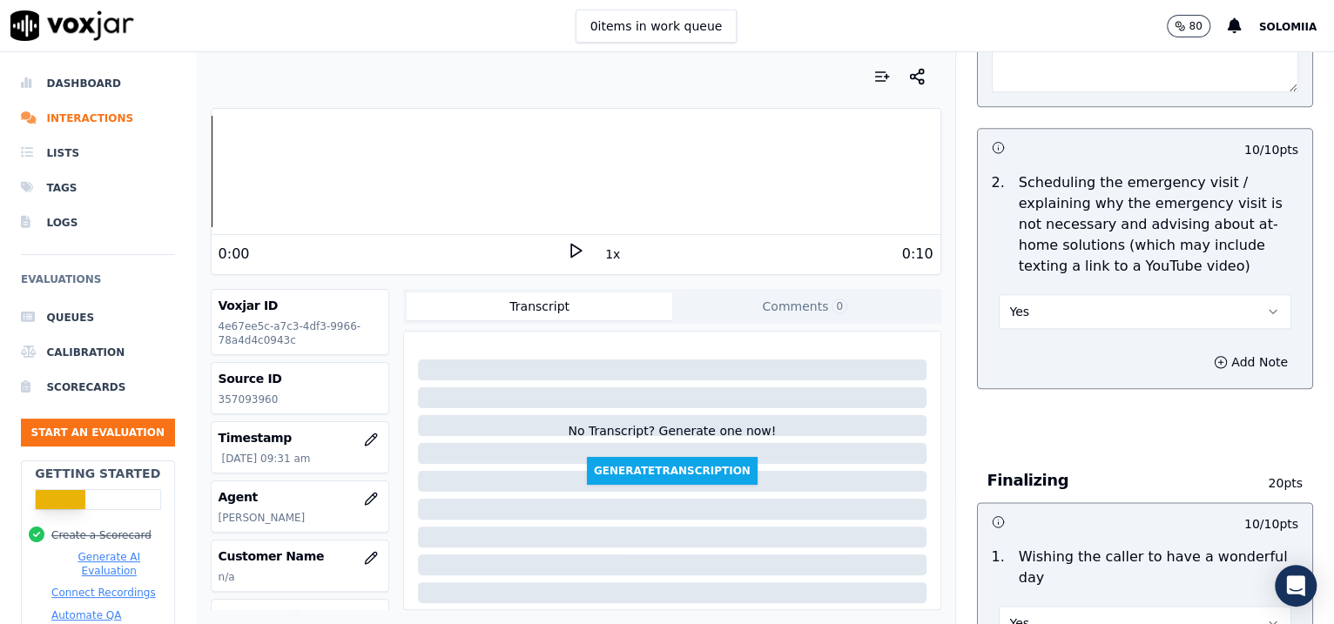
scroll to position [1107, 0]
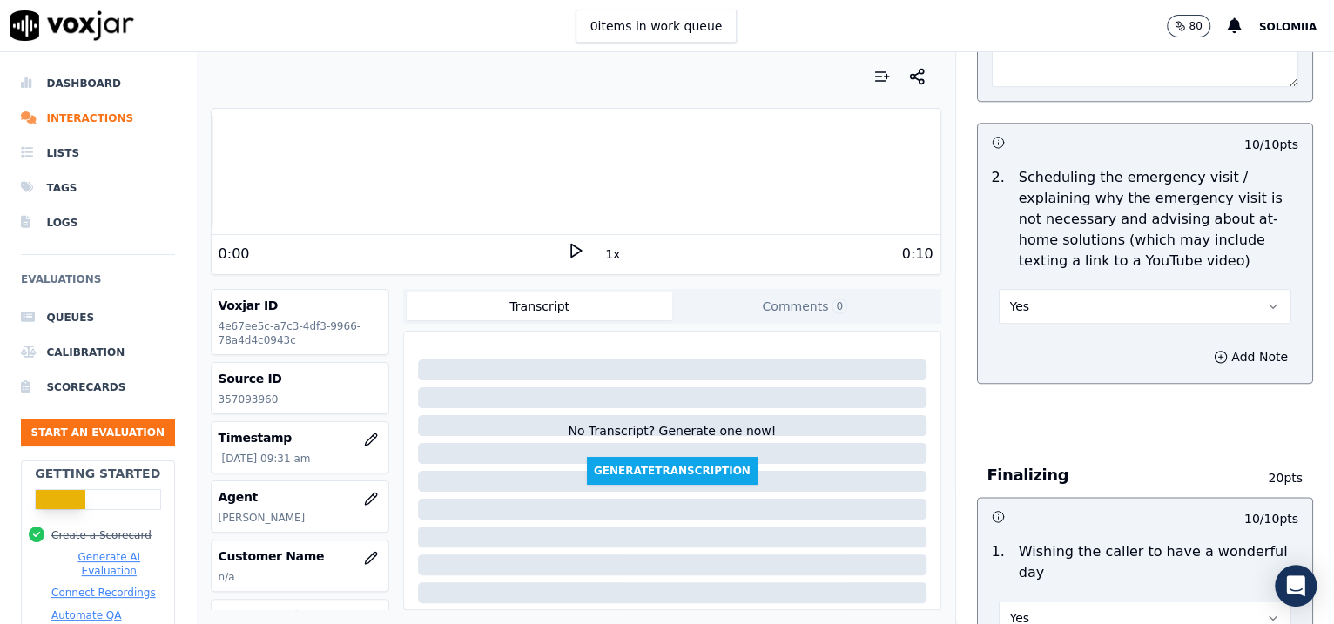
type textarea "no questions about what happened? what brackets fell off?"
click at [1090, 299] on button "Yes" at bounding box center [1145, 306] width 293 height 35
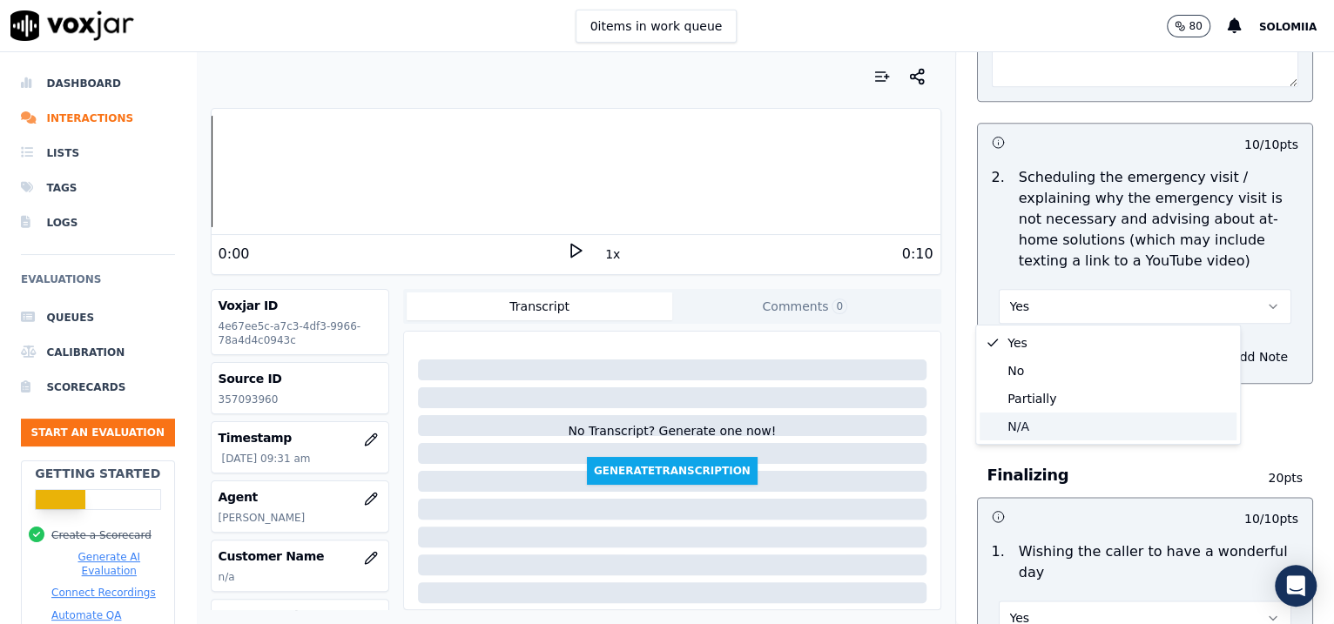
click at [1064, 421] on div "N/A" at bounding box center [1108, 427] width 257 height 28
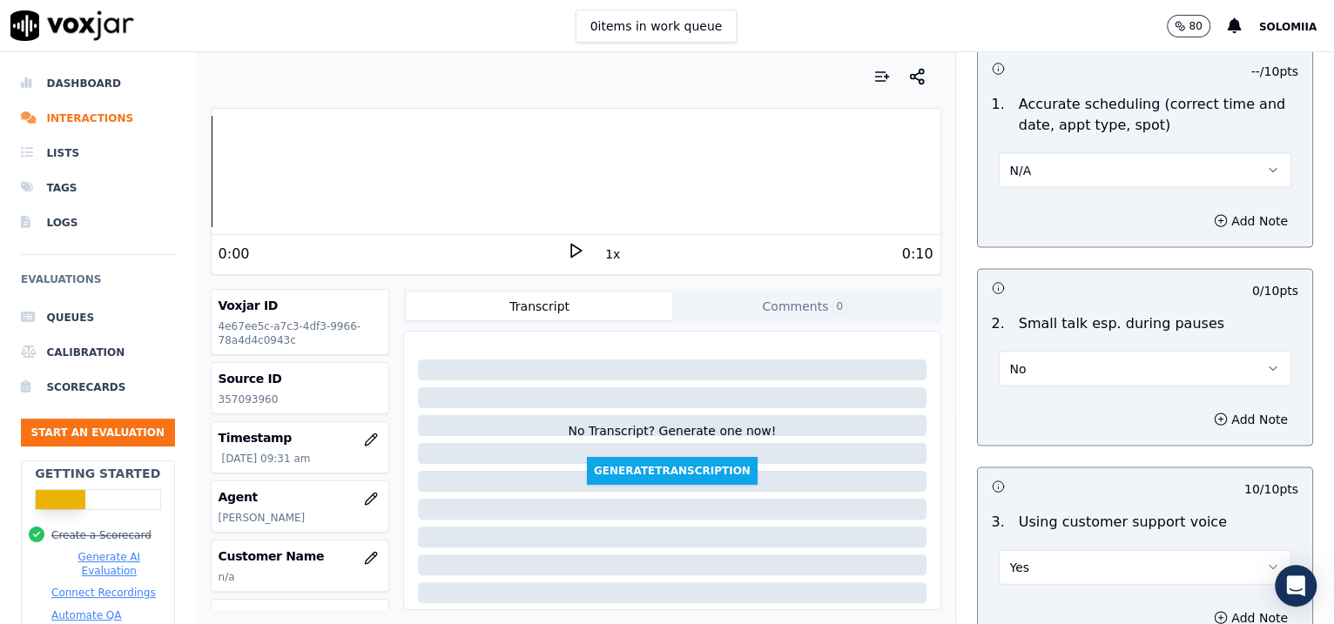
scroll to position [3120, 0]
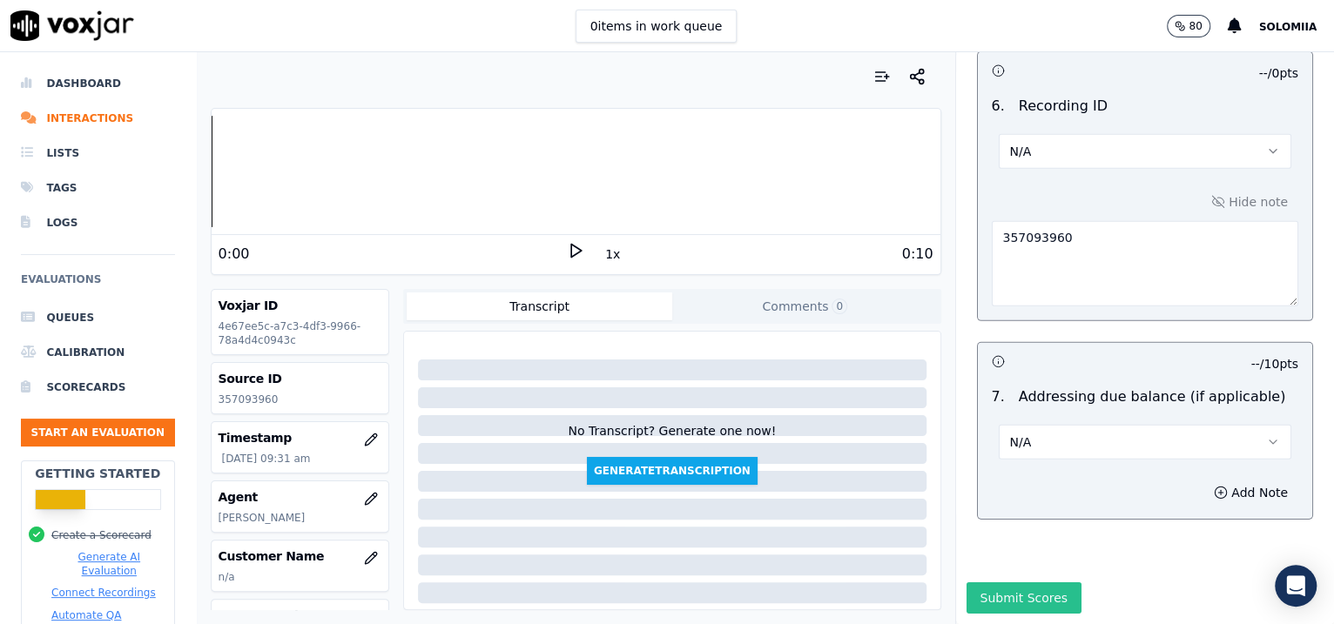
click at [981, 583] on button "Submit Scores" at bounding box center [1025, 598] width 116 height 31
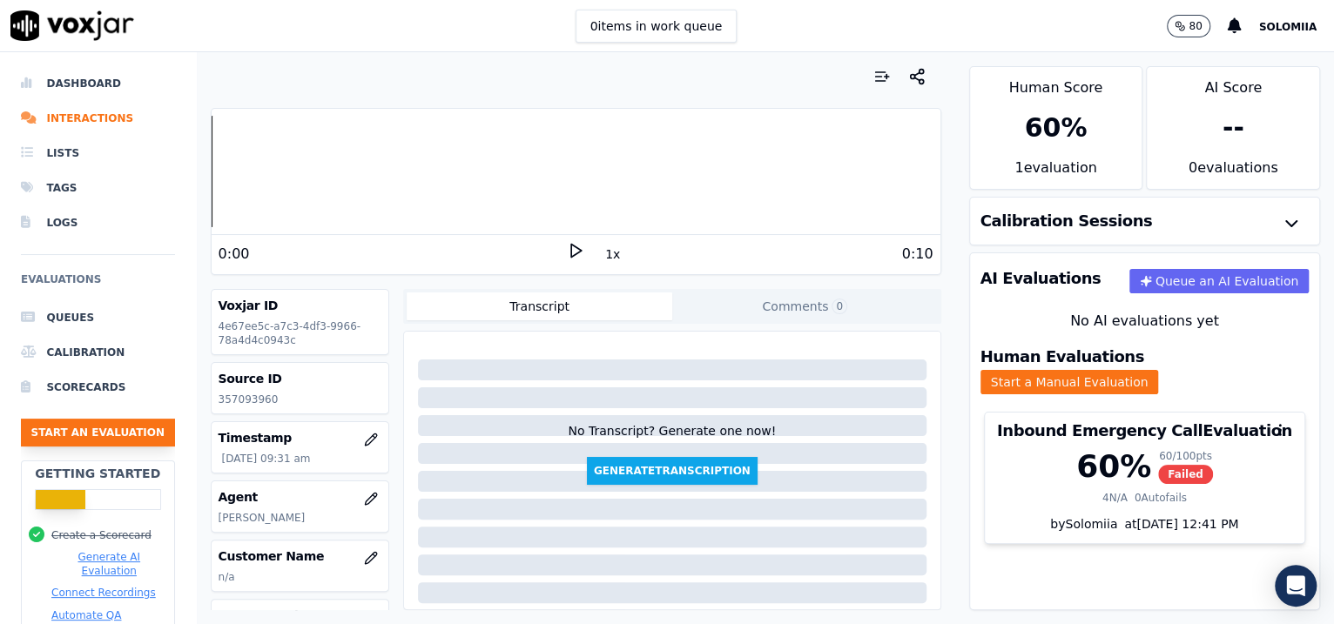
click at [67, 438] on button "Start an Evaluation" at bounding box center [98, 433] width 154 height 28
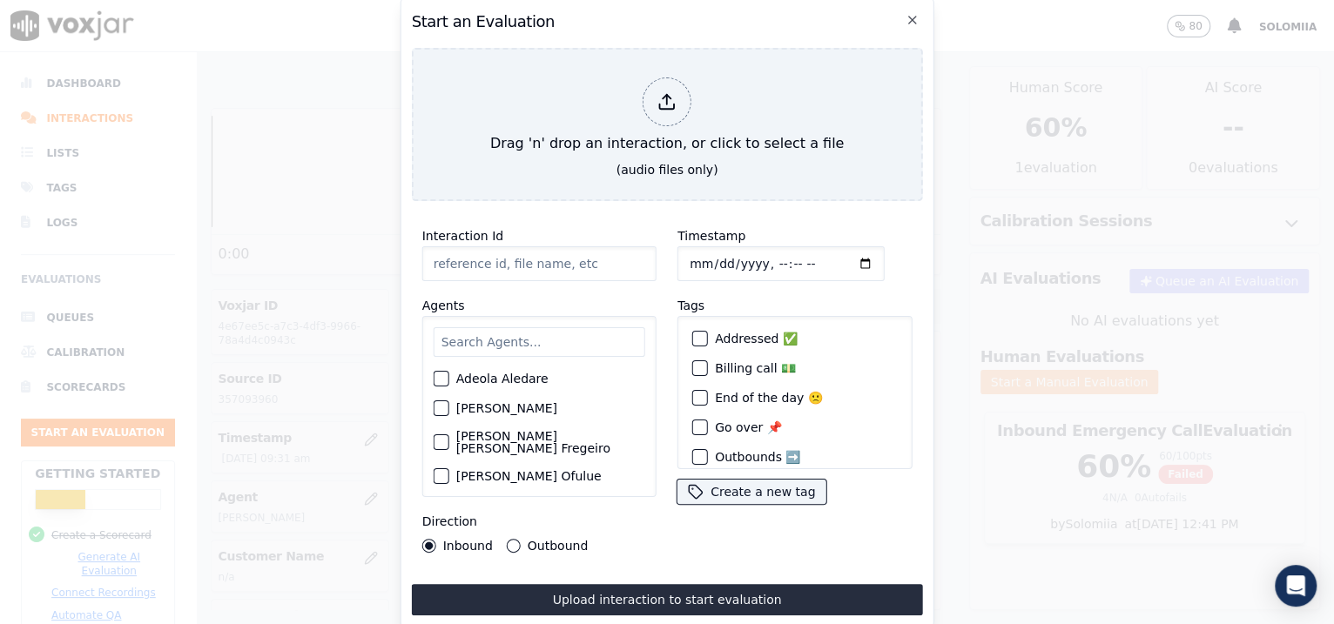
click at [559, 248] on input "Interaction Id" at bounding box center [539, 263] width 234 height 35
paste input "357094389"
type input "357094389"
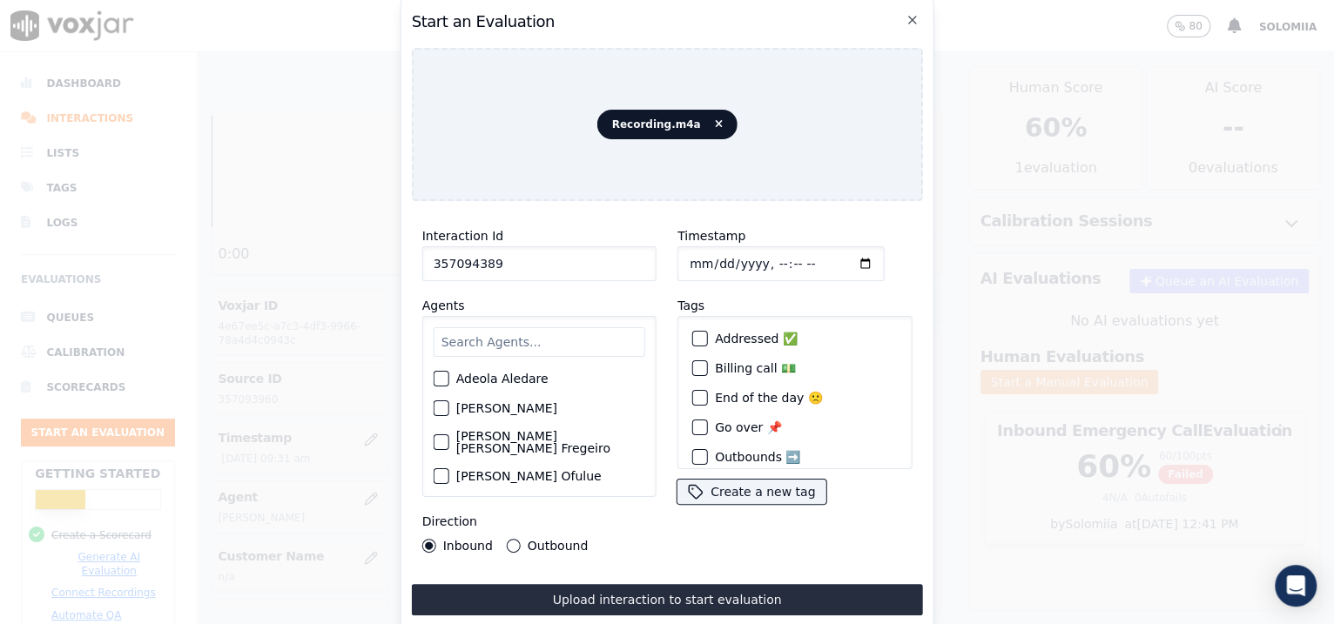
click at [714, 253] on input "Timestamp" at bounding box center [780, 263] width 207 height 35
click at [707, 253] on input "Timestamp" at bounding box center [780, 263] width 207 height 35
type input "2025-08-20T09:38"
click at [572, 327] on input "text" at bounding box center [540, 342] width 212 height 30
type input "a"
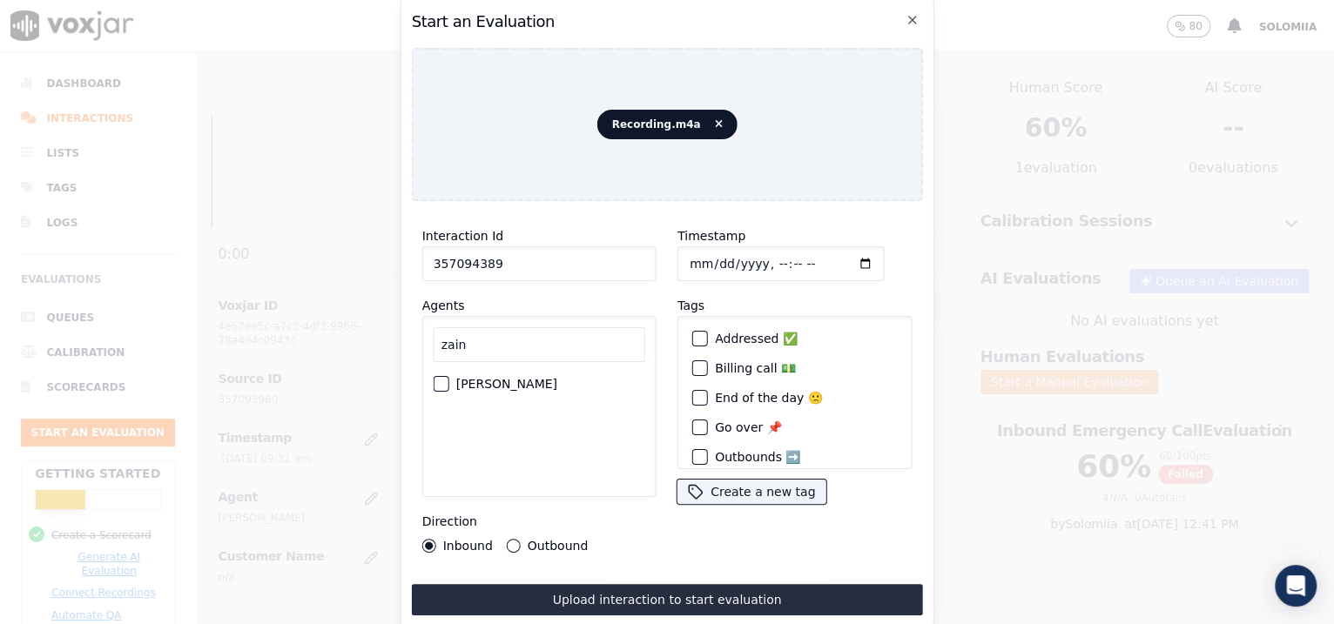
type input "zain"
click at [511, 379] on label "[PERSON_NAME]" at bounding box center [506, 384] width 101 height 12
click at [449, 379] on button "[PERSON_NAME]" at bounding box center [442, 384] width 16 height 16
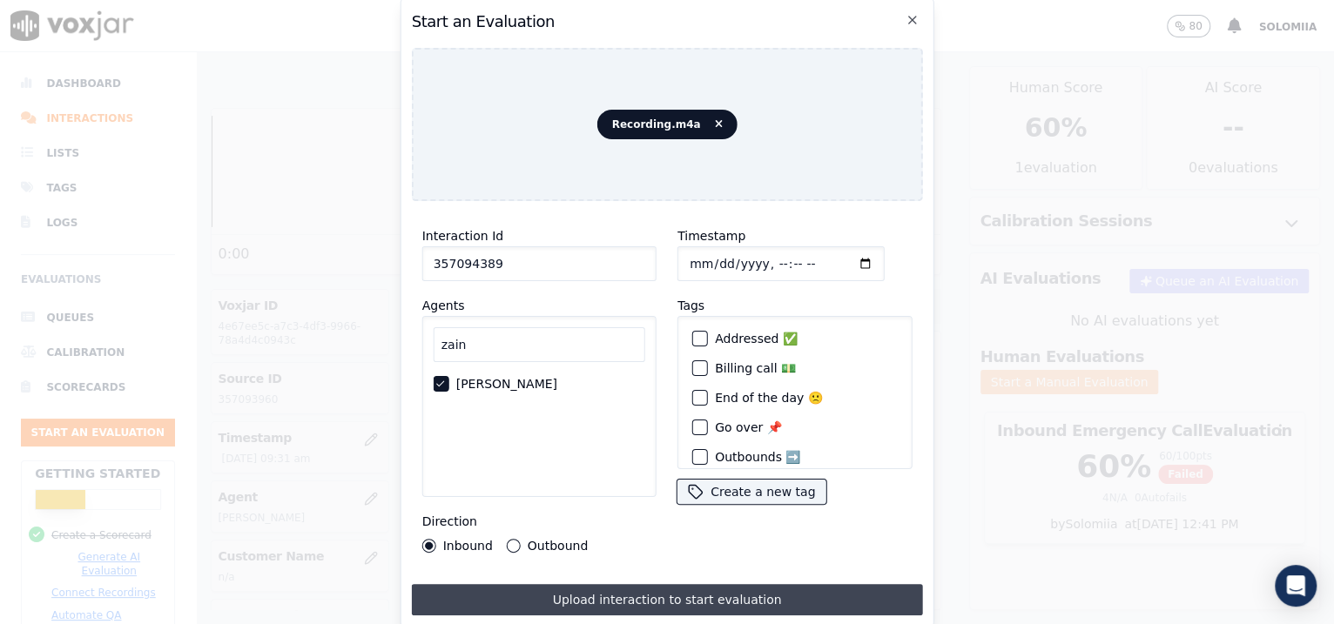
click at [627, 601] on button "Upload interaction to start evaluation" at bounding box center [667, 599] width 511 height 31
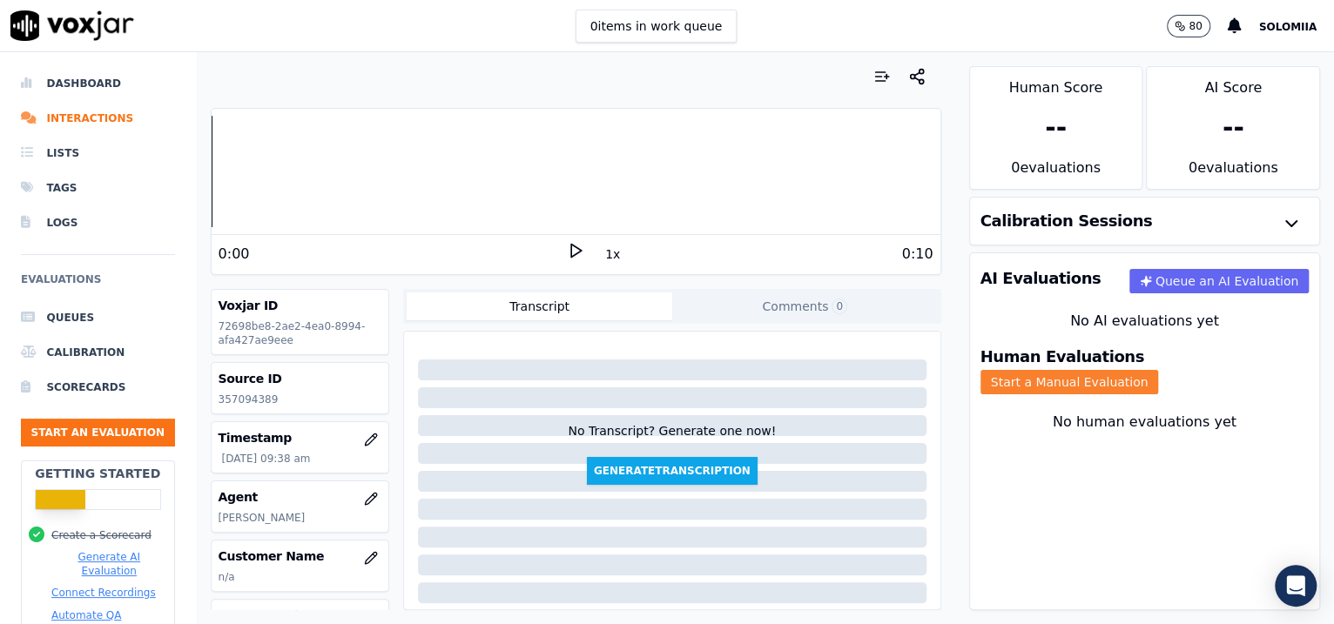
click at [1140, 373] on button "Start a Manual Evaluation" at bounding box center [1070, 382] width 179 height 24
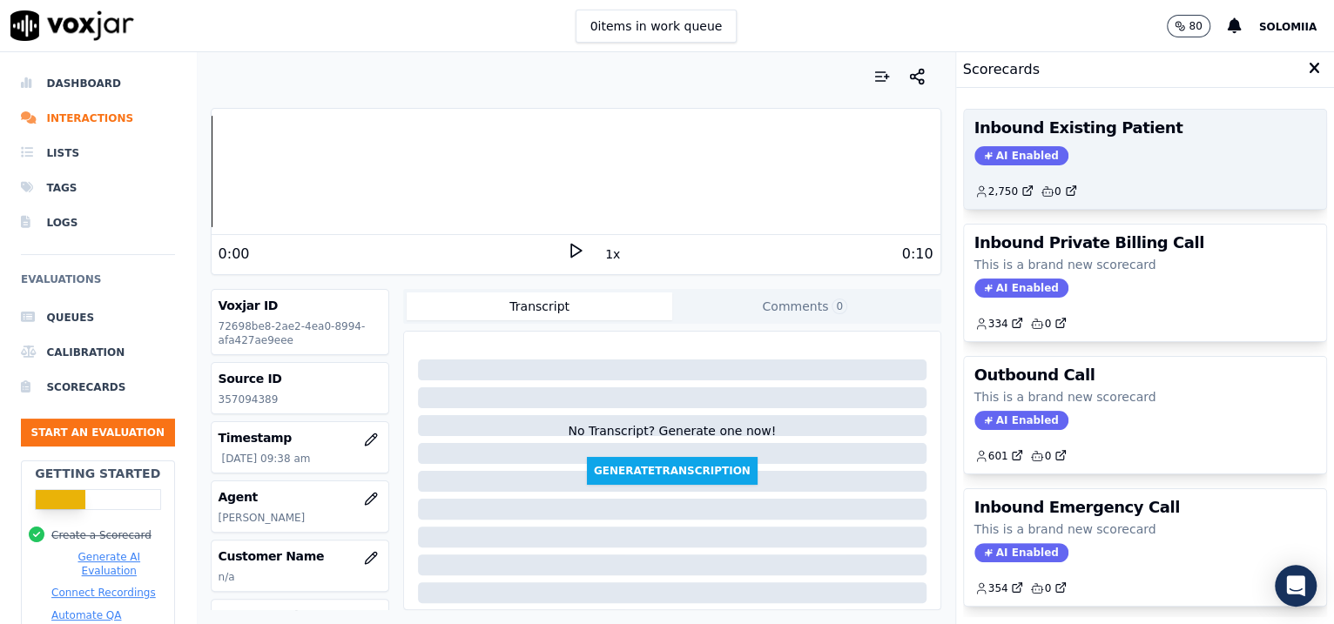
click at [1129, 185] on div "2,750 0" at bounding box center [1145, 185] width 342 height 28
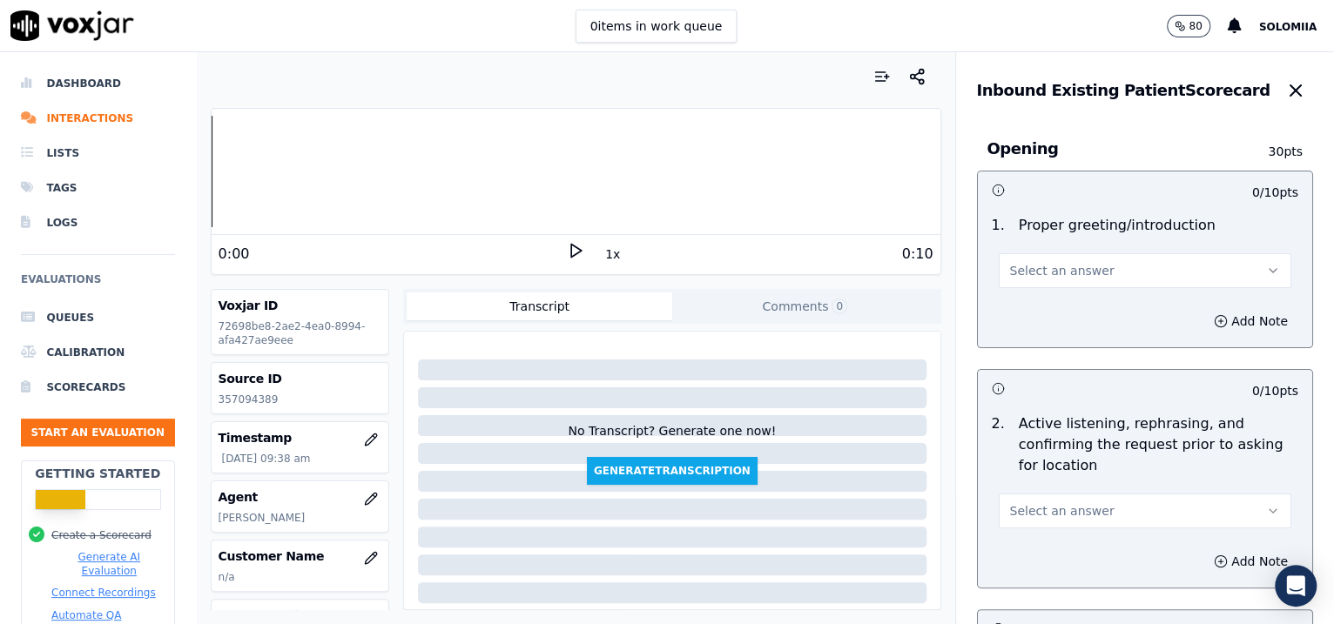
click at [1058, 270] on span "Select an answer" at bounding box center [1062, 270] width 104 height 17
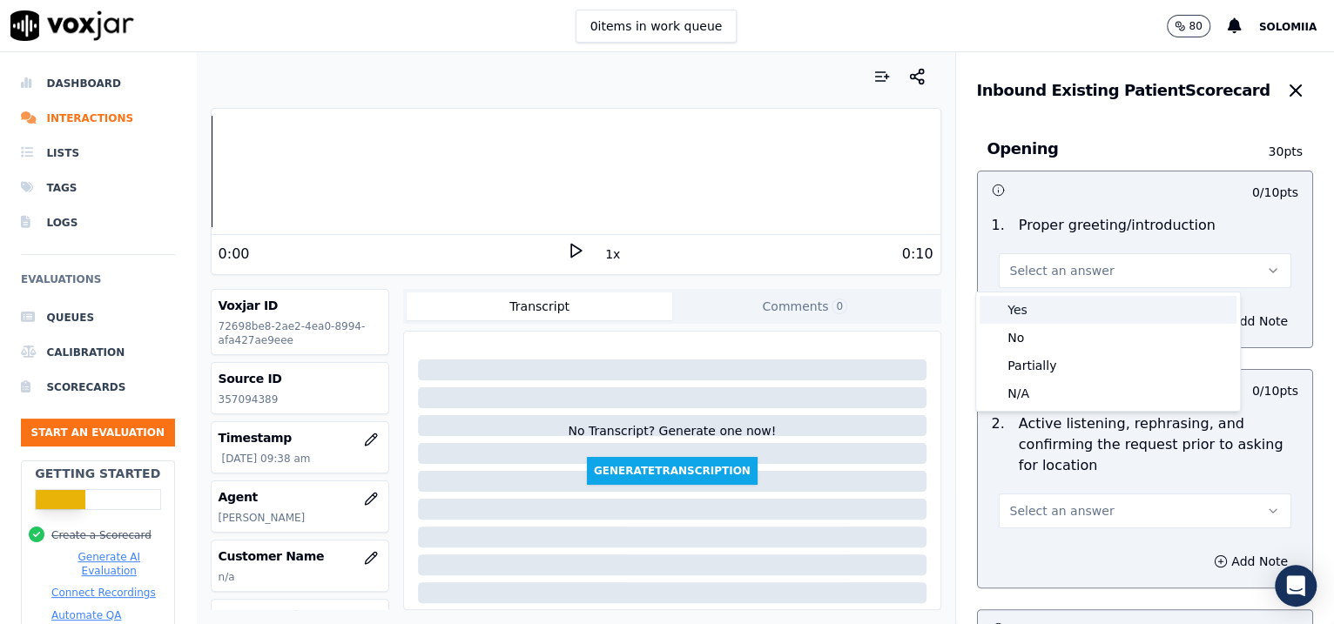
click at [1088, 305] on div "Yes" at bounding box center [1108, 310] width 257 height 28
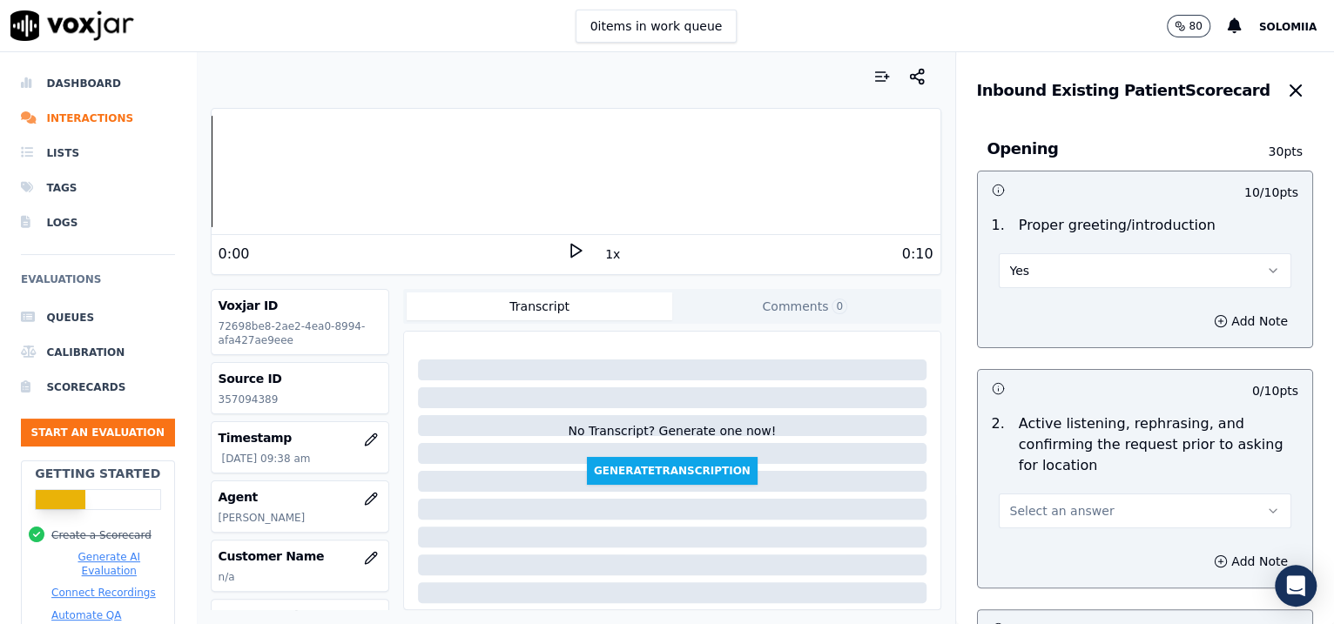
click at [1045, 505] on span "Select an answer" at bounding box center [1062, 510] width 104 height 17
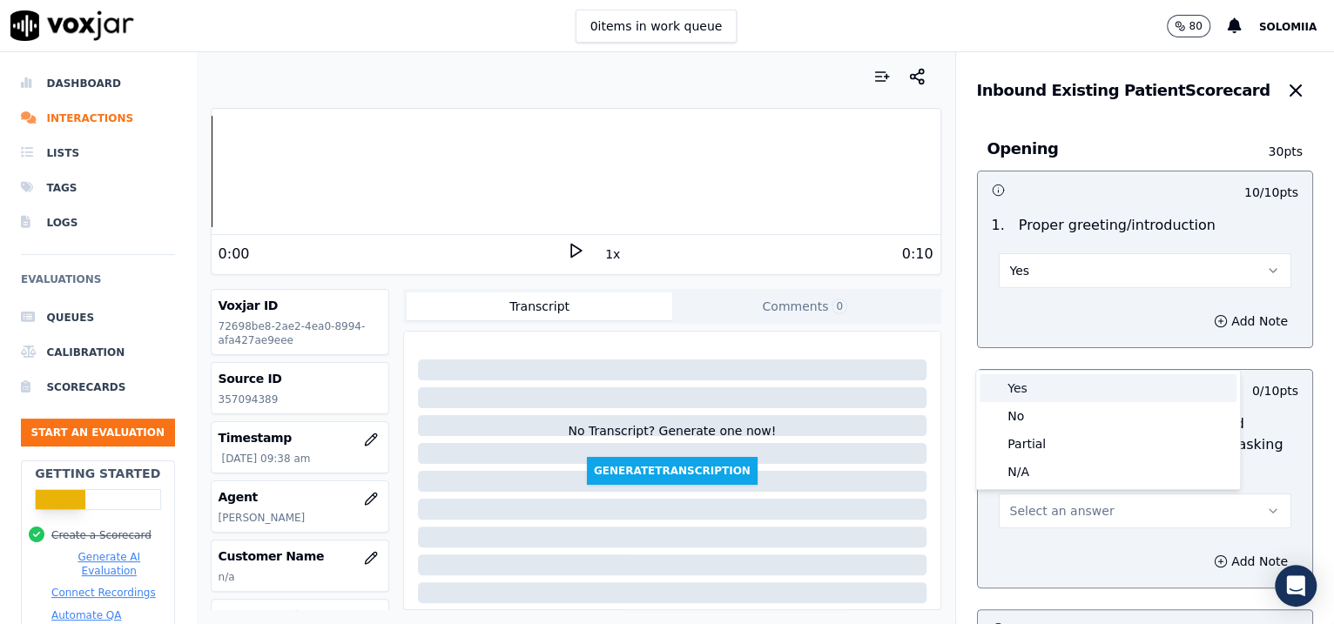
click at [1040, 376] on div "Yes" at bounding box center [1108, 388] width 257 height 28
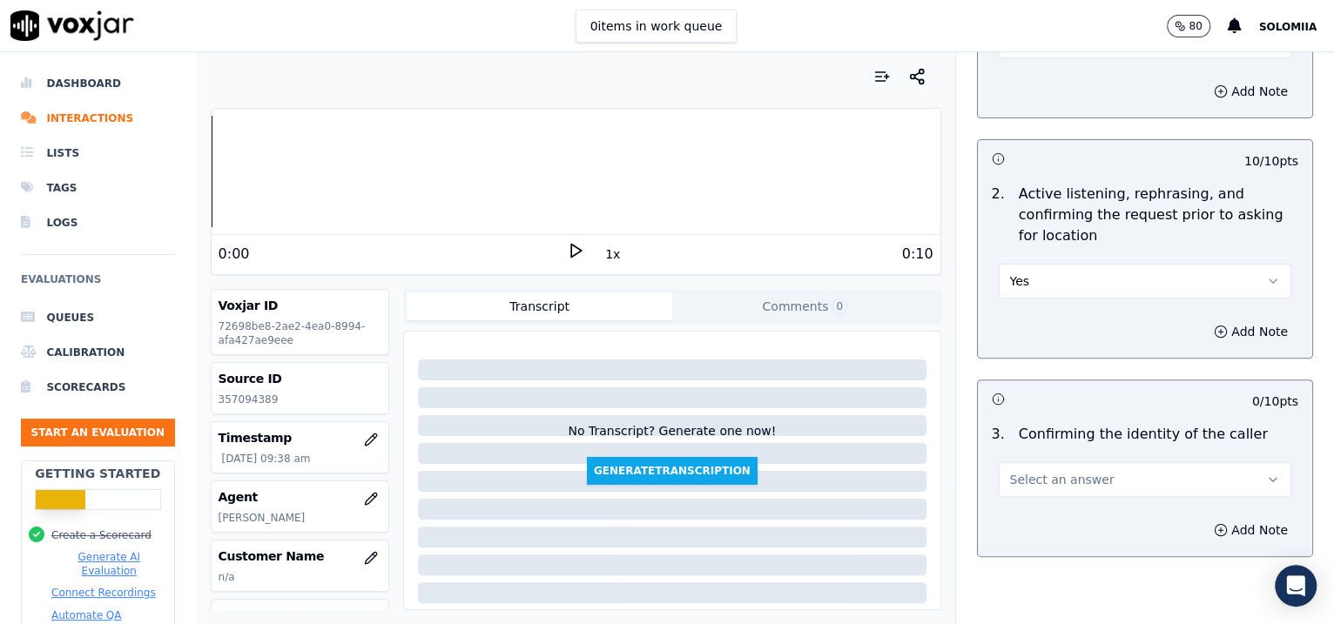
scroll to position [479, 0]
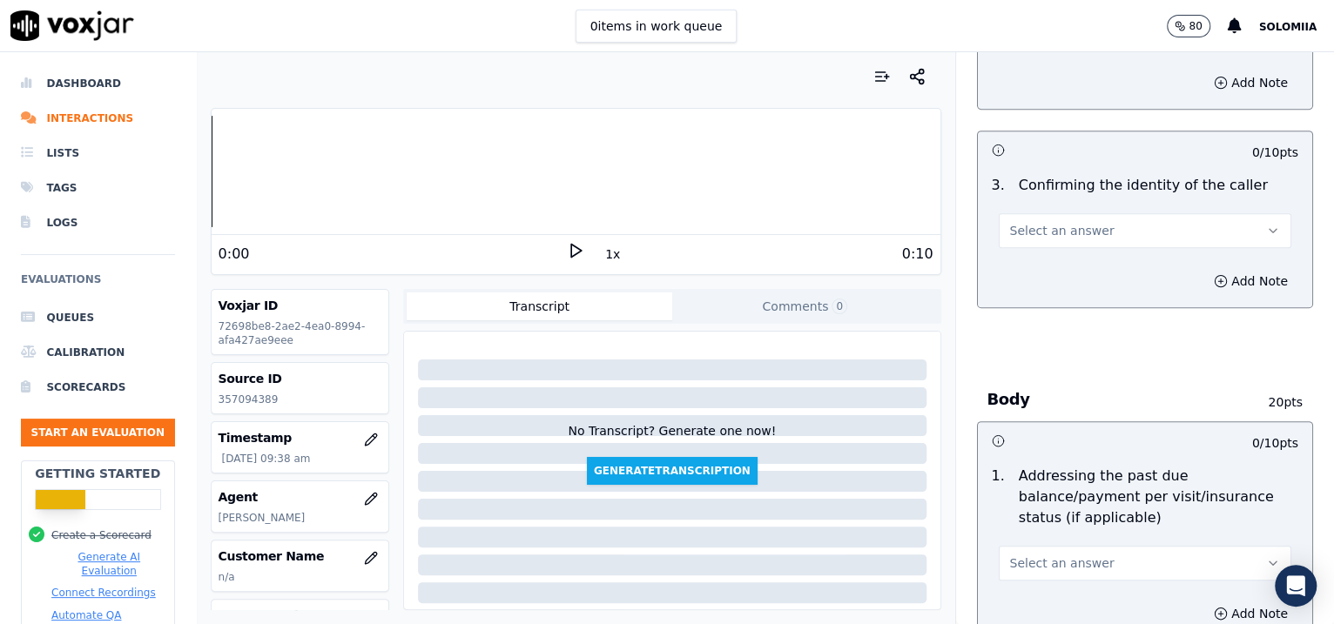
click at [1048, 225] on span "Select an answer" at bounding box center [1062, 230] width 104 height 17
drag, startPoint x: 1048, startPoint y: 262, endPoint x: 1114, endPoint y: 273, distance: 67.0
click at [1114, 273] on div "Yes" at bounding box center [1108, 268] width 257 height 28
click at [1114, 273] on div "Add Note" at bounding box center [1145, 281] width 335 height 52
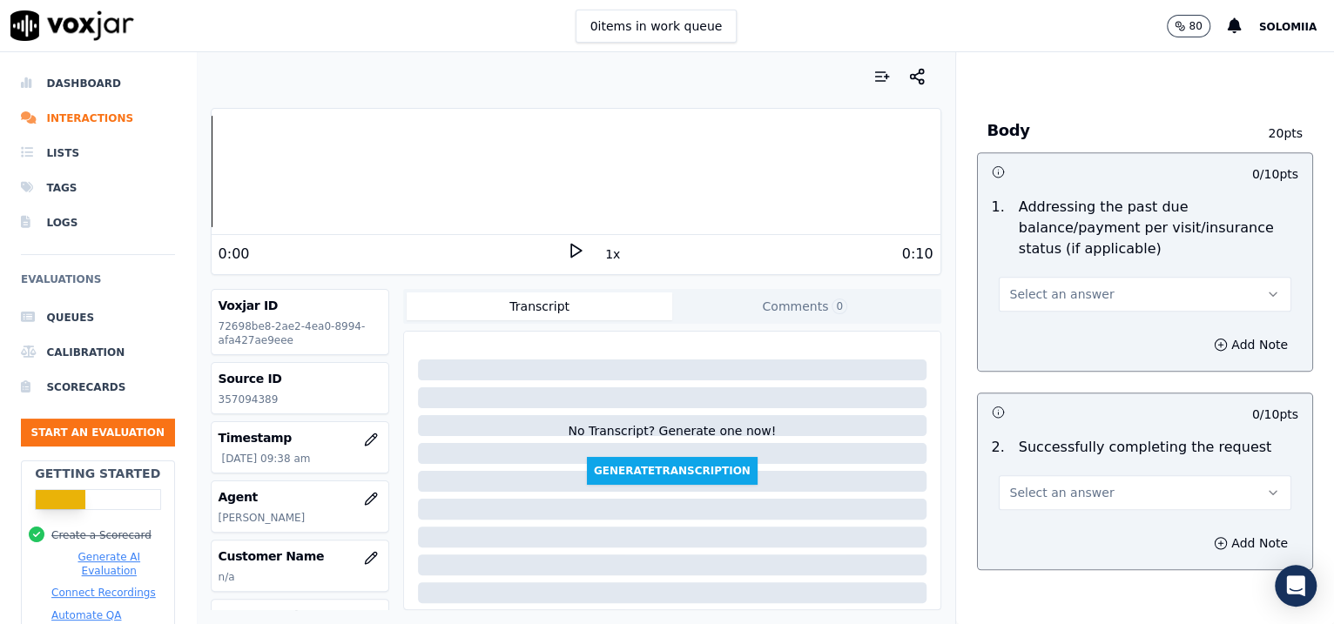
scroll to position [753, 0]
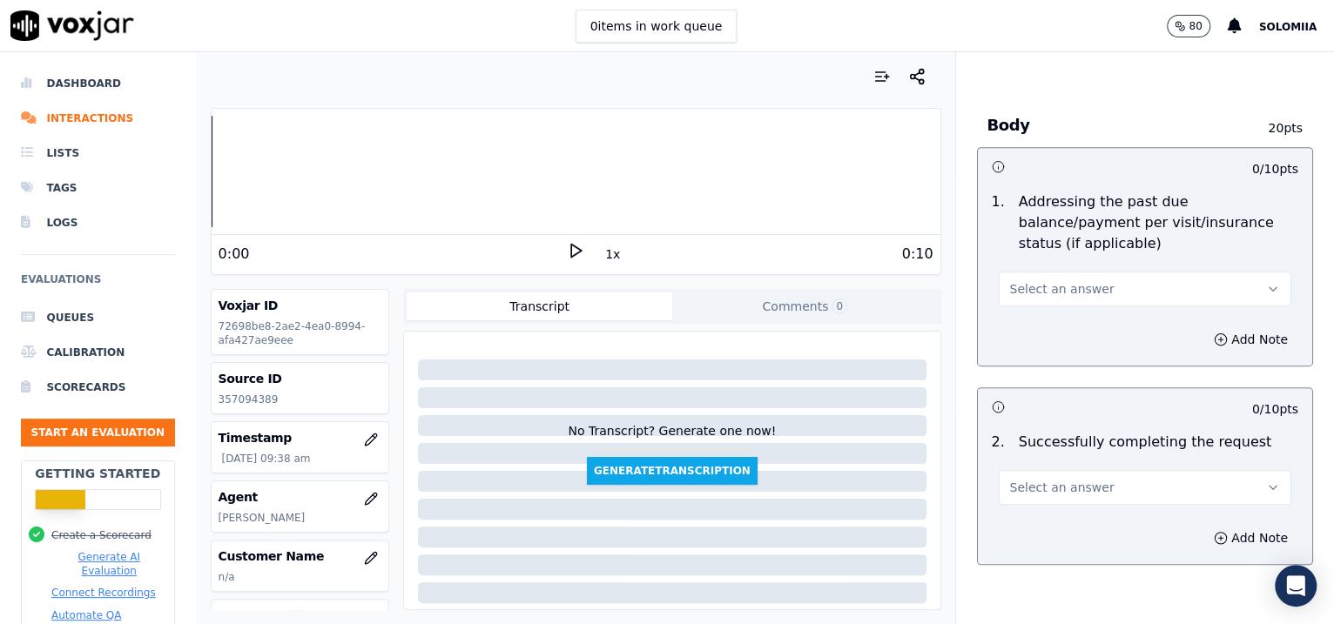
click at [1052, 280] on span "Select an answer" at bounding box center [1062, 288] width 104 height 17
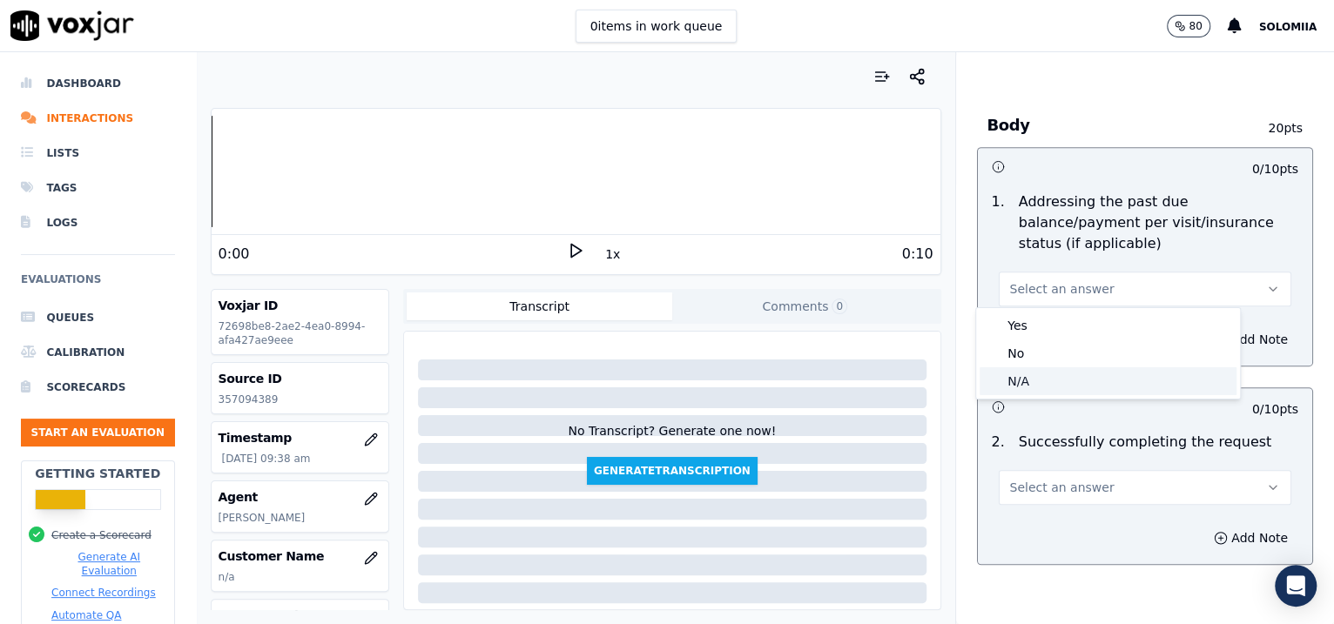
click at [1046, 374] on div "N/A" at bounding box center [1108, 381] width 257 height 28
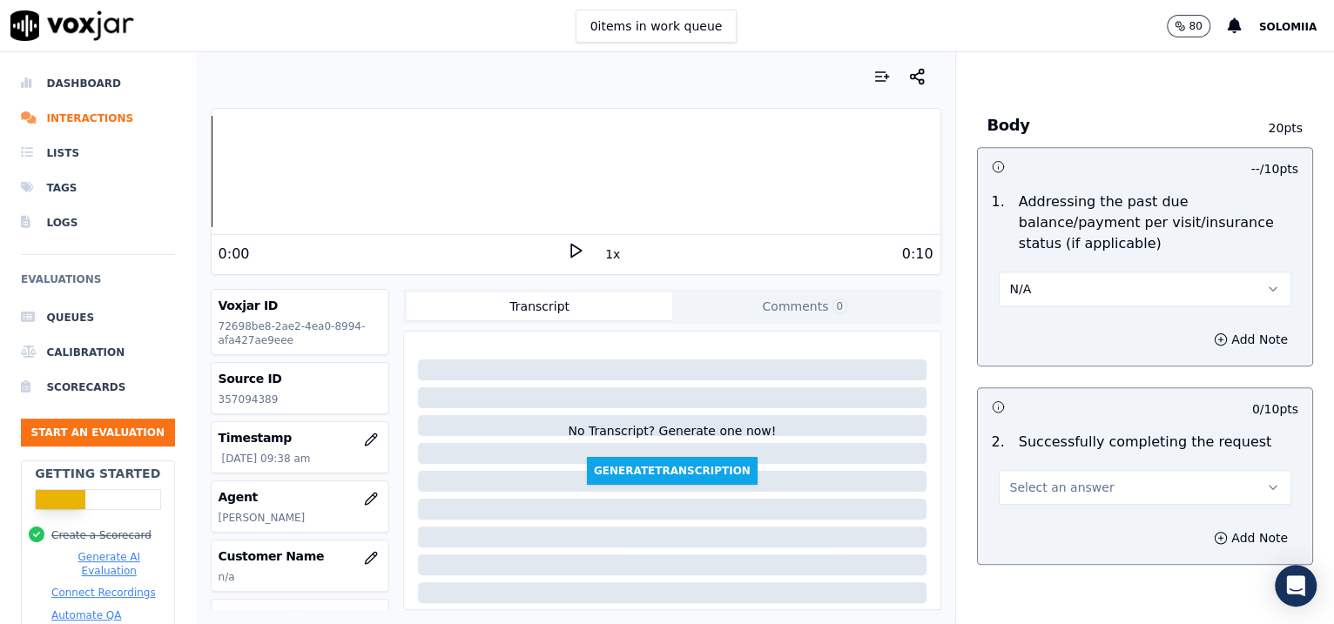
click at [1062, 482] on span "Select an answer" at bounding box center [1062, 487] width 104 height 17
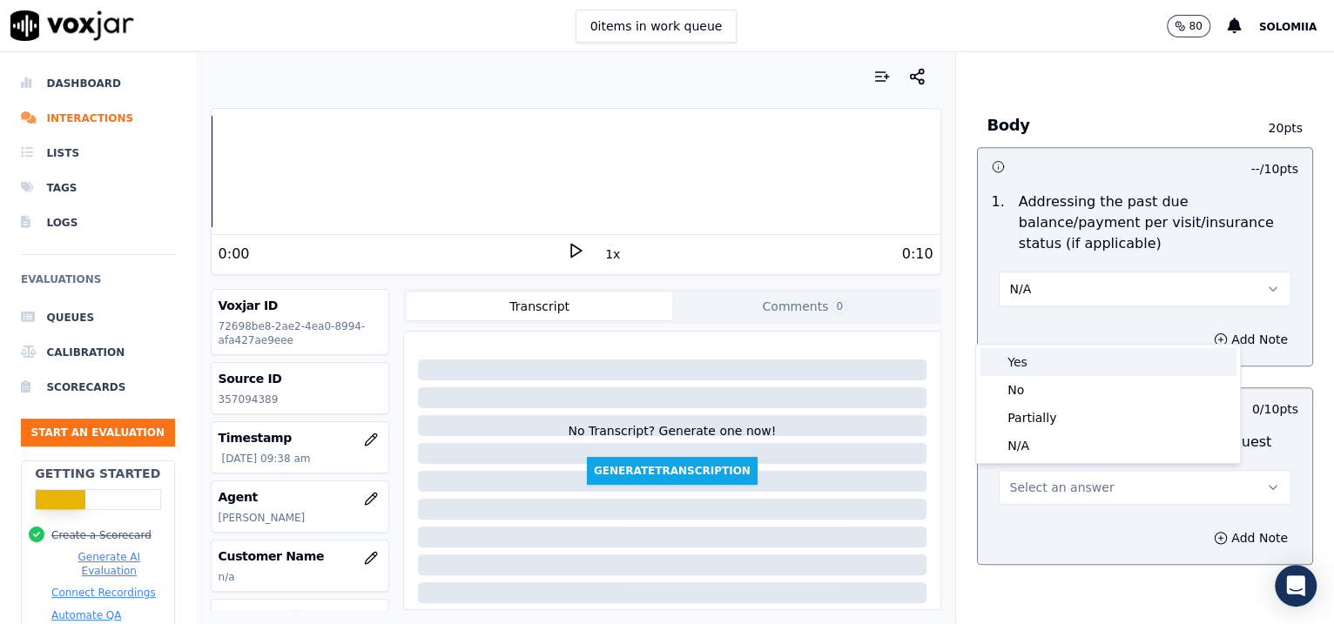
click at [1044, 361] on div "Yes" at bounding box center [1108, 362] width 257 height 28
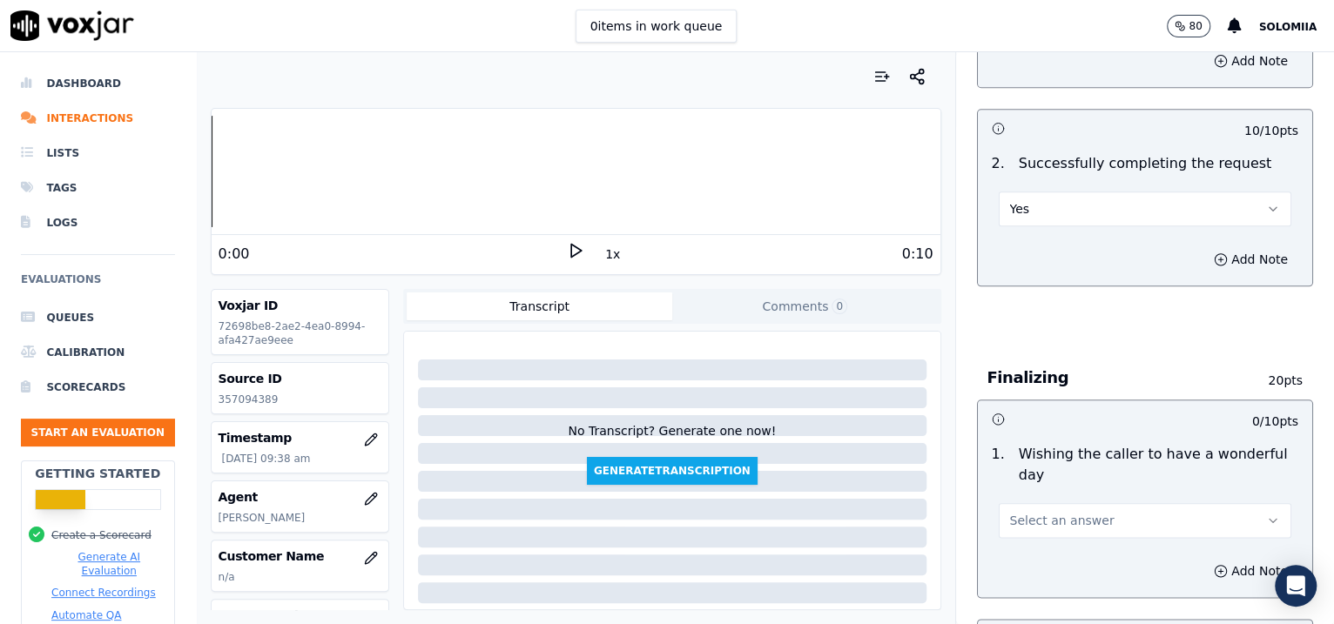
scroll to position [1228, 0]
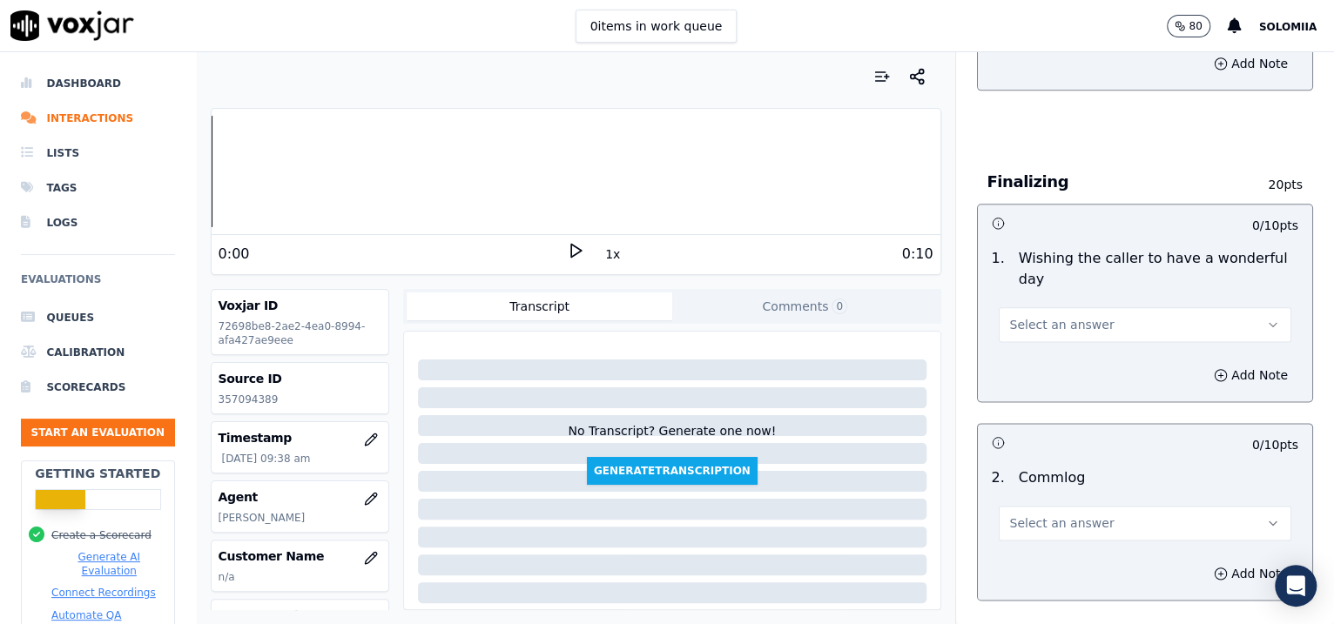
click at [1025, 328] on span "Select an answer" at bounding box center [1062, 324] width 104 height 17
click at [1062, 366] on div "Yes" at bounding box center [1108, 361] width 257 height 28
drag, startPoint x: 1064, startPoint y: 501, endPoint x: 1035, endPoint y: 509, distance: 30.0
click at [1035, 509] on div "Select an answer" at bounding box center [1145, 521] width 293 height 38
click at [1035, 509] on button "Select an answer" at bounding box center [1145, 523] width 293 height 35
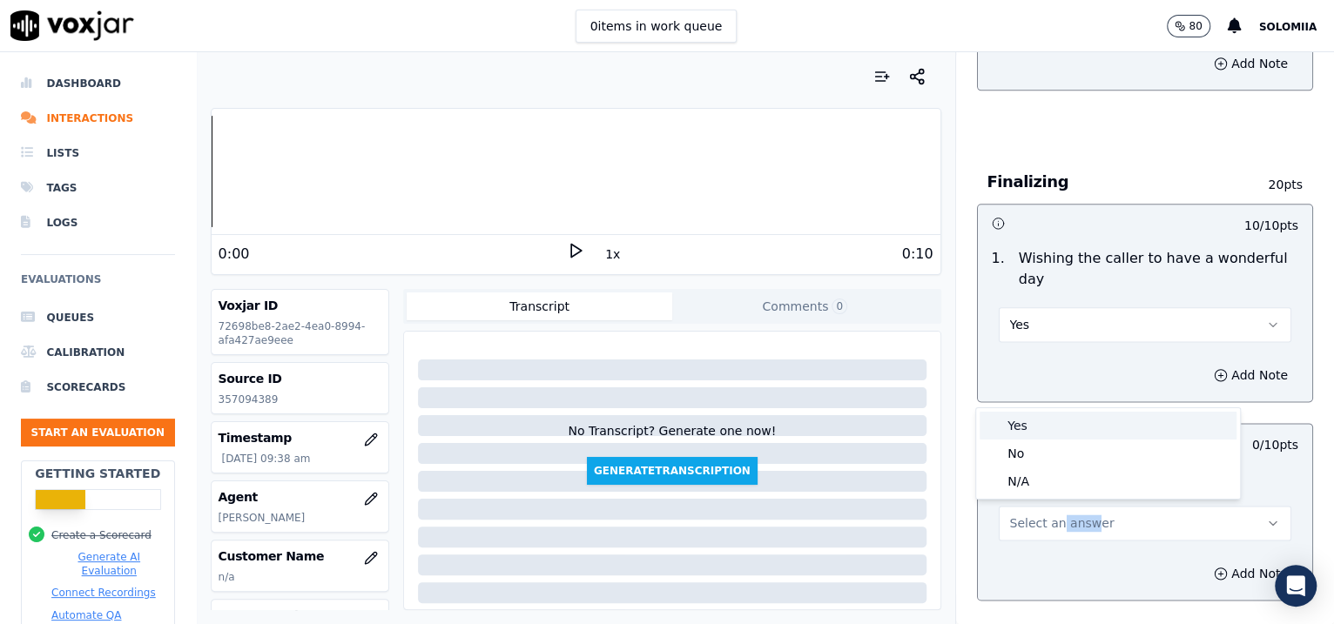
drag, startPoint x: 1019, startPoint y: 424, endPoint x: 1004, endPoint y: 421, distance: 15.0
click at [1004, 421] on div "Yes" at bounding box center [1108, 426] width 257 height 28
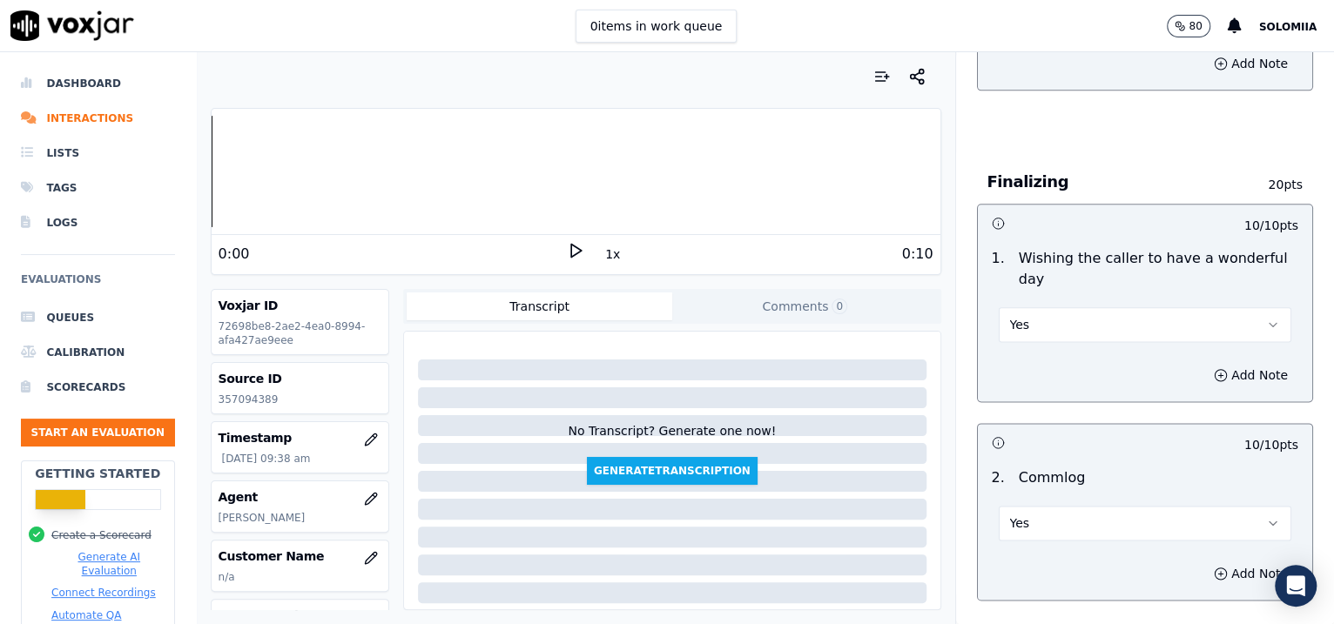
click at [1004, 424] on div "10 / 10 pts" at bounding box center [1145, 442] width 335 height 37
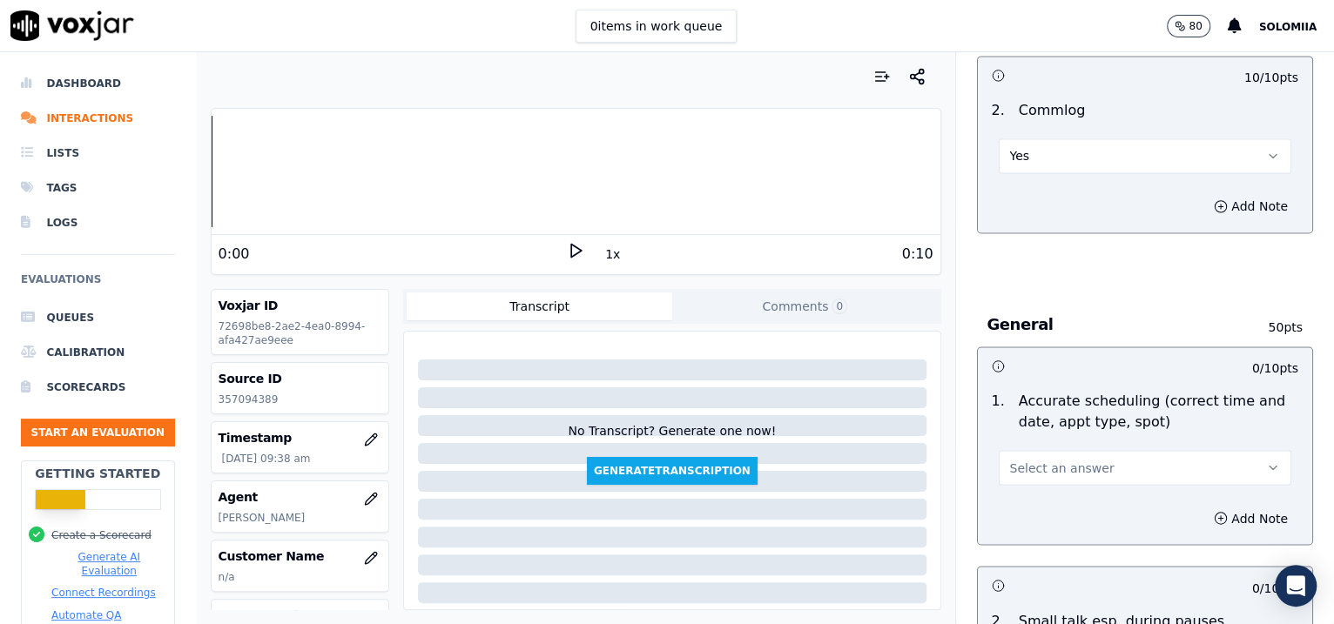
scroll to position [1629, 0]
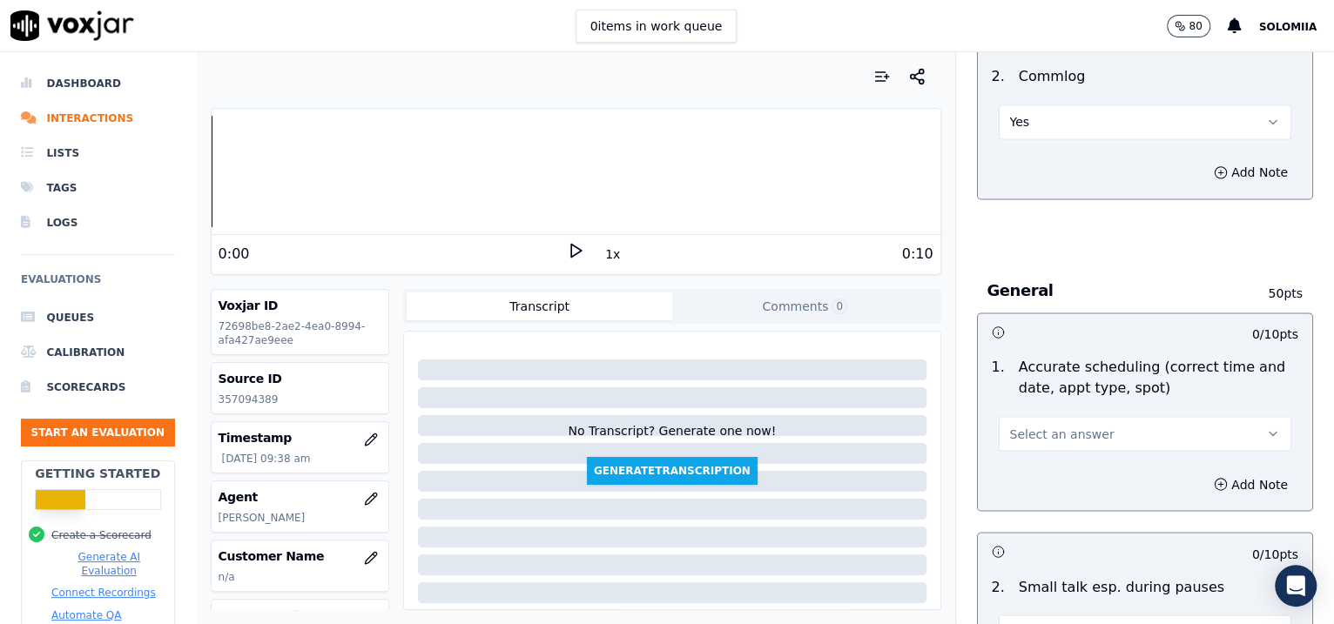
click at [1063, 430] on span "Select an answer" at bounding box center [1062, 433] width 104 height 17
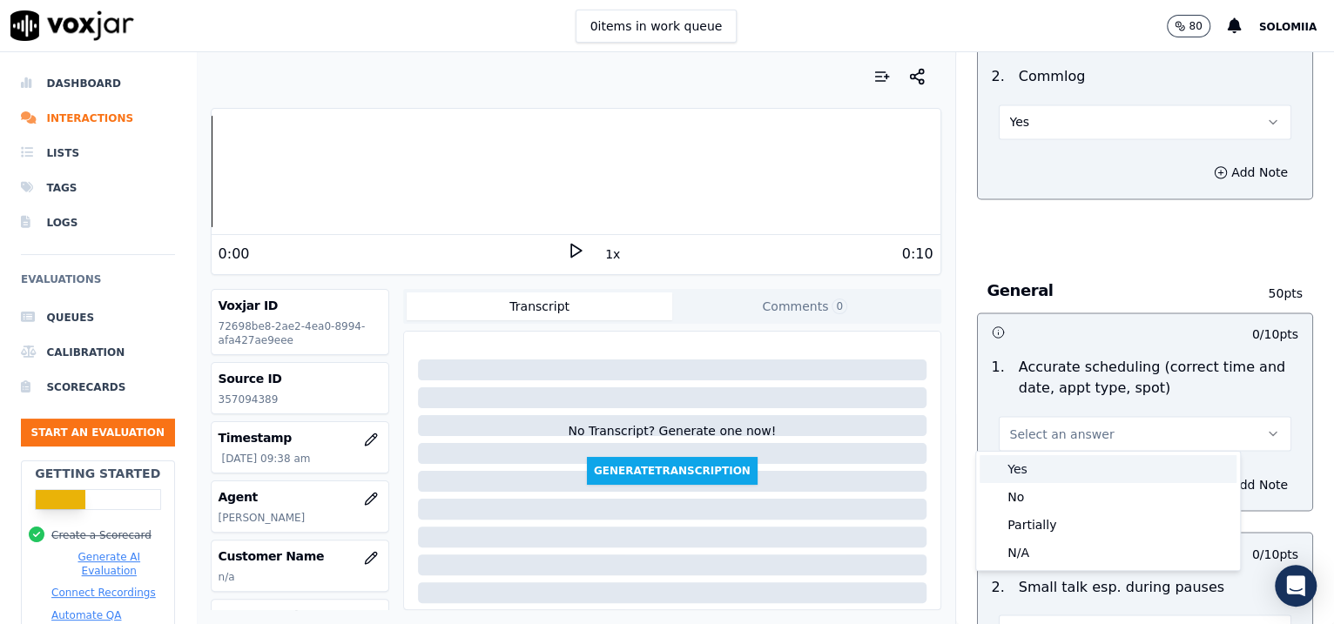
click at [1074, 469] on div "Yes" at bounding box center [1108, 469] width 257 height 28
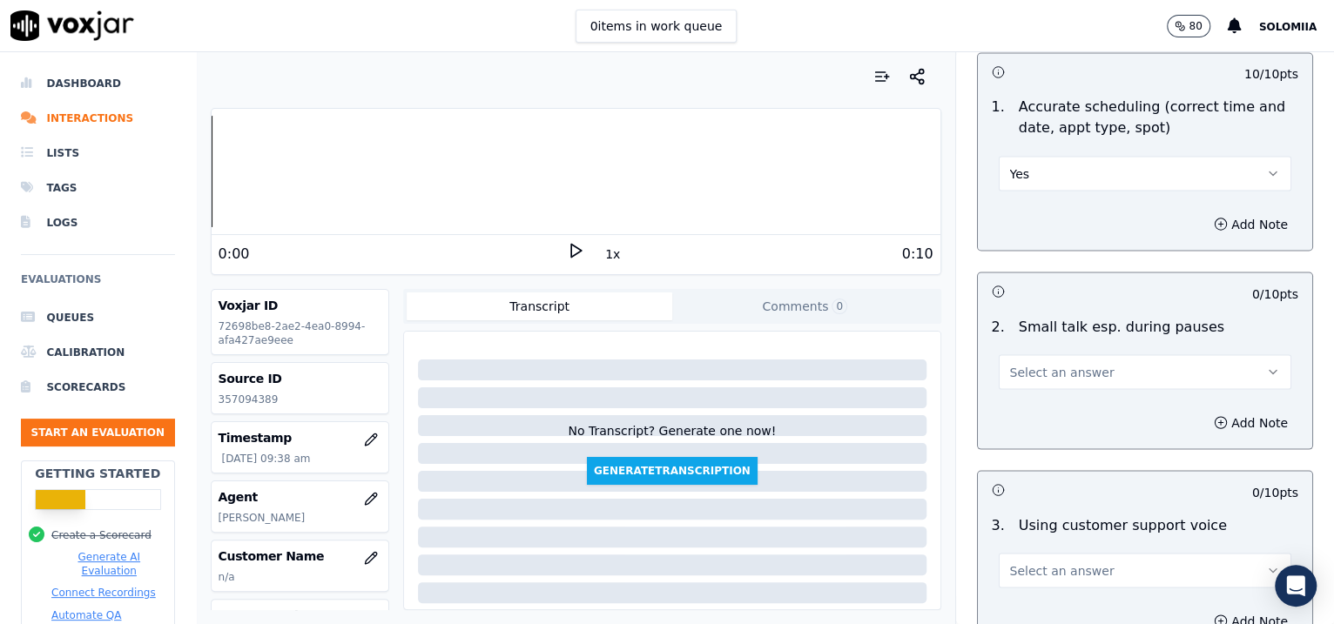
scroll to position [1924, 0]
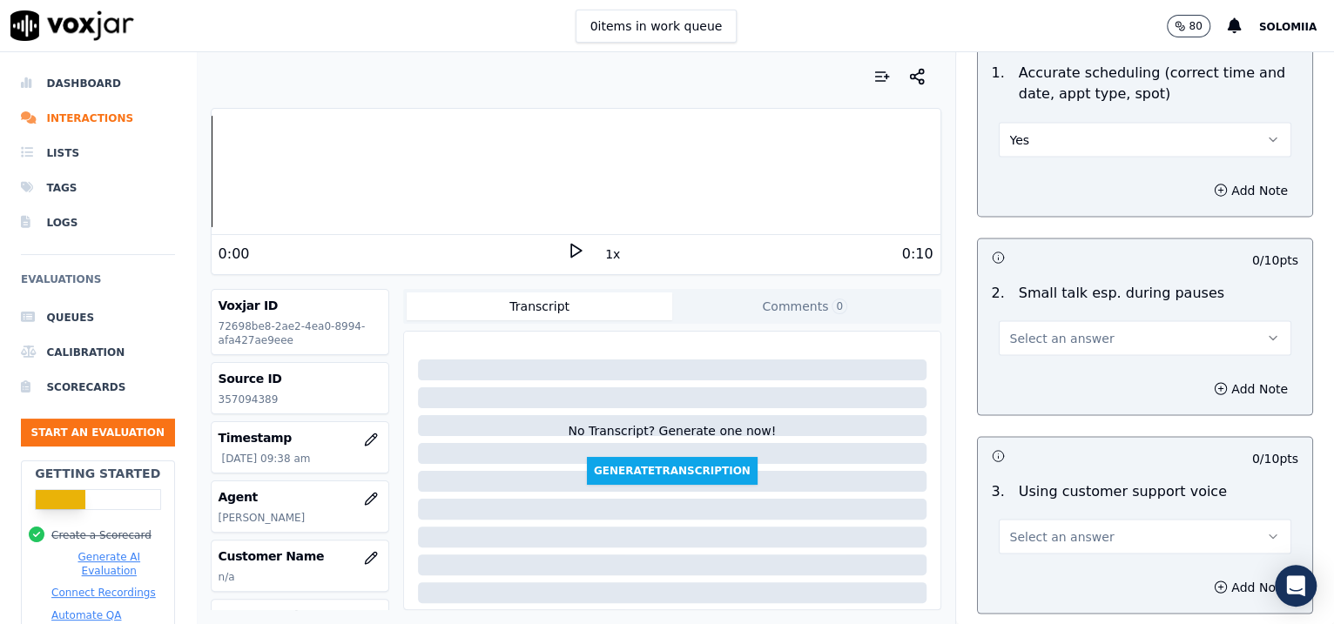
click at [1016, 340] on span "Select an answer" at bounding box center [1062, 337] width 104 height 17
click at [1032, 411] on div "No" at bounding box center [1108, 402] width 257 height 28
drag, startPoint x: 1038, startPoint y: 539, endPoint x: 1028, endPoint y: 530, distance: 12.9
click at [1028, 530] on span "Select an answer" at bounding box center [1062, 536] width 104 height 17
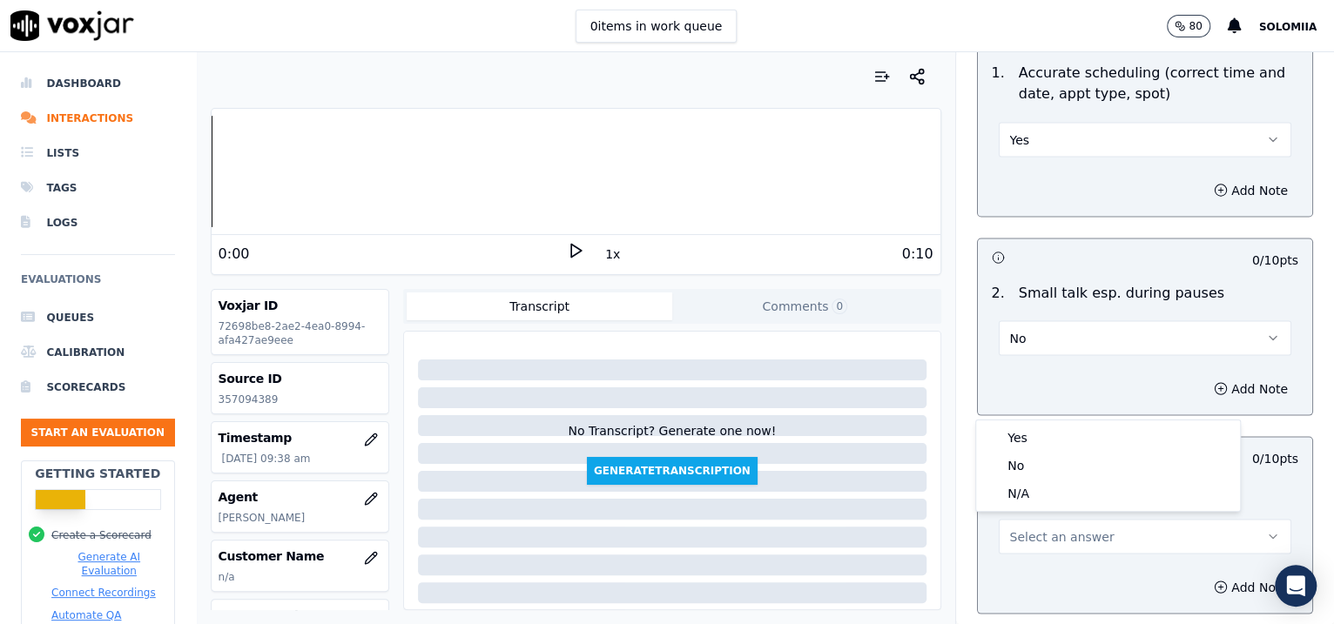
click at [1028, 530] on span "Select an answer" at bounding box center [1062, 536] width 104 height 17
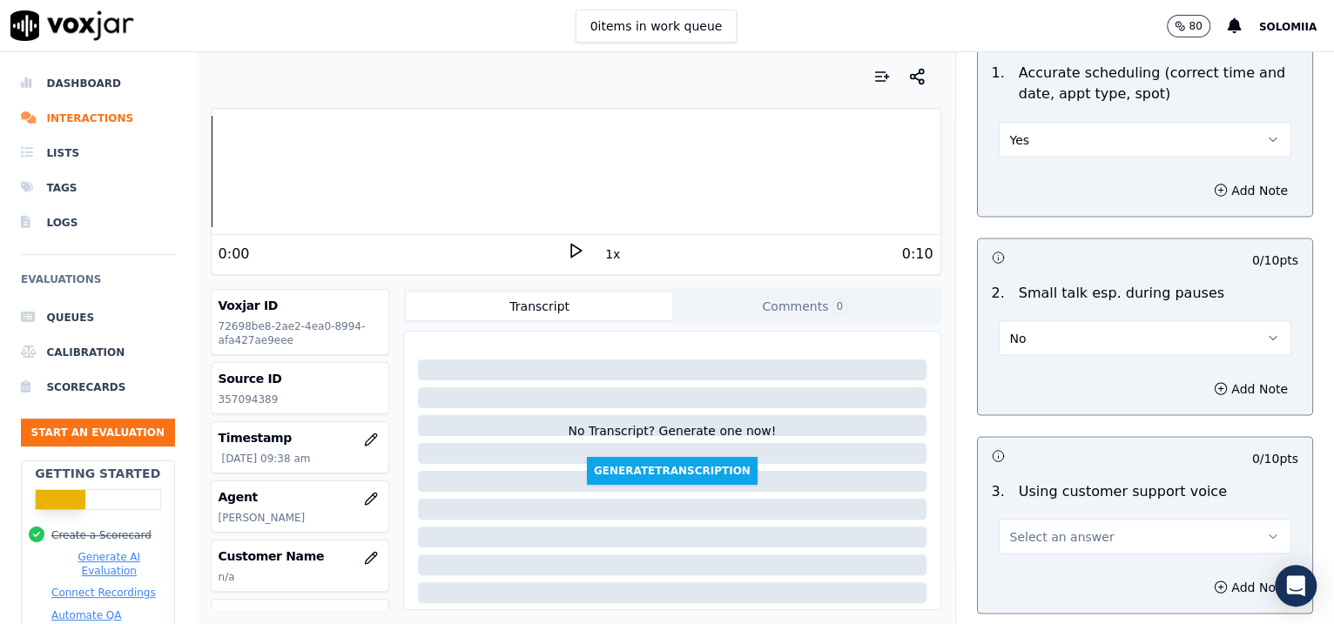
click at [1028, 530] on span "Select an answer" at bounding box center [1062, 536] width 104 height 17
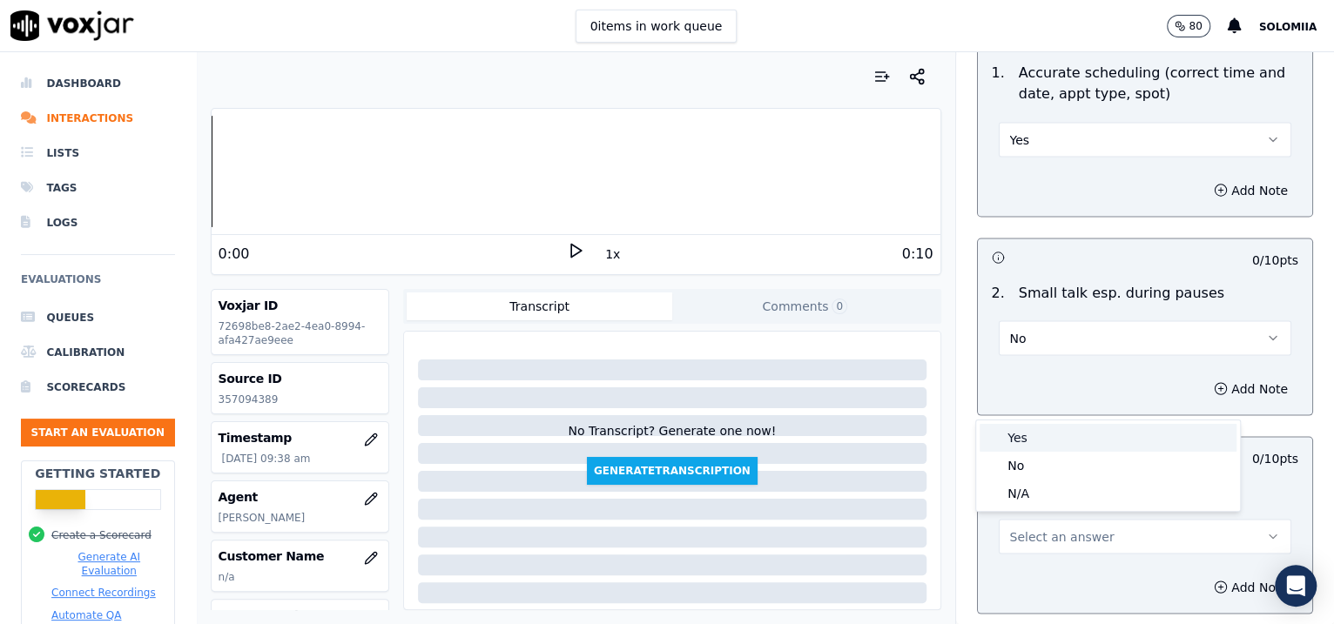
click at [1025, 442] on div "Yes" at bounding box center [1108, 438] width 257 height 28
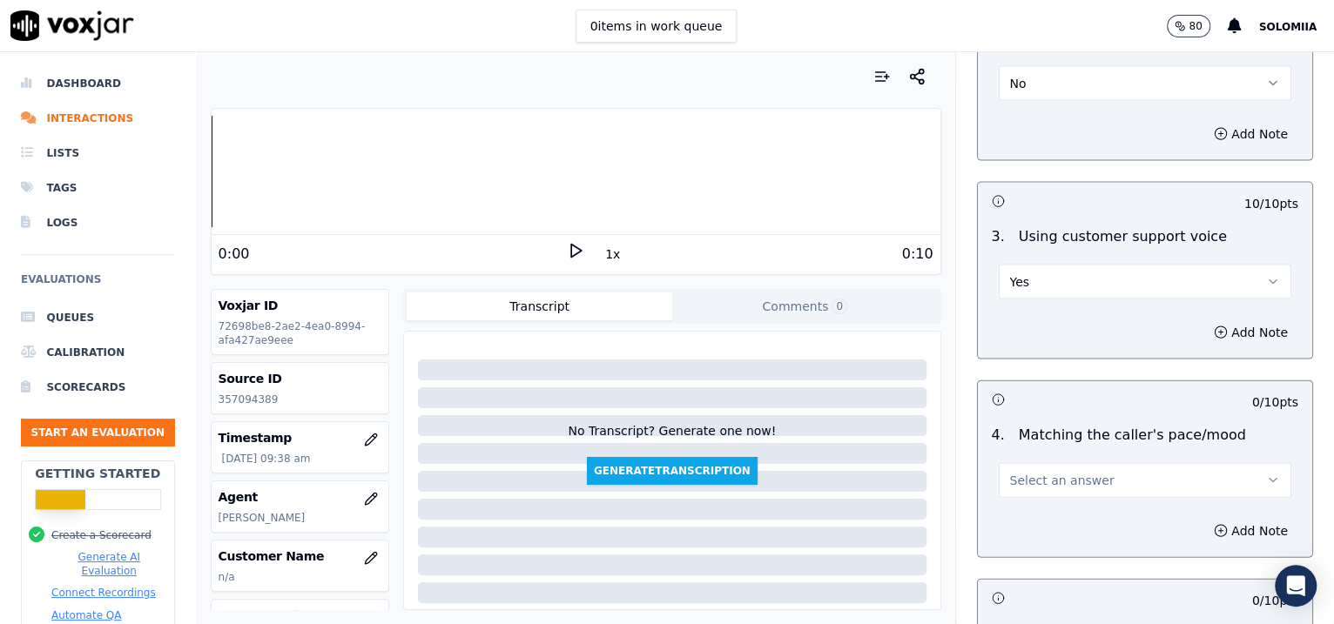
scroll to position [2227, 0]
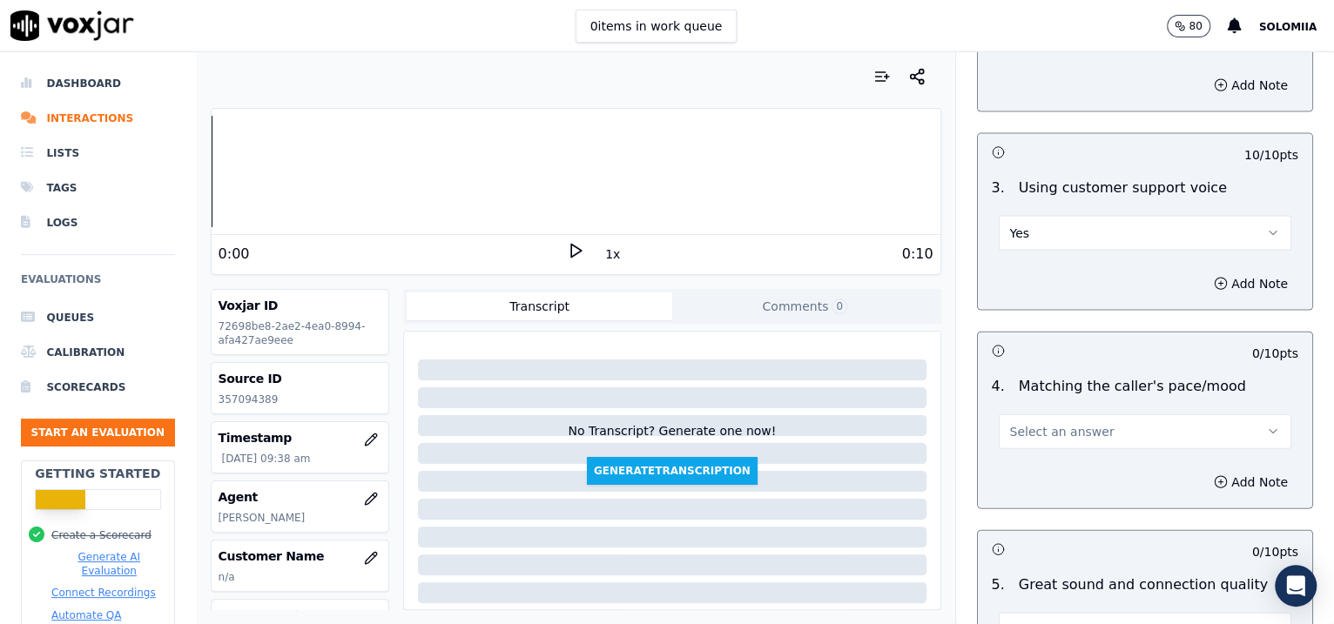
click at [1100, 417] on button "Select an answer" at bounding box center [1145, 432] width 293 height 35
click at [1042, 462] on div "Yes" at bounding box center [1108, 467] width 257 height 28
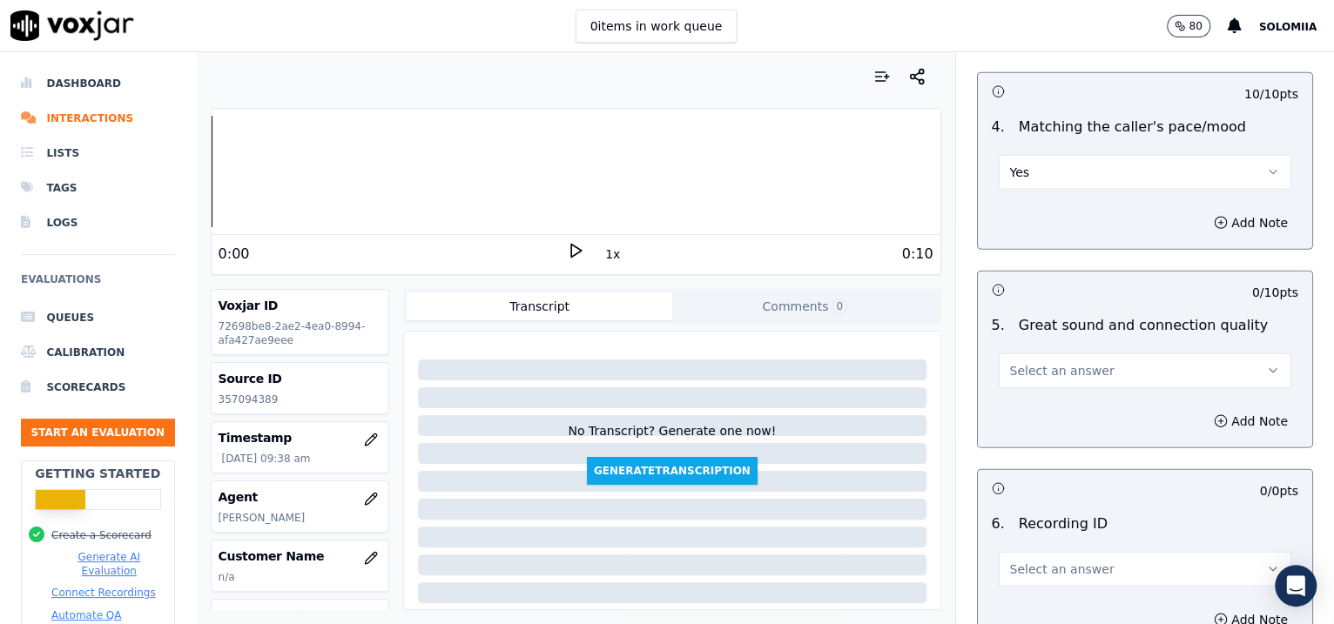
scroll to position [2574, 0]
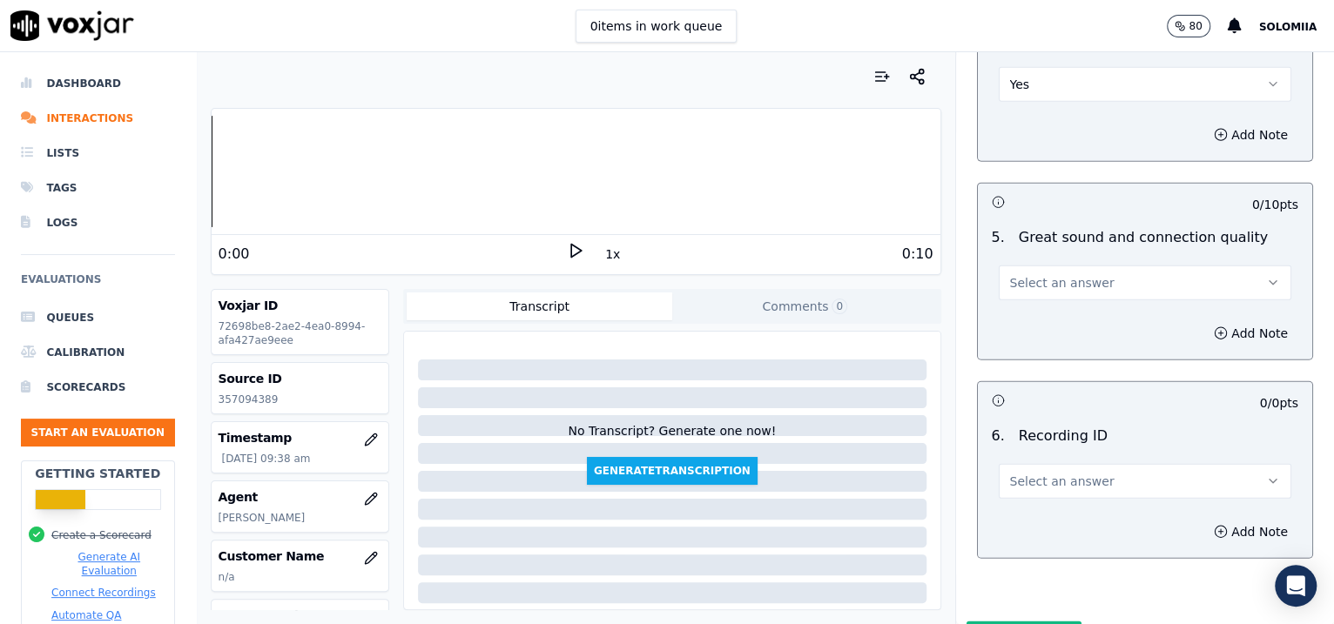
click at [1022, 280] on span "Select an answer" at bounding box center [1062, 282] width 104 height 17
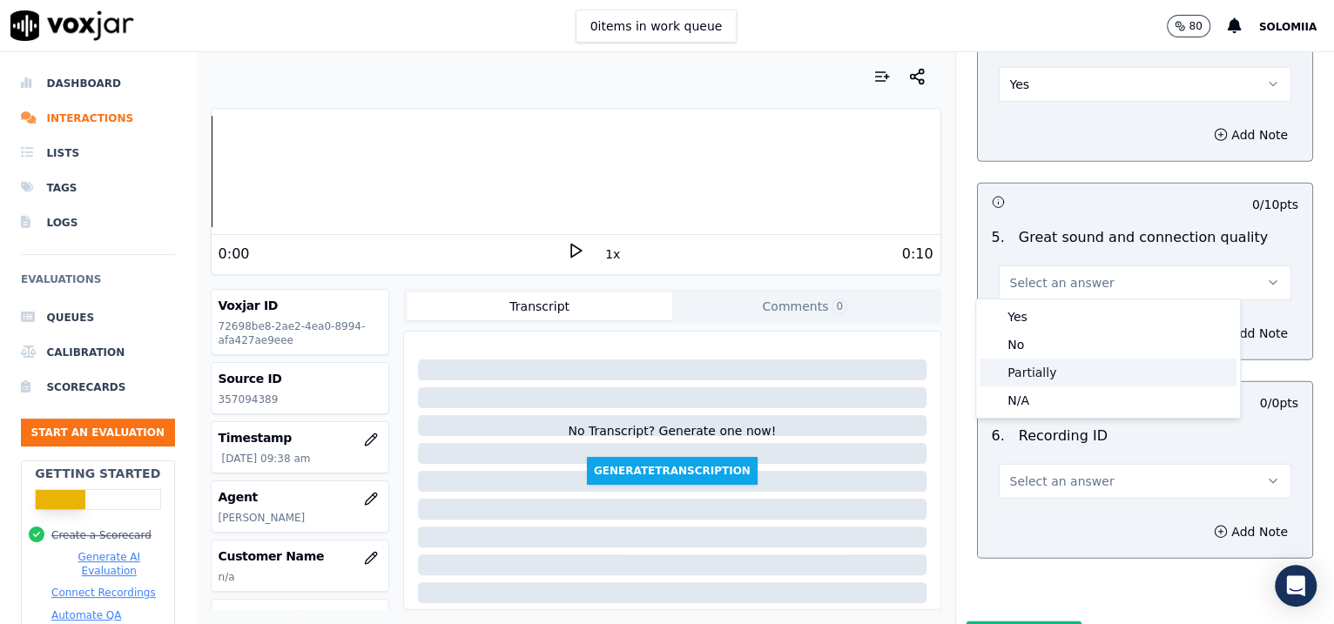
click at [1046, 370] on div "Partially" at bounding box center [1108, 373] width 257 height 28
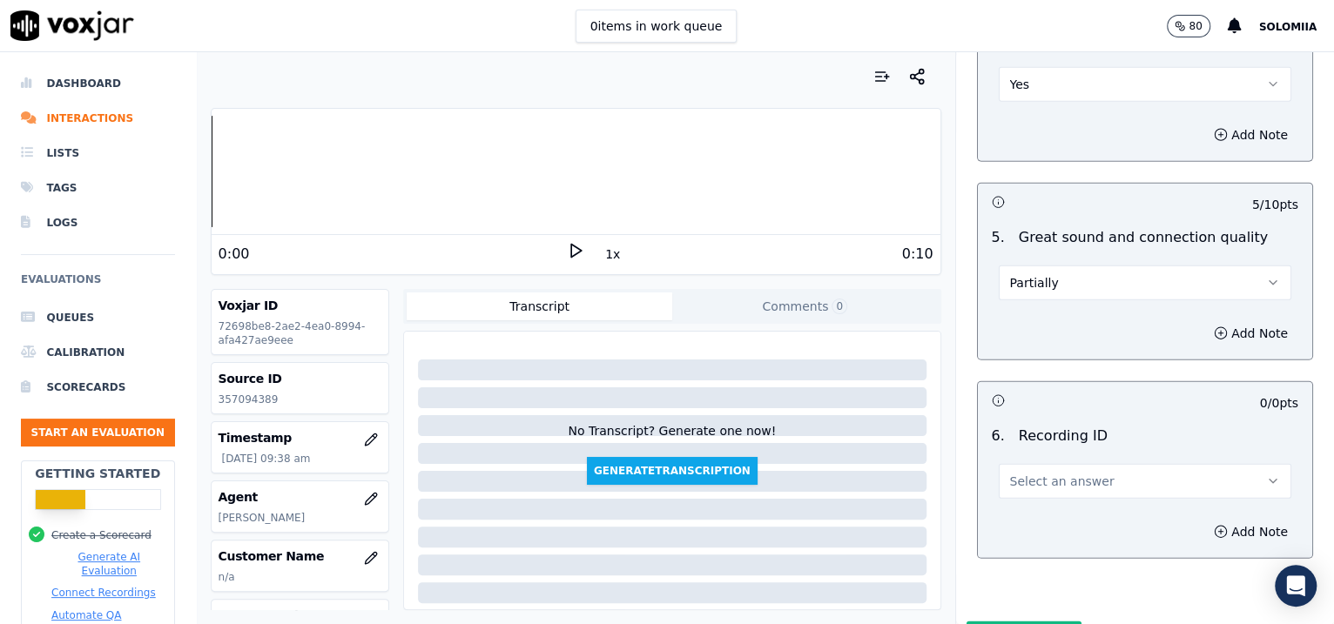
click at [1046, 485] on button "Select an answer" at bounding box center [1145, 481] width 293 height 35
click at [1073, 517] on div "N/A" at bounding box center [1108, 526] width 257 height 28
click at [1207, 526] on button "Add Note" at bounding box center [1250, 532] width 95 height 24
click at [1025, 556] on textarea at bounding box center [1145, 593] width 307 height 85
paste textarea "357094389"
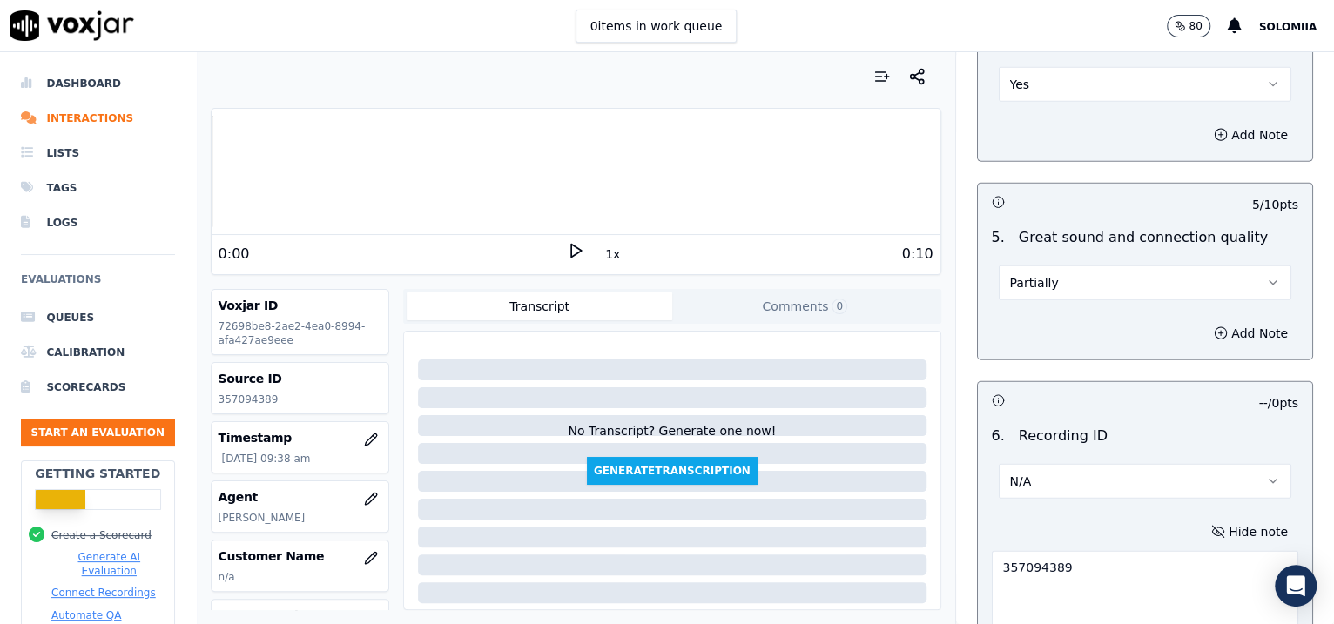
type textarea "357094389"
click at [1284, 474] on div "Inbound Existing Patient Scorecard Opening 30 pts 10 / 10 pts 1 . Proper greeti…" at bounding box center [1145, 338] width 379 height 572
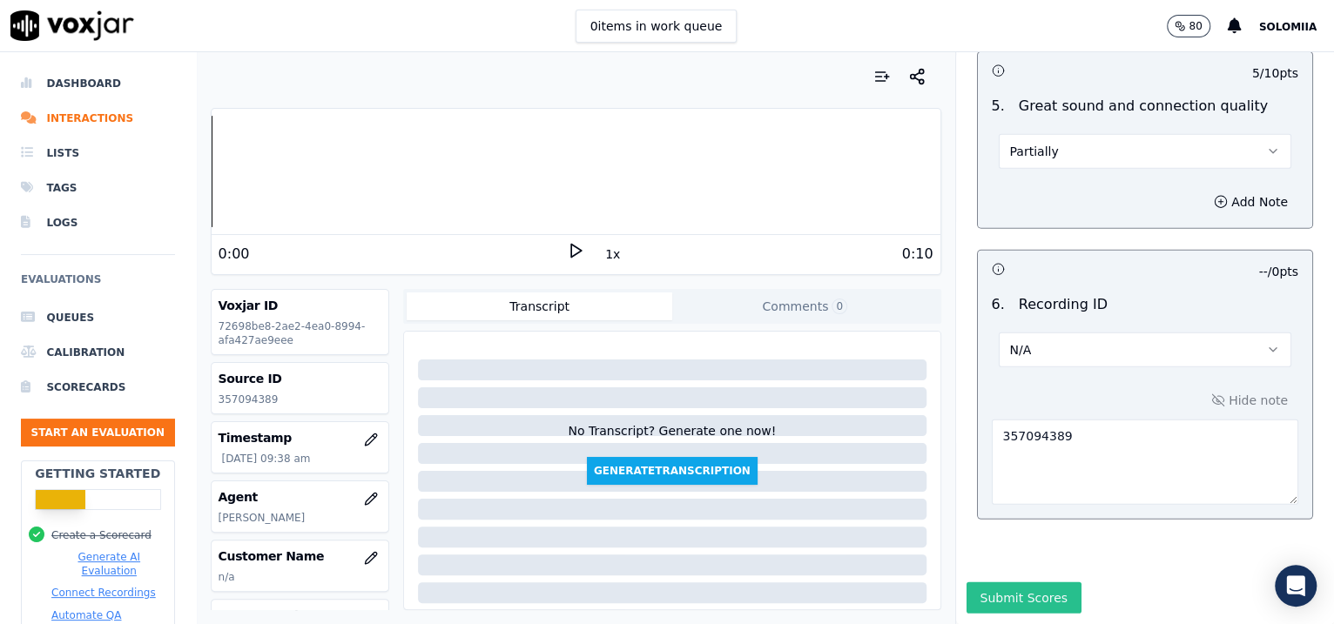
drag, startPoint x: 964, startPoint y: 530, endPoint x: 968, endPoint y: 540, distance: 10.5
click at [968, 540] on div "Inbound Existing Patient Scorecard Opening 30 pts 10 / 10 pts 1 . Proper greeti…" at bounding box center [1145, 338] width 379 height 572
click at [968, 583] on button "Submit Scores" at bounding box center [1025, 598] width 116 height 31
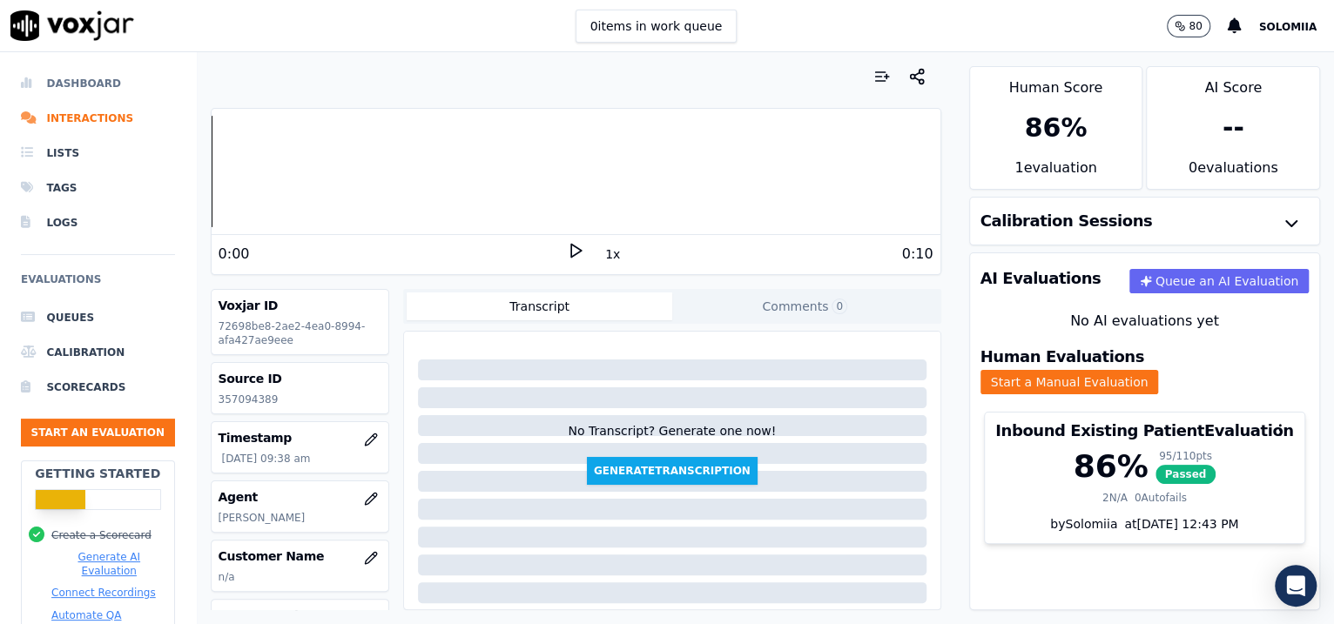
click at [101, 77] on li "Dashboard" at bounding box center [98, 83] width 154 height 35
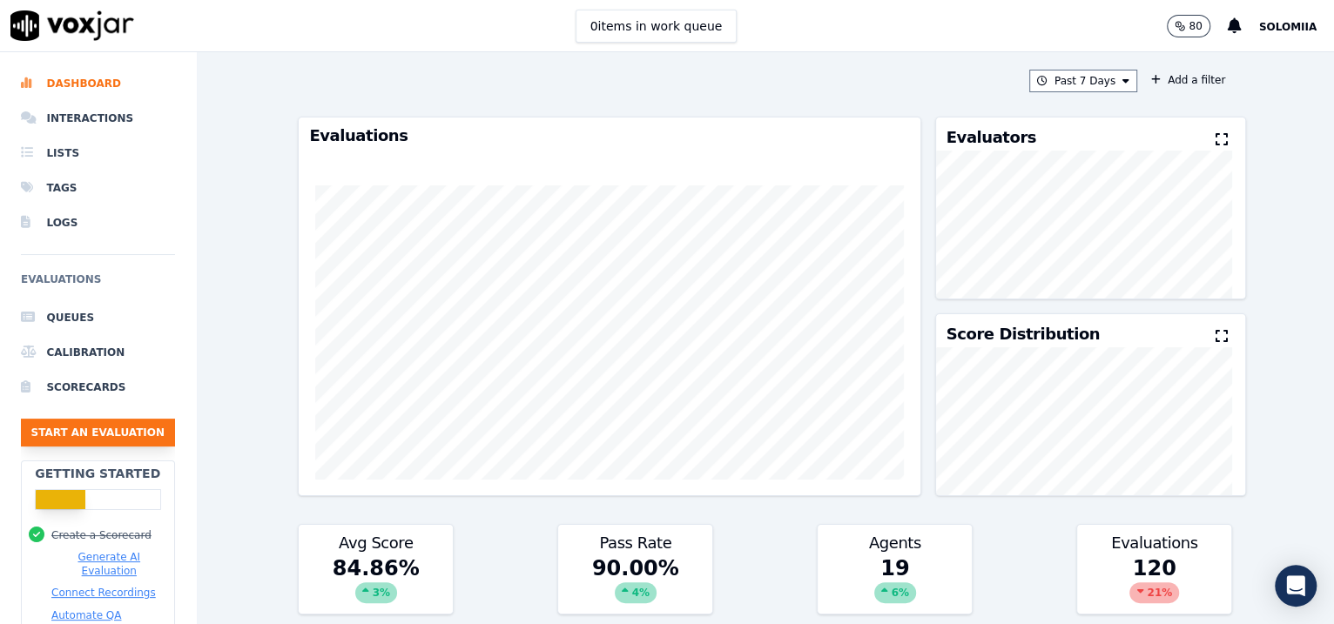
click at [119, 429] on button "Start an Evaluation" at bounding box center [98, 433] width 154 height 28
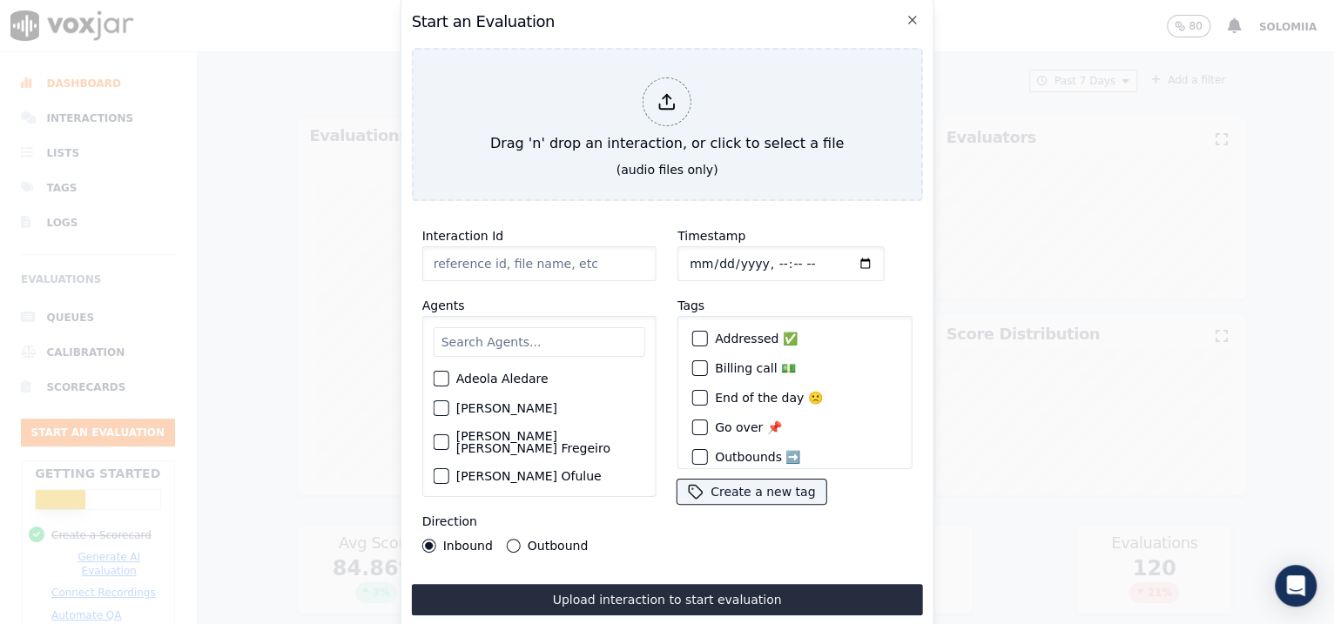
click at [527, 261] on input "Interaction Id" at bounding box center [539, 263] width 234 height 35
paste input "357095841"
type input "357095841"
click at [705, 253] on input "Timestamp" at bounding box center [780, 263] width 207 height 35
type input "2025-08-20T09:41"
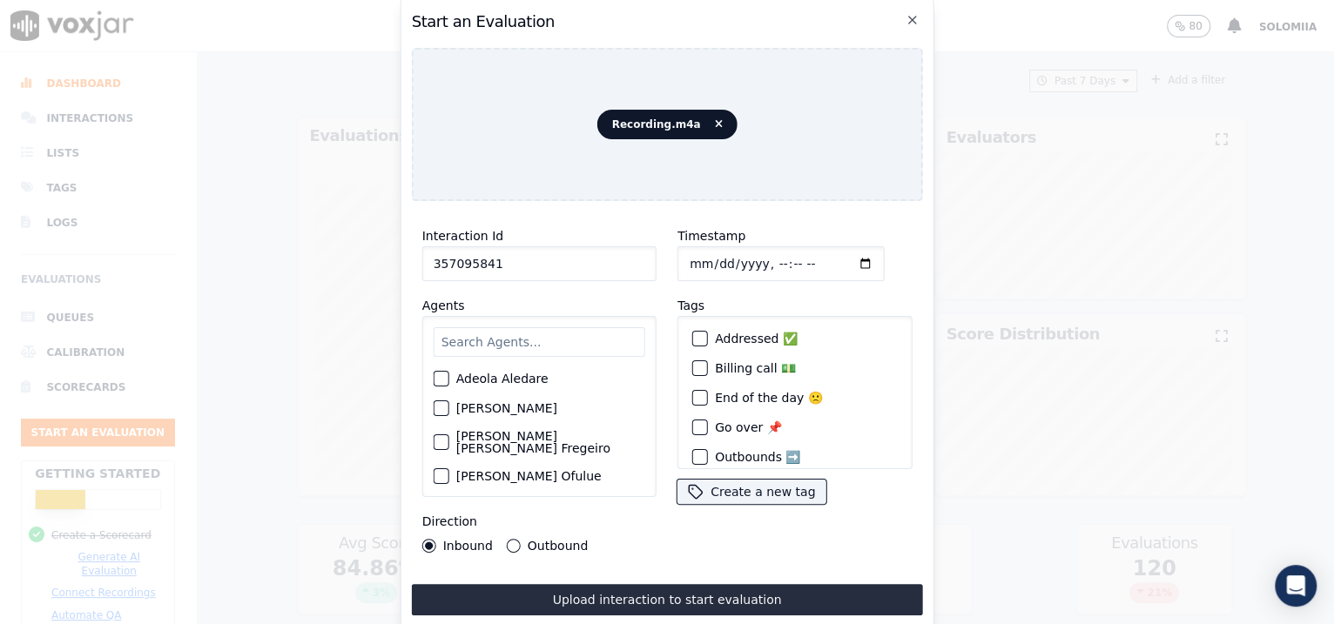
click at [576, 331] on input "text" at bounding box center [540, 342] width 212 height 30
type input "zai"
click at [521, 399] on div "[PERSON_NAME]" at bounding box center [540, 414] width 212 height 30
click at [506, 408] on label "[PERSON_NAME]" at bounding box center [506, 414] width 101 height 12
click at [449, 407] on button "[PERSON_NAME]" at bounding box center [442, 414] width 16 height 16
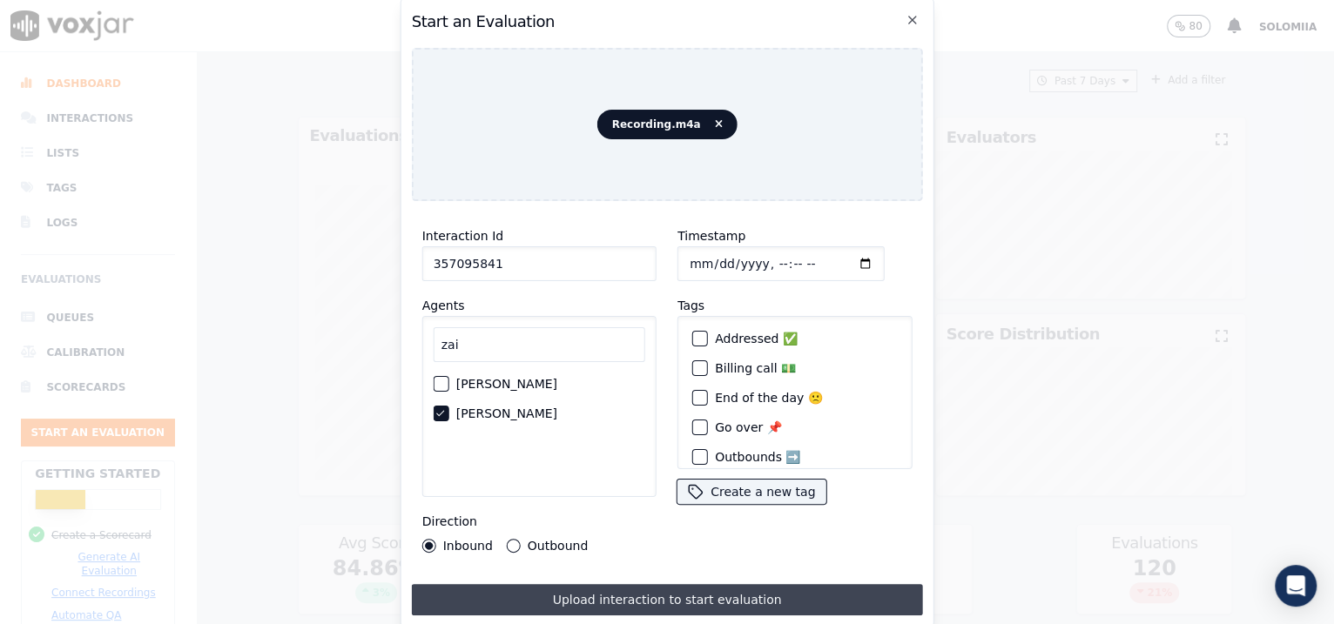
click at [610, 590] on button "Upload interaction to start evaluation" at bounding box center [667, 599] width 511 height 31
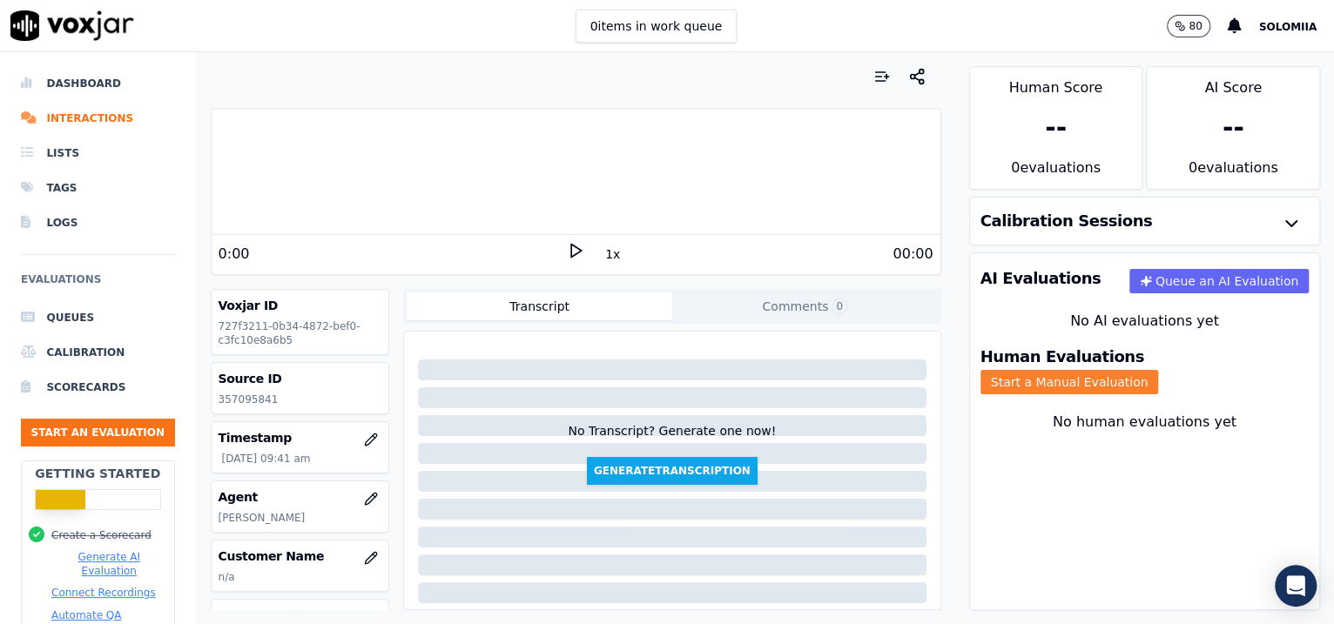
click at [1159, 370] on button "Start a Manual Evaluation" at bounding box center [1070, 382] width 179 height 24
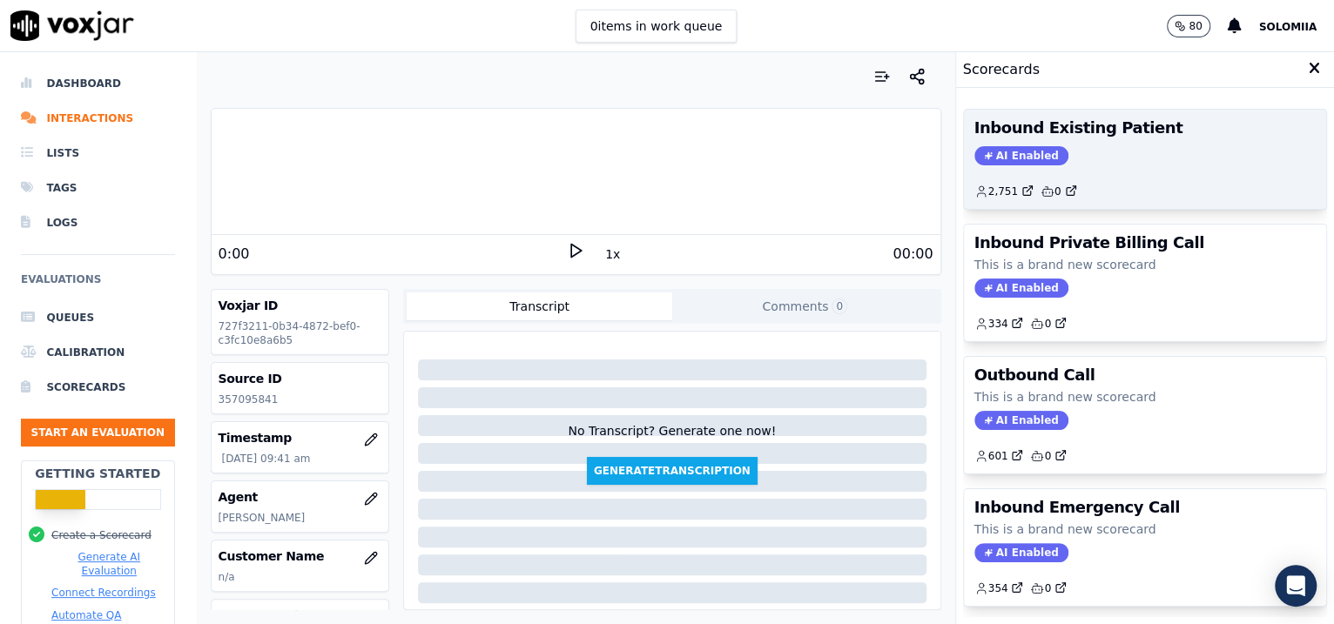
click at [1100, 132] on h3 "Inbound Existing Patient" at bounding box center [1145, 128] width 342 height 16
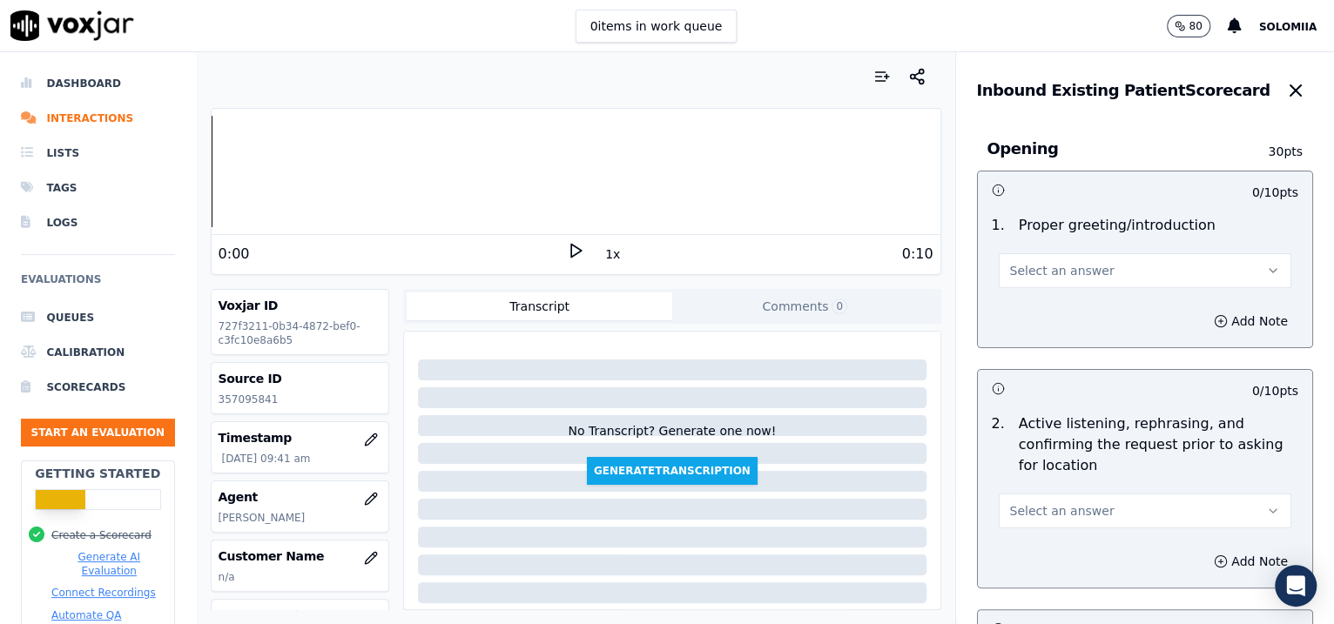
click at [1050, 256] on button "Select an answer" at bounding box center [1145, 270] width 293 height 35
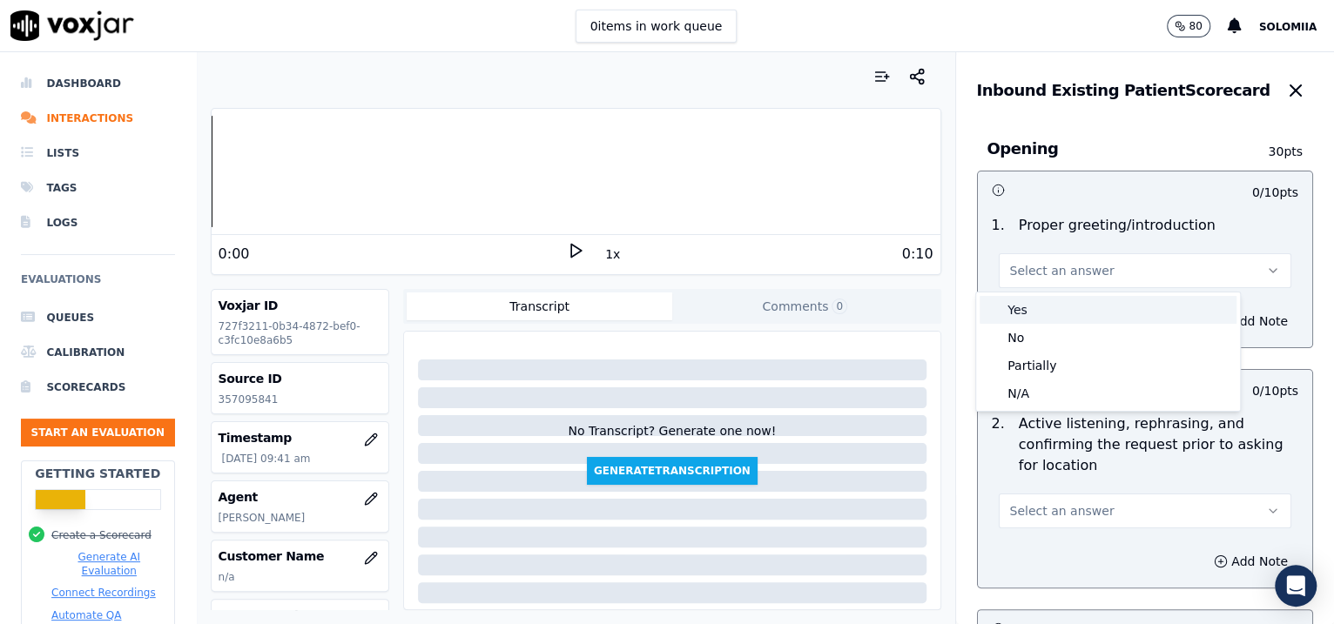
click at [1089, 303] on div "Yes" at bounding box center [1108, 310] width 257 height 28
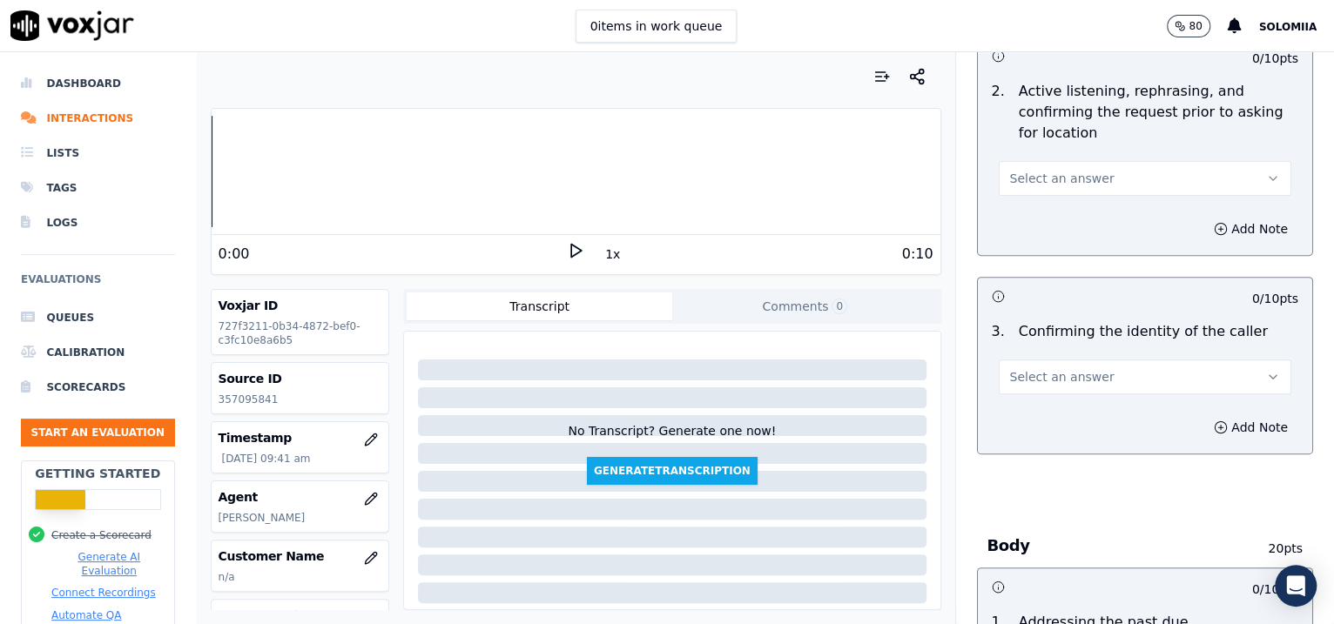
scroll to position [440, 0]
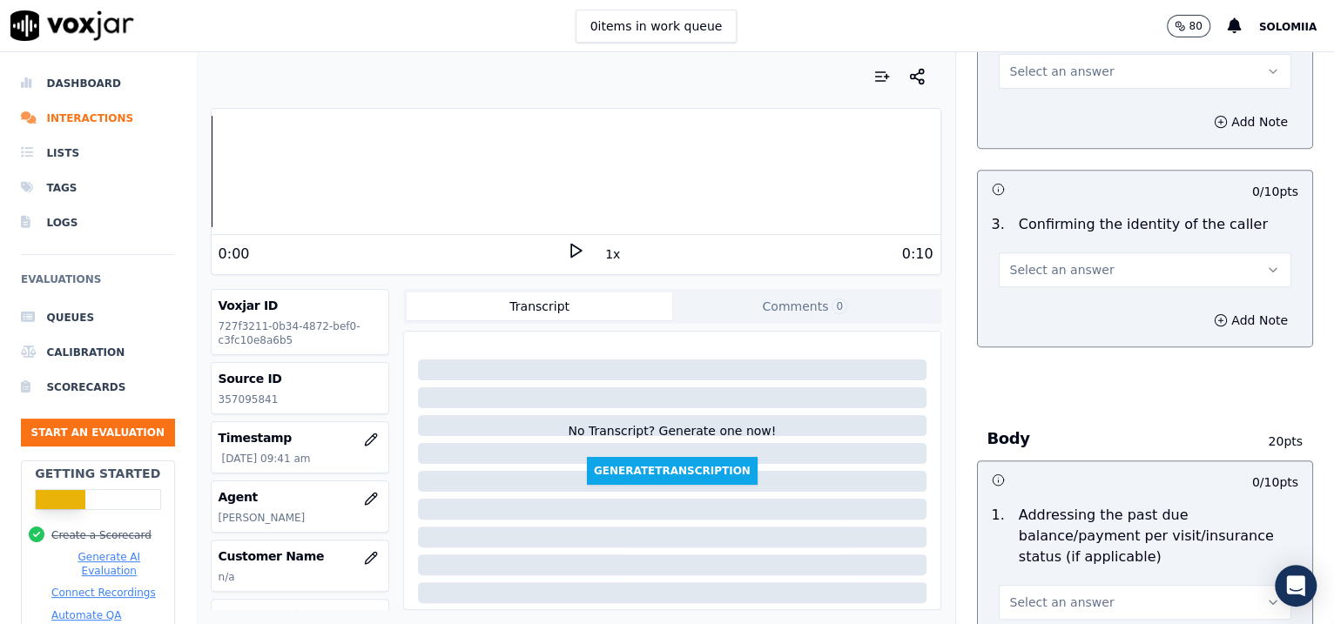
click at [1055, 63] on span "Select an answer" at bounding box center [1062, 71] width 104 height 17
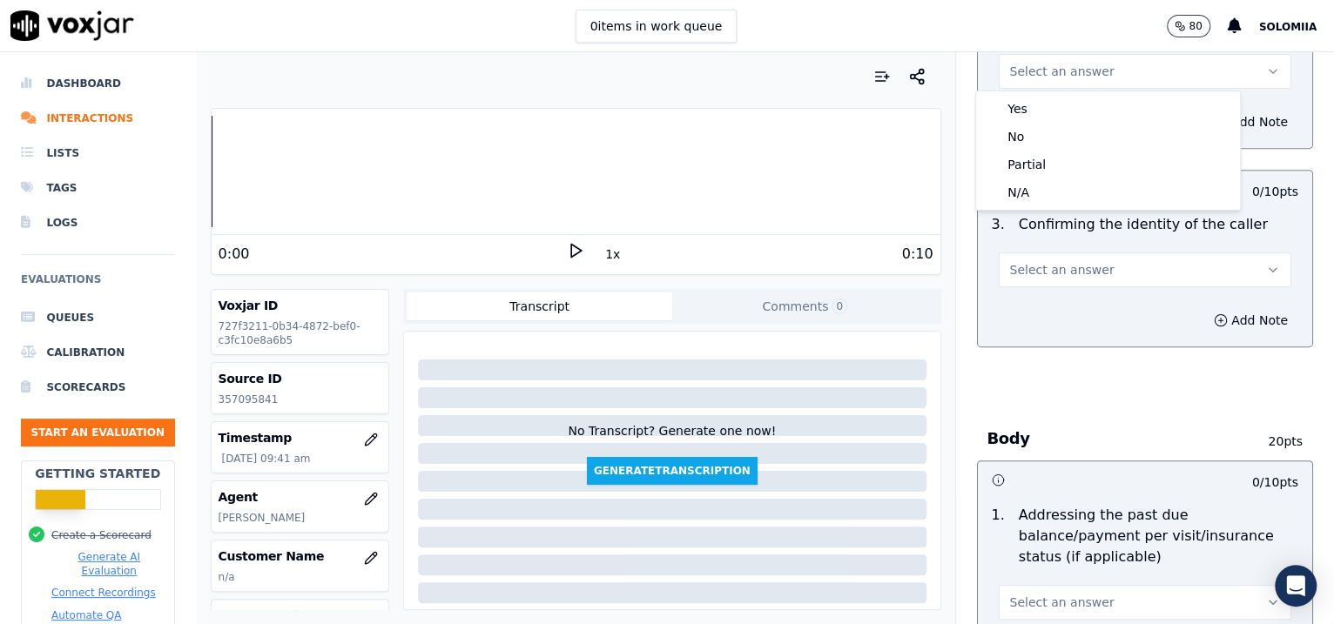
drag, startPoint x: 1086, startPoint y: 92, endPoint x: 1094, endPoint y: 102, distance: 12.4
click at [1094, 102] on div "Yes No Partial N/A" at bounding box center [1108, 150] width 264 height 118
click at [1094, 102] on div "Yes" at bounding box center [1108, 109] width 257 height 28
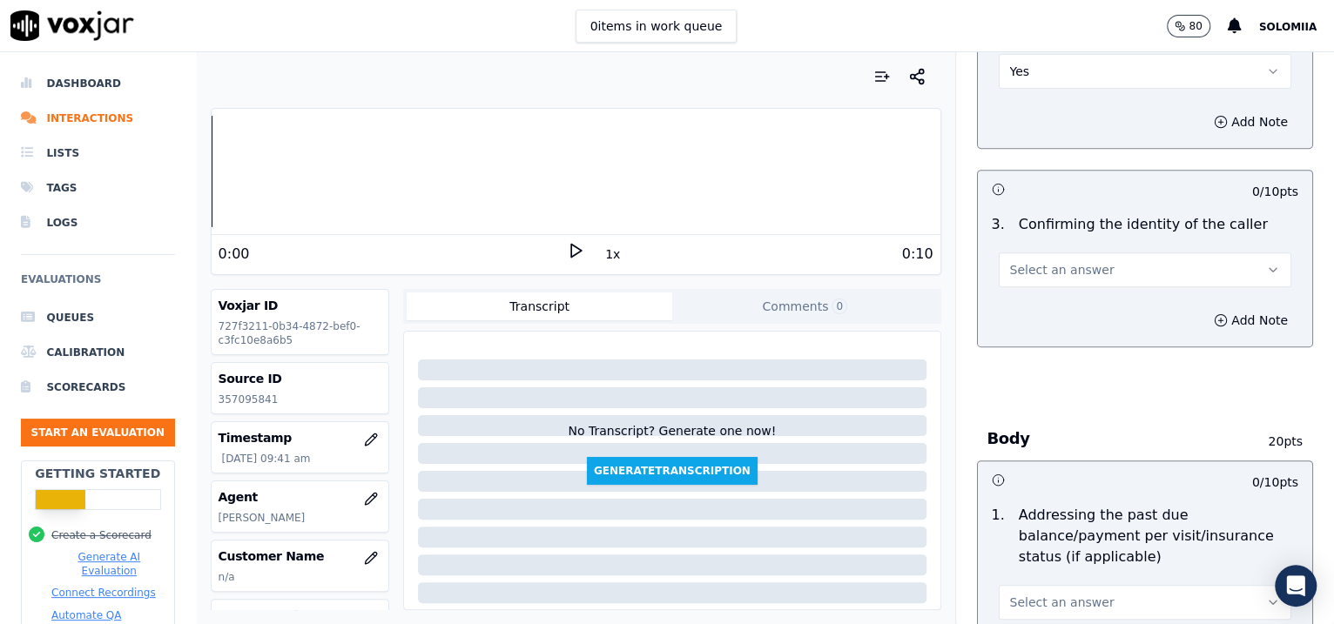
click at [1043, 257] on button "Select an answer" at bounding box center [1145, 270] width 293 height 35
click at [1052, 325] on div "No" at bounding box center [1108, 335] width 257 height 28
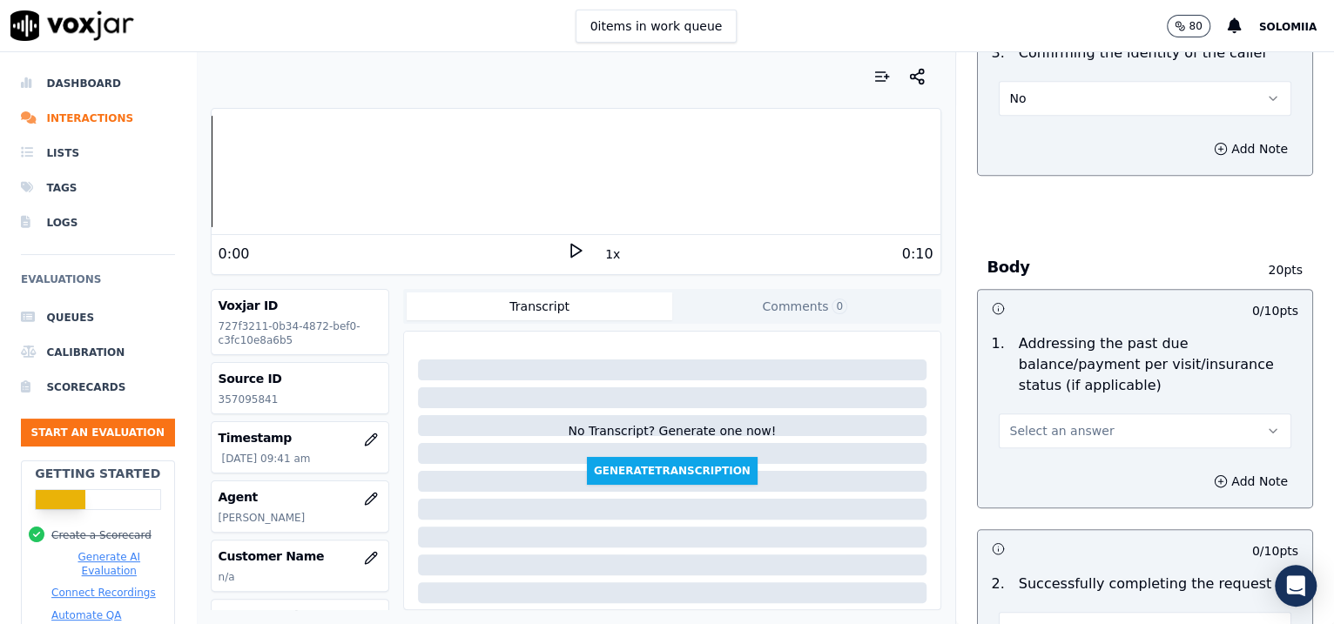
scroll to position [695, 0]
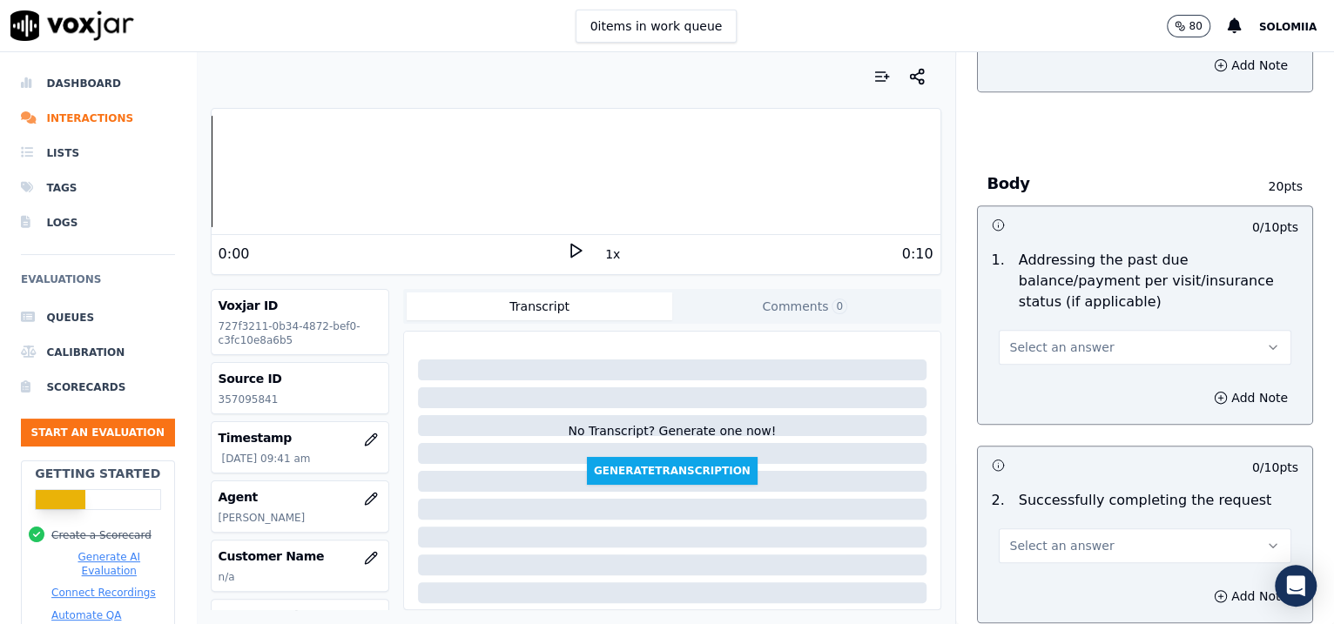
click at [1021, 339] on span "Select an answer" at bounding box center [1062, 347] width 104 height 17
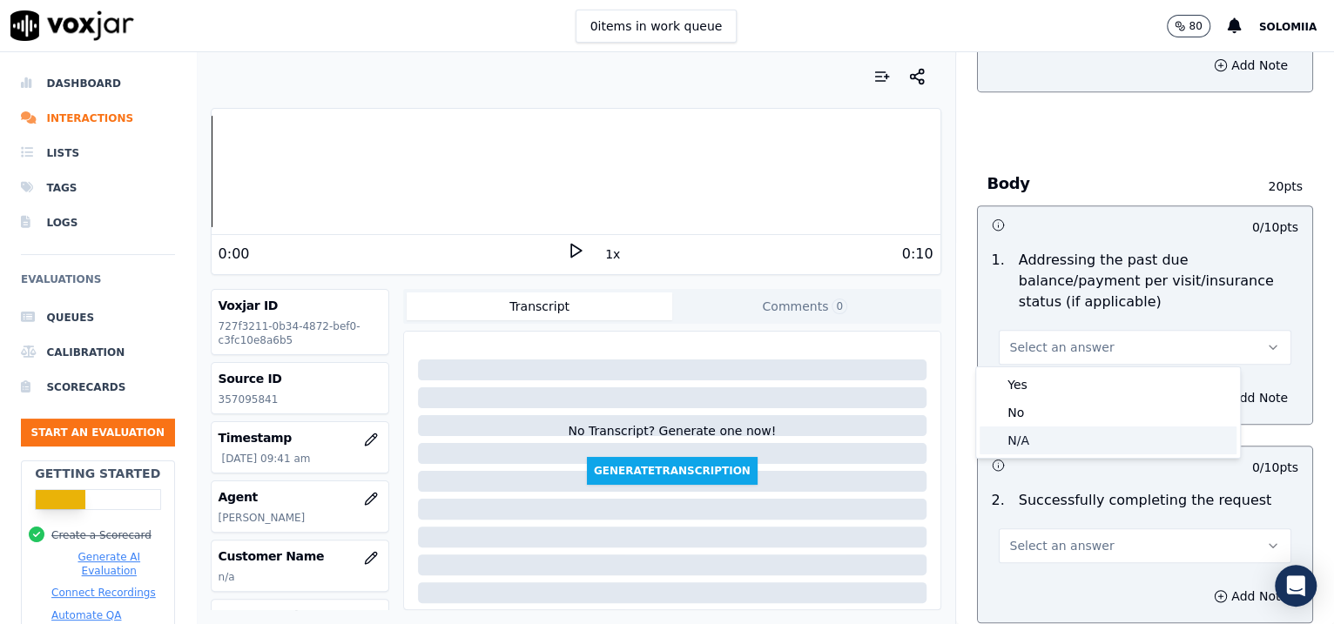
click at [1060, 446] on div "N/A" at bounding box center [1108, 441] width 257 height 28
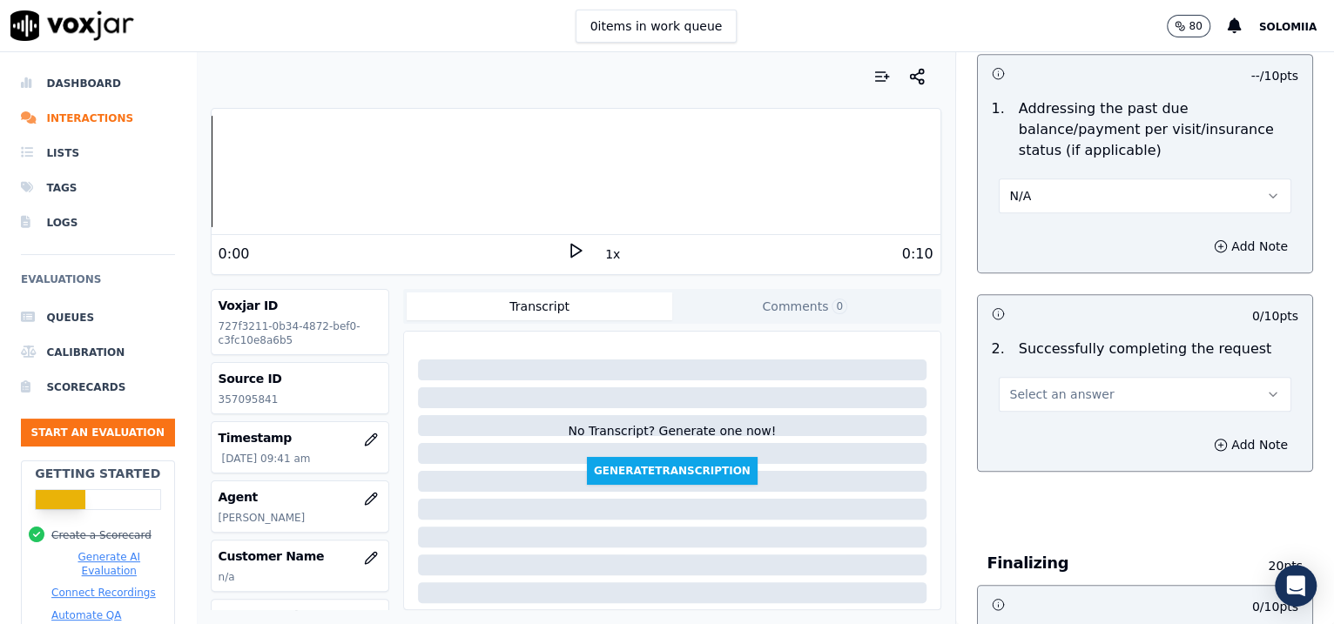
scroll to position [930, 0]
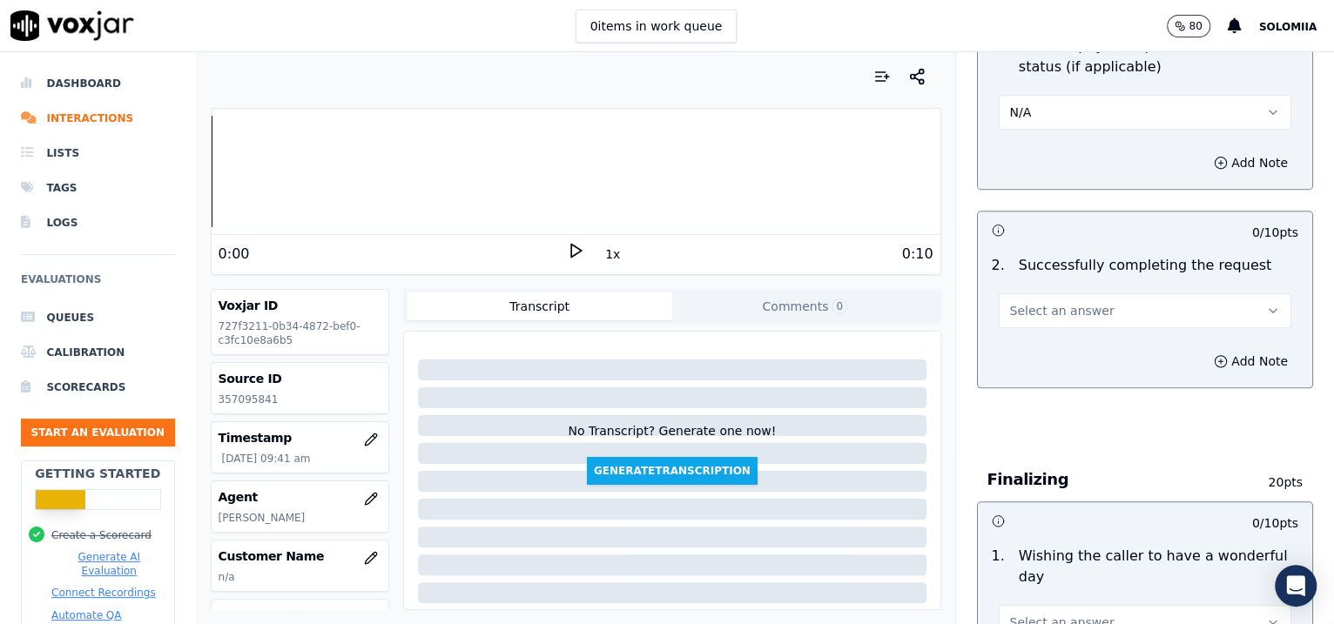
click at [1042, 299] on button "Select an answer" at bounding box center [1145, 310] width 293 height 35
click at [1071, 342] on div "Yes" at bounding box center [1108, 348] width 257 height 28
click at [1203, 156] on button "Add Note" at bounding box center [1250, 163] width 95 height 24
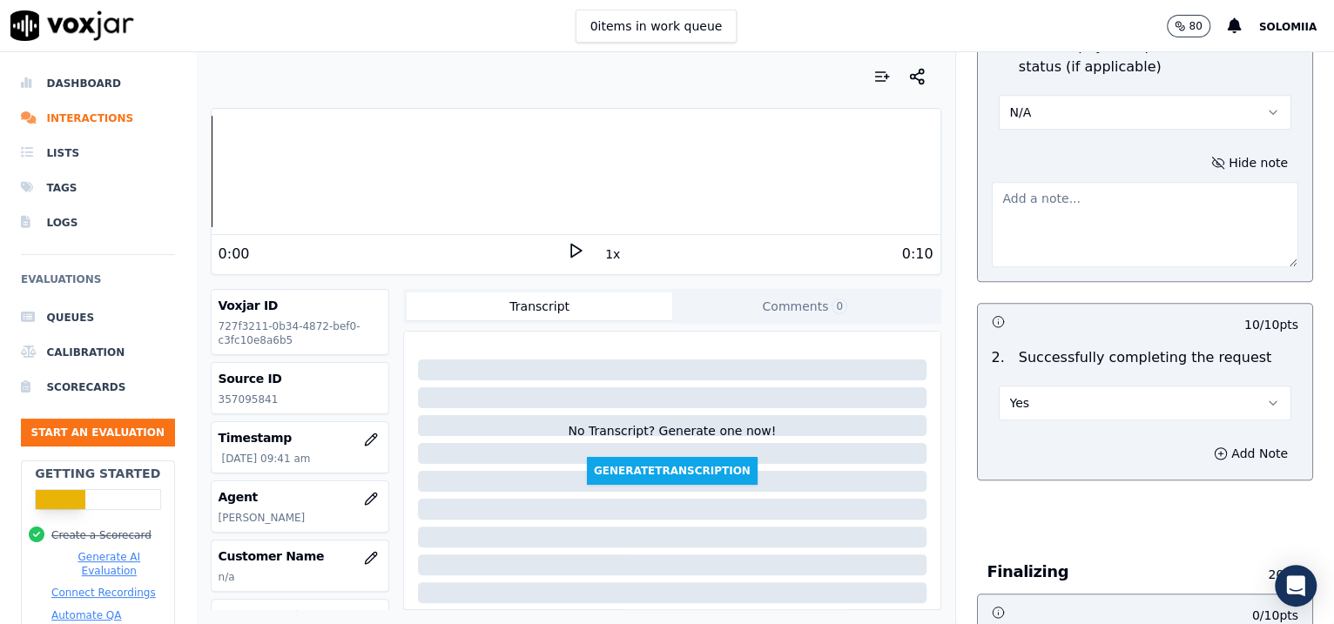
click at [1072, 248] on textarea at bounding box center [1145, 224] width 307 height 85
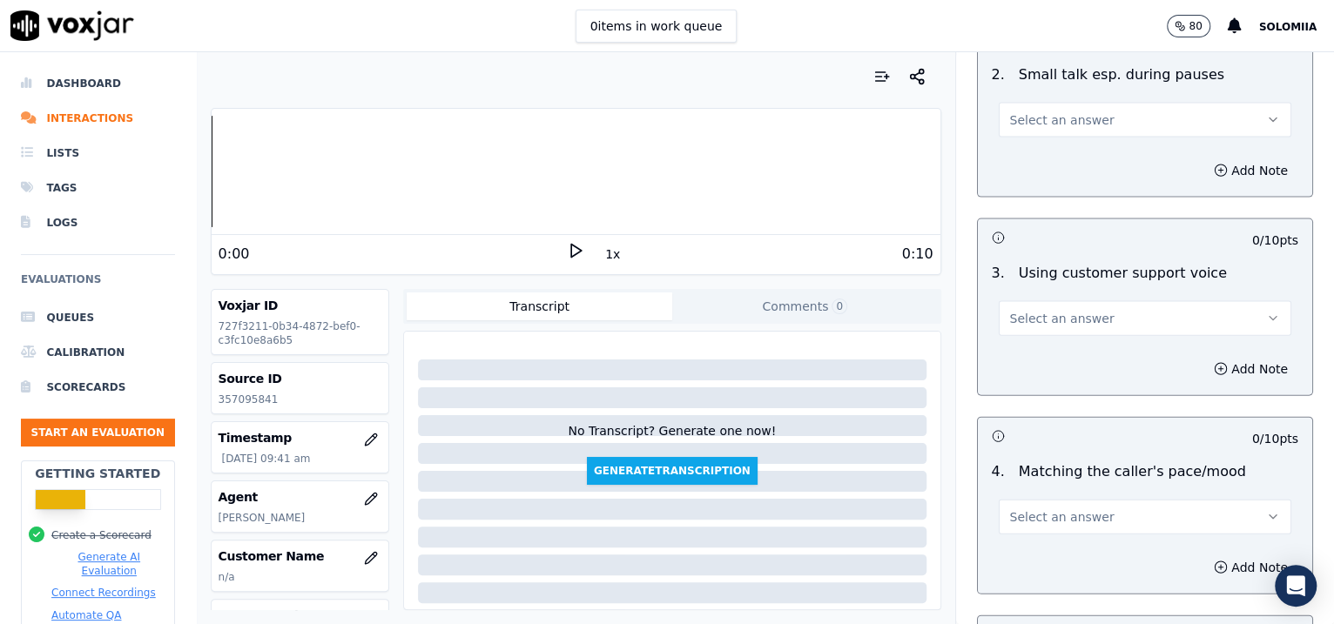
scroll to position [2749, 0]
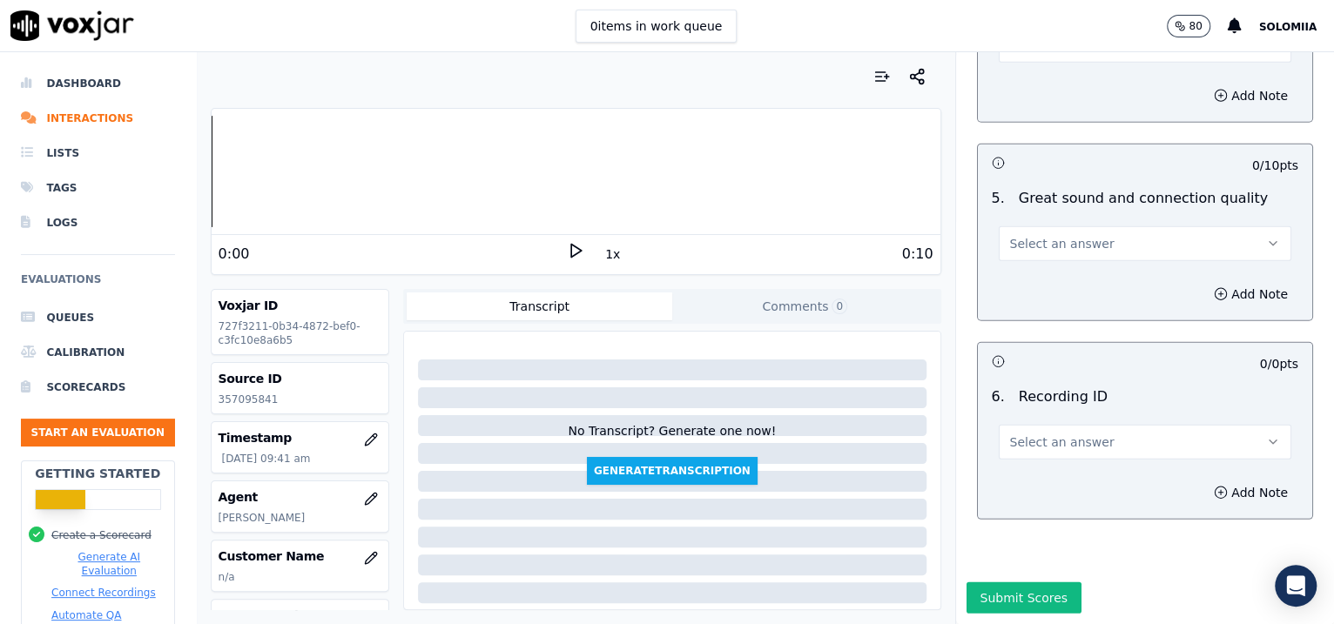
type textarea "Call to make a payment"
click at [1071, 425] on button "Select an answer" at bounding box center [1145, 442] width 293 height 35
drag, startPoint x: 1081, startPoint y: 428, endPoint x: 1095, endPoint y: 448, distance: 25.1
click at [1095, 448] on div "N/A" at bounding box center [1108, 437] width 264 height 45
click at [1095, 448] on div "N/A" at bounding box center [1108, 443] width 257 height 28
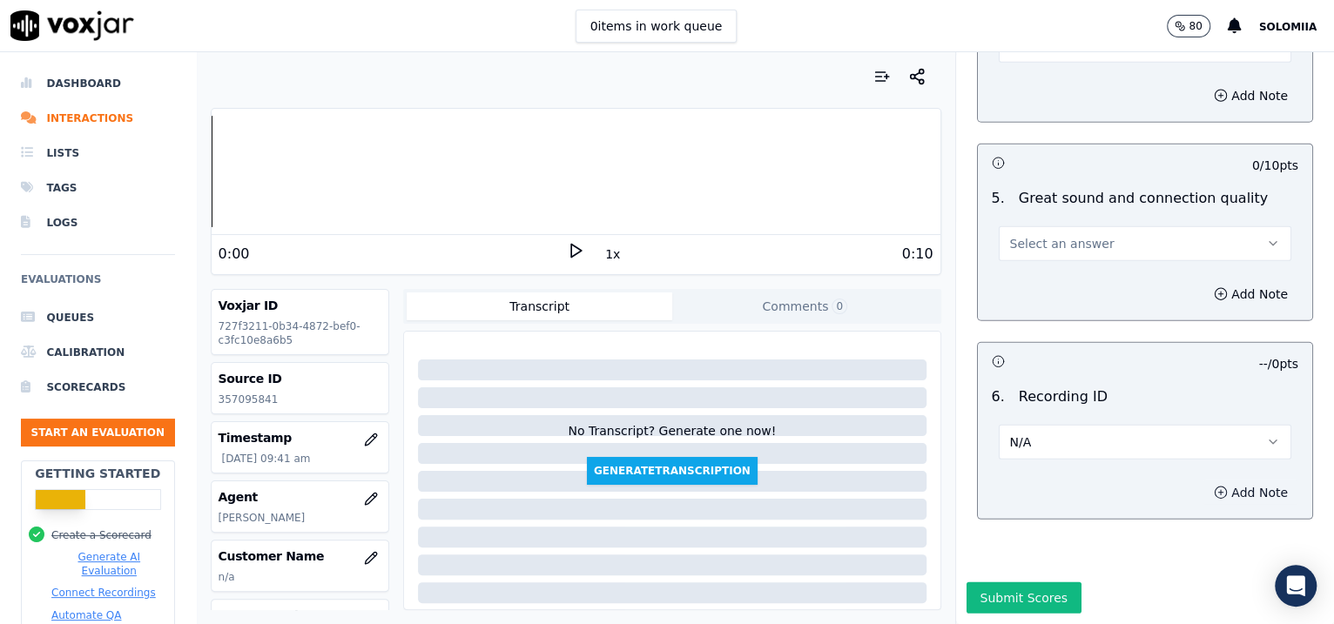
click at [1203, 481] on button "Add Note" at bounding box center [1250, 493] width 95 height 24
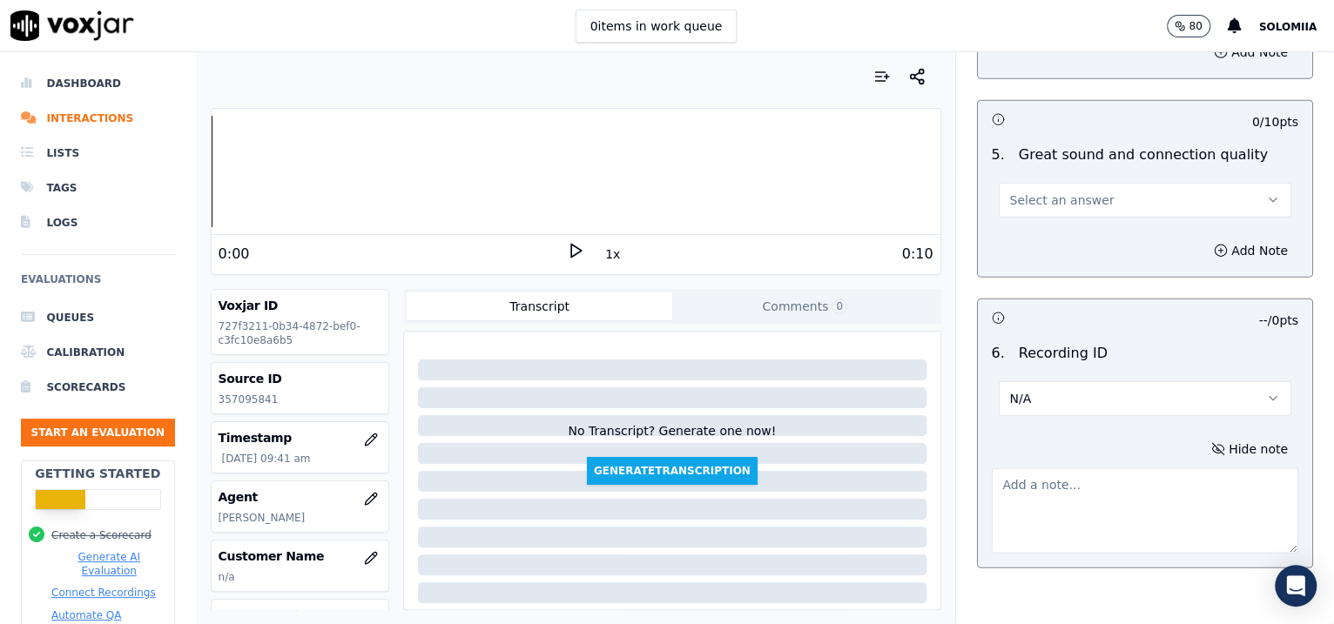
click at [1103, 490] on textarea at bounding box center [1145, 510] width 307 height 85
paste textarea "357095841"
type textarea "357095841"
click at [1070, 195] on span "Select an answer" at bounding box center [1062, 200] width 104 height 17
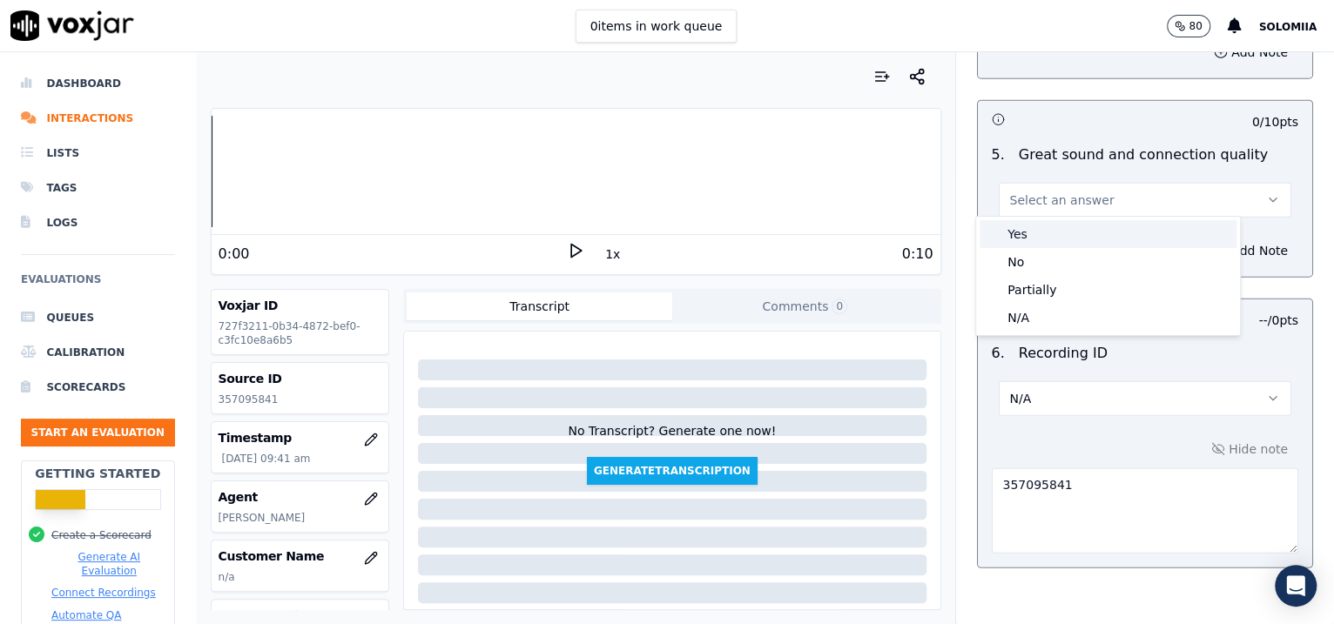
click at [1133, 240] on div "Yes" at bounding box center [1108, 234] width 257 height 28
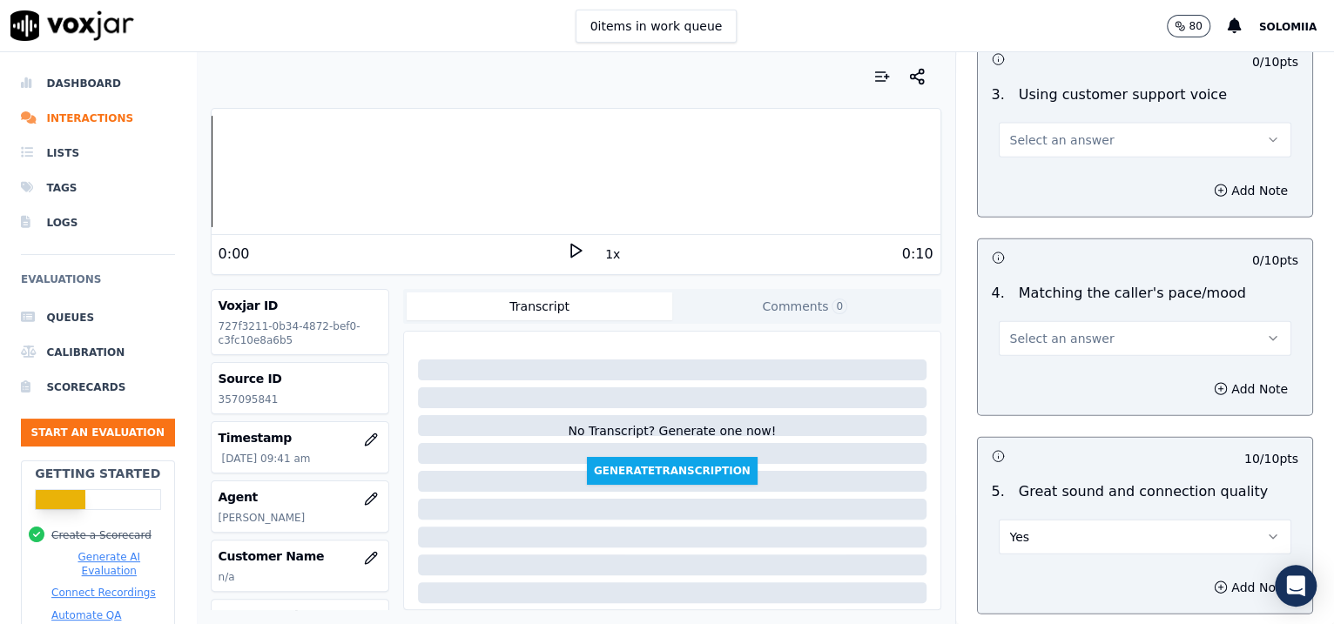
scroll to position [2366, 0]
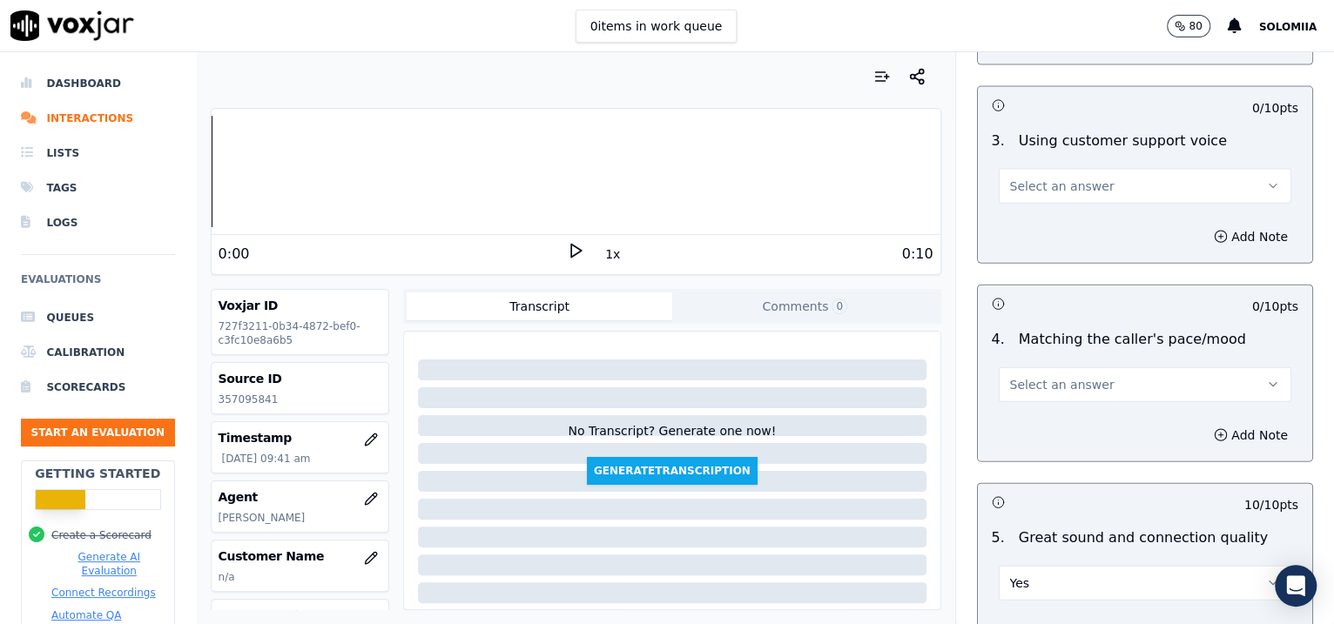
click at [1090, 401] on div "4 . Matching the caller's pace/mood Select an answer" at bounding box center [1145, 365] width 335 height 87
click at [1054, 394] on button "Select an answer" at bounding box center [1145, 384] width 293 height 35
click at [1080, 414] on div "Yes" at bounding box center [1108, 419] width 257 height 28
click at [1093, 174] on button "Select an answer" at bounding box center [1145, 186] width 293 height 35
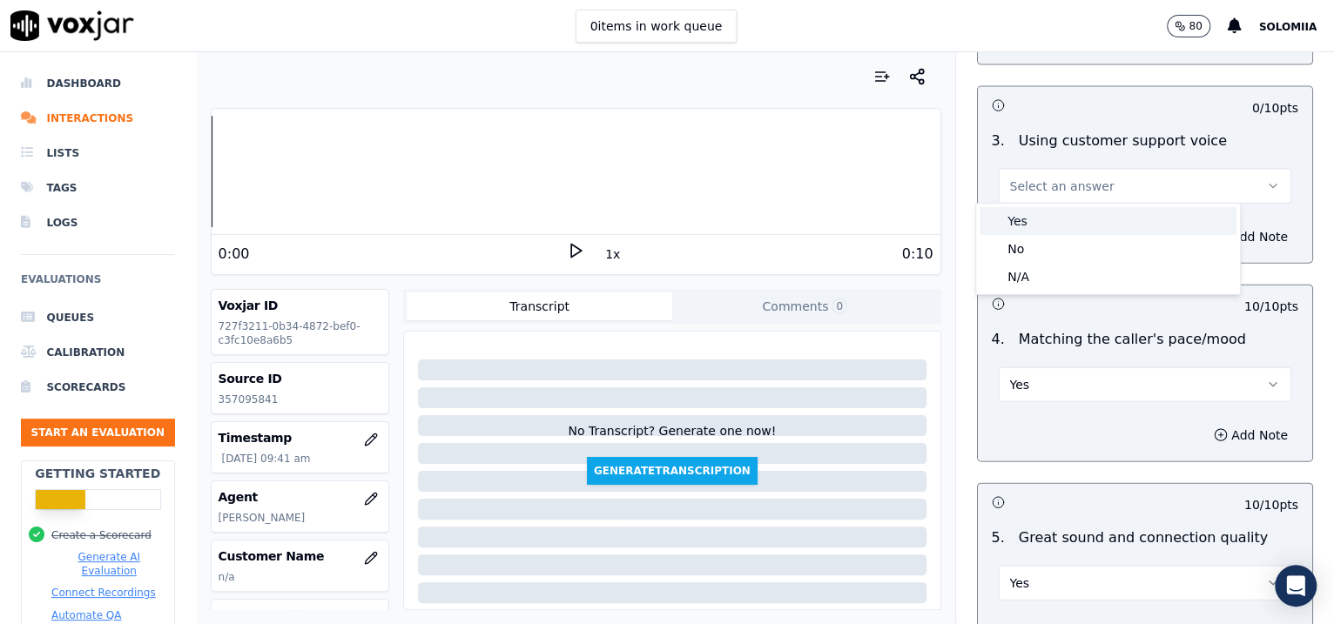
click at [1132, 209] on div "Yes" at bounding box center [1108, 221] width 257 height 28
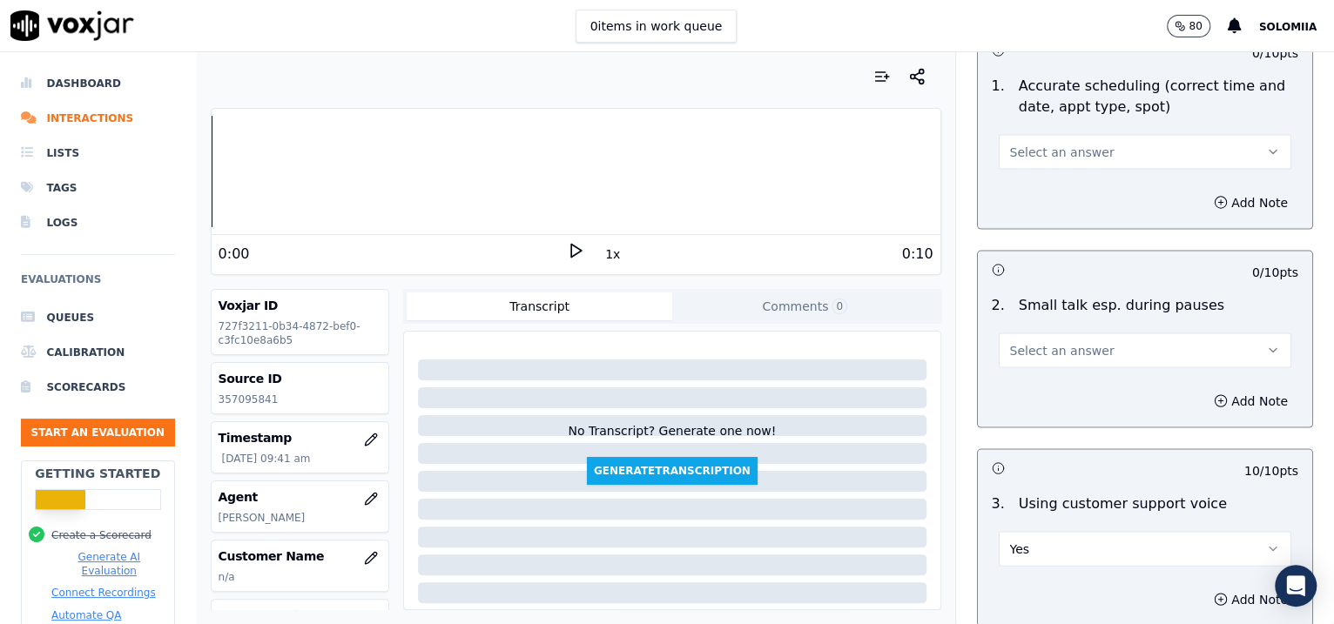
scroll to position [1942, 0]
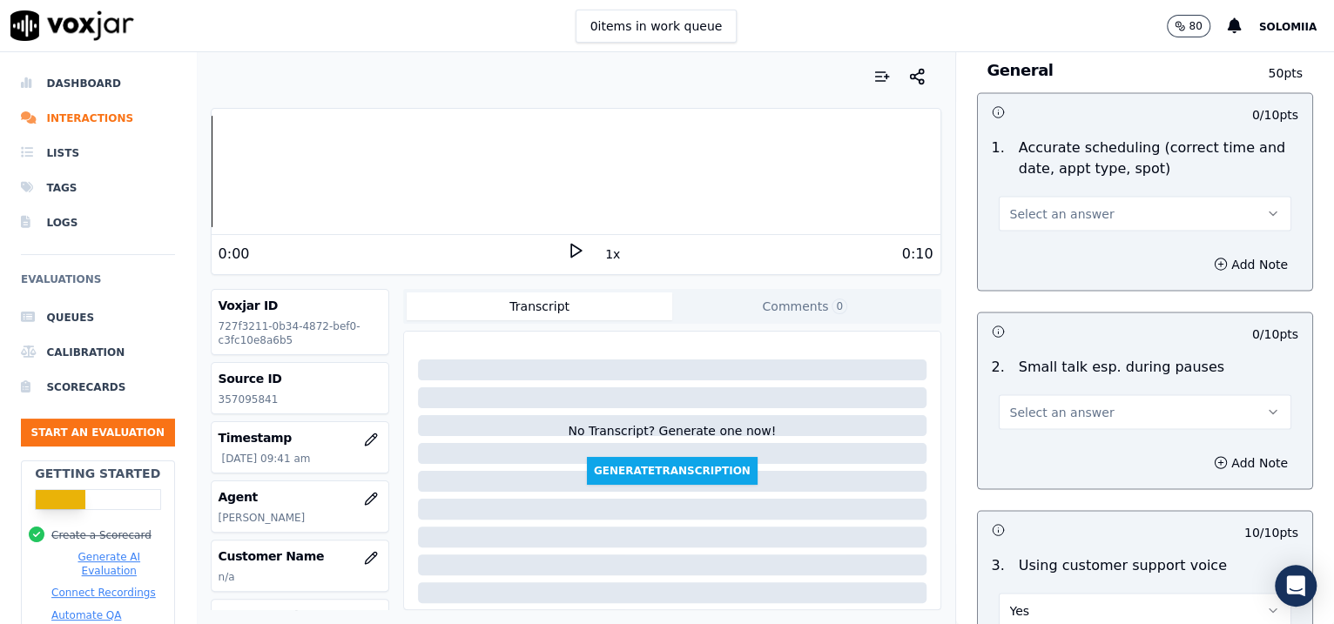
click at [1060, 396] on button "Select an answer" at bounding box center [1145, 411] width 293 height 35
click at [1064, 475] on div "No" at bounding box center [1108, 476] width 257 height 28
click at [1055, 211] on span "Select an answer" at bounding box center [1062, 213] width 104 height 17
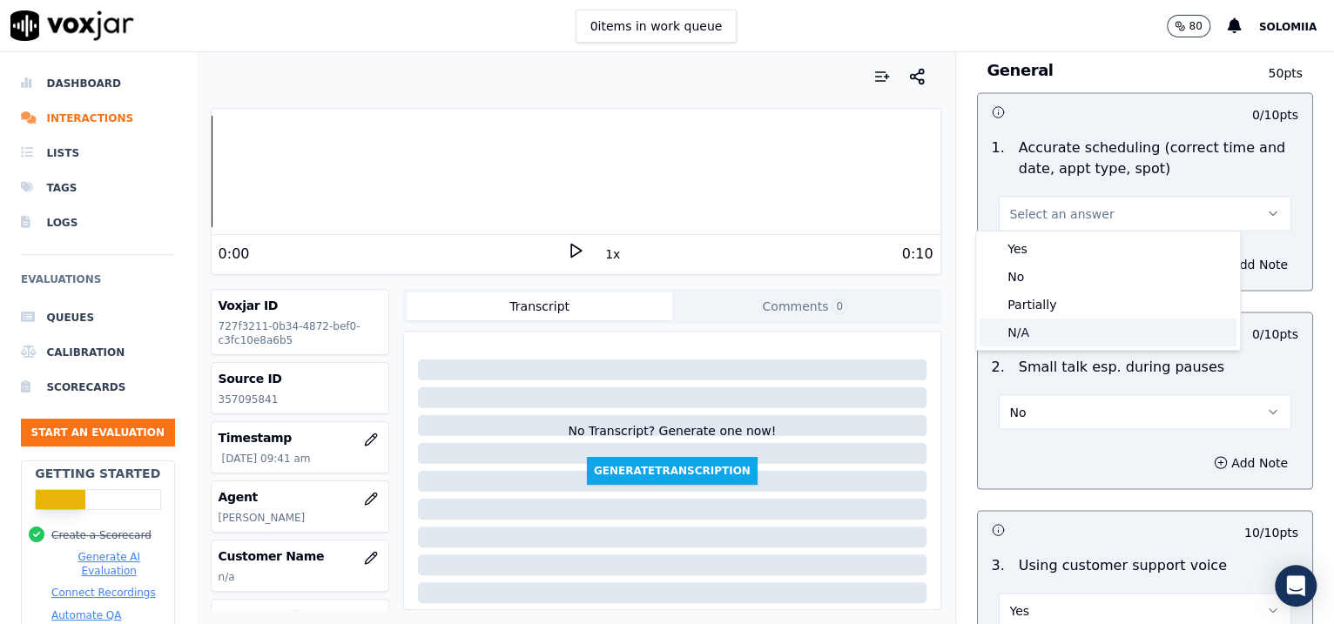
click at [1038, 340] on div "N/A" at bounding box center [1108, 333] width 257 height 28
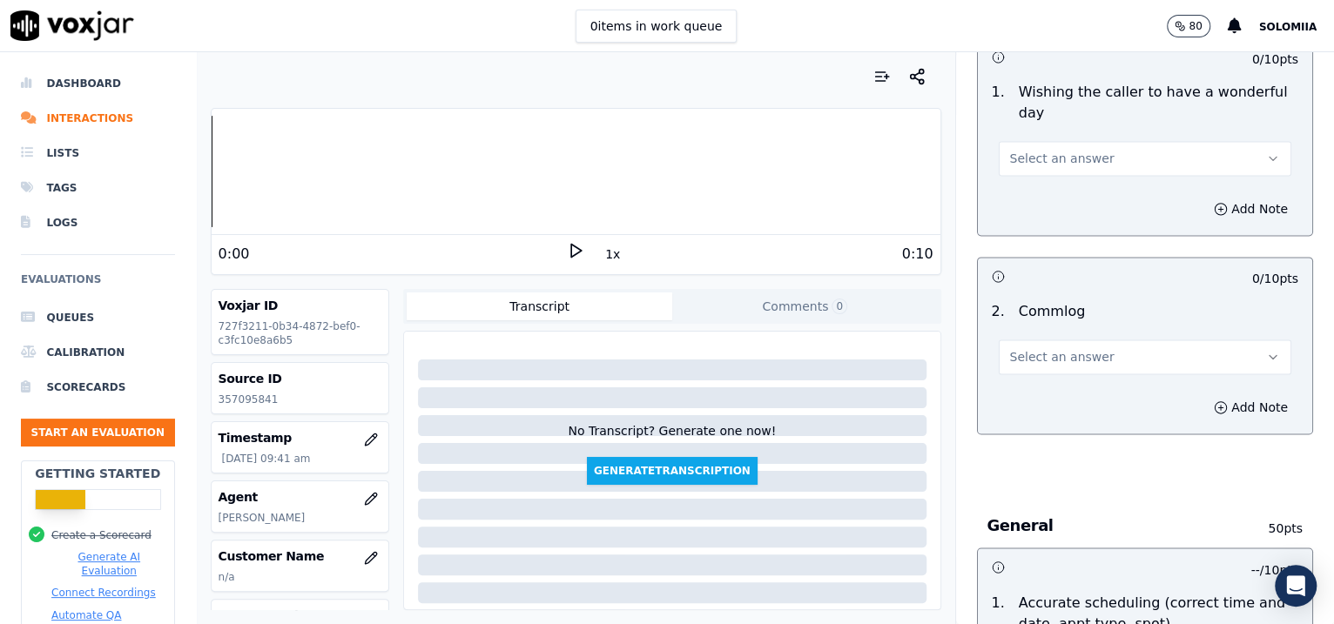
scroll to position [1424, 0]
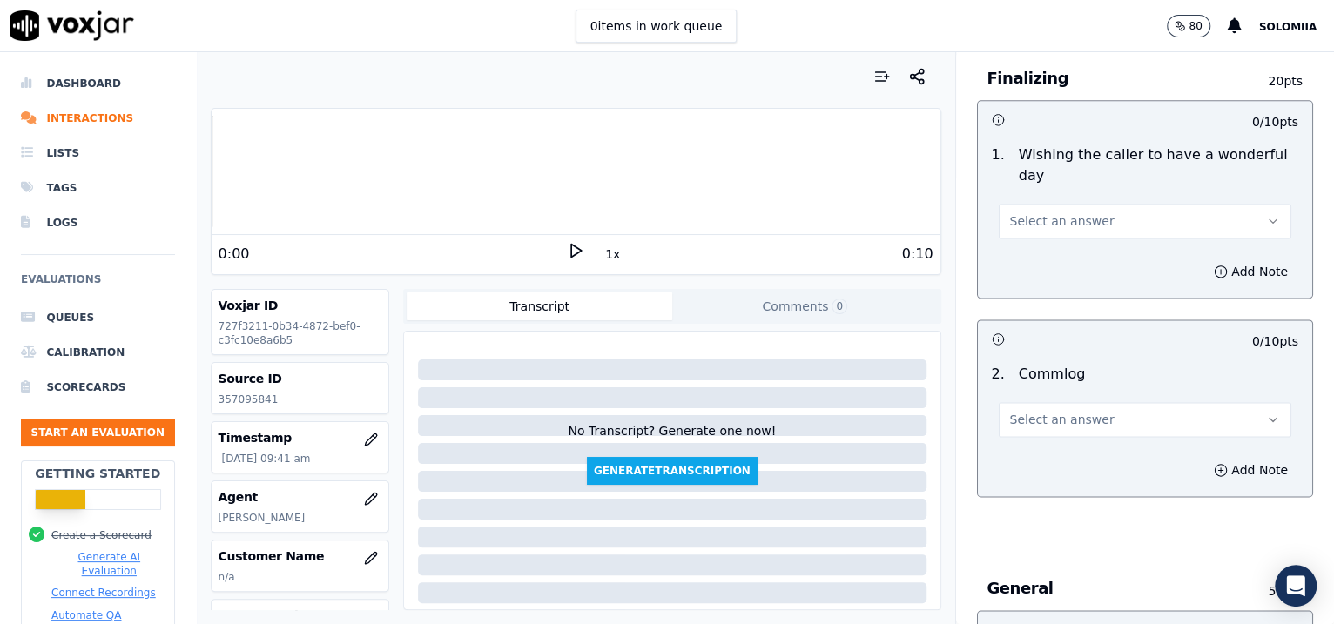
click at [1061, 402] on button "Select an answer" at bounding box center [1145, 419] width 293 height 35
drag, startPoint x: 1080, startPoint y: 435, endPoint x: 1086, endPoint y: 444, distance: 10.6
click at [1086, 444] on div "Yes No N/A" at bounding box center [1108, 483] width 264 height 91
click at [1086, 444] on div "Yes" at bounding box center [1108, 455] width 257 height 28
click at [1062, 229] on button "Select an answer" at bounding box center [1145, 221] width 293 height 35
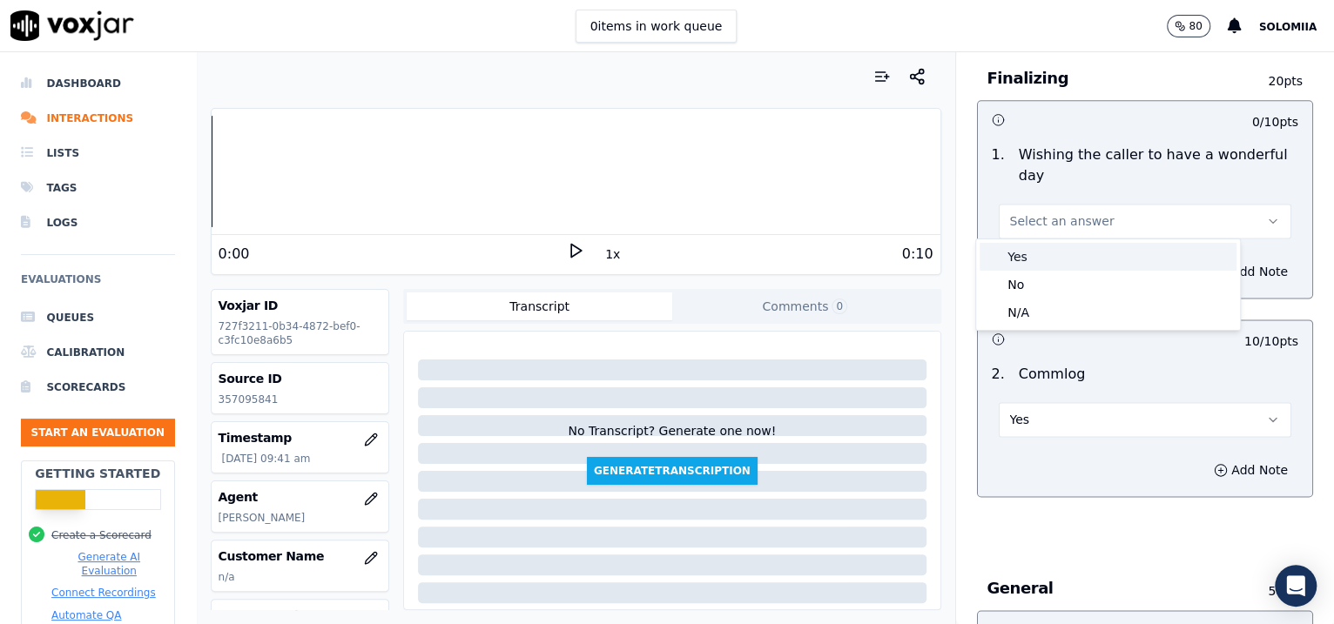
click at [1129, 249] on div "Yes" at bounding box center [1108, 257] width 257 height 28
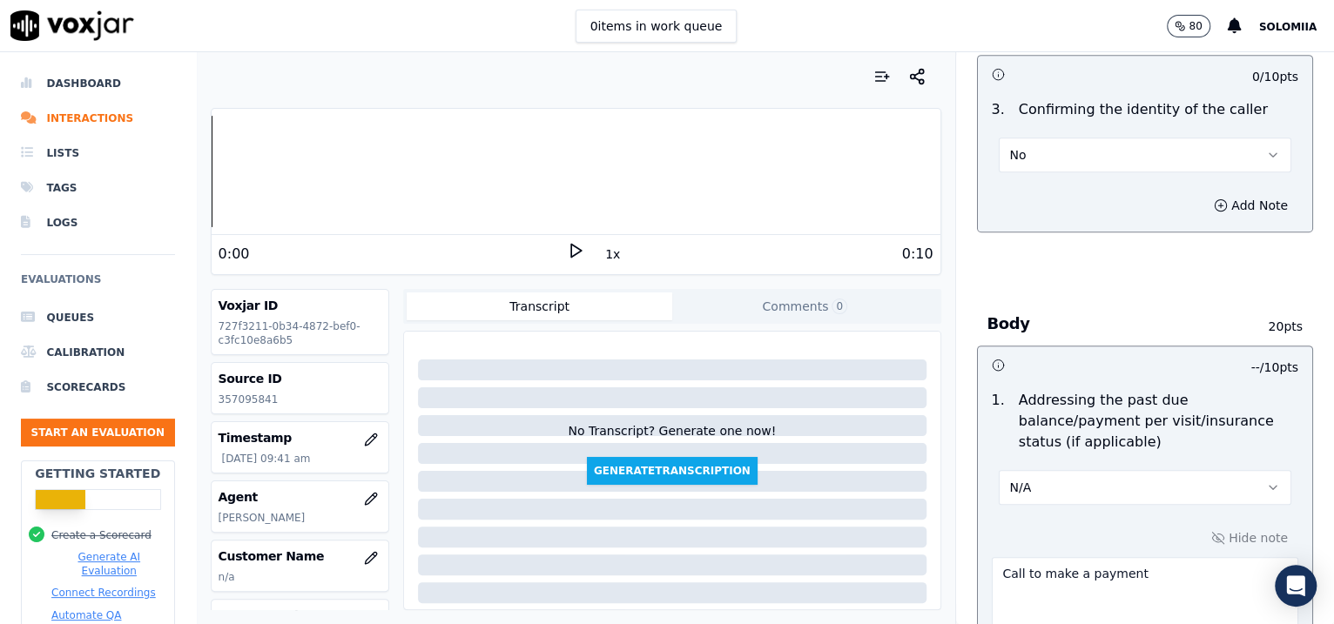
scroll to position [523, 0]
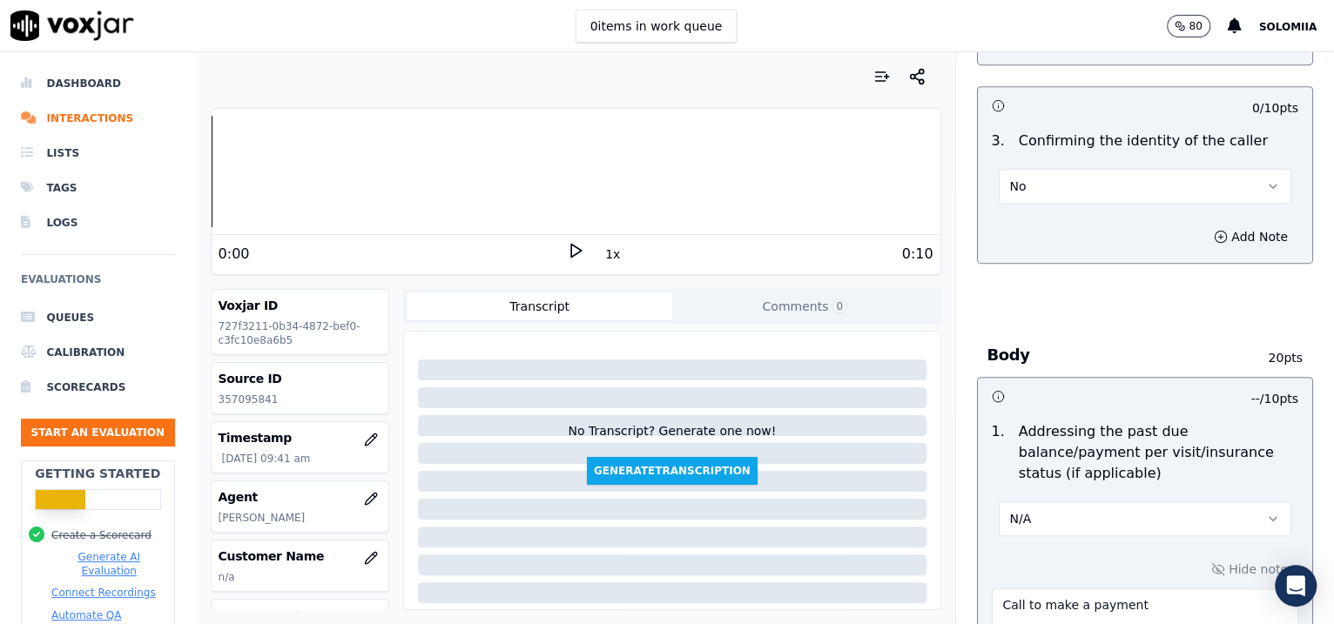
click at [1093, 179] on button "No" at bounding box center [1145, 186] width 293 height 35
drag, startPoint x: 1104, startPoint y: 208, endPoint x: 1111, endPoint y: 218, distance: 11.8
click at [1111, 218] on div "Yes No N/A" at bounding box center [1108, 251] width 264 height 91
click at [1111, 218] on div "Yes" at bounding box center [1108, 224] width 257 height 28
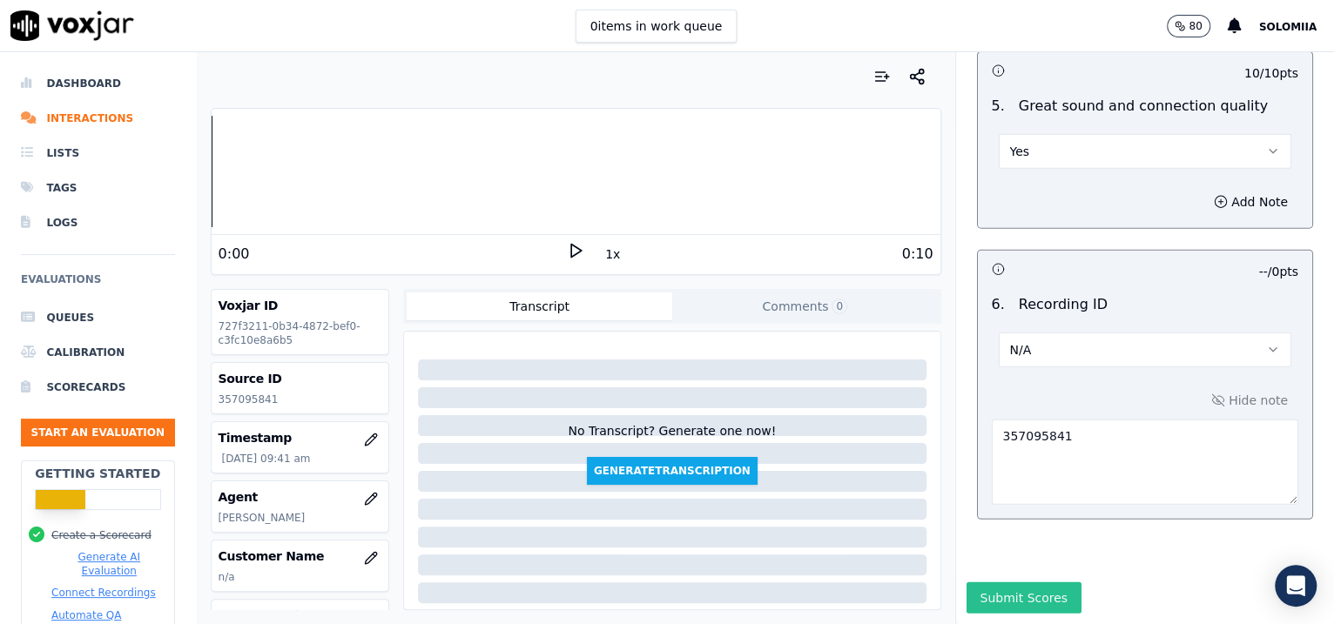
click at [1023, 583] on button "Submit Scores" at bounding box center [1025, 598] width 116 height 31
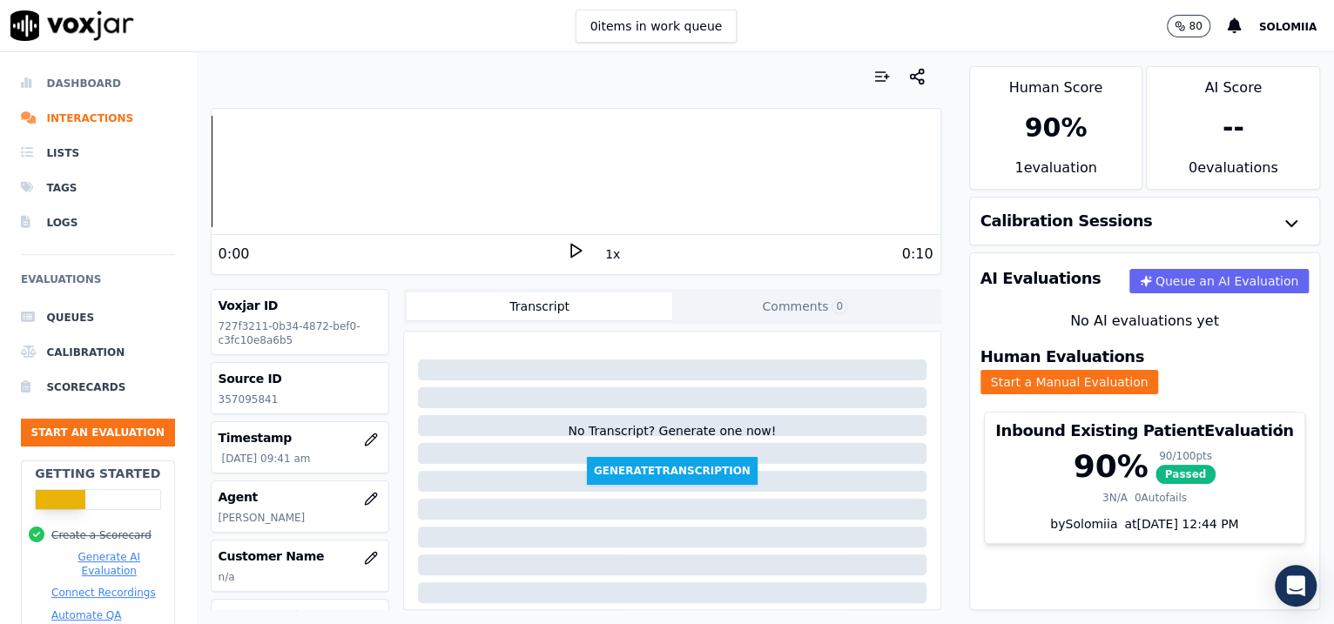
click at [73, 80] on li "Dashboard" at bounding box center [98, 83] width 154 height 35
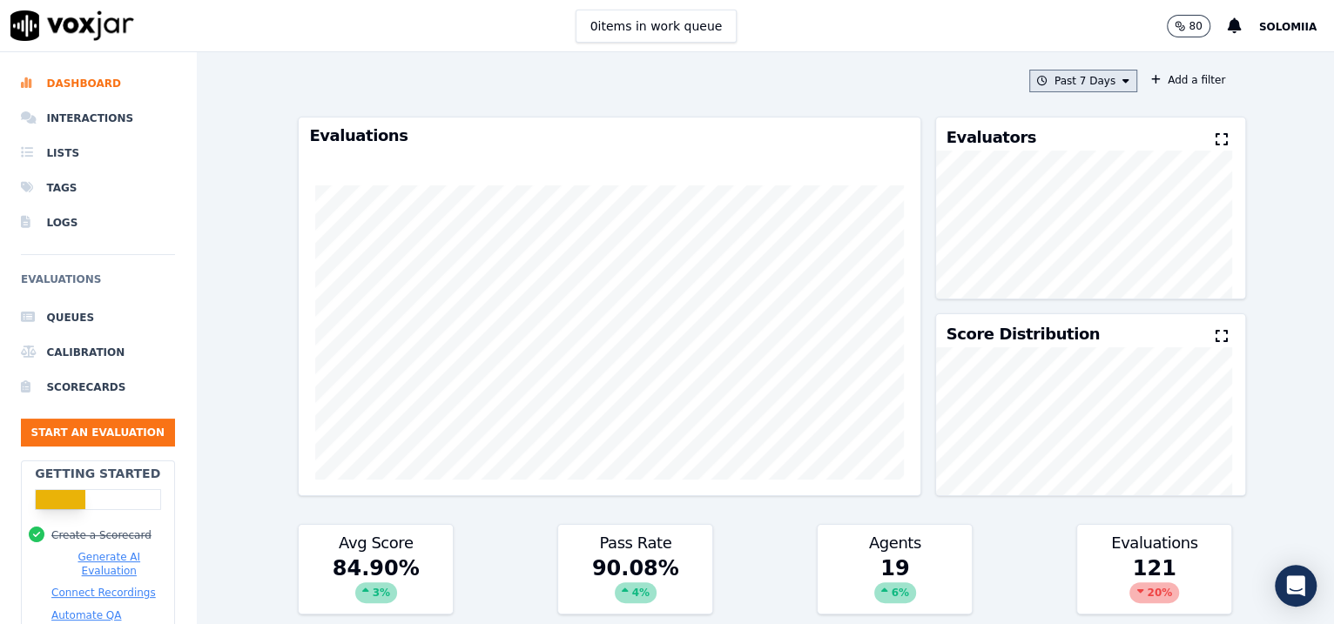
click at [1086, 78] on button "Past 7 Days" at bounding box center [1083, 81] width 108 height 23
click at [1057, 225] on div "This Month" at bounding box center [1085, 218] width 57 height 14
click at [1095, 295] on button "Add" at bounding box center [1112, 281] width 34 height 28
click at [1086, 78] on button "This Month" at bounding box center [1085, 81] width 104 height 23
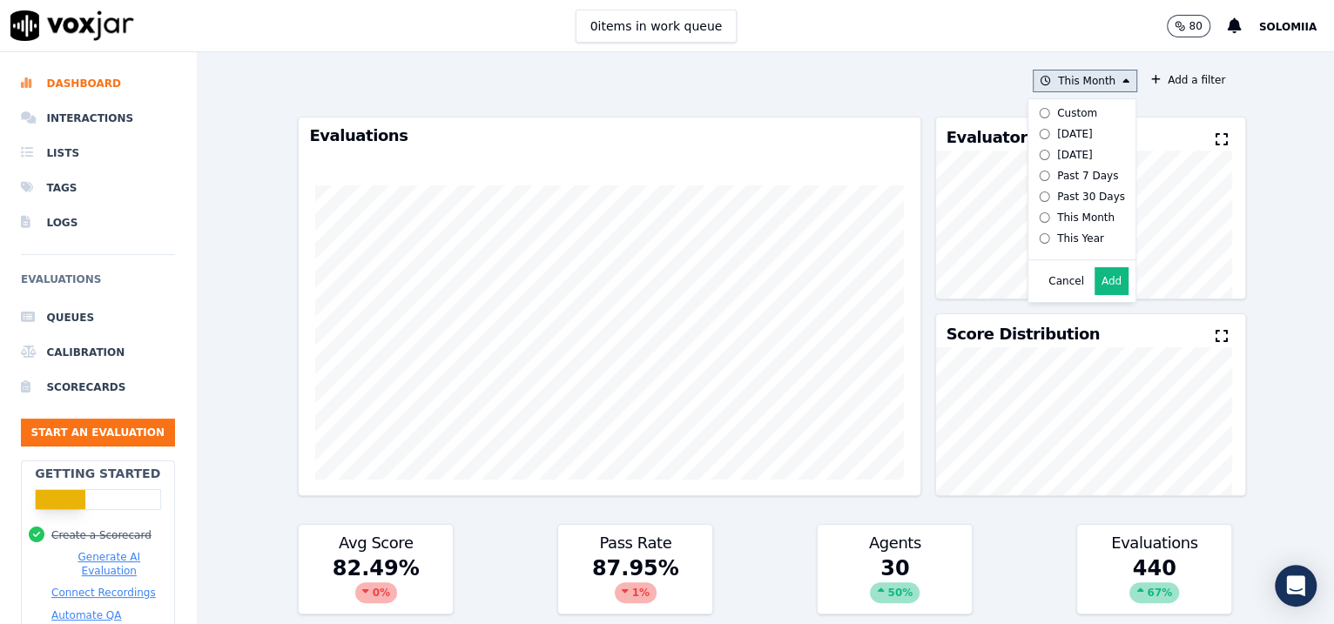
click at [1068, 197] on div "Past 30 Days" at bounding box center [1091, 197] width 68 height 14
click at [1095, 295] on button "Add" at bounding box center [1112, 281] width 34 height 28
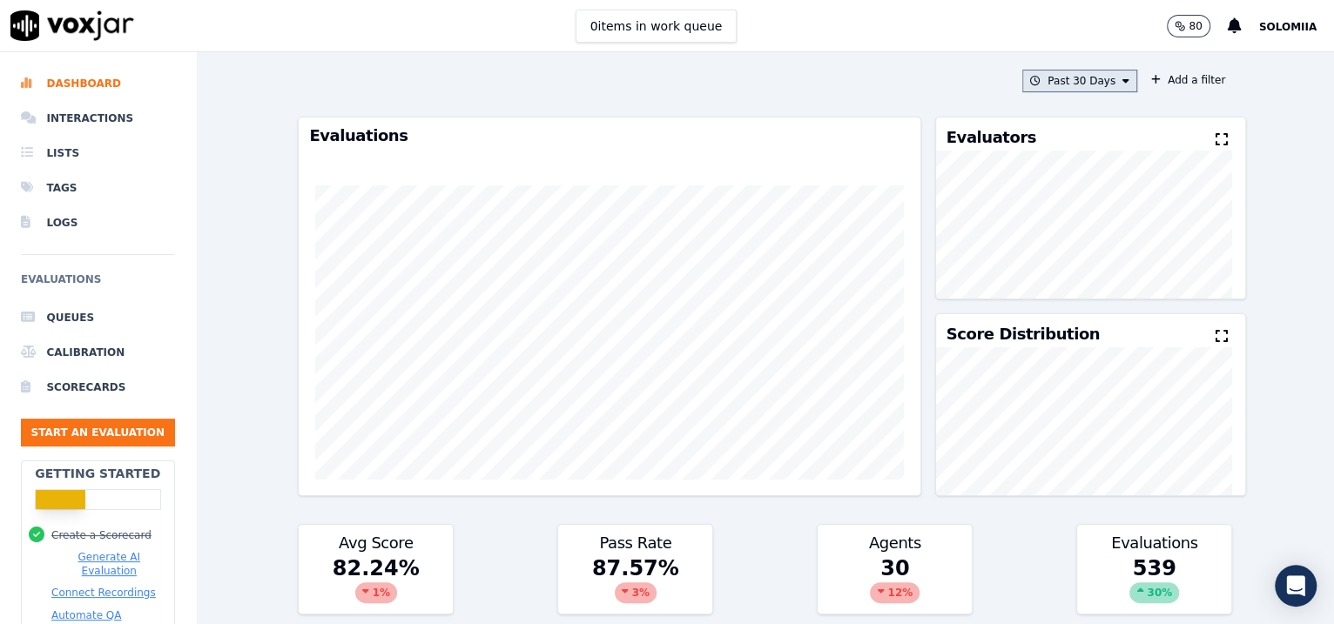
click at [1070, 88] on button "Past 30 Days" at bounding box center [1079, 81] width 115 height 23
click at [1064, 240] on label "This Year" at bounding box center [1078, 238] width 93 height 21
click at [1057, 169] on div "Past 7 Days" at bounding box center [1087, 176] width 61 height 14
click at [1095, 295] on button "Add" at bounding box center [1112, 281] width 34 height 28
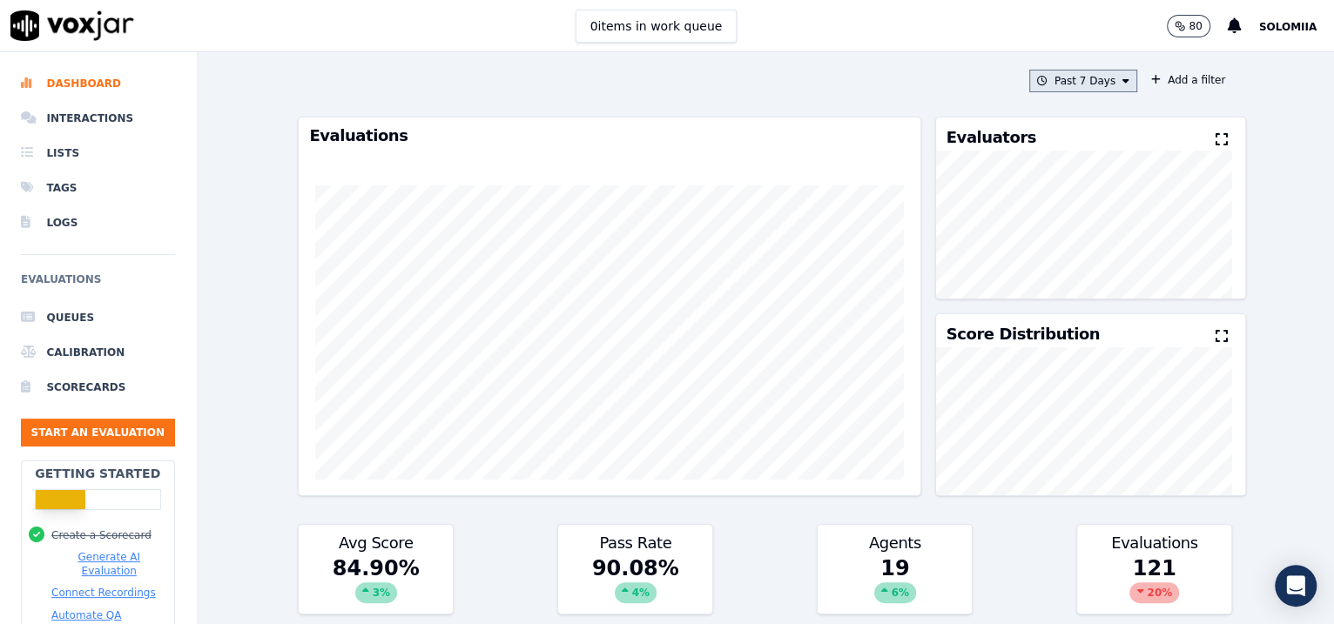
click at [1086, 79] on button "Past 7 Days" at bounding box center [1083, 81] width 108 height 23
click at [1057, 246] on div "This Year" at bounding box center [1080, 239] width 47 height 14
click at [1095, 295] on button "Add" at bounding box center [1112, 281] width 34 height 28
